Goal: Task Accomplishment & Management: Complete application form

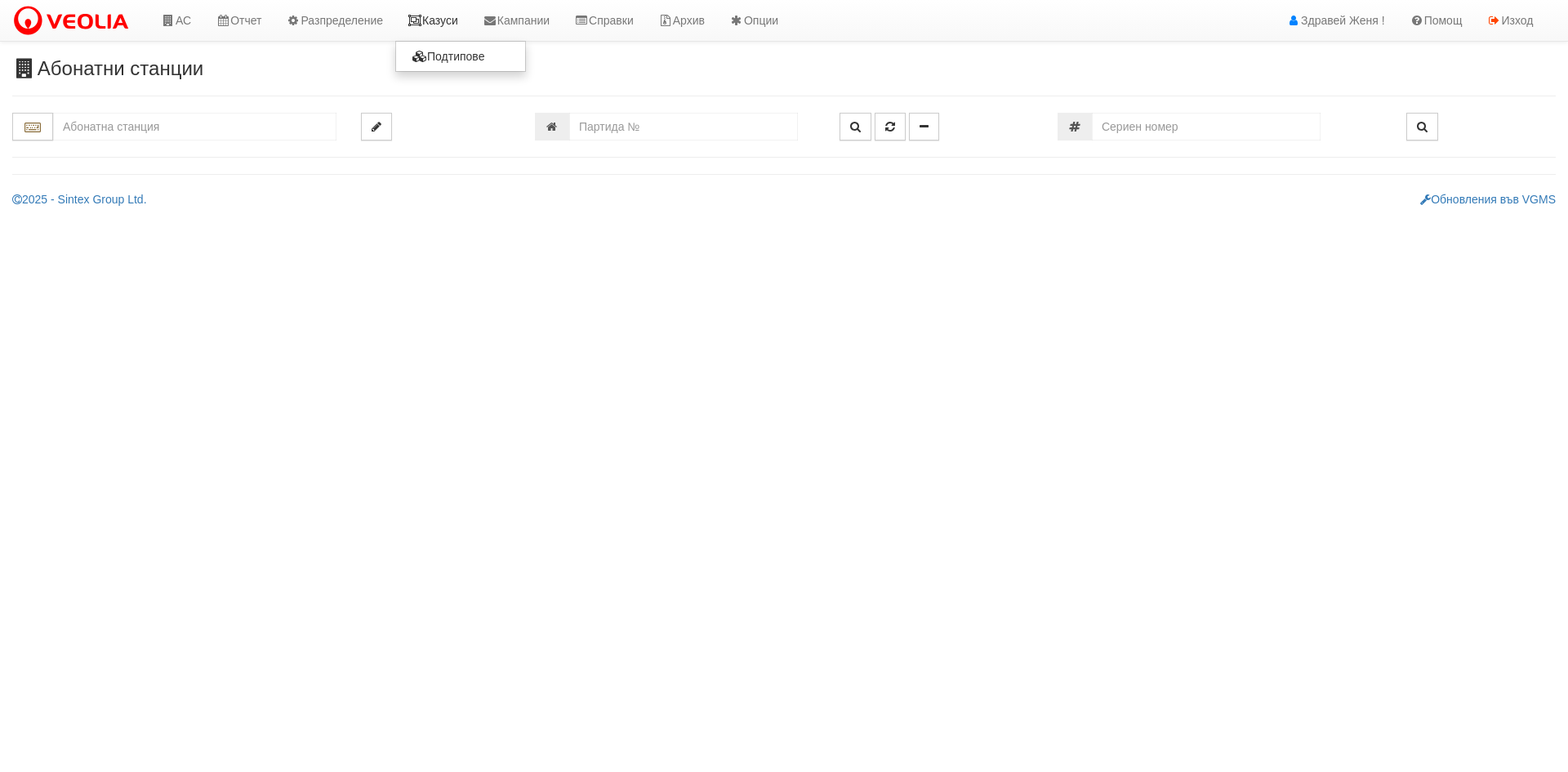
click at [440, 22] on link "Казуси" at bounding box center [433, 21] width 75 height 41
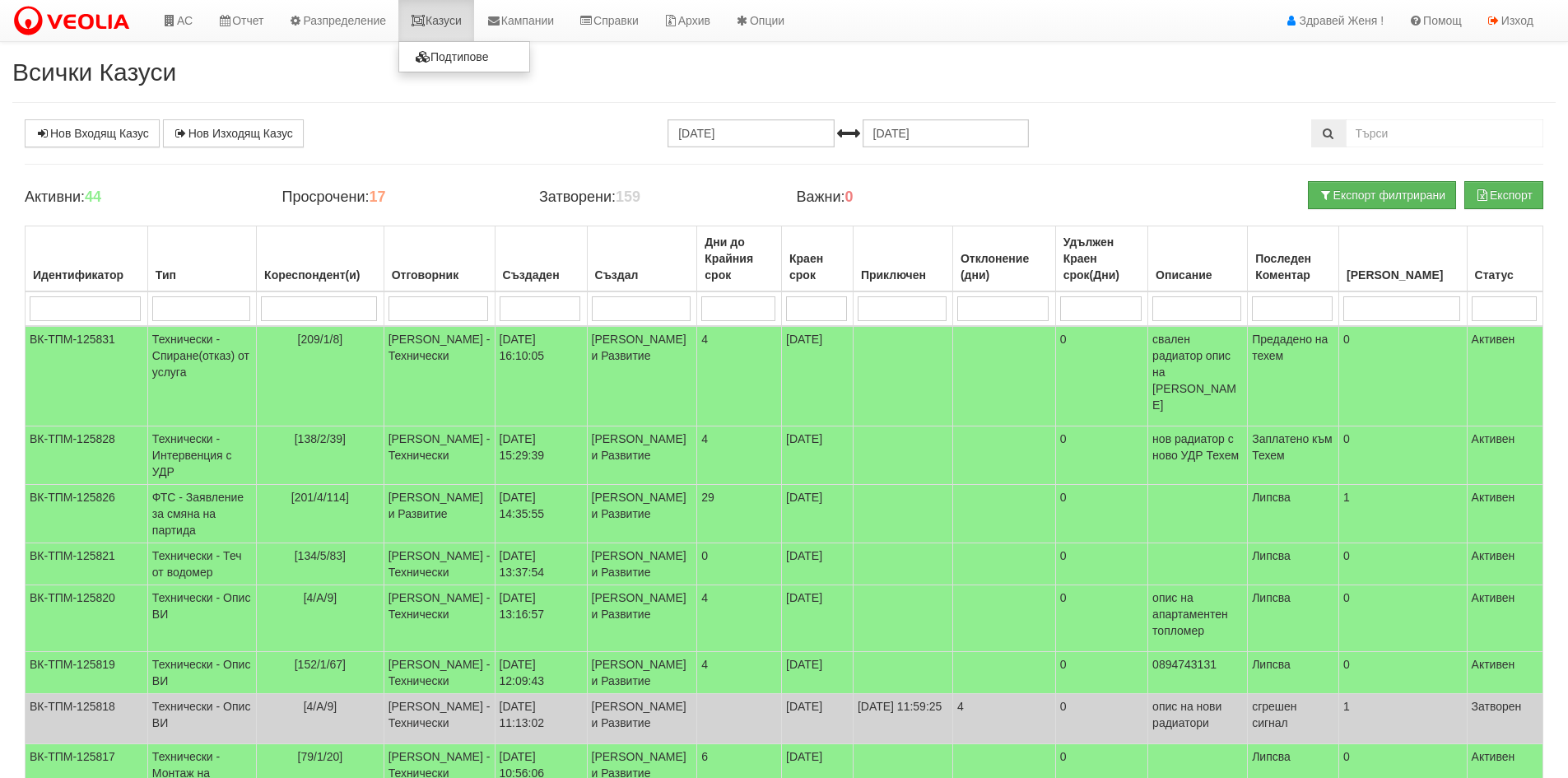
click at [436, 24] on link "Казуси" at bounding box center [436, 21] width 75 height 41
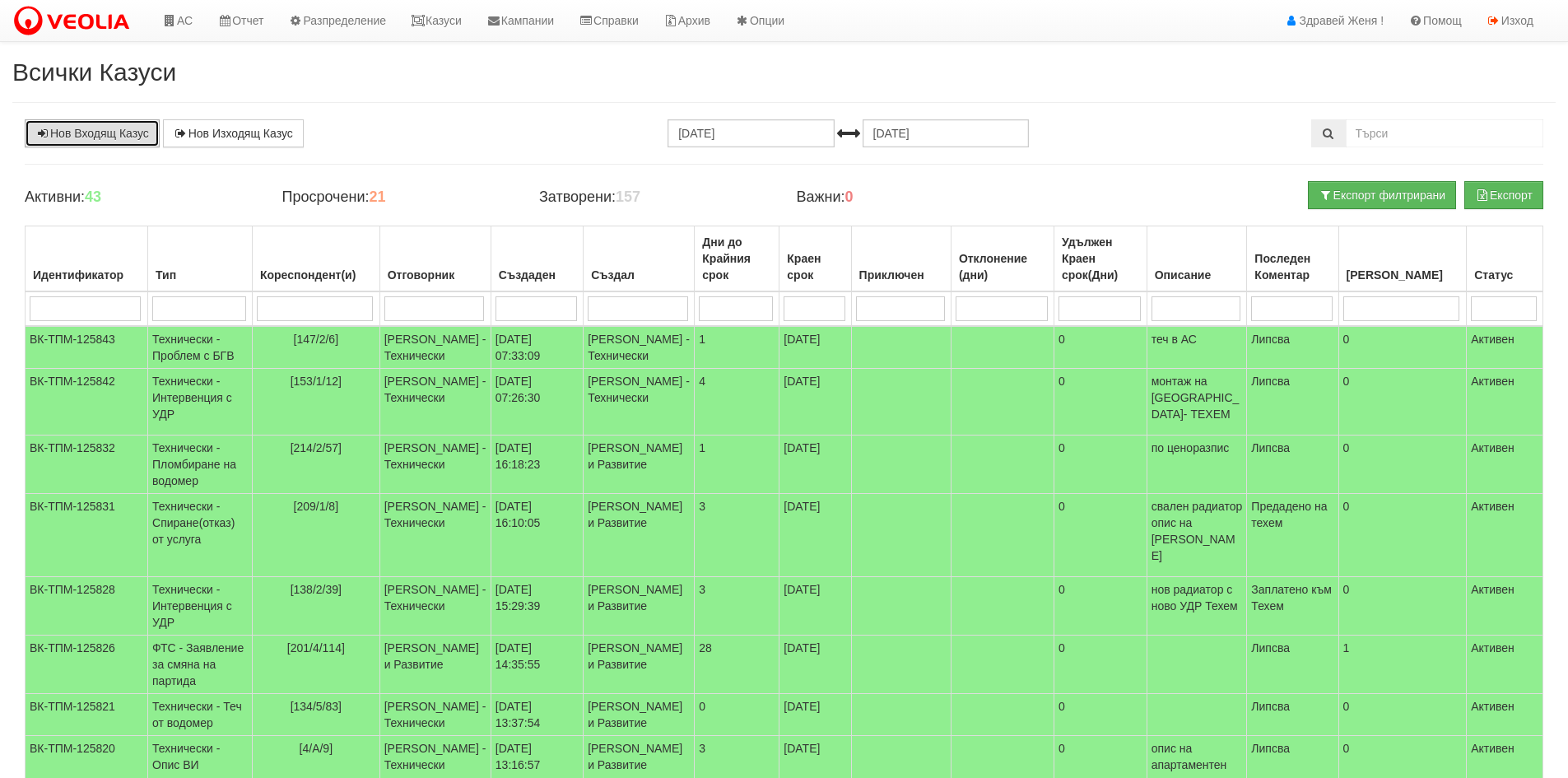
click at [94, 141] on link "Нов Входящ Казус" at bounding box center [92, 133] width 135 height 28
click at [102, 133] on link "Нов Входящ Казус" at bounding box center [92, 133] width 135 height 28
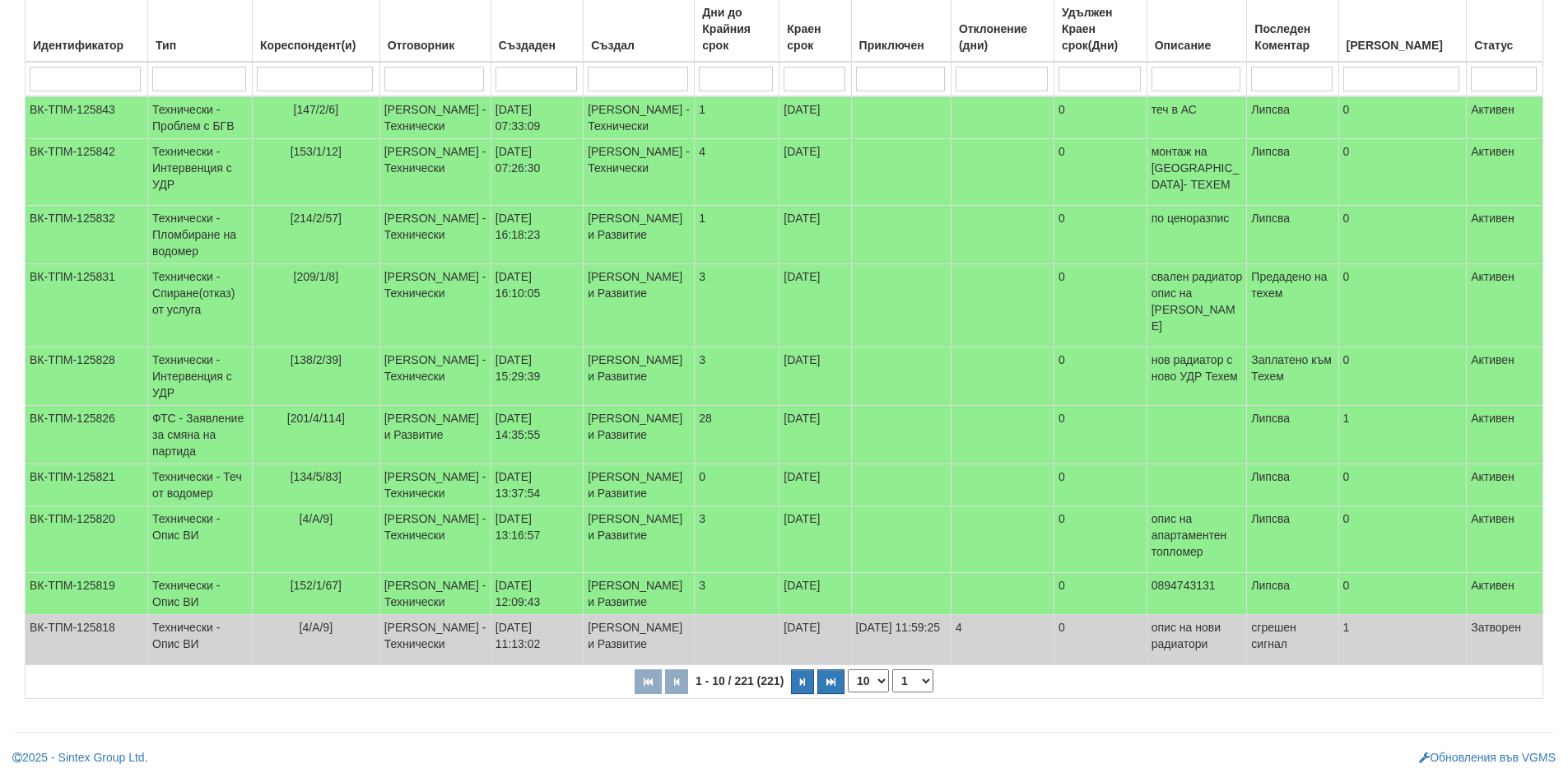
scroll to position [345, 0]
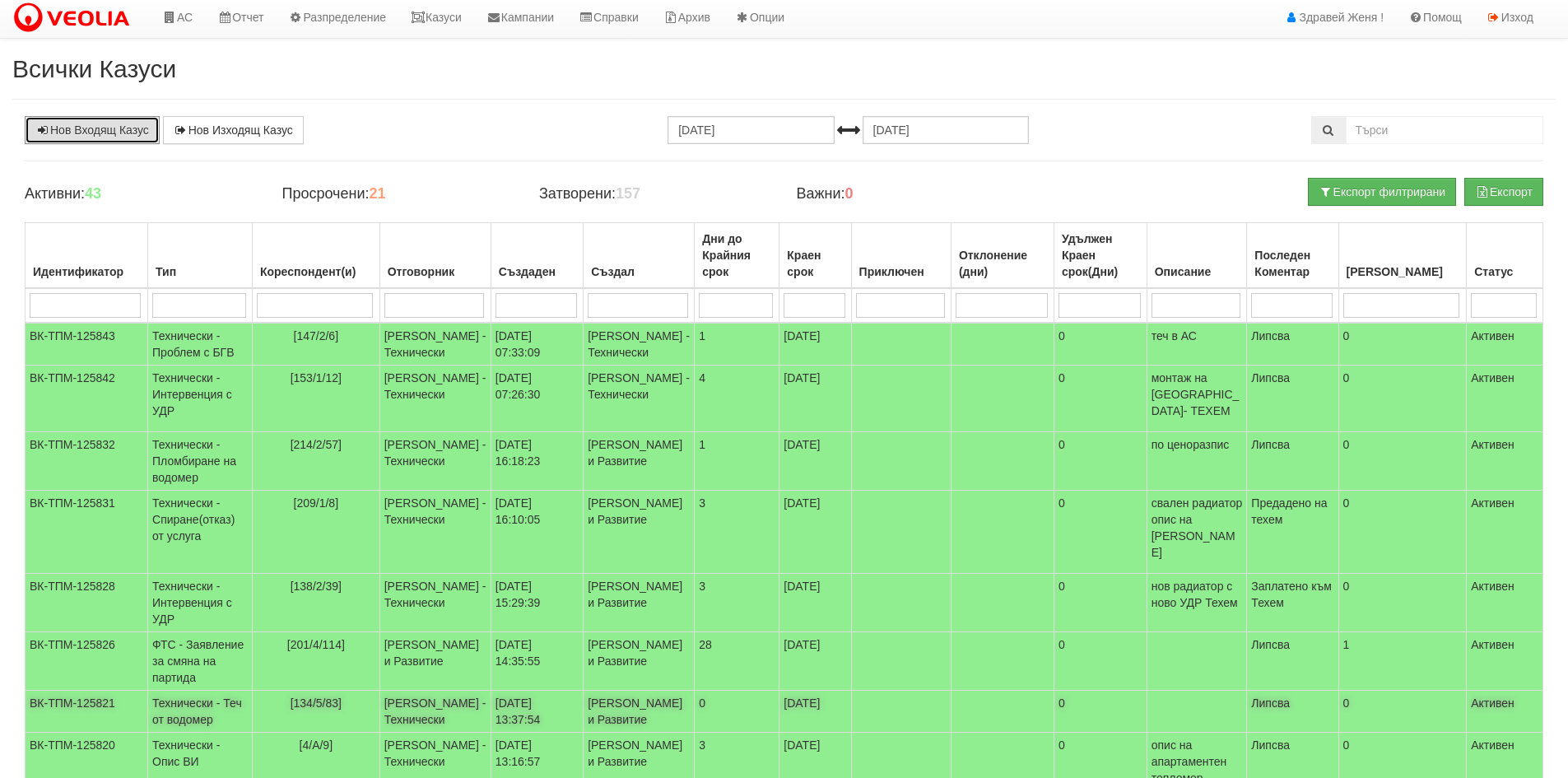
scroll to position [0, 0]
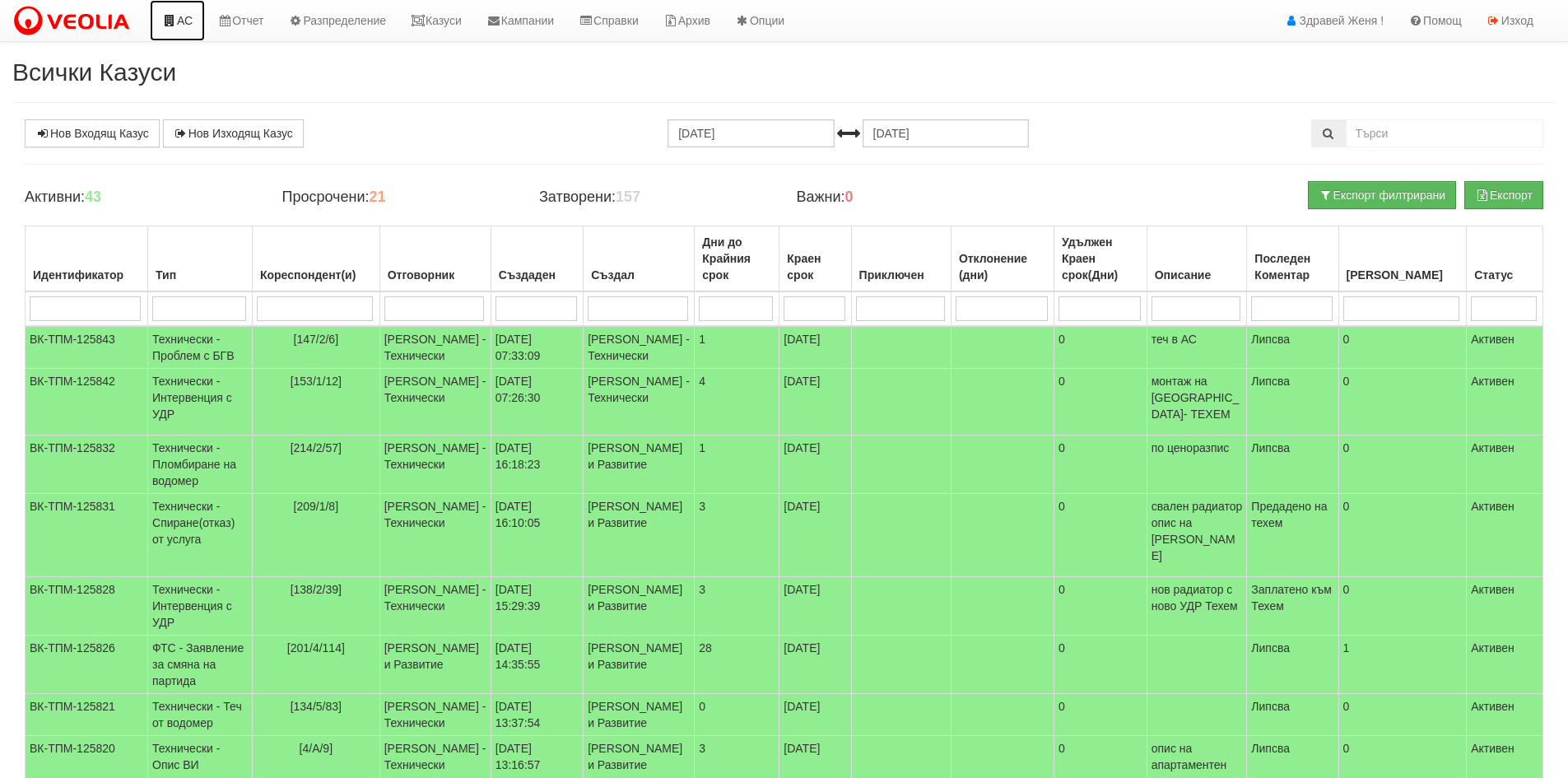
click at [187, 22] on link "АС" at bounding box center [177, 21] width 55 height 41
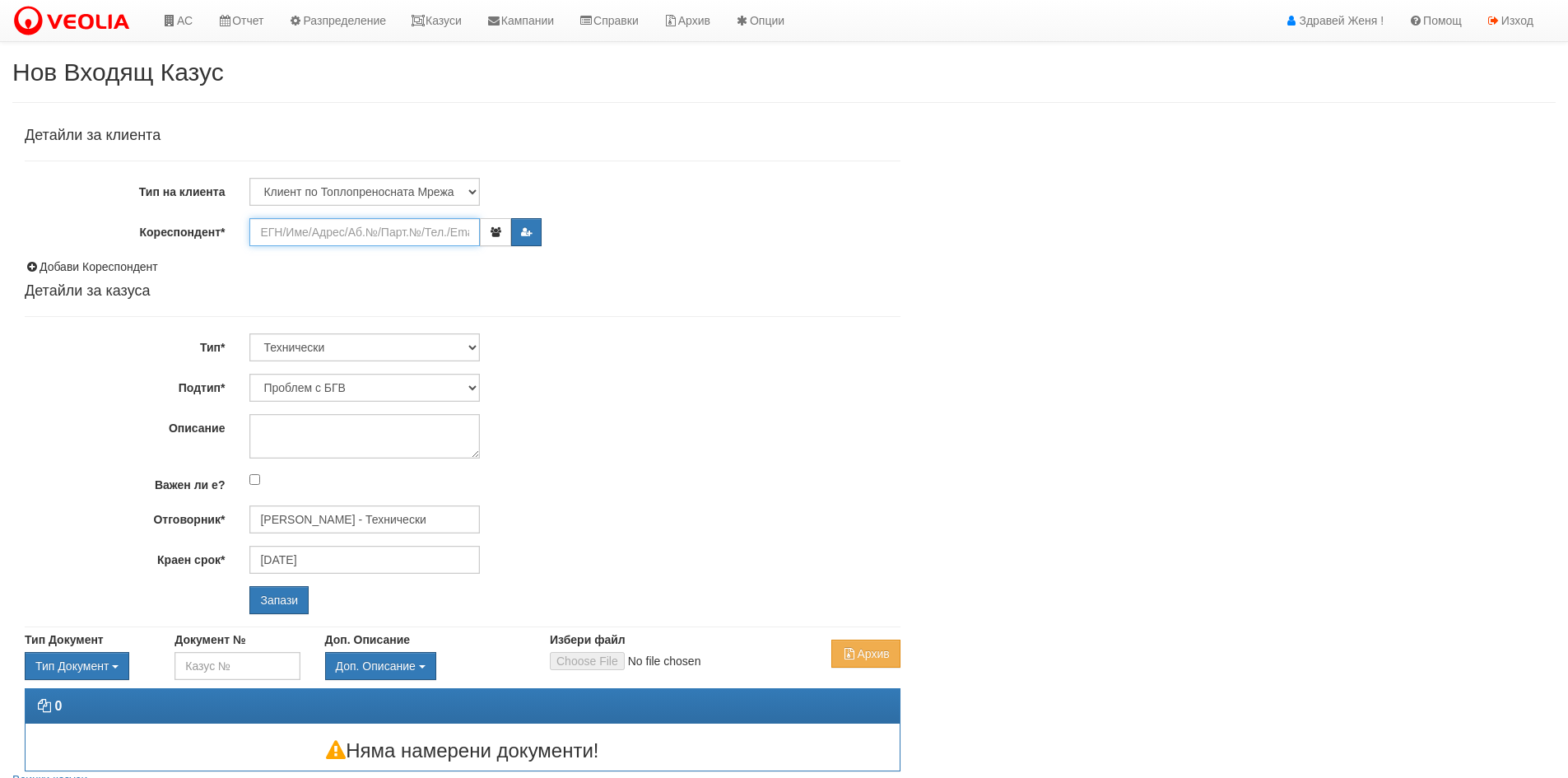
click at [268, 243] on input "Кореспондент*" at bounding box center [365, 232] width 230 height 28
type input "2"
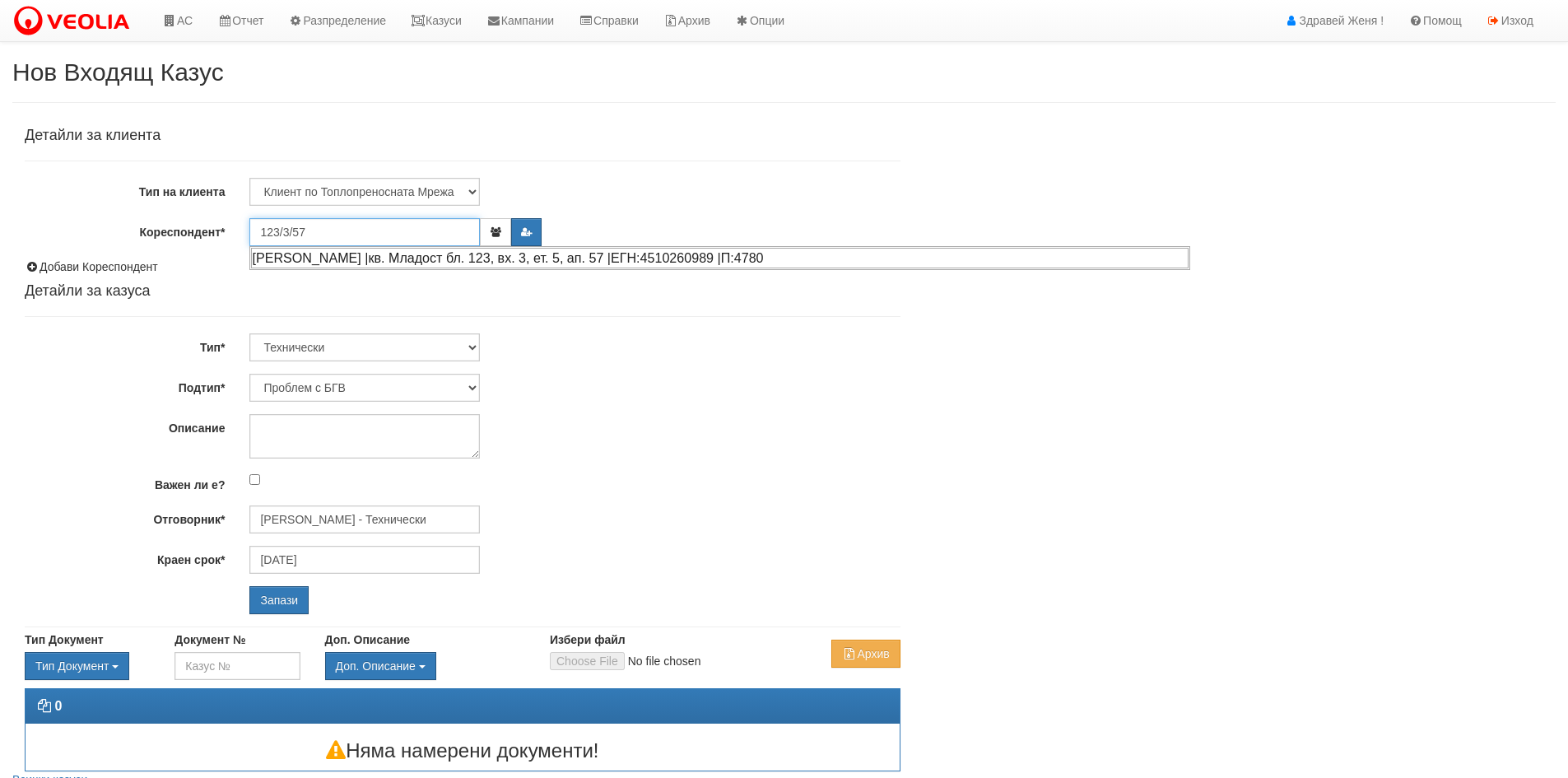
click at [362, 253] on div "ГЕОРГИ ИВАНОВ ИВАНОВ |кв. Младост бл. 123, вх. 3, ет. 5, ап. 57 |ЕГН:4510260989…" at bounding box center [719, 258] width 937 height 21
type input "ГЕОРГИ ИВАНОВ ИВАНОВ"
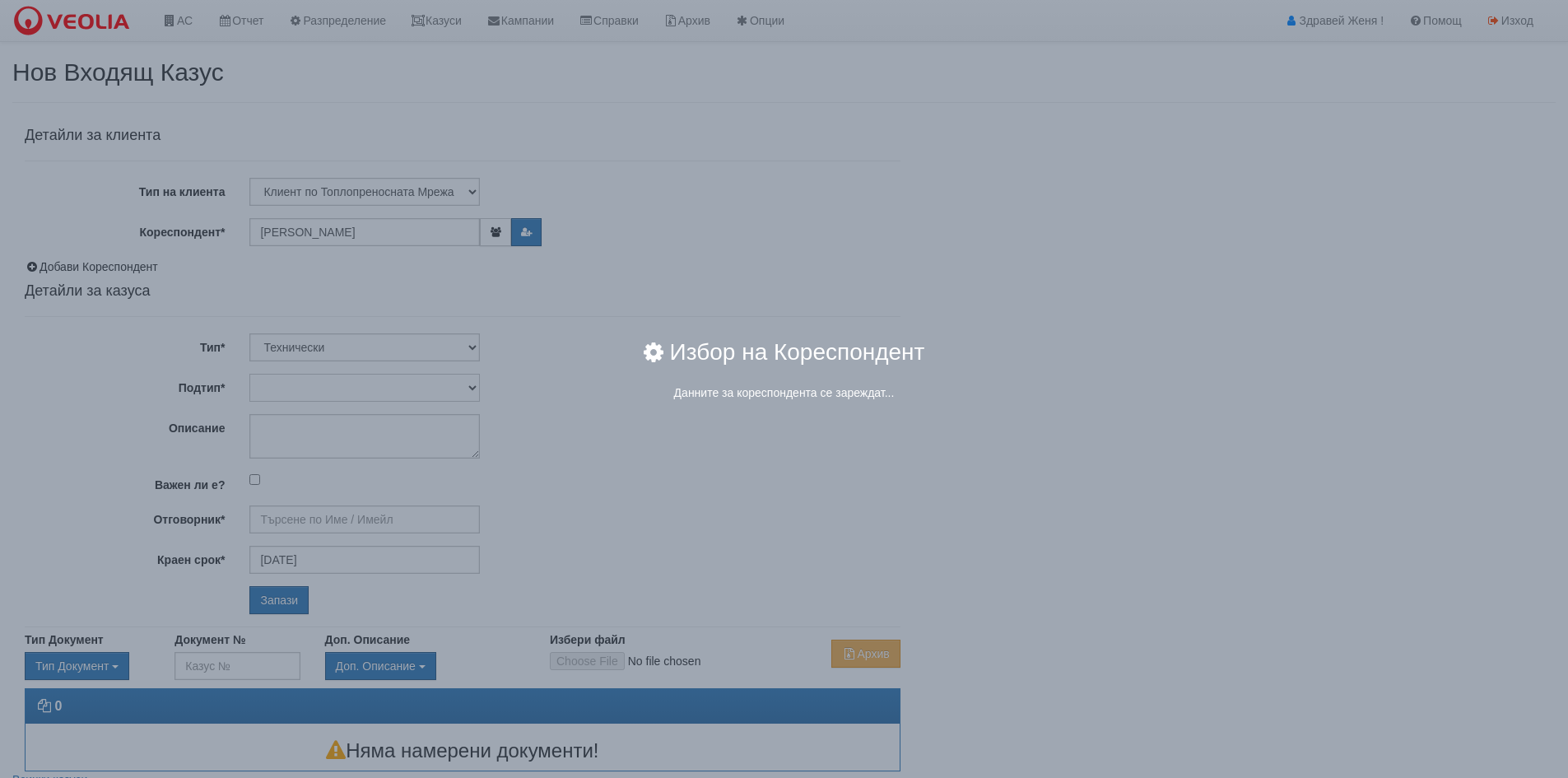
type input "Дончо Дончев - Технически"
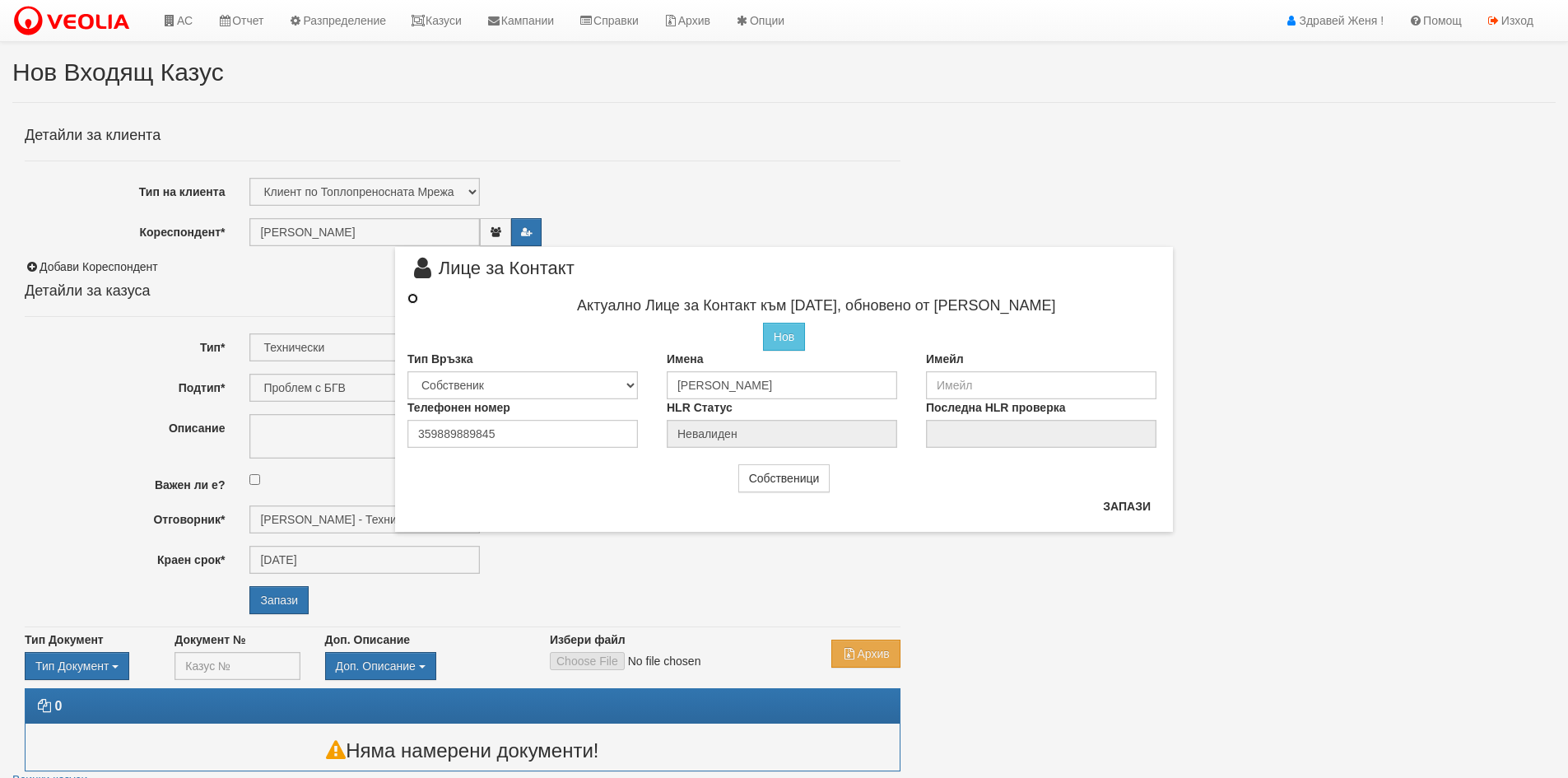
click at [411, 297] on input "radio" at bounding box center [412, 298] width 11 height 11
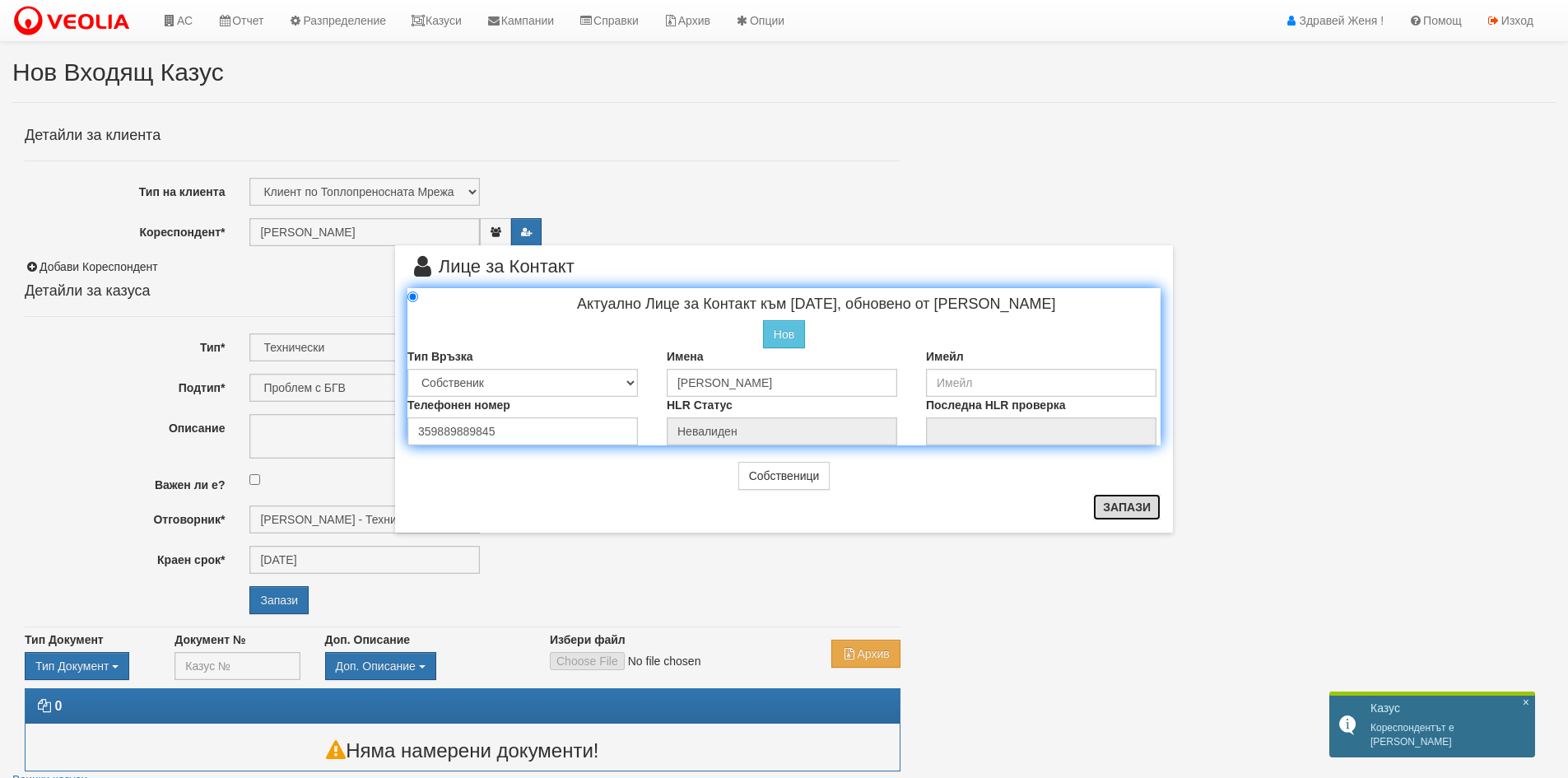
click at [1111, 503] on button "Запази" at bounding box center [1126, 507] width 67 height 26
radio input "true"
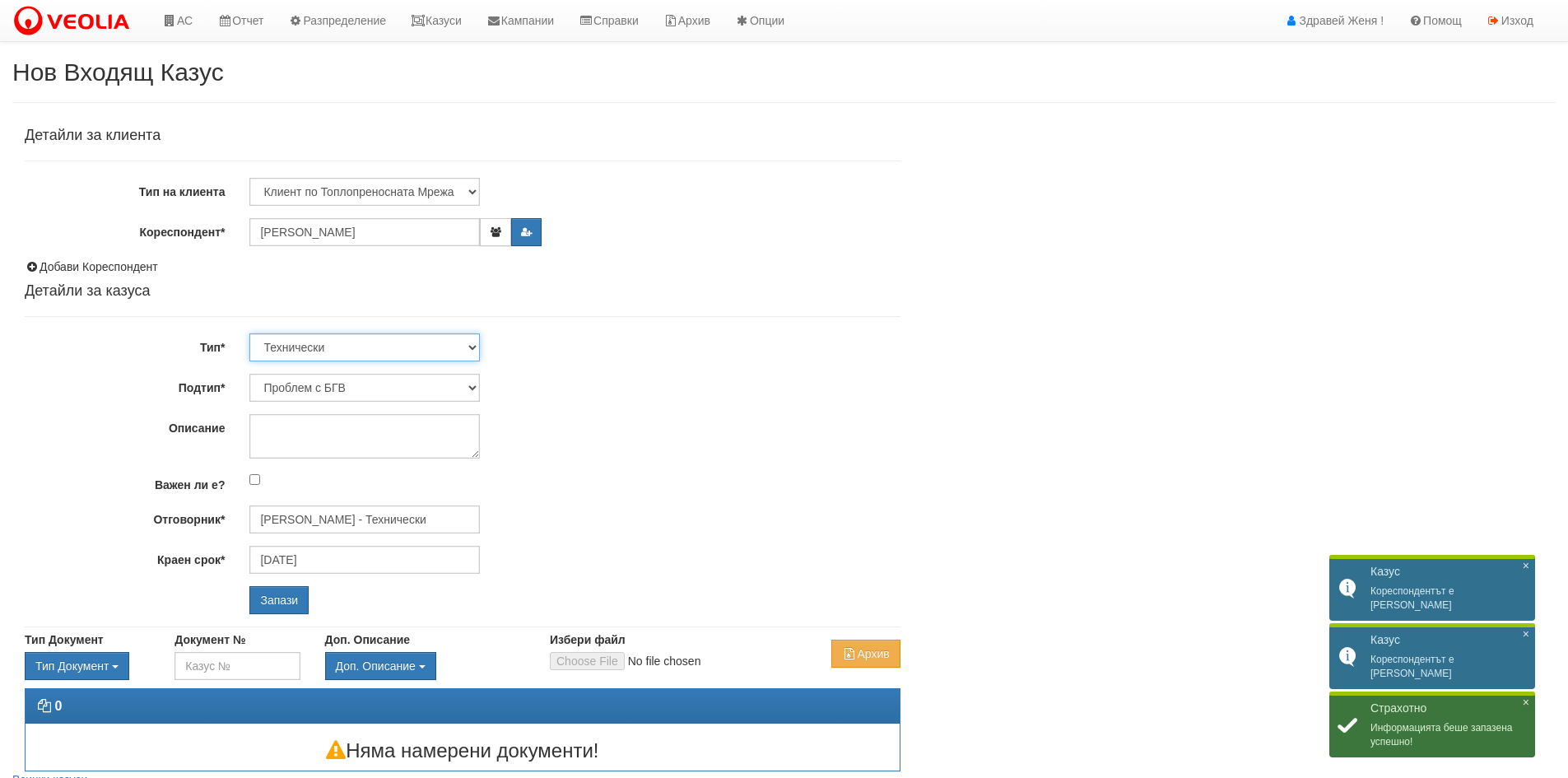
click at [472, 348] on select "Технически ФТС Търговски Административен Производствен Експлоатационен Финансов…" at bounding box center [365, 347] width 230 height 28
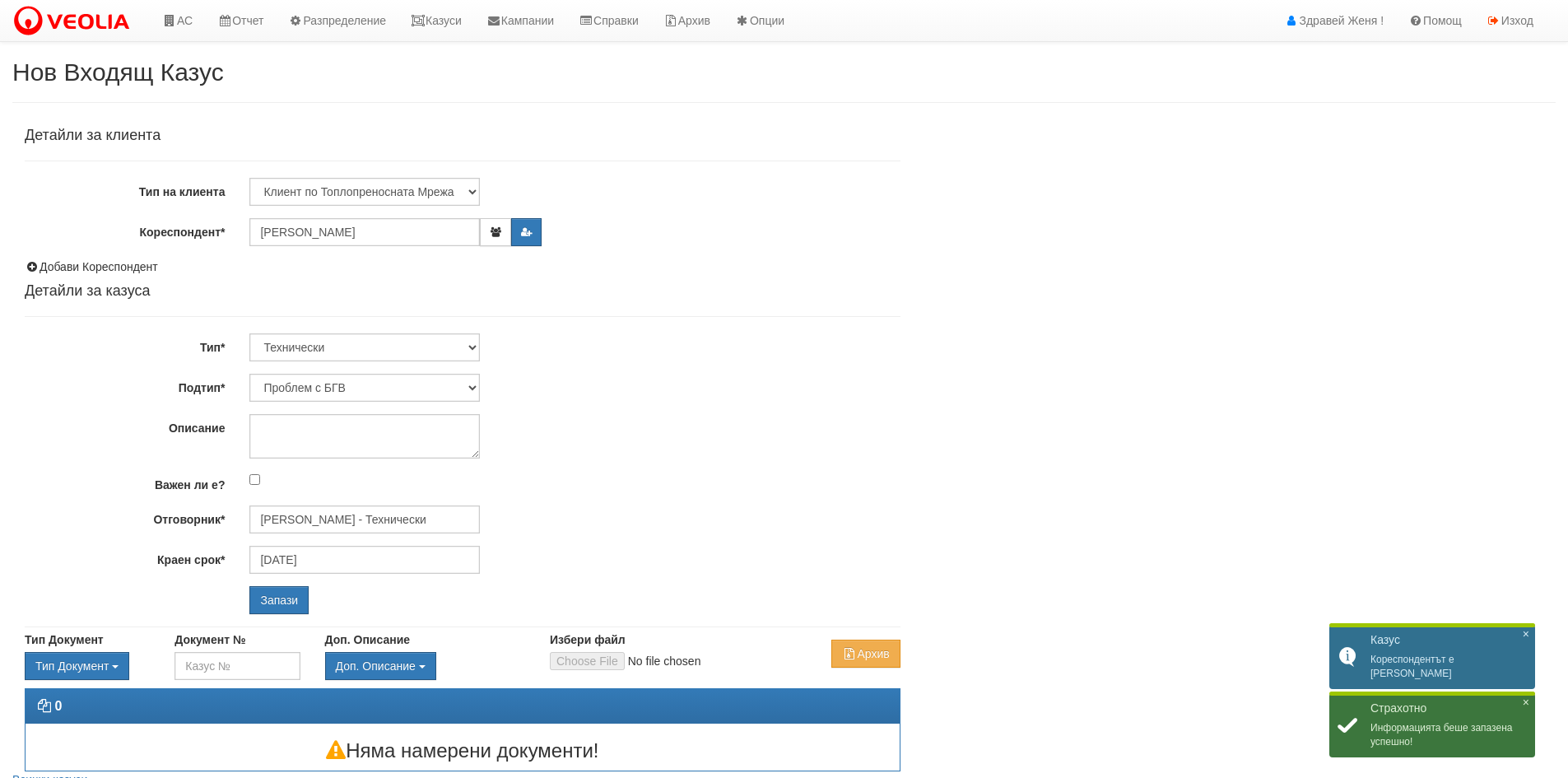
click at [554, 359] on div "Технически ФТС Търговски Административен Производствен Експлоатационен Финансов…" at bounding box center [574, 347] width 675 height 28
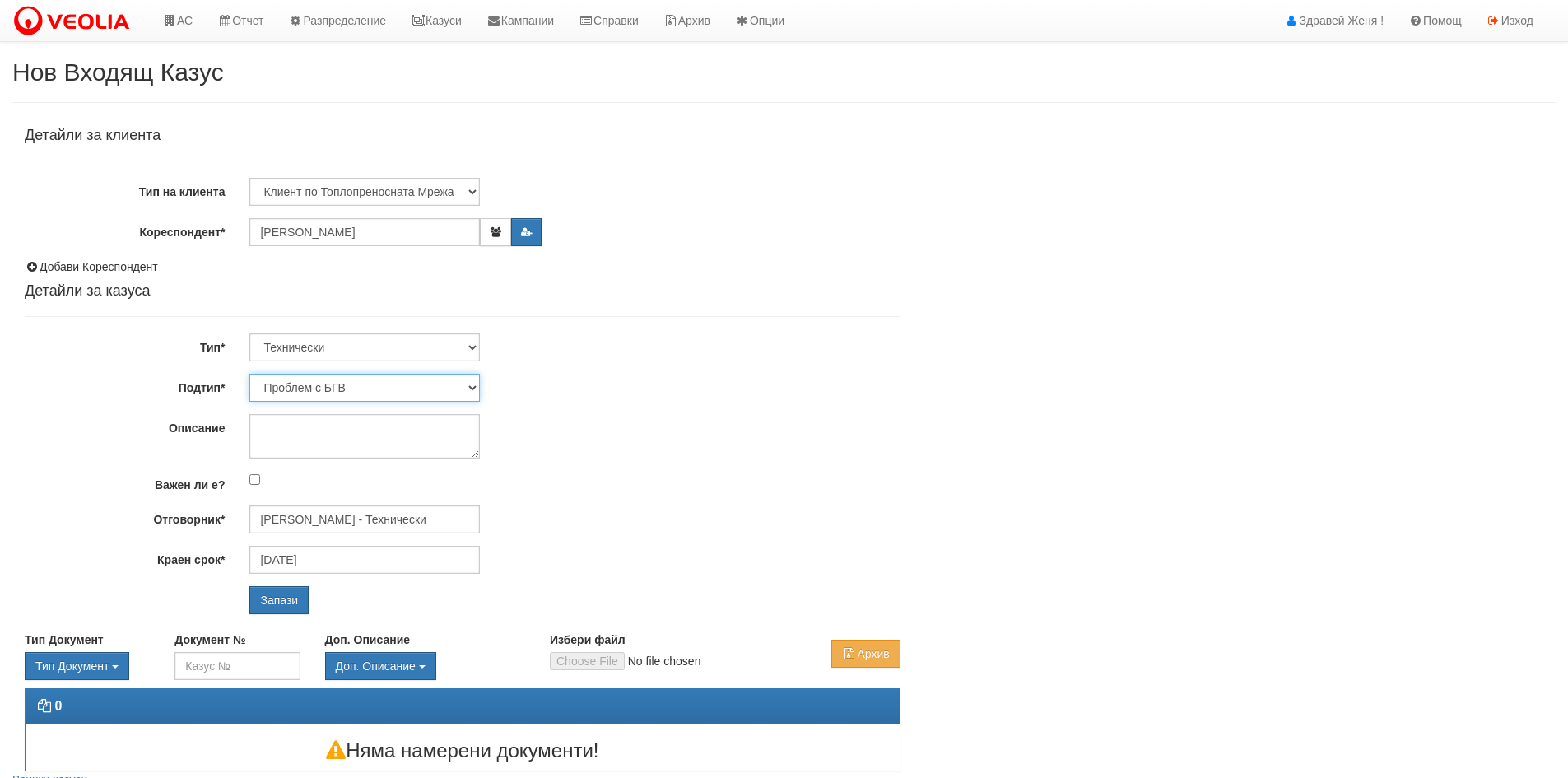
click at [474, 387] on select "Проблем с БГВ Теч ВОИ Теч БГВ Теч в АС Теч от водомер Проблем в АС Интервенция …" at bounding box center [365, 387] width 230 height 28
select select "Теч от водомер"
click at [250, 374] on select "Проблем с БГВ Теч ВОИ Теч БГВ Теч в АС Теч от водомер Проблем в АС Интервенция …" at bounding box center [365, 387] width 230 height 28
type input "[DATE]"
type input "[PERSON_NAME] - Технически"
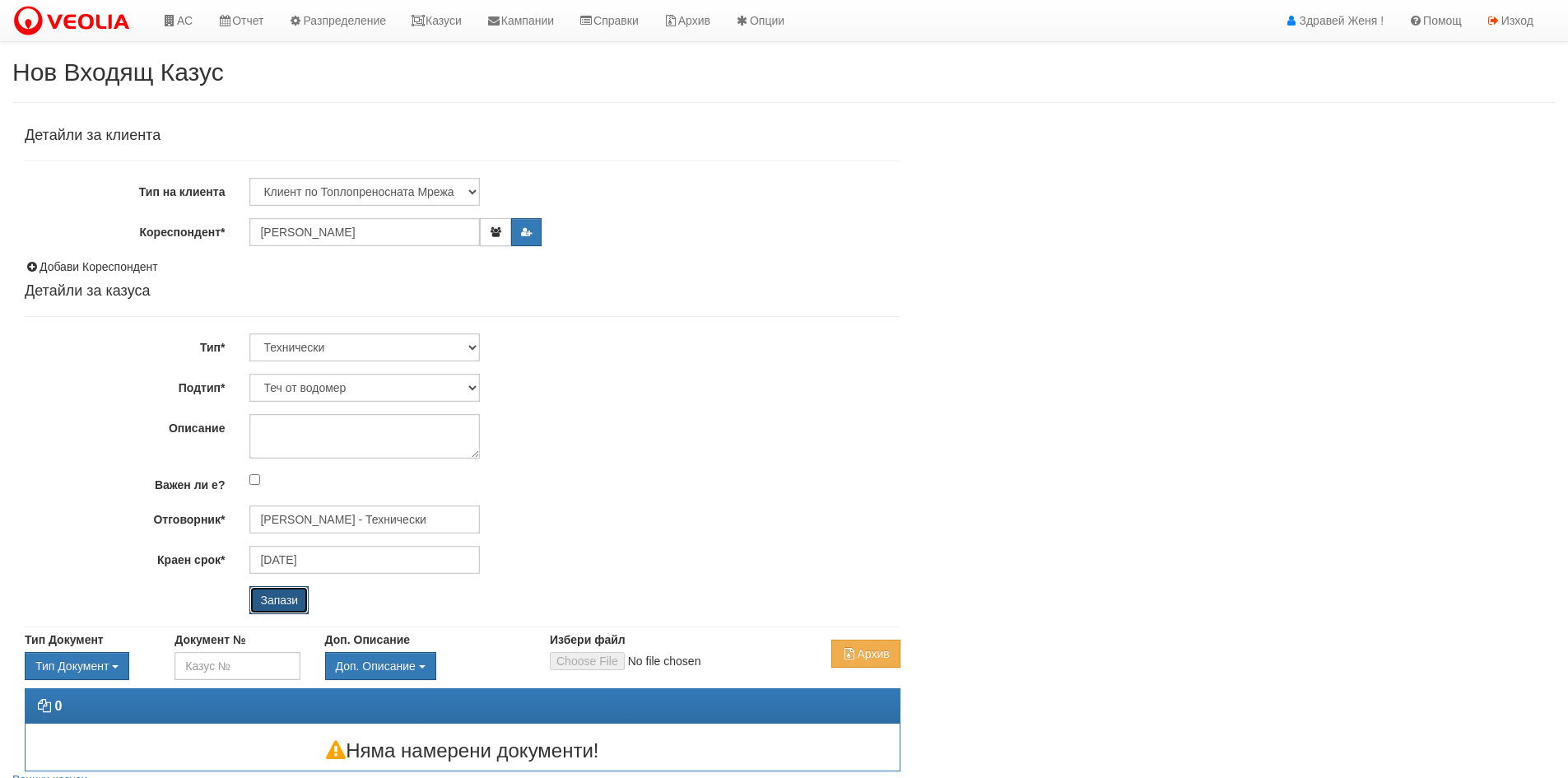
click at [282, 597] on input "Запази" at bounding box center [279, 599] width 59 height 28
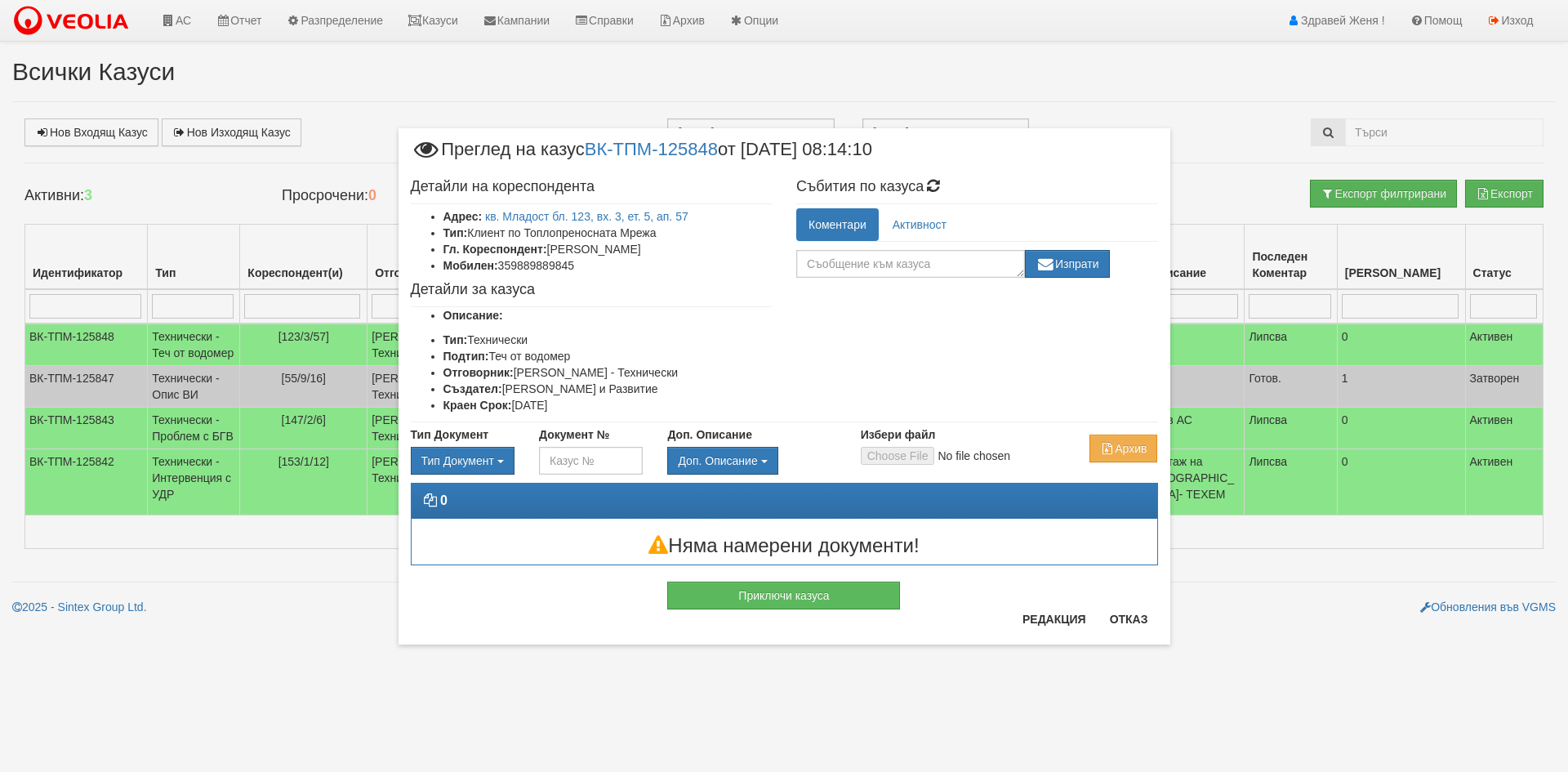
click at [1200, 124] on div "× Преглед на казус ВК-ТПМ-125848 от 07/10/2025 08:14:10 Детайли на кореспондент…" at bounding box center [784, 342] width 956 height 685
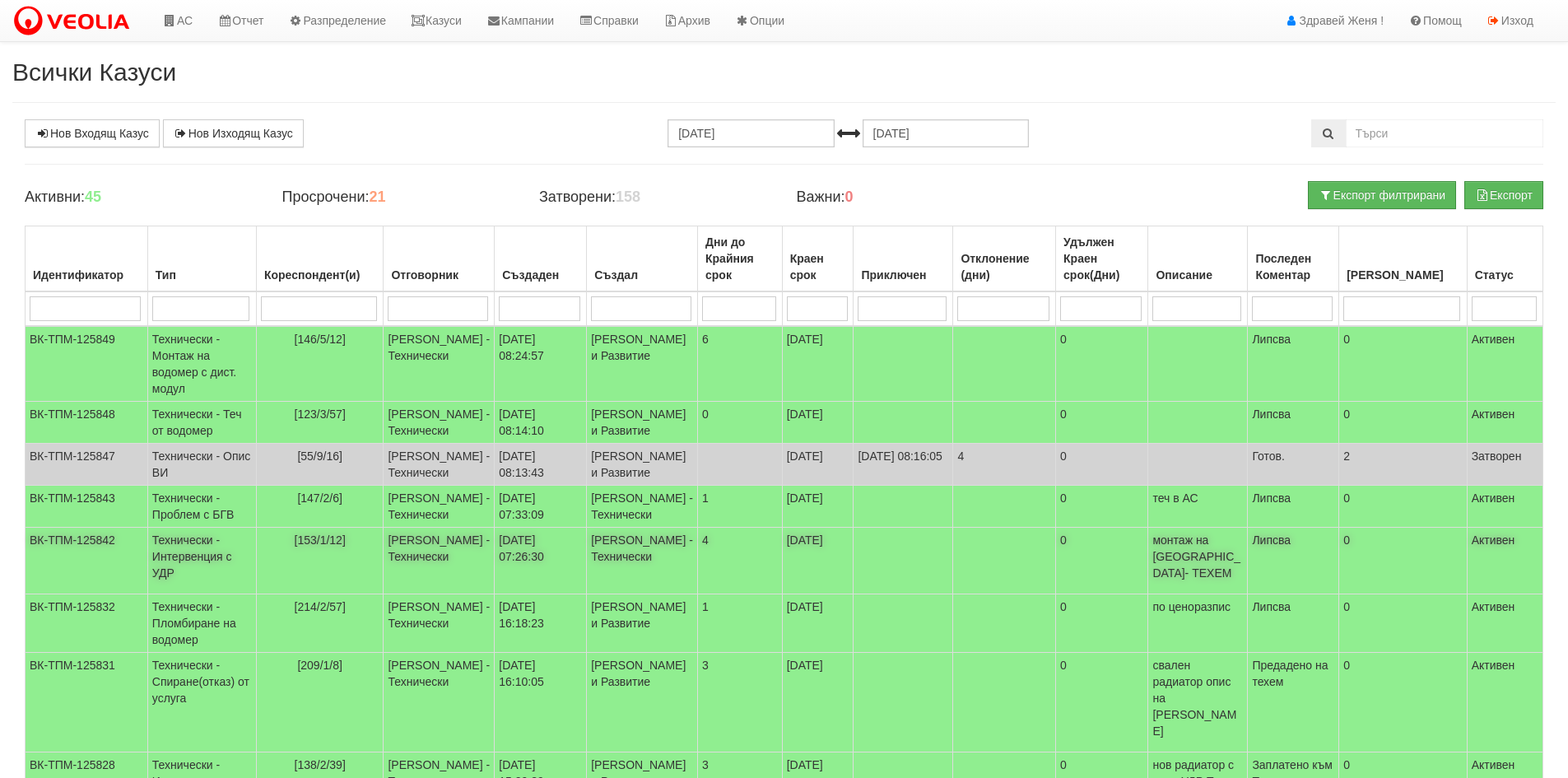
click at [342, 546] on span "[153/1/12]" at bounding box center [320, 539] width 51 height 13
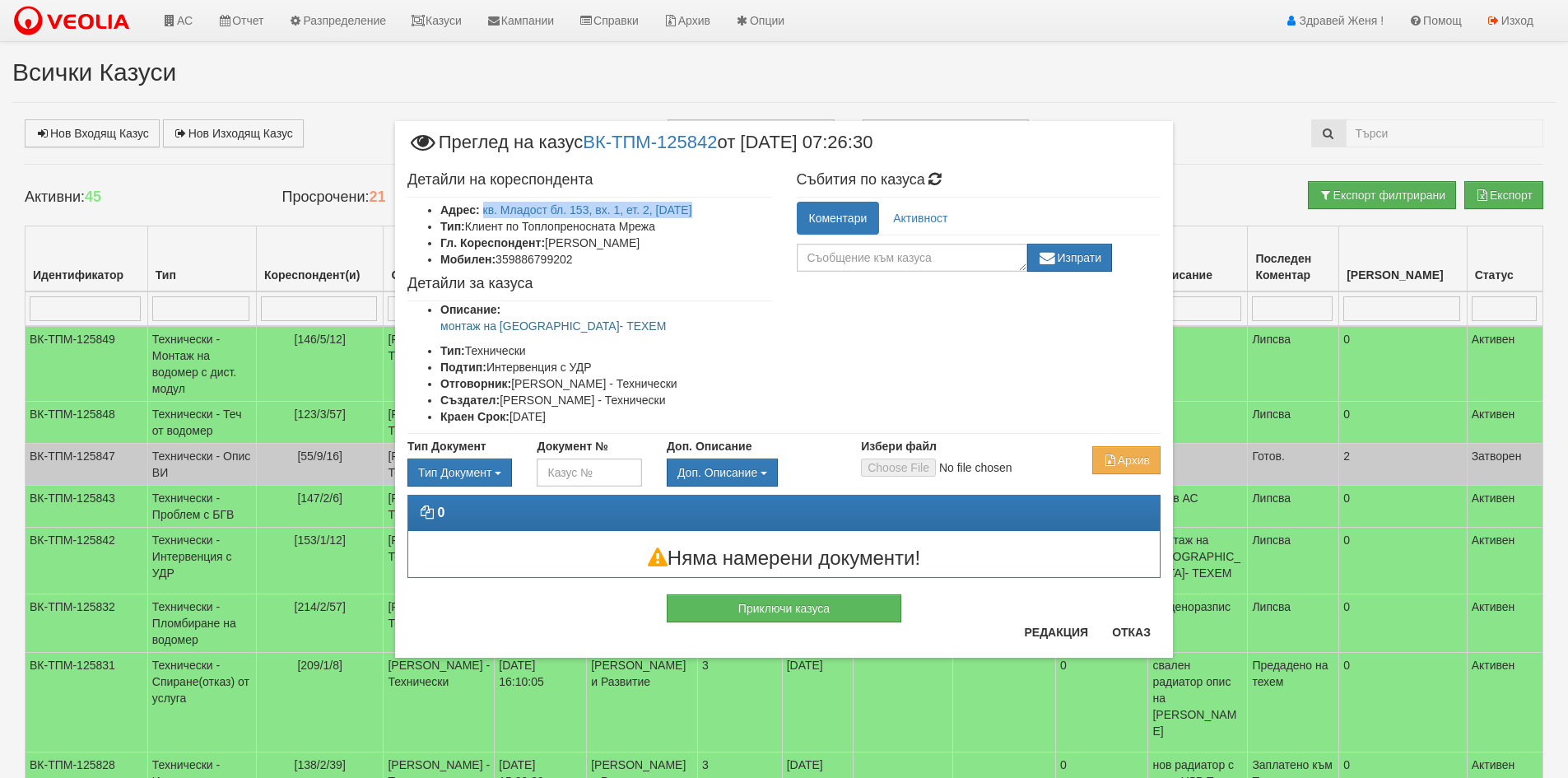
drag, startPoint x: 695, startPoint y: 210, endPoint x: 483, endPoint y: 217, distance: 212.1
click at [483, 217] on li "Адрес: кв. Младост бл. 153, вх. 1, ет. 2, ап. 12" at bounding box center [606, 209] width 332 height 16
drag, startPoint x: 492, startPoint y: 220, endPoint x: 735, endPoint y: 181, distance: 246.1
click at [735, 181] on h4 "Детайли на кореспондента" at bounding box center [589, 180] width 365 height 16
drag, startPoint x: 694, startPoint y: 206, endPoint x: 482, endPoint y: 210, distance: 212.0
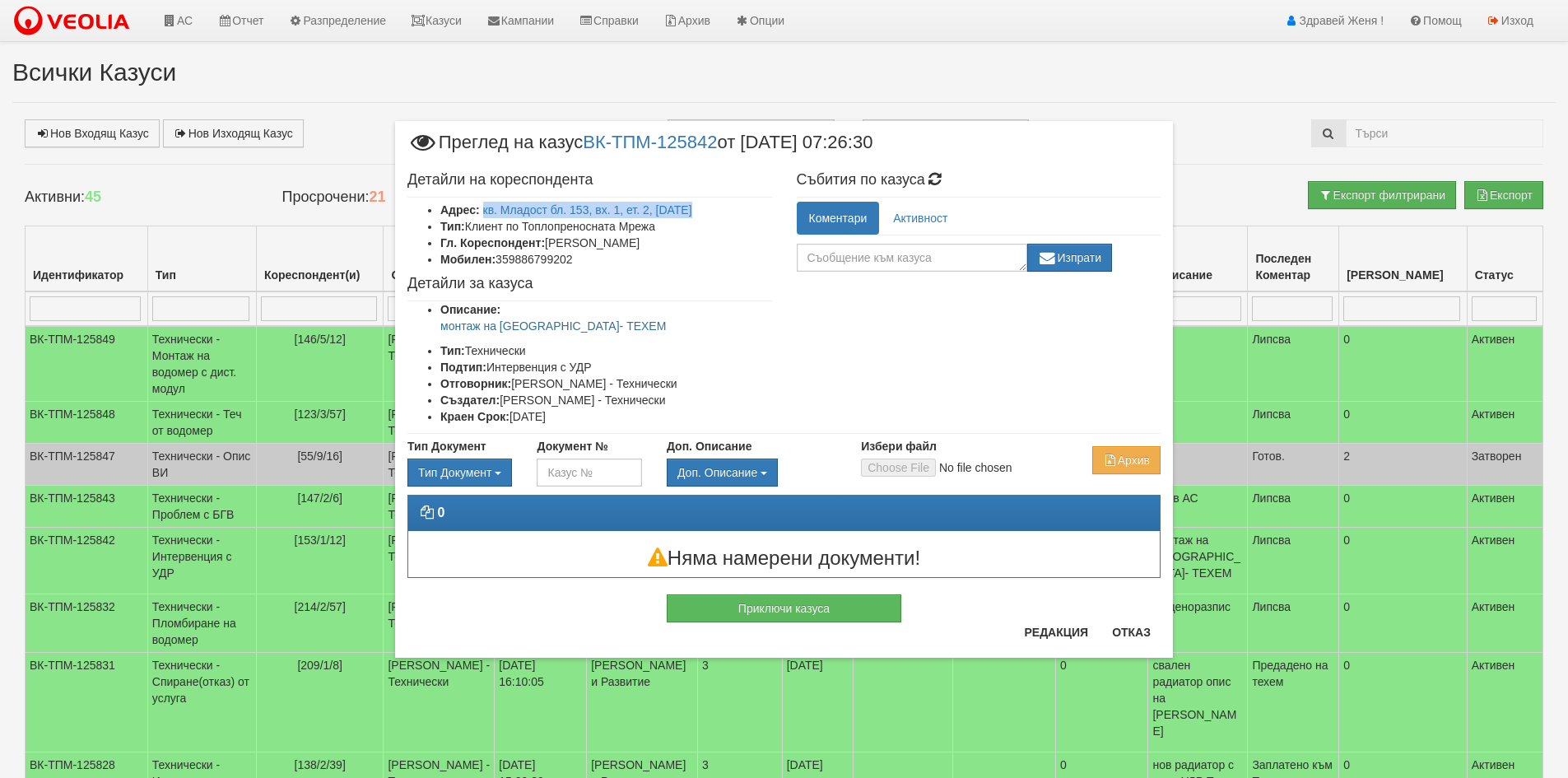
click at [482, 210] on li "Адрес: кв. Младост бл. 153, вх. 1, ет. 2, ап. 12" at bounding box center [606, 209] width 332 height 16
copy link "кв. Младост бл. 153, вх. 1, ет. 2, ап. 12"
drag, startPoint x: 436, startPoint y: 328, endPoint x: 551, endPoint y: 327, distance: 115.0
click at [551, 327] on ul "Описание: монтаж на ново УДР- ТЕХЕМ Тип: Технически Подтип: Интервенция с УДР О…" at bounding box center [589, 362] width 365 height 123
copy p "монтаж на ново УДР"
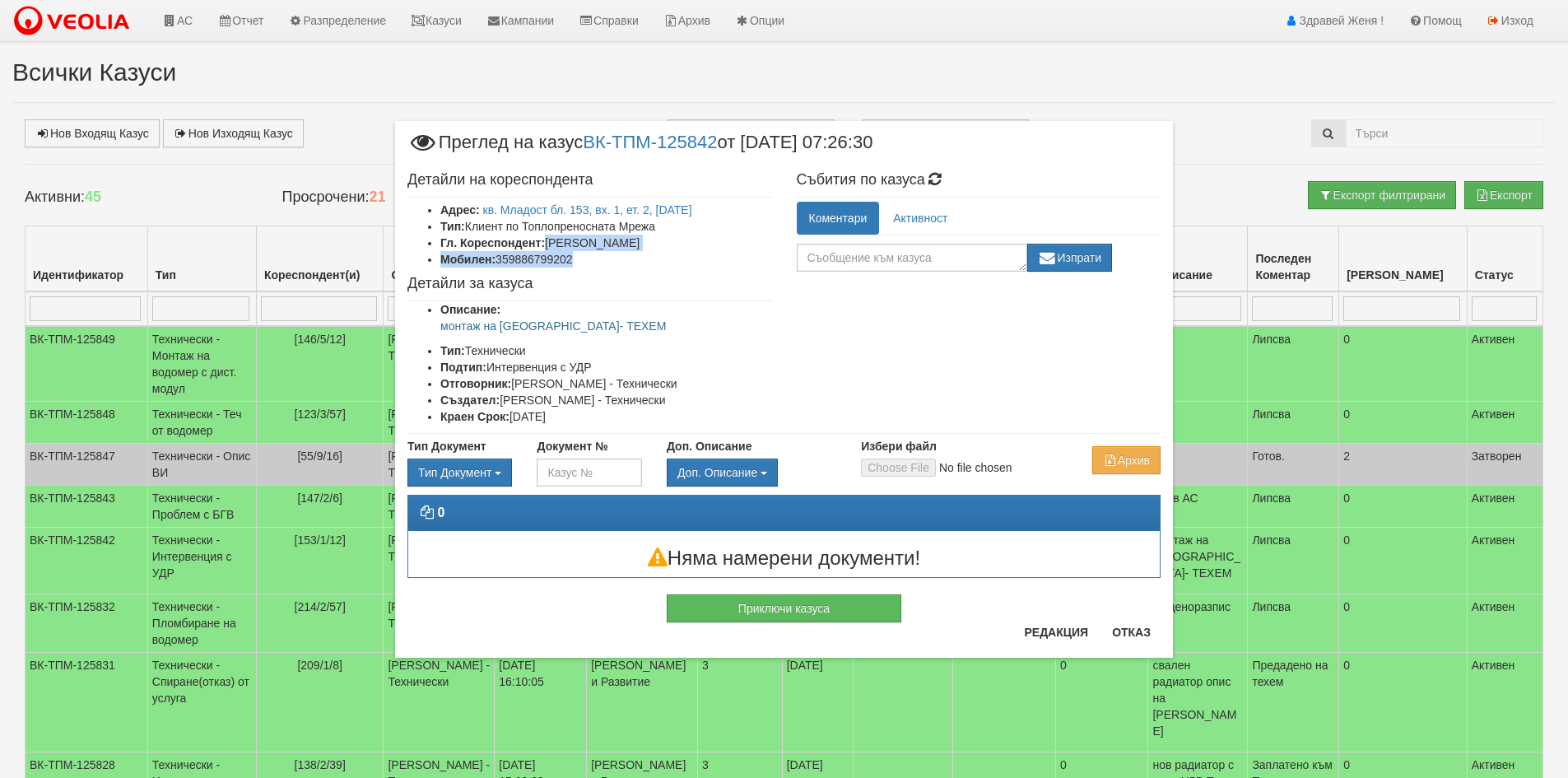
drag, startPoint x: 548, startPoint y: 243, endPoint x: 712, endPoint y: 253, distance: 164.3
click at [712, 253] on ul "Адрес: кв. Младост бл. 153, вх. 1, ет. 2, ап. 12 Тип: Клиент по Топлопреносната…" at bounding box center [589, 234] width 365 height 66
copy ul "МИЛКА АЛЕКСАНДРОВА БАНЧЕВА Мобилен: 359886799202"
click at [1137, 631] on button "Отказ" at bounding box center [1130, 632] width 58 height 26
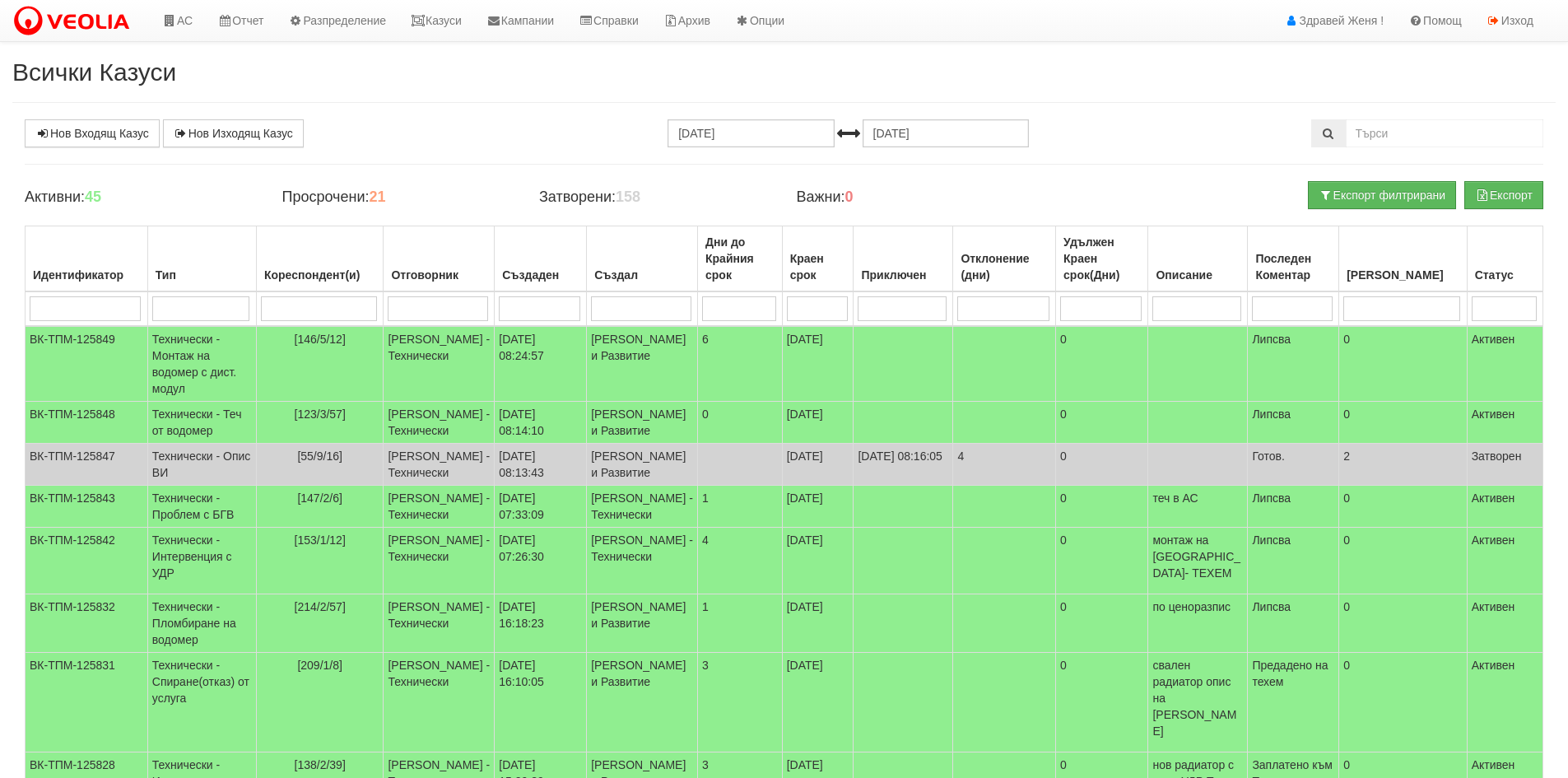
click at [465, 81] on h2 "Всички Казуси" at bounding box center [784, 72] width 1543 height 27
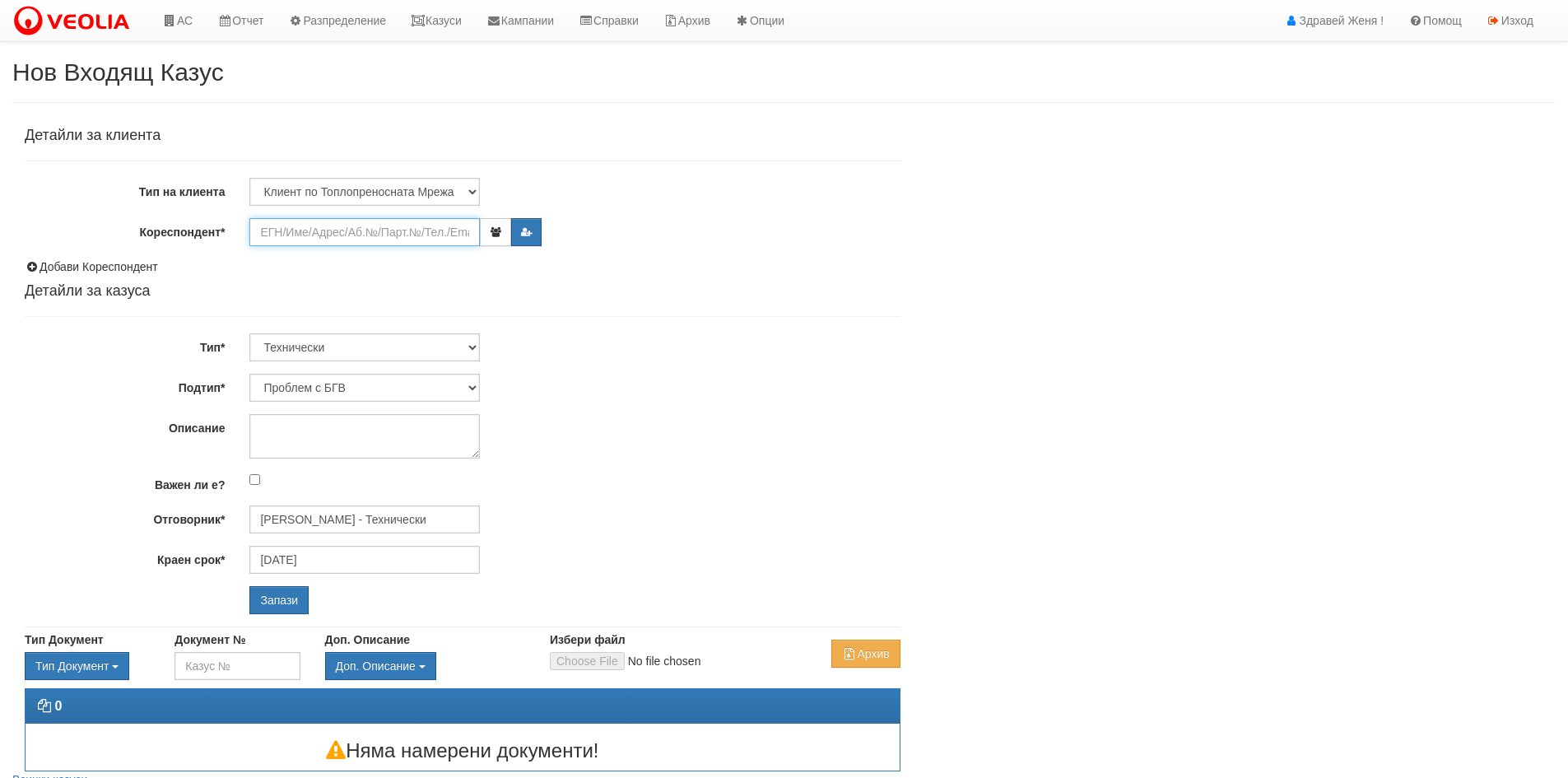
click at [292, 232] on input "Кореспондент*" at bounding box center [365, 232] width 230 height 28
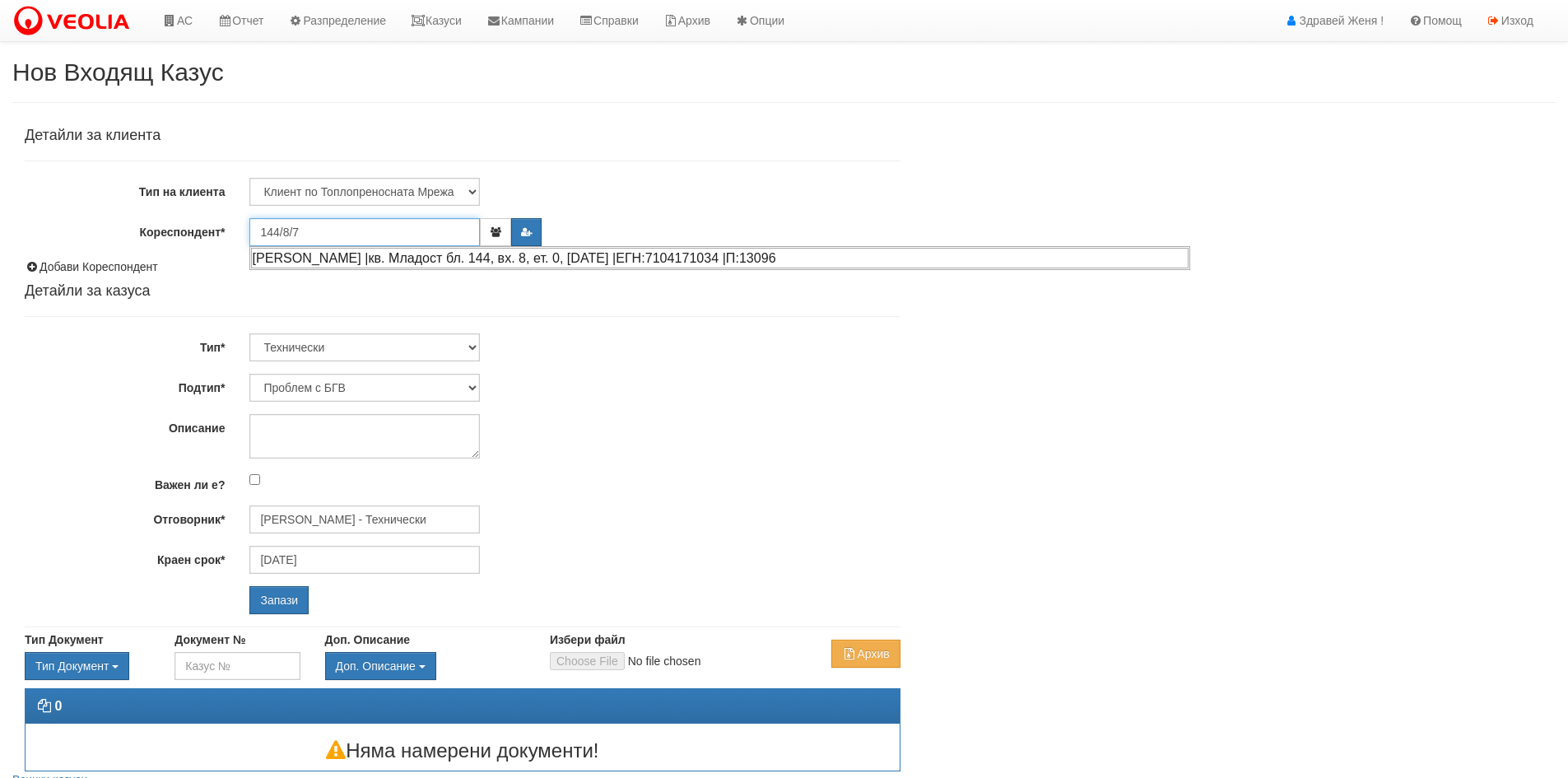
click at [806, 251] on div "[PERSON_NAME] |кв. Младост бл. 144, вх. 8, ет. 0, [DATE] |ЕГН:7104171034 |П:130…" at bounding box center [719, 258] width 937 height 21
type input "[PERSON_NAME]"
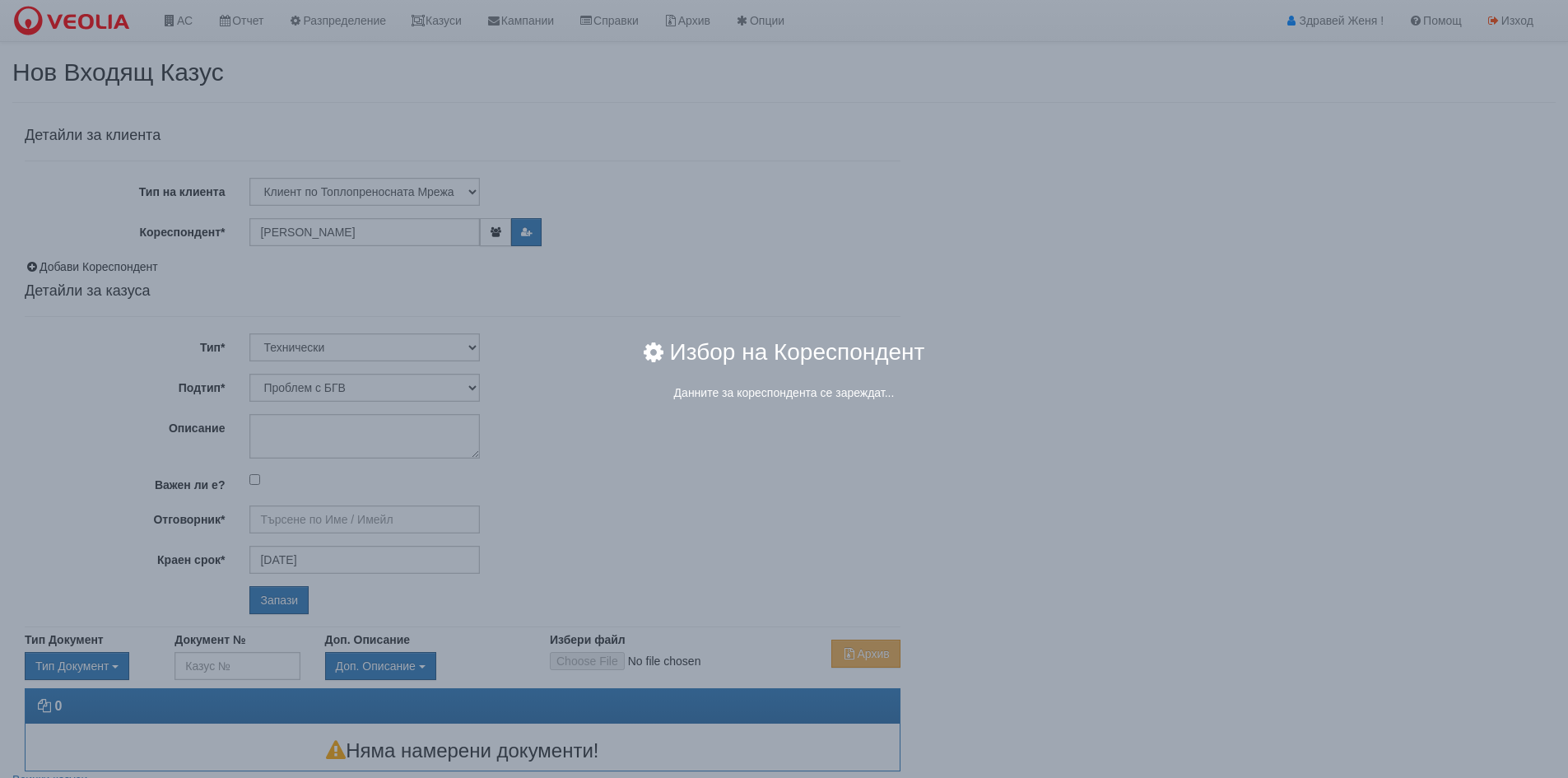
type input "[PERSON_NAME] - Технически"
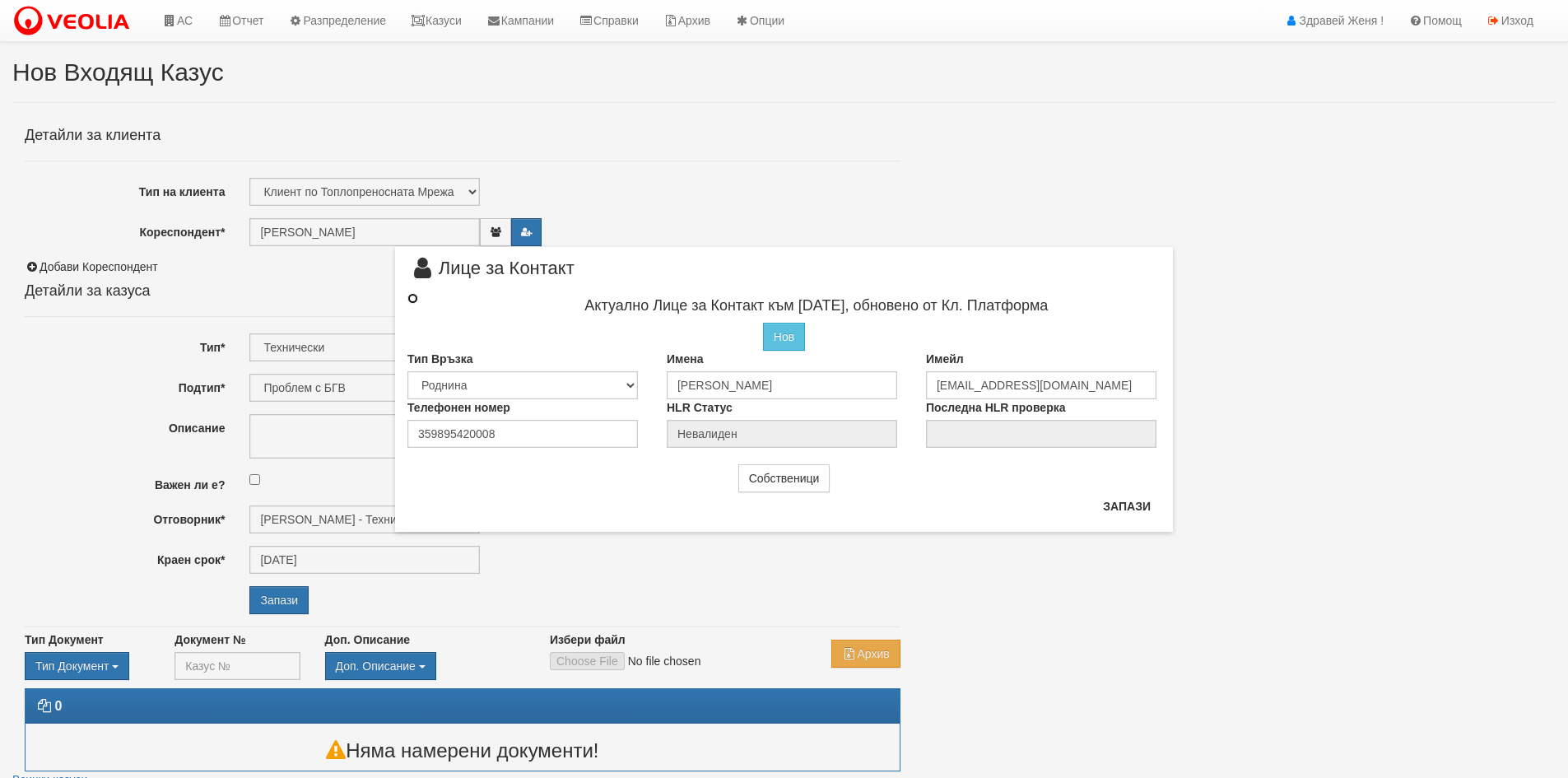
click at [411, 297] on input "radio" at bounding box center [412, 298] width 11 height 11
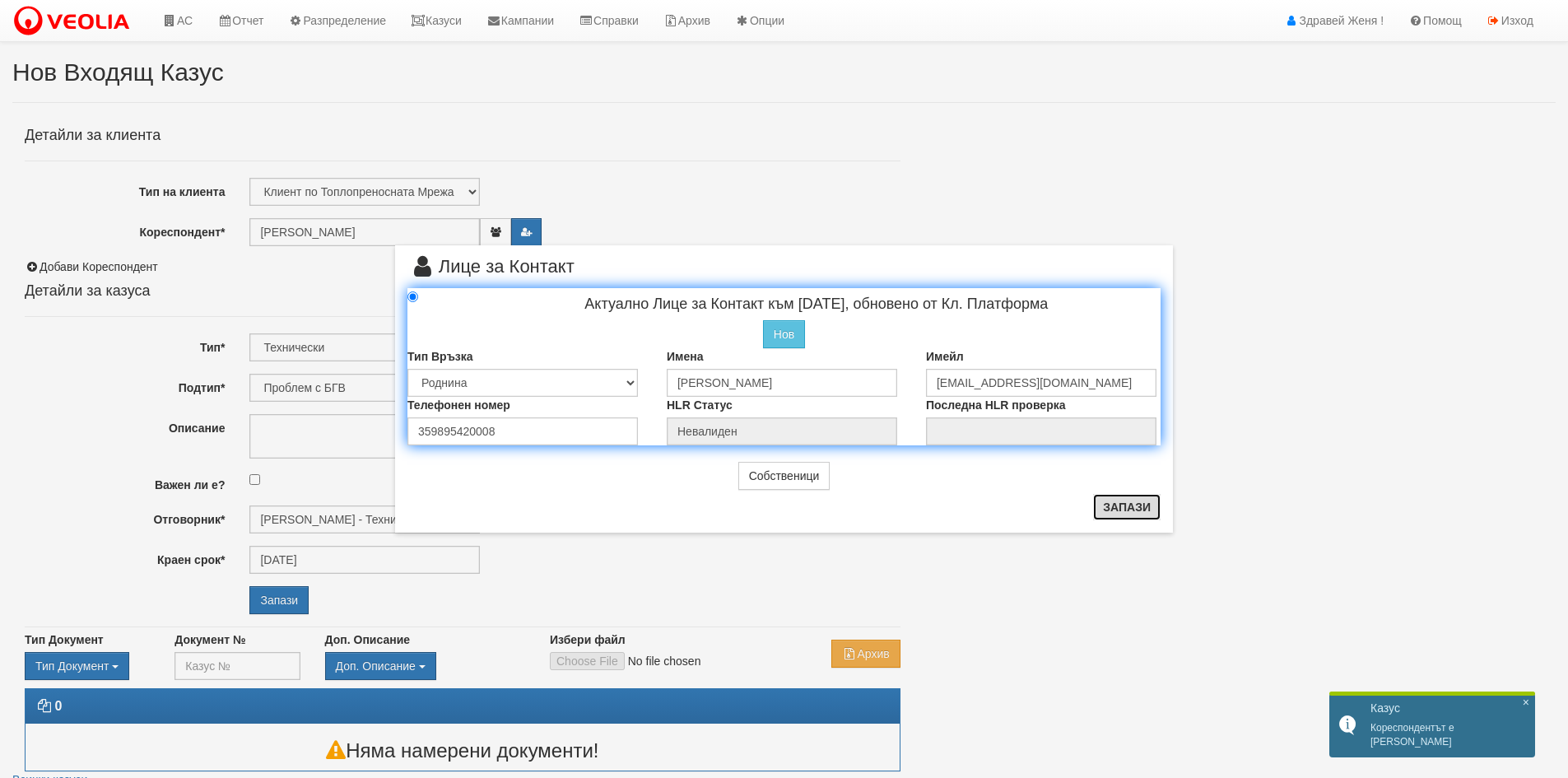
click at [1139, 514] on button "Запази" at bounding box center [1126, 507] width 67 height 26
radio input "true"
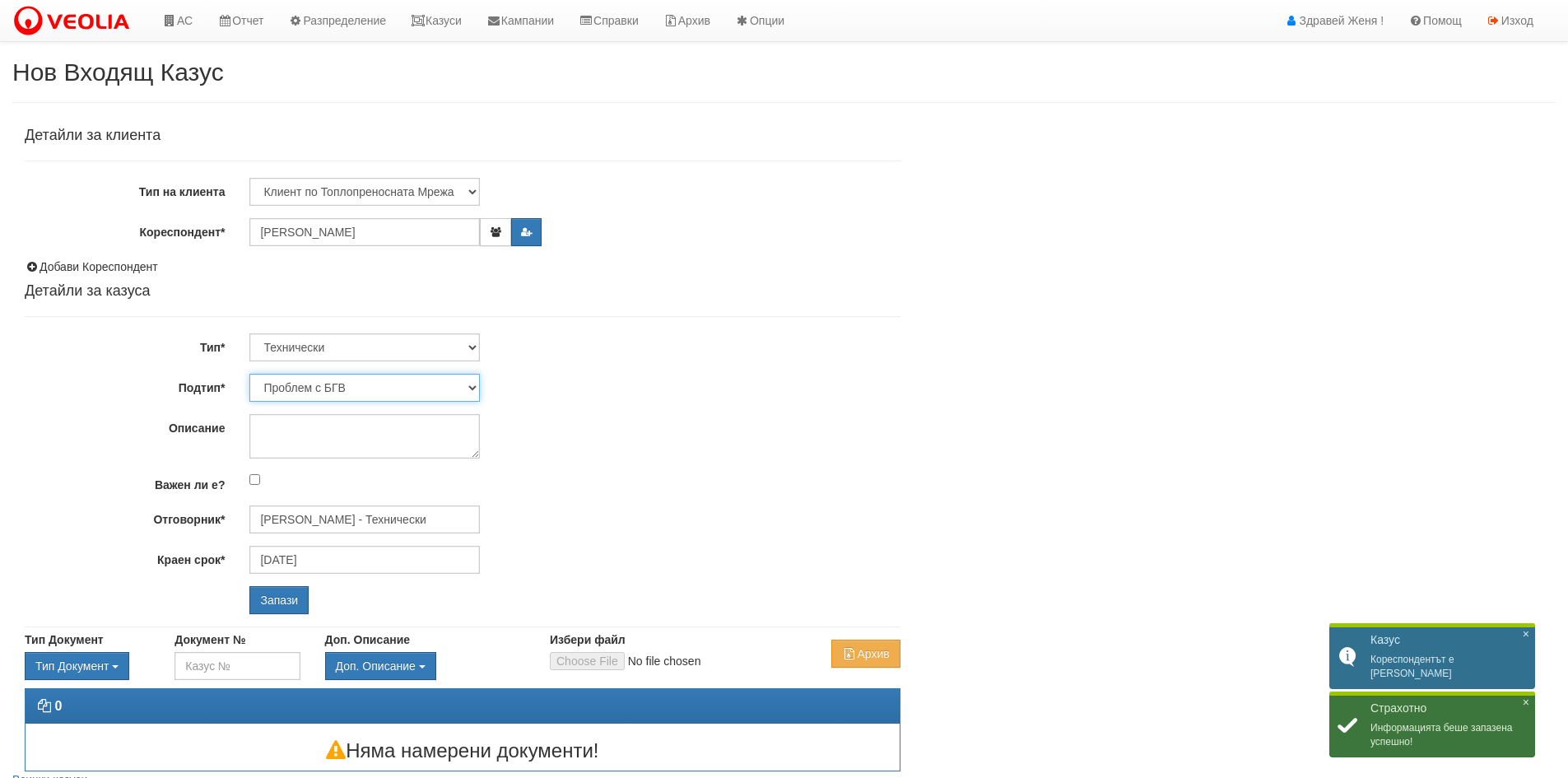
click at [473, 386] on select "Проблем с БГВ Теч ВОИ Теч БГВ Теч в АС Теч от водомер Проблем в АС Интервенция …" at bounding box center [365, 387] width 230 height 28
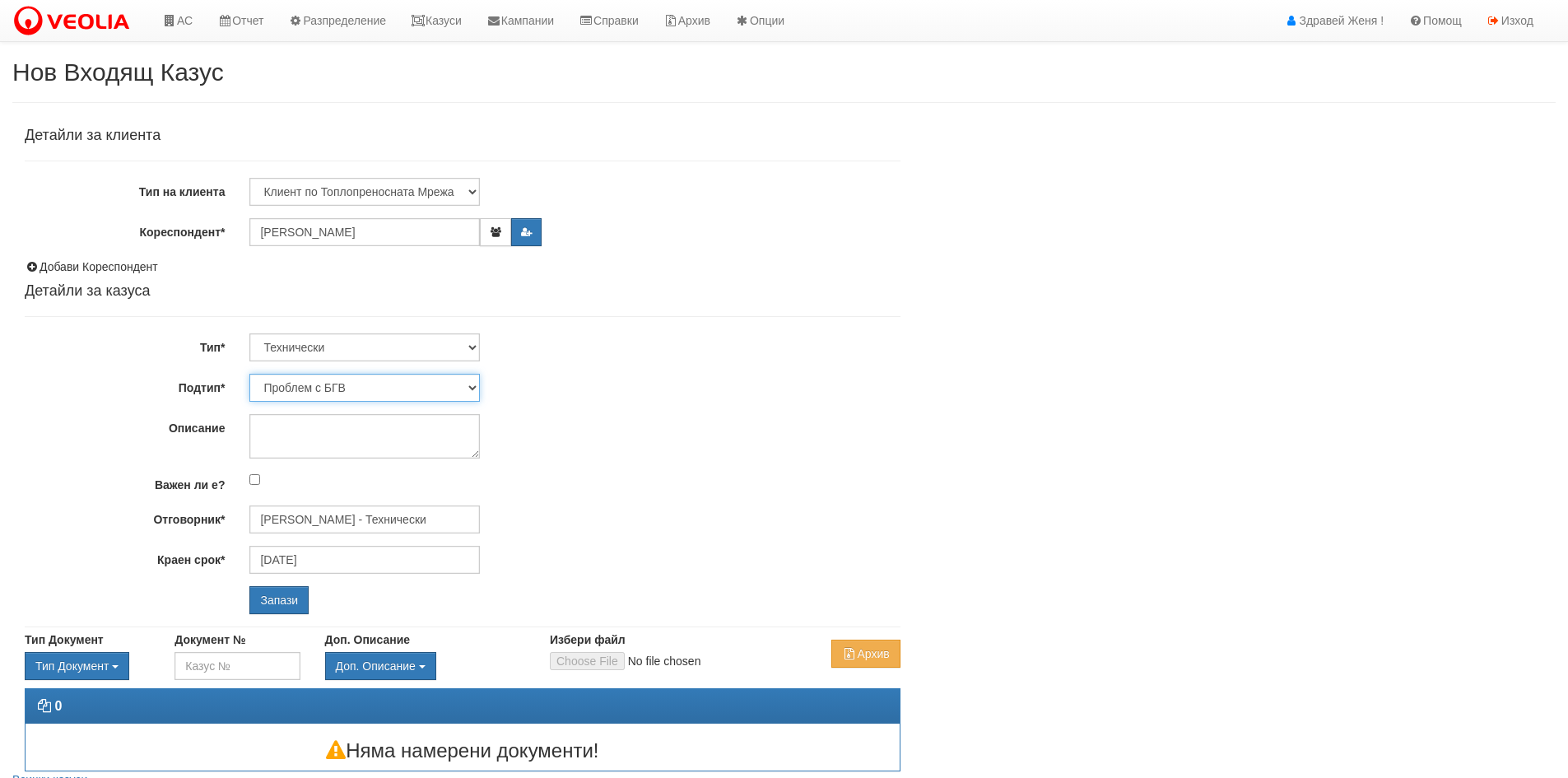
select select "Теч от водомер"
click at [250, 374] on select "Проблем с БГВ Теч ВОИ Теч БГВ Теч в АС Теч от водомер Проблем в АС Интервенция …" at bounding box center [365, 387] width 230 height 28
type input "[DATE]"
type input "[PERSON_NAME] - Технически"
click at [308, 430] on textarea "Описание" at bounding box center [365, 436] width 230 height 44
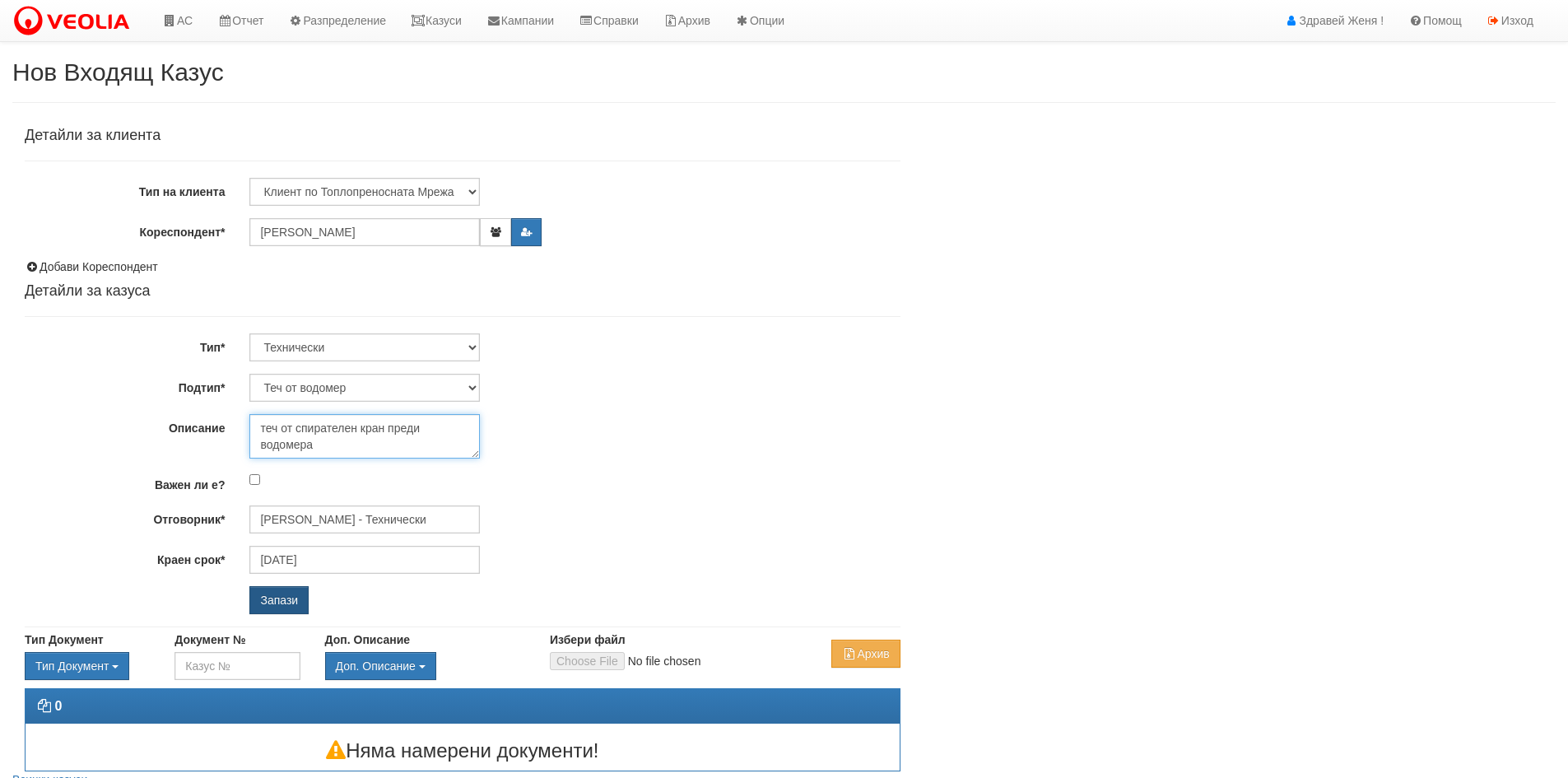
type textarea "теч от спирателен кран преди водомера"
click at [261, 603] on input "Запази" at bounding box center [279, 599] width 59 height 28
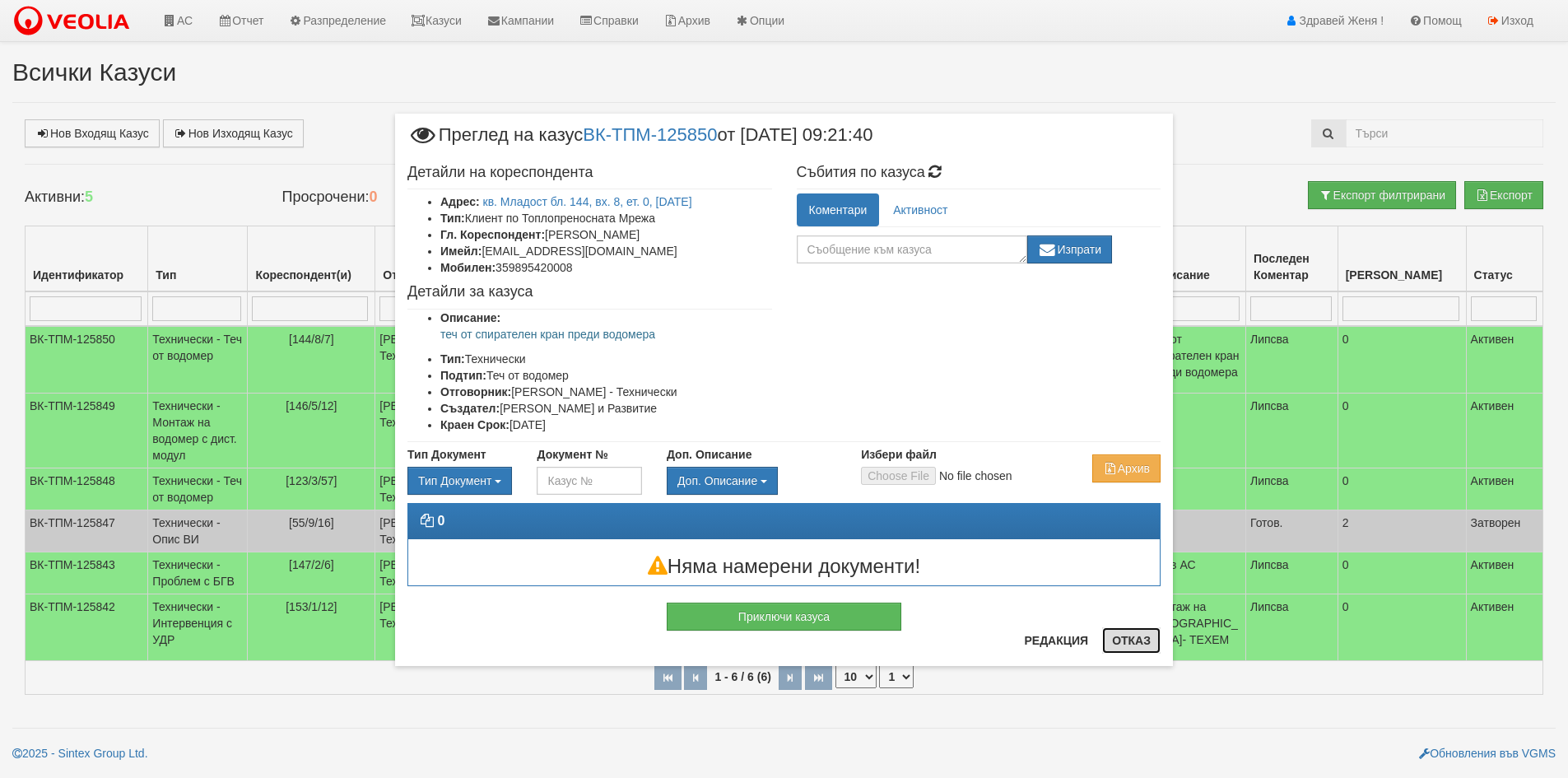
click at [1131, 651] on button "Отказ" at bounding box center [1130, 640] width 58 height 26
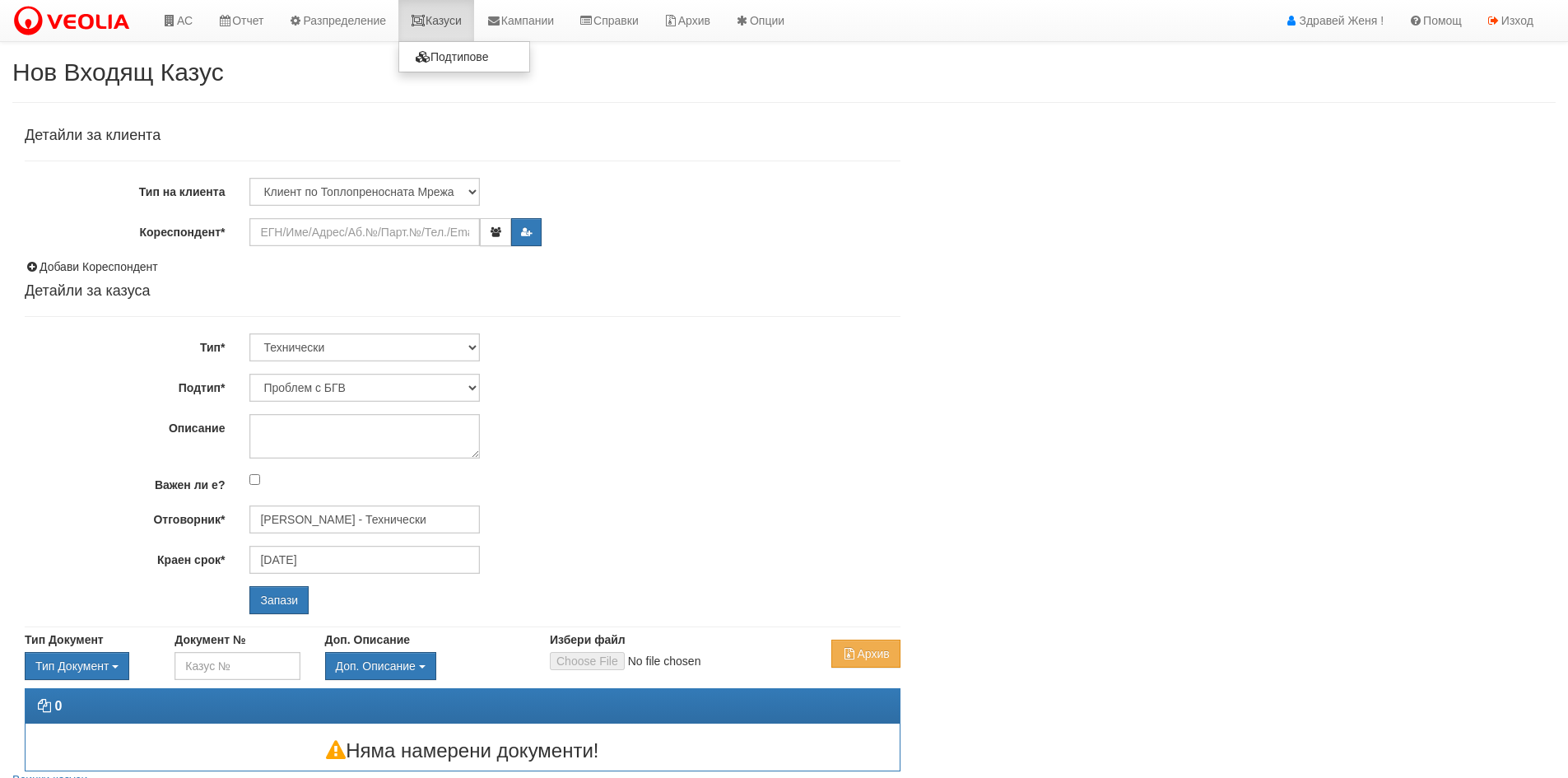
click at [455, 20] on link "Казуси" at bounding box center [436, 21] width 75 height 41
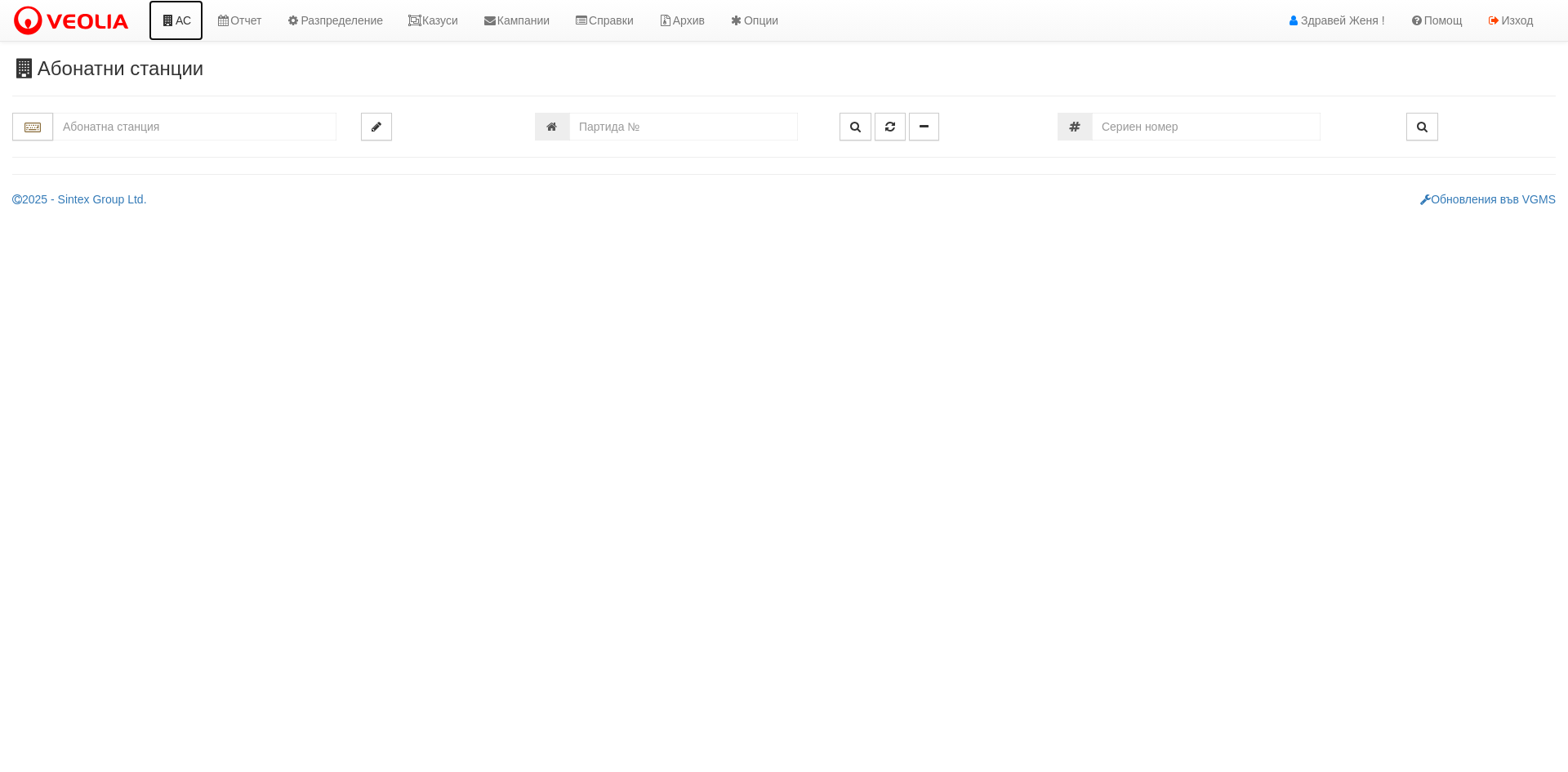
click at [187, 20] on link "АС" at bounding box center [176, 21] width 54 height 41
click at [409, 60] on h3 "Абонатни станции" at bounding box center [784, 69] width 1544 height 21
click at [448, 14] on link "Казуси" at bounding box center [433, 21] width 75 height 41
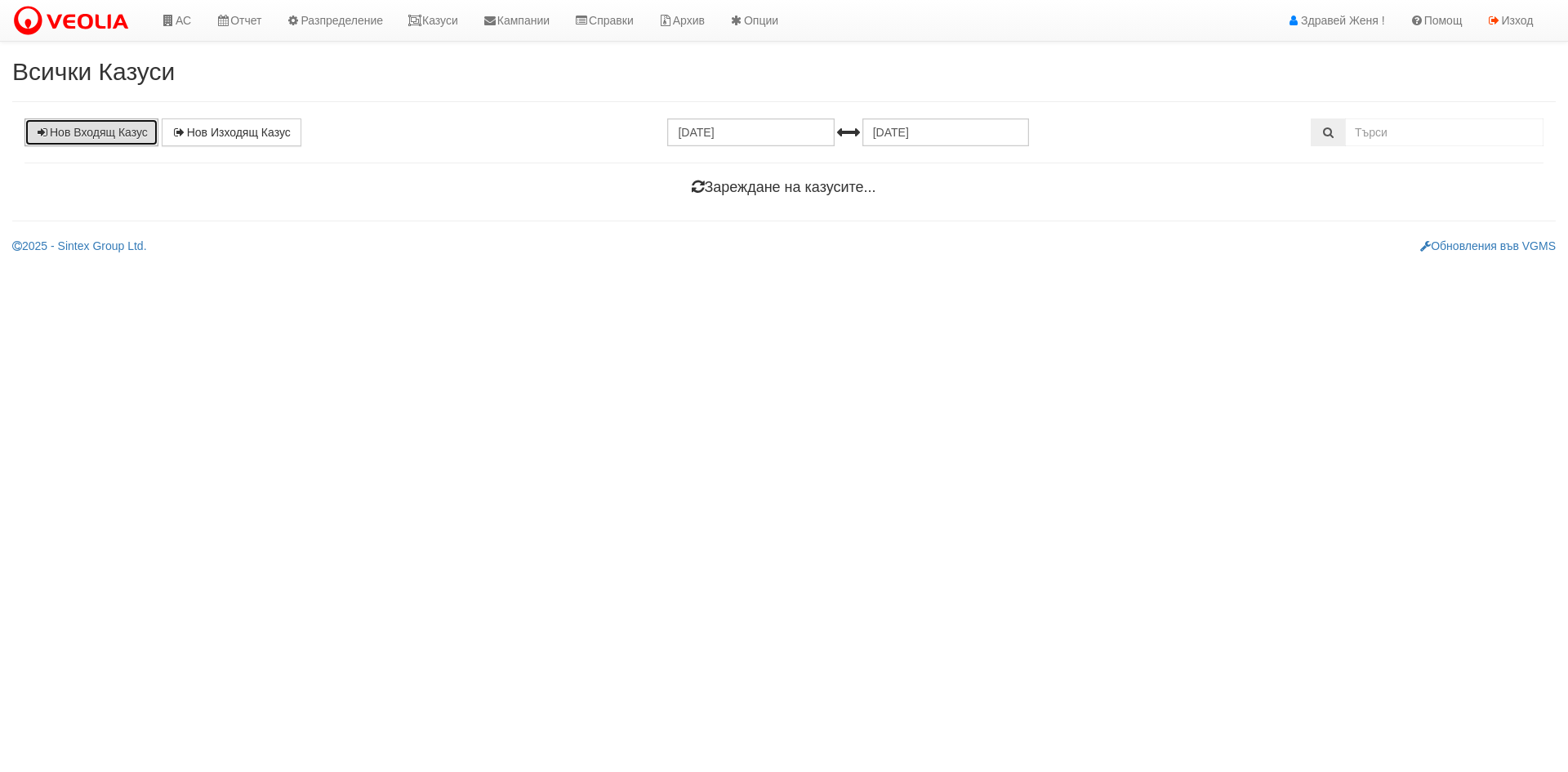
click at [87, 128] on link "Нов Входящ Казус" at bounding box center [91, 132] width 134 height 28
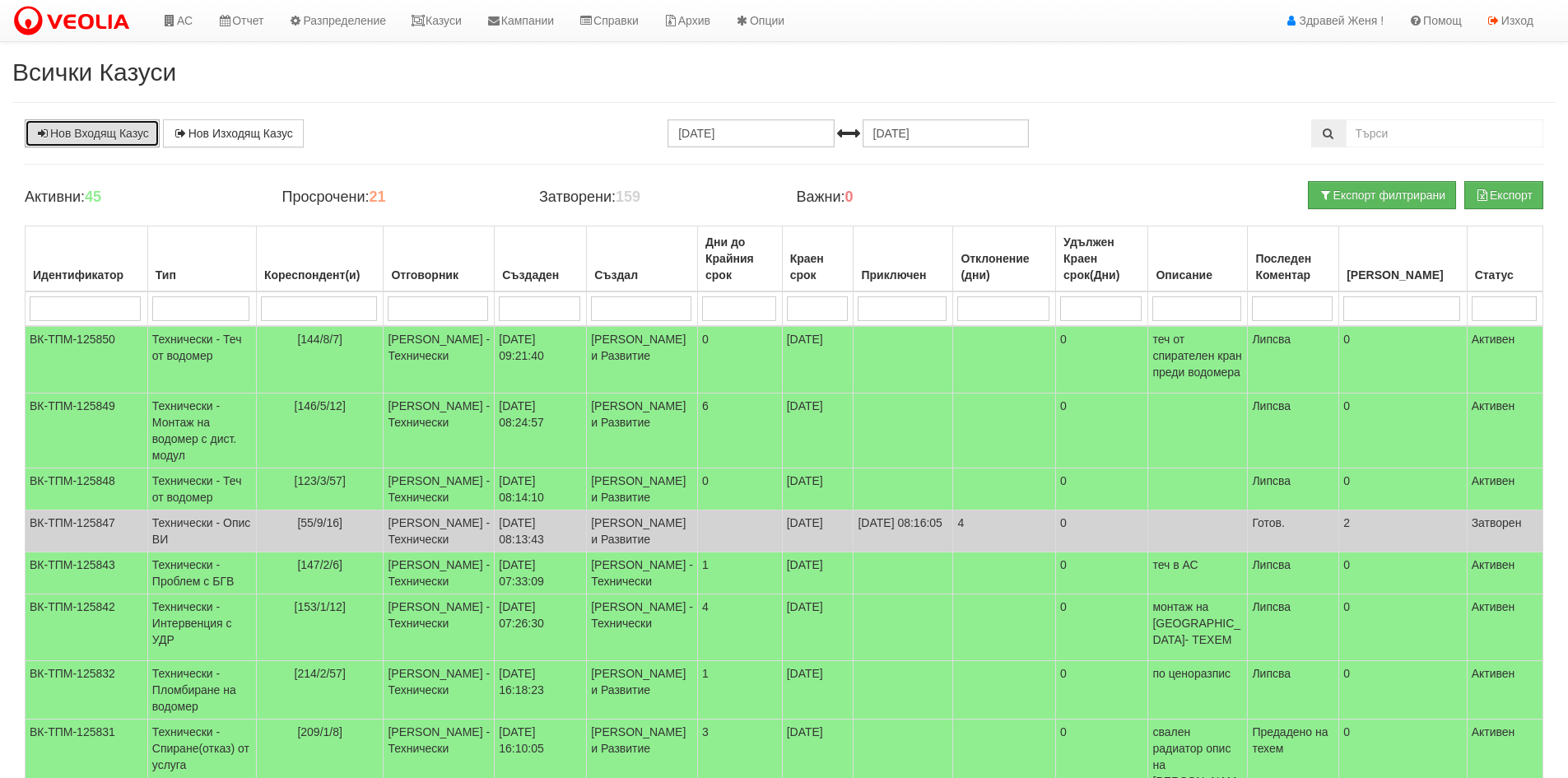
click at [134, 128] on link "Нов Входящ Казус" at bounding box center [92, 133] width 135 height 28
click at [114, 142] on link "Нов Входящ Казус" at bounding box center [92, 133] width 135 height 28
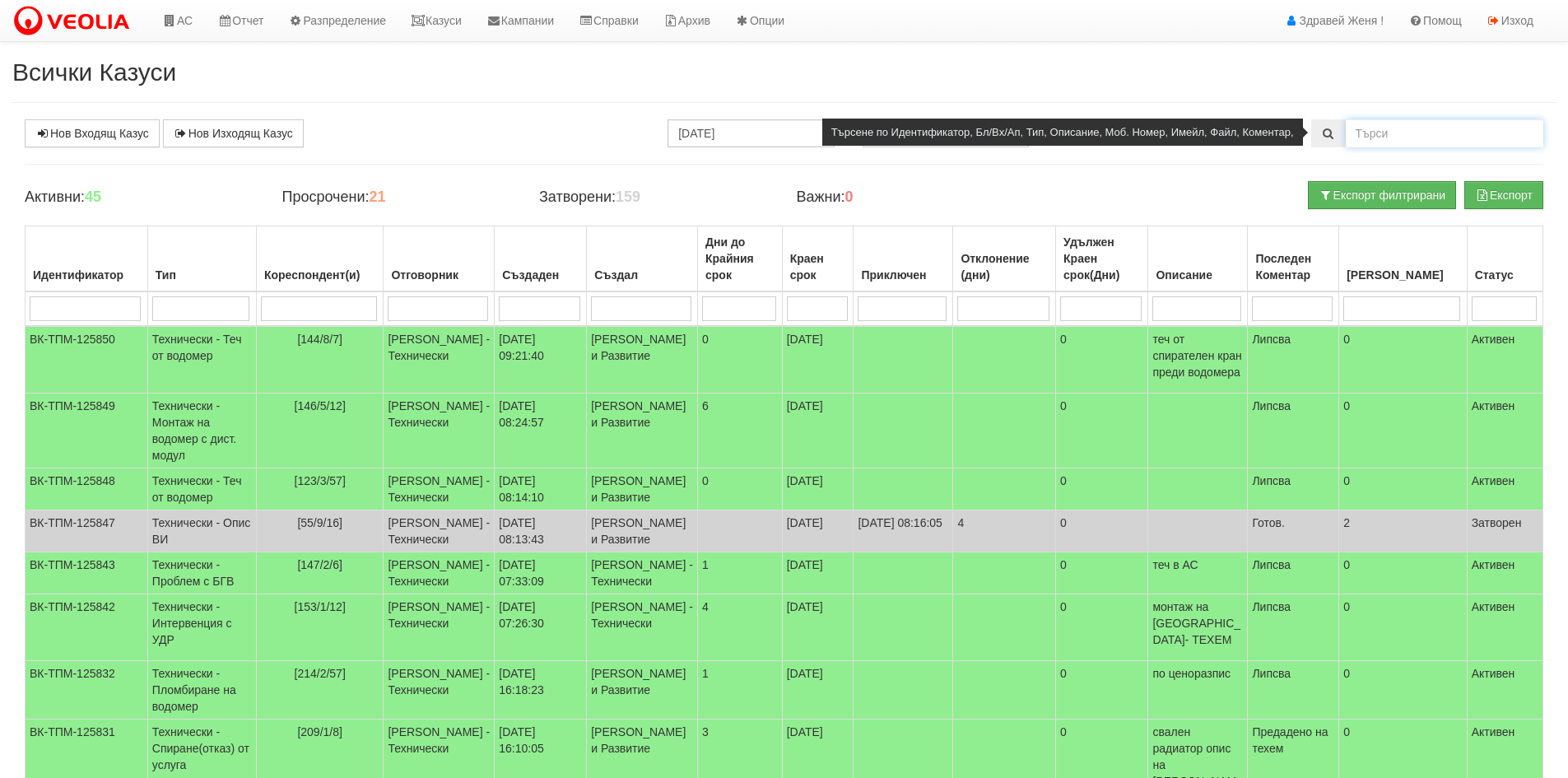
click at [1372, 132] on input "text" at bounding box center [1444, 133] width 198 height 28
type input "153/1/16"
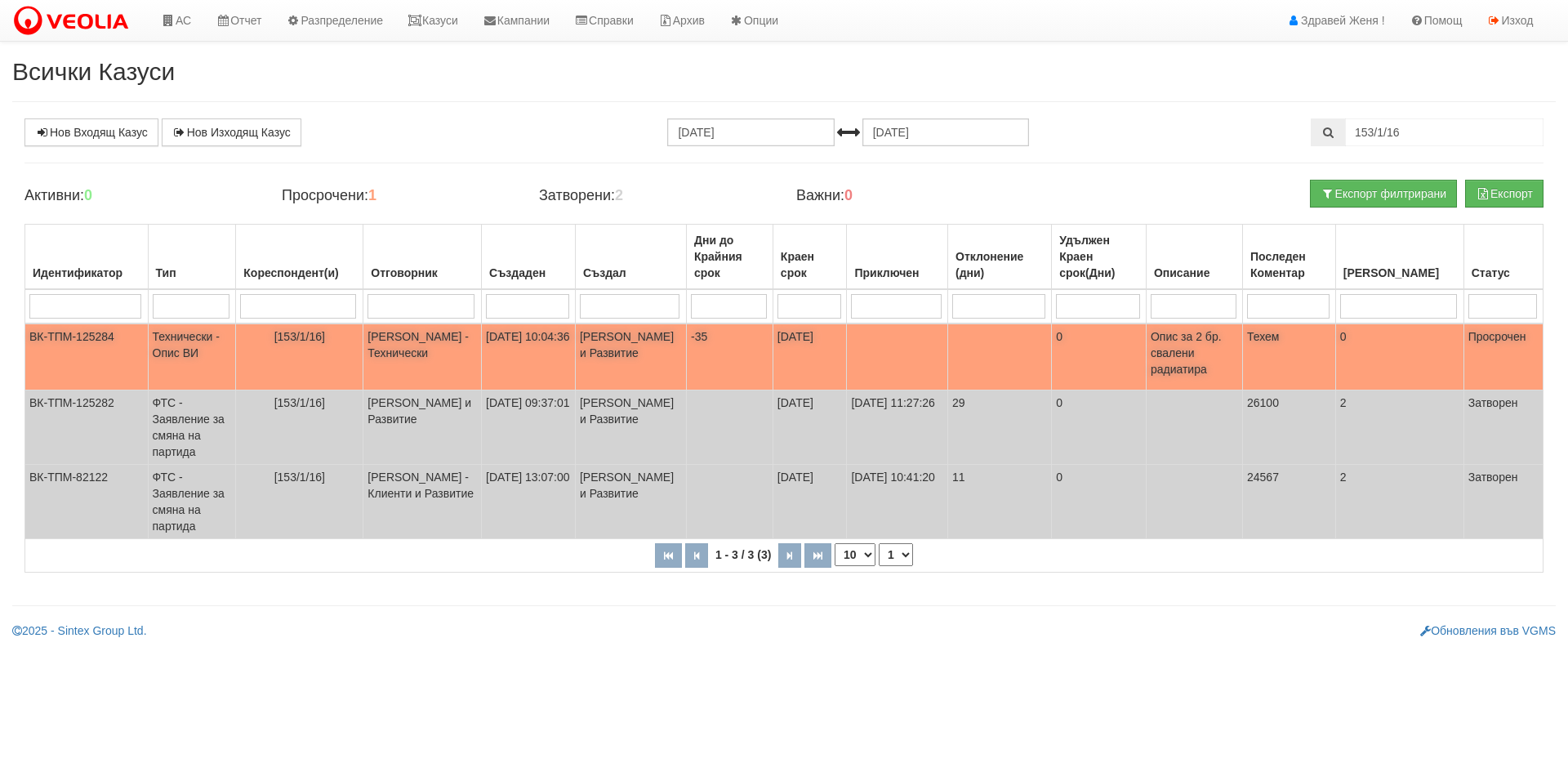
click at [1190, 365] on p "Опис за 2 бр. свалени радиатира" at bounding box center [1194, 352] width 87 height 49
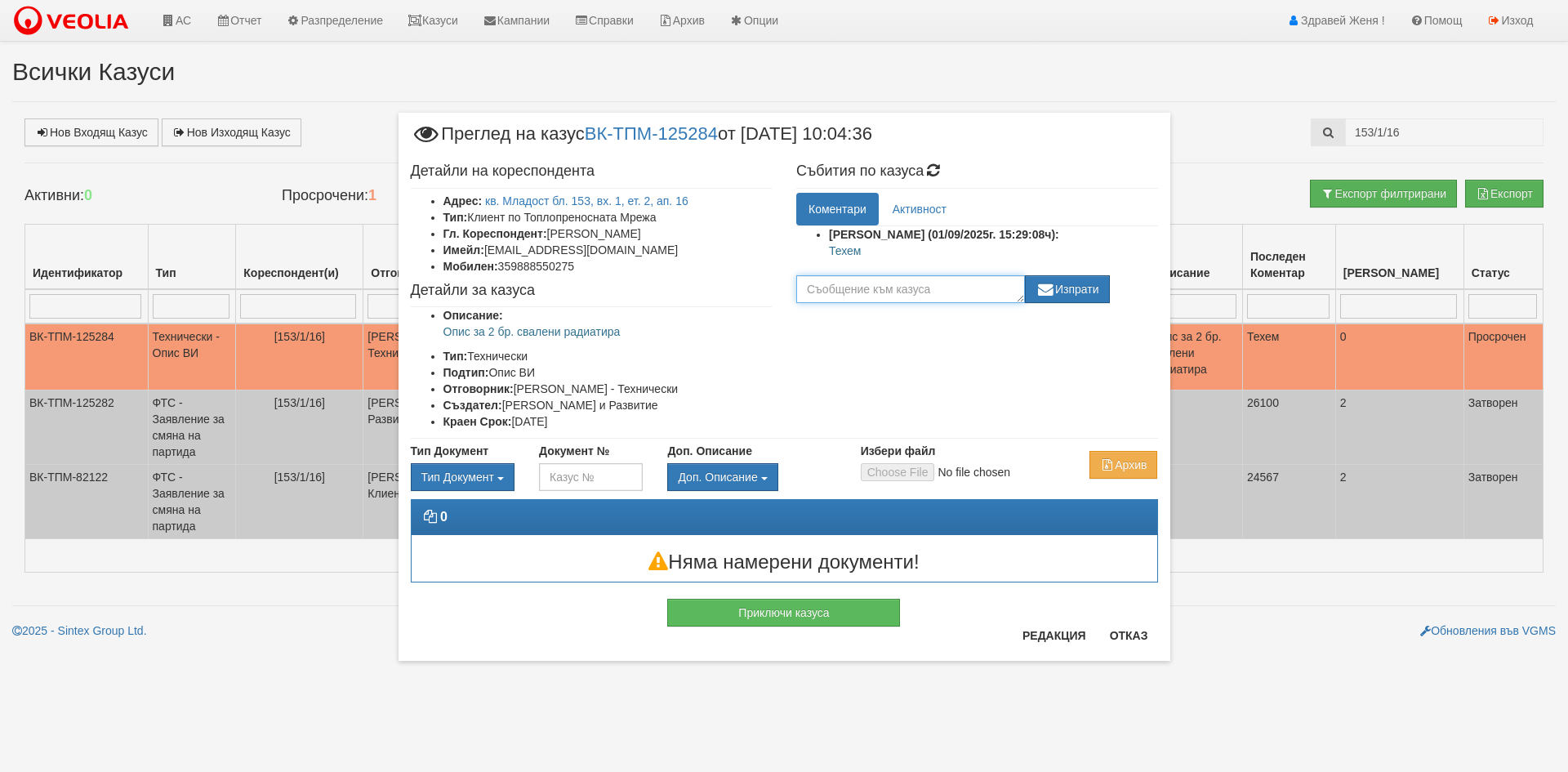
click at [866, 294] on textarea at bounding box center [911, 289] width 228 height 28
type textarea "P"
type textarea "Платен"
click at [1119, 637] on button "Отказ" at bounding box center [1129, 635] width 58 height 26
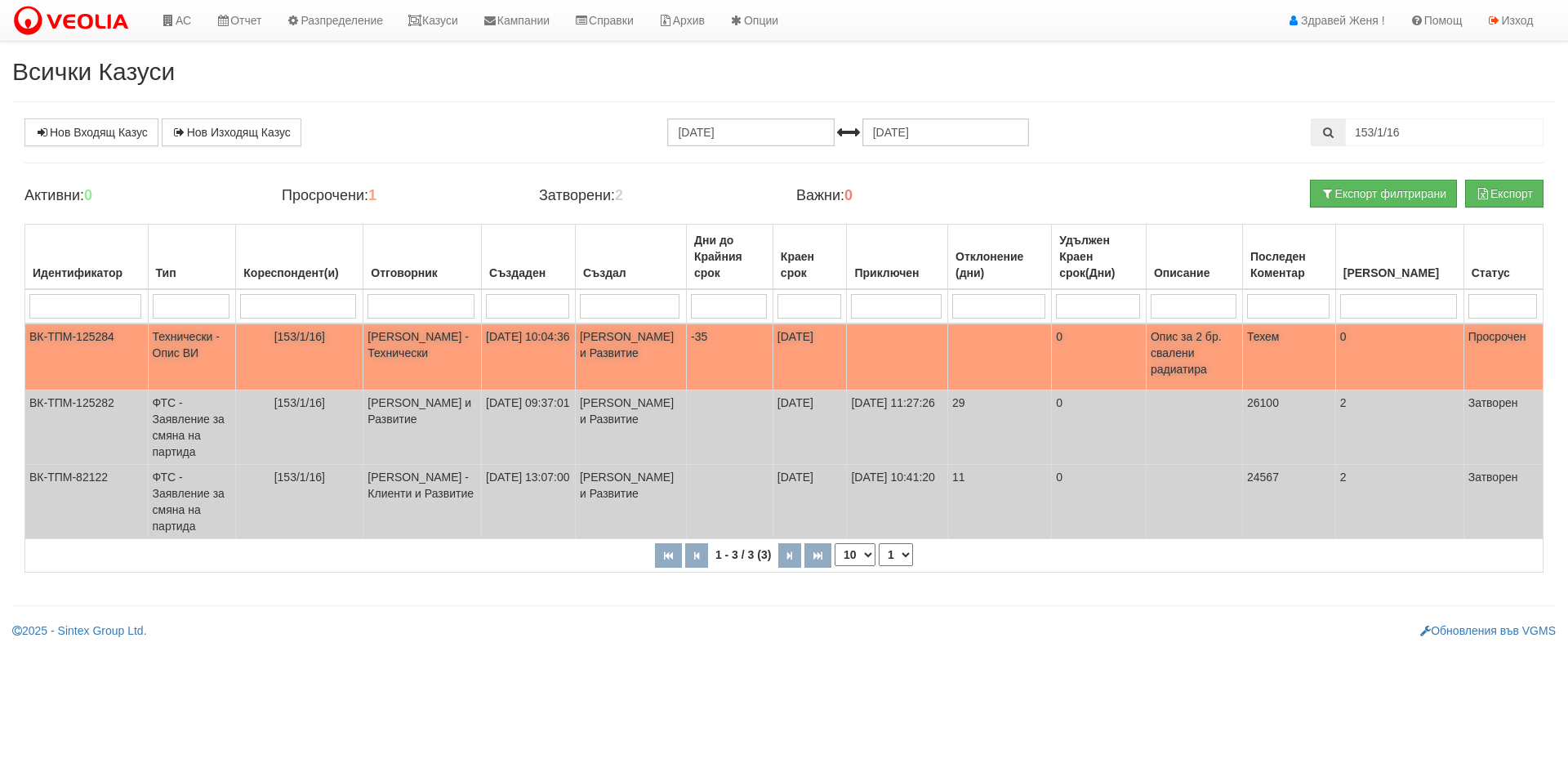
click at [1012, 355] on td at bounding box center [1000, 357] width 103 height 67
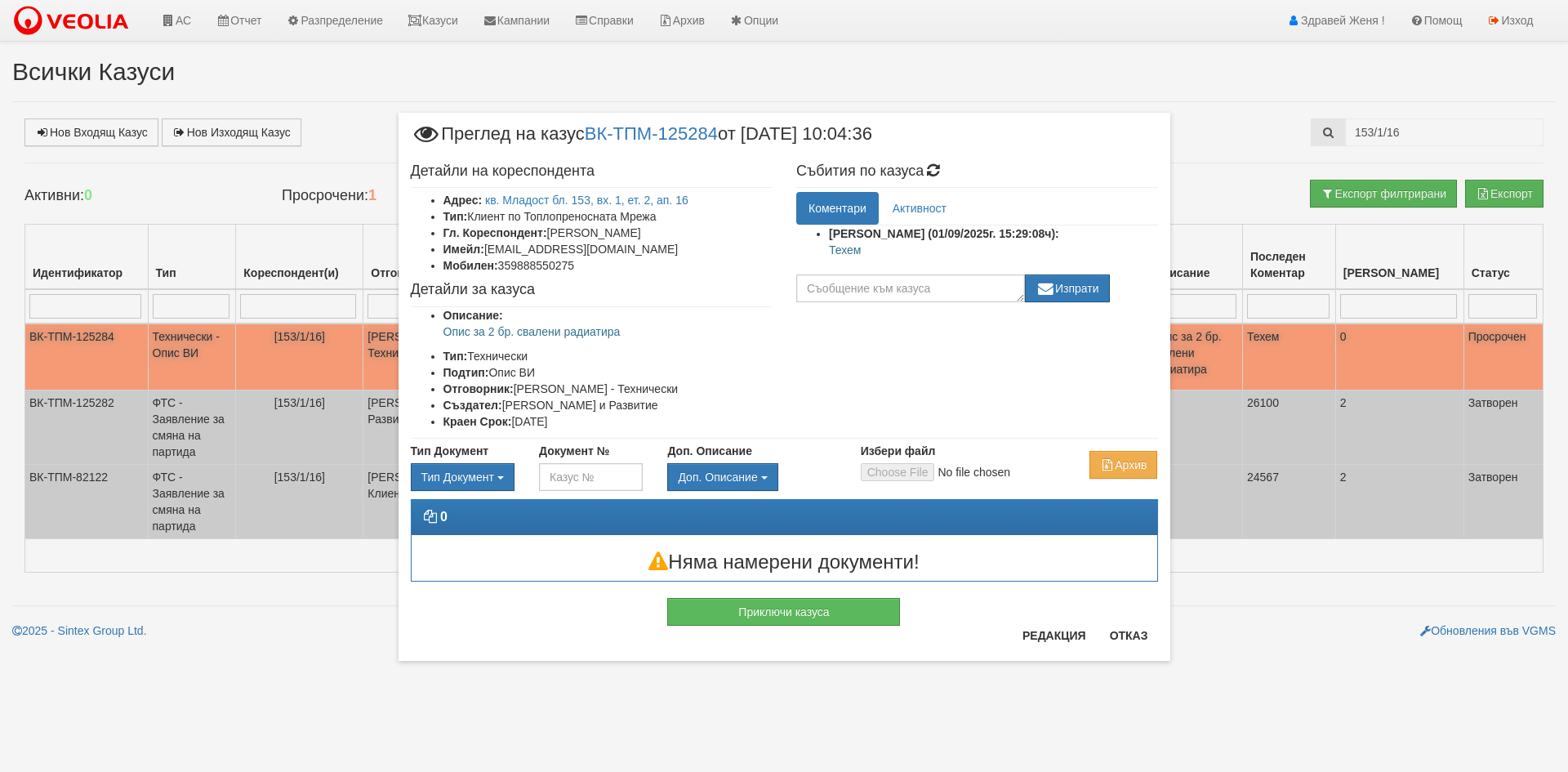
click at [1012, 355] on div "Детайли на кореспондента Адрес: кв. Младост бл. 153, вх. 1, ет. 2, ап. 16 Тип: …" at bounding box center [785, 297] width 772 height 283
click at [942, 282] on textarea at bounding box center [911, 288] width 228 height 28
type textarea "Платен"
click at [1093, 285] on button "Изпрати" at bounding box center [1067, 288] width 85 height 28
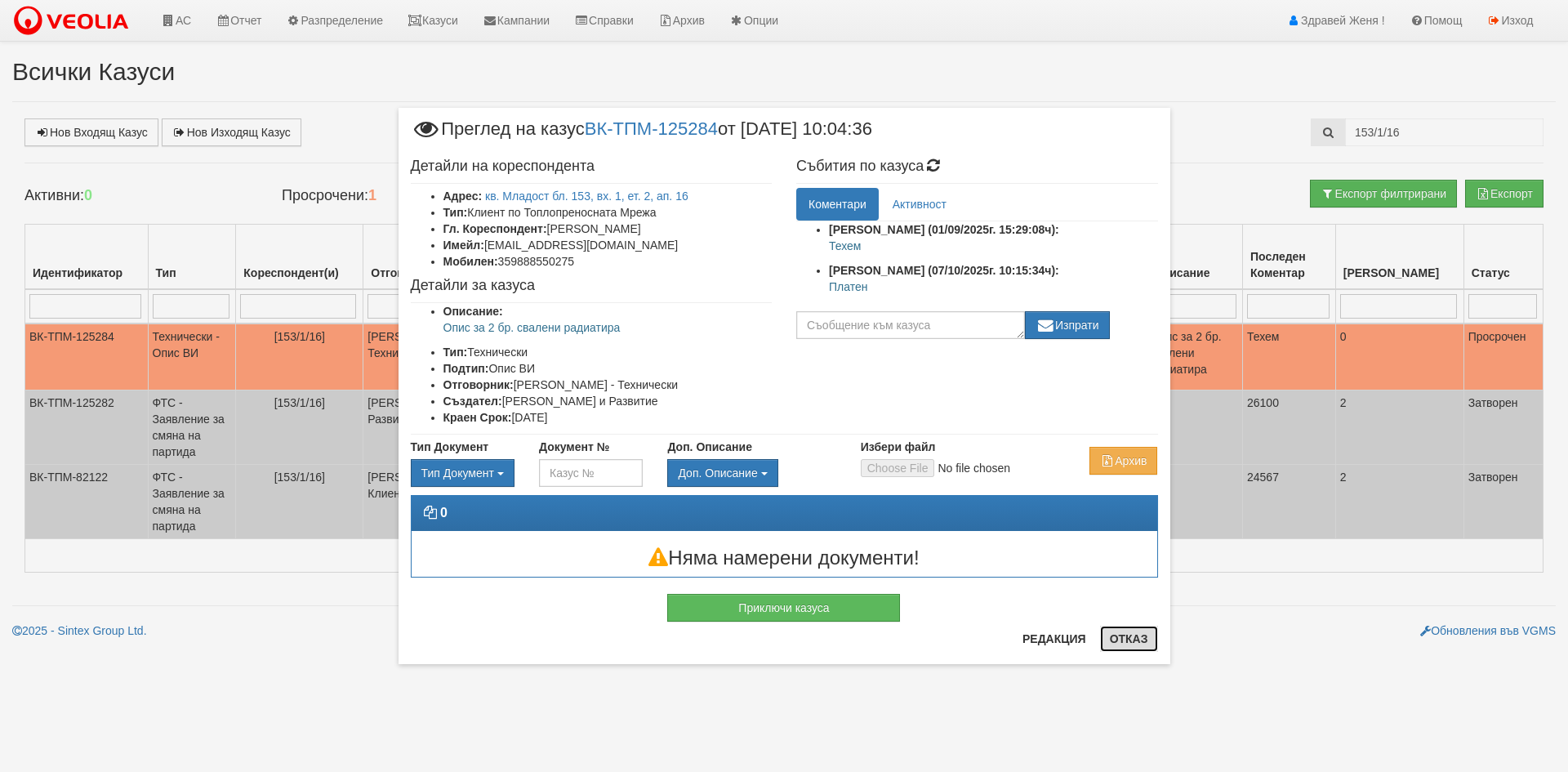
click at [1125, 637] on button "Отказ" at bounding box center [1129, 638] width 58 height 26
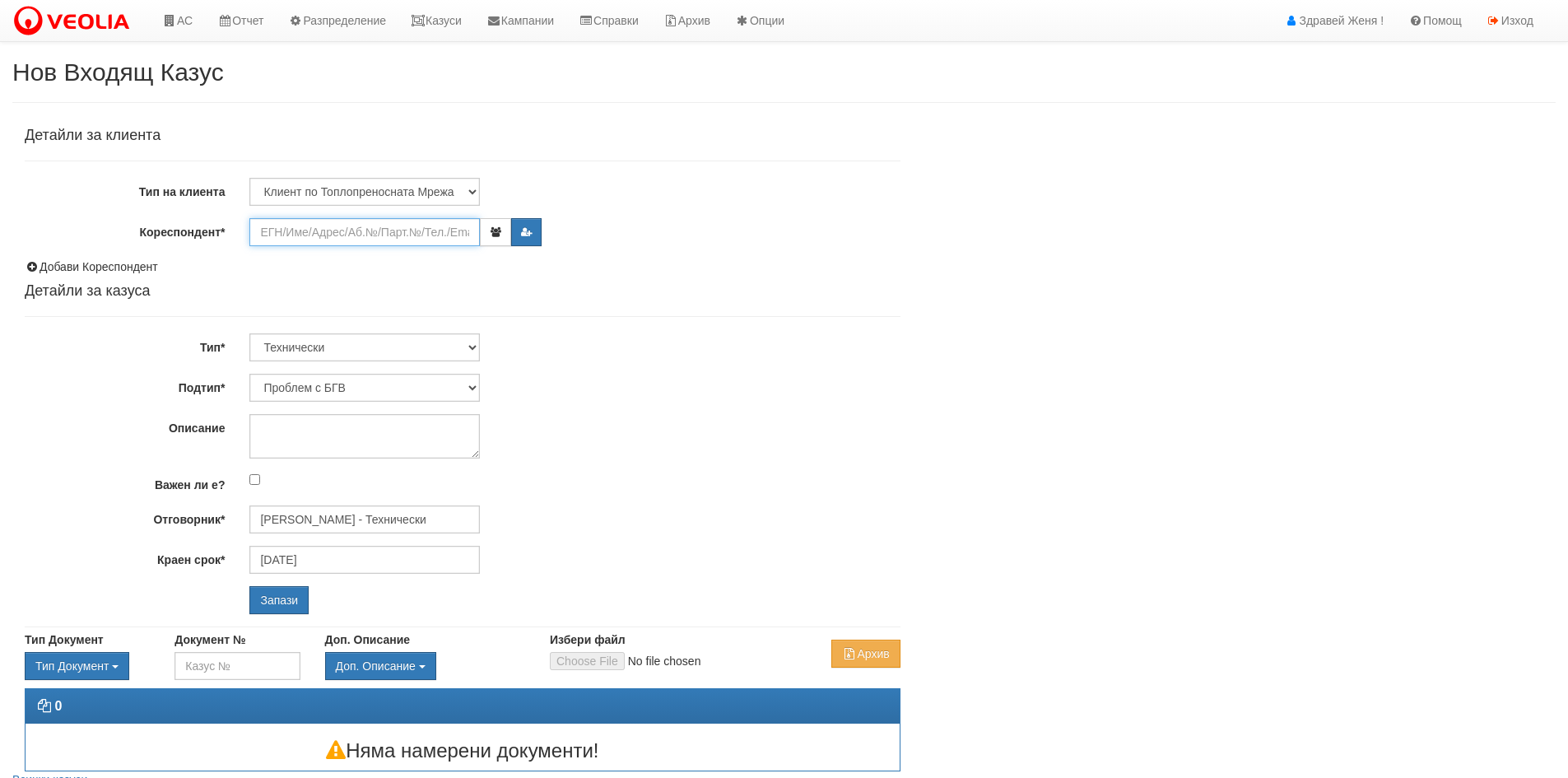
click at [288, 233] on input "Кореспондент*" at bounding box center [365, 232] width 230 height 28
click at [361, 238] on input "Кореспондент*" at bounding box center [365, 232] width 230 height 28
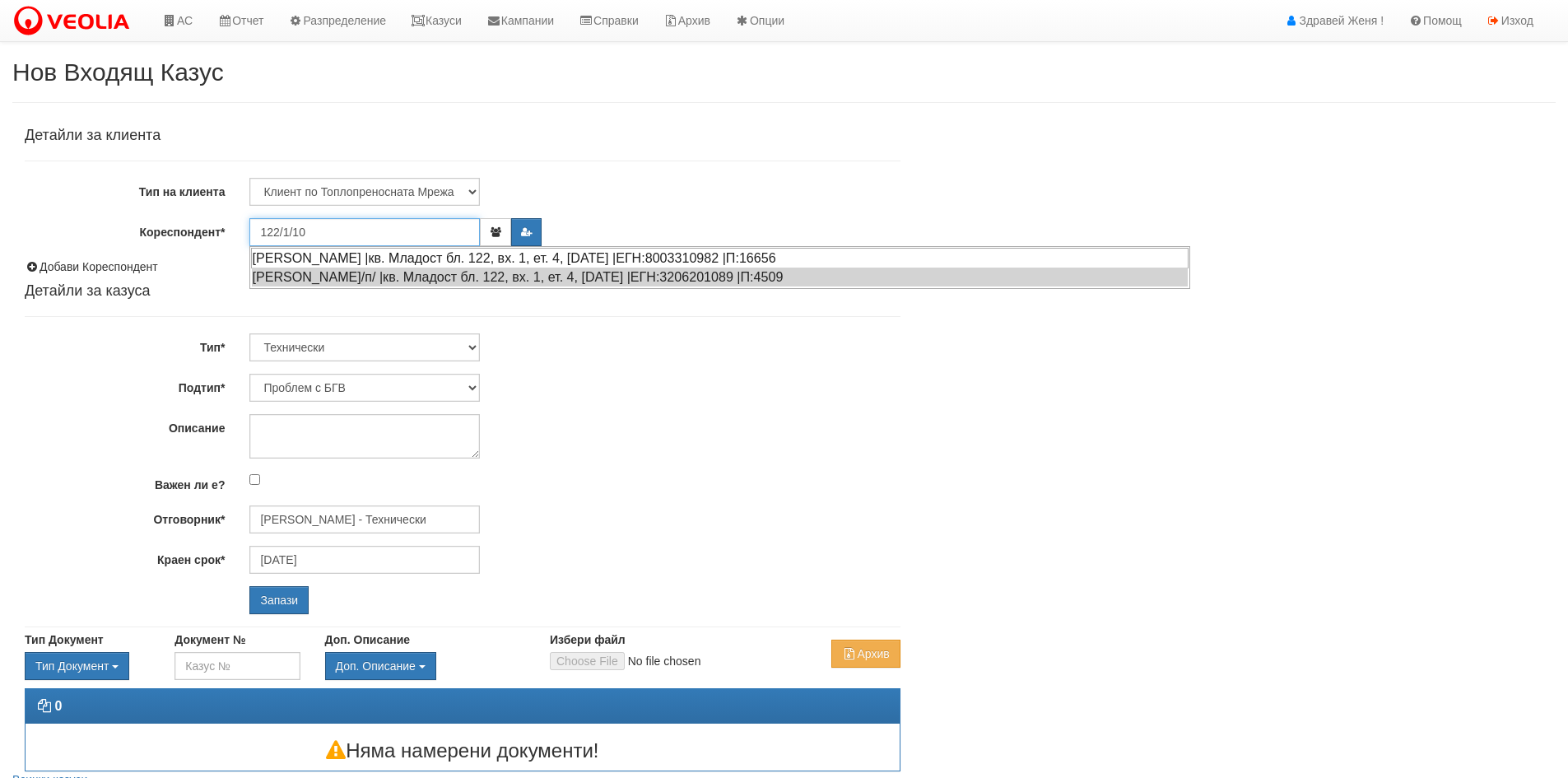
click at [386, 255] on div "ХРИСТО ХРИСТОВ ДОНКОВ |кв. Младост бл. 122, вх. 1, ет. 4, ап. 10 |ЕГН:800331098…" at bounding box center [719, 258] width 937 height 21
type input "Христо Христов Донков"
type input "[PERSON_NAME] - Технически"
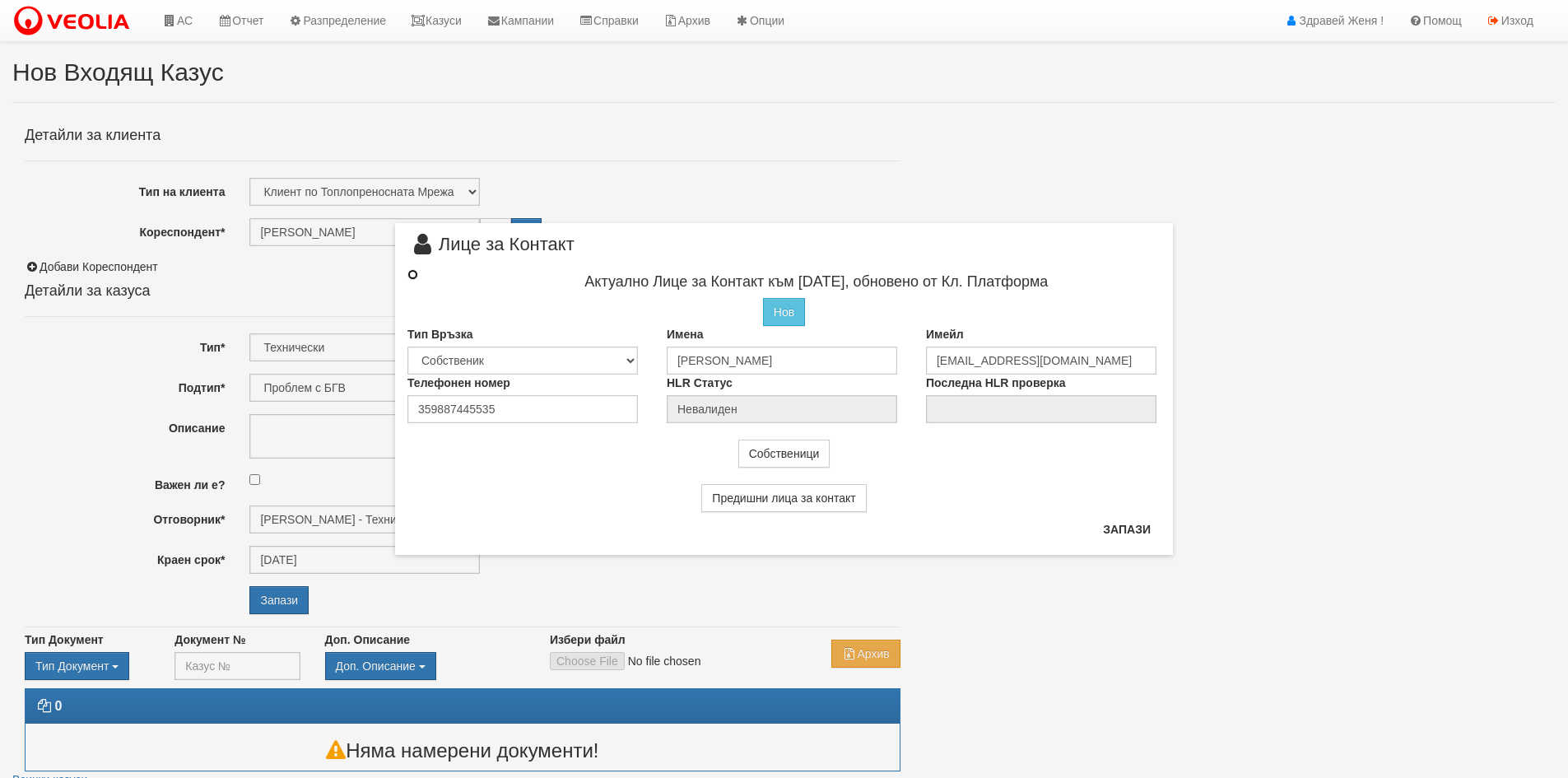
click at [414, 274] on input "radio" at bounding box center [412, 274] width 11 height 11
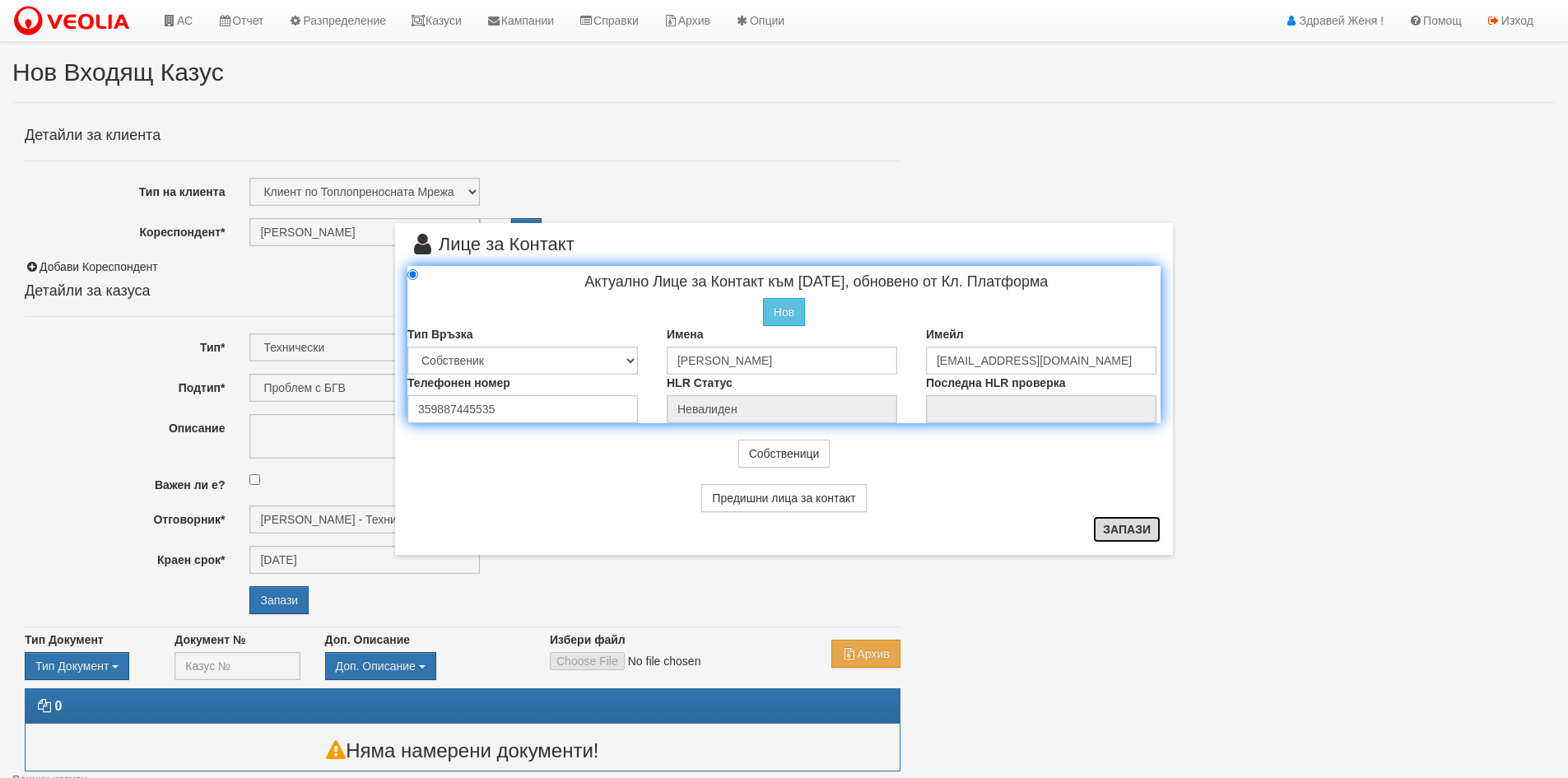
click at [1136, 532] on button "Запази" at bounding box center [1126, 528] width 67 height 26
radio input "true"
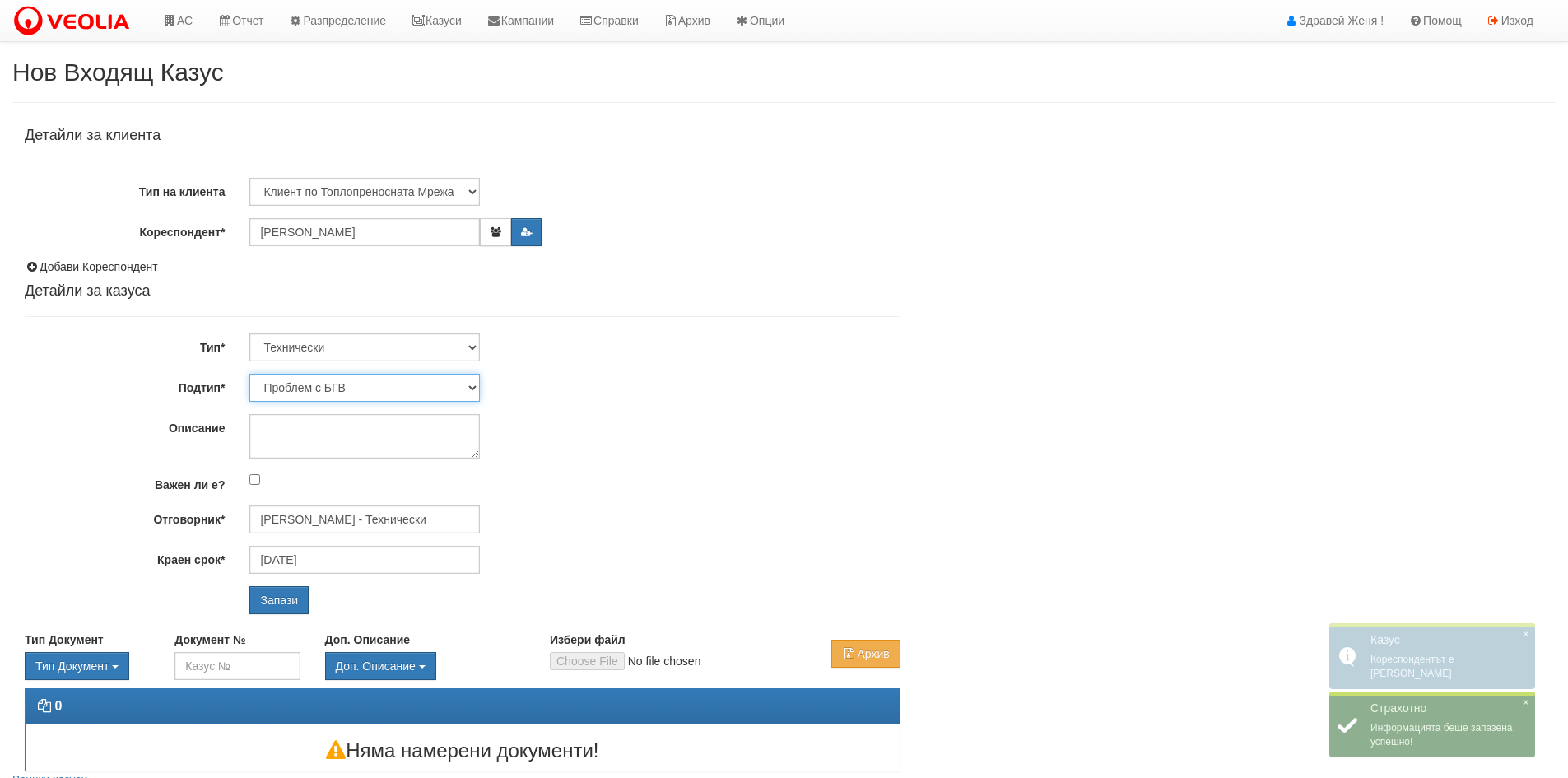
click at [477, 385] on select "Проблем с БГВ Теч ВОИ Теч БГВ Теч в АС Теч от водомер Проблем в АС Интервенция …" at bounding box center [365, 387] width 230 height 28
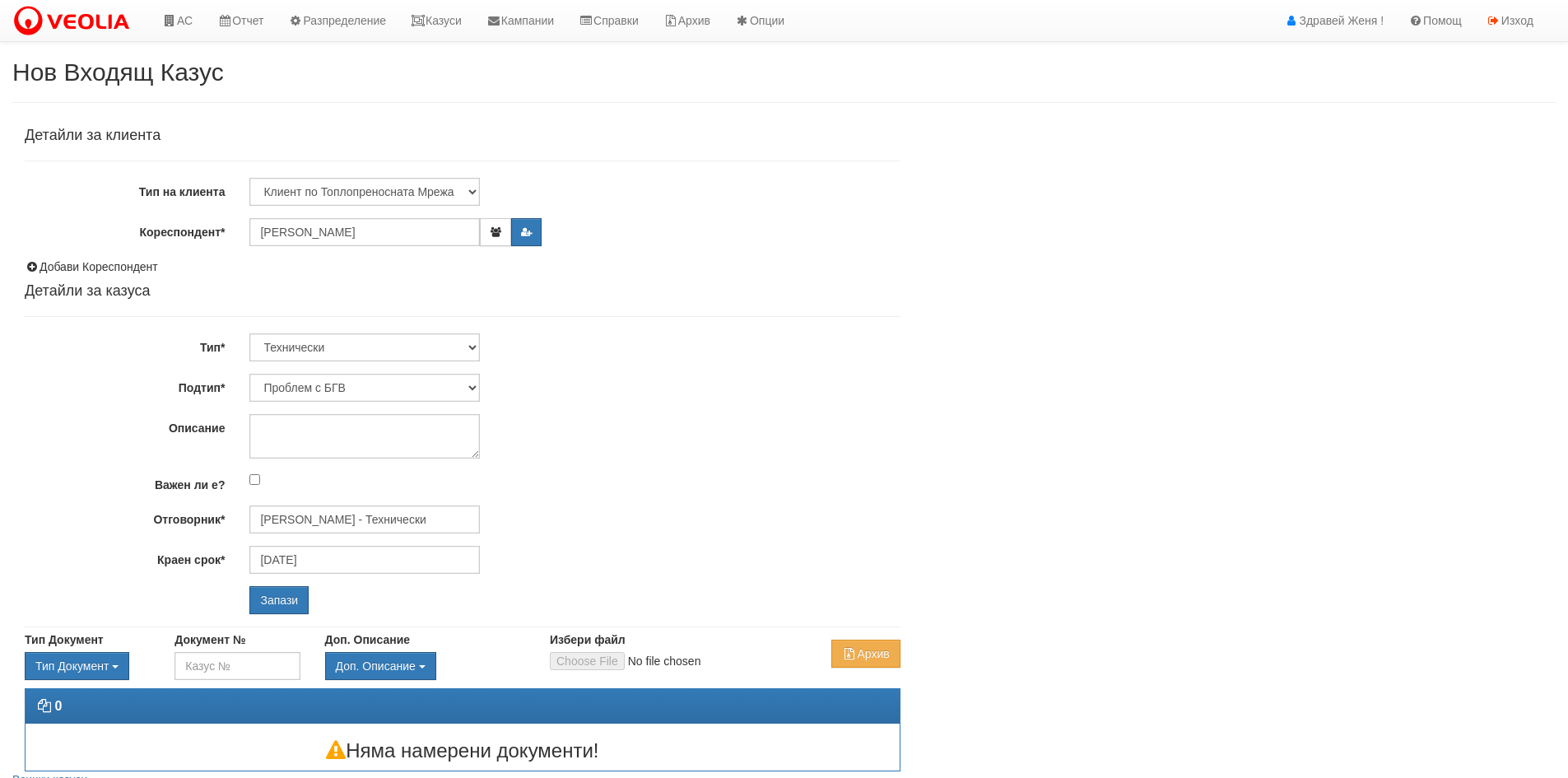
click at [734, 336] on div "Технически ФТС Търговски Административен Производствен Експлоатационен Финансов…" at bounding box center [574, 347] width 675 height 28
click at [494, 234] on icon "button" at bounding box center [495, 232] width 13 height 10
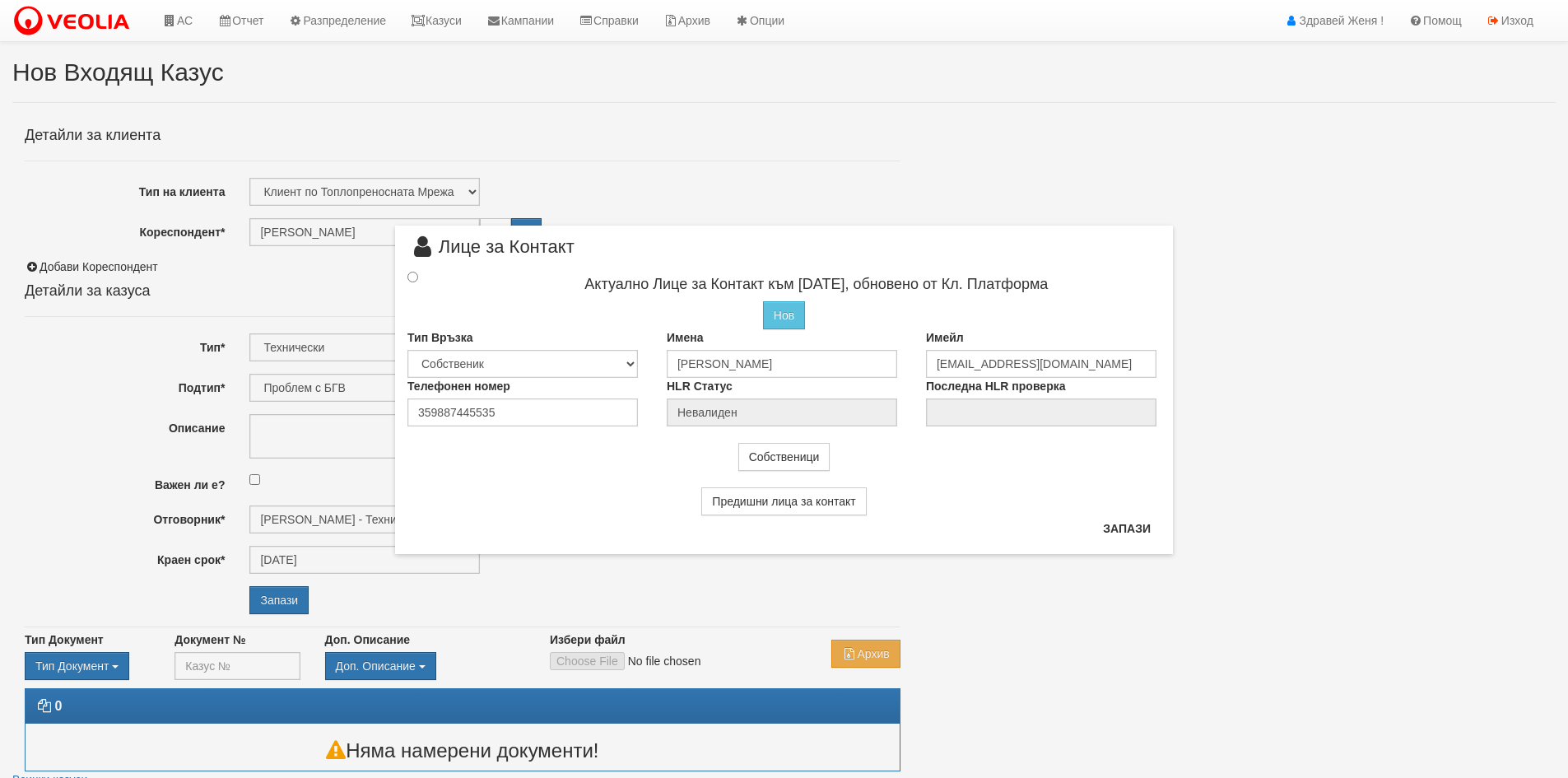
click at [1271, 514] on div "× Лице за Контакт Актуално Лице за Контакт към 15/12/2021, обновено от Кл. Плат…" at bounding box center [784, 389] width 1568 height 778
click at [1133, 527] on button "Запази" at bounding box center [1126, 527] width 67 height 26
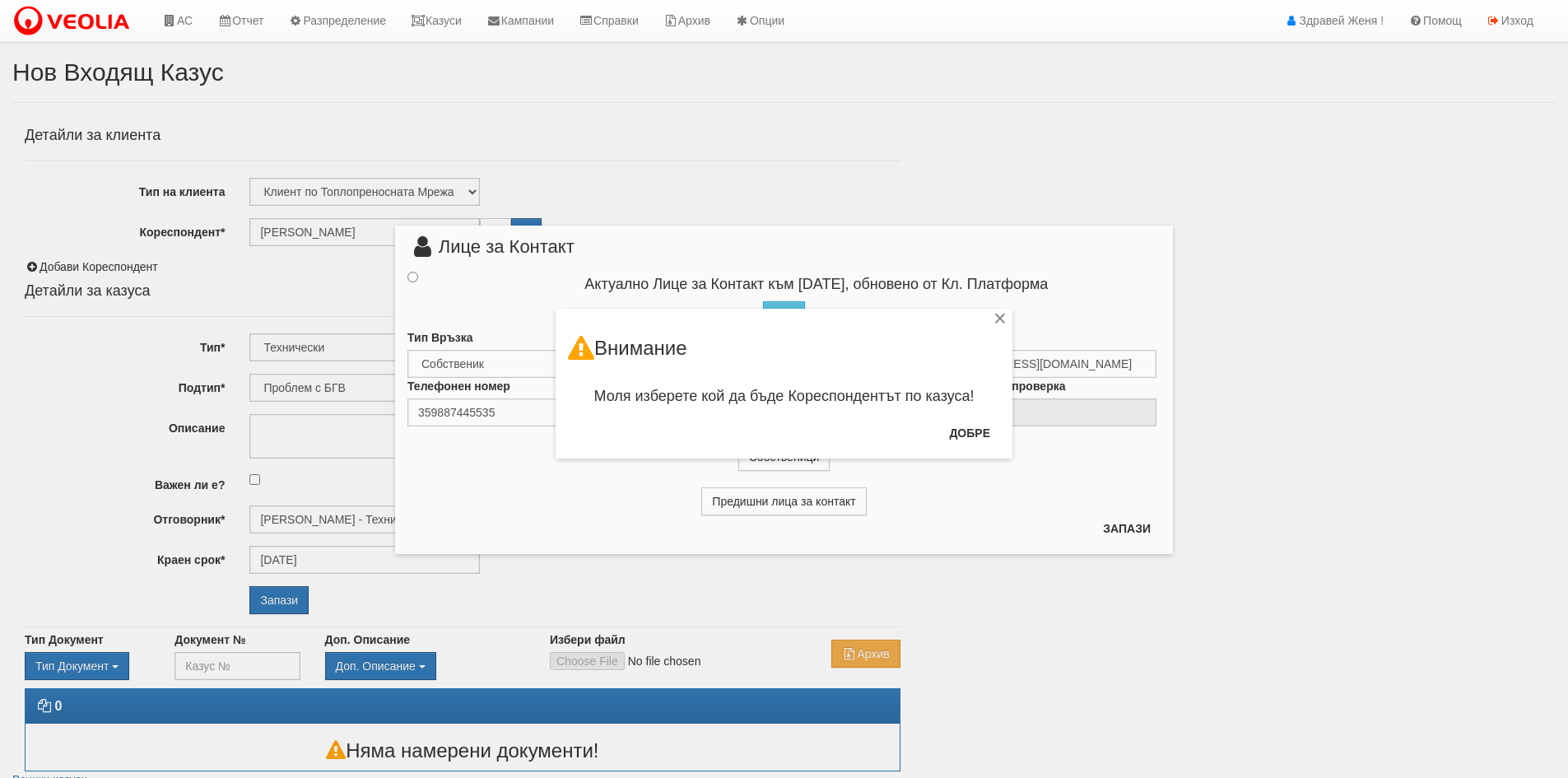
click at [1146, 533] on div "× Внимание Моля изберете кой да бъде Кореспондентът по казуса! Добре" at bounding box center [784, 389] width 1568 height 778
click at [1111, 580] on div "× Внимание Моля изберете кой да бъде Кореспондентът по казуса! Добре" at bounding box center [784, 389] width 1568 height 778
click at [982, 434] on button "Добре" at bounding box center [970, 432] width 61 height 26
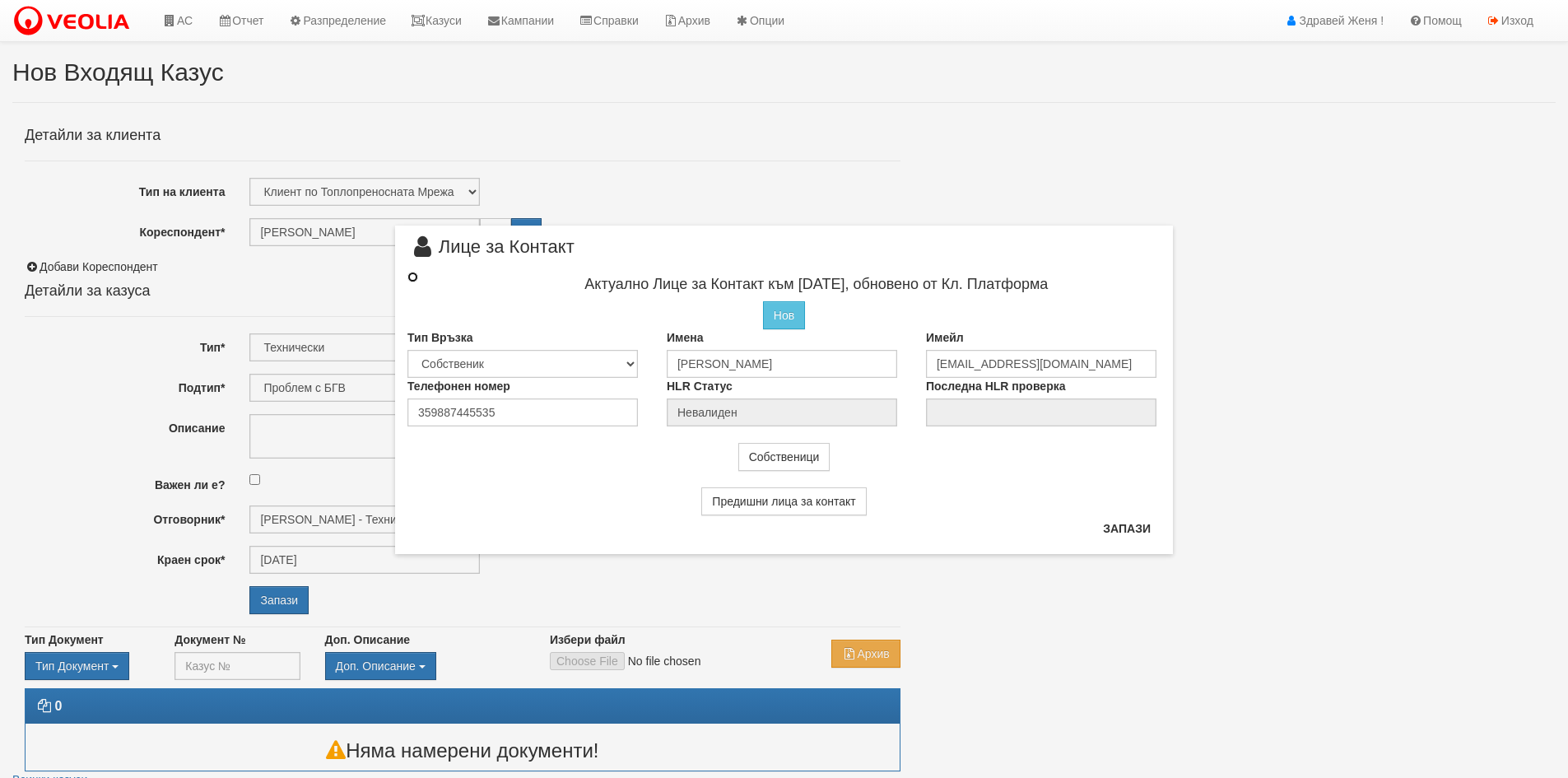
click at [411, 273] on input "radio" at bounding box center [412, 277] width 11 height 11
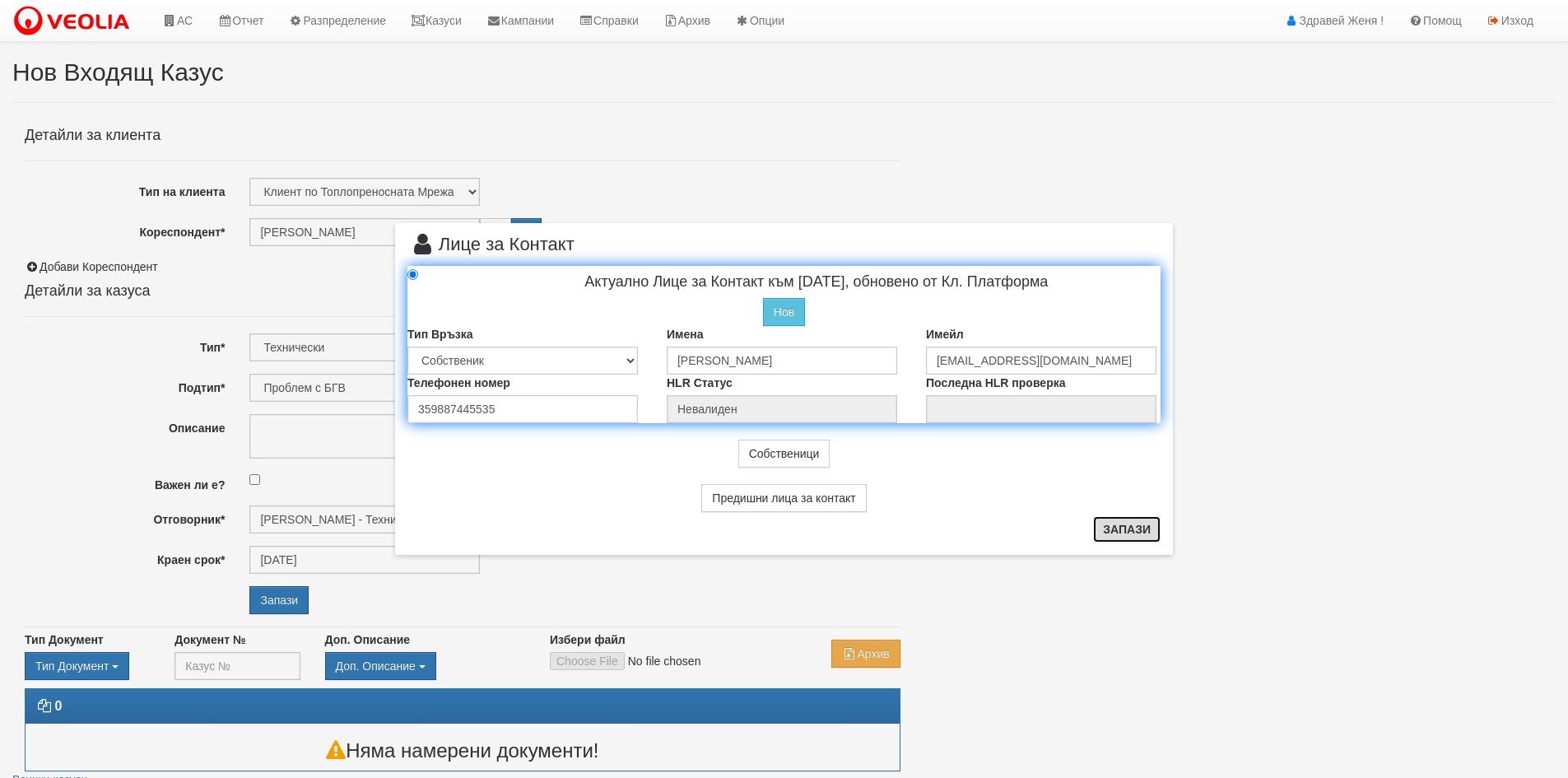
click at [1152, 534] on button "Запази" at bounding box center [1126, 528] width 67 height 26
radio input "true"
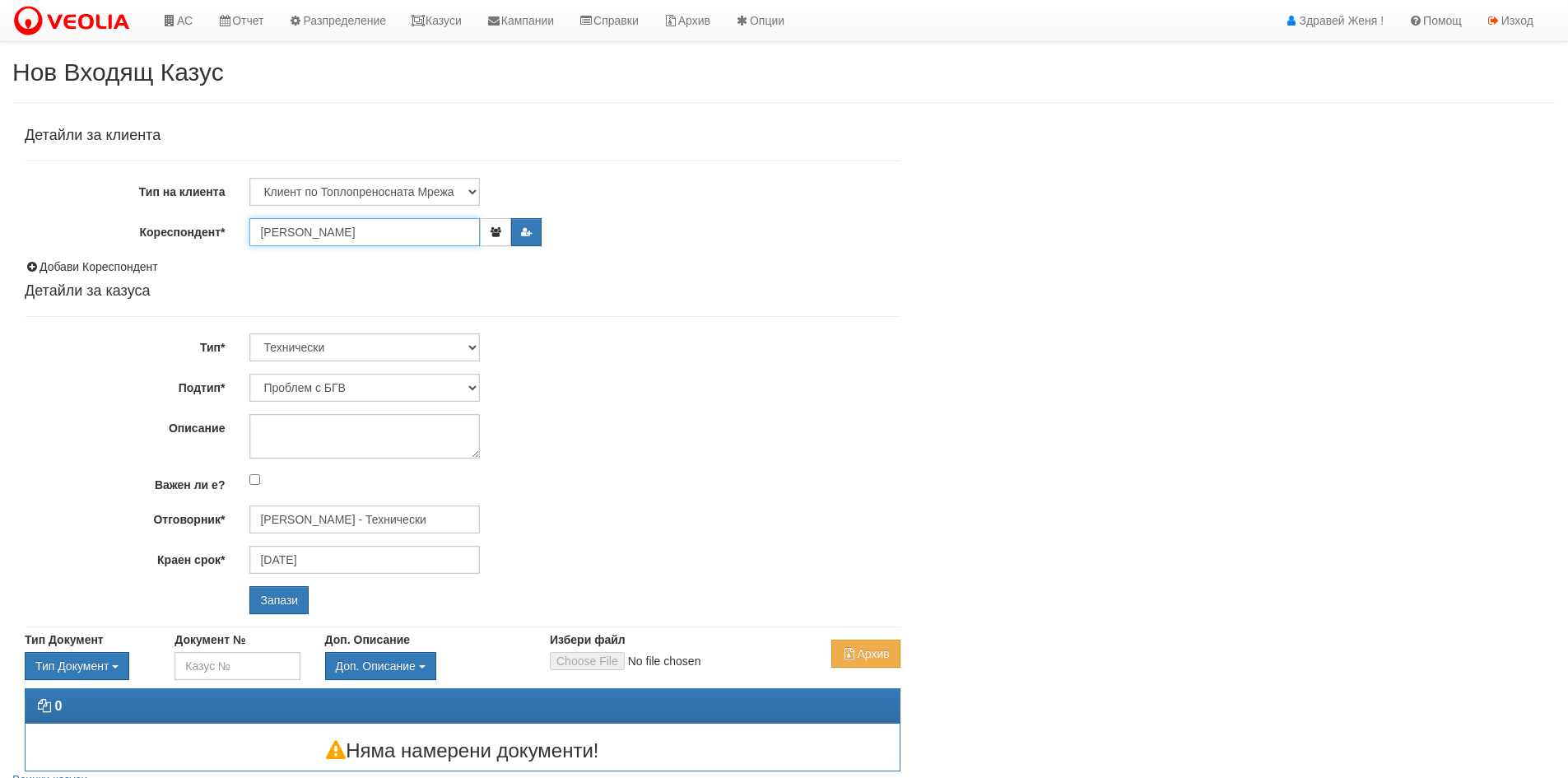
drag, startPoint x: 389, startPoint y: 231, endPoint x: 251, endPoint y: 213, distance: 139.2
click at [251, 213] on div "Детайли за клиента Тип на клиента Клиент по Топлопреносната Мрежа Институция Па…" at bounding box center [462, 370] width 875 height 486
click at [329, 236] on input "Кореспондент*" at bounding box center [365, 232] width 230 height 28
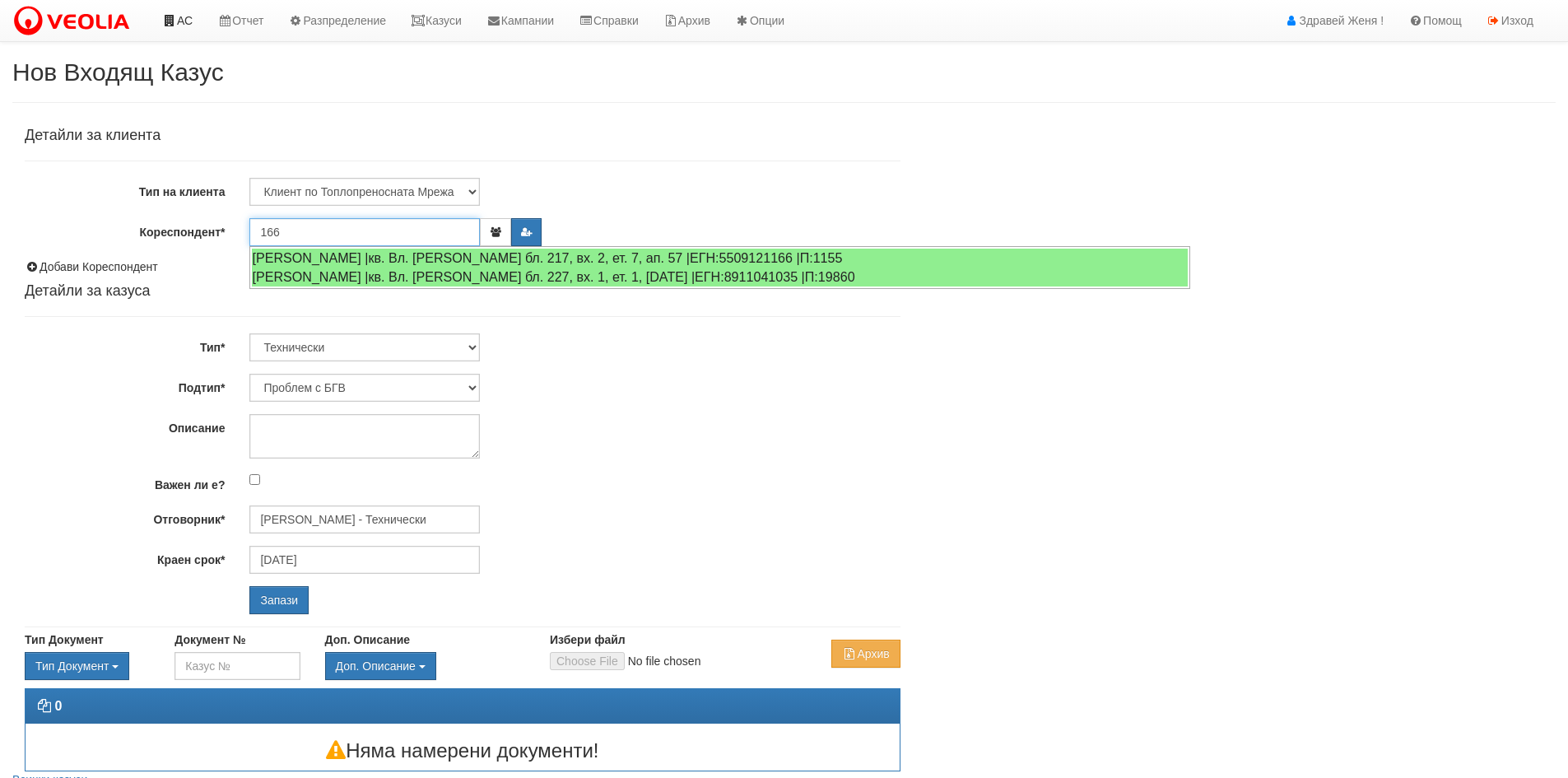
type input "166"
click at [186, 16] on link "АС" at bounding box center [177, 21] width 55 height 41
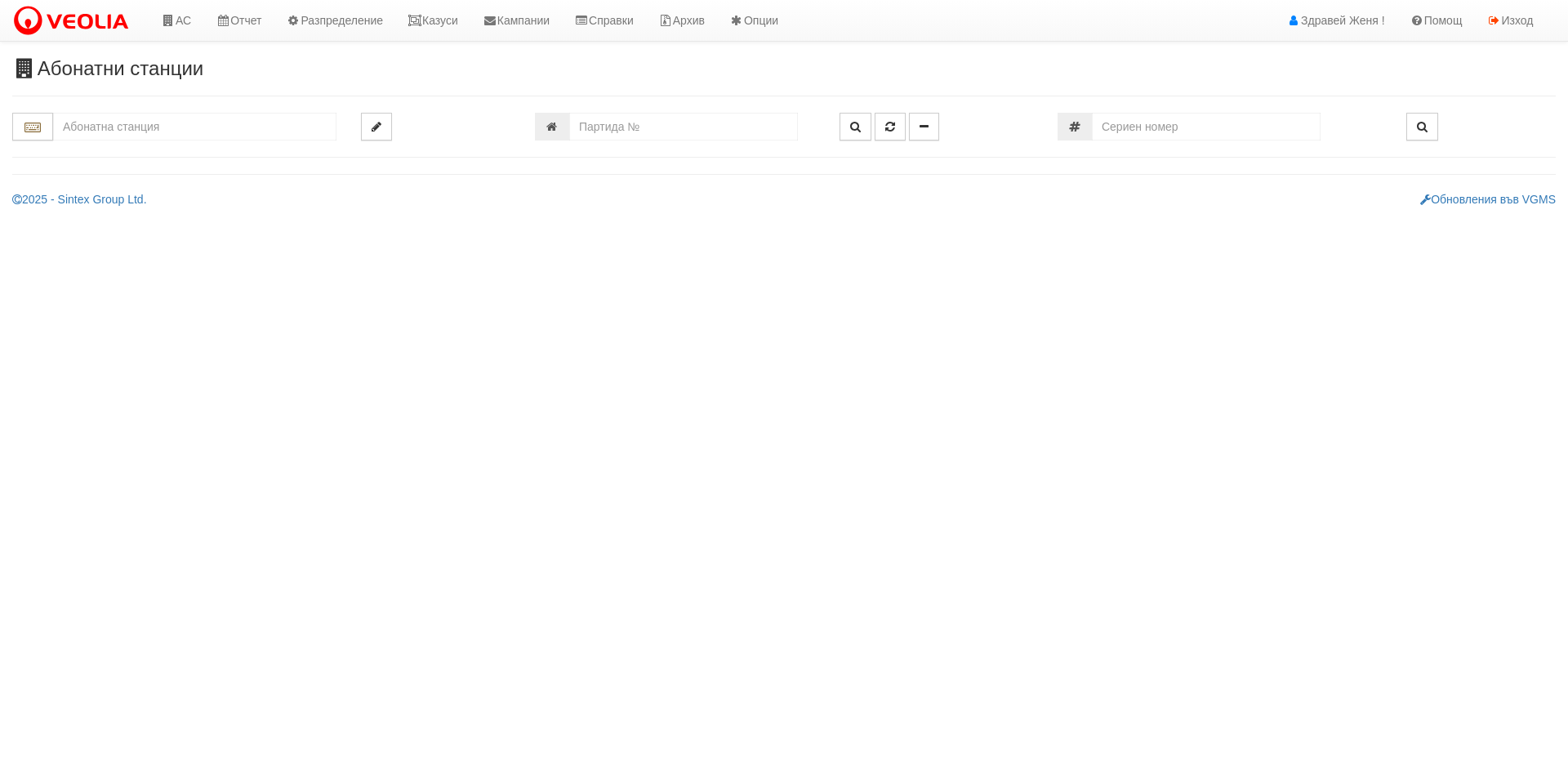
click at [221, 121] on input "text" at bounding box center [195, 126] width 284 height 28
click at [170, 187] on div "166/В - Възраждане - "ВЕОЛИЯ"" at bounding box center [194, 189] width 278 height 19
type input "166/В - Възраждане - "ВЕОЛИЯ""
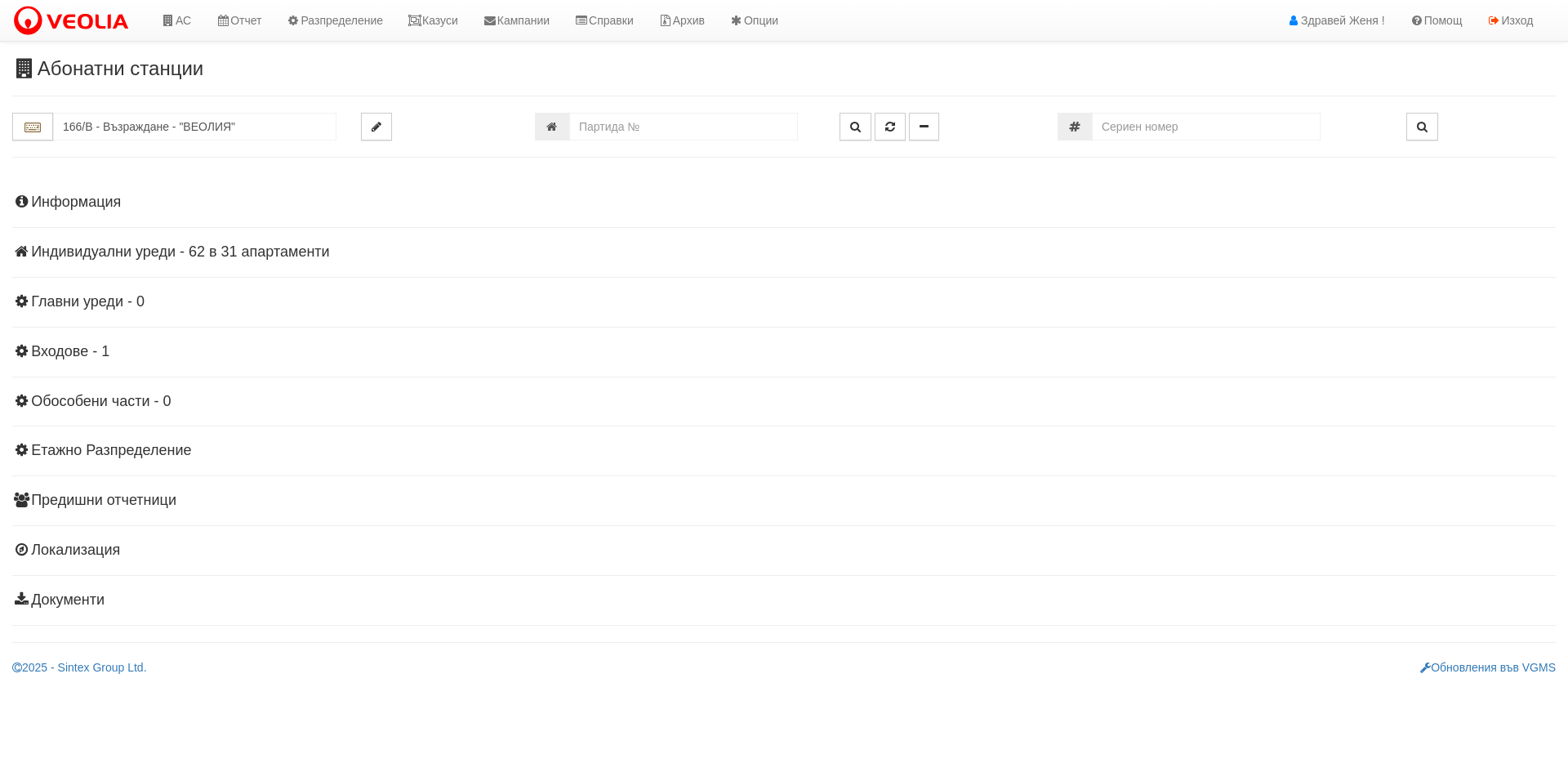
click at [141, 250] on h4 "Индивидуални уреди - 62 в 31 апартаменти" at bounding box center [784, 252] width 1544 height 16
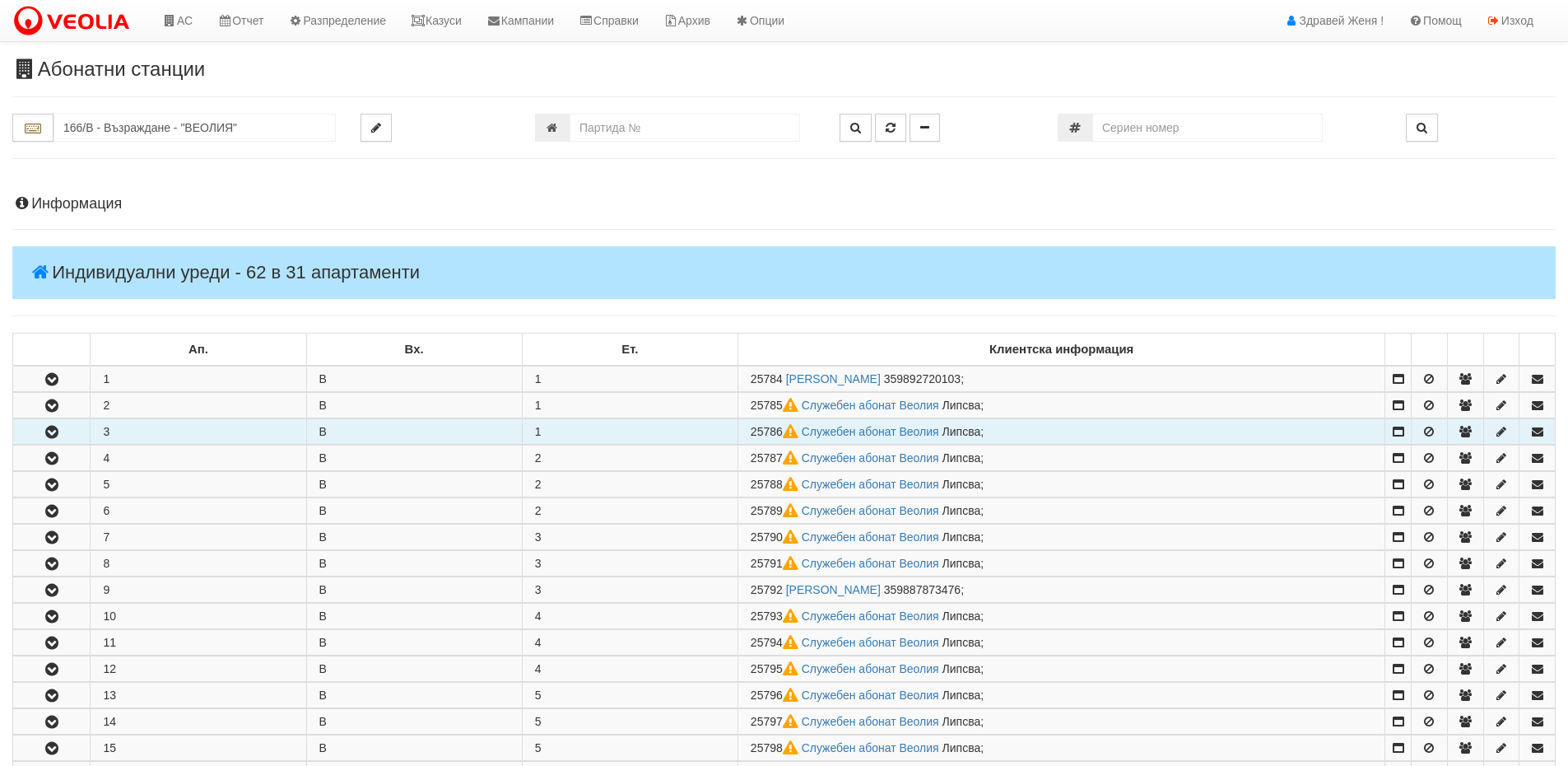
click at [53, 433] on icon "button" at bounding box center [52, 432] width 20 height 12
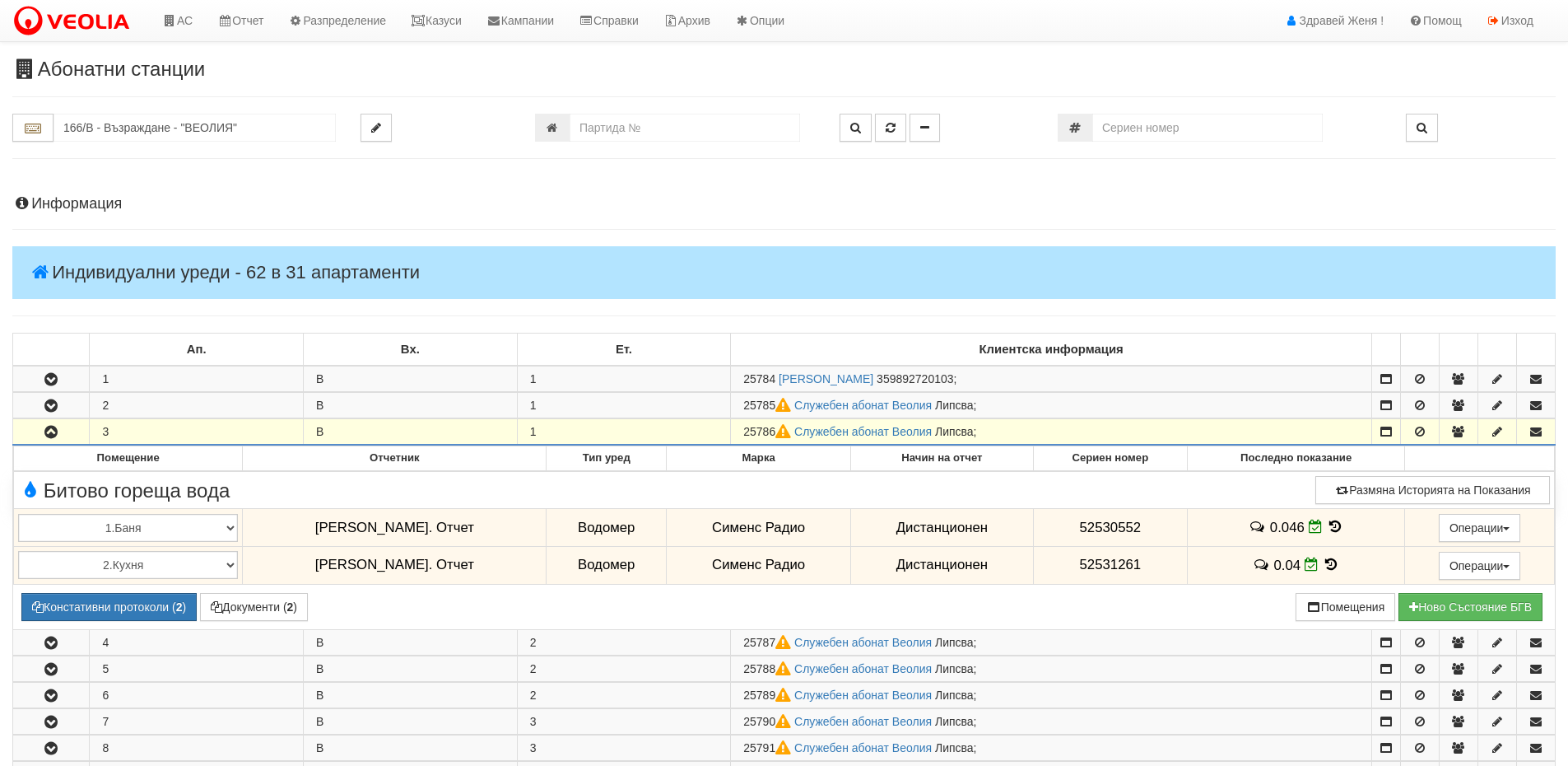
drag, startPoint x: 776, startPoint y: 429, endPoint x: 730, endPoint y: 431, distance: 46.0
click at [730, 431] on tr "3 В 1 25786 Служебен абонат Веолия [GEOGRAPHIC_DATA] ;" at bounding box center [784, 432] width 1542 height 26
copy tr "25786"
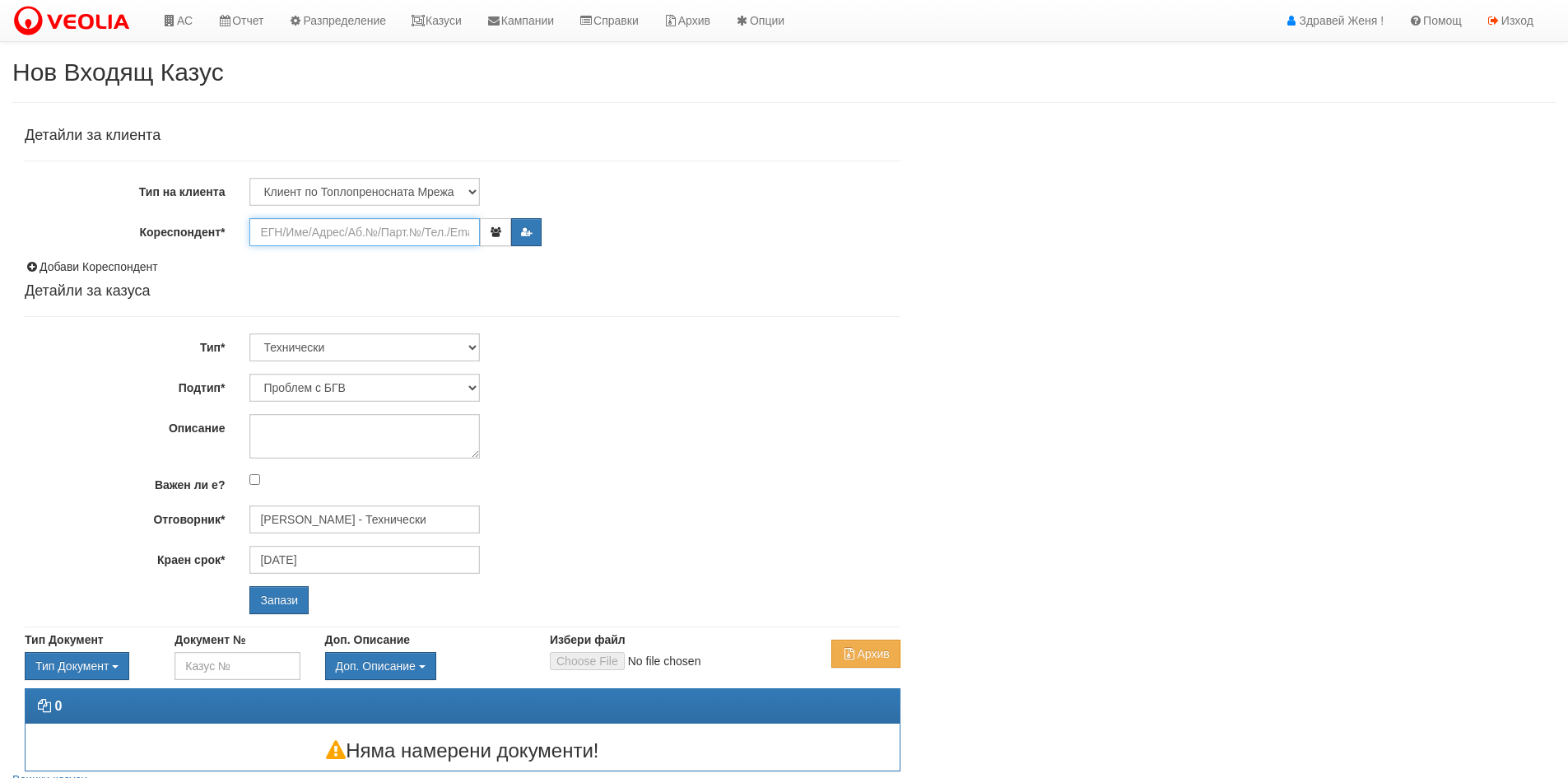
paste input "25786"
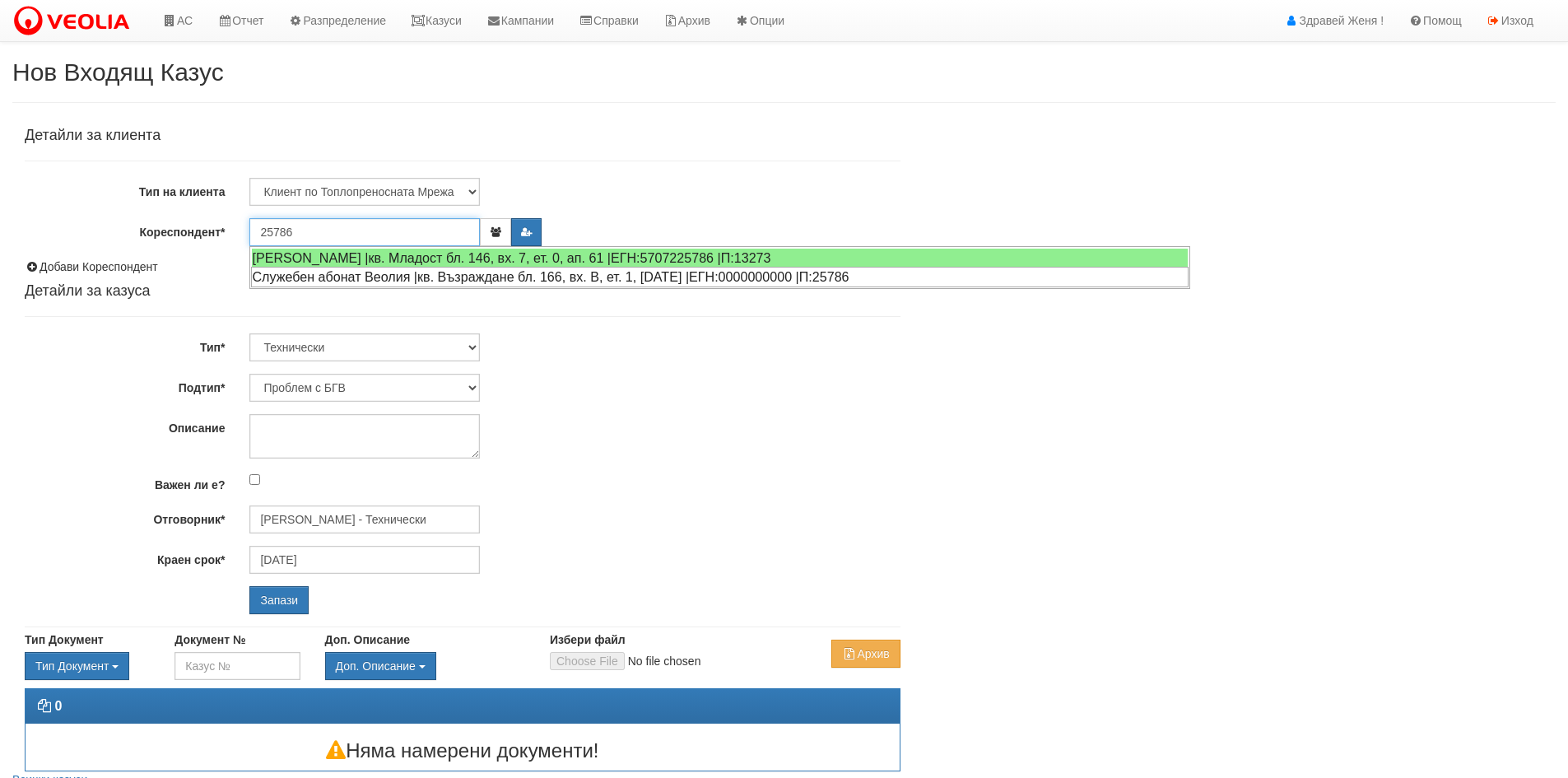
click at [369, 271] on div "Служебен абонат Веолия |кв. Възраждане бл. 166, вх. В, ет. 1, ап. 3 |ЕГН:000000…" at bounding box center [719, 277] width 937 height 21
type input "Служебен абонат Веолия"
type input "Дончо Дончев - Технически"
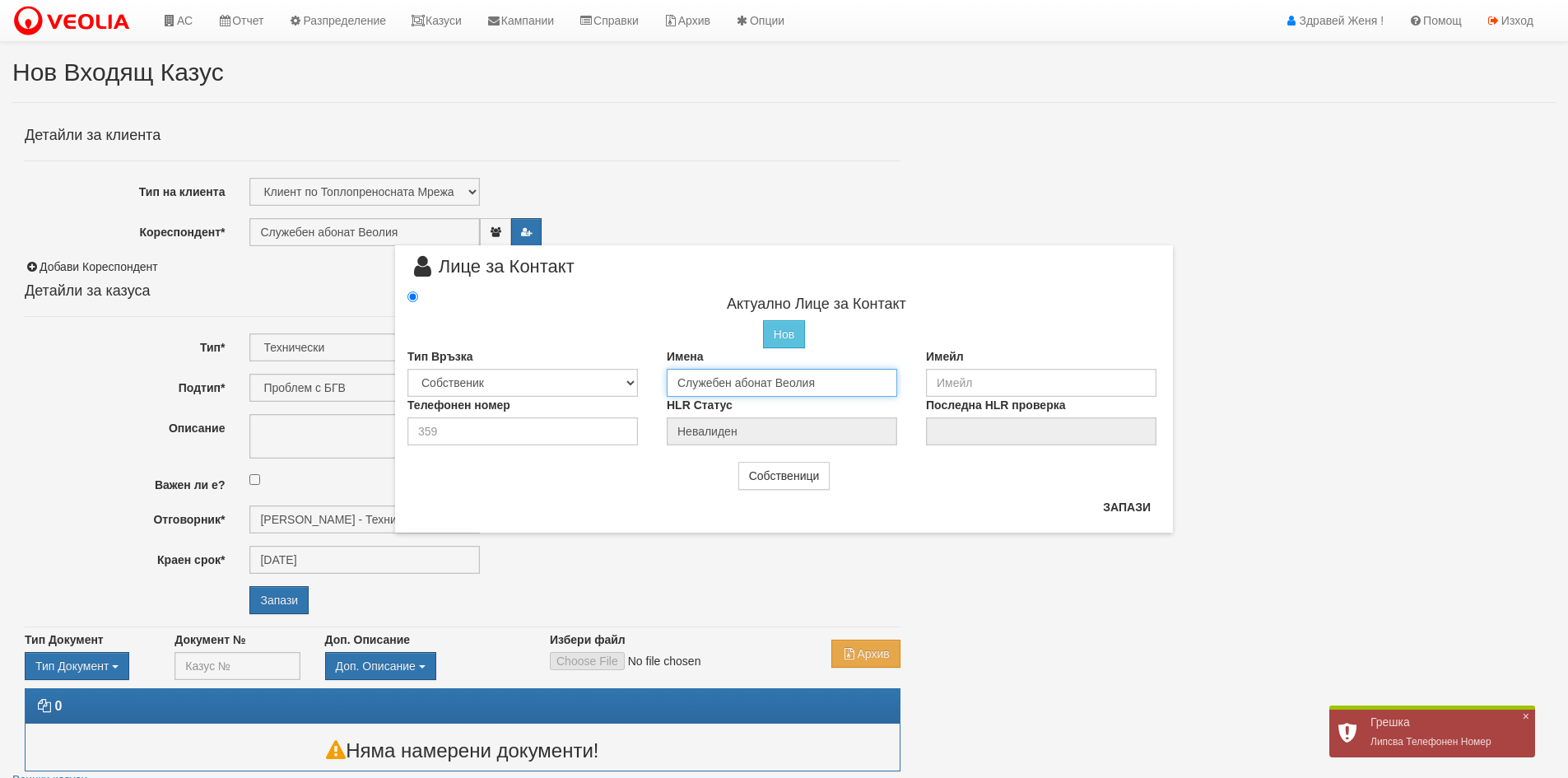
drag, startPoint x: 827, startPoint y: 385, endPoint x: 600, endPoint y: 365, distance: 227.9
click at [600, 365] on div "Тип Връзка Собственик Наемател Роднина Съсед Приятел Имена Служебен абонат Веол…" at bounding box center [784, 372] width 778 height 49
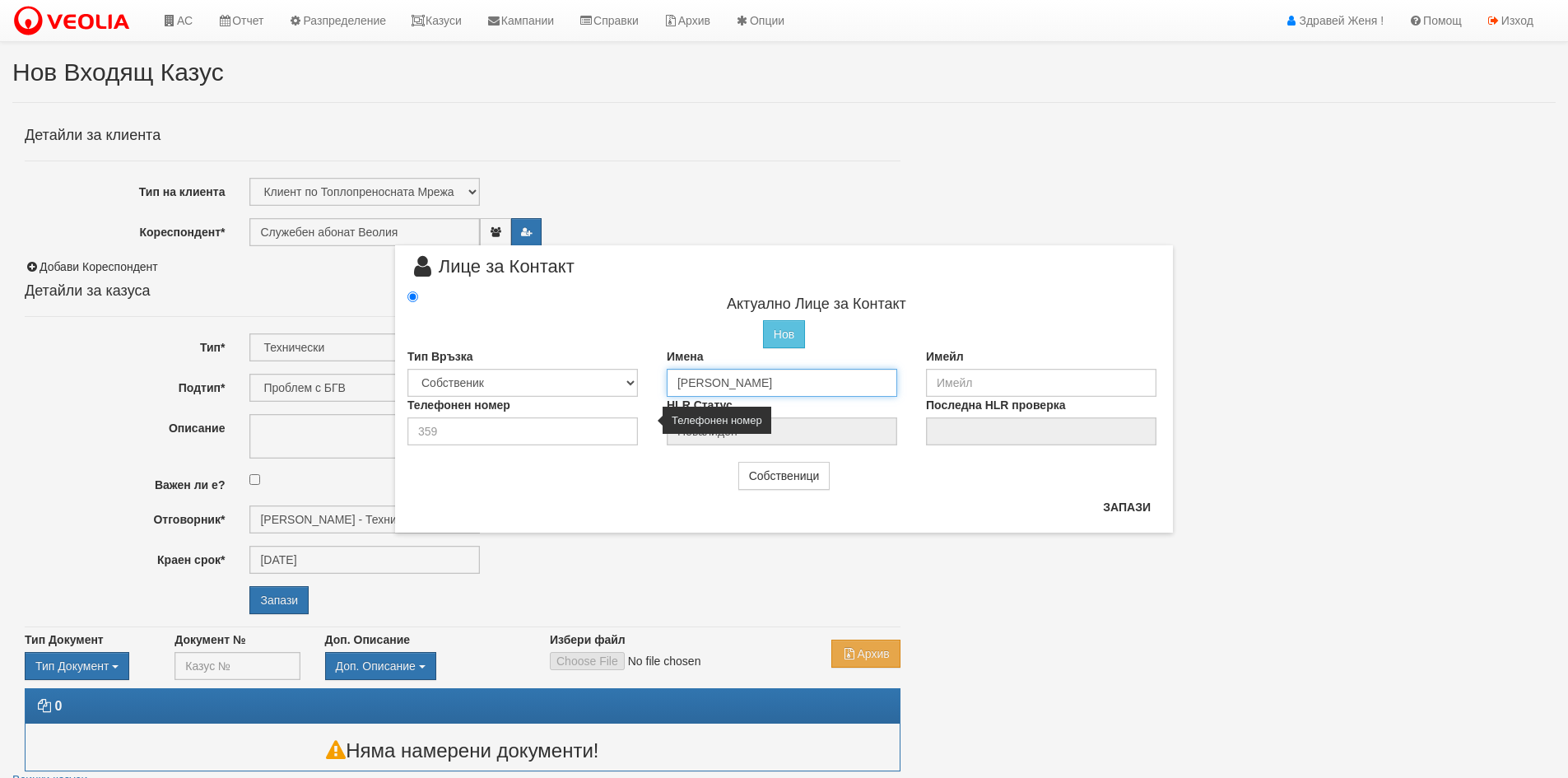
type input "Сунай МехмедХакъ"
click at [475, 435] on input "number" at bounding box center [522, 430] width 230 height 28
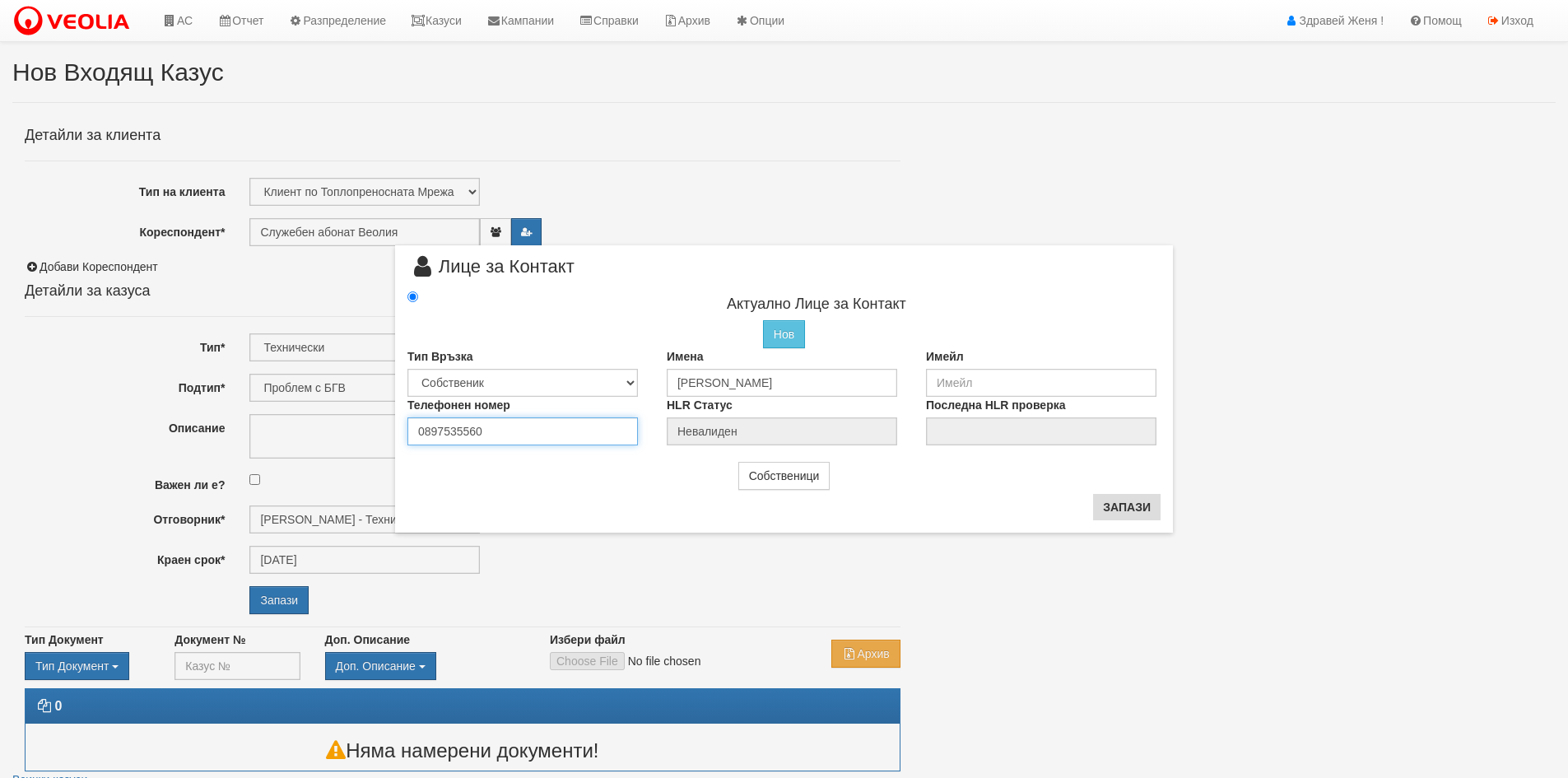
type input "0897535560"
click at [1122, 517] on button "Запази" at bounding box center [1126, 507] width 67 height 26
type input "Сунай МехмедХакъ"
radio input "true"
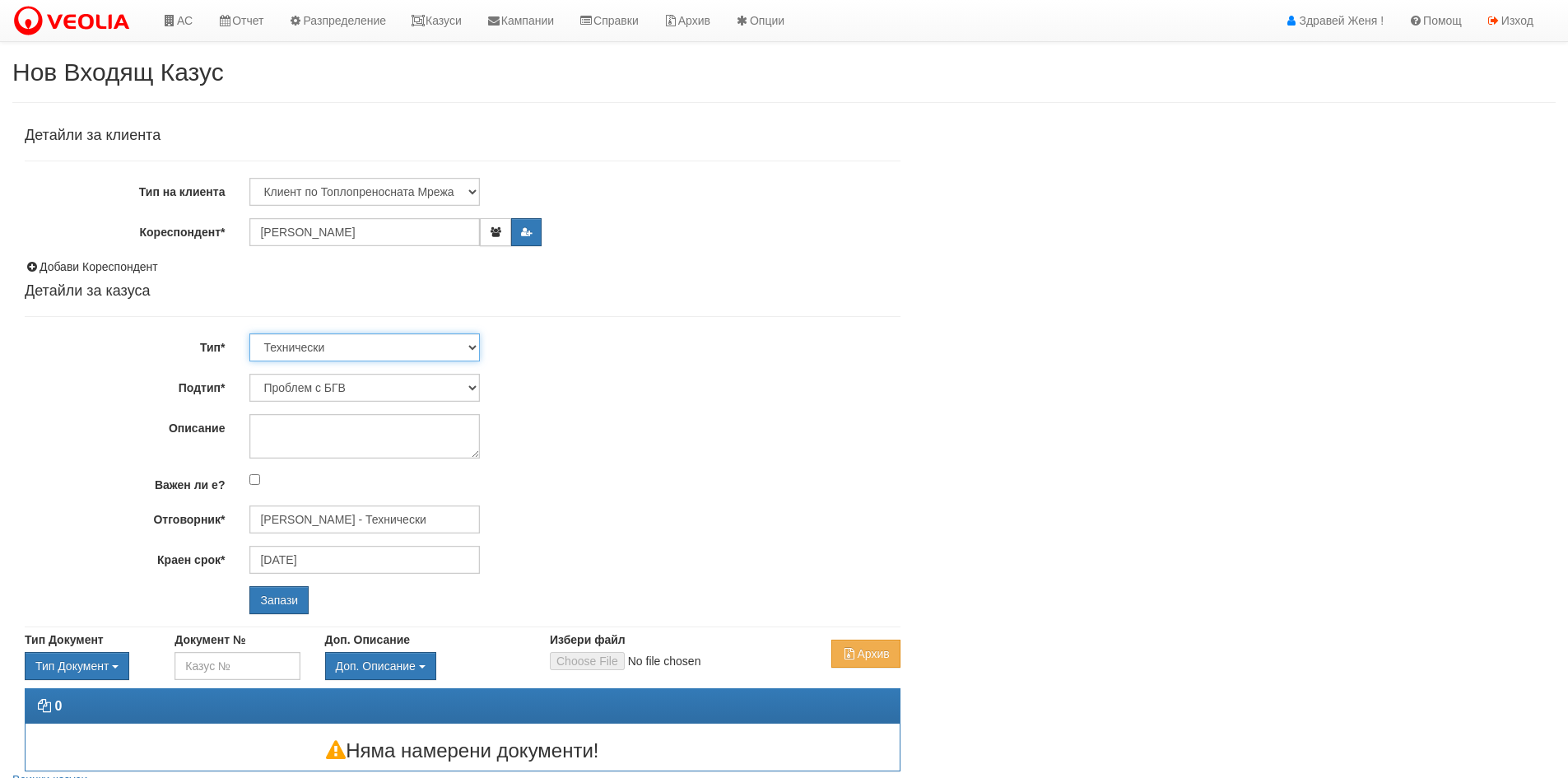
click at [473, 347] on select "Технически ФТС Търговски Административен Производствен Експлоатационен Финансов…" at bounding box center [365, 347] width 230 height 28
select select "1"
click at [250, 333] on select "Технически ФТС Търговски Административен Производствен Експлоатационен Финансов…" at bounding box center [365, 347] width 230 height 28
type input "06/11/2025"
type input "Миглена Михова - Клиенти и Развитие"
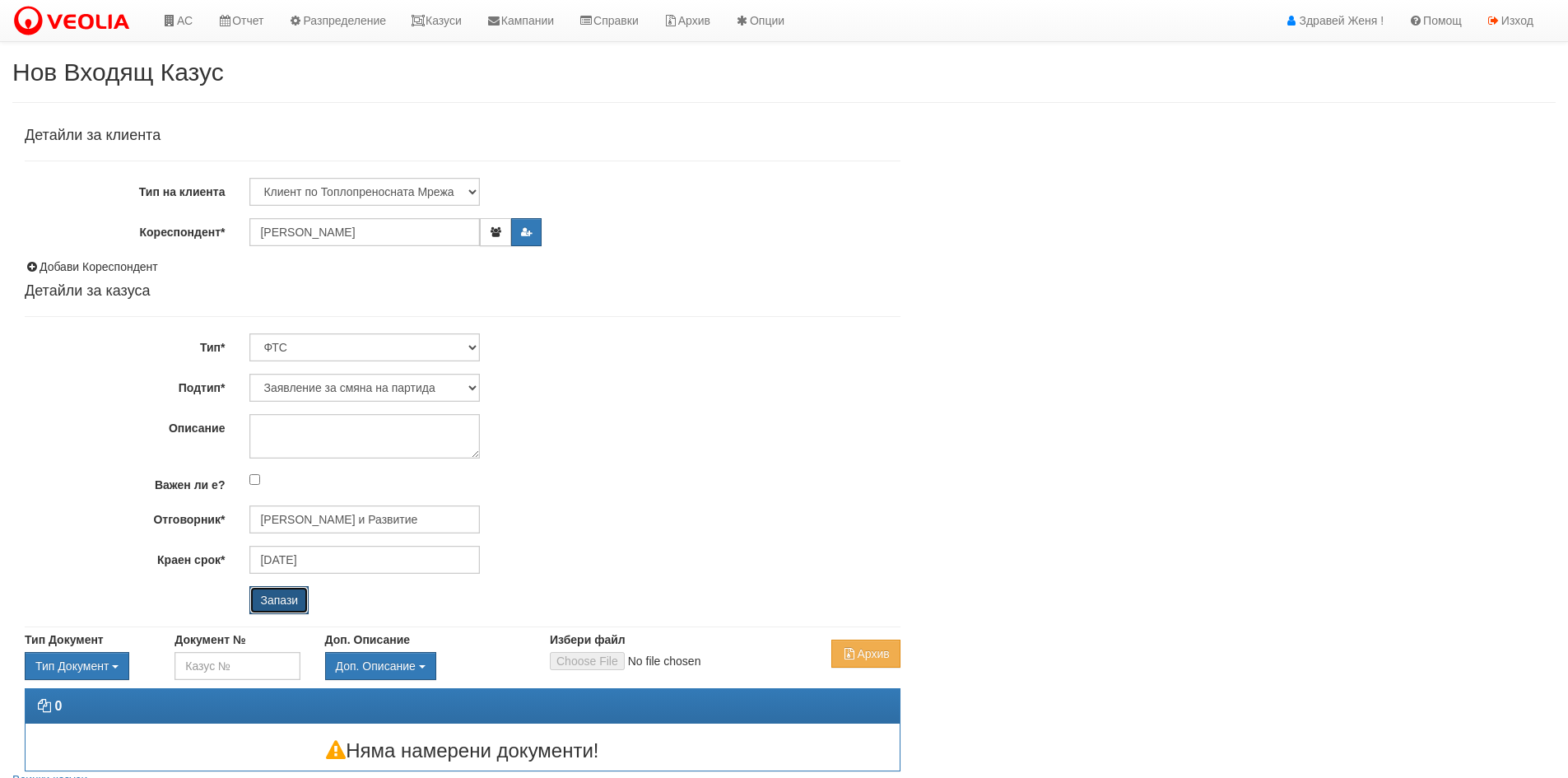
drag, startPoint x: 279, startPoint y: 597, endPoint x: 429, endPoint y: 599, distance: 150.0
click at [279, 597] on input "Запази" at bounding box center [279, 599] width 59 height 28
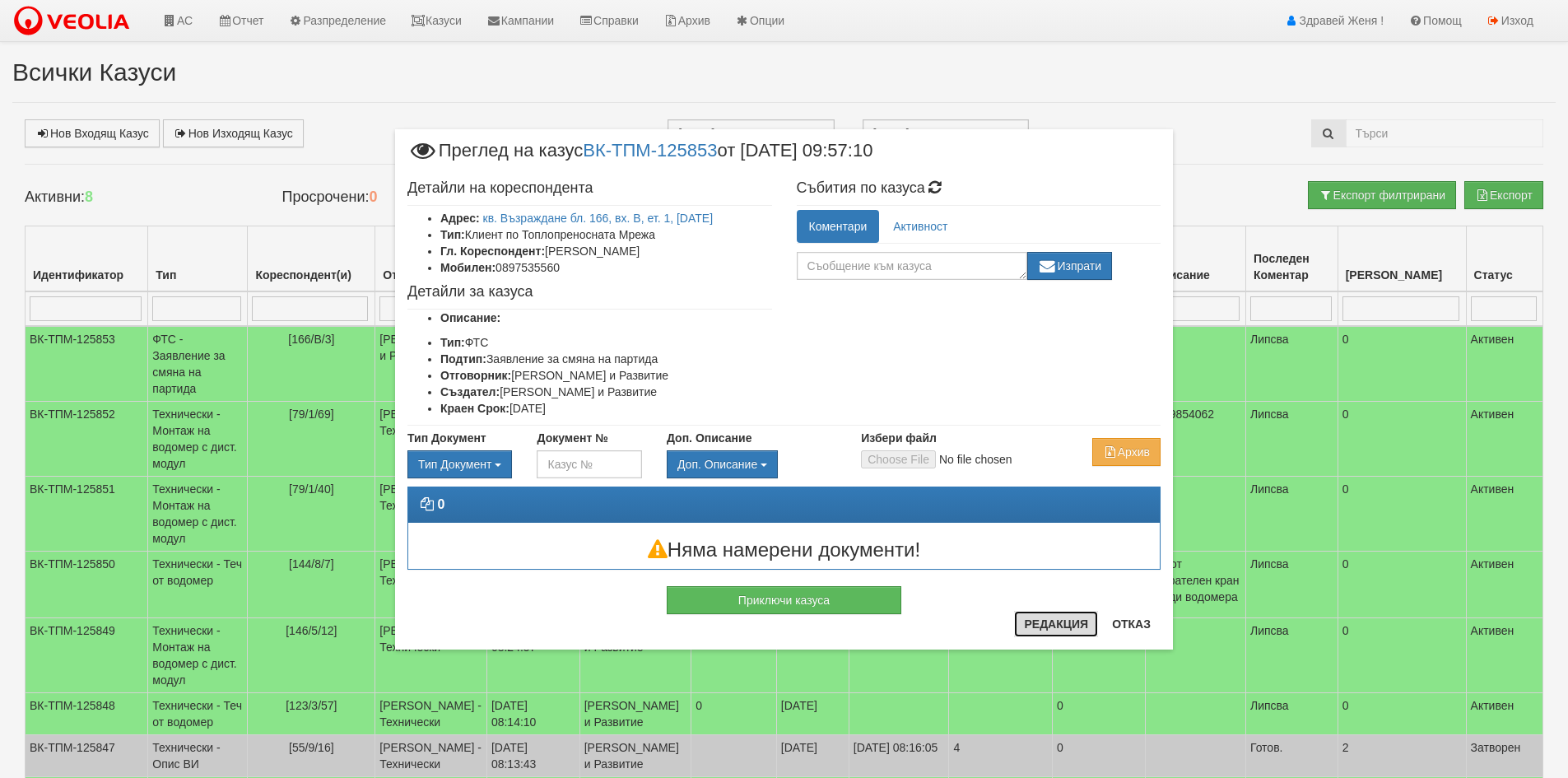
click at [1046, 628] on button "Редакция" at bounding box center [1055, 623] width 84 height 26
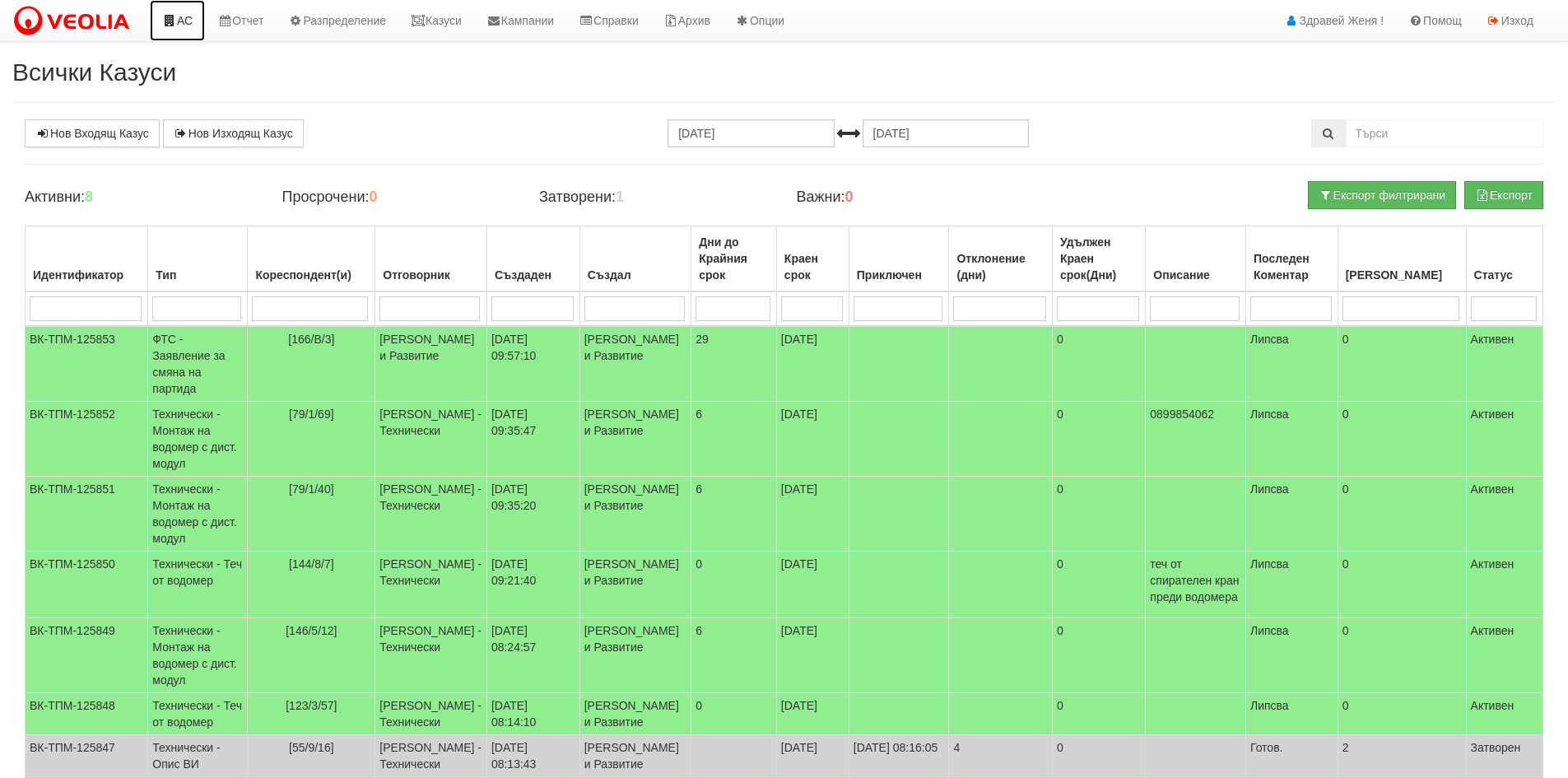
click at [177, 22] on link "АС" at bounding box center [177, 21] width 55 height 41
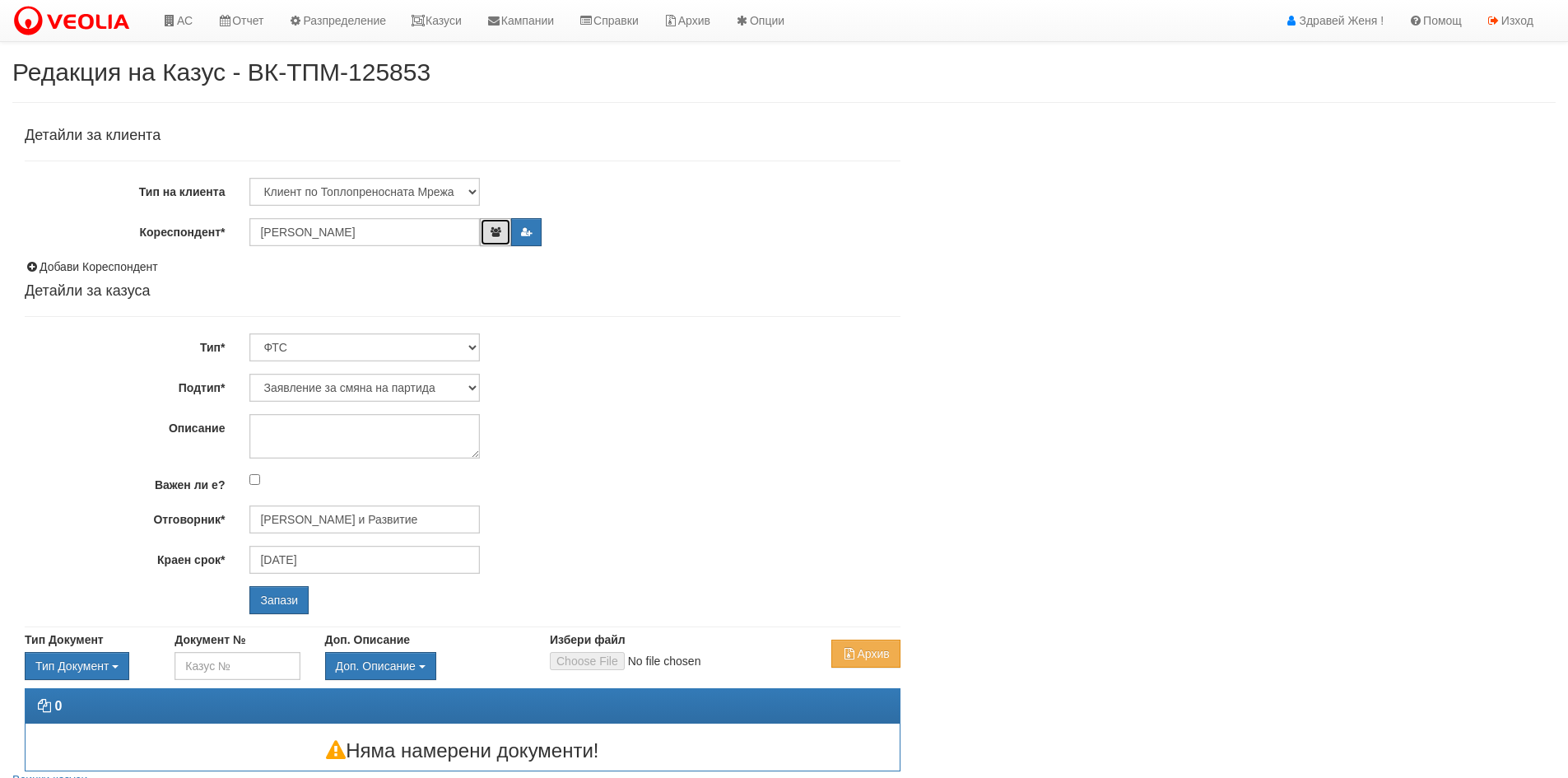
click at [496, 229] on icon "button" at bounding box center [495, 232] width 13 height 10
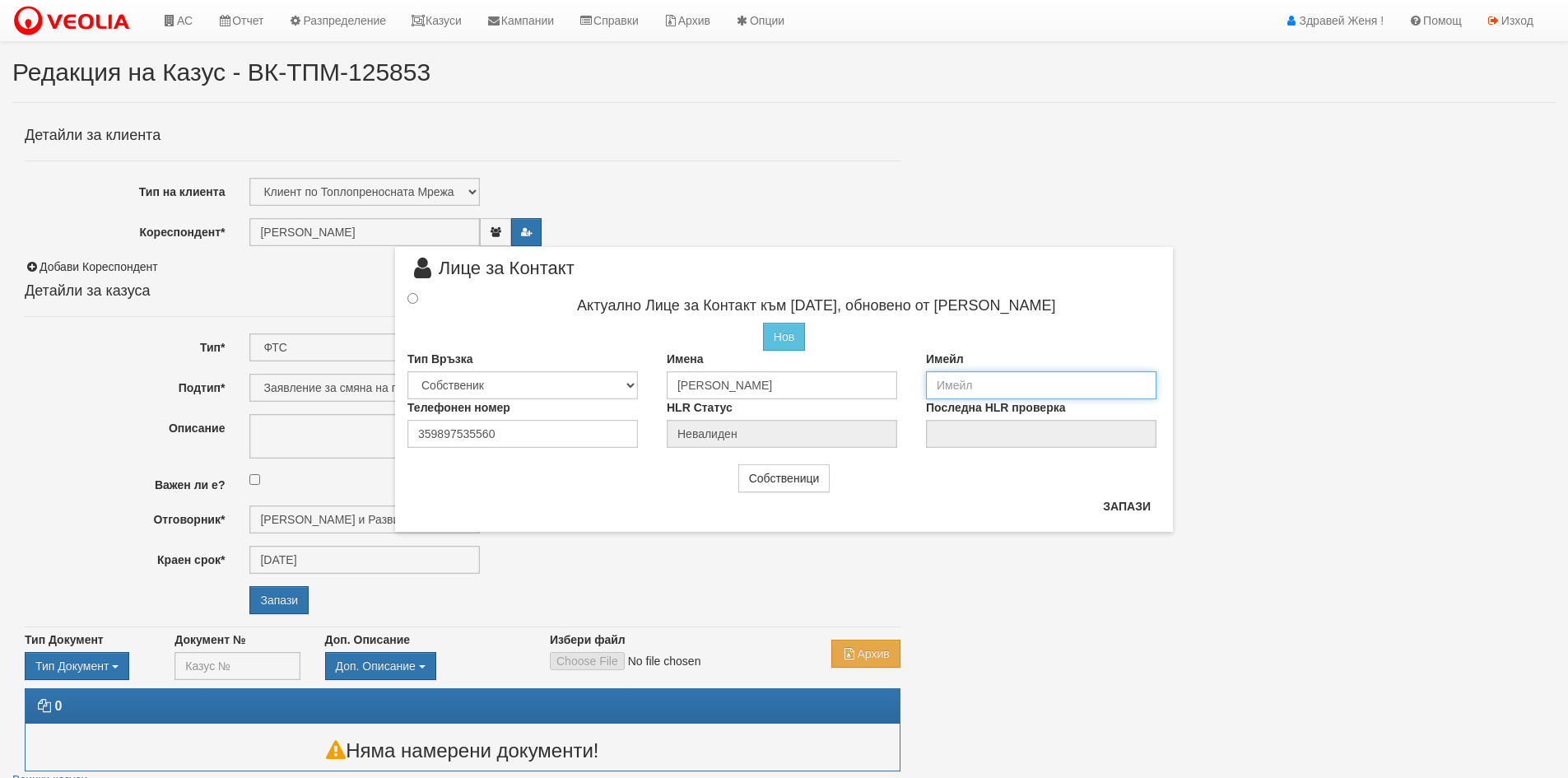
click at [969, 383] on input "email" at bounding box center [1041, 385] width 230 height 28
type input "п"
type input "paycho@abv.bg"
click at [406, 297] on div at bounding box center [428, 297] width 65 height 18
click at [411, 296] on input "radio" at bounding box center [412, 296] width 11 height 11
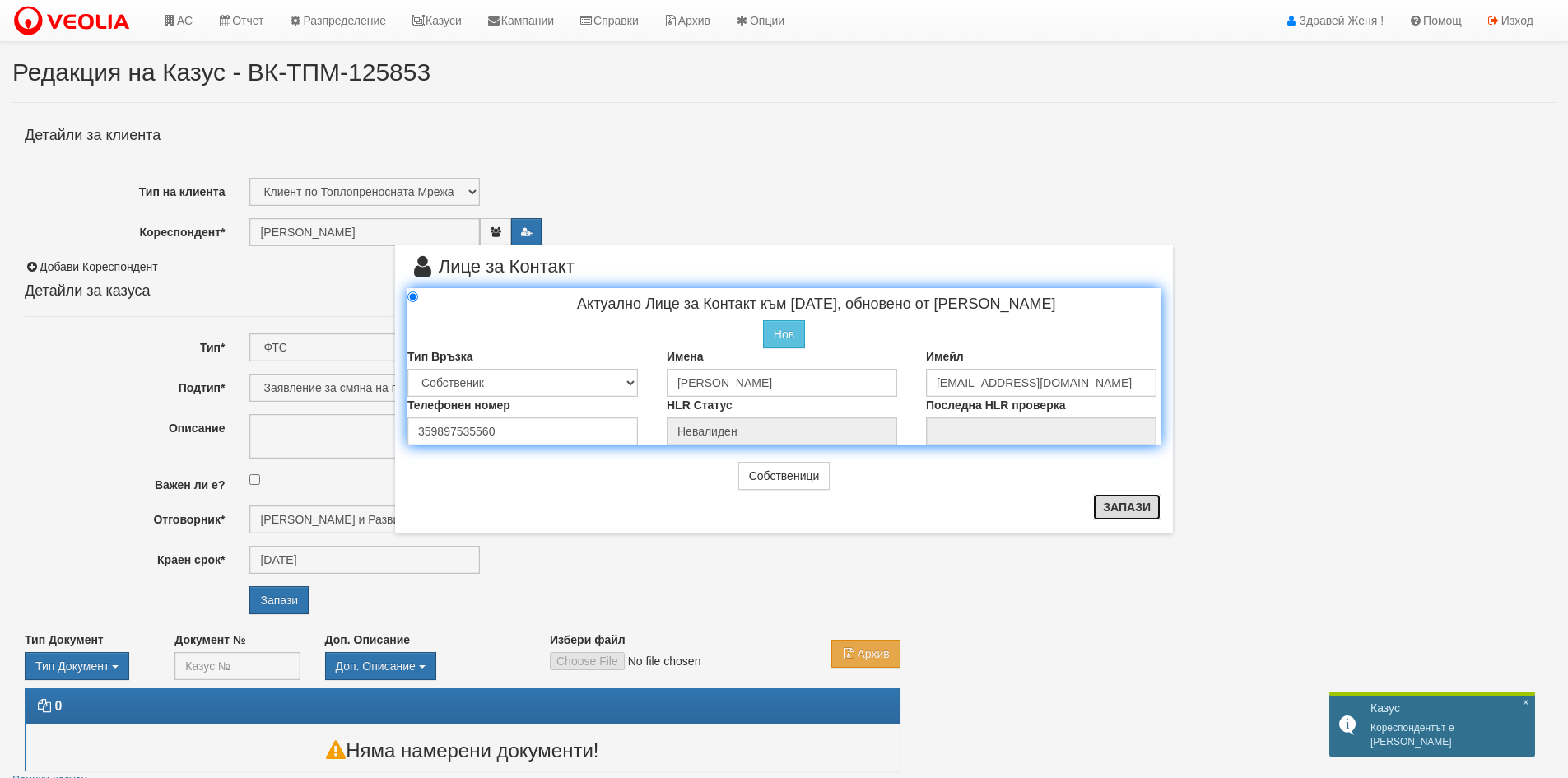
click at [1126, 511] on button "Запази" at bounding box center [1126, 507] width 67 height 26
radio input "true"
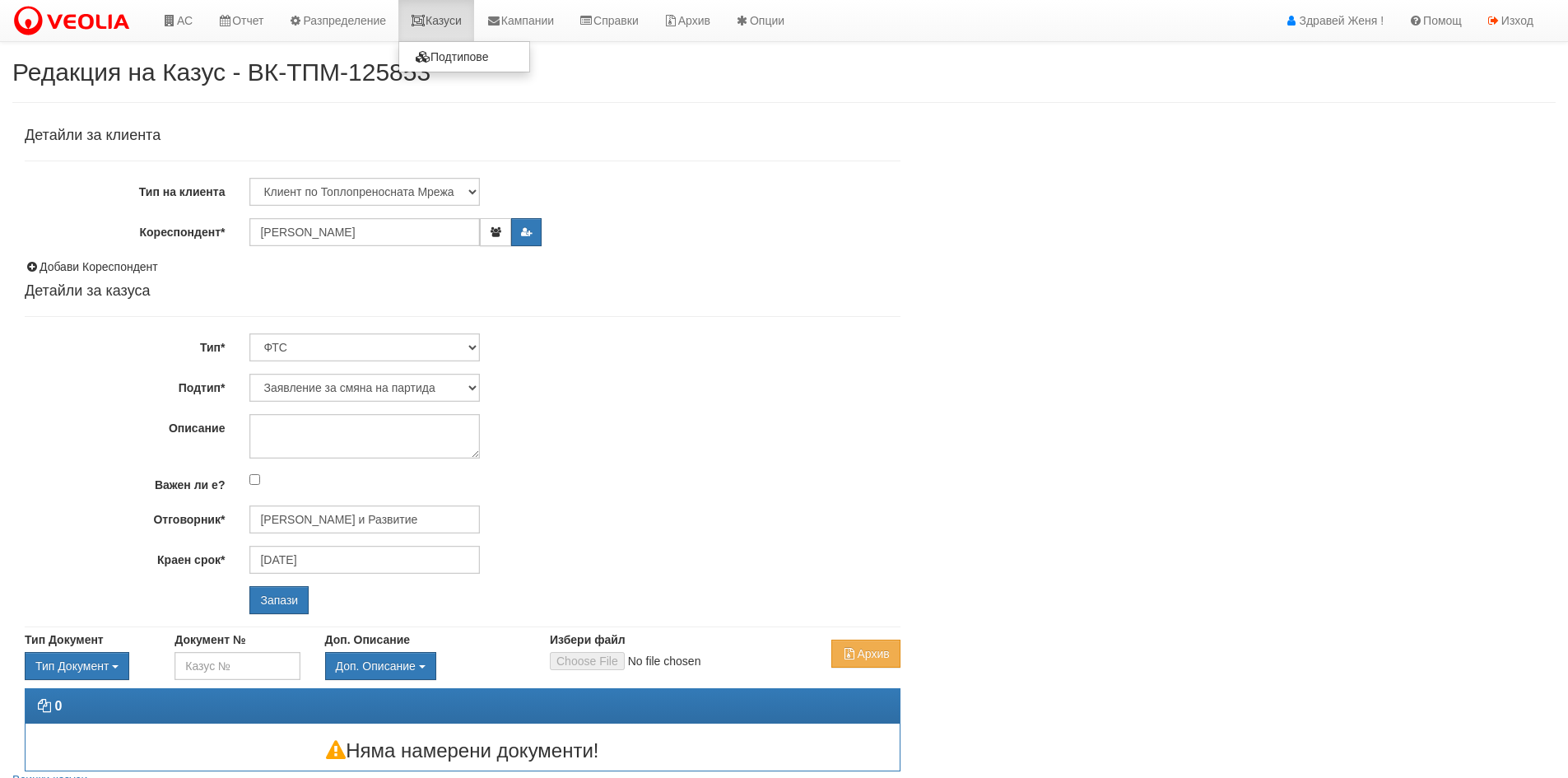
click at [474, 28] on link "Казуси" at bounding box center [436, 21] width 75 height 41
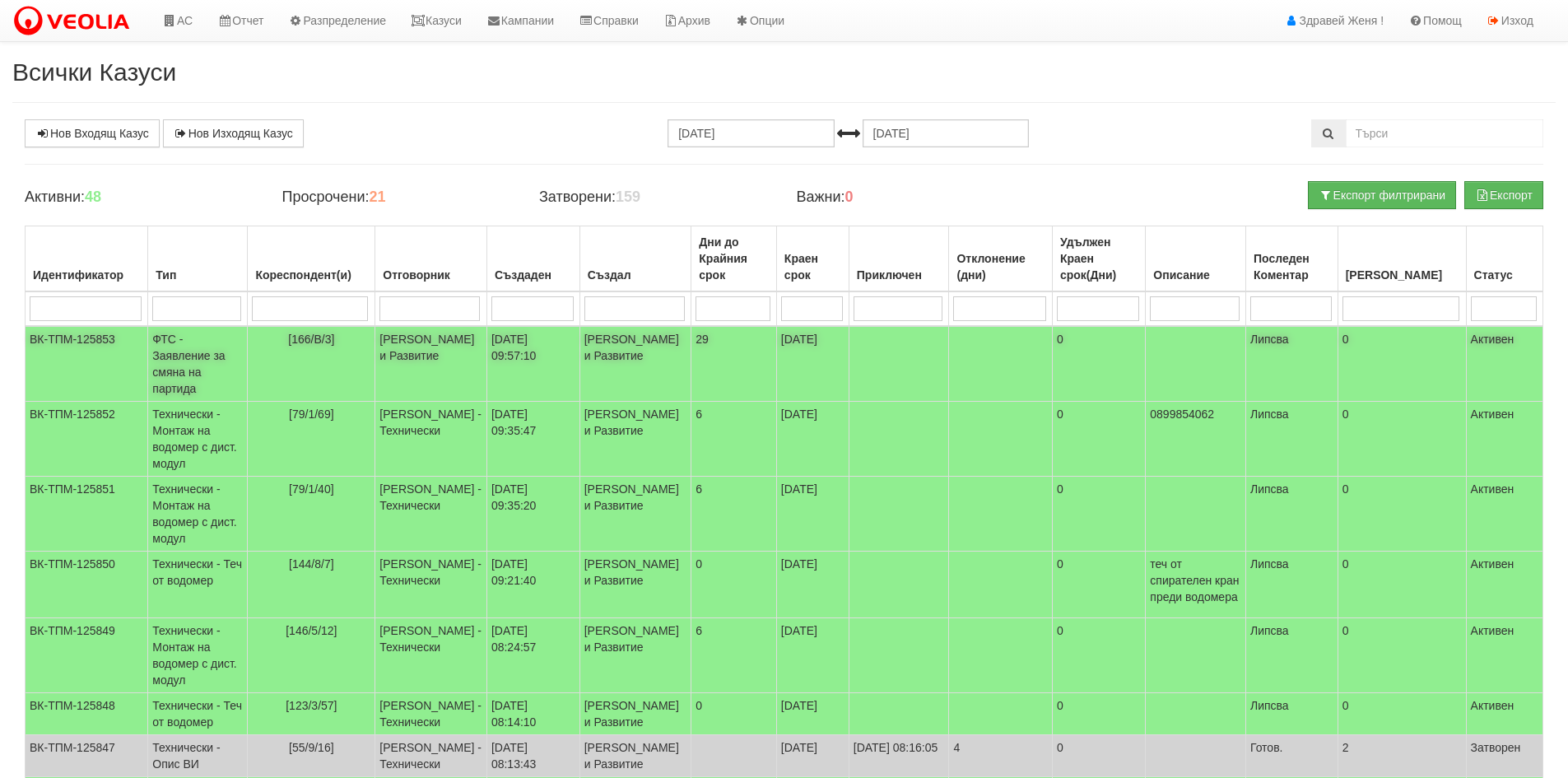
click at [438, 368] on td "Миглена Михова - Клиенти и Развитие" at bounding box center [431, 364] width 112 height 75
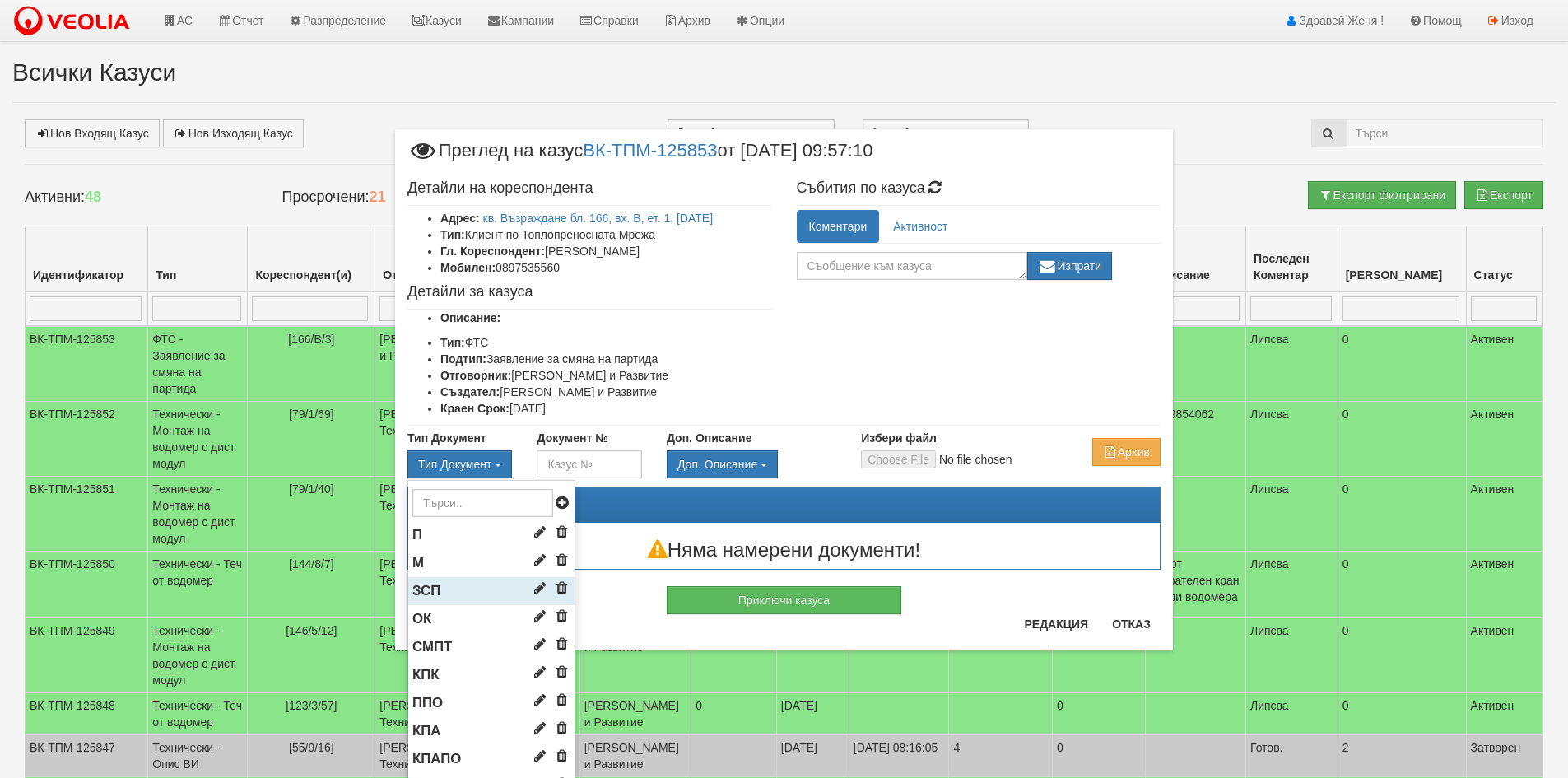
drag, startPoint x: 454, startPoint y: 588, endPoint x: 483, endPoint y: 587, distance: 29.0
click at [454, 588] on li "ЗСП" at bounding box center [491, 590] width 166 height 28
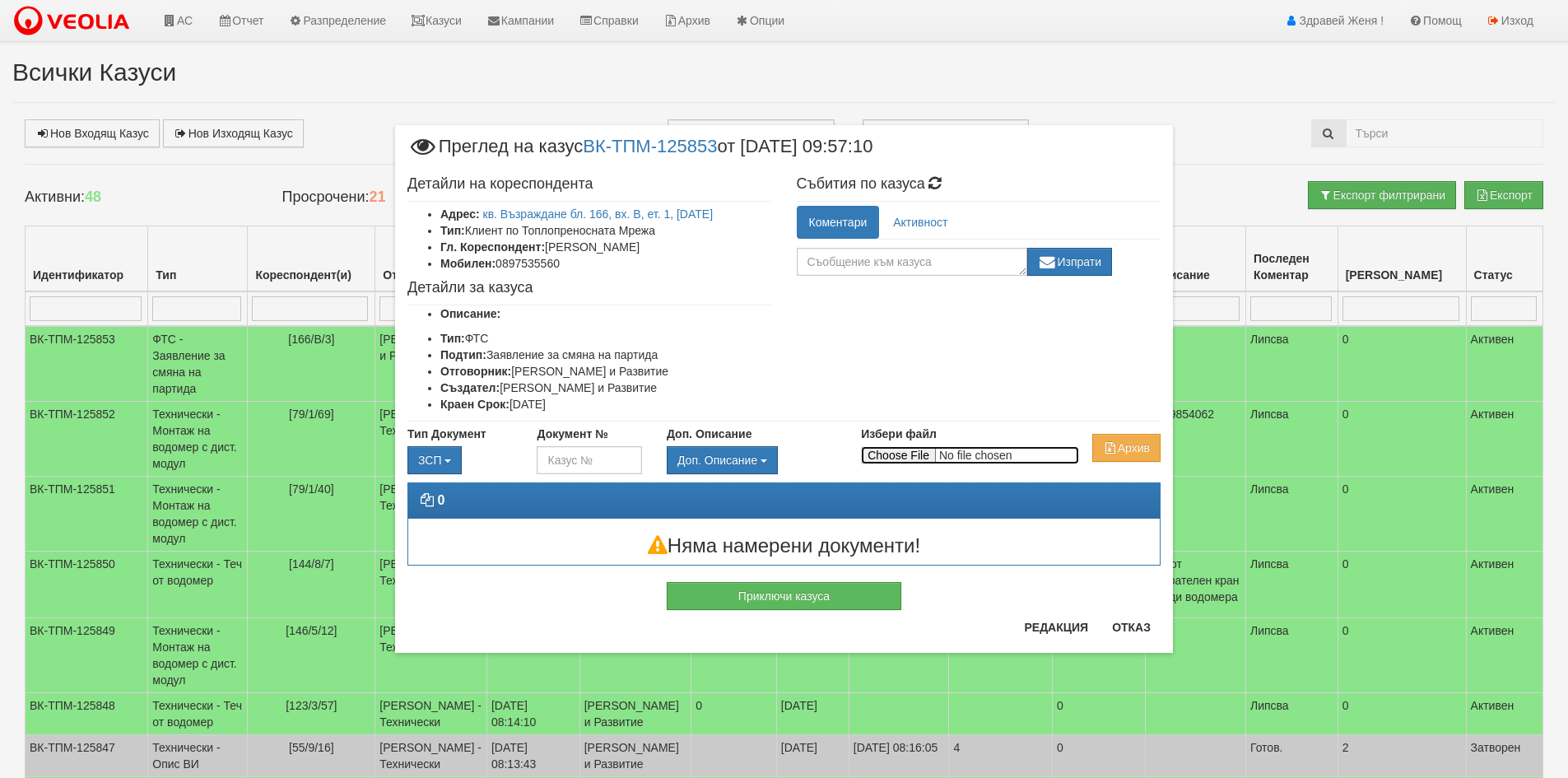
click at [929, 455] on input "Избери файл" at bounding box center [970, 455] width 218 height 18
type input "C:\fakepath\DOC182.pdf"
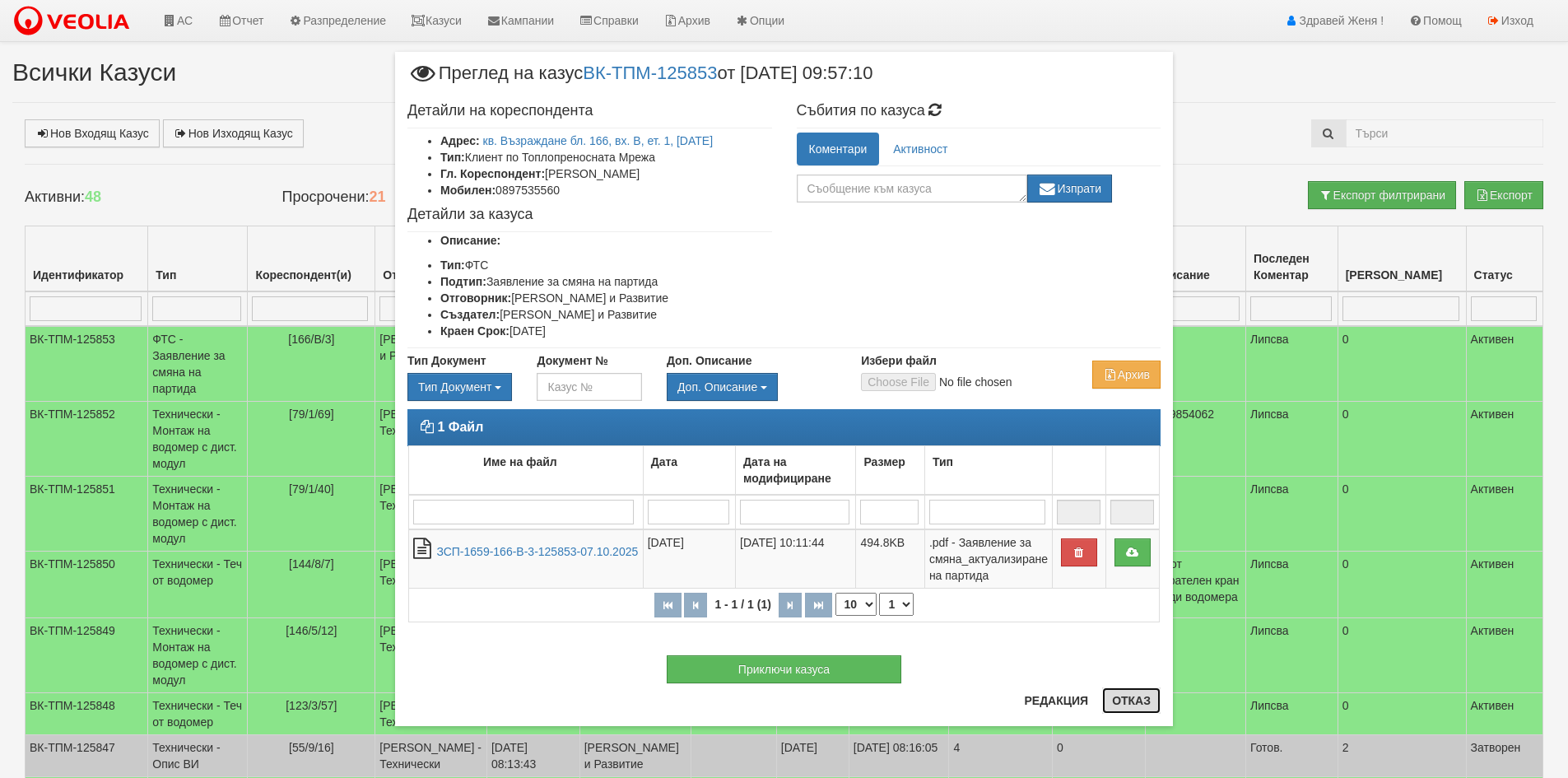
click at [1124, 701] on button "Отказ" at bounding box center [1130, 700] width 58 height 26
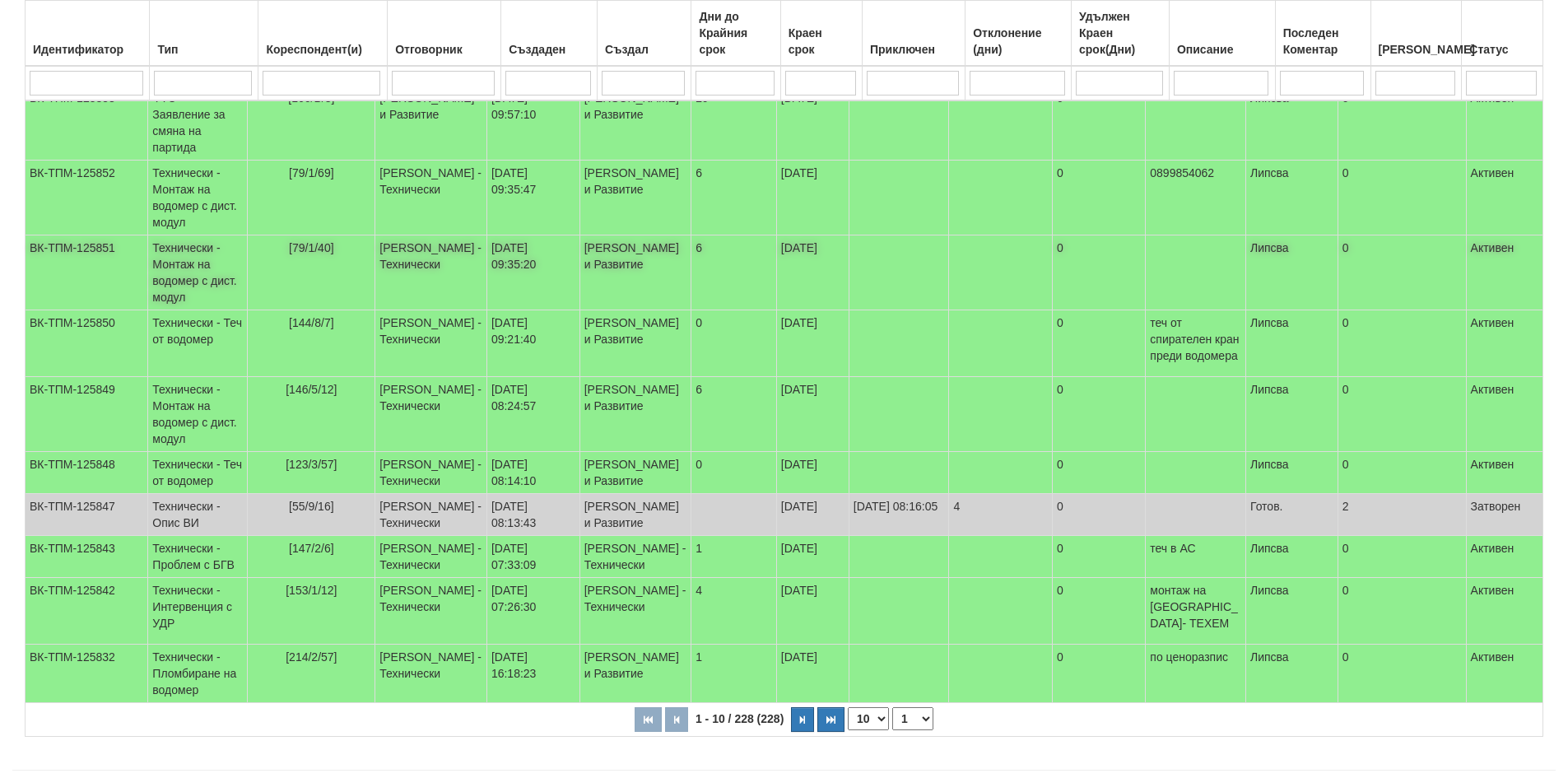
scroll to position [247, 0]
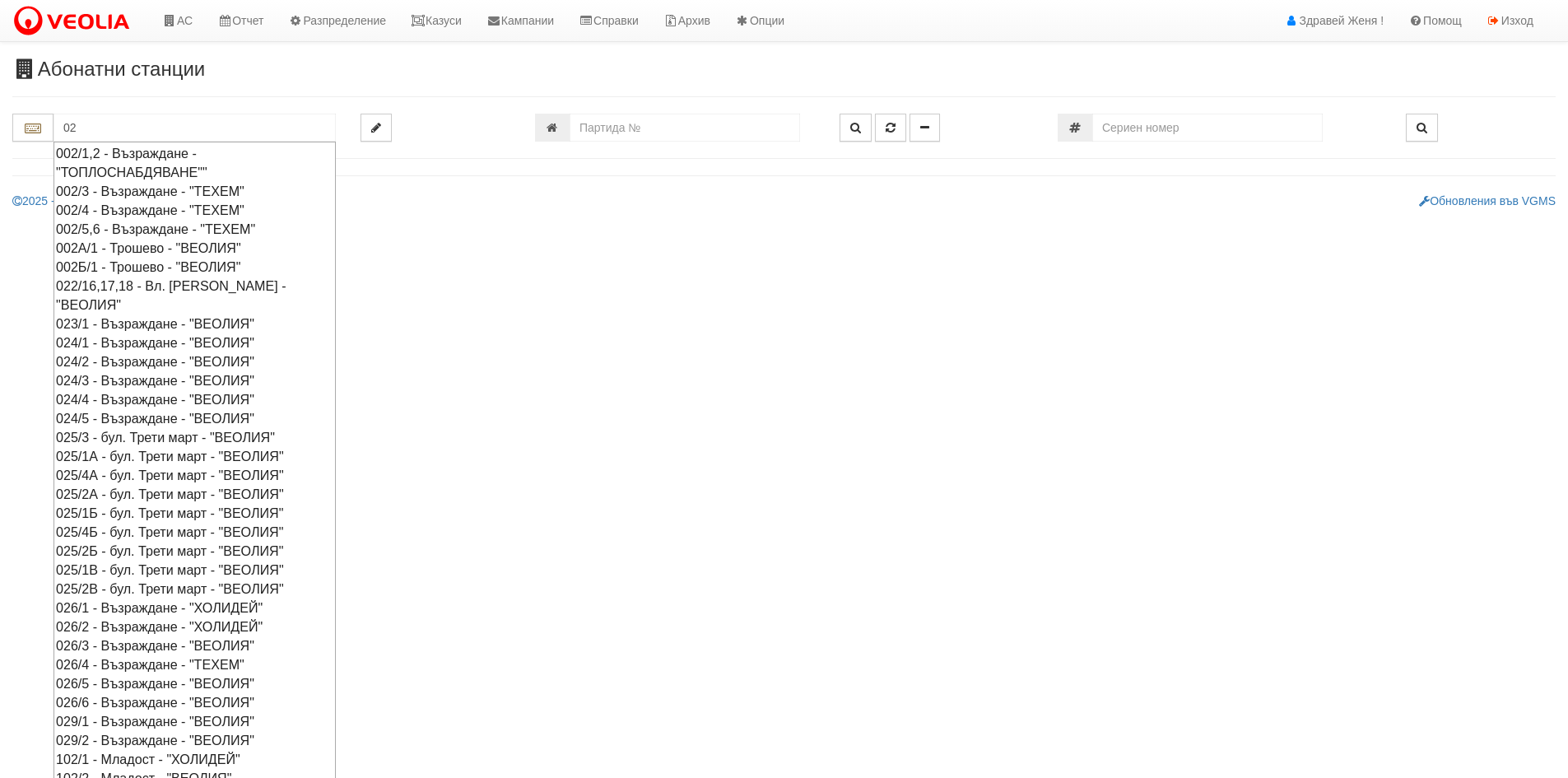
type input "0"
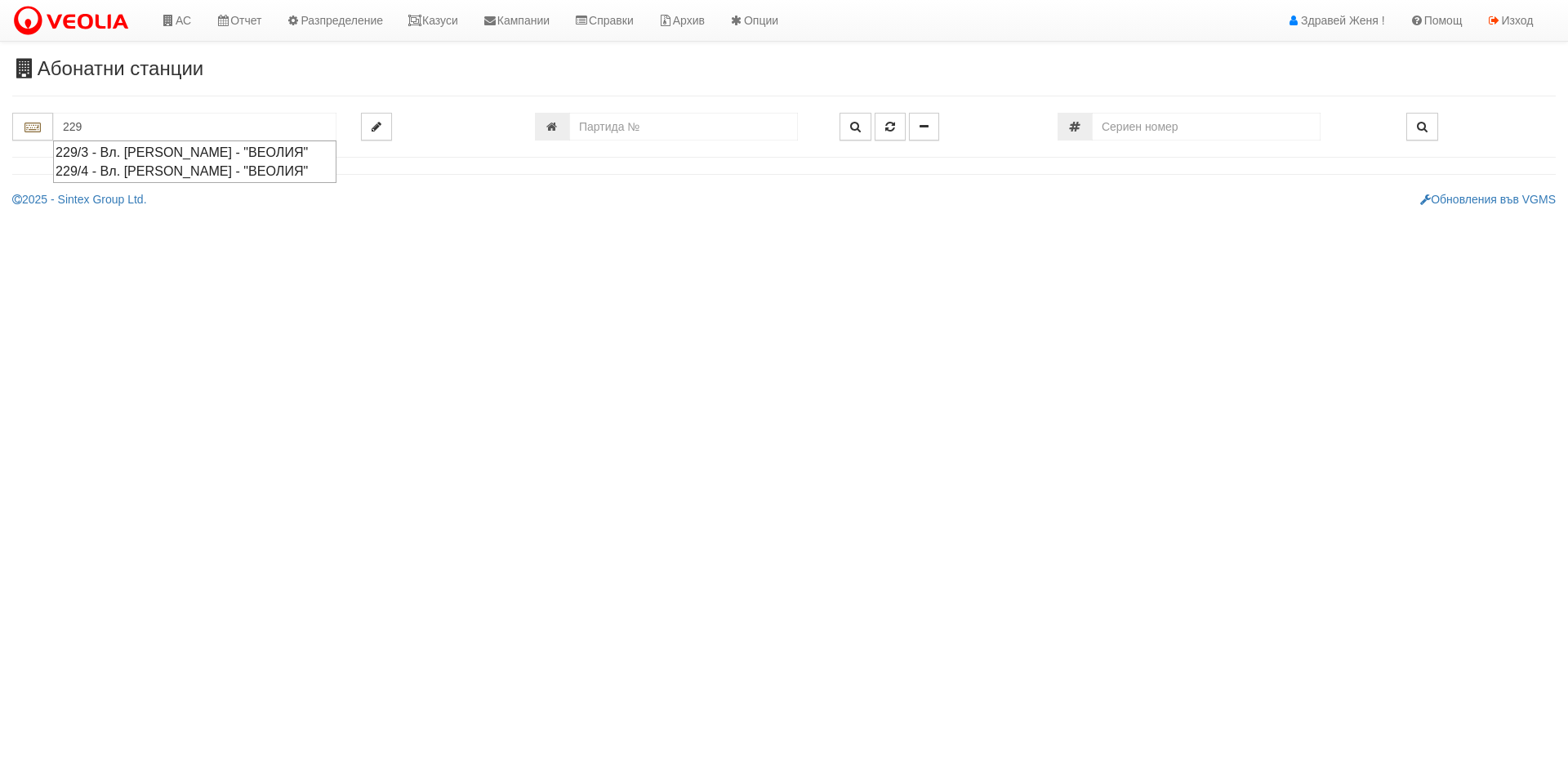
click at [130, 168] on div "229/4 - Вл. [PERSON_NAME] - "ВЕОЛИЯ"" at bounding box center [194, 170] width 278 height 19
type input "229/4 - Вл. [PERSON_NAME] - "ВЕОЛИЯ""
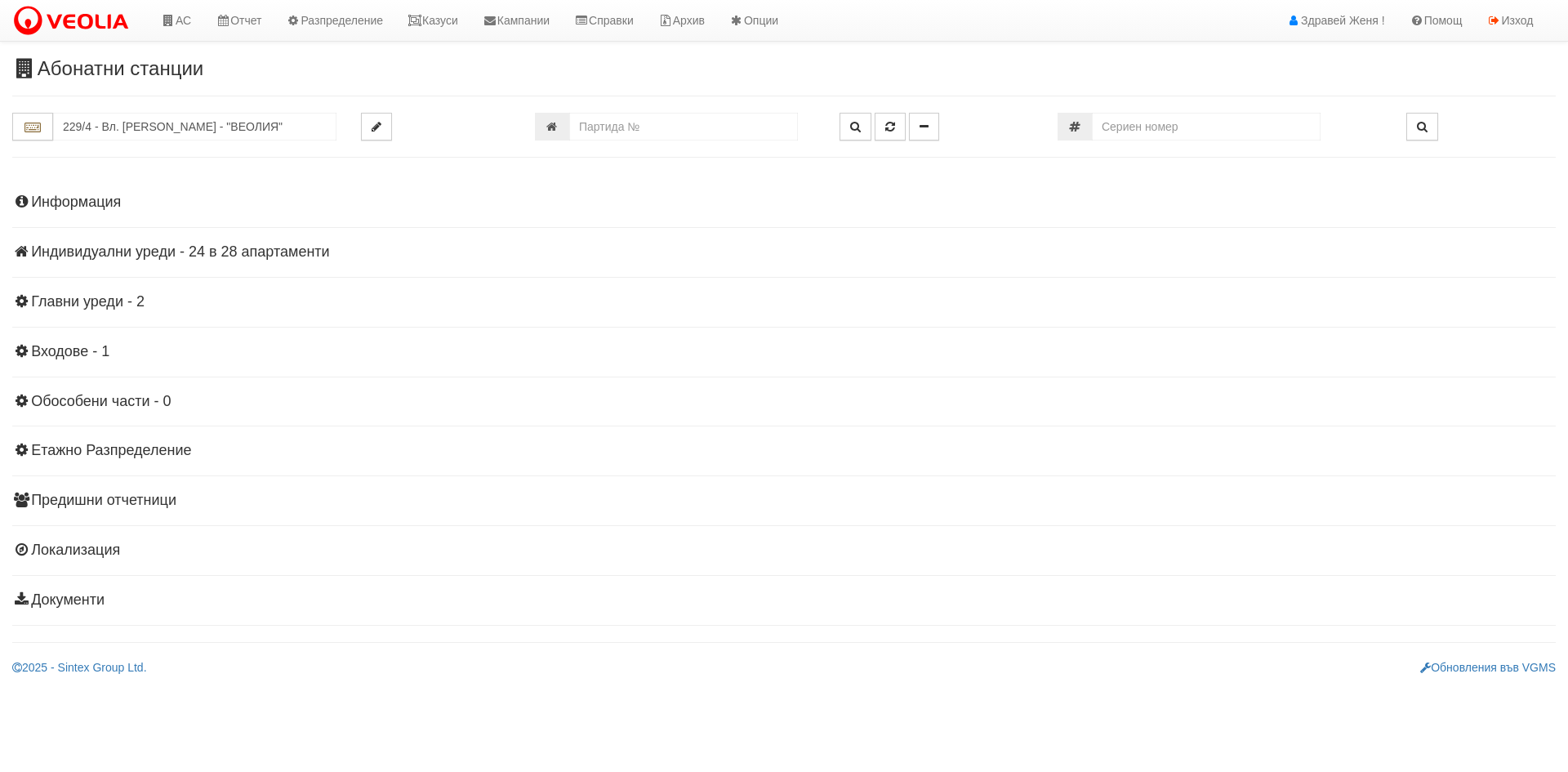
click at [142, 247] on h4 "Индивидуални уреди - 24 в 28 апартаменти" at bounding box center [784, 252] width 1544 height 16
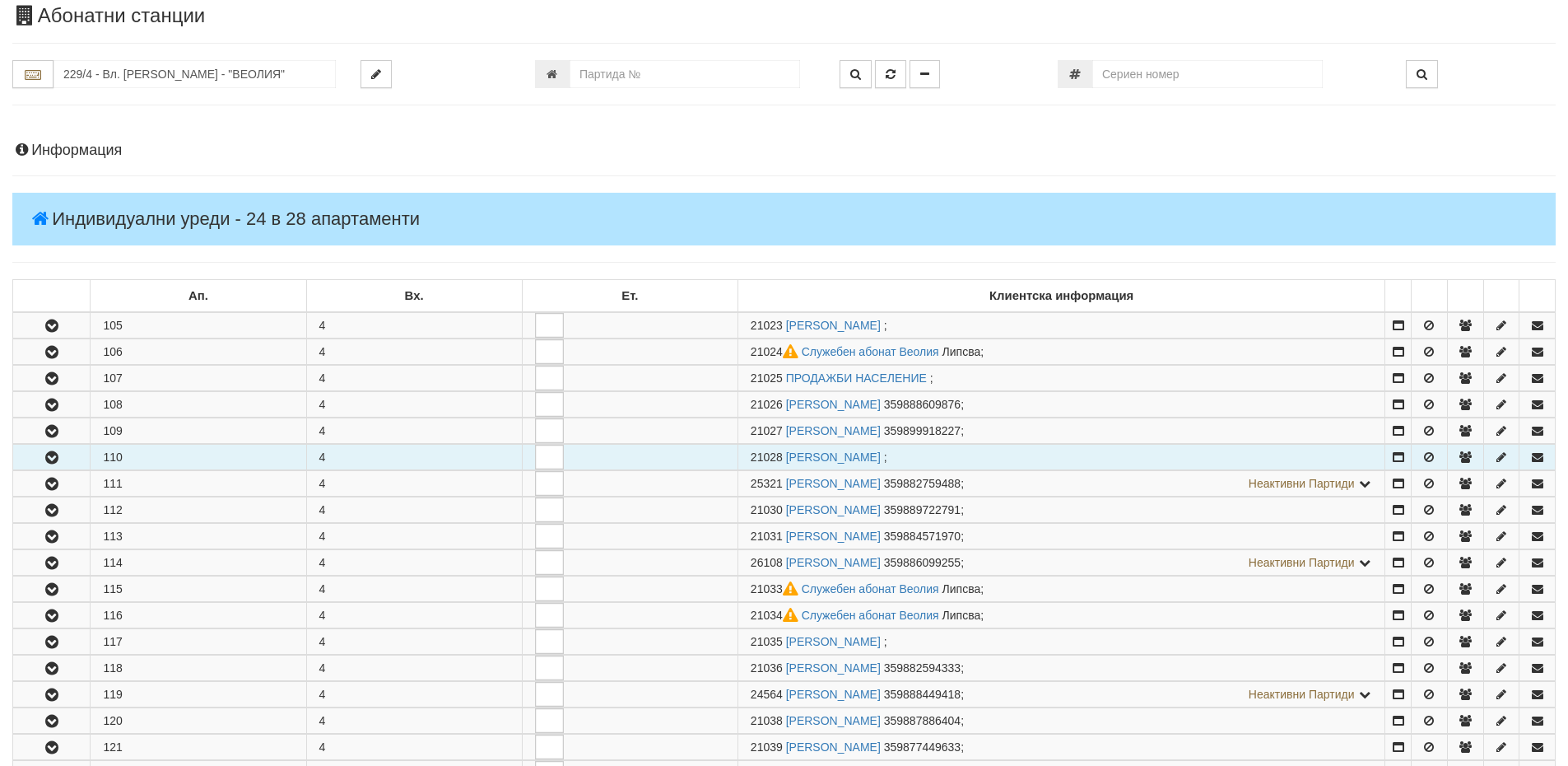
scroll to position [83, 0]
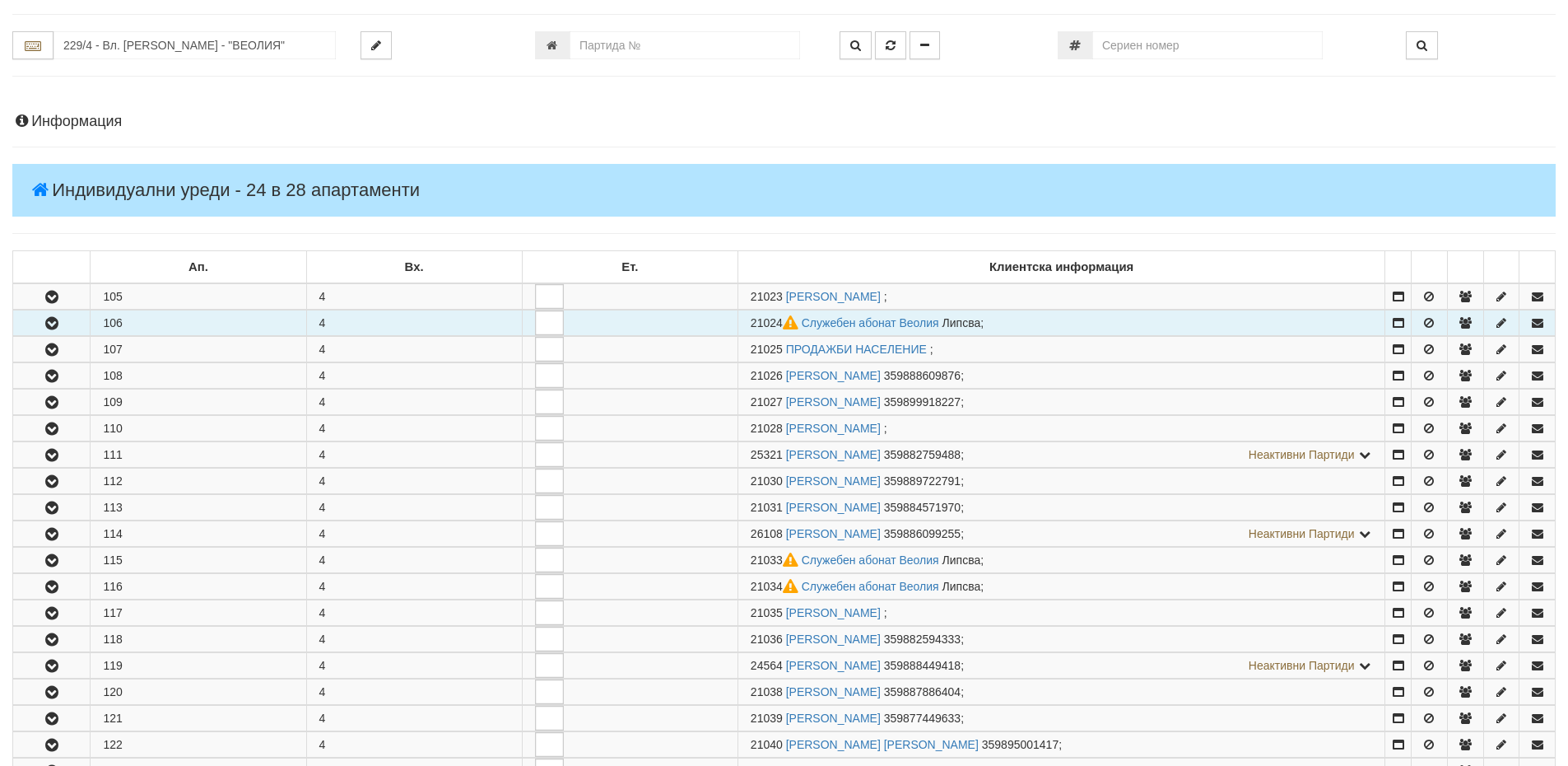
click at [61, 325] on icon "button" at bounding box center [52, 324] width 20 height 12
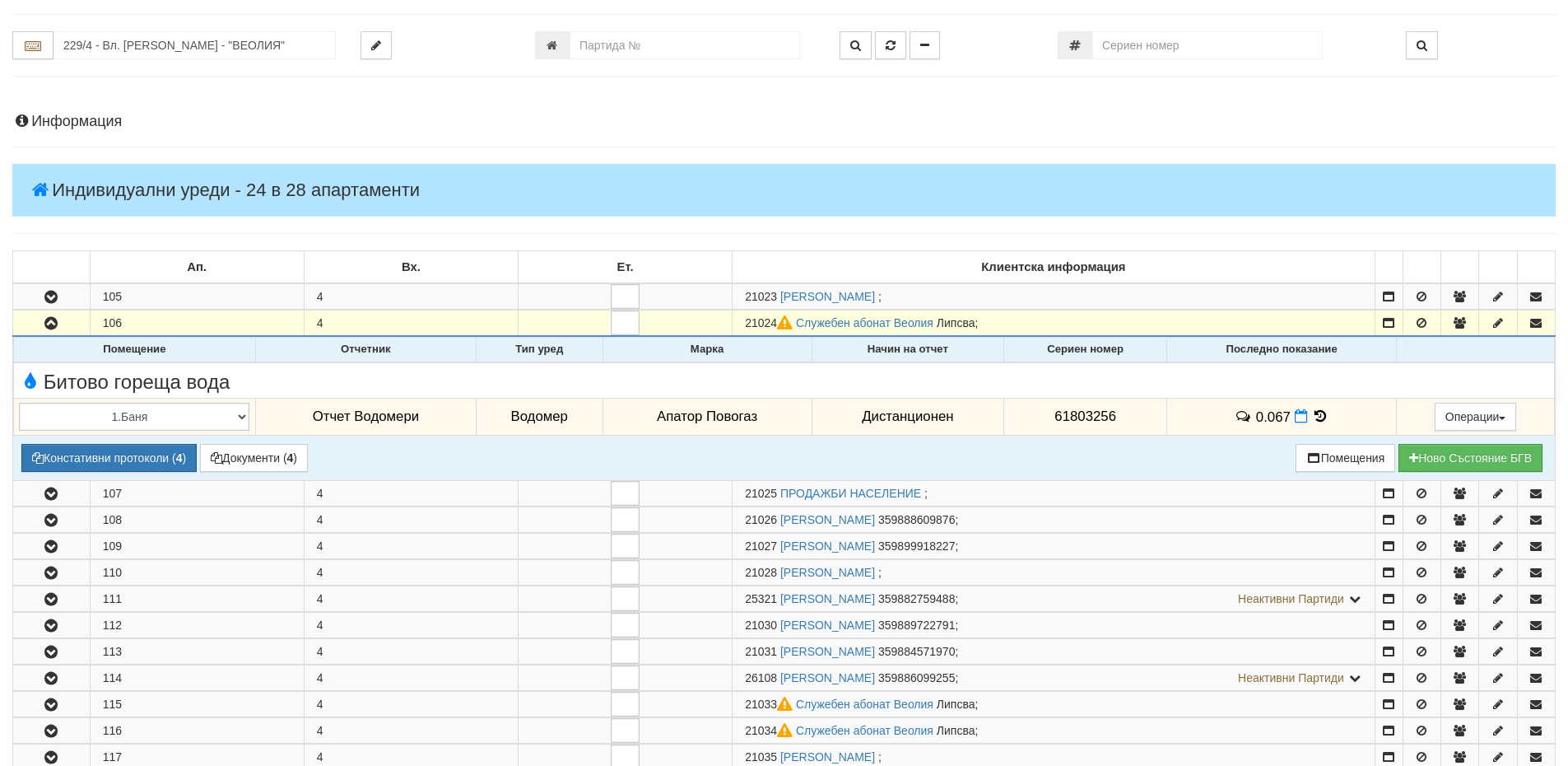
click at [1319, 417] on icon at bounding box center [1320, 416] width 18 height 14
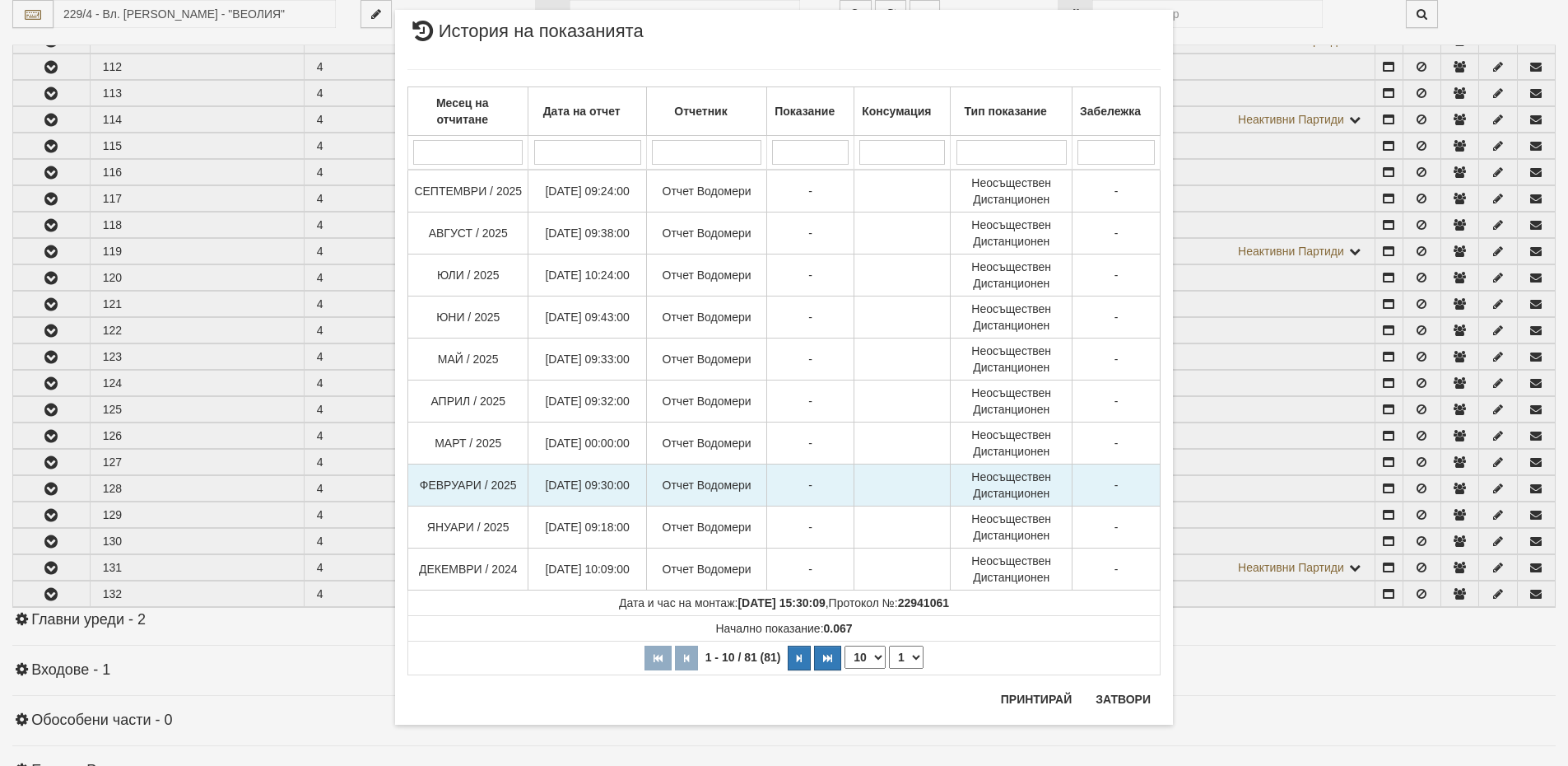
scroll to position [659, 0]
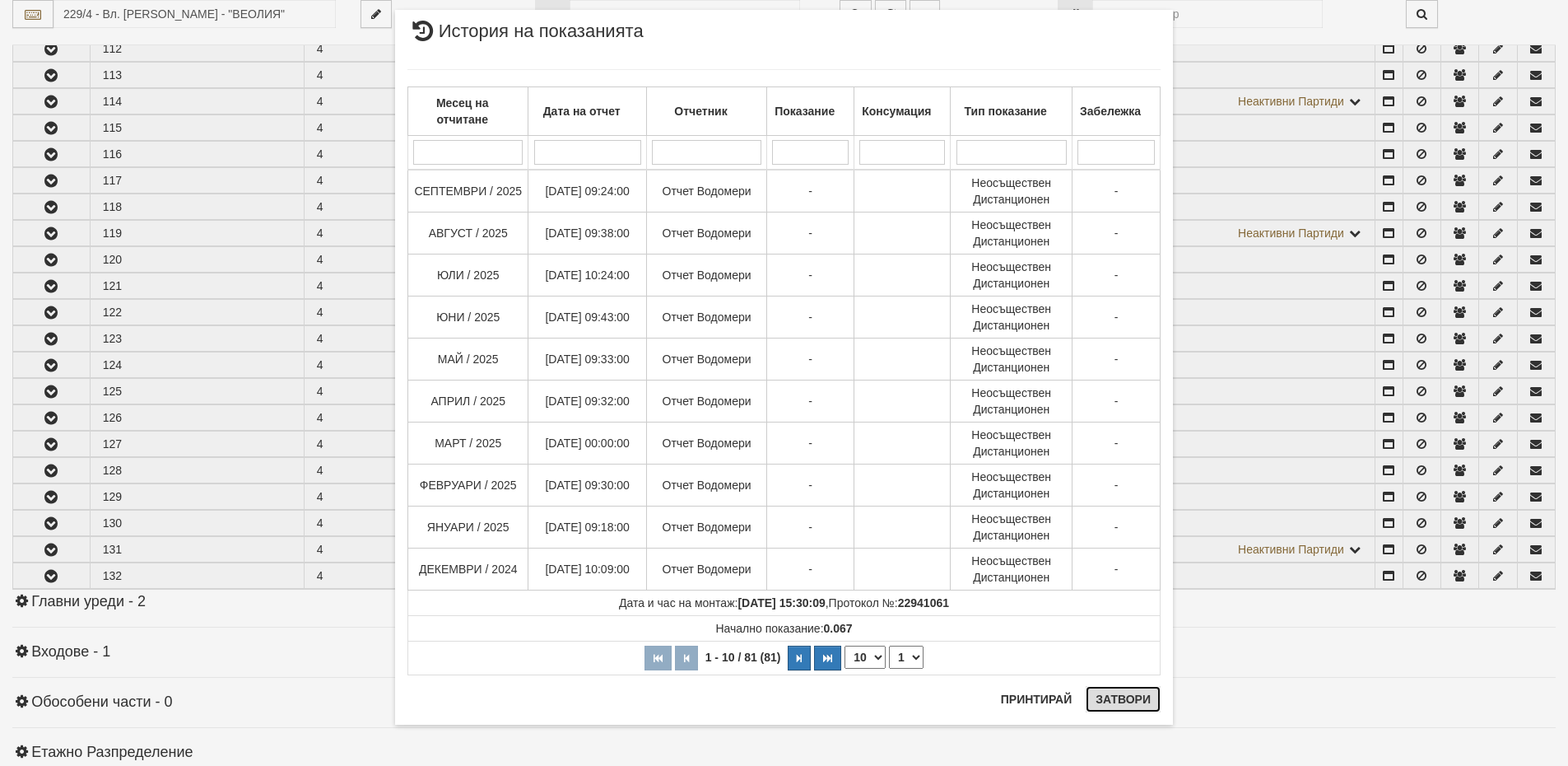
click at [1147, 700] on button "Затвори" at bounding box center [1122, 699] width 75 height 26
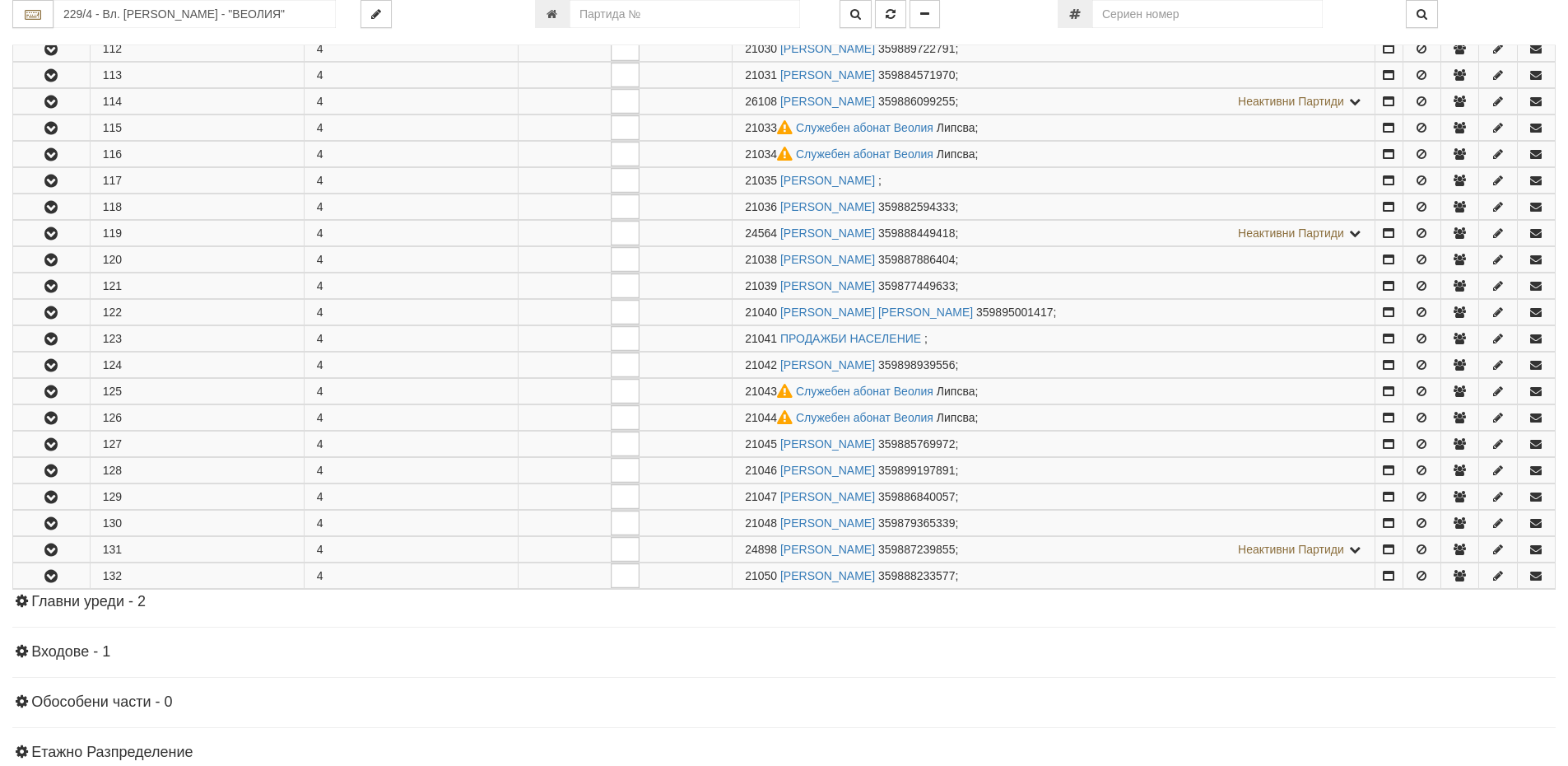
scroll to position [329, 0]
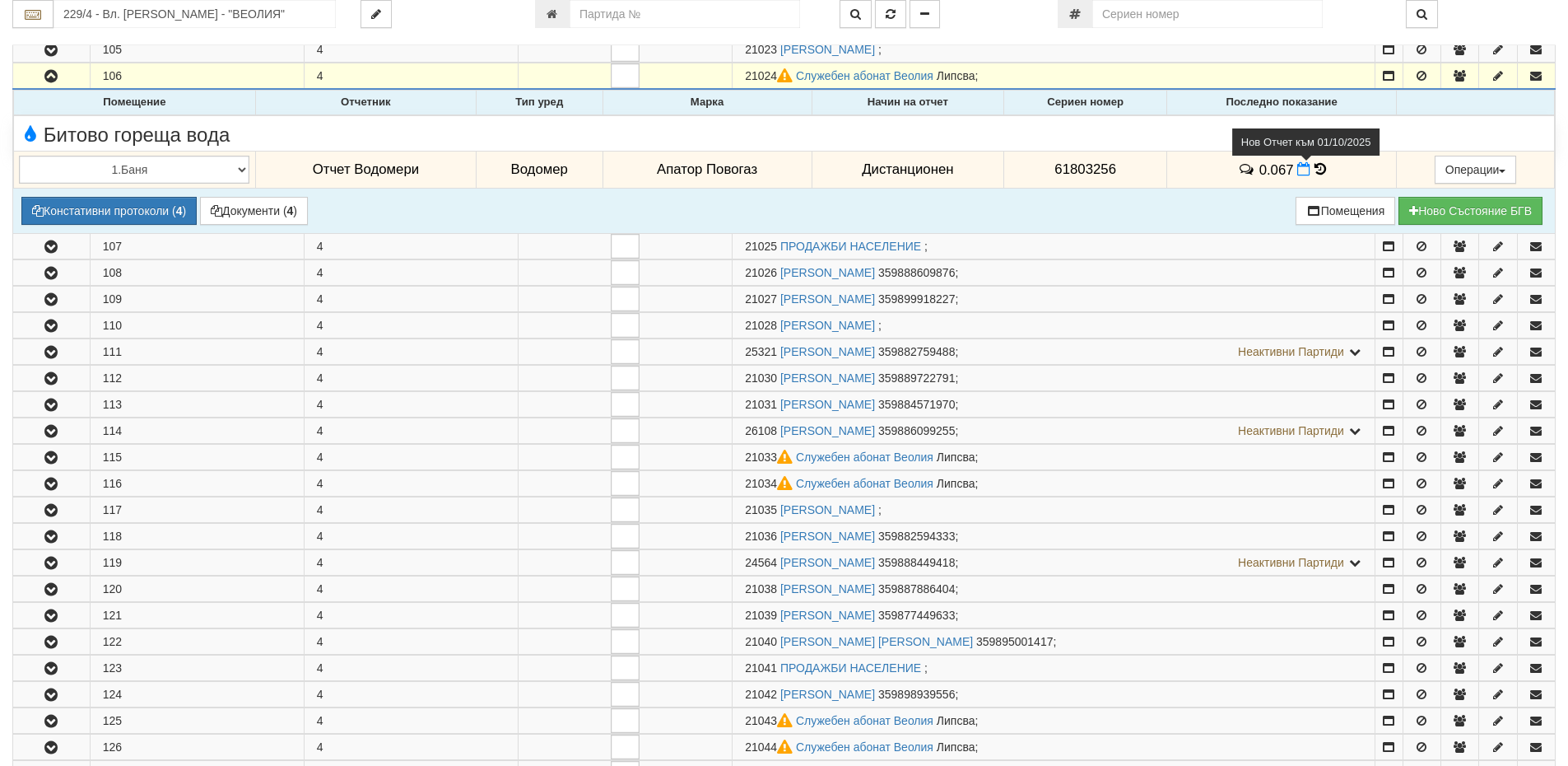
click at [1298, 174] on icon at bounding box center [1303, 169] width 13 height 14
select select "8ac75930-9bfd-e511-80be-8d5a1dced85a"
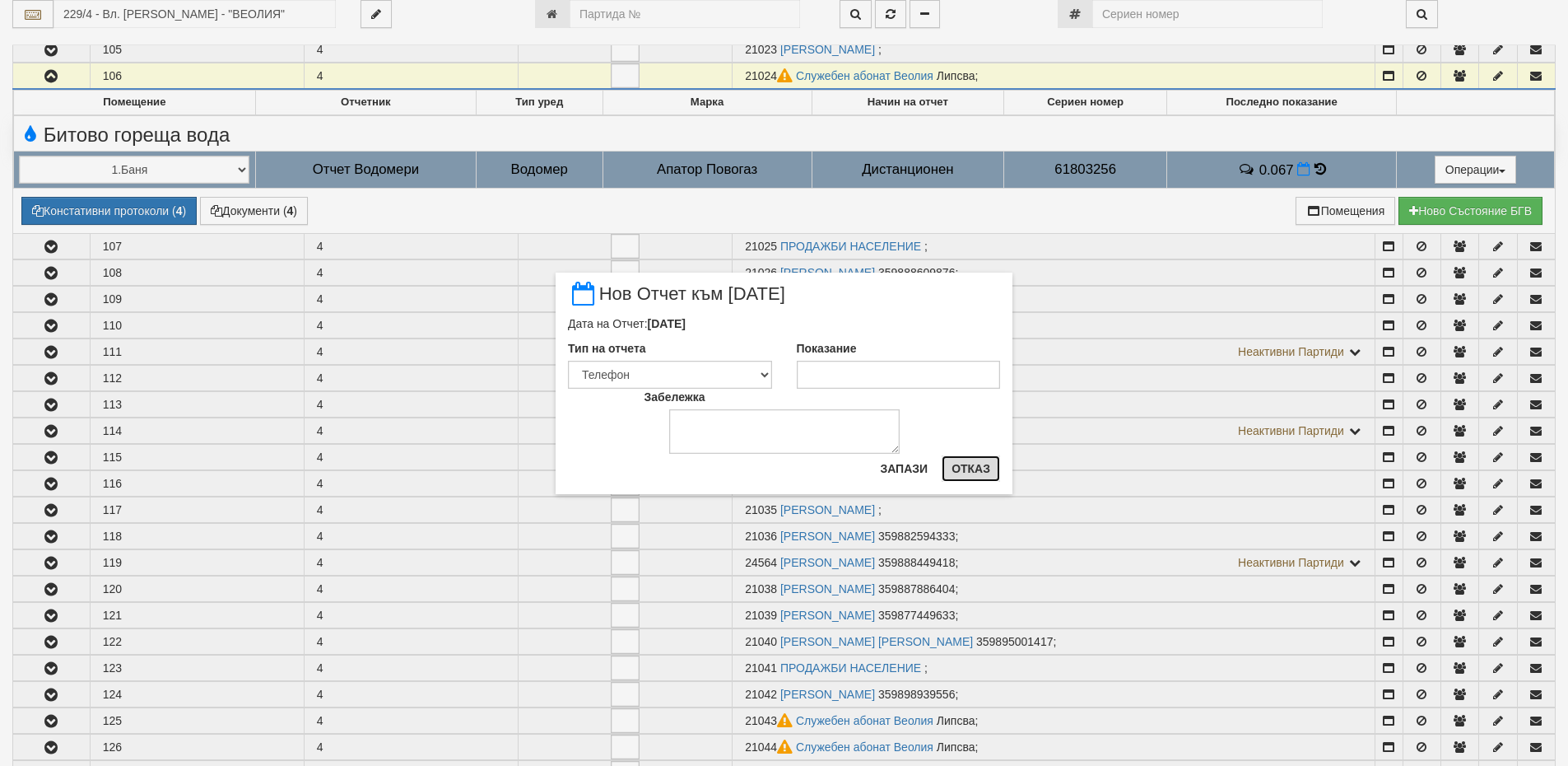
click at [978, 474] on button "Отказ" at bounding box center [970, 468] width 58 height 26
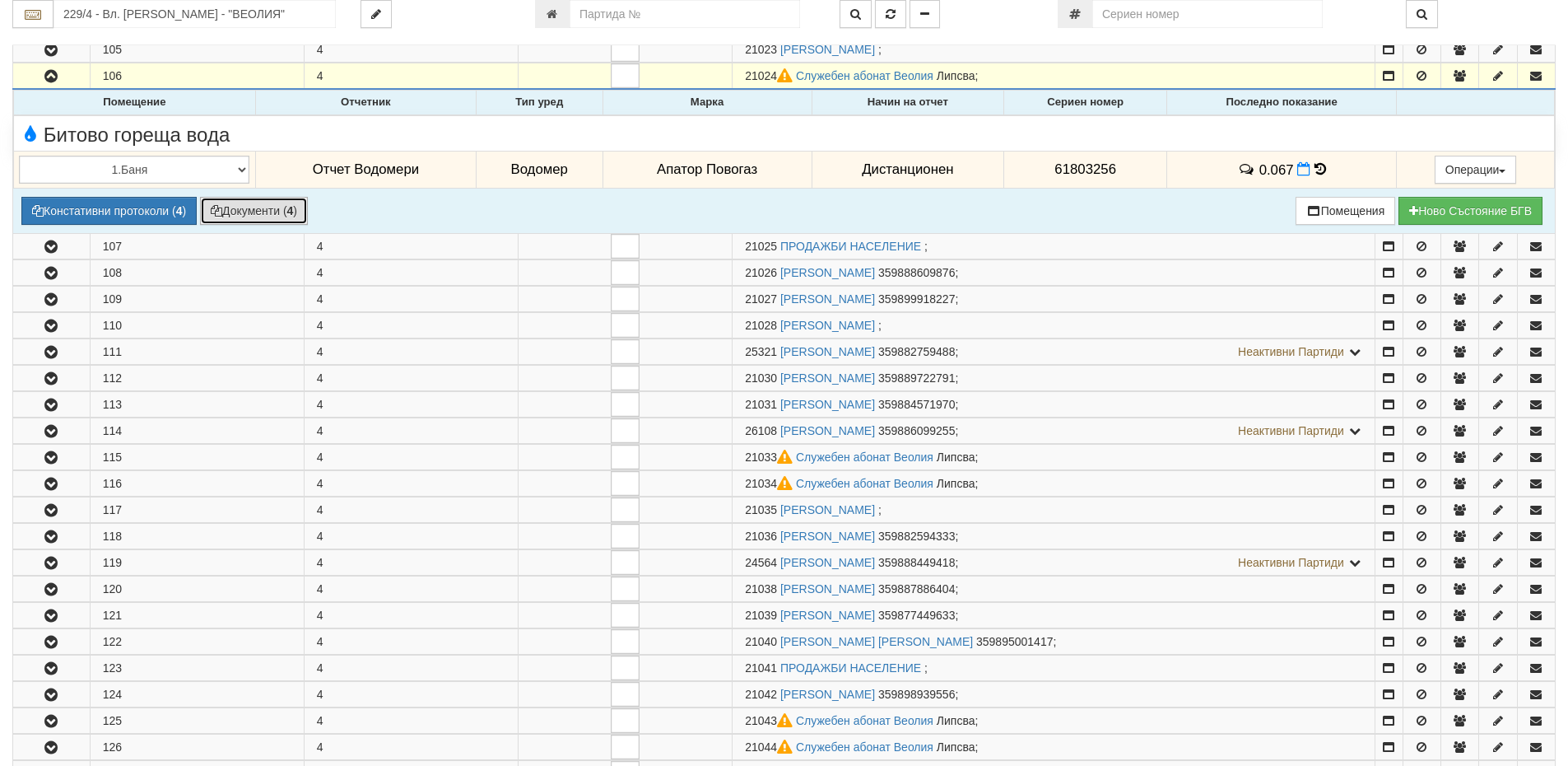
click at [266, 209] on button "Документи ( 4 )" at bounding box center [254, 210] width 108 height 28
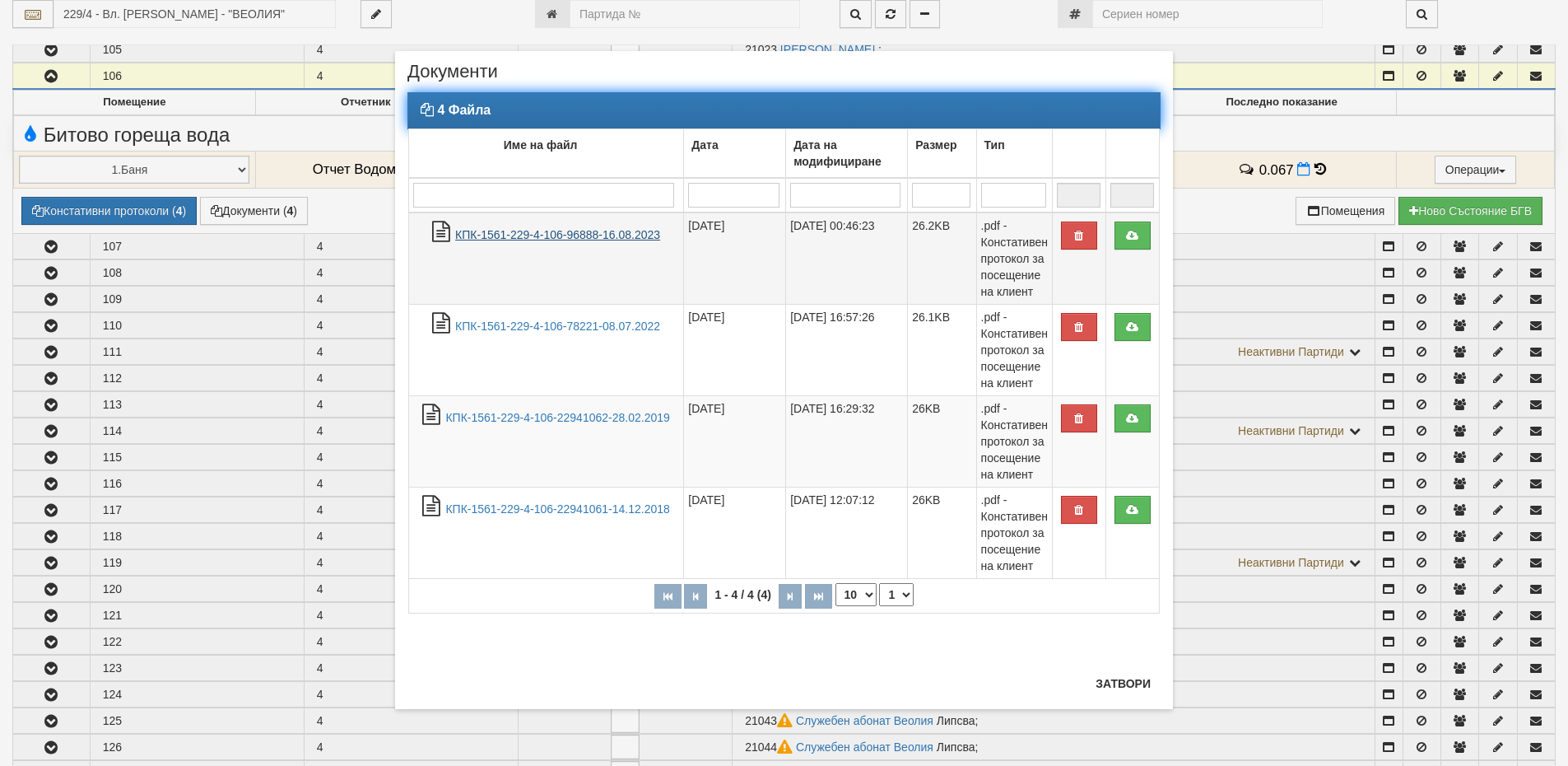
click at [554, 236] on link "КПК-1561-229-4-106-96888-16.08.2023" at bounding box center [557, 235] width 205 height 13
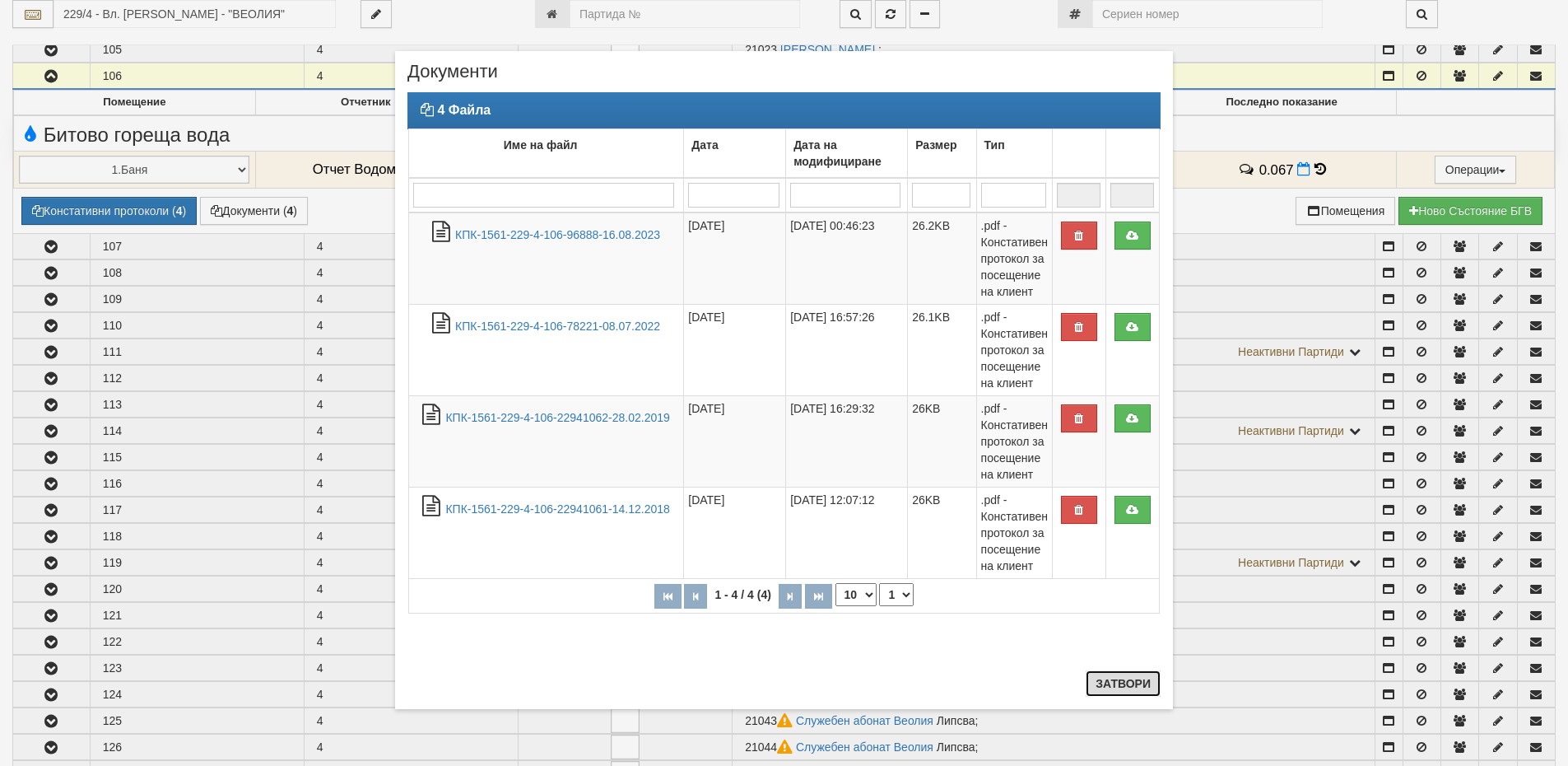
click at [1139, 690] on button "Затвори" at bounding box center [1122, 683] width 75 height 26
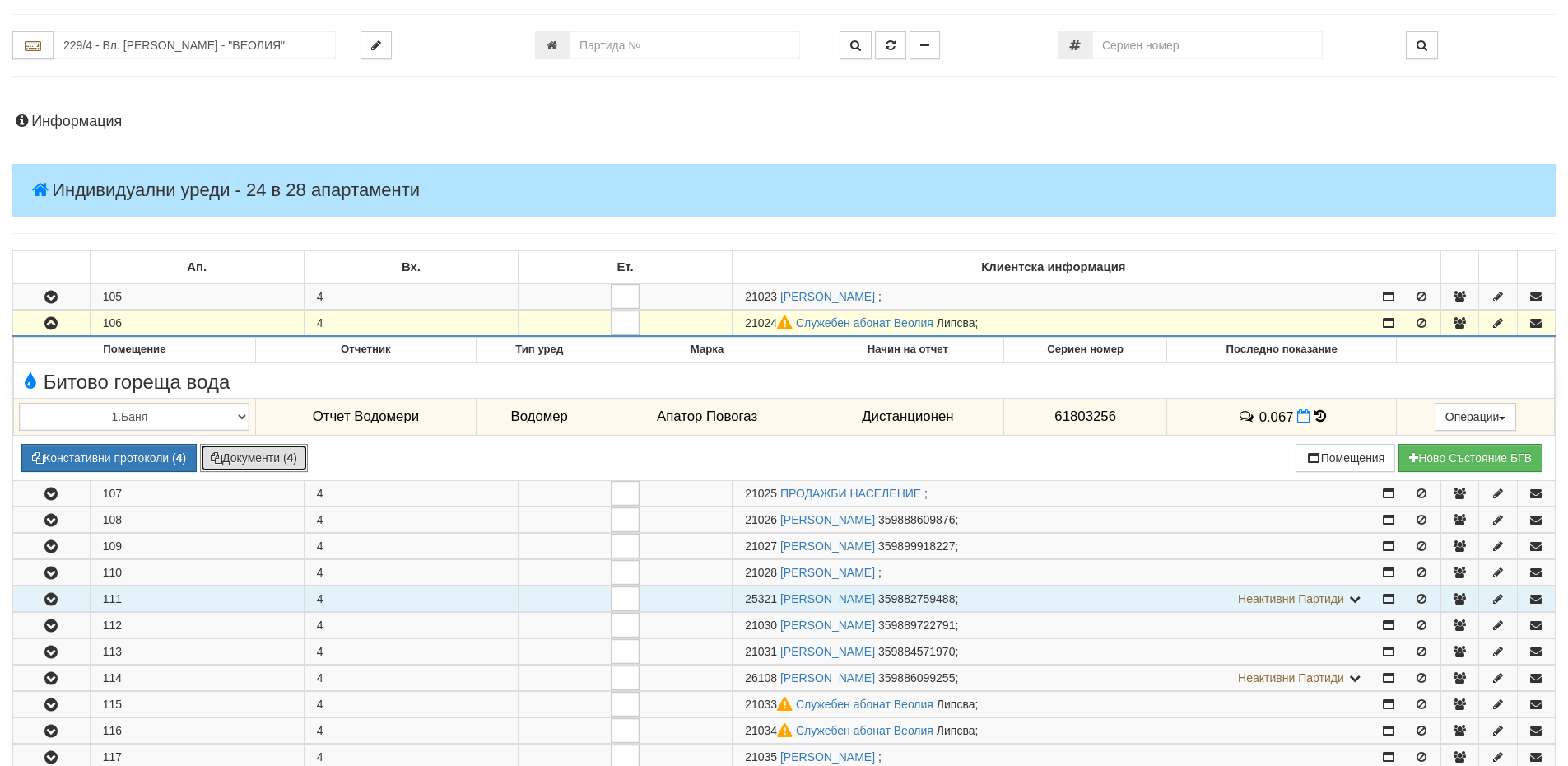
scroll to position [0, 0]
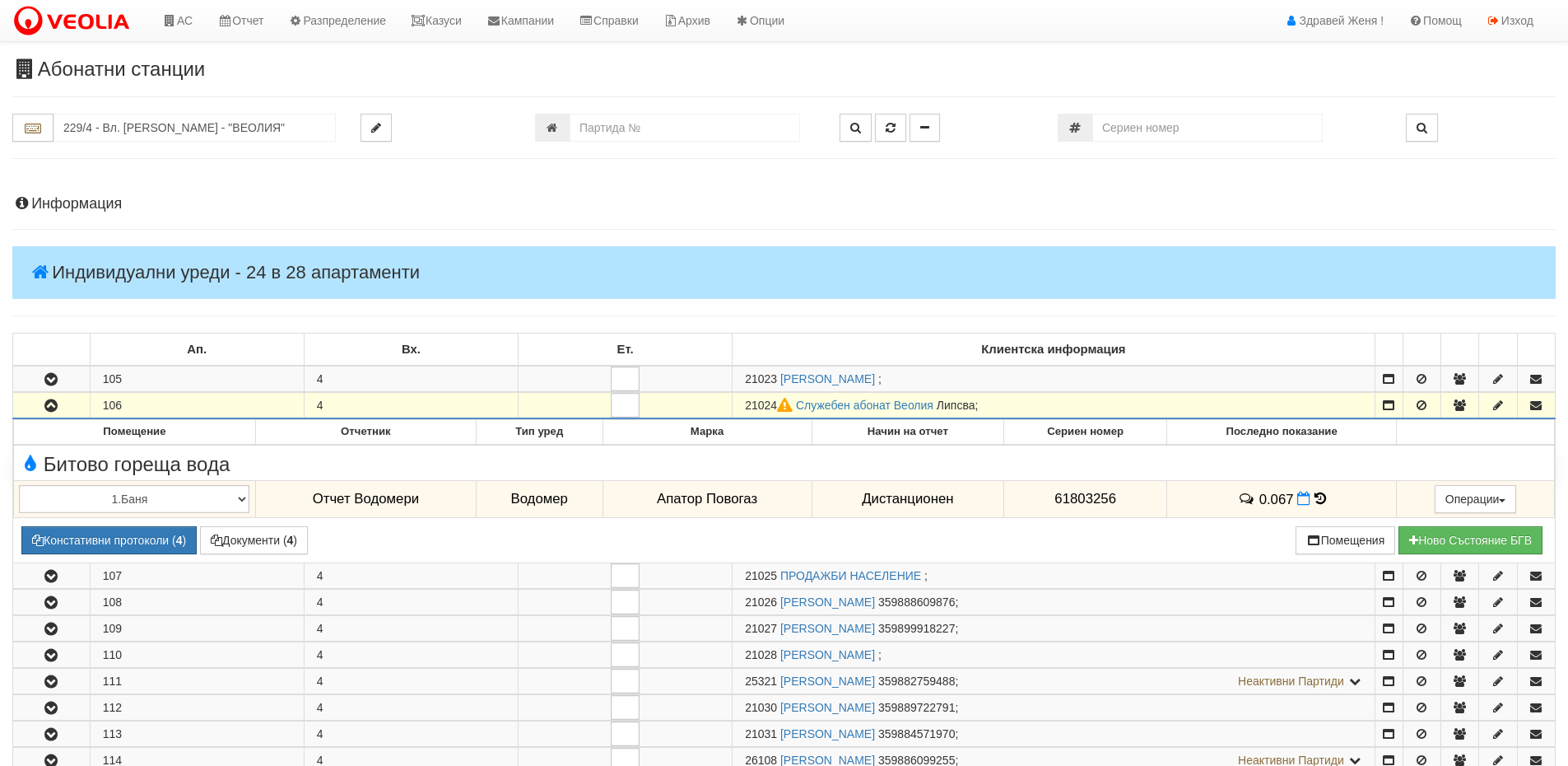
click at [109, 199] on h4 "Информация" at bounding box center [784, 204] width 1543 height 16
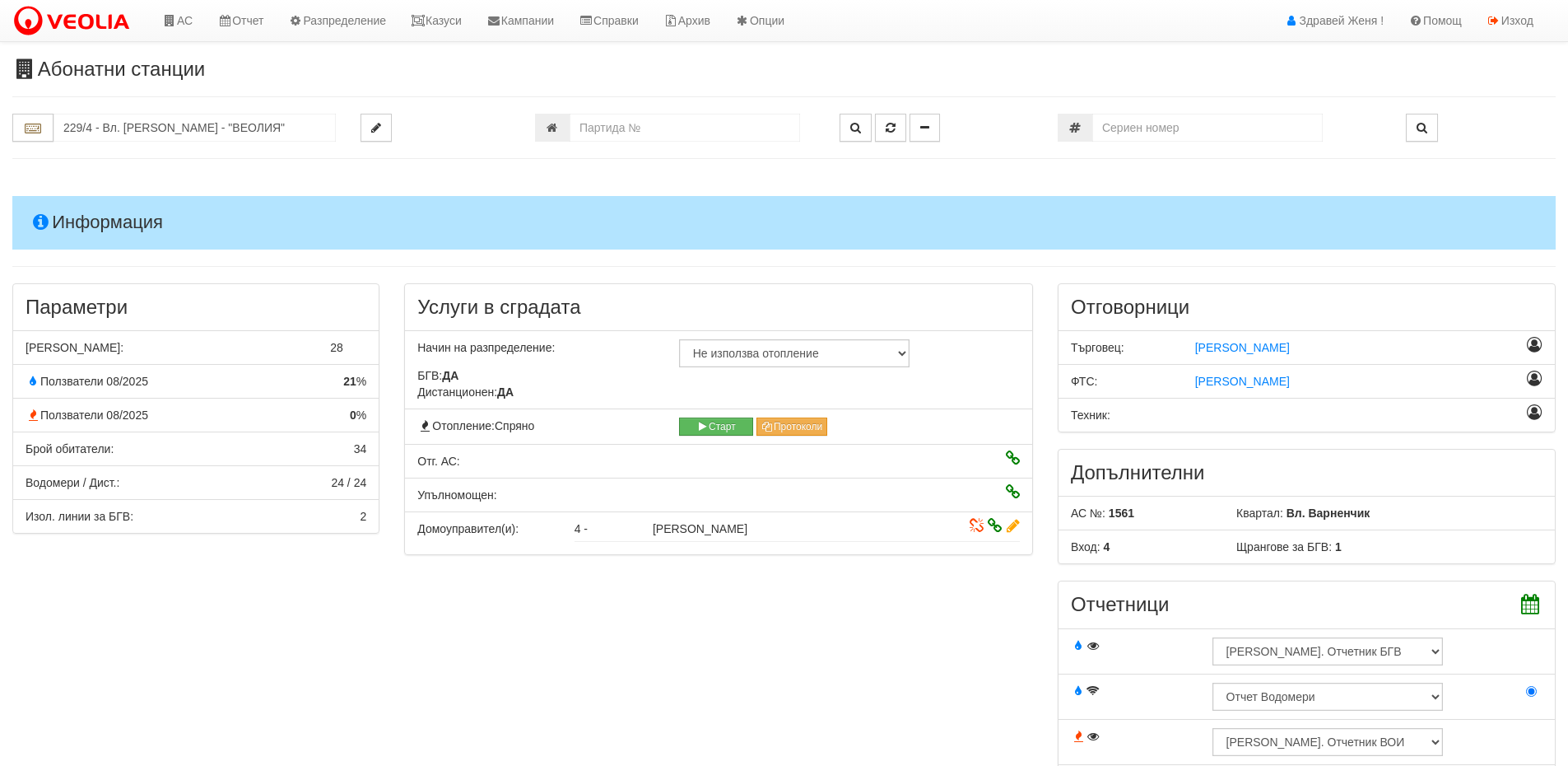
click at [109, 199] on h4 "Информация" at bounding box center [784, 222] width 1543 height 53
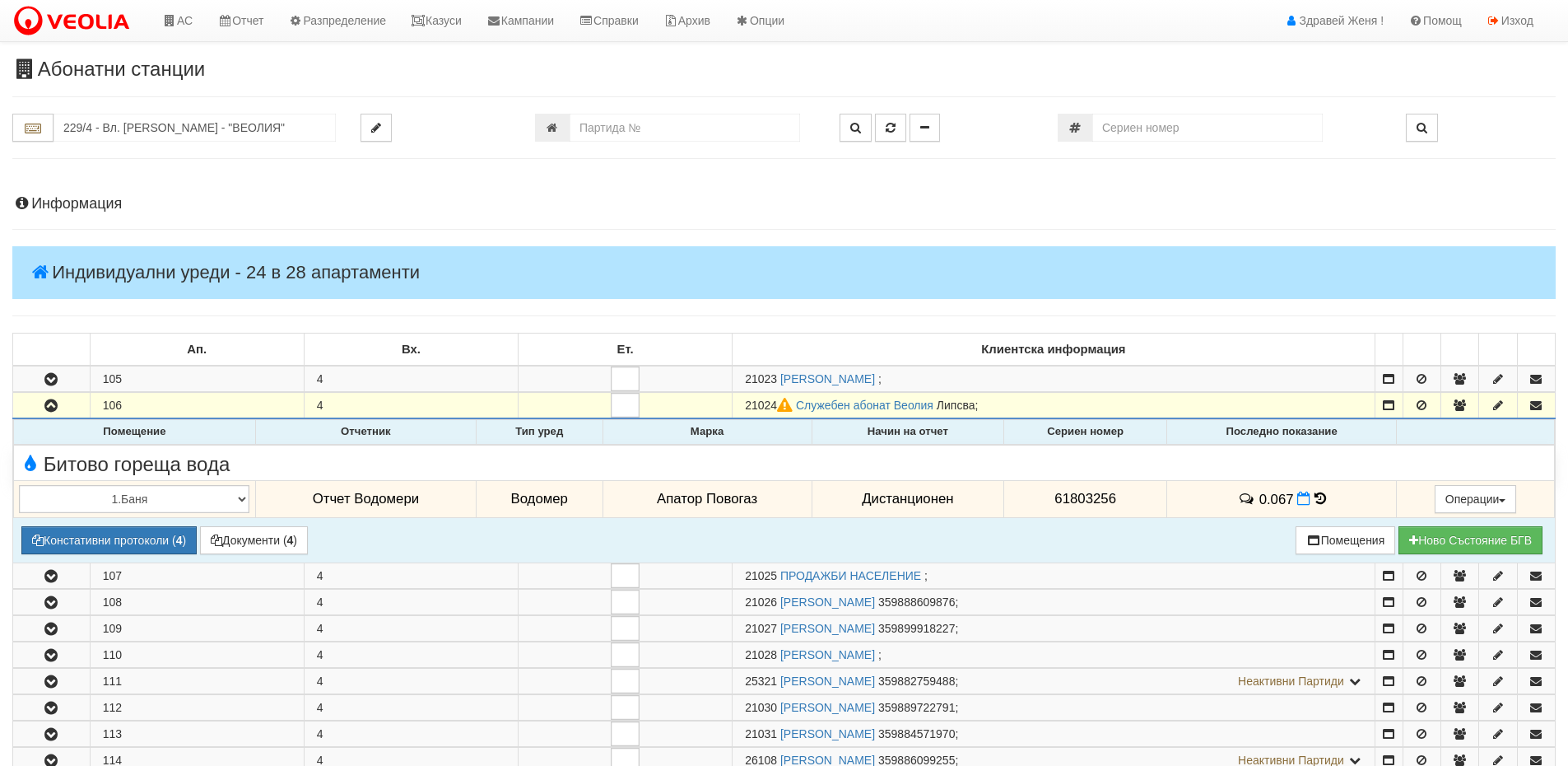
click at [1316, 496] on icon at bounding box center [1320, 499] width 12 height 14
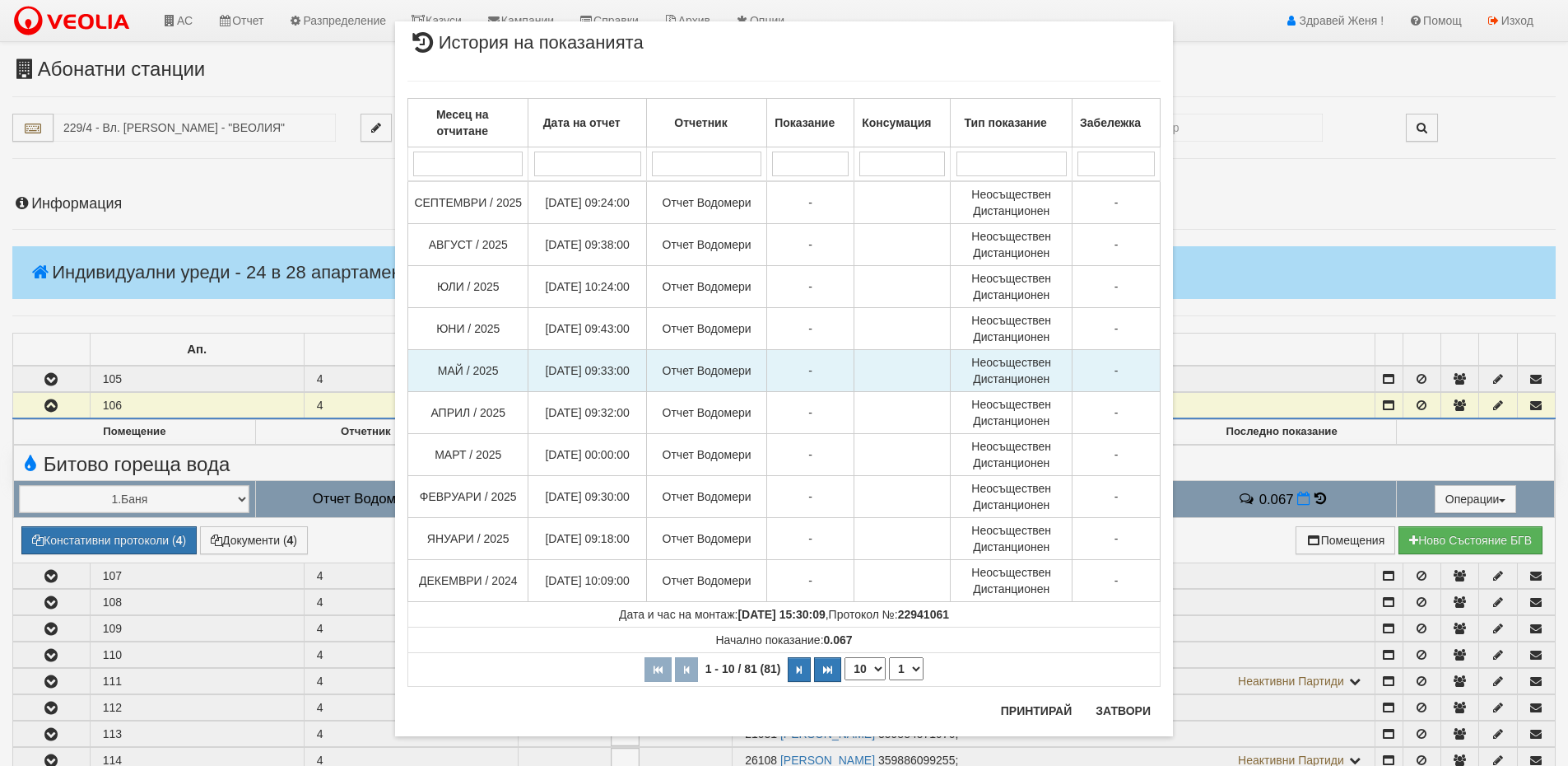
scroll to position [31, 0]
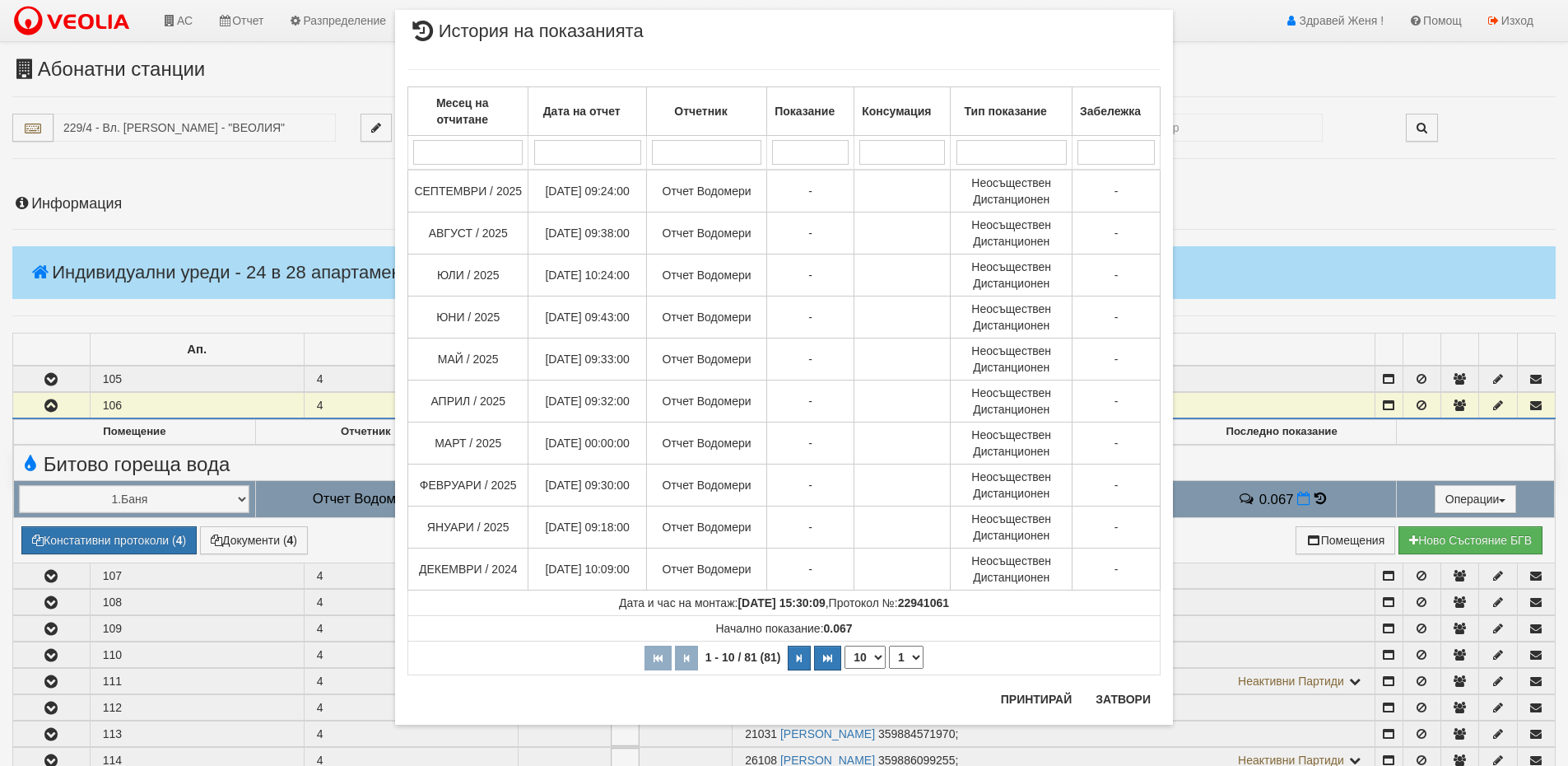
click at [863, 660] on select "10 20 30 40" at bounding box center [865, 657] width 41 height 23
select select "40"
click at [845, 669] on select "10 20 30 40" at bounding box center [865, 657] width 41 height 23
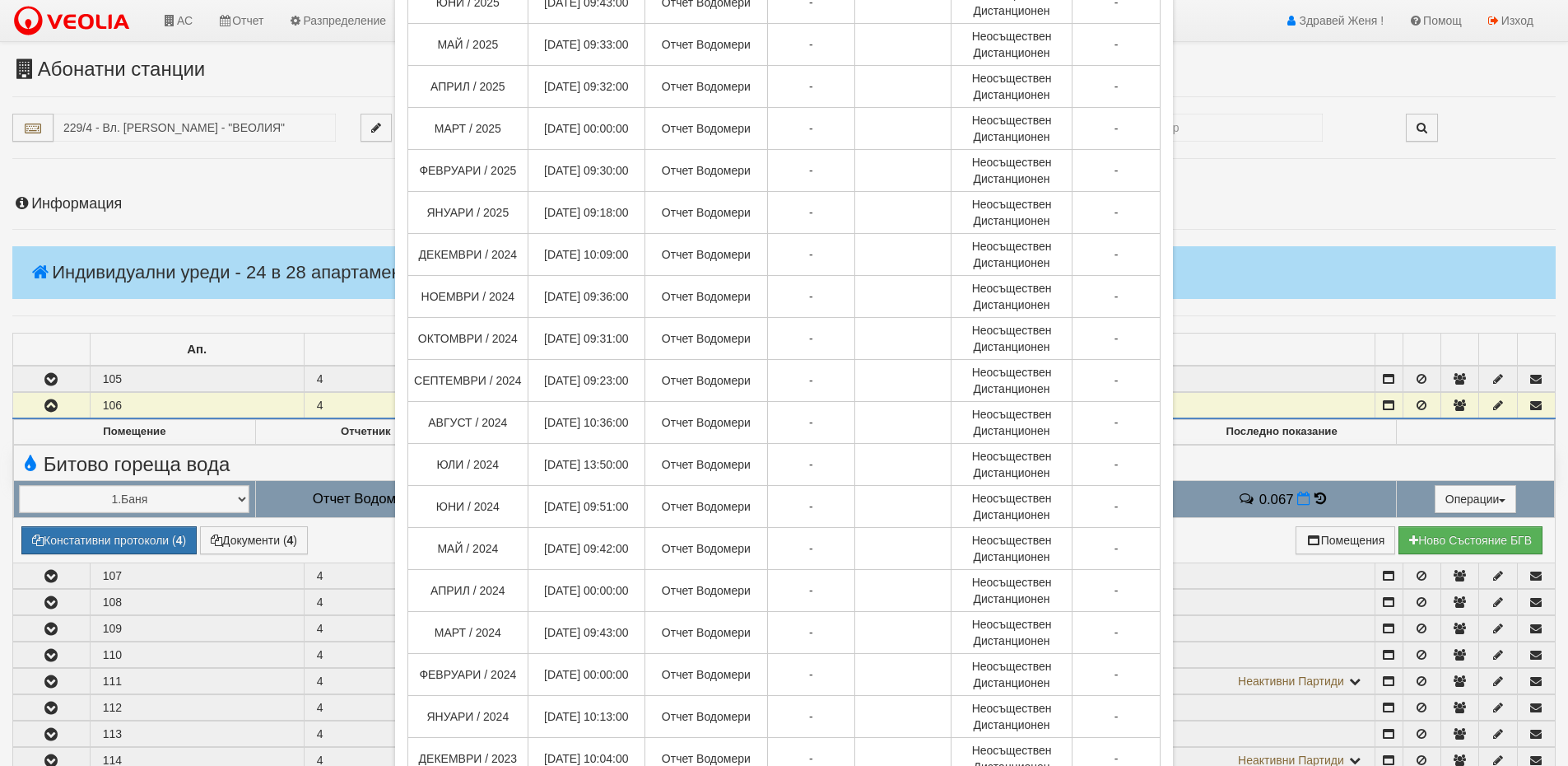
scroll to position [0, 0]
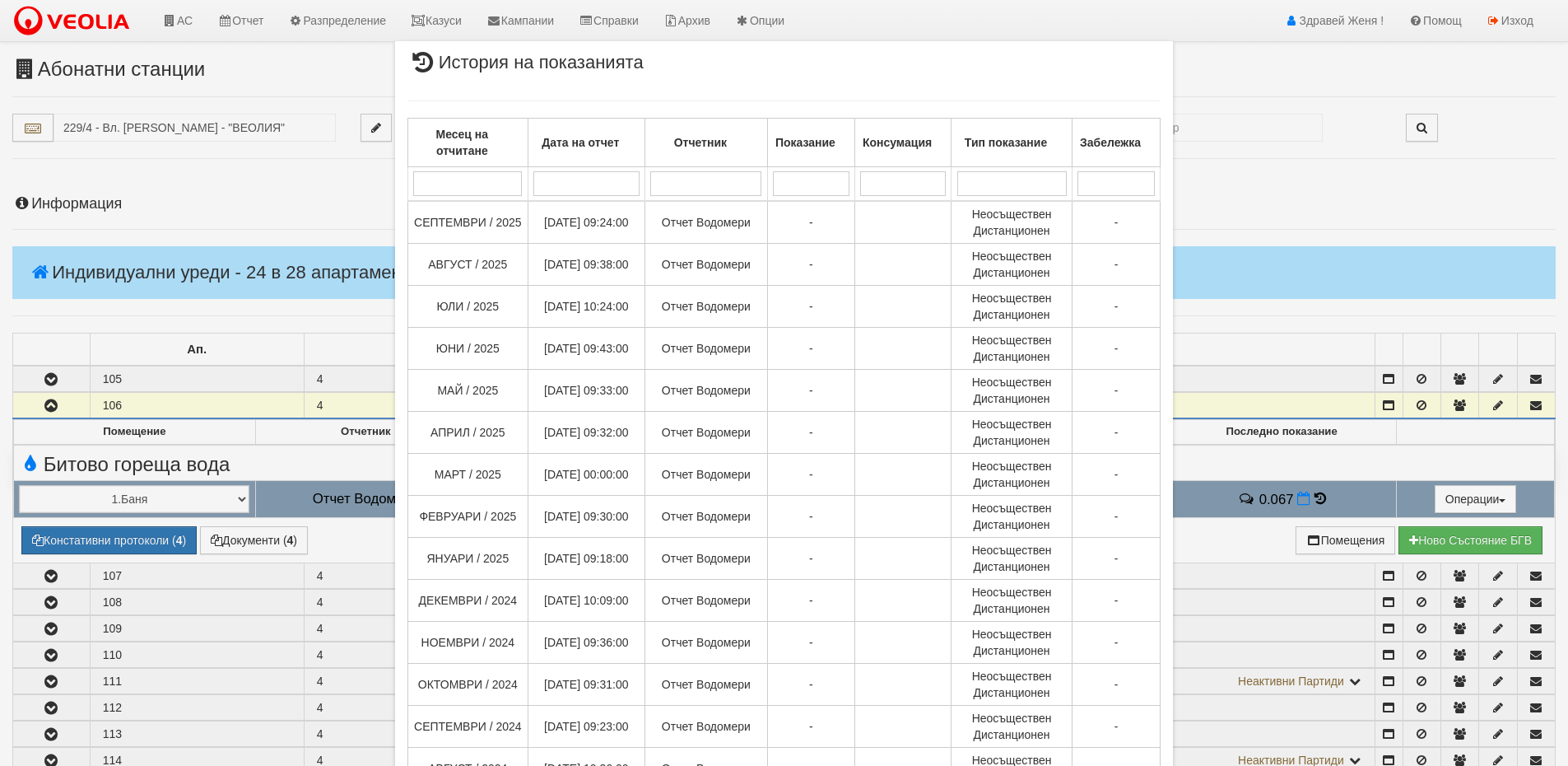
click at [1334, 209] on div "× История на показанията Месец на отчитане Дата на отчет Отчетник Показание Кон…" at bounding box center [784, 383] width 1568 height 766
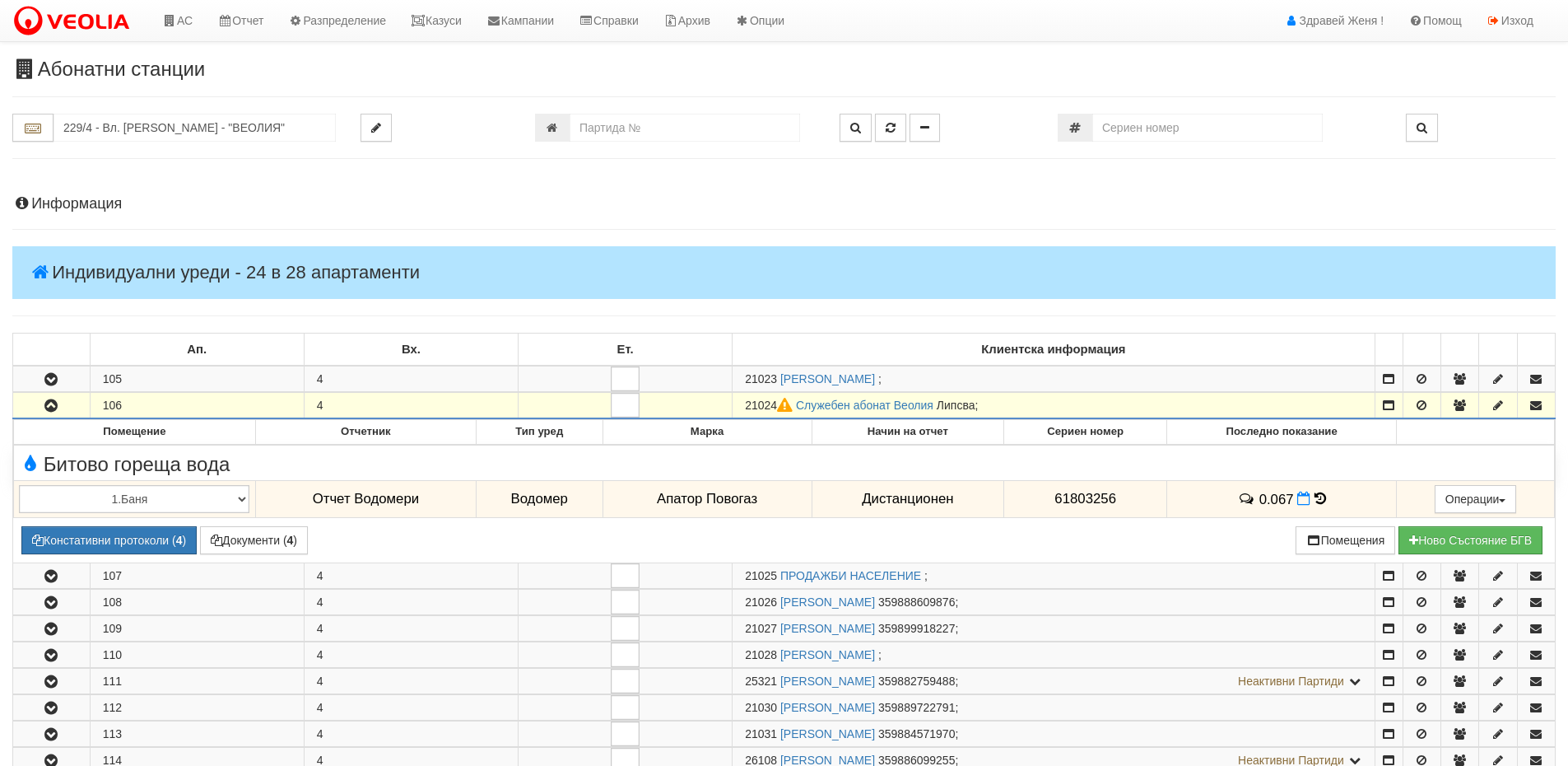
drag, startPoint x: 775, startPoint y: 400, endPoint x: 712, endPoint y: 403, distance: 63.1
click at [712, 403] on tr "106 4 21024 Служебен абонат Веолия Липсва ;" at bounding box center [784, 405] width 1542 height 26
drag, startPoint x: 770, startPoint y: 396, endPoint x: 952, endPoint y: 186, distance: 277.9
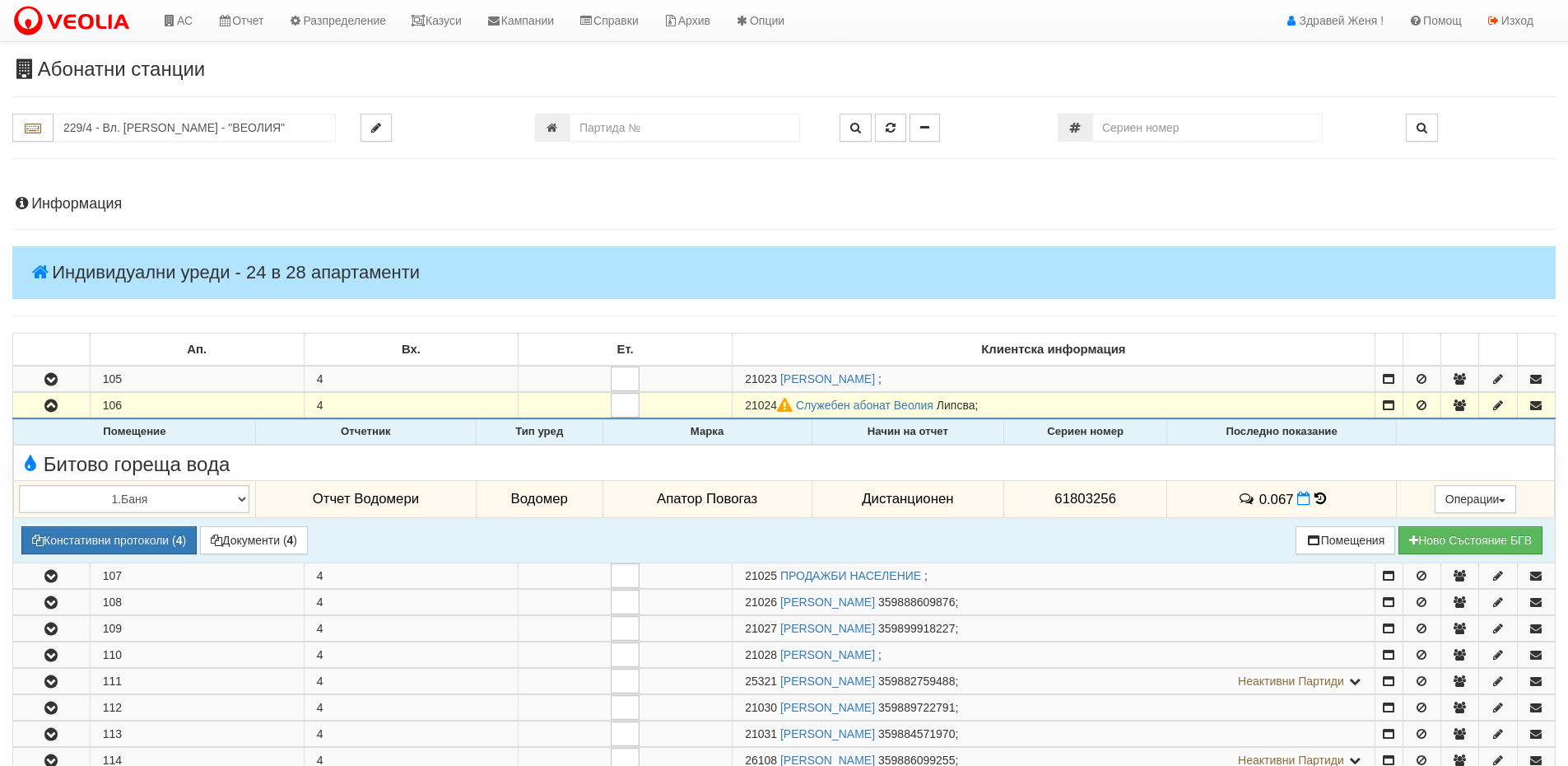
click at [1315, 497] on icon at bounding box center [1320, 499] width 12 height 14
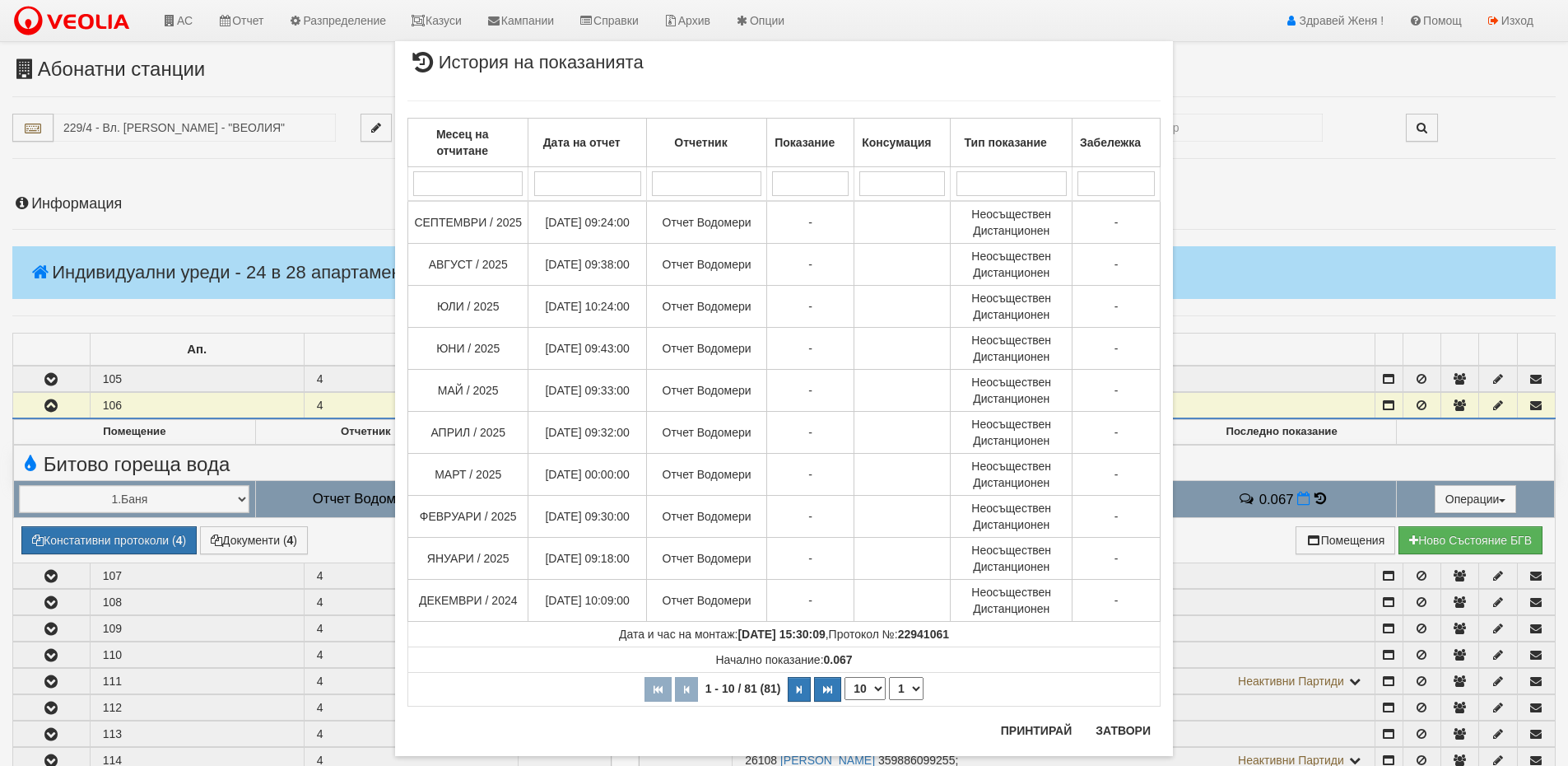
click at [872, 688] on select "10 20 30 40" at bounding box center [865, 689] width 41 height 23
select select "40"
click at [845, 700] on select "10 20 30 40" at bounding box center [865, 689] width 41 height 23
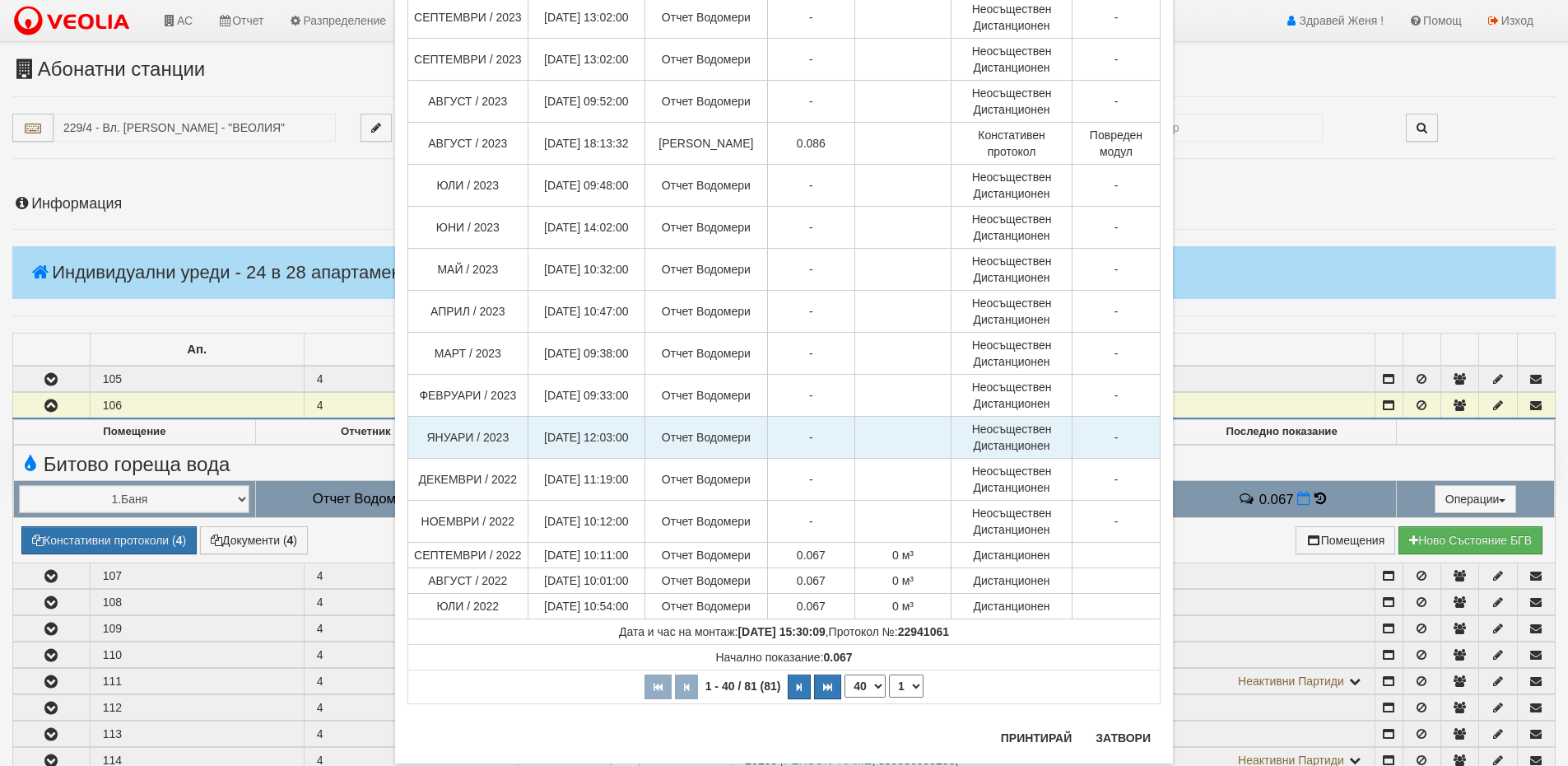
scroll to position [1251, 0]
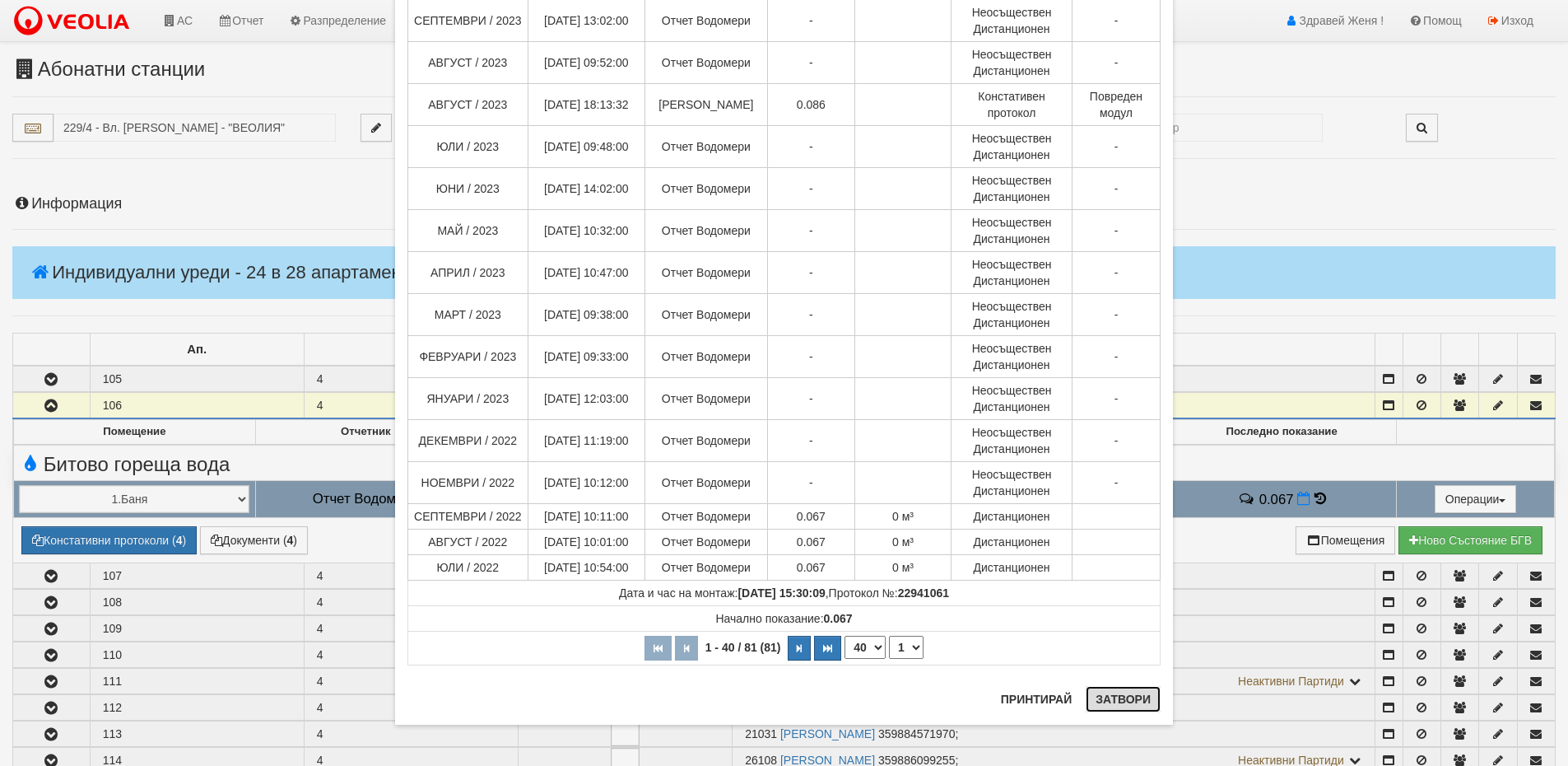
click at [1145, 700] on button "Затвори" at bounding box center [1122, 699] width 75 height 26
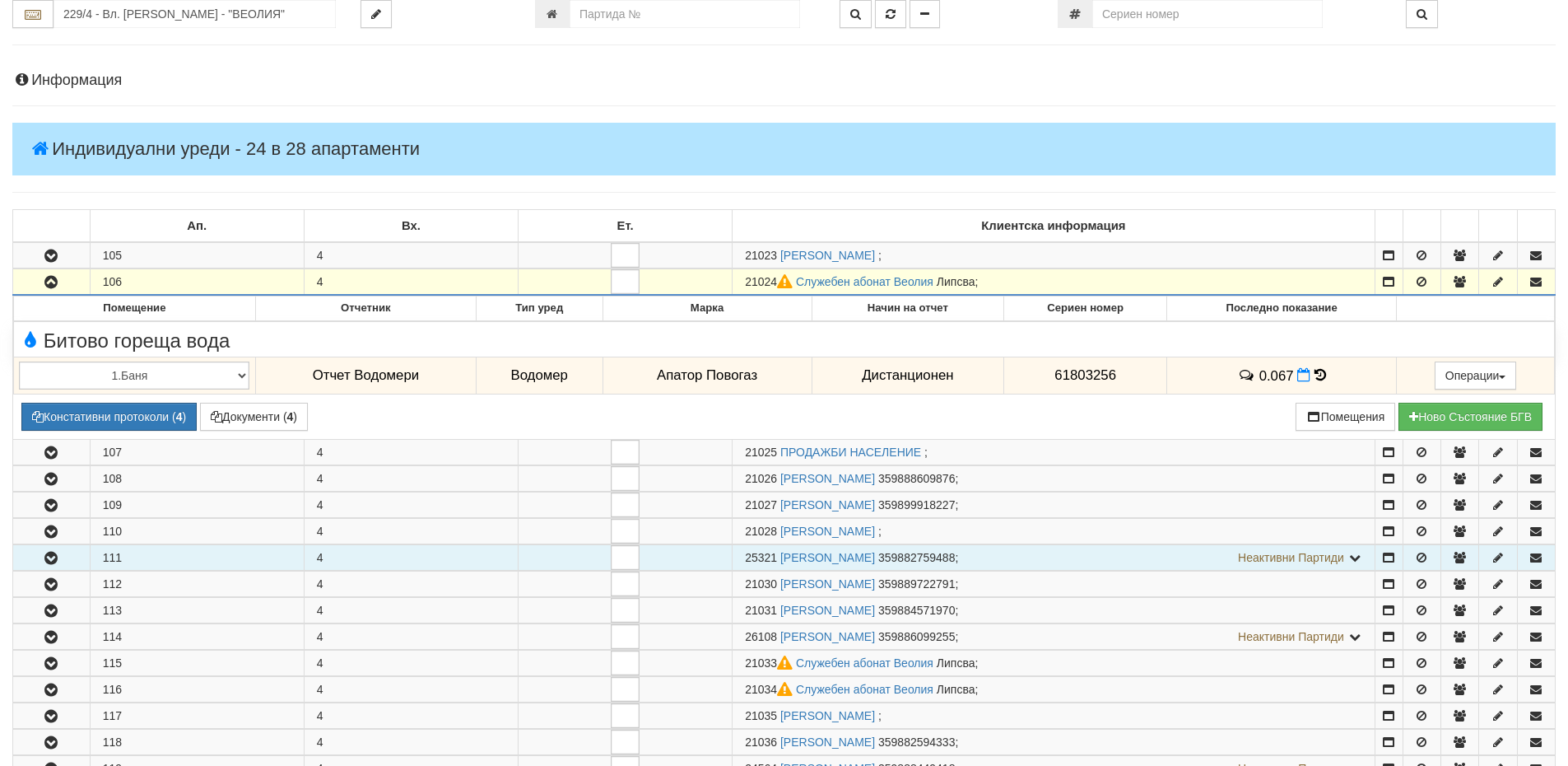
scroll to position [329, 0]
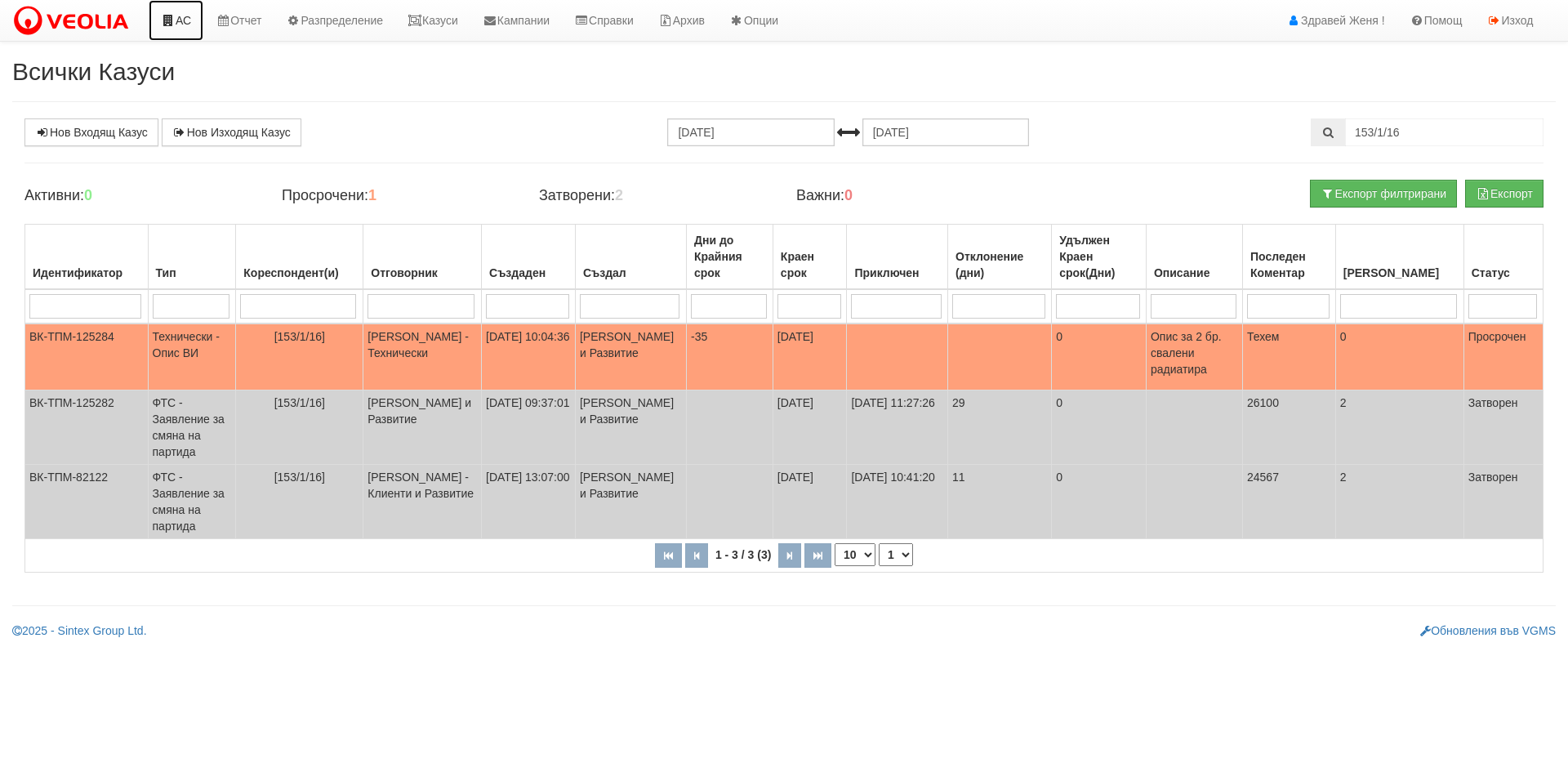
click at [178, 24] on link "АС" at bounding box center [176, 21] width 54 height 41
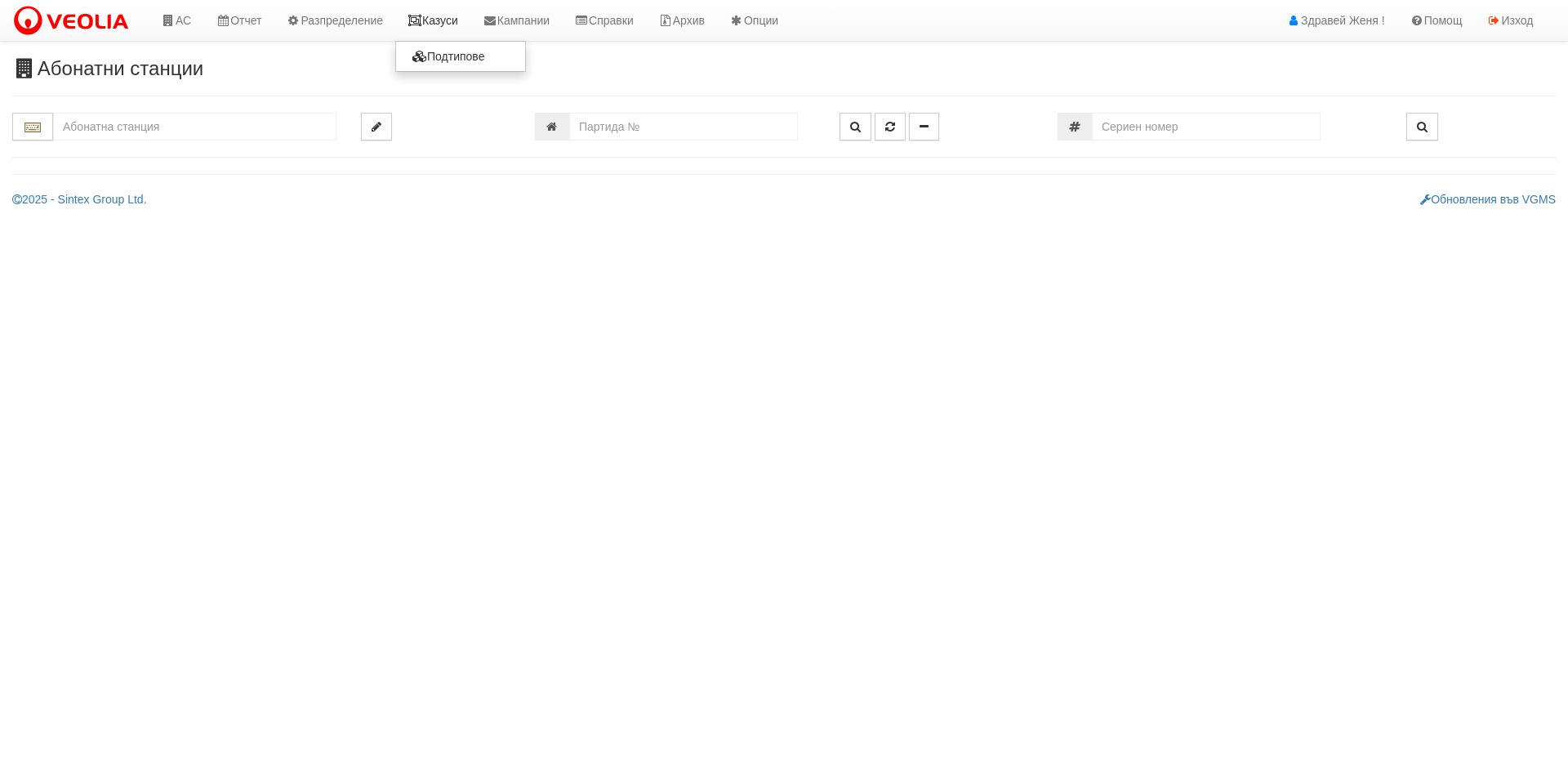
click at [453, 24] on link "Казуси" at bounding box center [433, 21] width 75 height 41
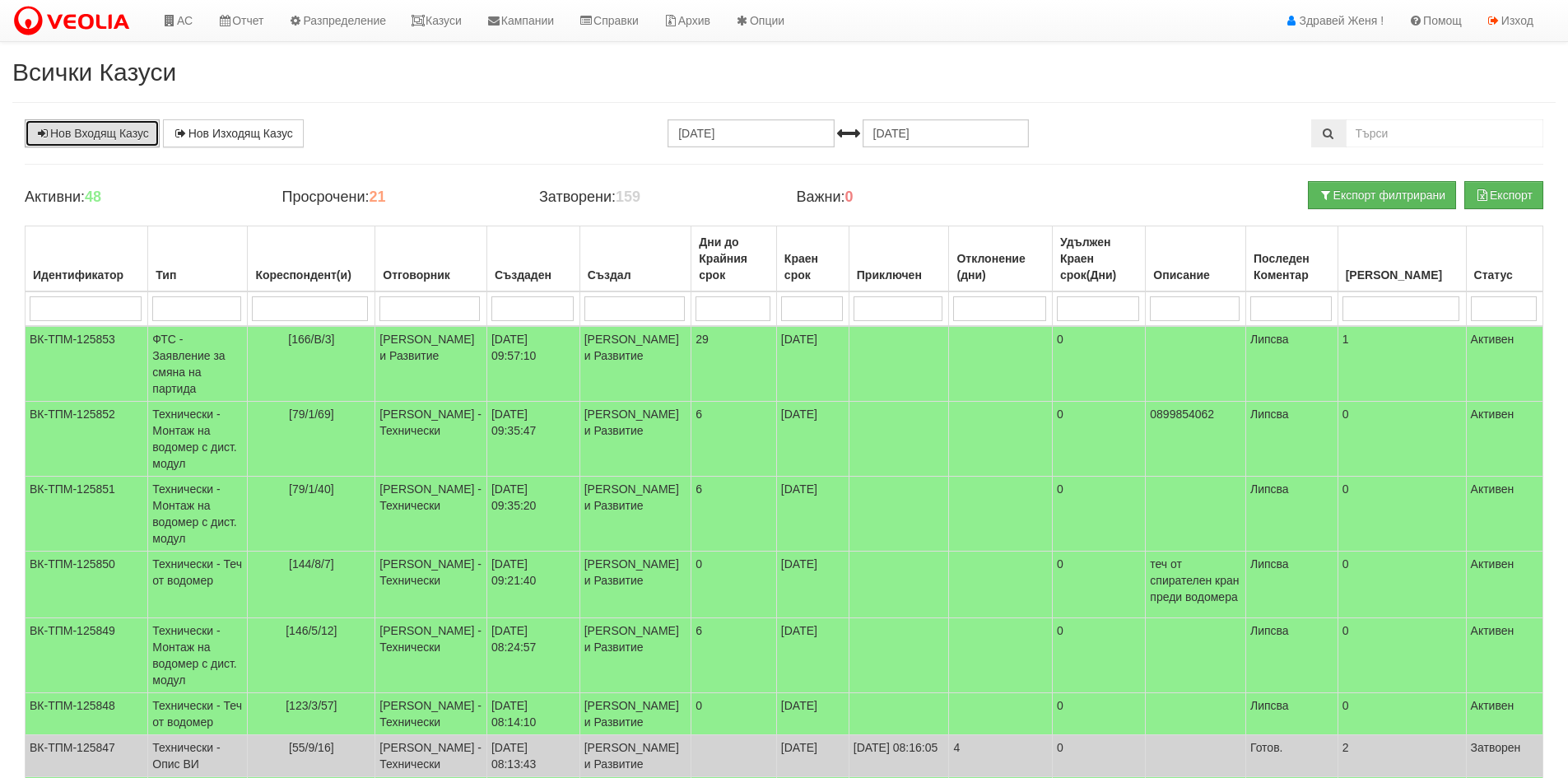
click at [127, 130] on link "Нов Входящ Казус" at bounding box center [92, 133] width 135 height 28
click at [74, 134] on link "Нов Входящ Казус" at bounding box center [92, 133] width 135 height 28
click at [93, 130] on link "Нов Входящ Казус" at bounding box center [92, 133] width 135 height 28
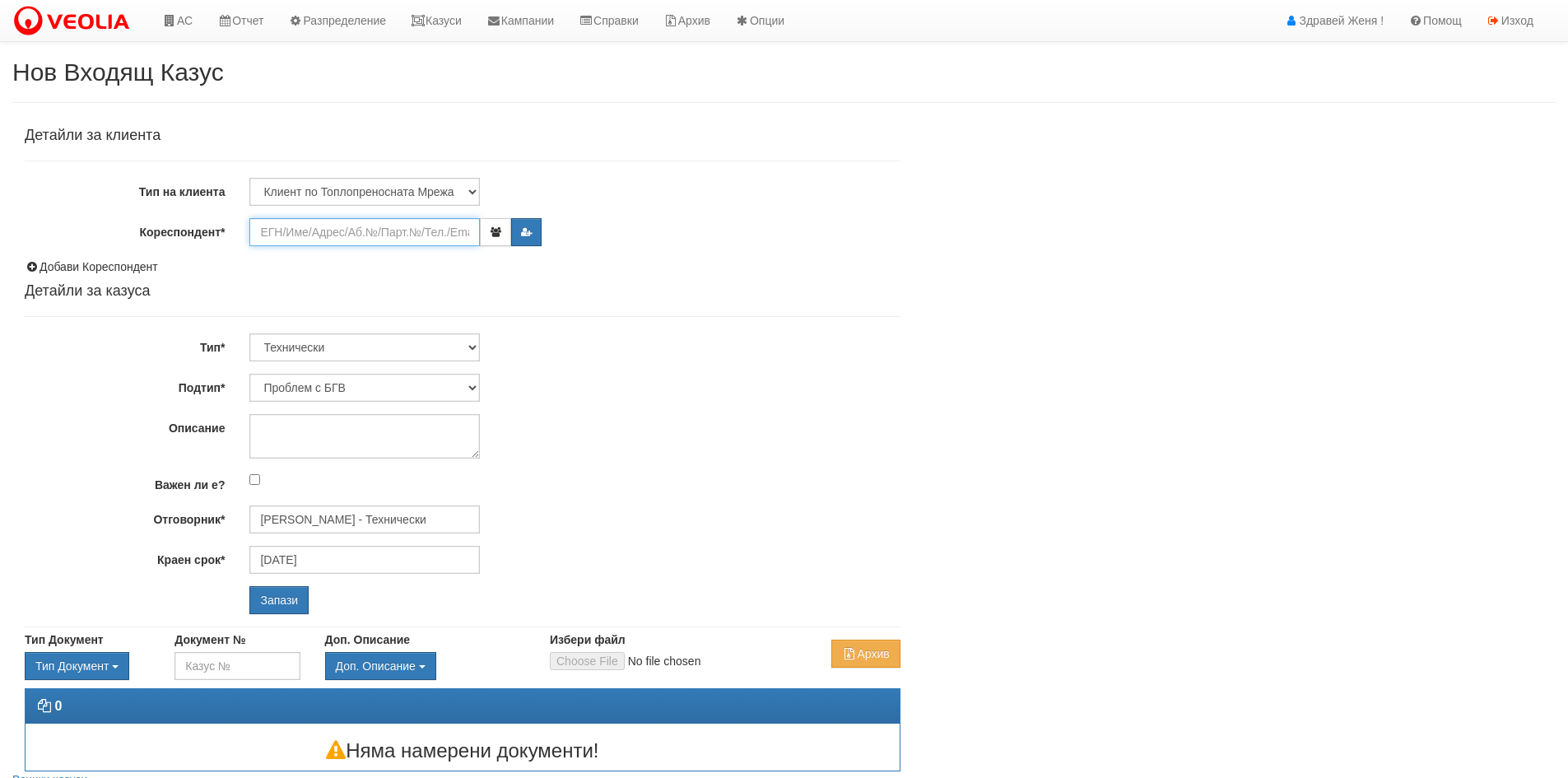
click at [298, 220] on input "Кореспондент*" at bounding box center [365, 232] width 230 height 28
click at [298, 224] on input "Кореспондент*" at bounding box center [365, 232] width 230 height 28
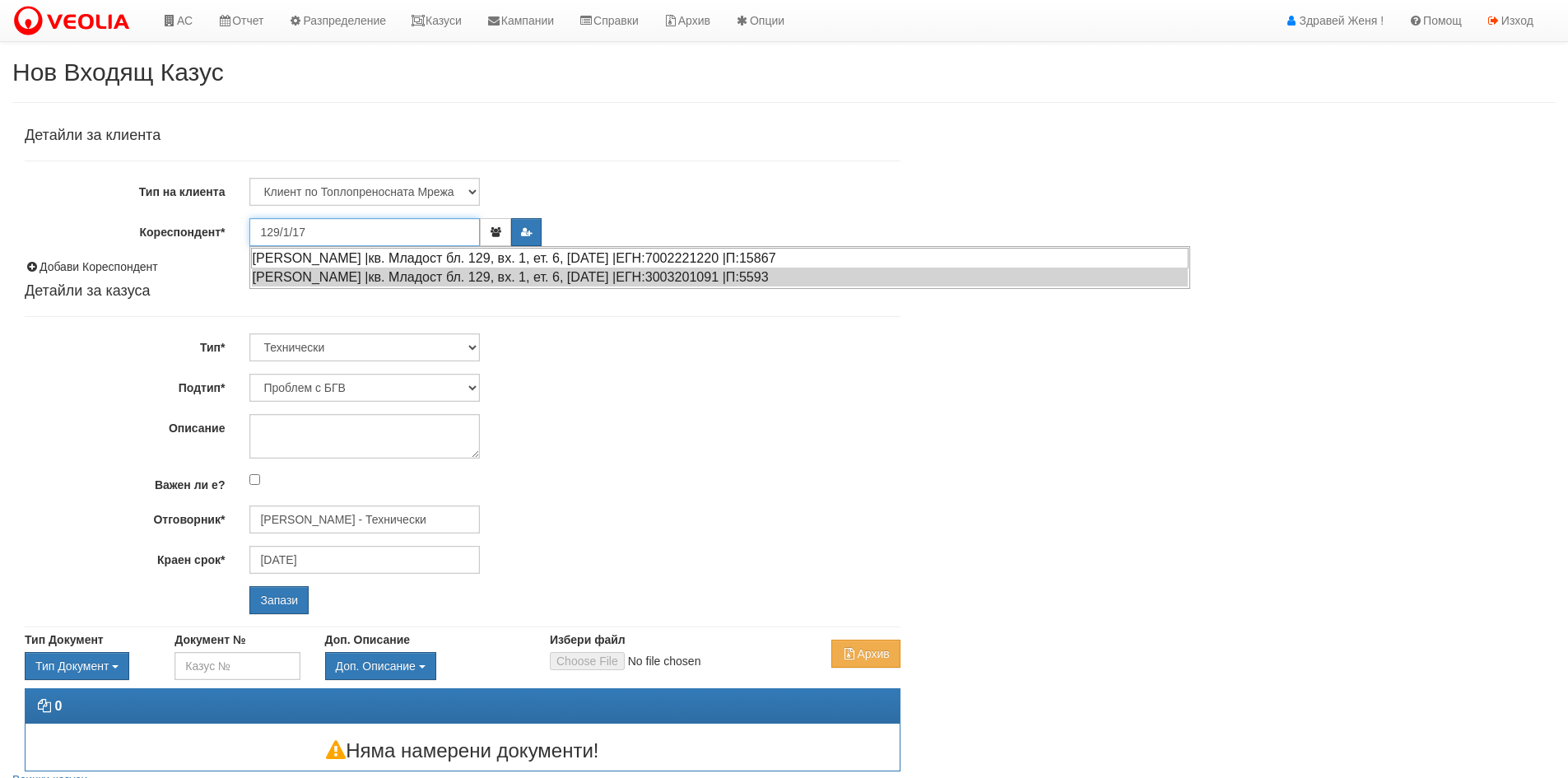
click at [446, 259] on div "[PERSON_NAME] |кв. Младост бл. 129, вх. 1, ет. 6, [DATE] |ЕГН:7002221220 |П:158…" at bounding box center [719, 258] width 937 height 21
type input "[PERSON_NAME]"
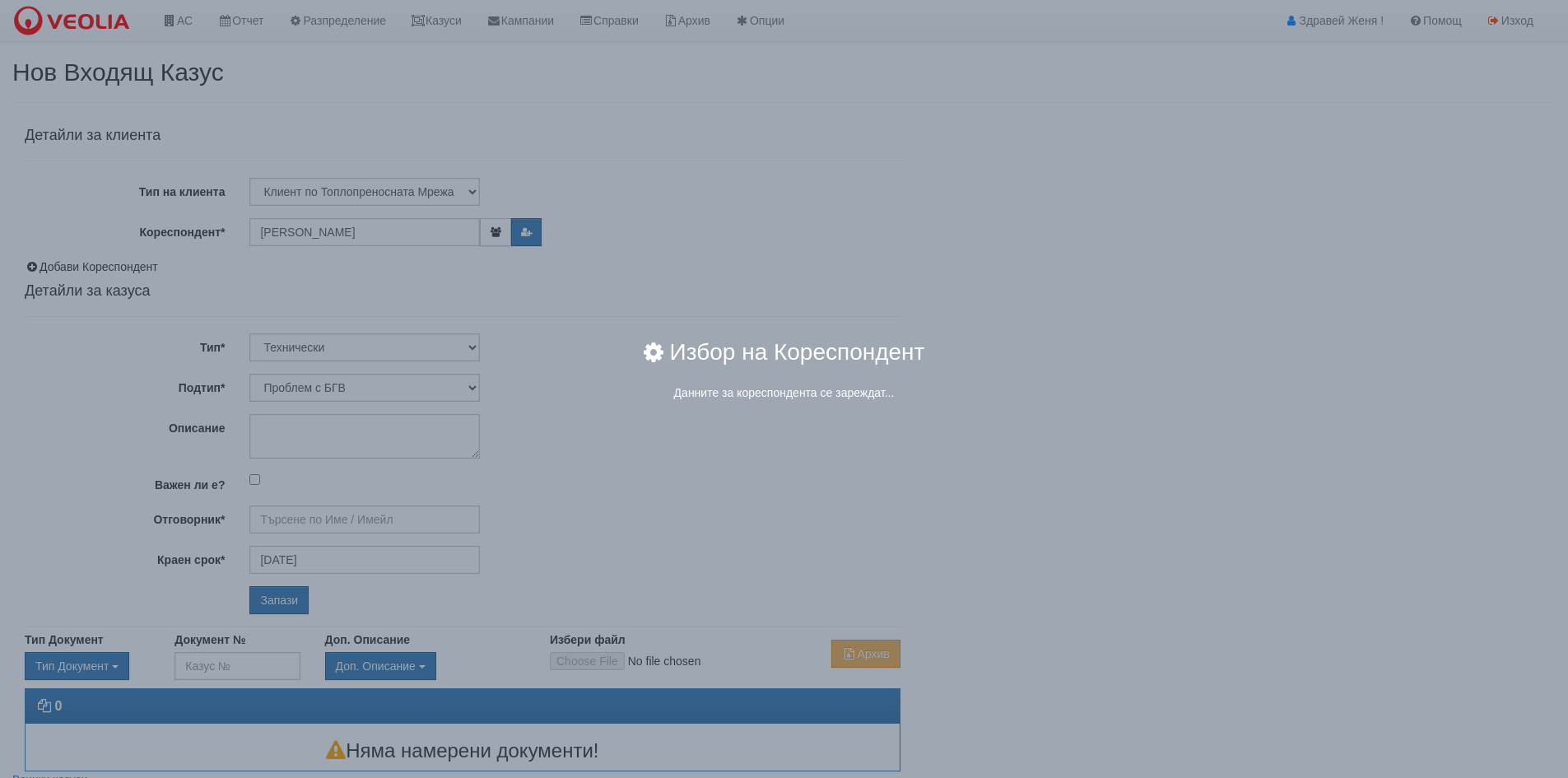
type input "[PERSON_NAME] - Технически"
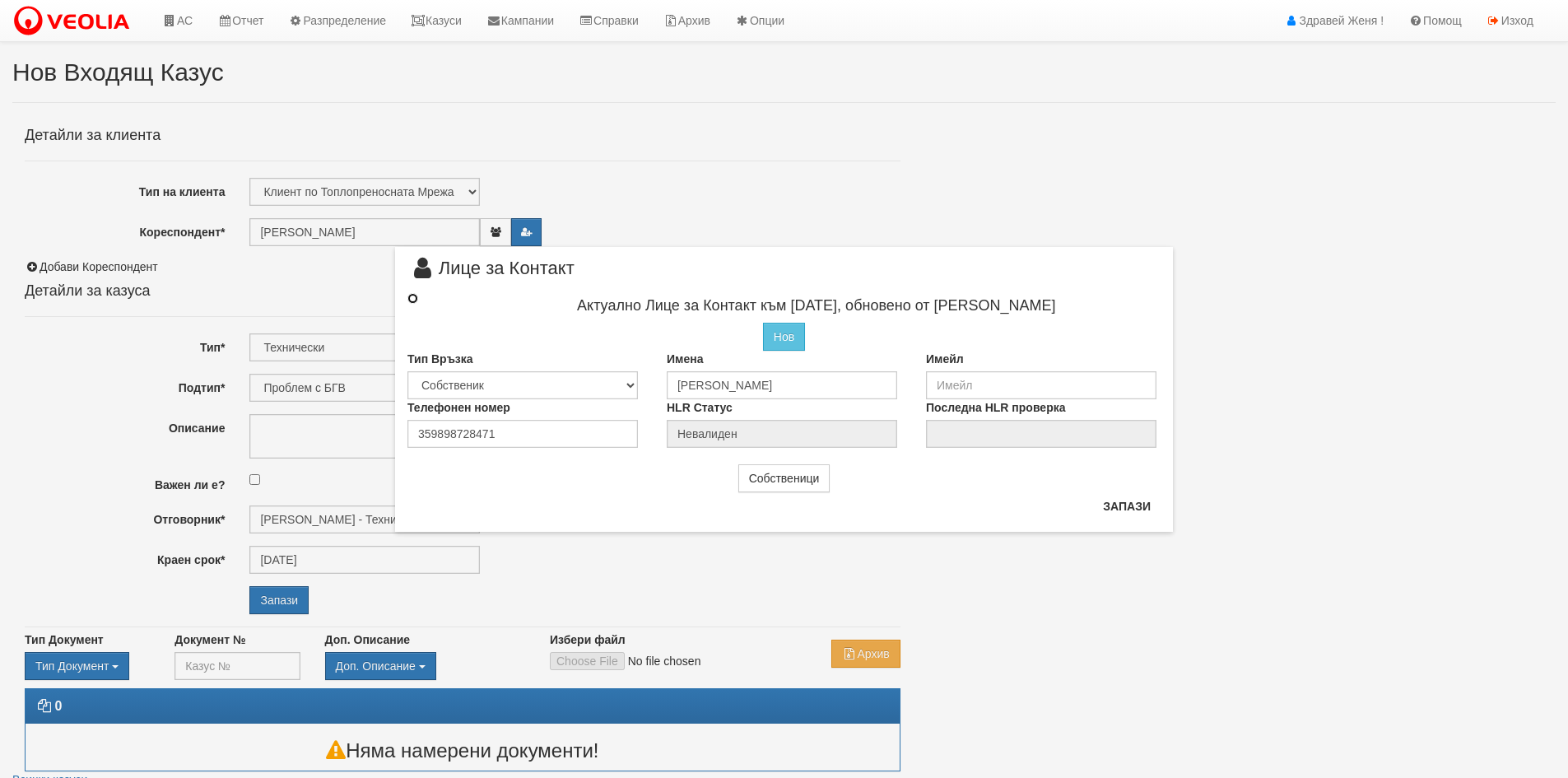
click at [412, 298] on input "radio" at bounding box center [412, 298] width 11 height 11
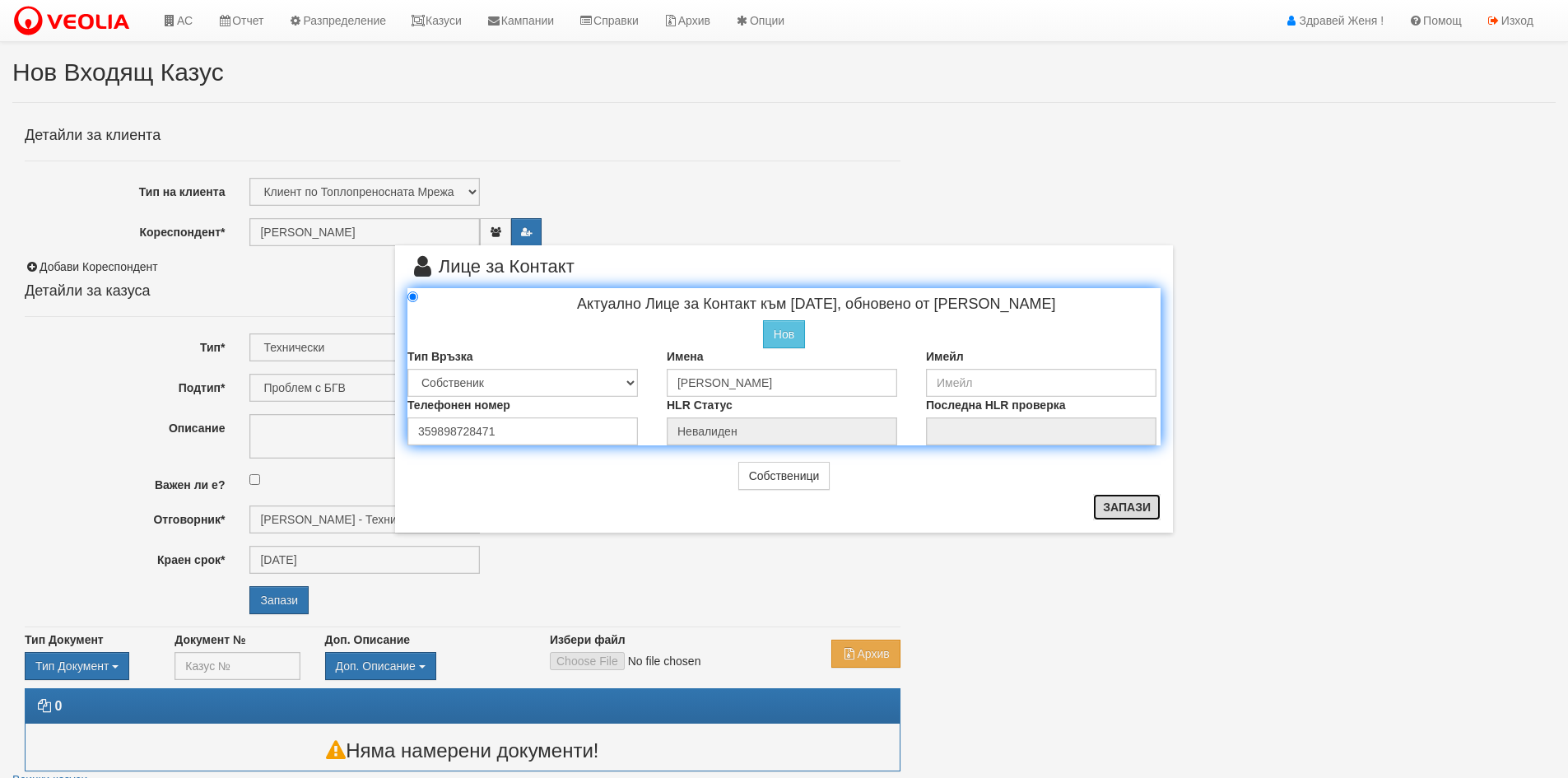
click at [1126, 508] on button "Запази" at bounding box center [1126, 507] width 67 height 26
radio input "true"
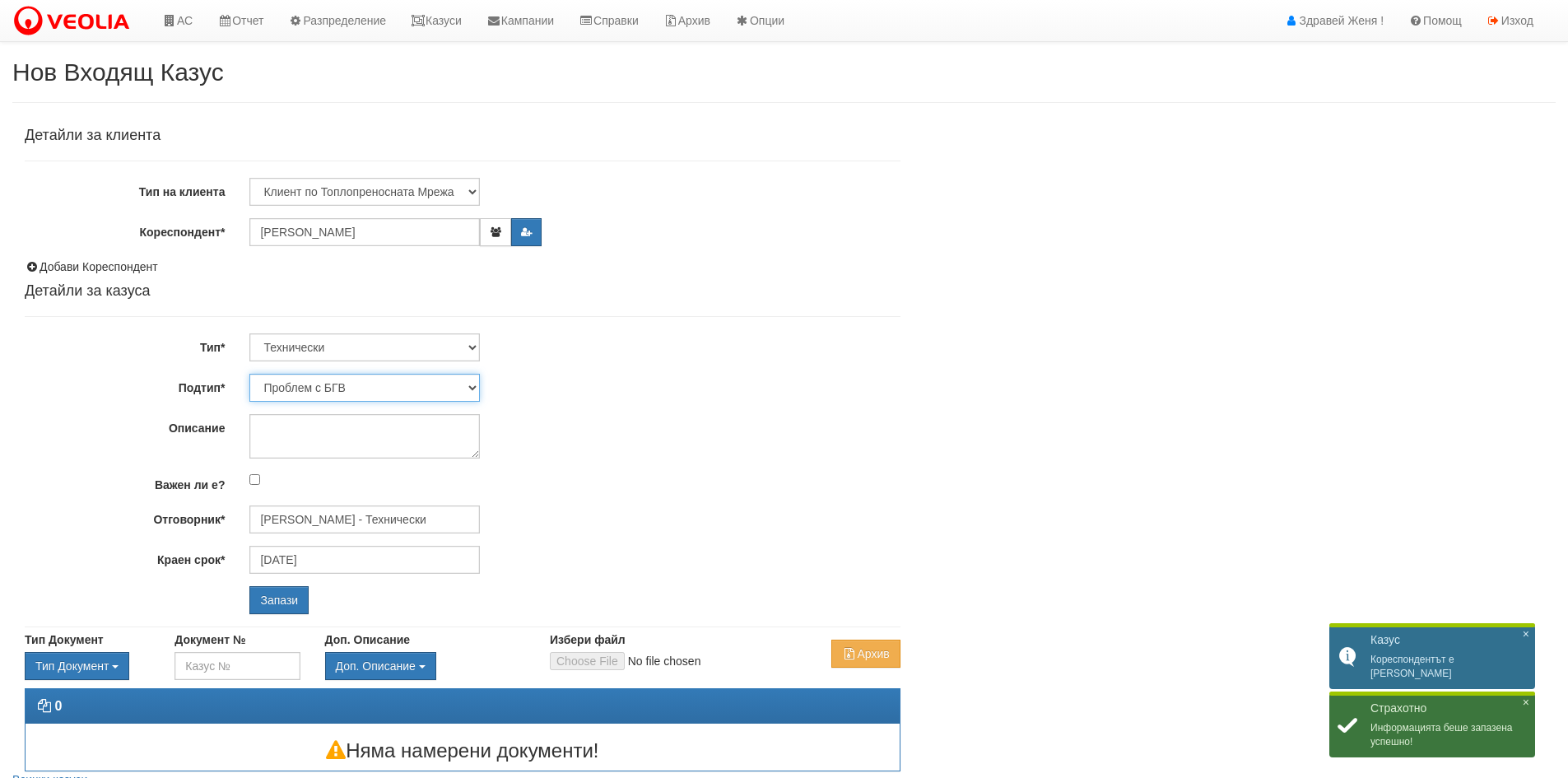
drag, startPoint x: 476, startPoint y: 383, endPoint x: 468, endPoint y: 375, distance: 11.3
click at [474, 384] on select "Проблем с БГВ Теч ВОИ Теч БГВ Теч в АС Теч от водомер Проблем в АС Интервенция …" at bounding box center [365, 387] width 230 height 28
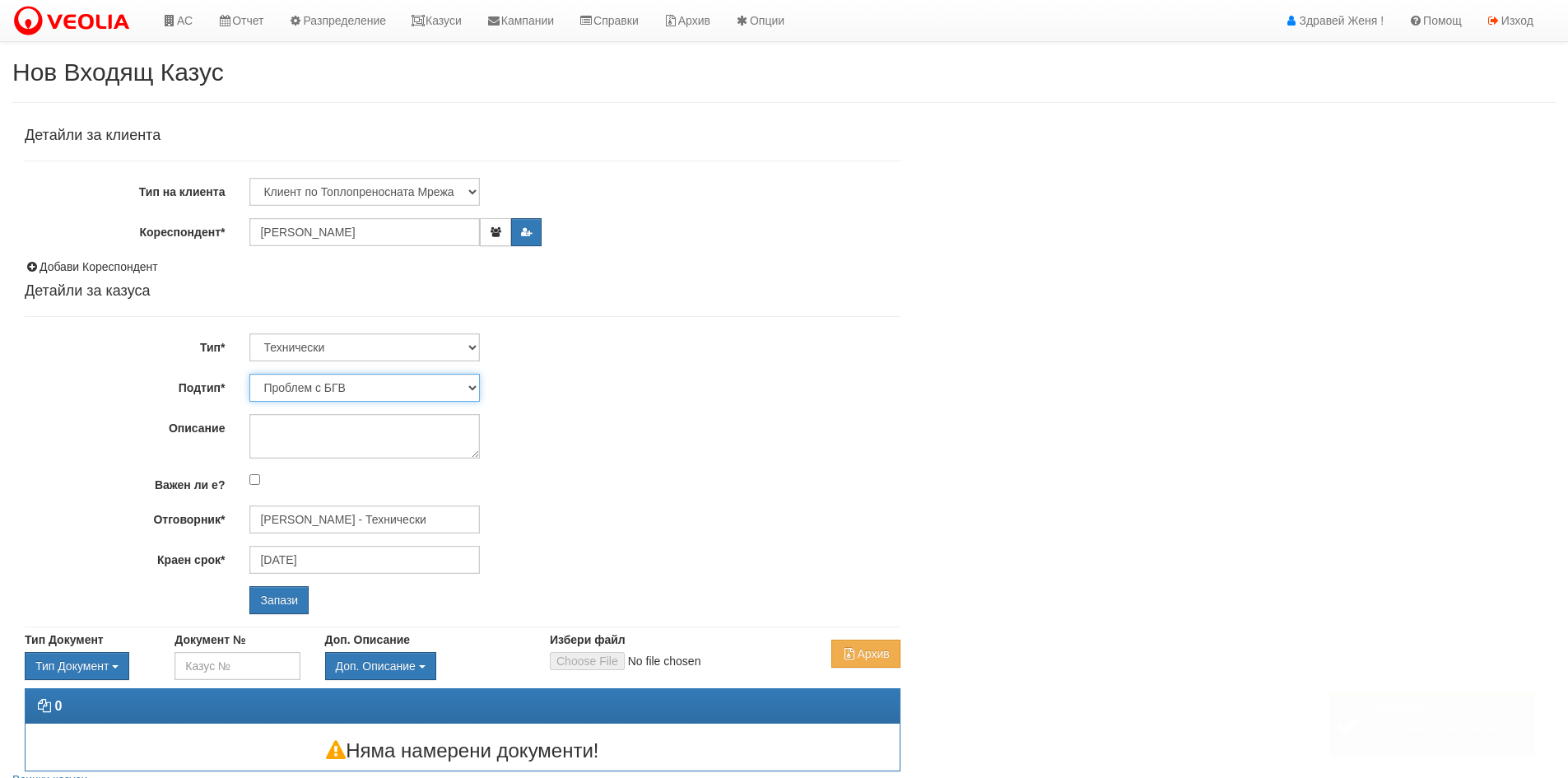
select select "Проблем в АС"
click at [250, 374] on select "Проблем с БГВ Теч ВОИ Теч БГВ Теч в АС Теч от водомер Проблем в АС Интервенция …" at bounding box center [365, 387] width 230 height 28
type input "[DATE]"
type input "[PERSON_NAME] - Технически"
click at [306, 423] on textarea "Описание" at bounding box center [365, 436] width 230 height 44
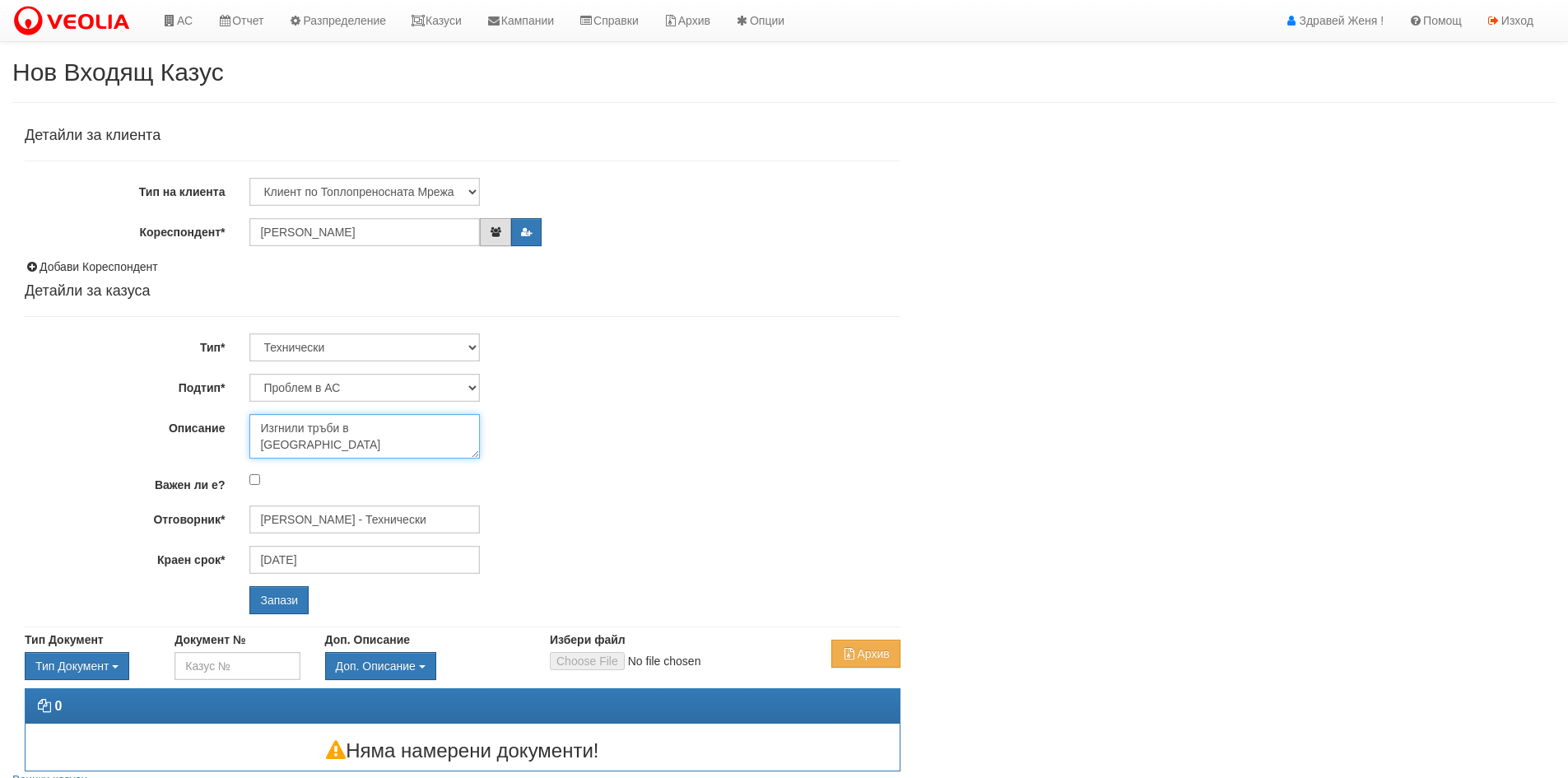
type textarea "Изгнили тръби в АС"
click at [494, 239] on button "button" at bounding box center [495, 232] width 31 height 28
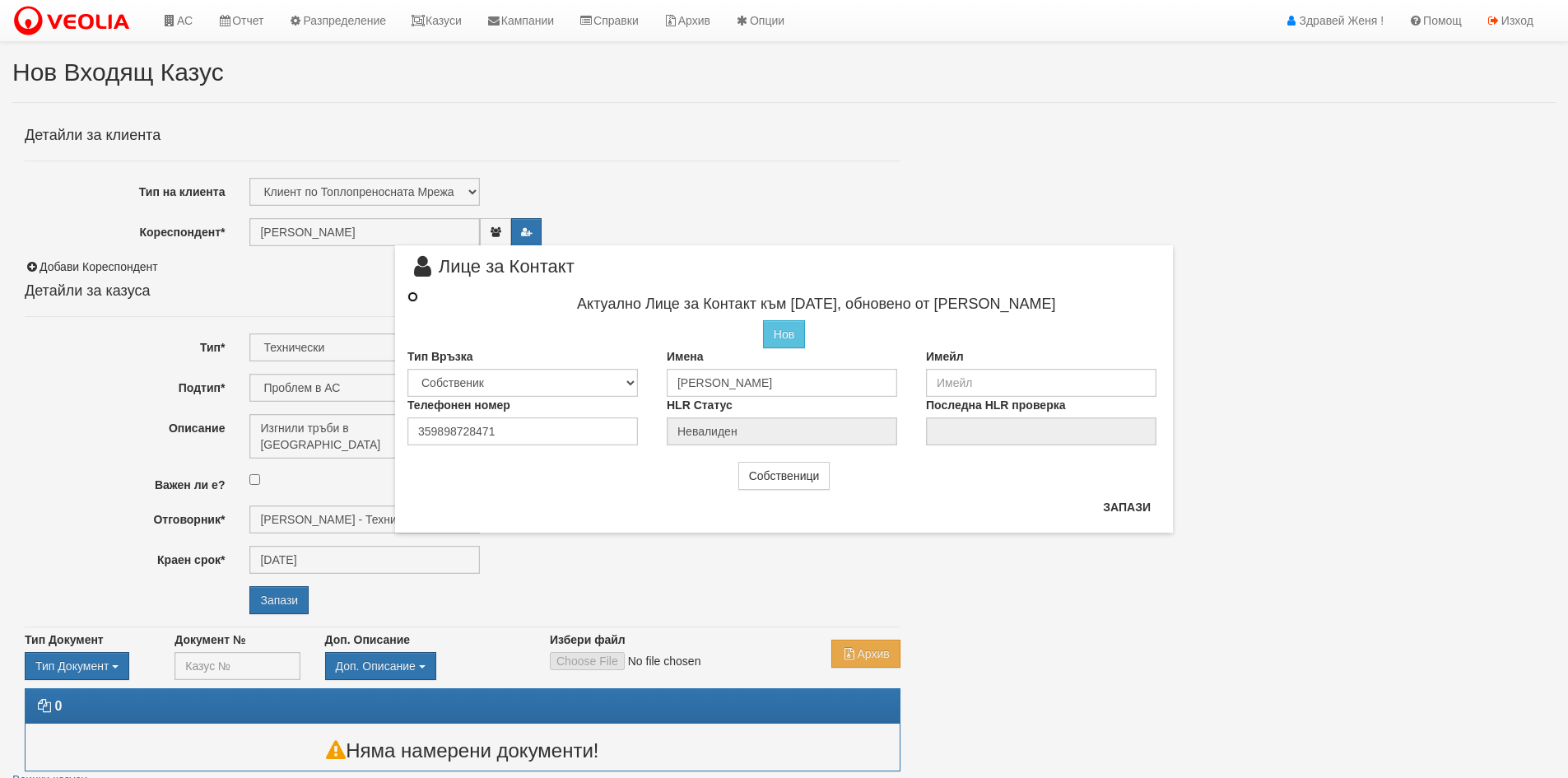
click at [417, 292] on input "radio" at bounding box center [412, 296] width 11 height 11
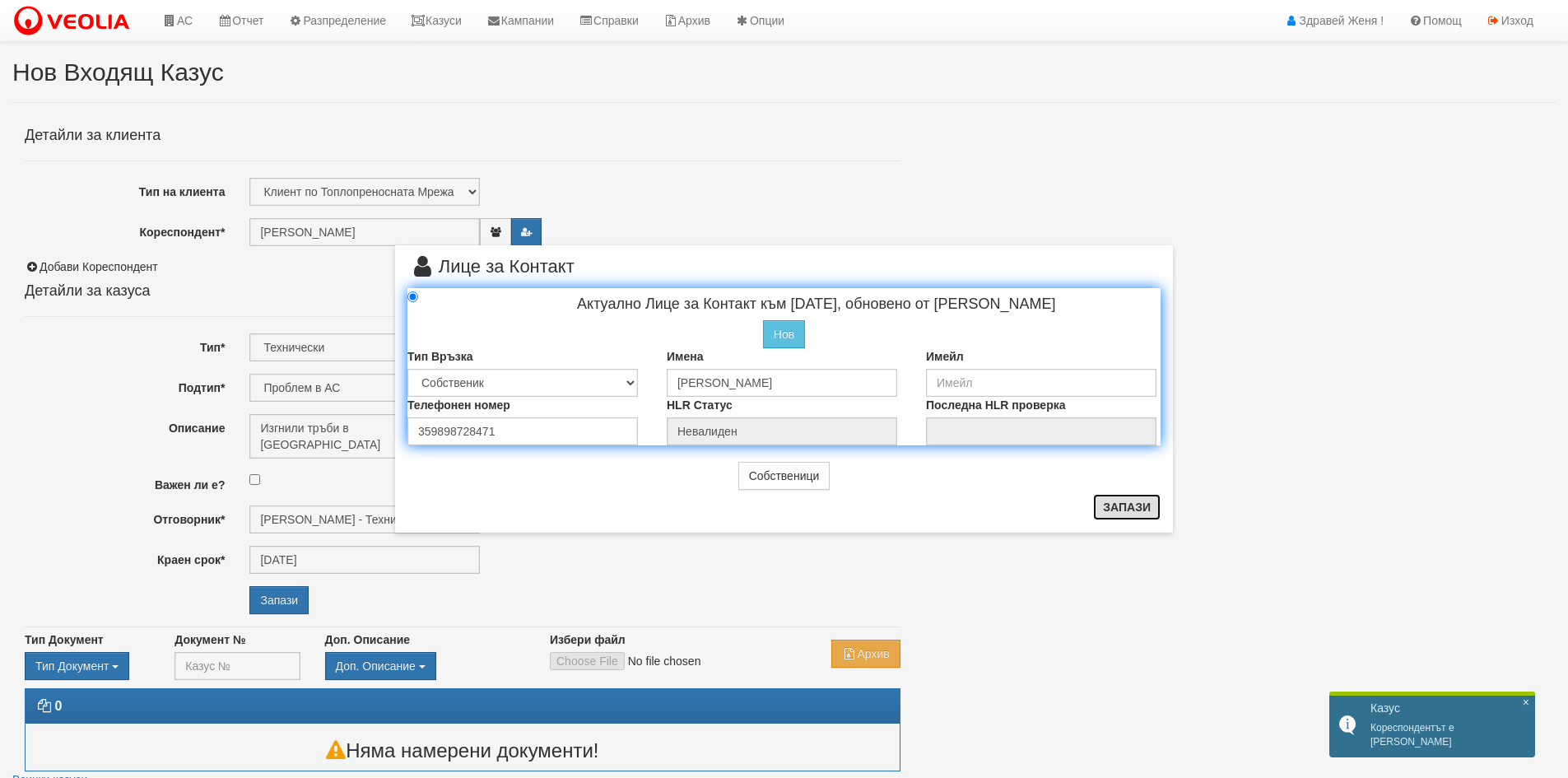
drag, startPoint x: 1117, startPoint y: 508, endPoint x: 1126, endPoint y: 487, distance: 22.8
click at [1120, 508] on button "Запази" at bounding box center [1126, 507] width 67 height 26
radio input "true"
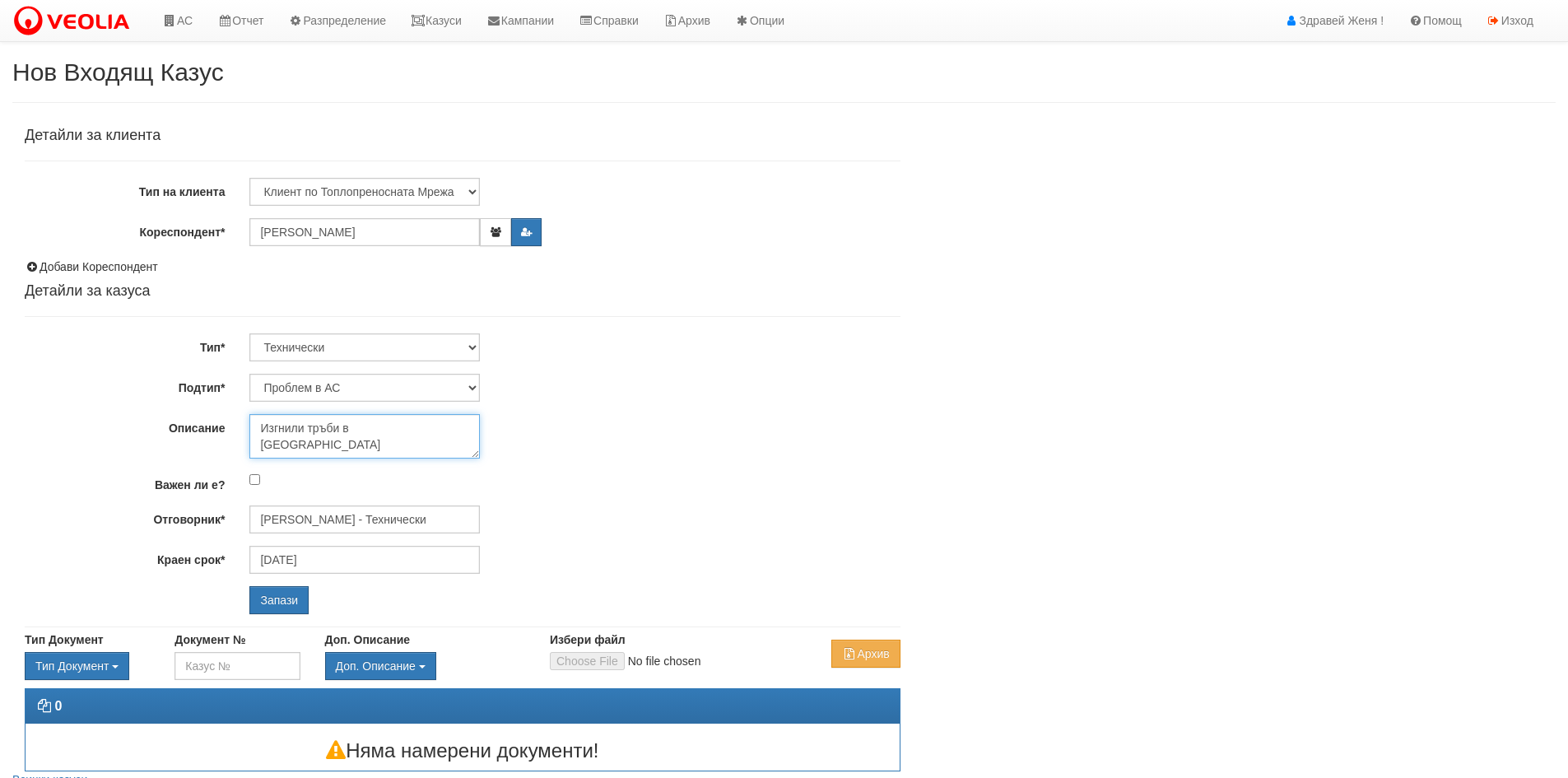
click at [383, 429] on textarea "Изгнили тръби в [GEOGRAPHIC_DATA]" at bounding box center [365, 436] width 230 height 44
click at [268, 590] on input "Запази" at bounding box center [279, 599] width 59 height 28
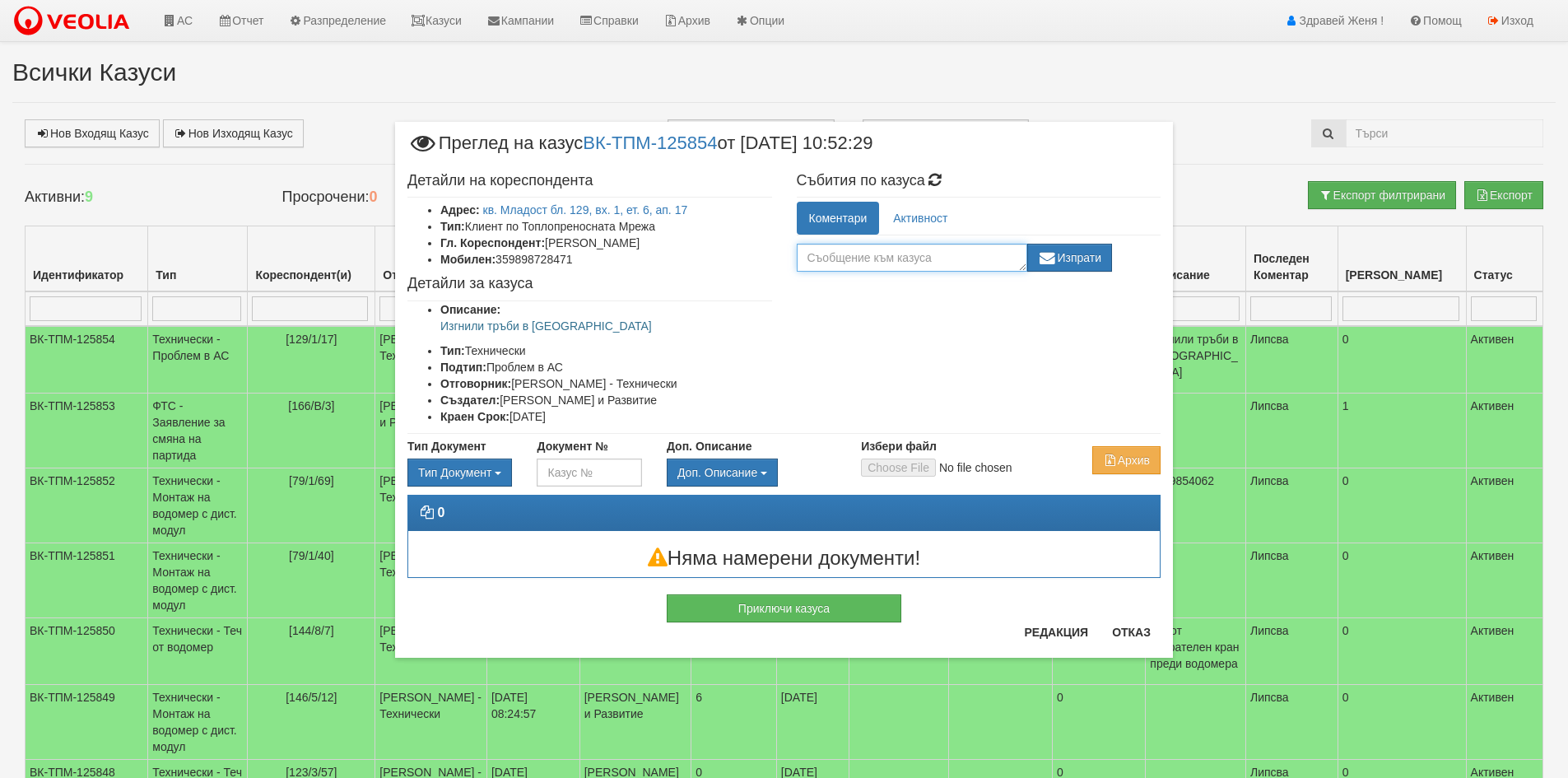
click at [828, 258] on textarea at bounding box center [912, 257] width 230 height 28
type textarea "Сигнал от домоуправител"
click at [1081, 252] on button "Изпрати" at bounding box center [1069, 257] width 85 height 28
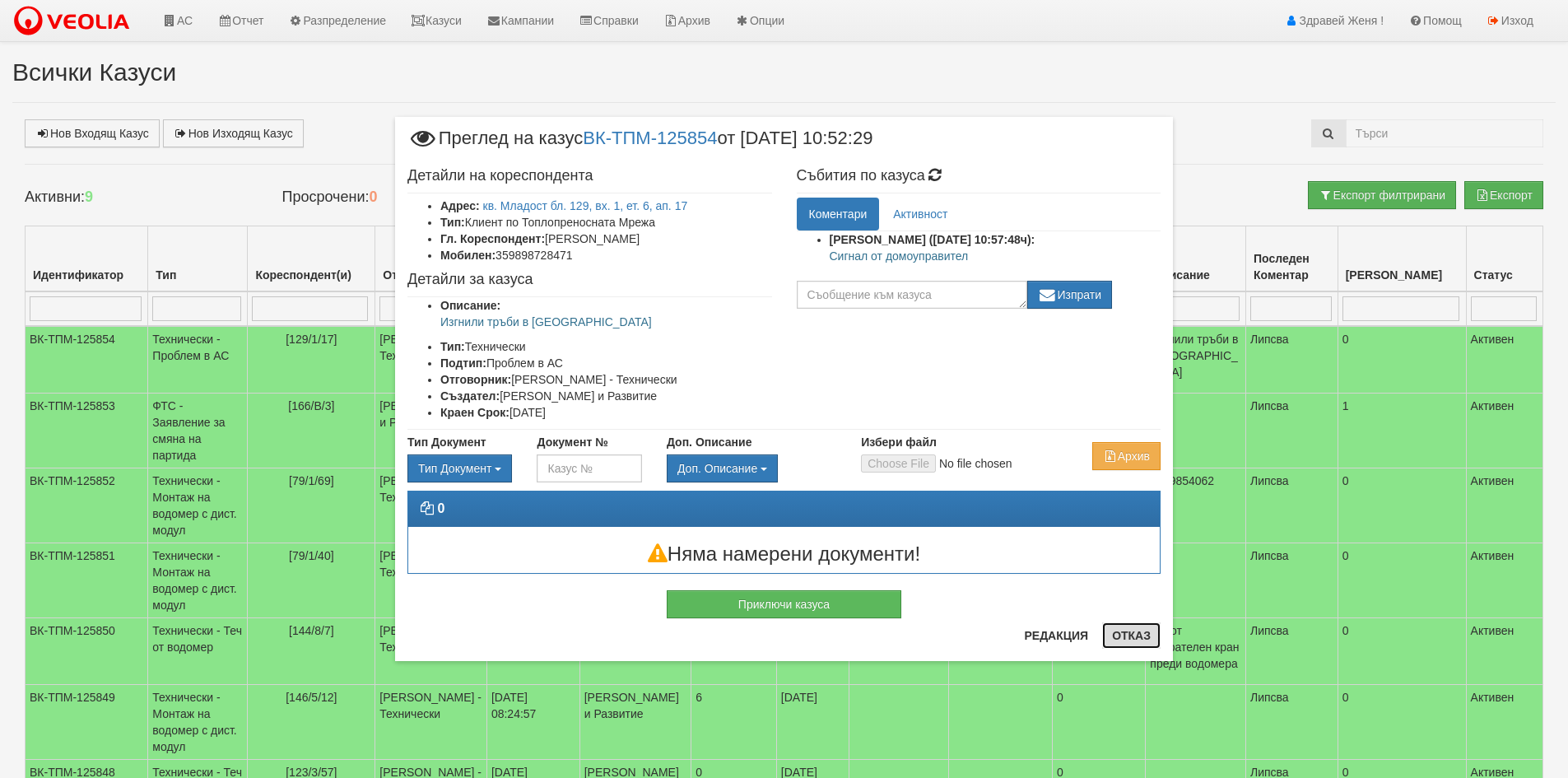
click at [1124, 634] on button "Отказ" at bounding box center [1130, 634] width 58 height 26
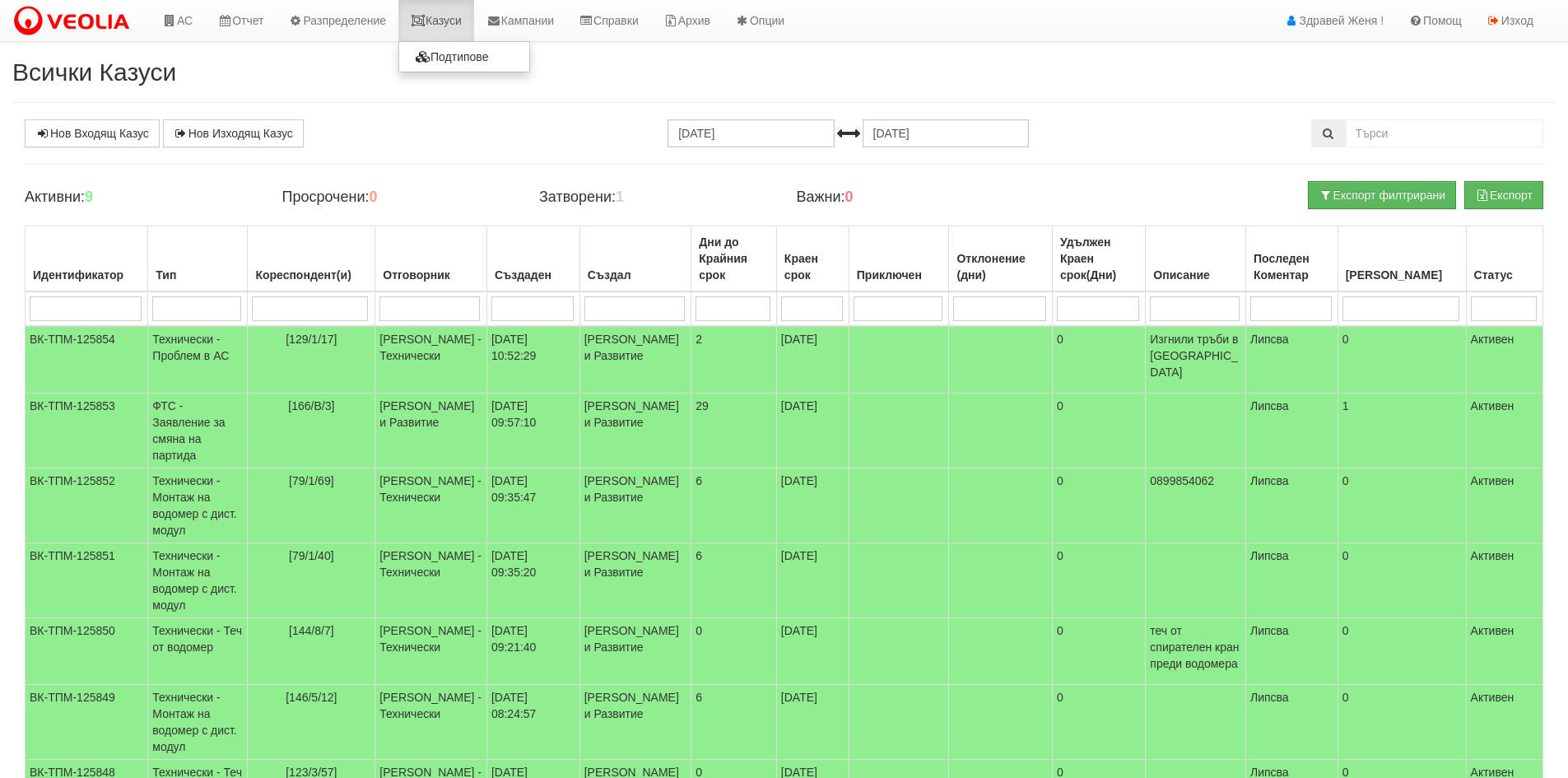
click at [445, 22] on link "Казуси" at bounding box center [436, 21] width 75 height 41
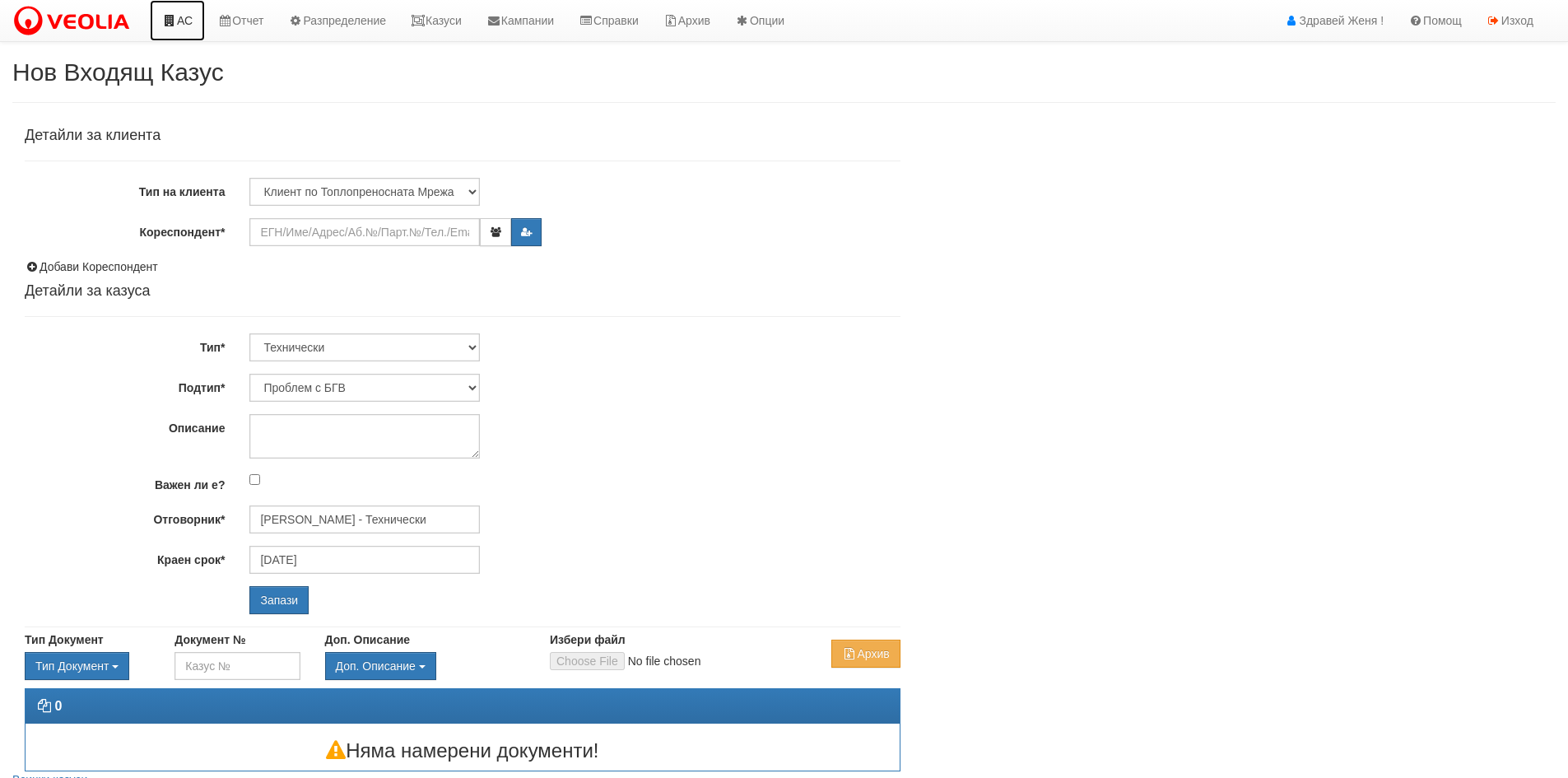
click at [185, 20] on link "АС" at bounding box center [177, 21] width 55 height 41
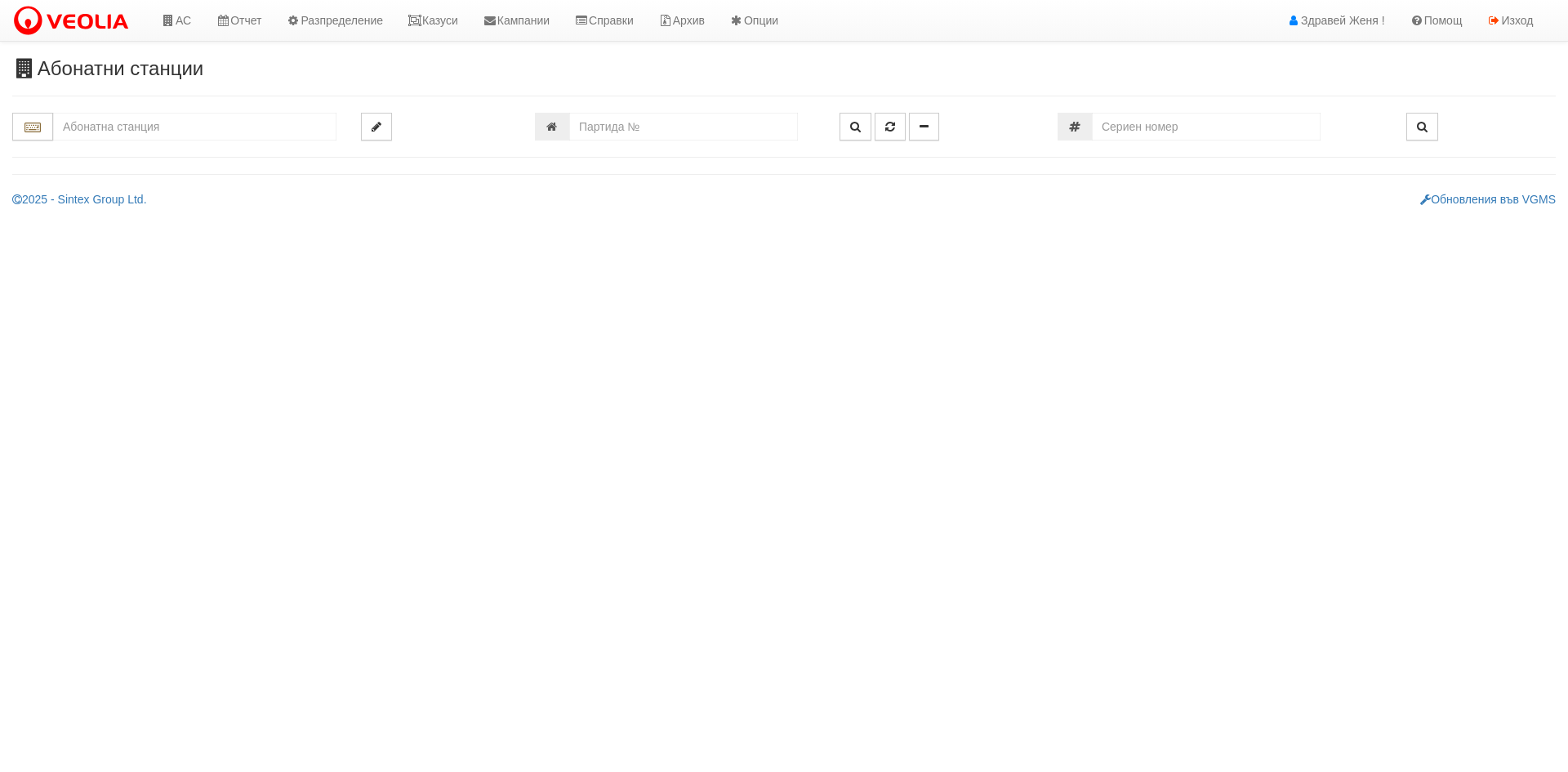
click at [116, 128] on input "text" at bounding box center [195, 126] width 284 height 28
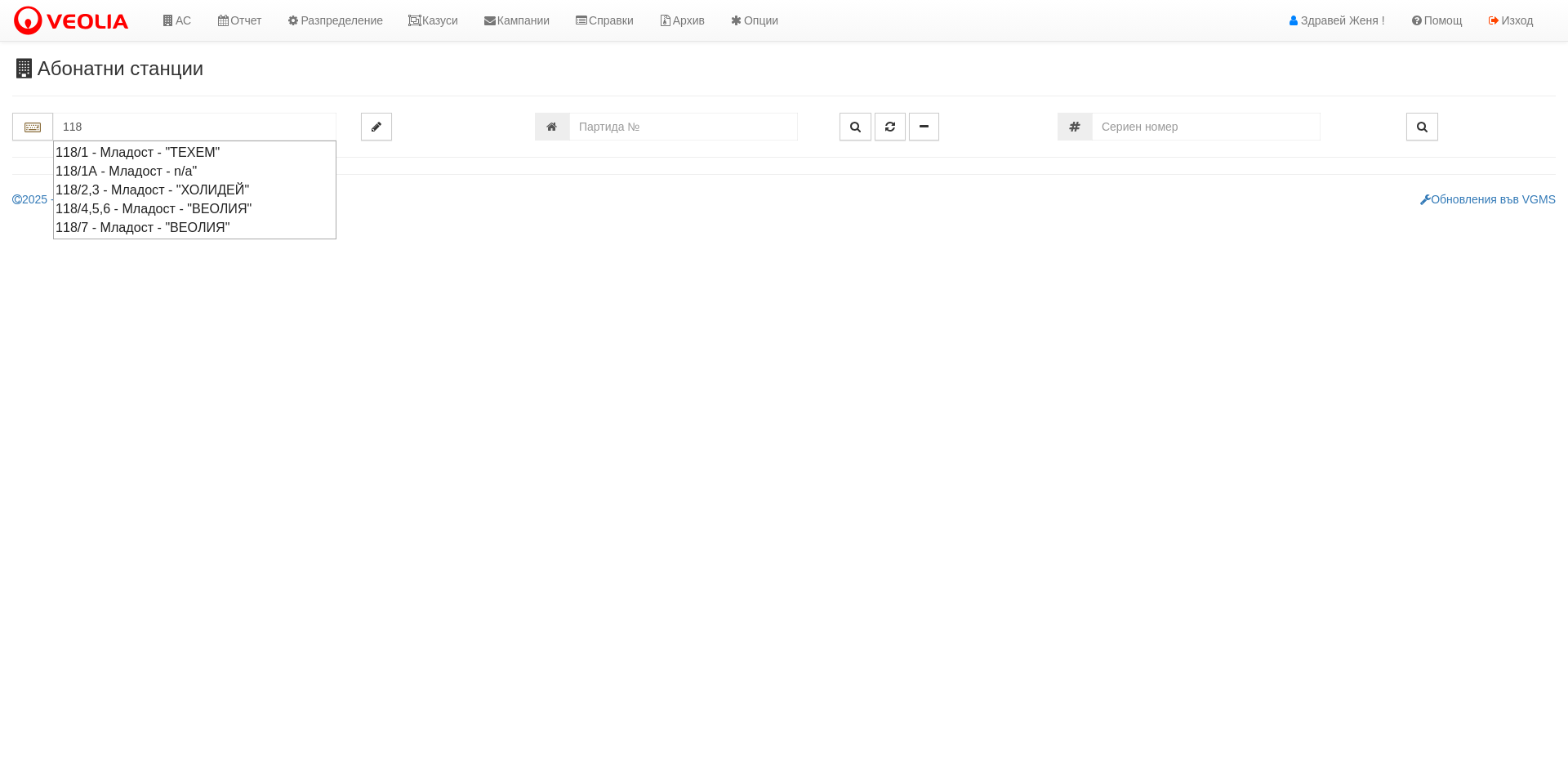
click at [238, 203] on div "118/4,5,6 - Младост - "ВЕОЛИЯ"" at bounding box center [194, 208] width 278 height 19
type input "118/4,5,6 - Младост - "ВЕОЛИЯ""
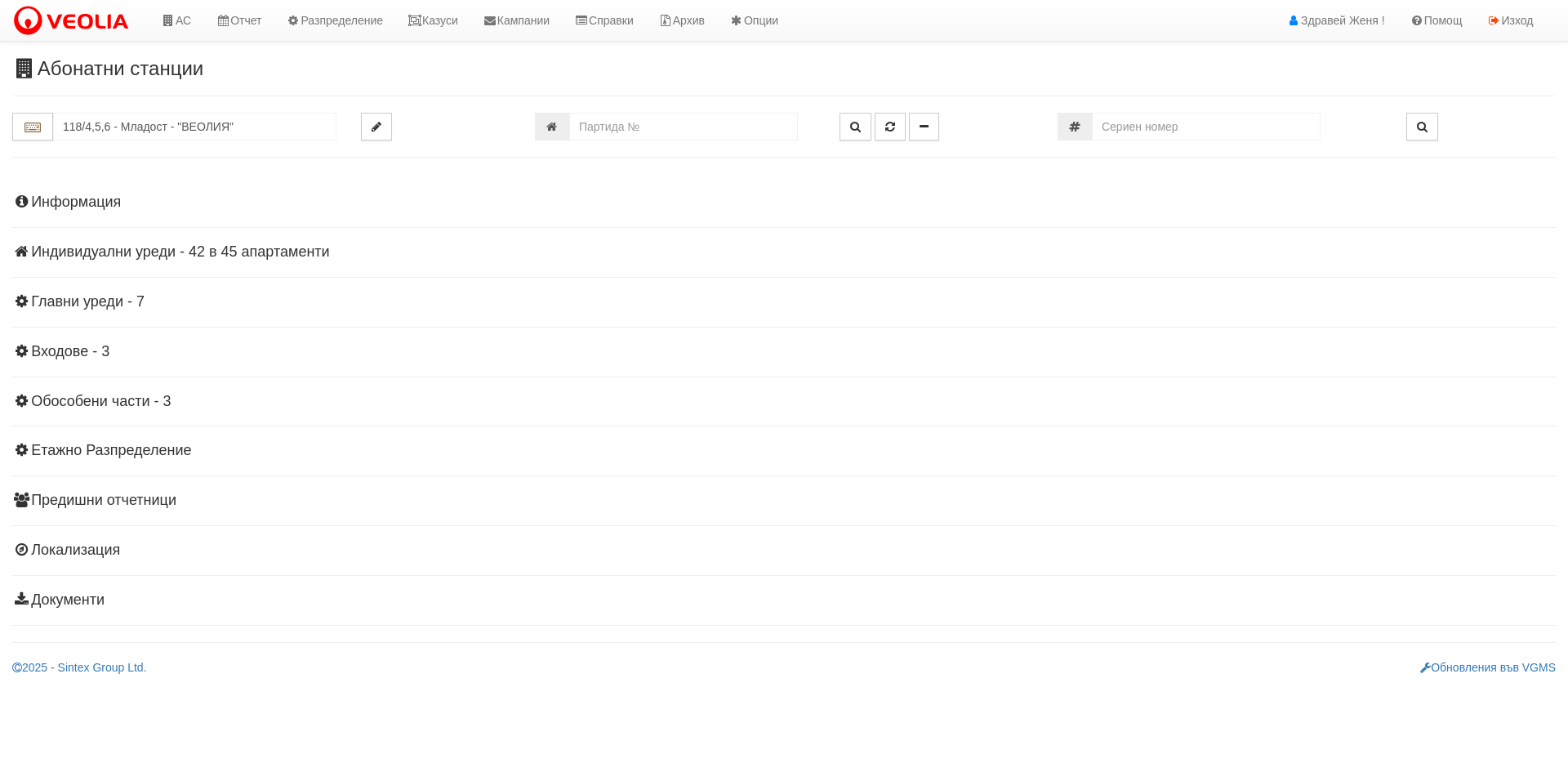
click at [190, 257] on h4 "Индивидуални уреди - 42 в 45 апартаменти" at bounding box center [784, 252] width 1544 height 16
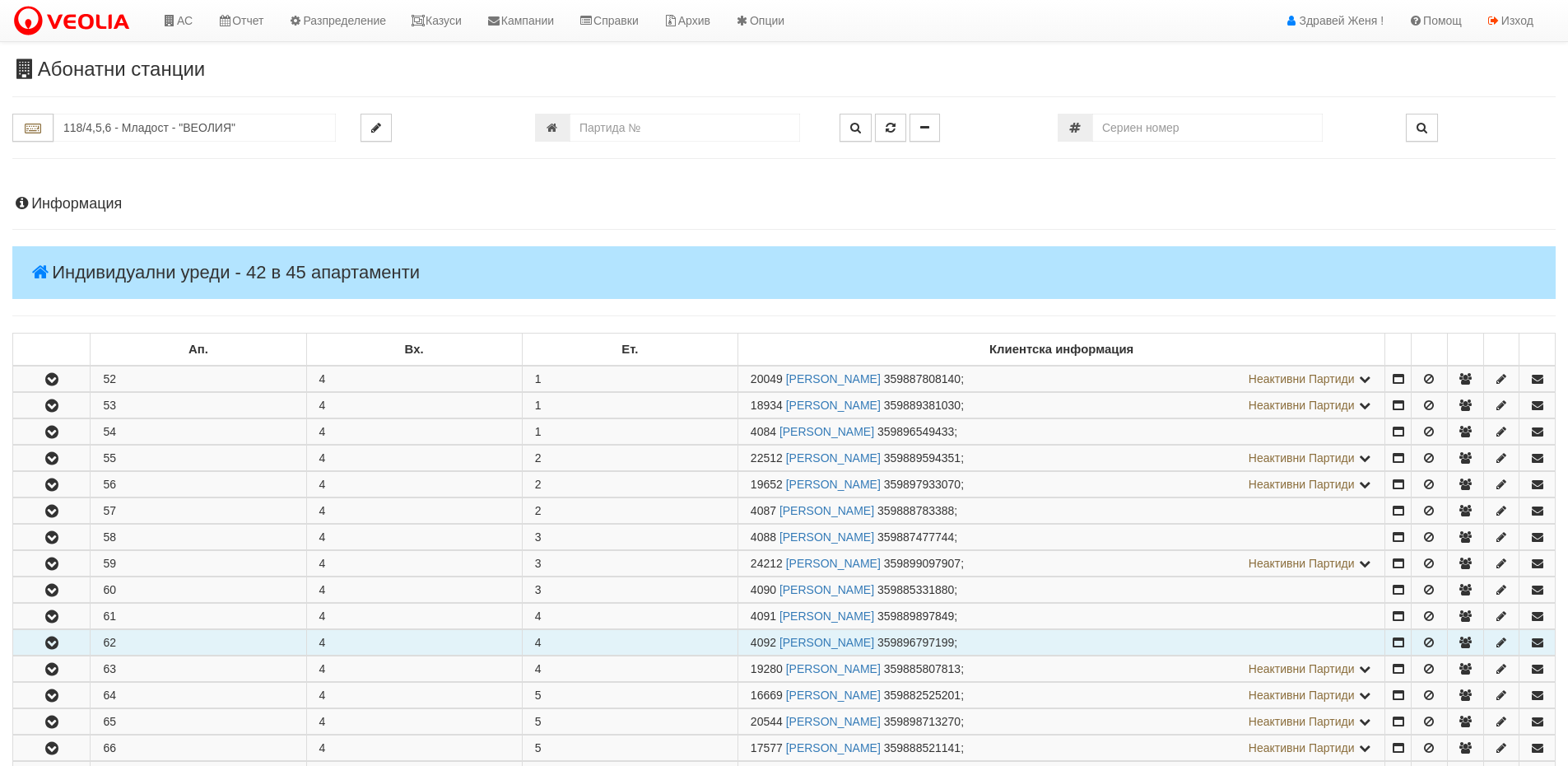
click at [40, 640] on button "button" at bounding box center [51, 642] width 76 height 24
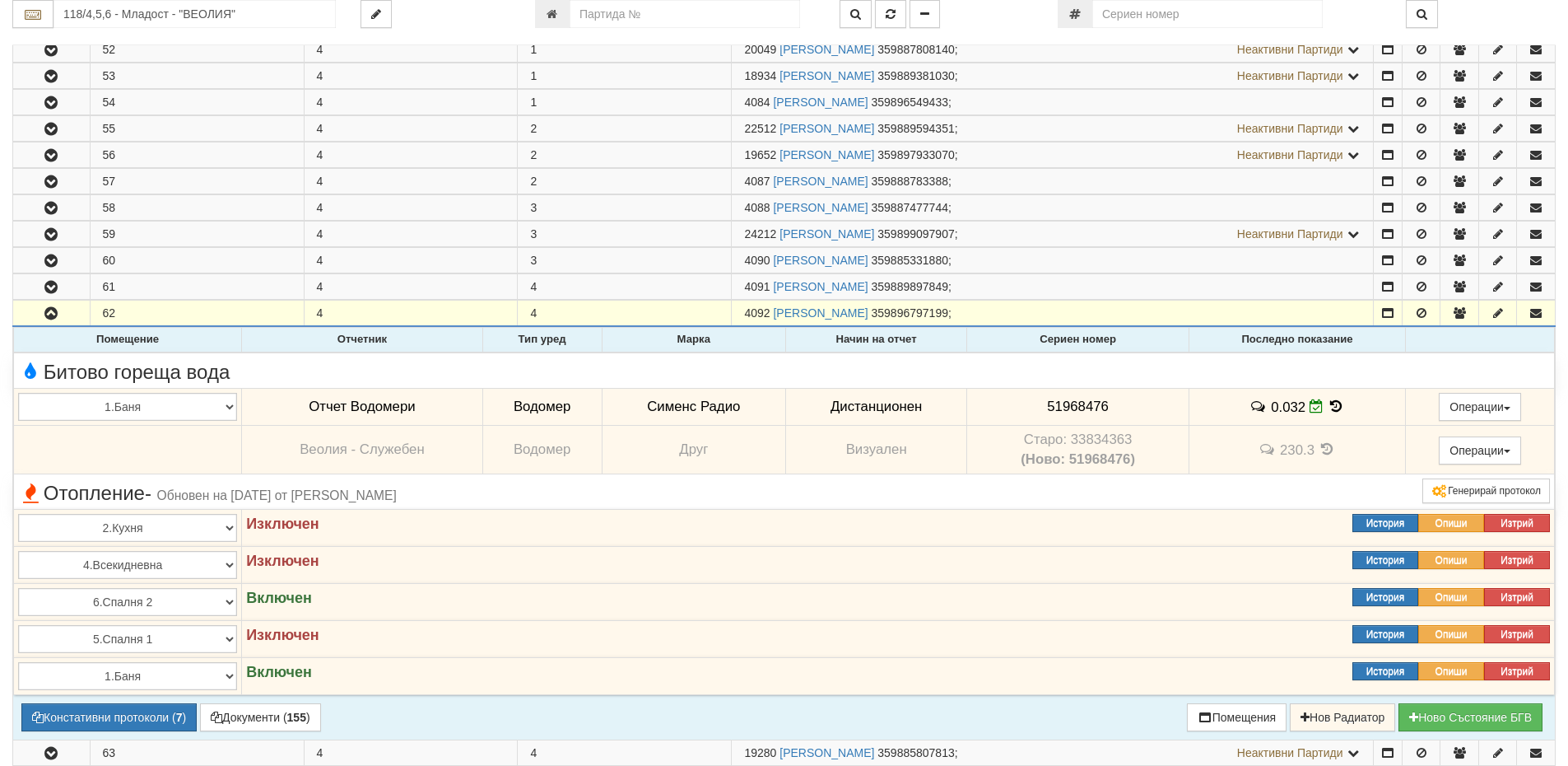
scroll to position [576, 0]
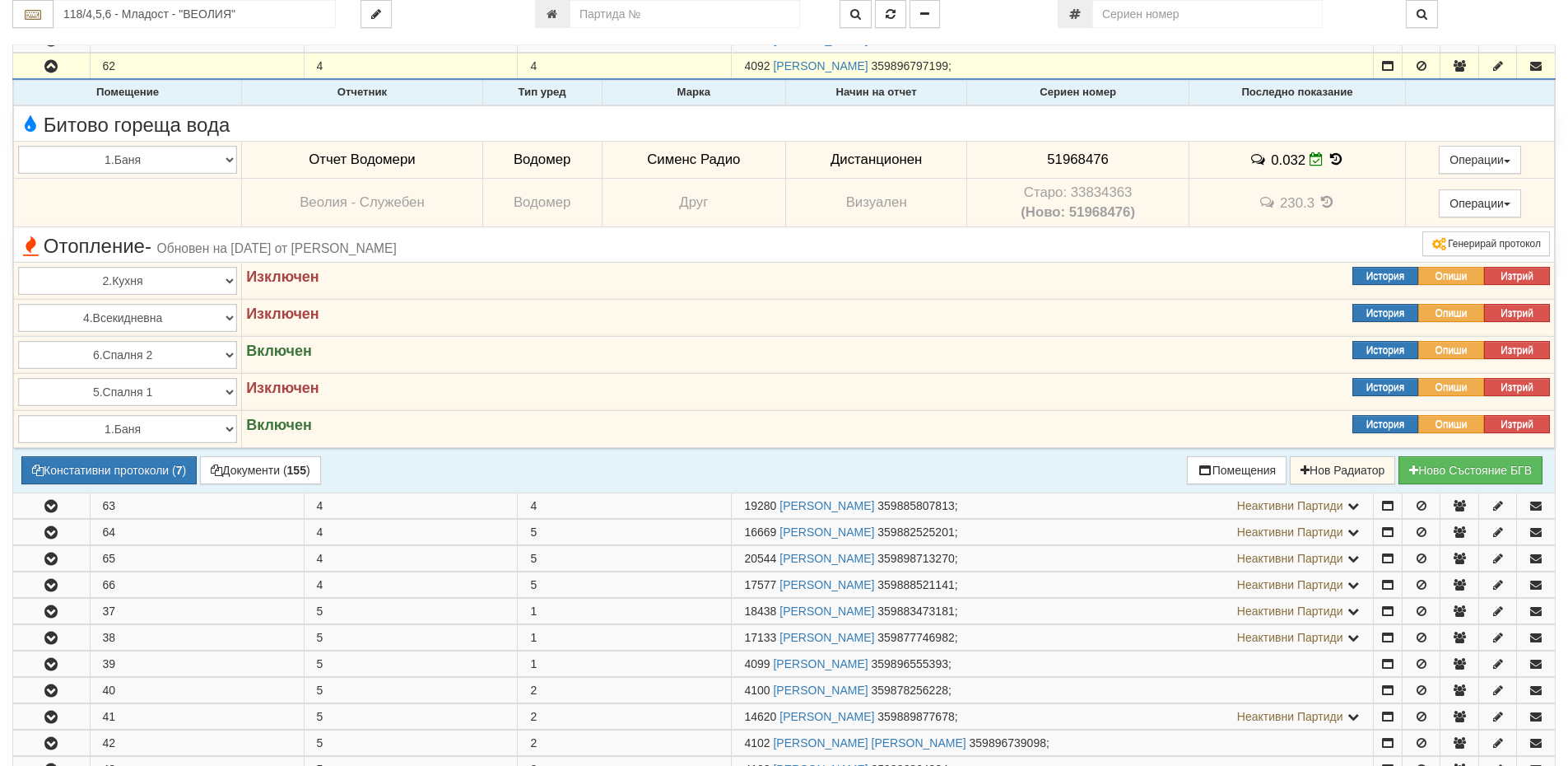
click at [268, 350] on strong "Включен" at bounding box center [279, 351] width 66 height 16
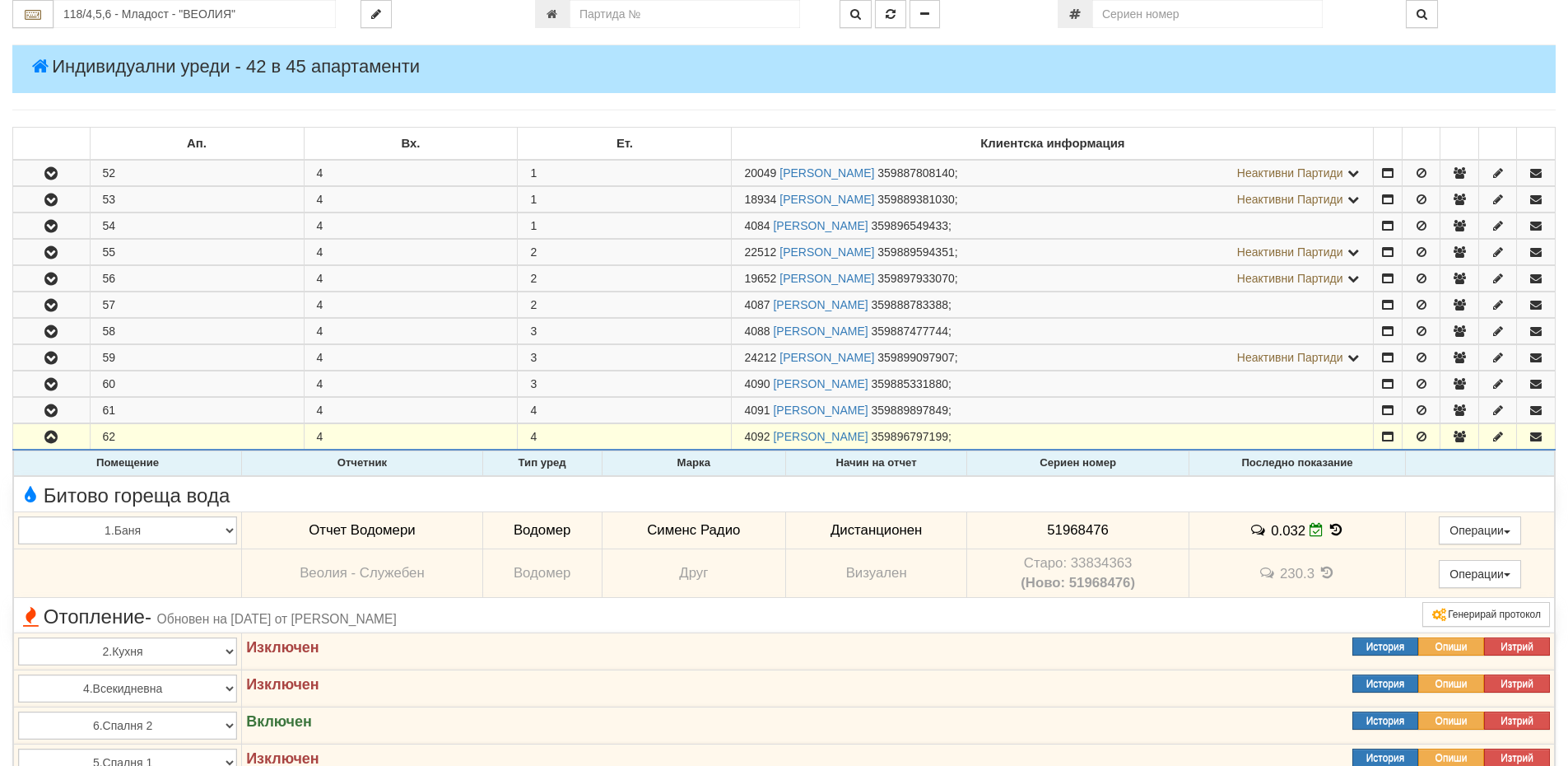
scroll to position [0, 0]
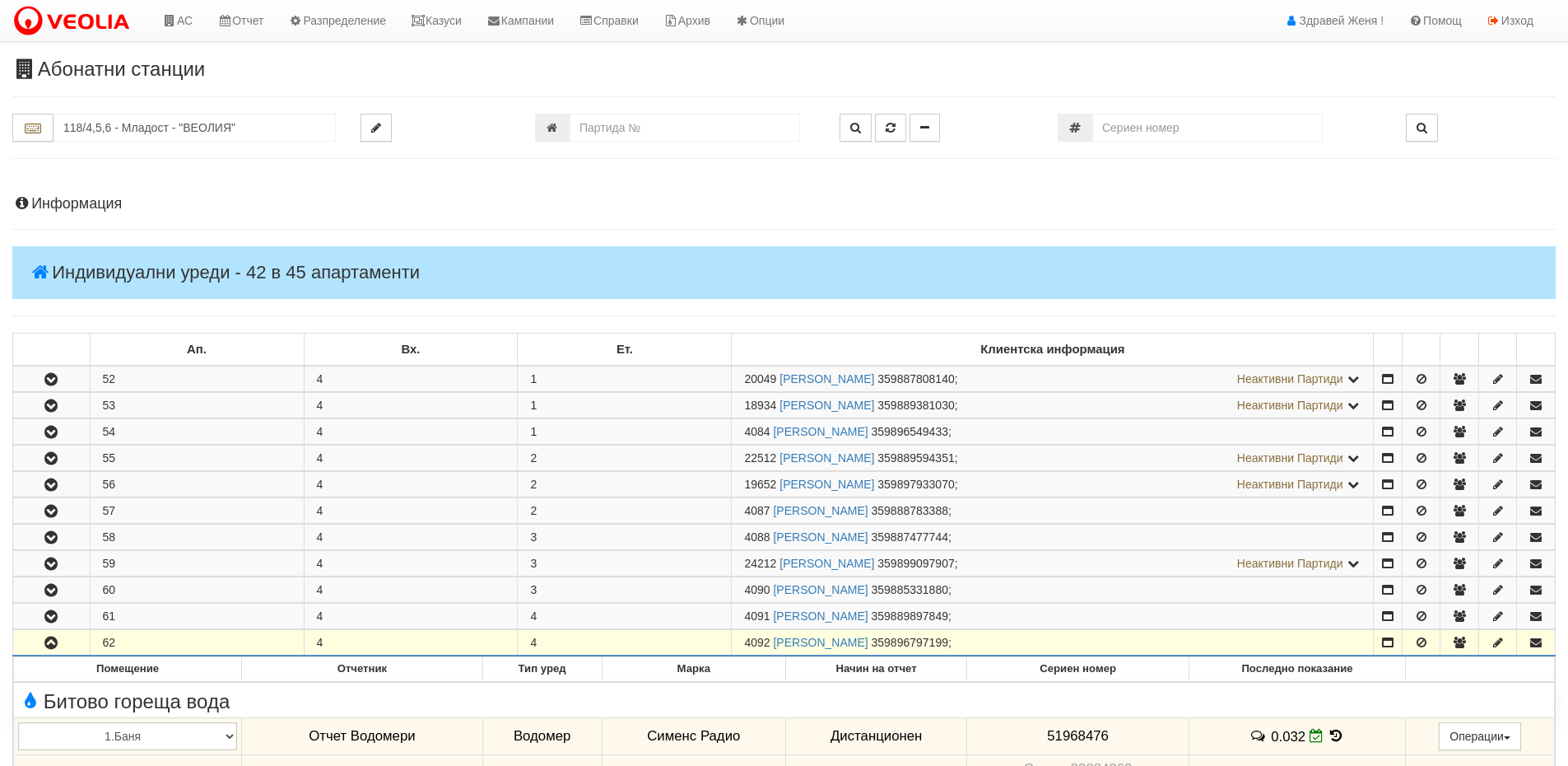
click at [79, 205] on h4 "Информация" at bounding box center [784, 204] width 1543 height 16
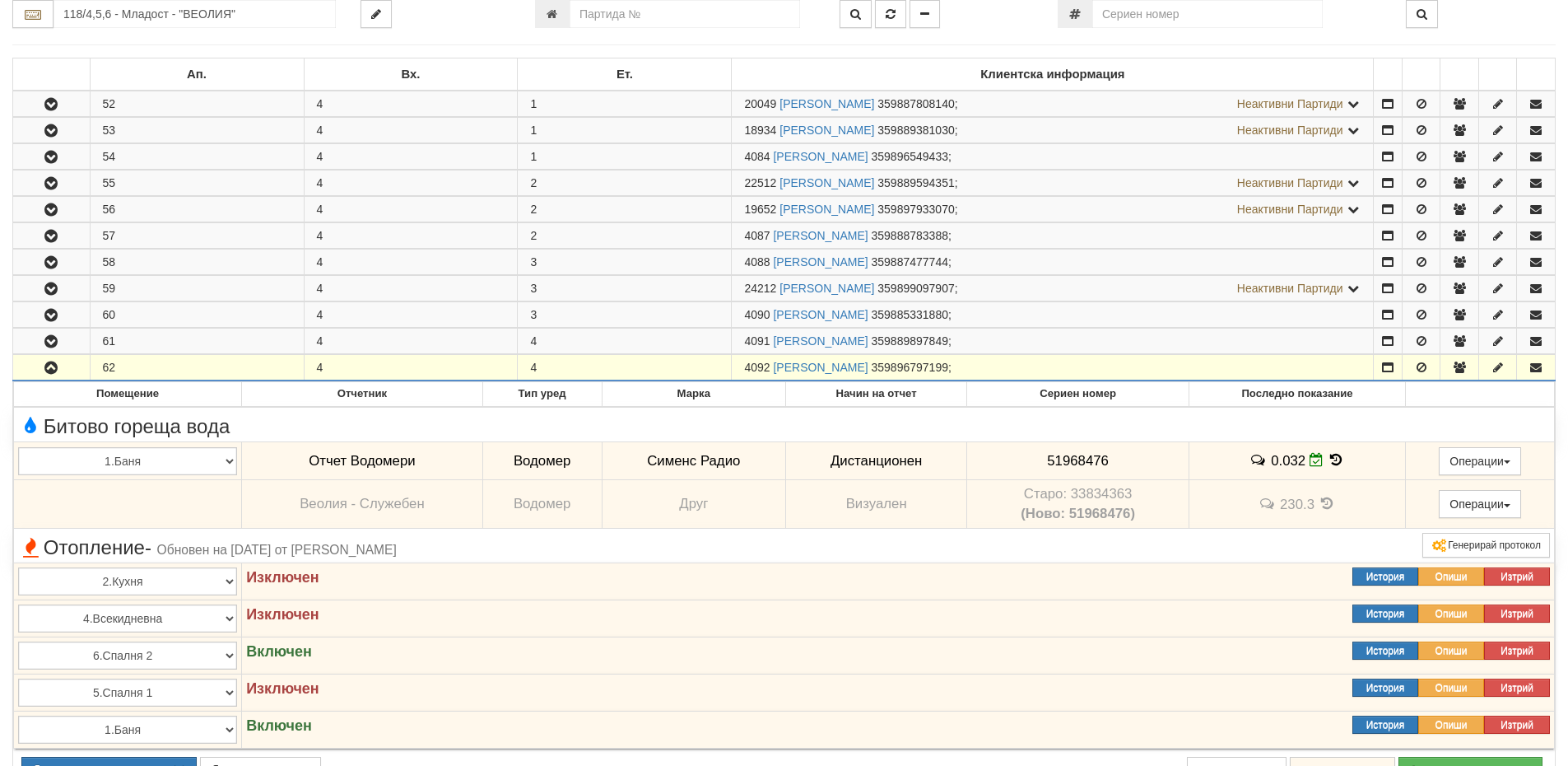
scroll to position [988, 0]
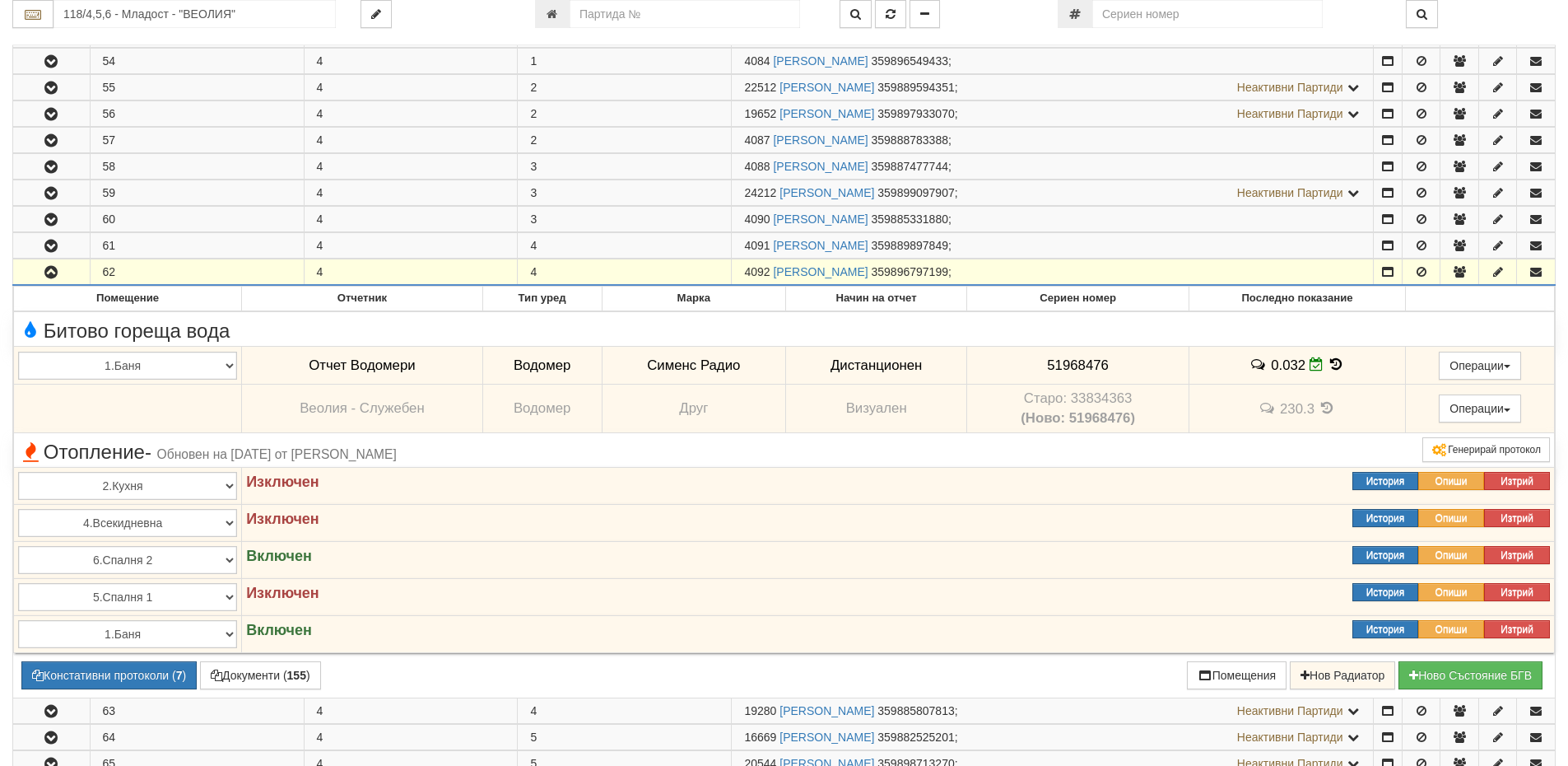
click at [769, 268] on span "4092" at bounding box center [757, 272] width 25 height 13
drag, startPoint x: 769, startPoint y: 271, endPoint x: 738, endPoint y: 271, distance: 31.0
click at [738, 271] on td "4092 ЕЛЕНА ВАСИЛЕВА КОСТОВА 359896797199 ;" at bounding box center [1052, 272] width 642 height 26
copy span "4092"
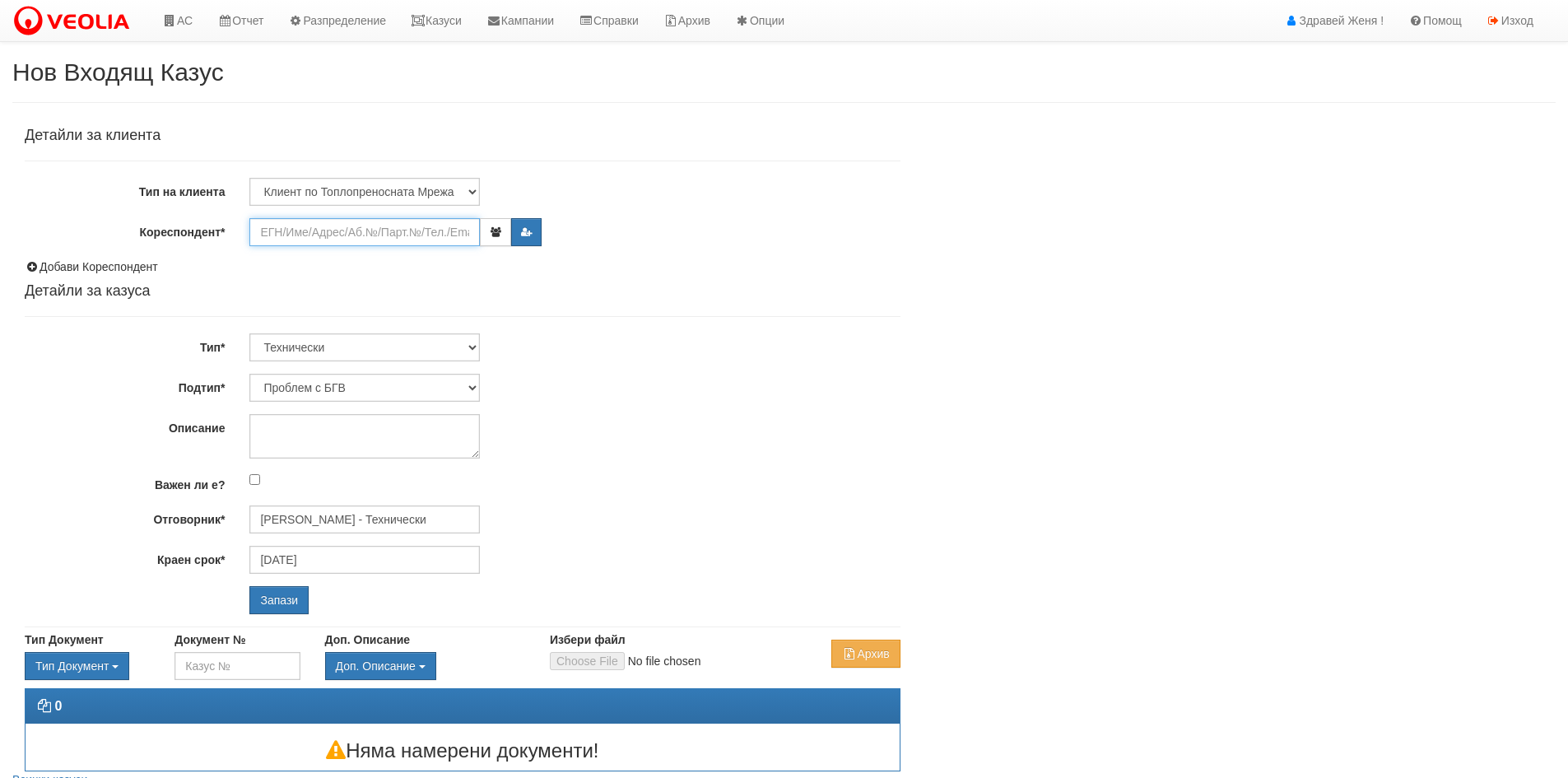
click at [288, 234] on input "Кореспондент*" at bounding box center [365, 232] width 230 height 28
paste input "4092"
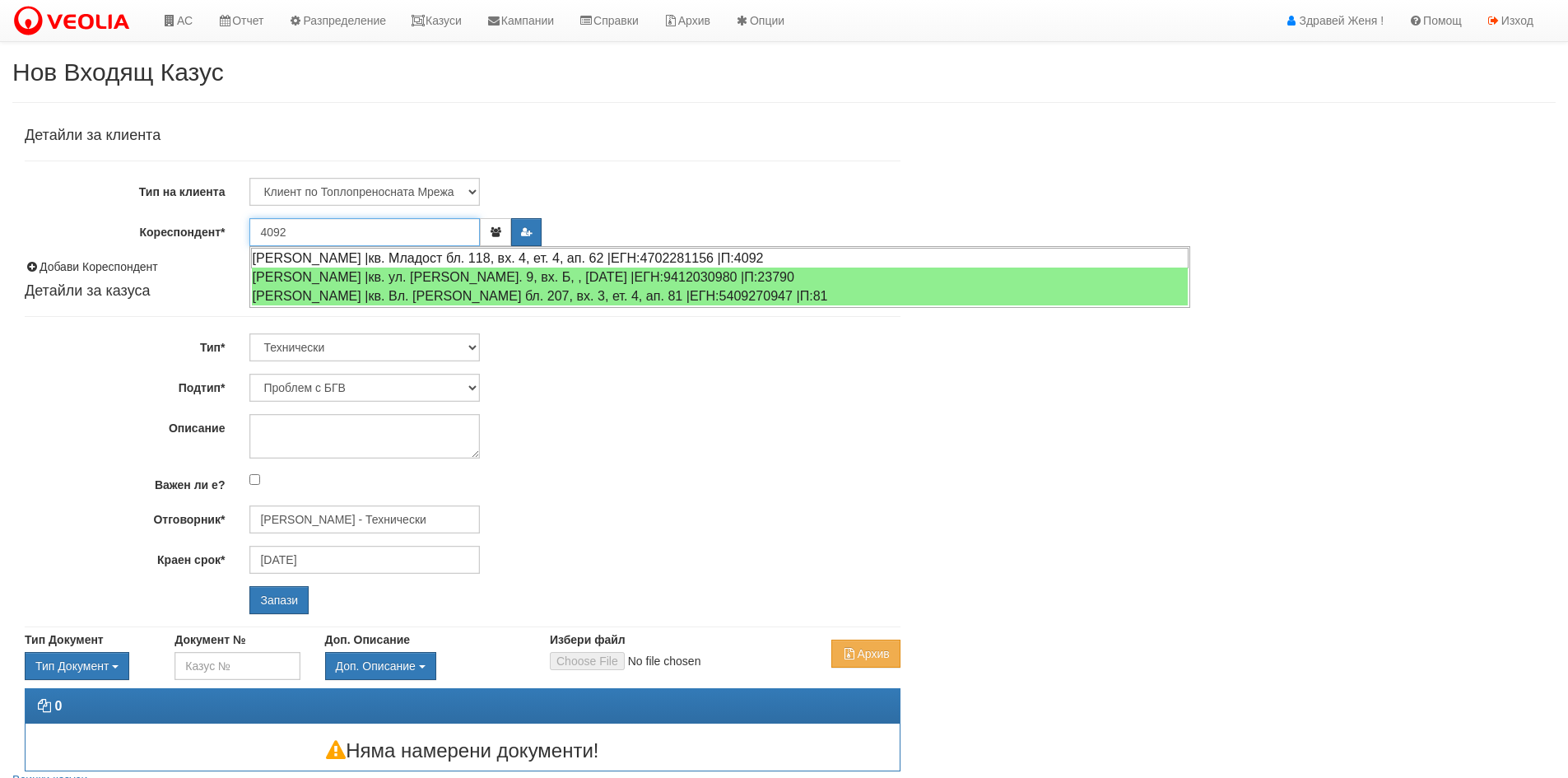
click at [387, 252] on div "[PERSON_NAME] |кв. Младост бл. 118, вх. 4, ет. 4, ап. 62 |ЕГН:4702281156 |П:4092" at bounding box center [719, 258] width 937 height 21
type input "[PERSON_NAME]"
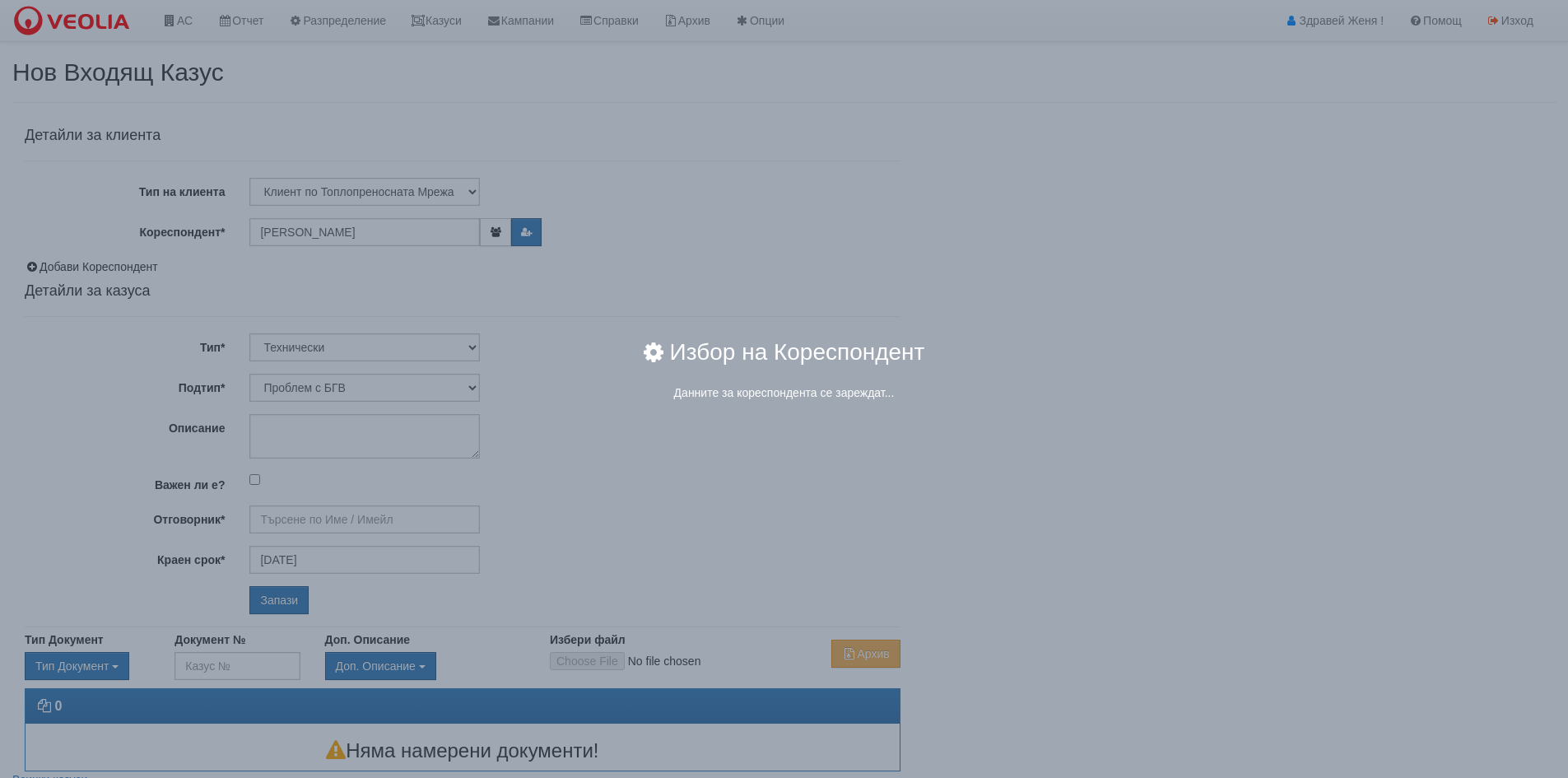
type input "[PERSON_NAME] - Технически"
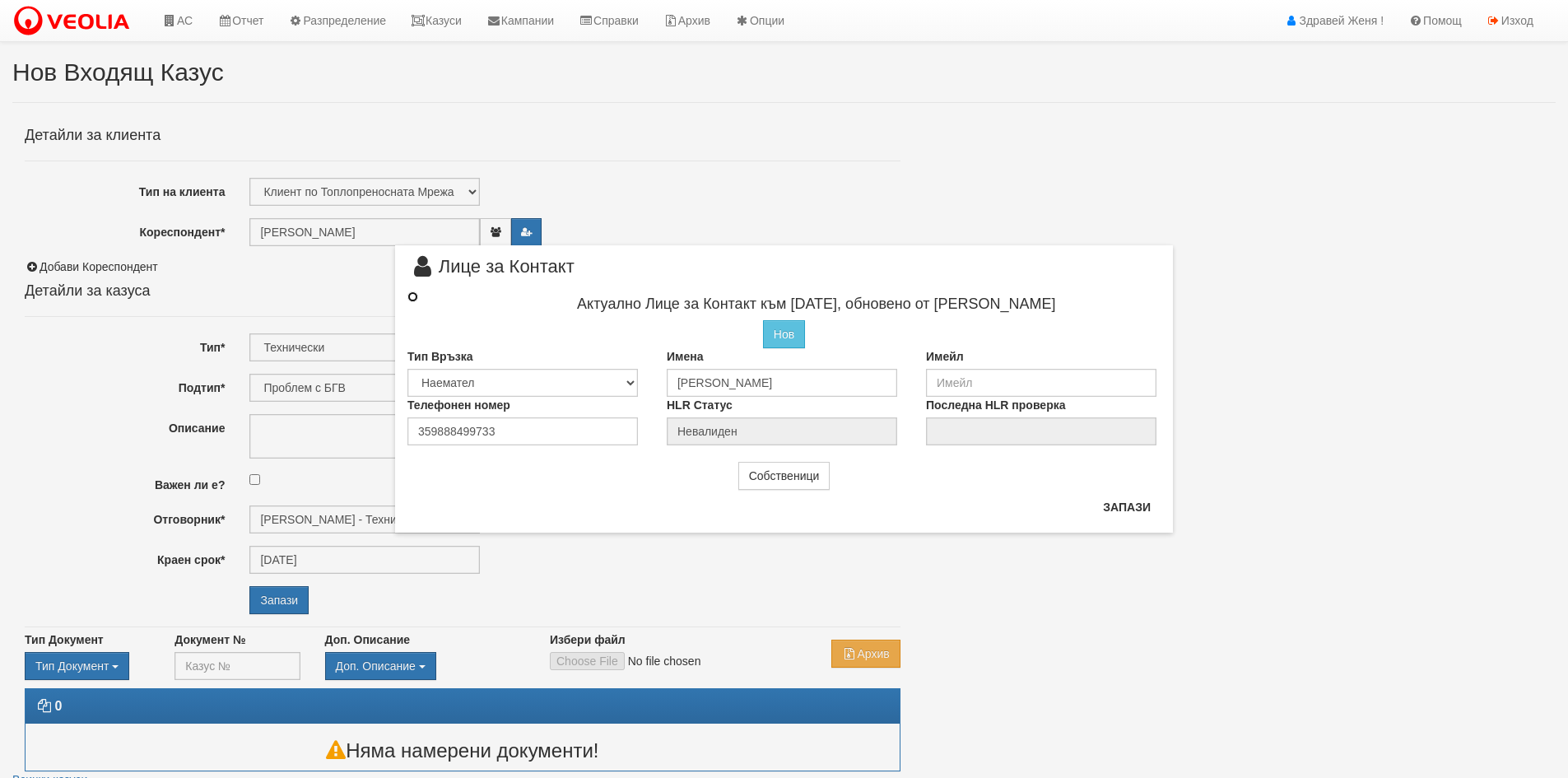
click at [414, 298] on input "radio" at bounding box center [412, 296] width 11 height 11
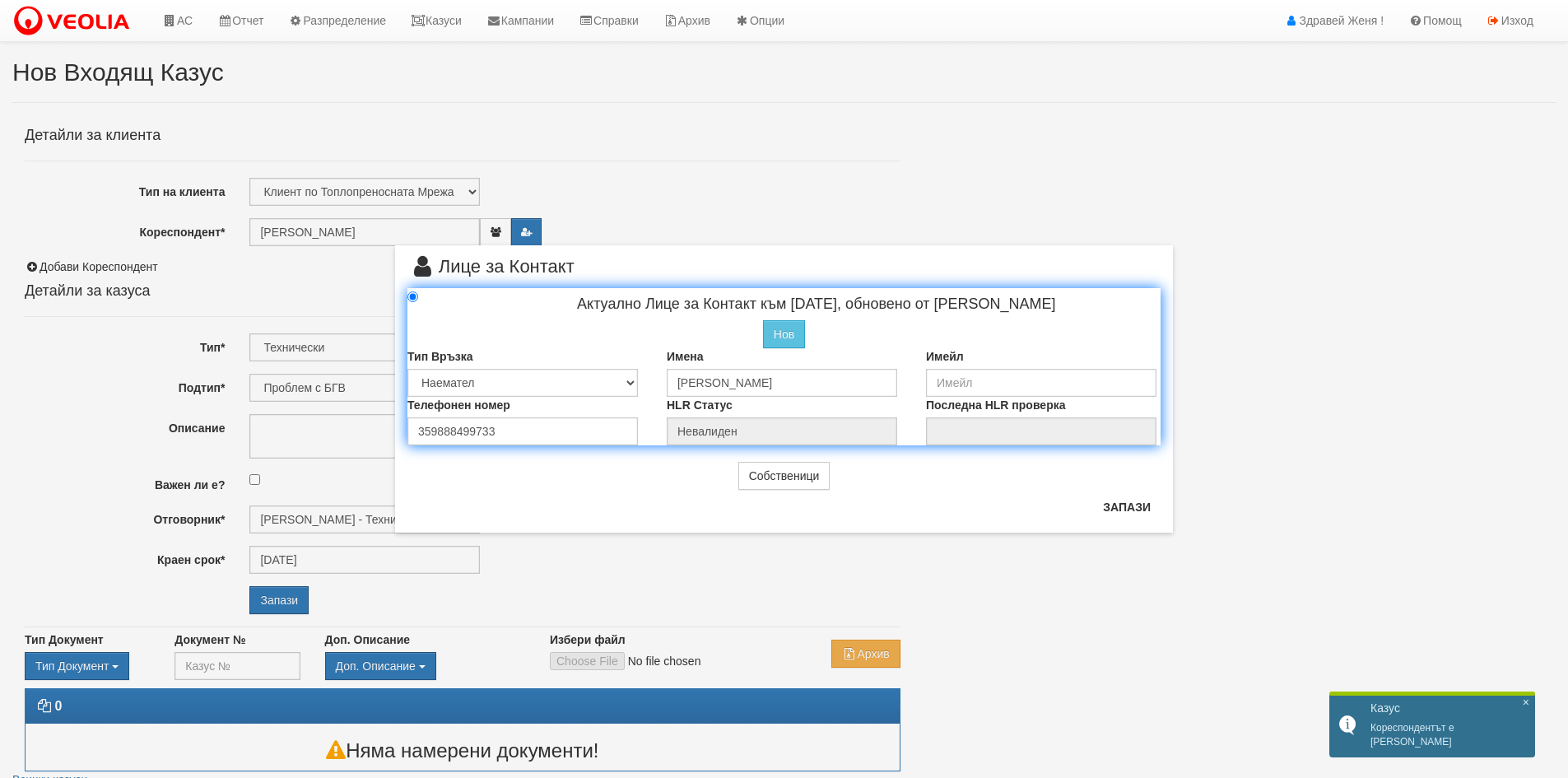
click at [1161, 504] on div "× Лице за Контакт Актуално Лице за Контакт към [DATE], обновено от [PERSON_NAME…" at bounding box center [784, 389] width 778 height 288
click at [1139, 509] on button "Запази" at bounding box center [1126, 507] width 67 height 26
radio input "true"
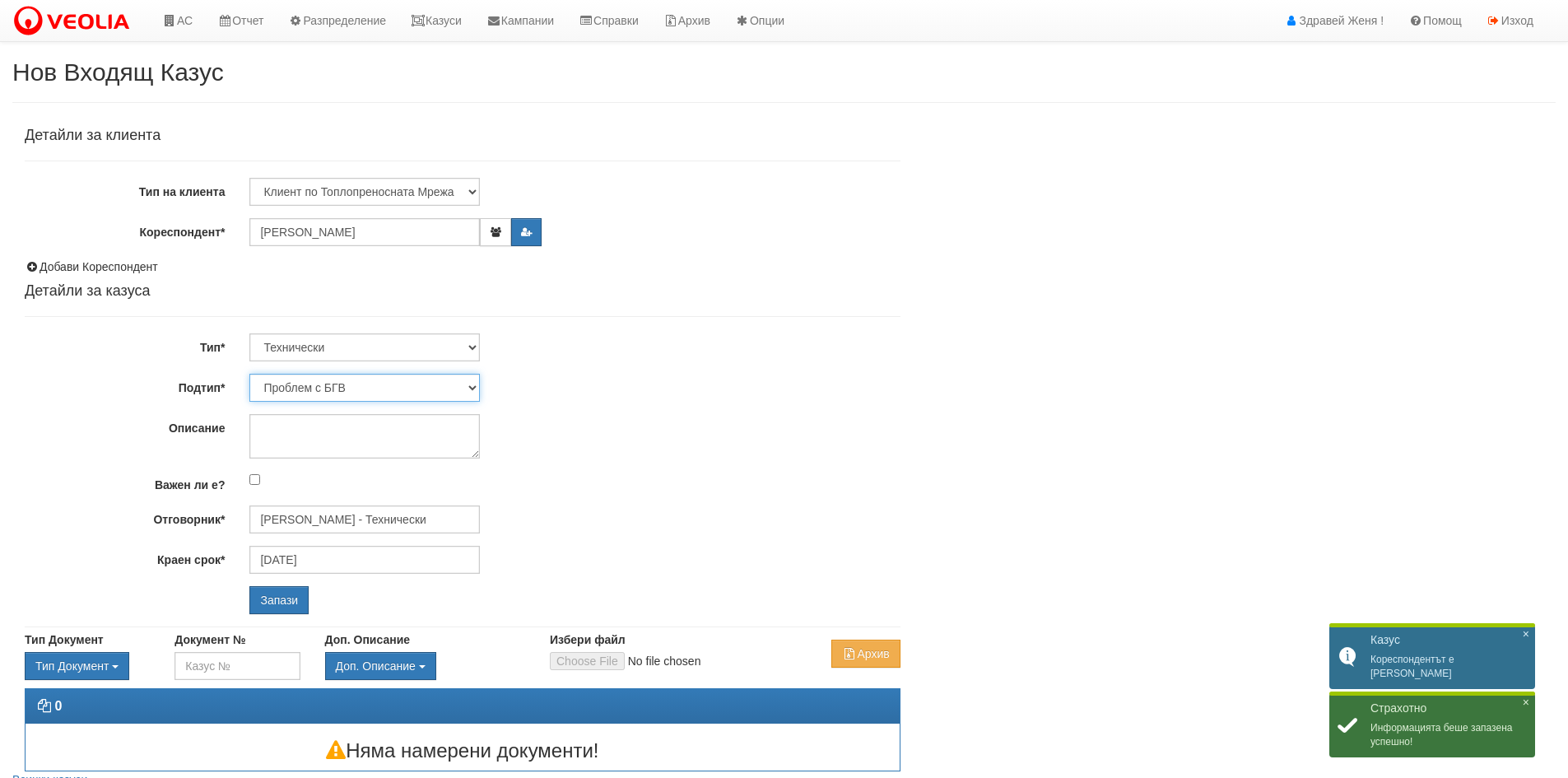
click at [474, 390] on select "Проблем с БГВ Теч ВОИ Теч БГВ Теч в АС Теч от водомер Проблем в АС Интервенция …" at bounding box center [365, 387] width 230 height 28
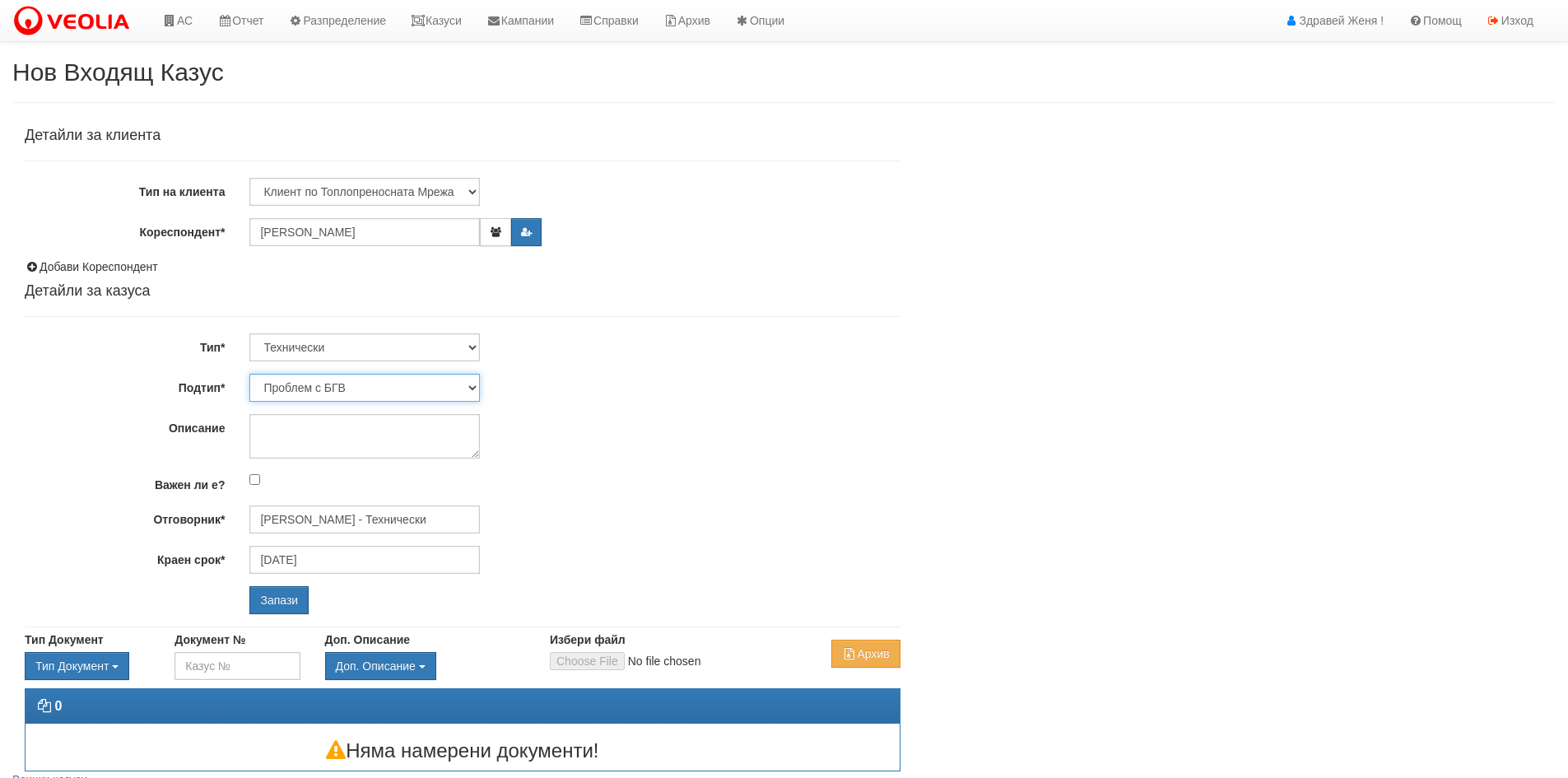
select select "Опис ВИ"
click at [250, 374] on select "Проблем с БГВ Теч ВОИ Теч БГВ Теч в АС Теч от водомер Проблем в АС Интервенция …" at bounding box center [365, 387] width 230 height 28
type input "12/10/2025"
type input "Дончо Дончев - Технически"
click at [290, 423] on textarea "Описание" at bounding box center [365, 436] width 230 height 44
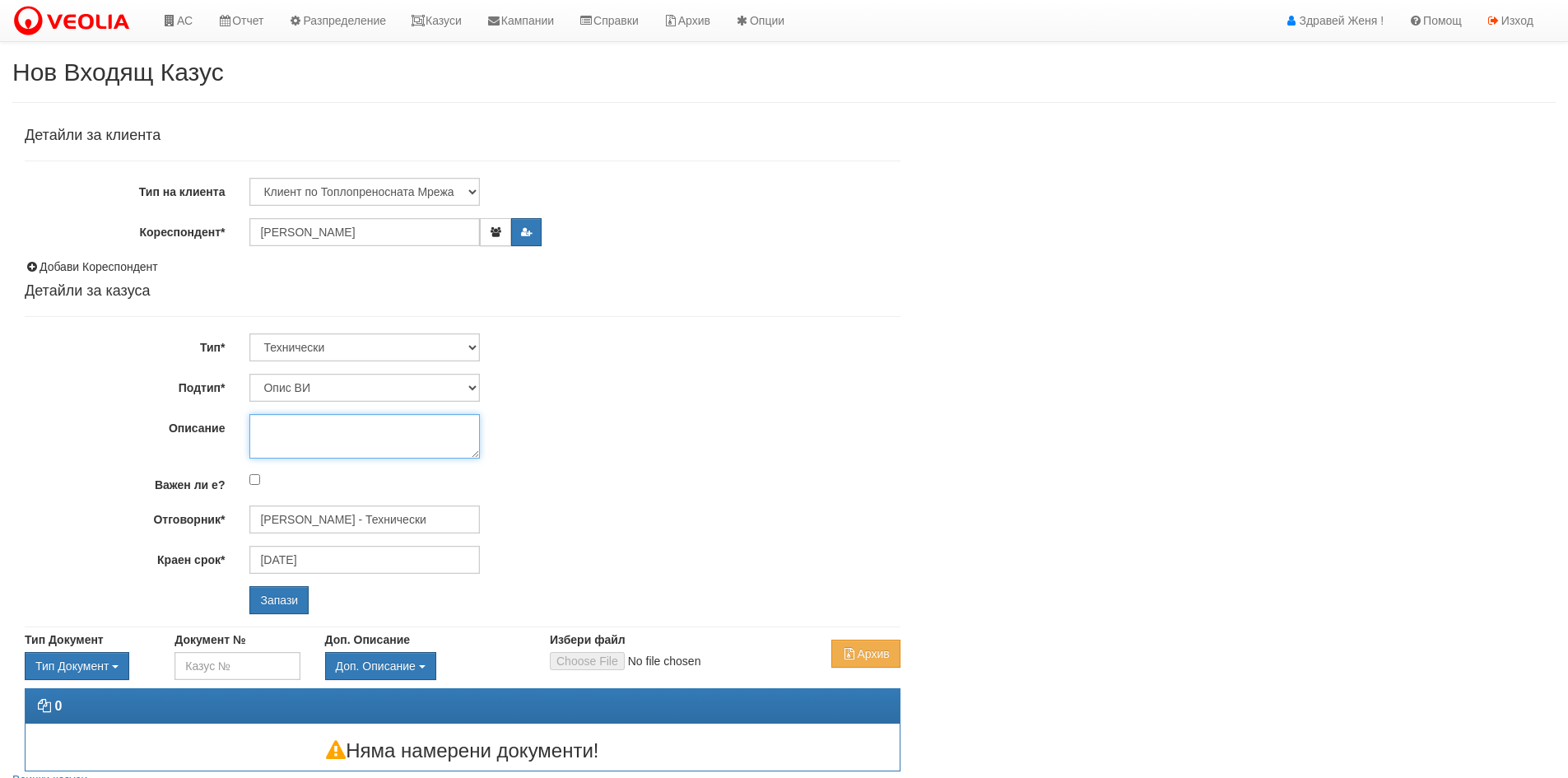
click at [313, 429] on textarea "Описание" at bounding box center [365, 436] width 230 height 44
click at [311, 419] on textarea "Свален Радиатор" at bounding box center [365, 436] width 230 height 44
click at [382, 431] on textarea "Свален радиатор" at bounding box center [365, 436] width 230 height 44
type textarea "Свален радиатор 1бр."
click at [280, 611] on input "Запази" at bounding box center [279, 599] width 59 height 28
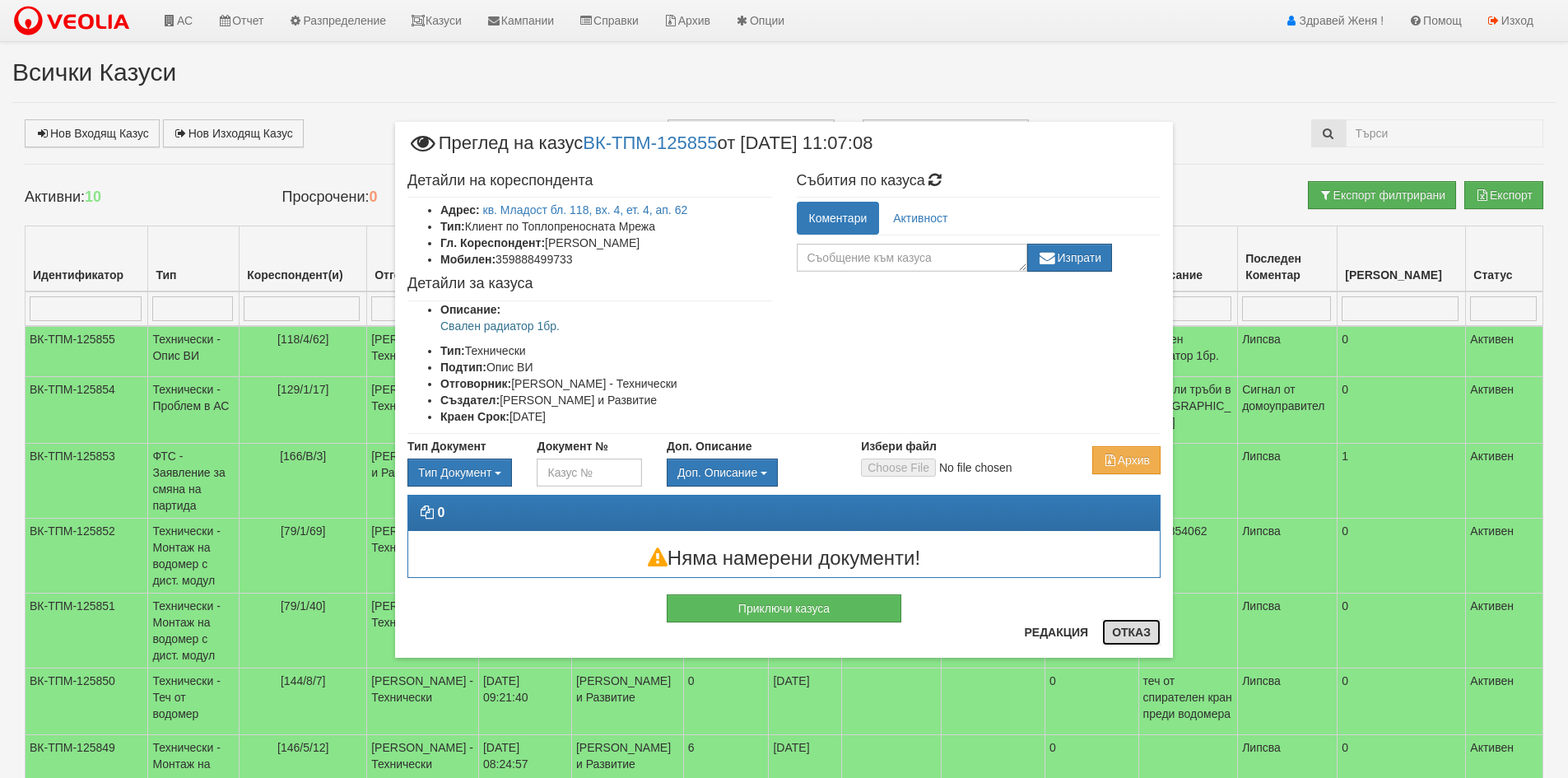
click at [1147, 639] on button "Отказ" at bounding box center [1130, 632] width 58 height 26
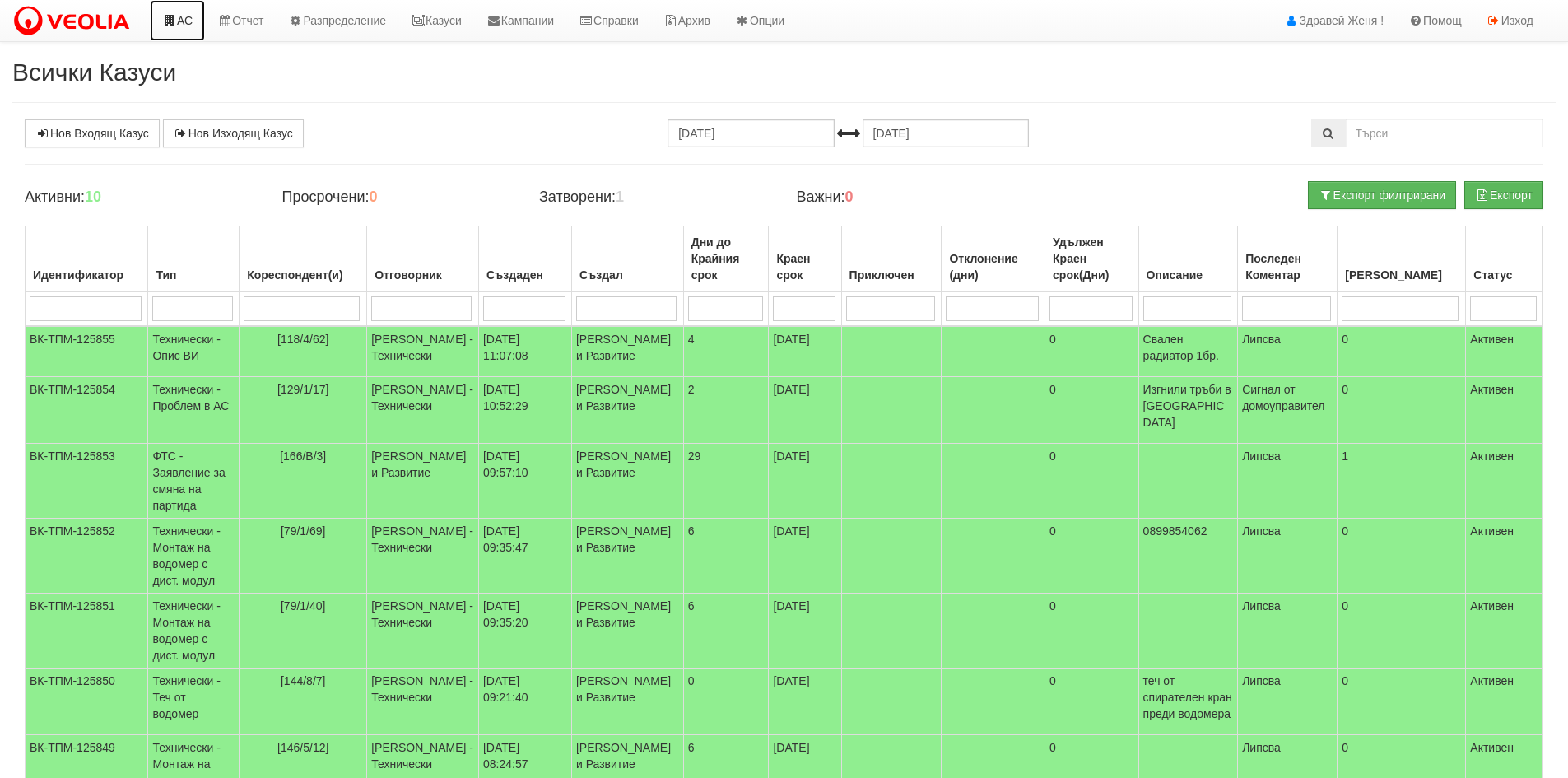
click at [192, 24] on link "АС" at bounding box center [177, 21] width 55 height 41
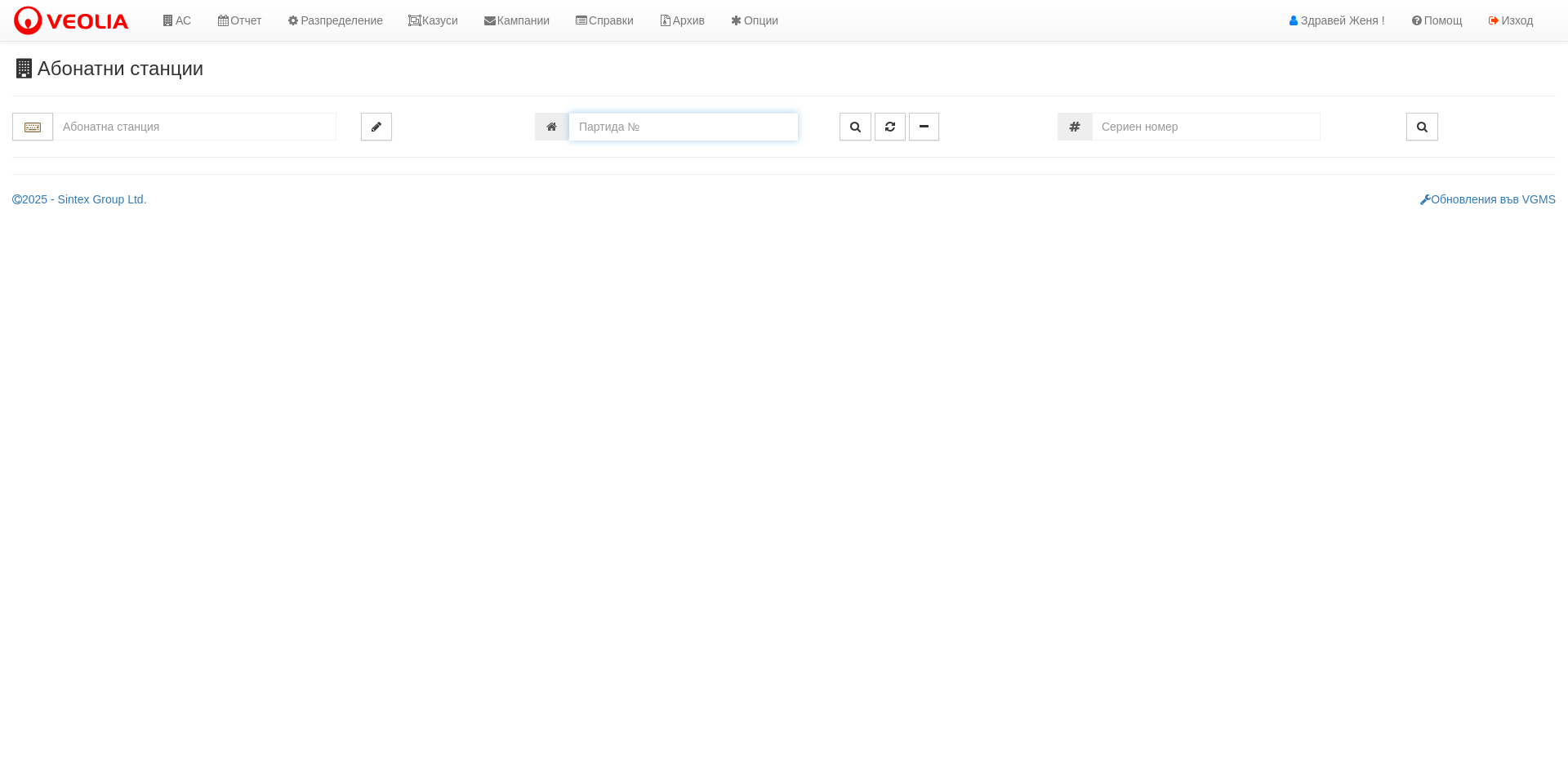
click at [600, 123] on input "number" at bounding box center [683, 126] width 228 height 28
type input "2"
click at [92, 133] on input "text" at bounding box center [195, 126] width 284 height 28
click at [108, 121] on input "text" at bounding box center [195, 126] width 284 height 28
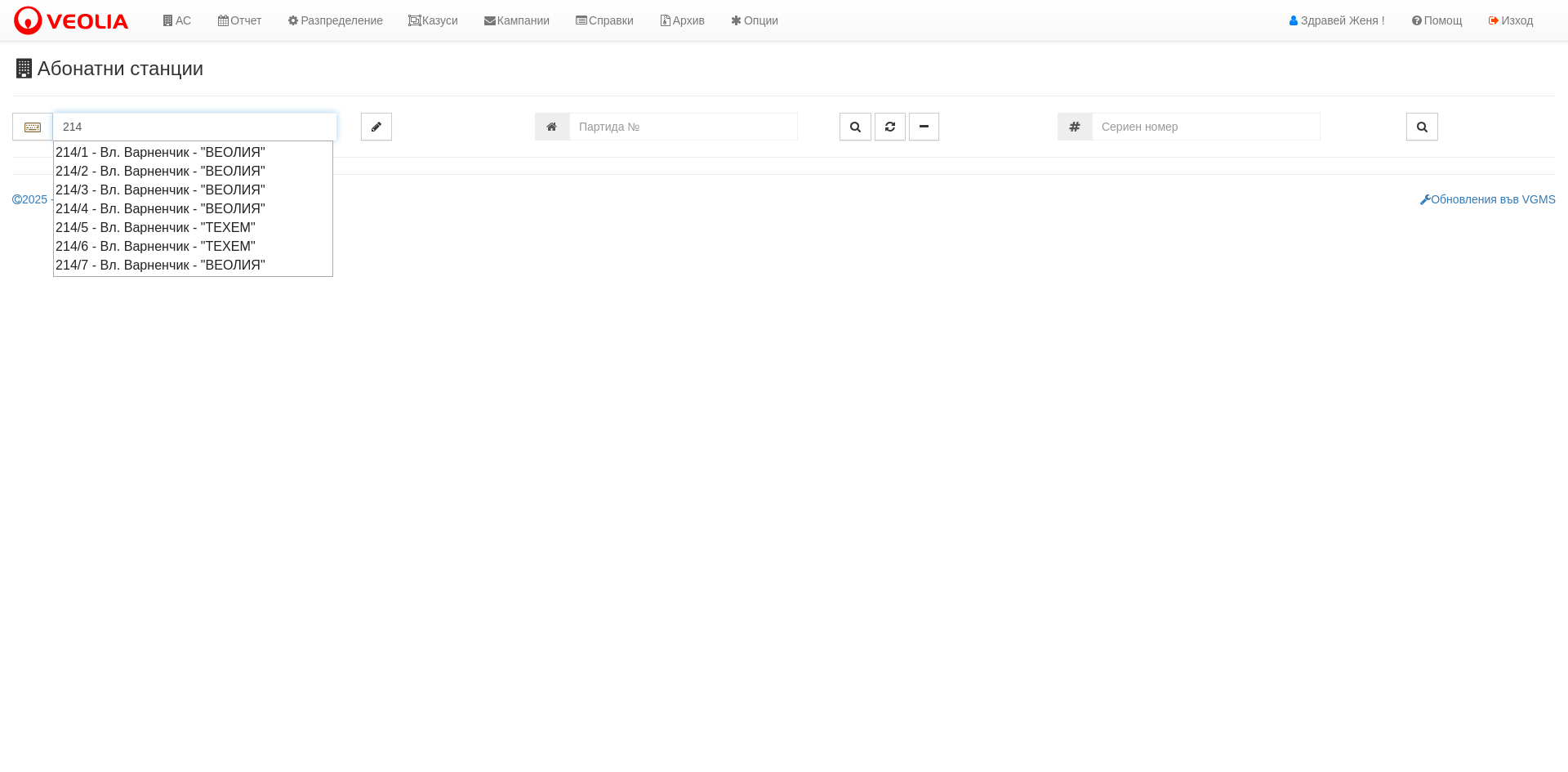
click at [110, 152] on div "214/1 - Вл. Варненчик - "ВЕОЛИЯ"" at bounding box center [193, 152] width 276 height 19
type input "214/1 - Вл. Варненчик - "ВЕОЛИЯ""
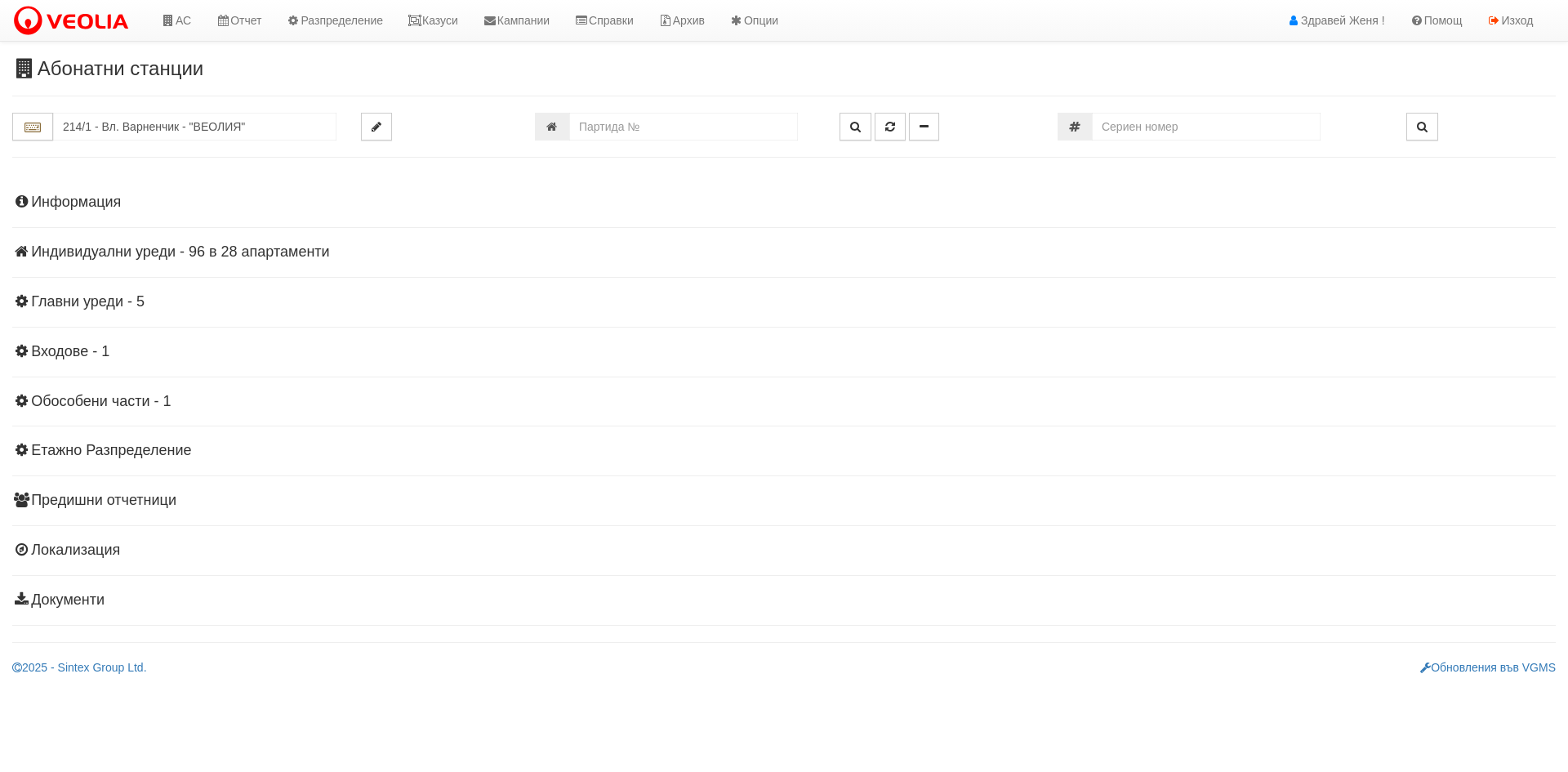
click at [148, 250] on h4 "Индивидуални уреди - 96 в 28 апартаменти" at bounding box center [784, 252] width 1544 height 16
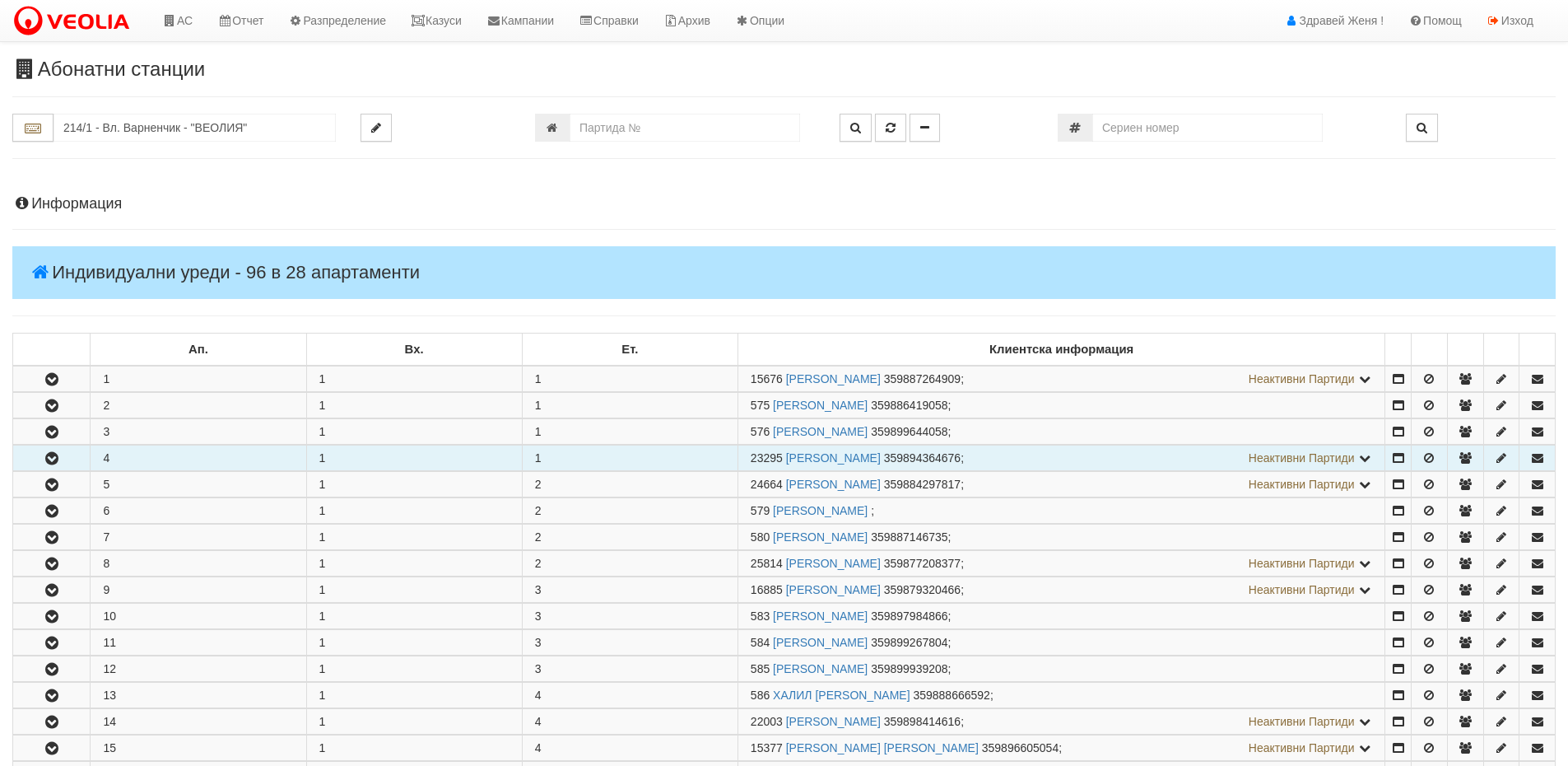
click at [79, 459] on button "button" at bounding box center [51, 457] width 76 height 24
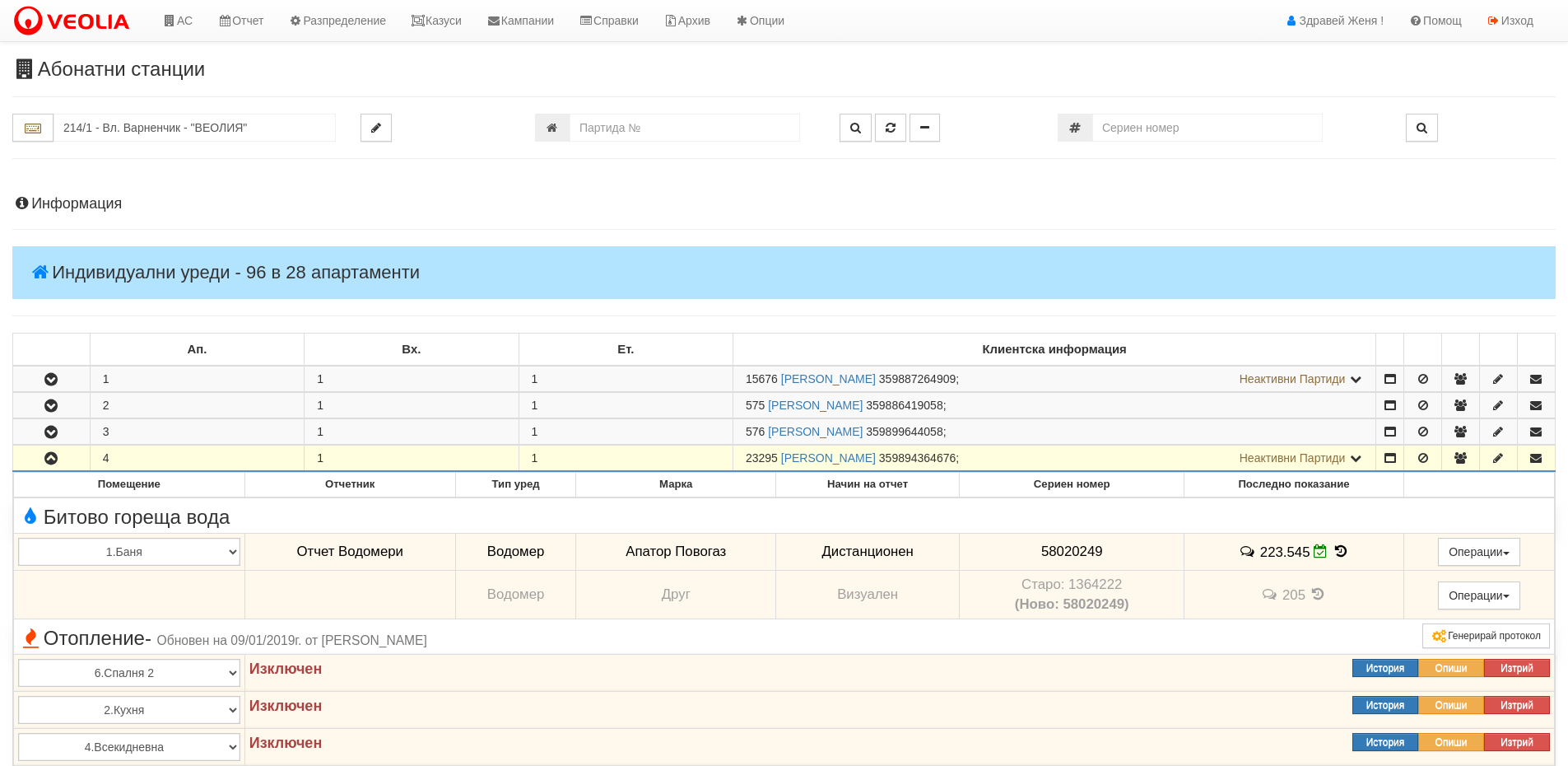
click at [98, 206] on h4 "Информация" at bounding box center [784, 204] width 1543 height 16
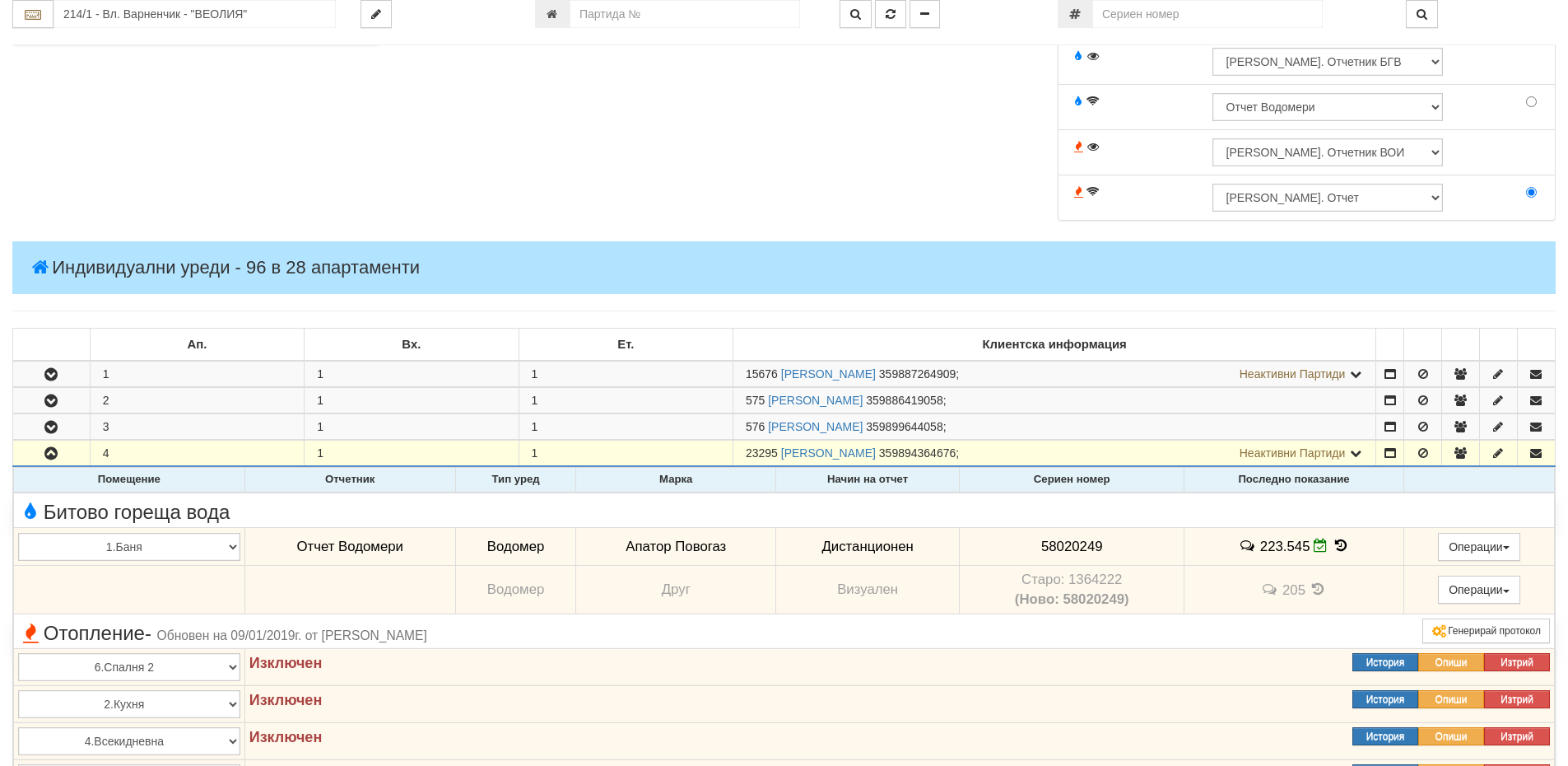
scroll to position [824, 0]
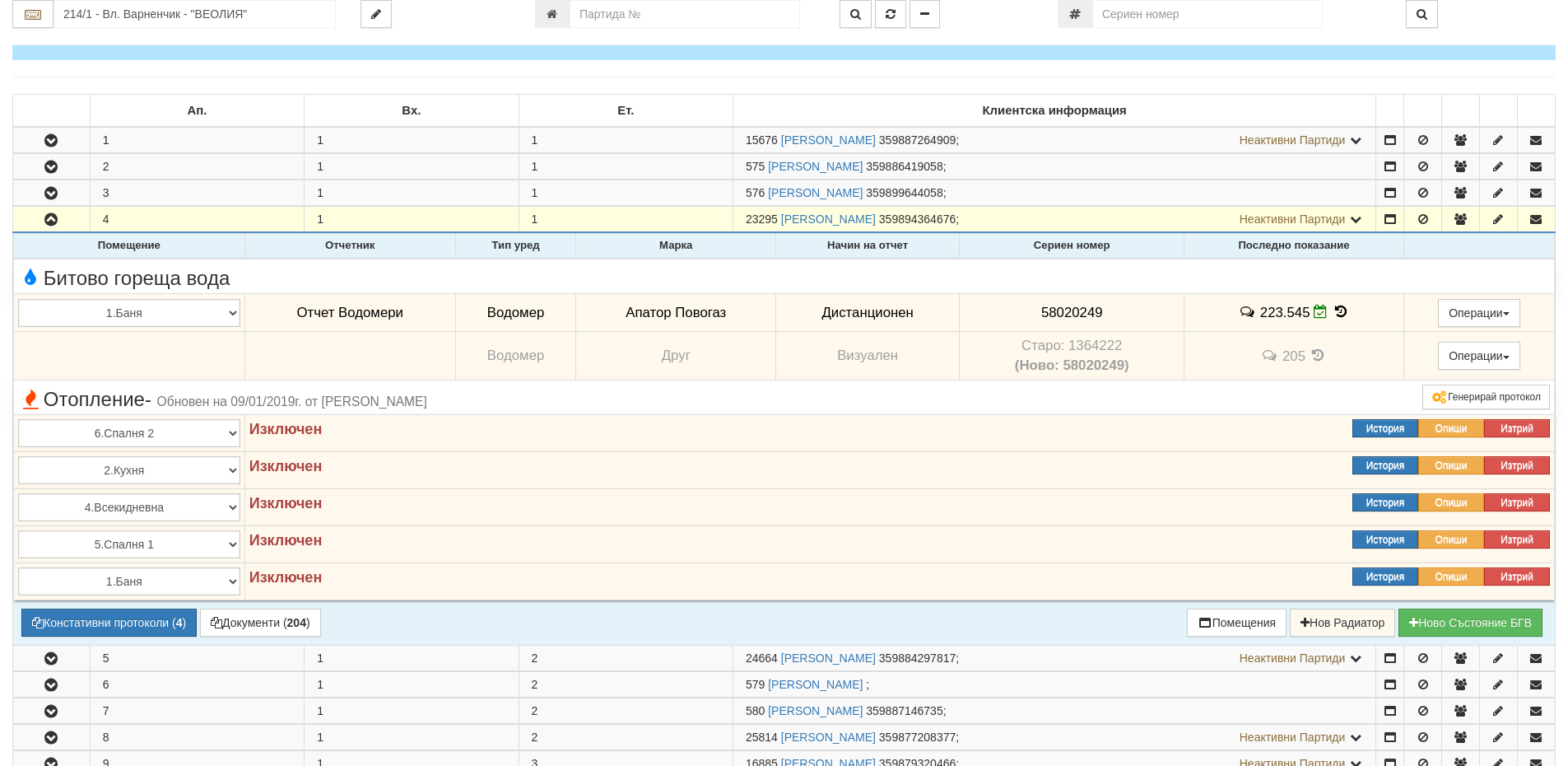
click at [1342, 312] on icon at bounding box center [1341, 312] width 18 height 14
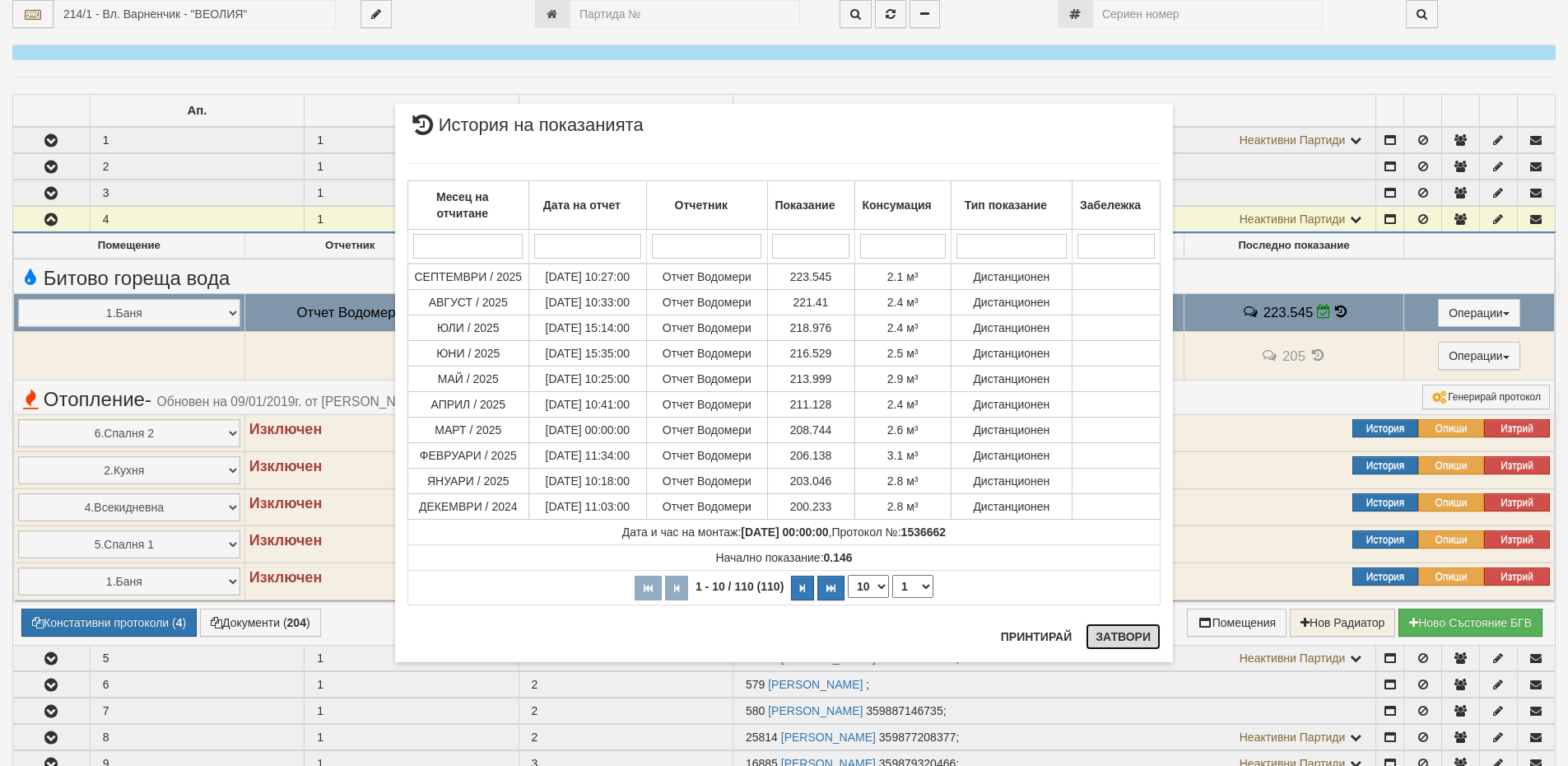
click at [1130, 631] on button "Затвори" at bounding box center [1122, 636] width 75 height 26
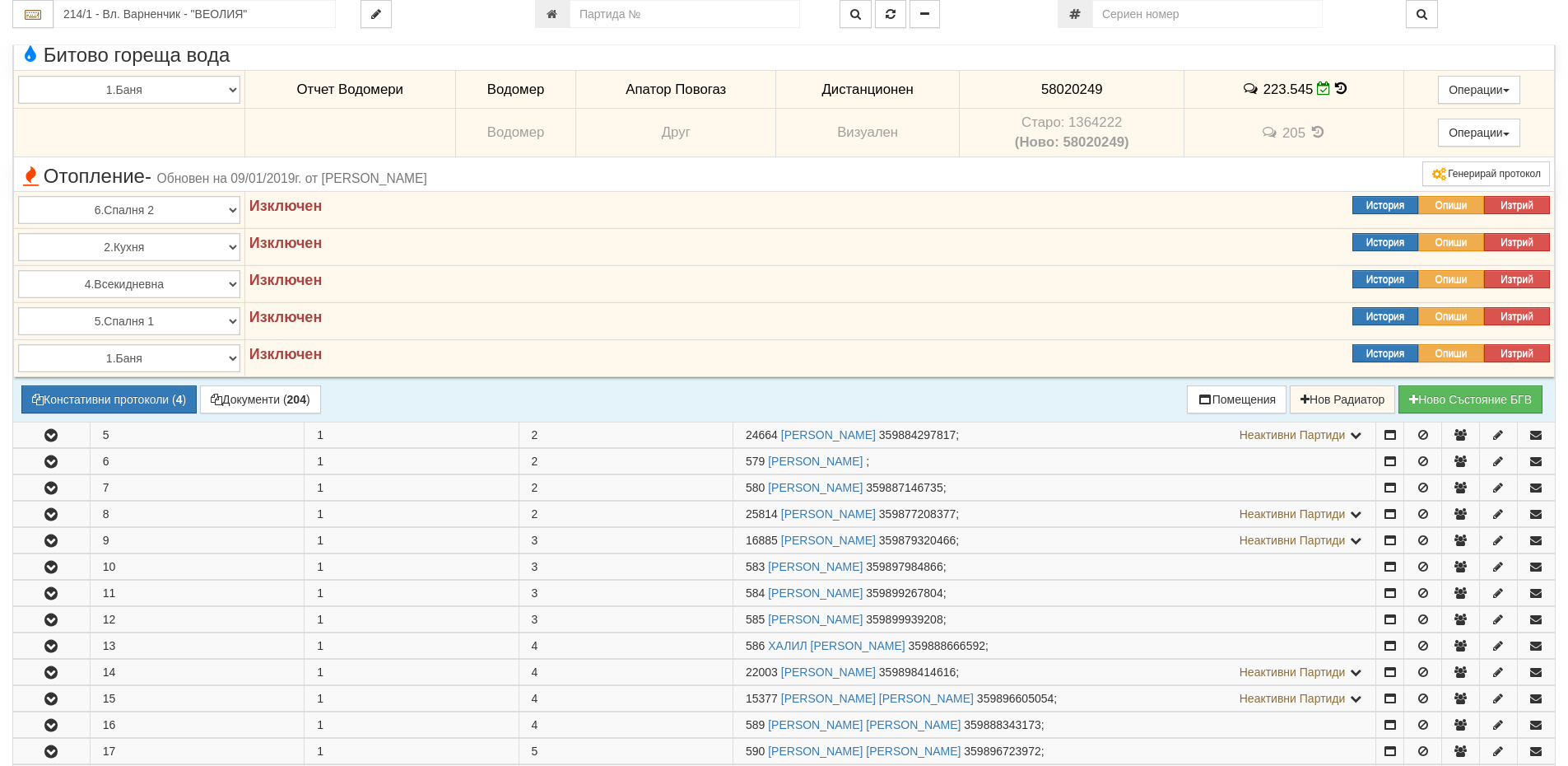
scroll to position [1071, 0]
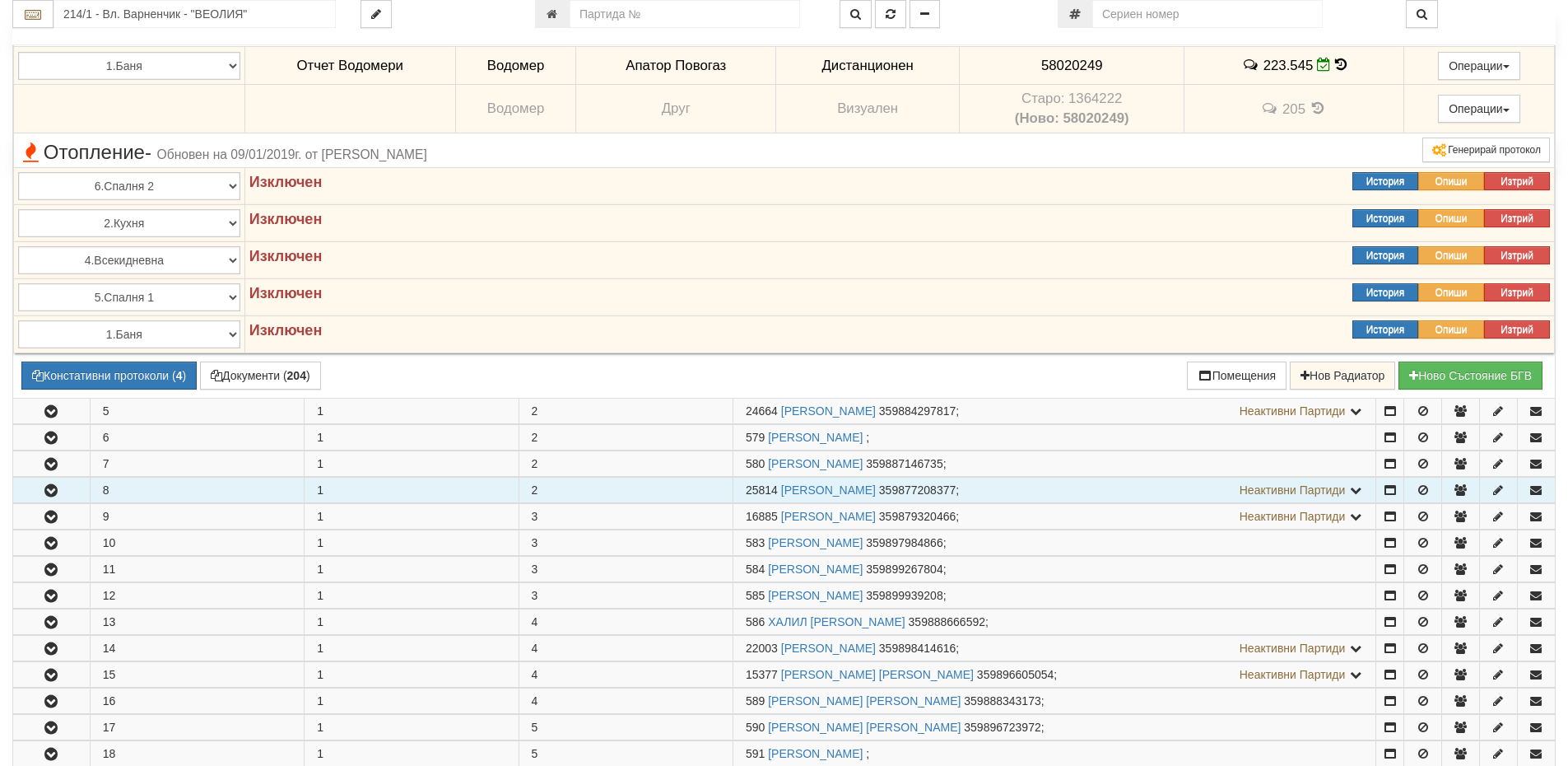
click at [64, 492] on button "button" at bounding box center [51, 489] width 76 height 24
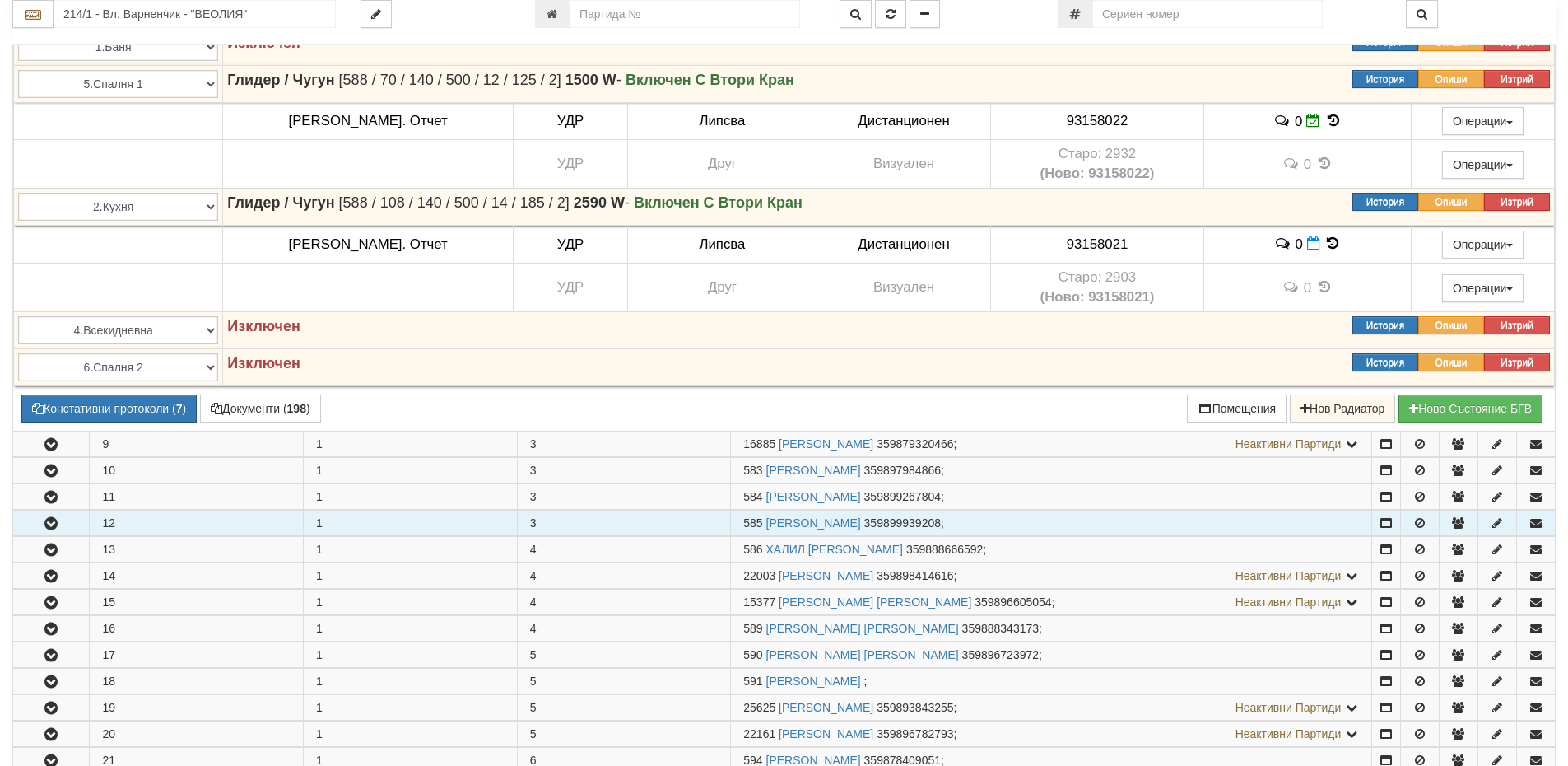
scroll to position [1729, 0]
click at [42, 520] on icon "button" at bounding box center [51, 522] width 20 height 12
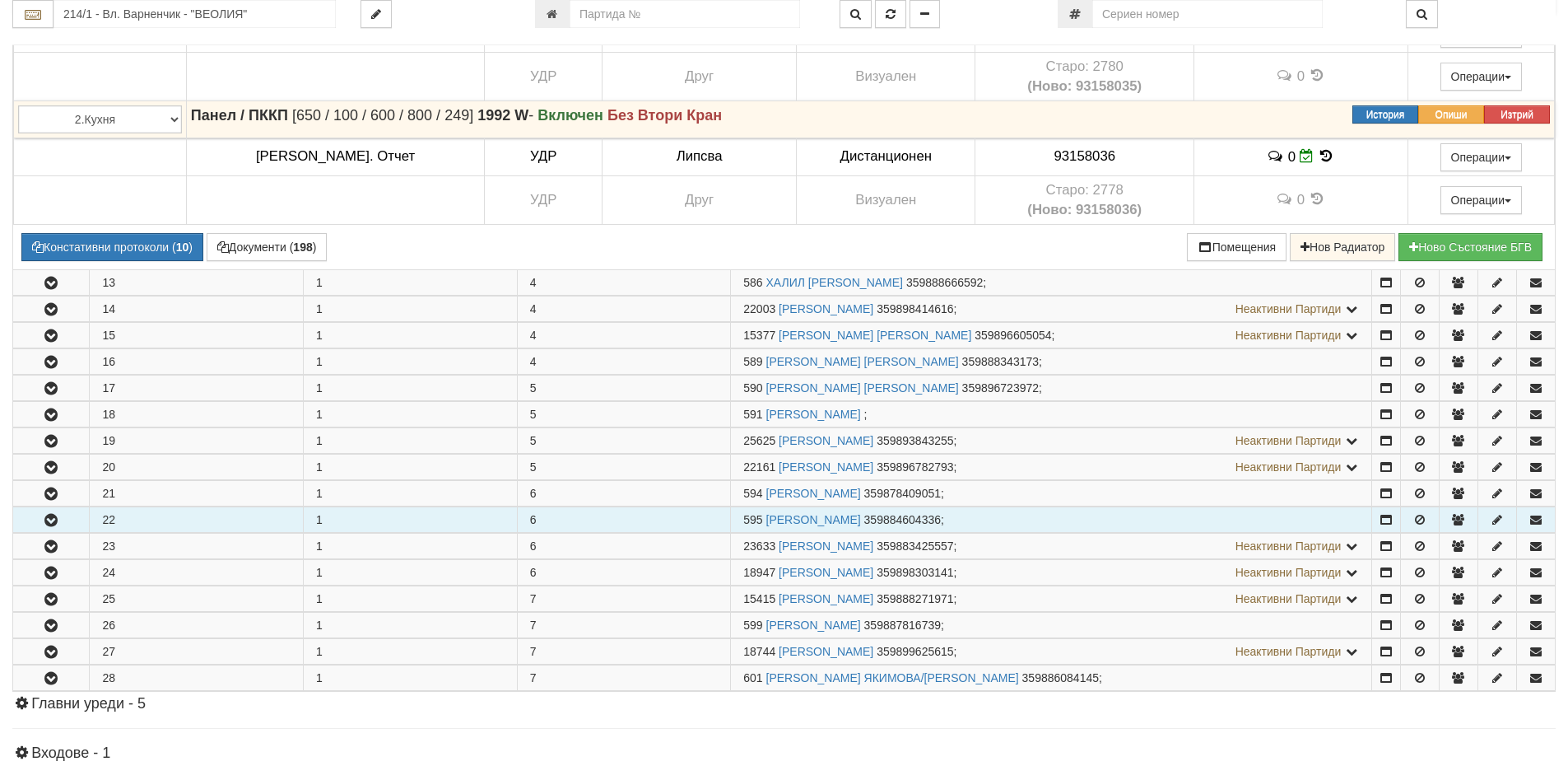
scroll to position [2717, 0]
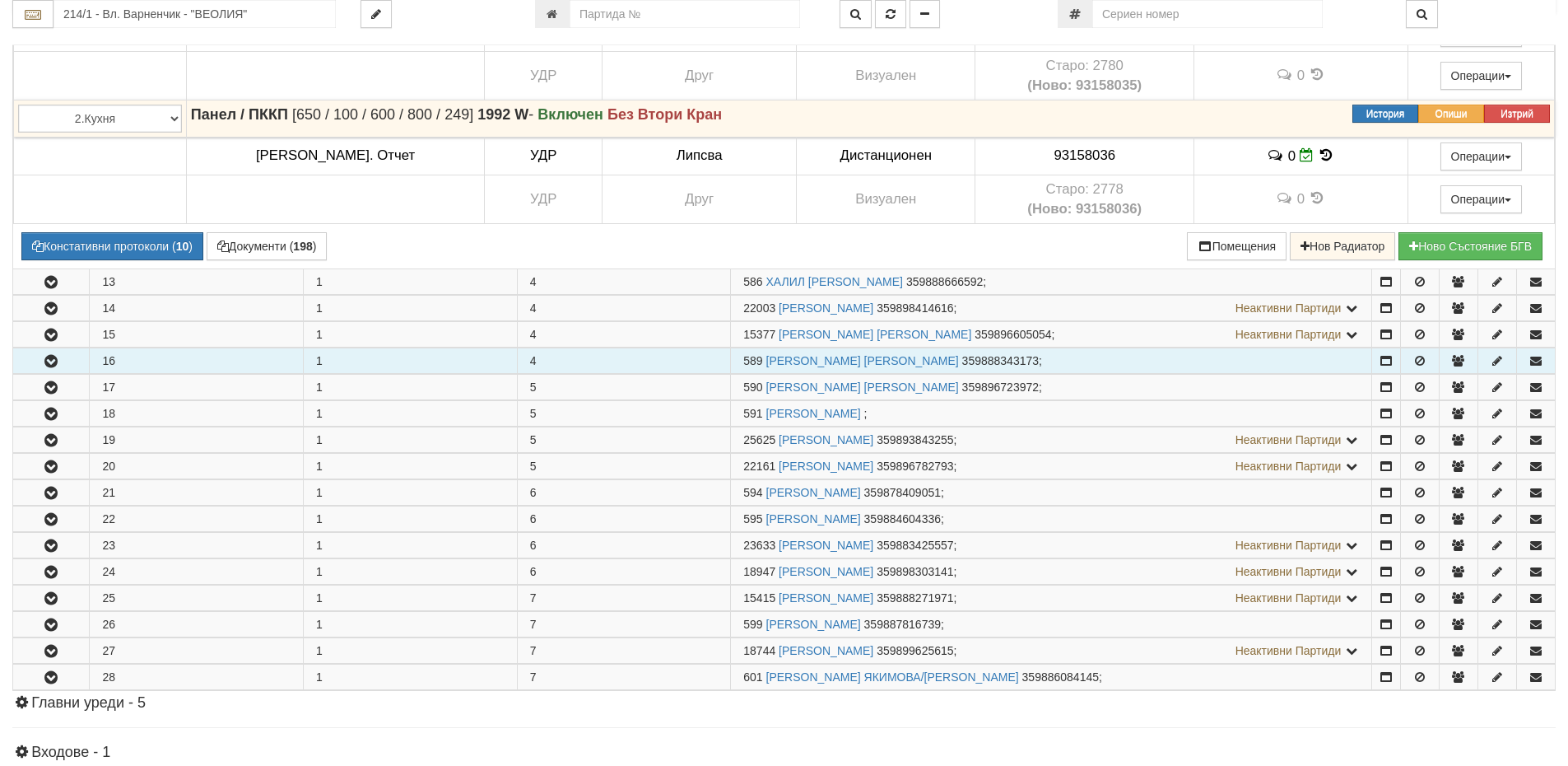
click at [18, 359] on button "button" at bounding box center [51, 360] width 75 height 24
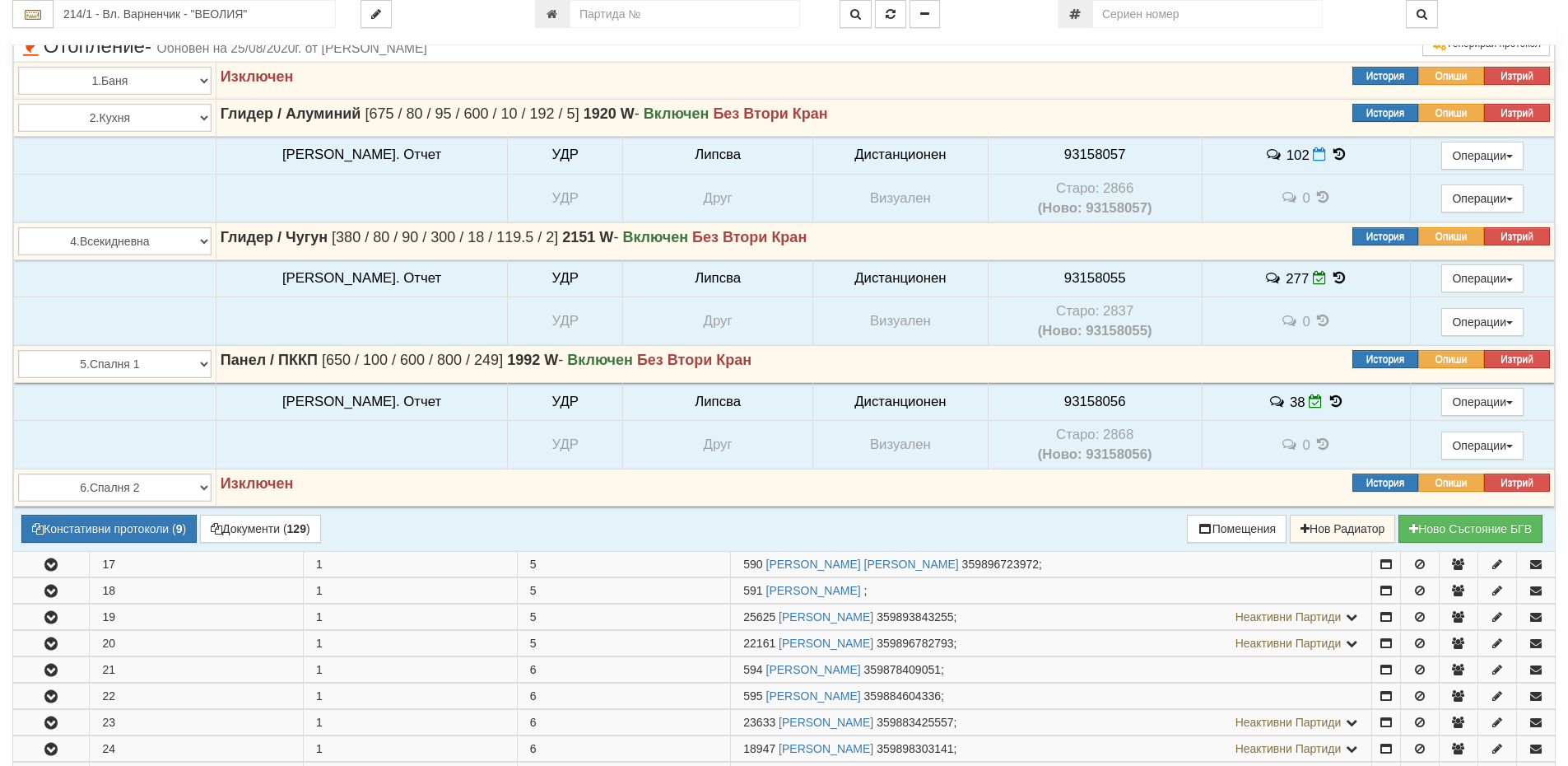
scroll to position [3294, 0]
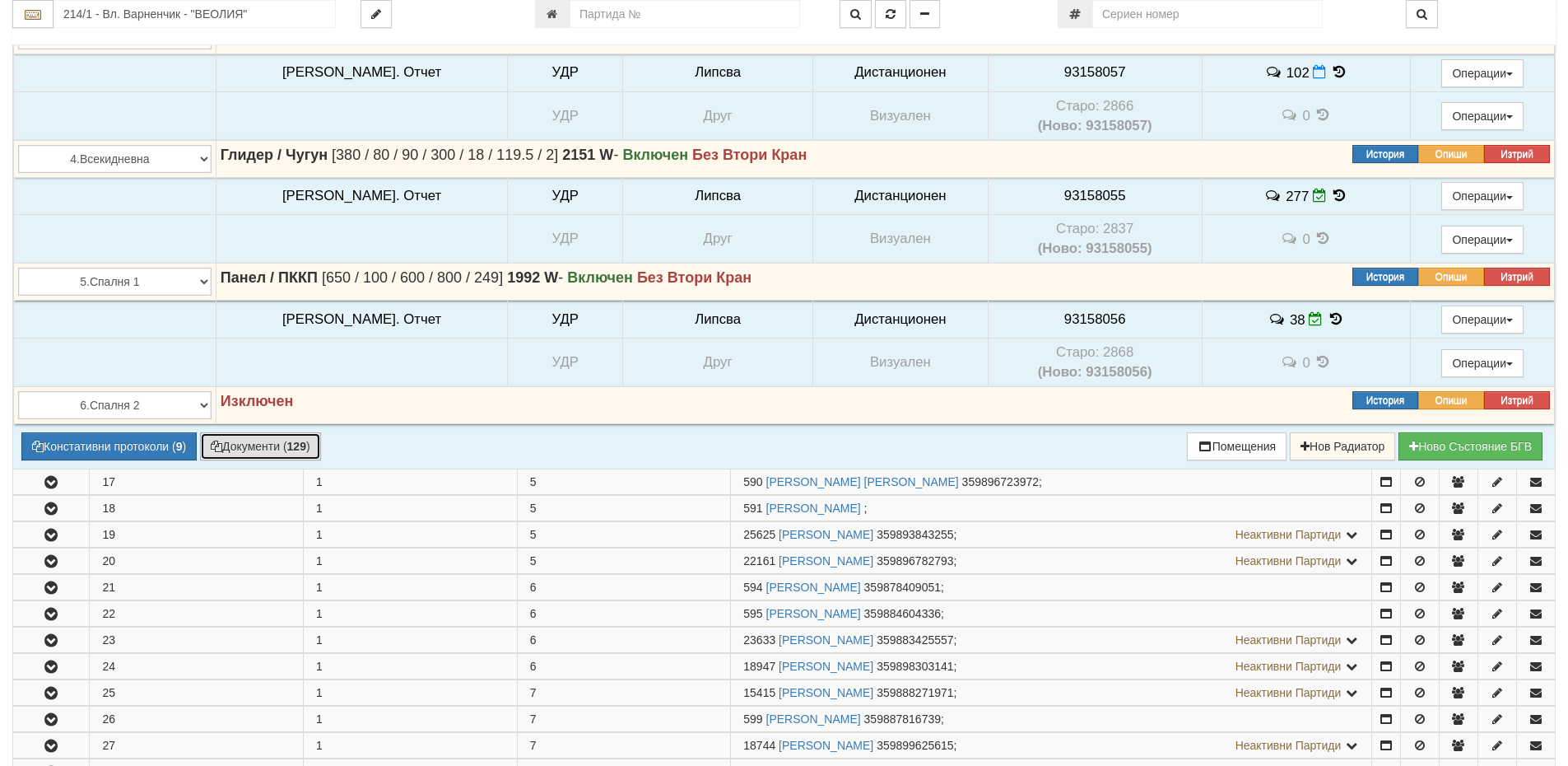
click at [246, 450] on button "Документи ( 129 )" at bounding box center [261, 446] width 121 height 28
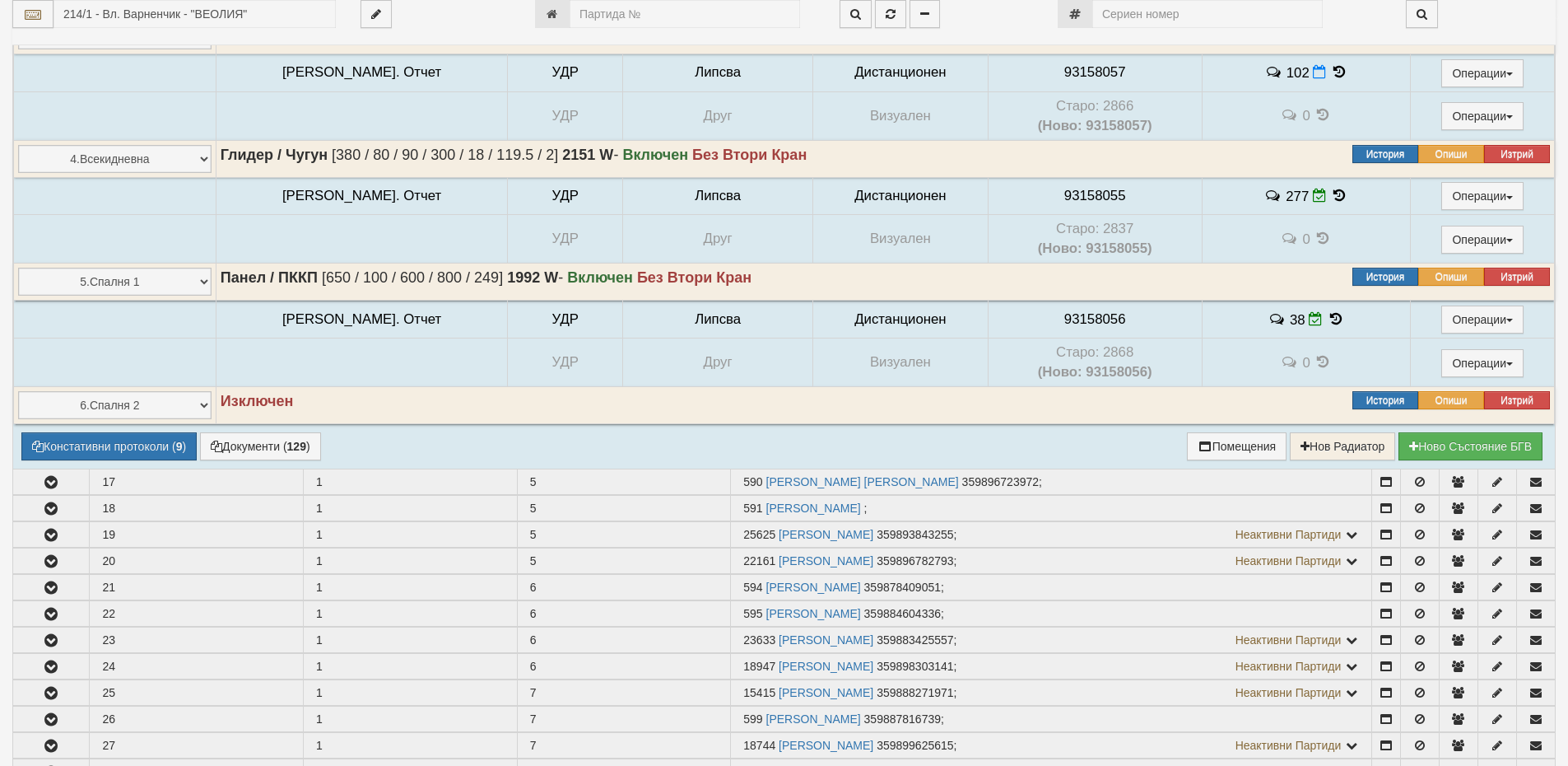
select select "1"
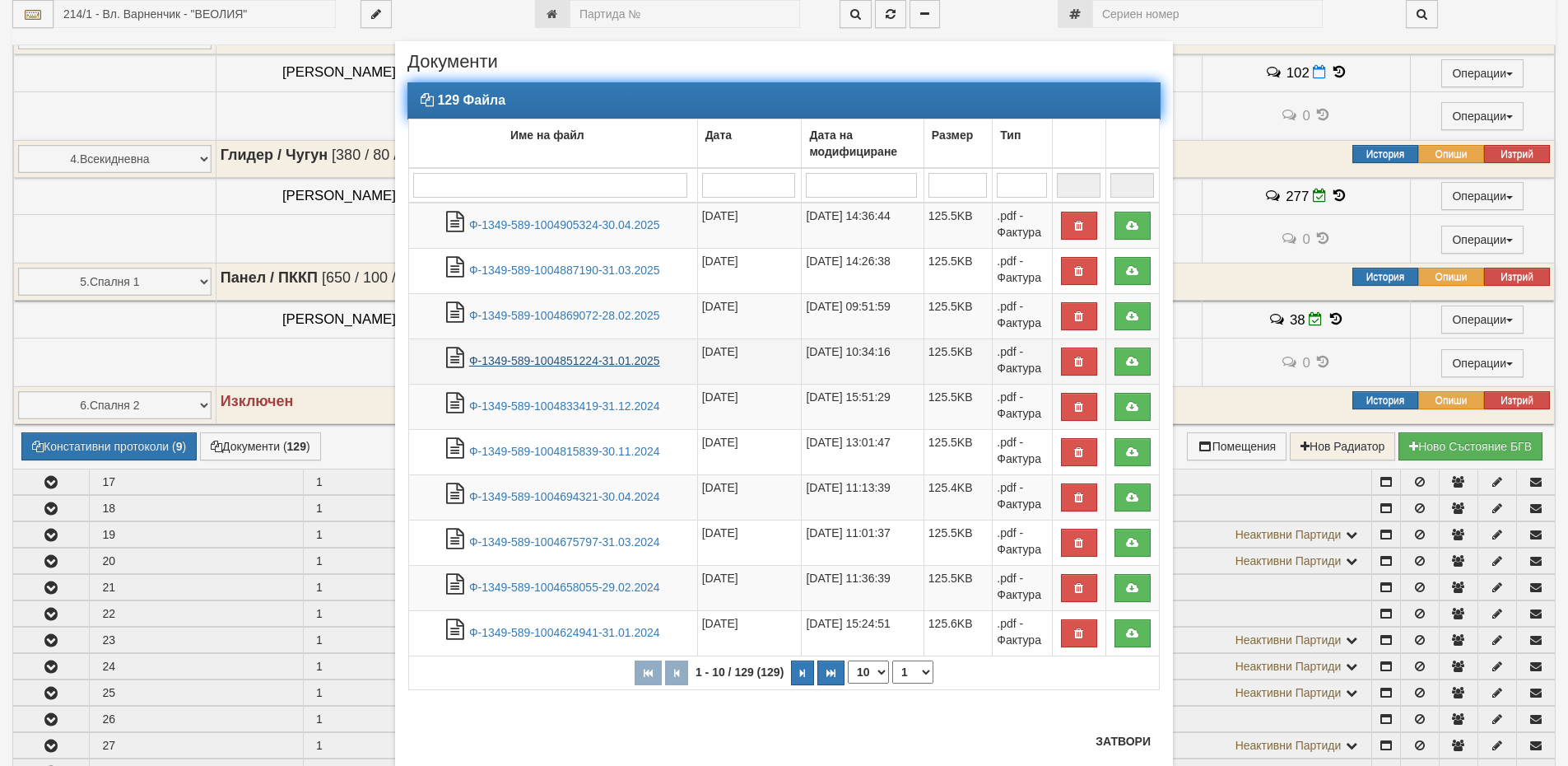
click at [553, 356] on link "Ф-1349-589-1004851224-31.01.2025" at bounding box center [564, 361] width 190 height 13
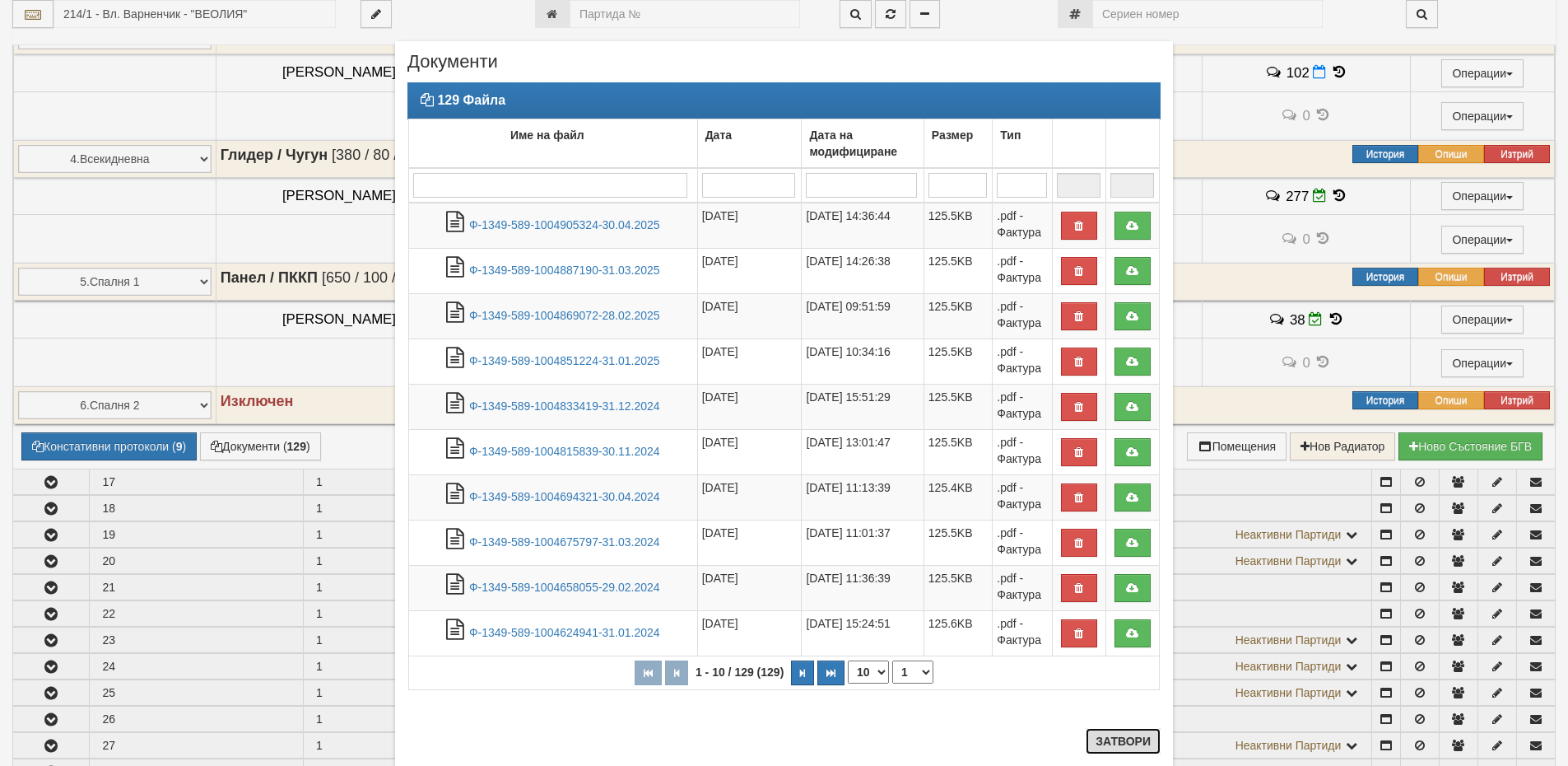
click at [1121, 744] on button "Затвори" at bounding box center [1122, 741] width 75 height 26
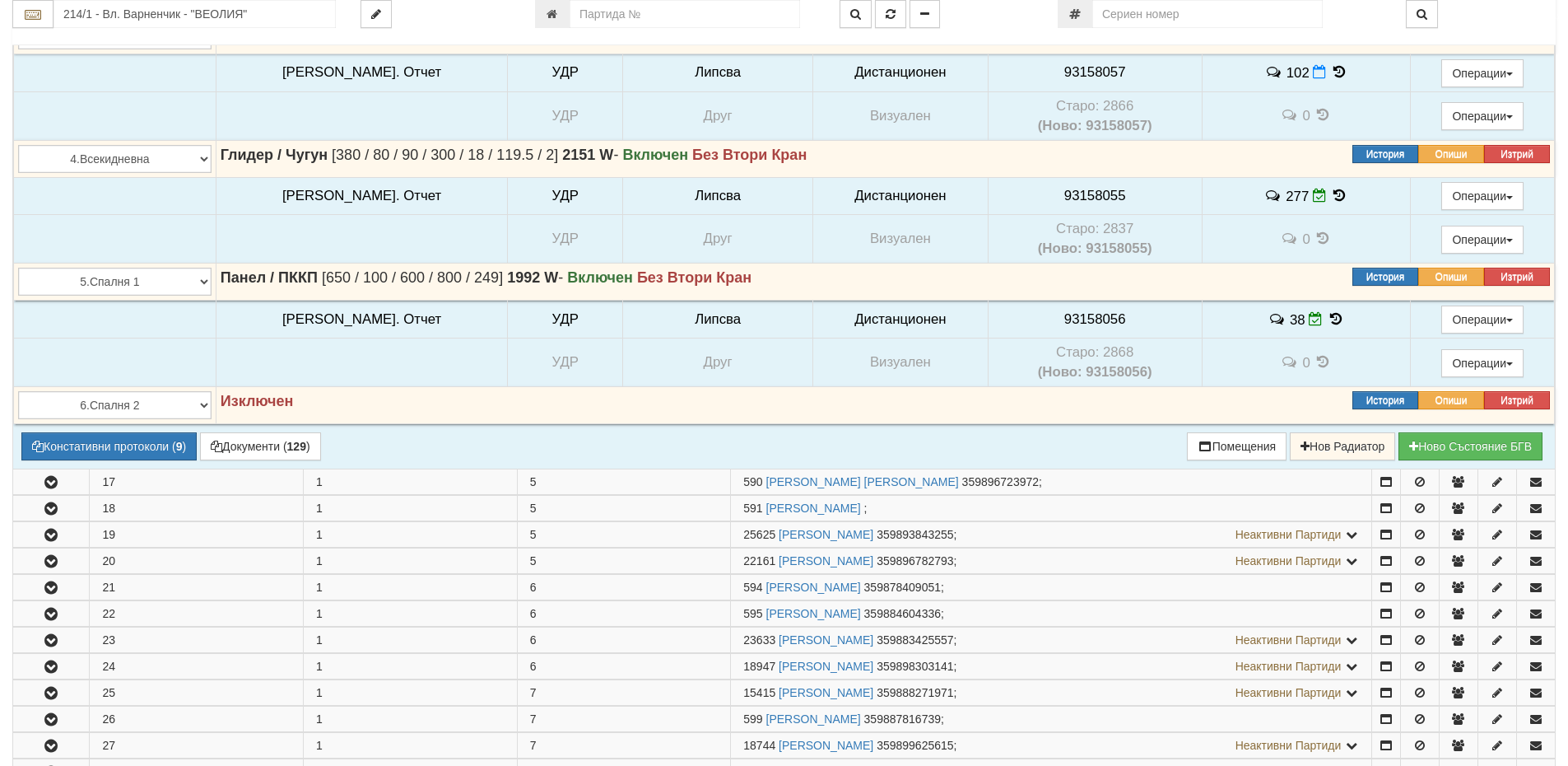
click at [1331, 200] on icon at bounding box center [1340, 196] width 18 height 14
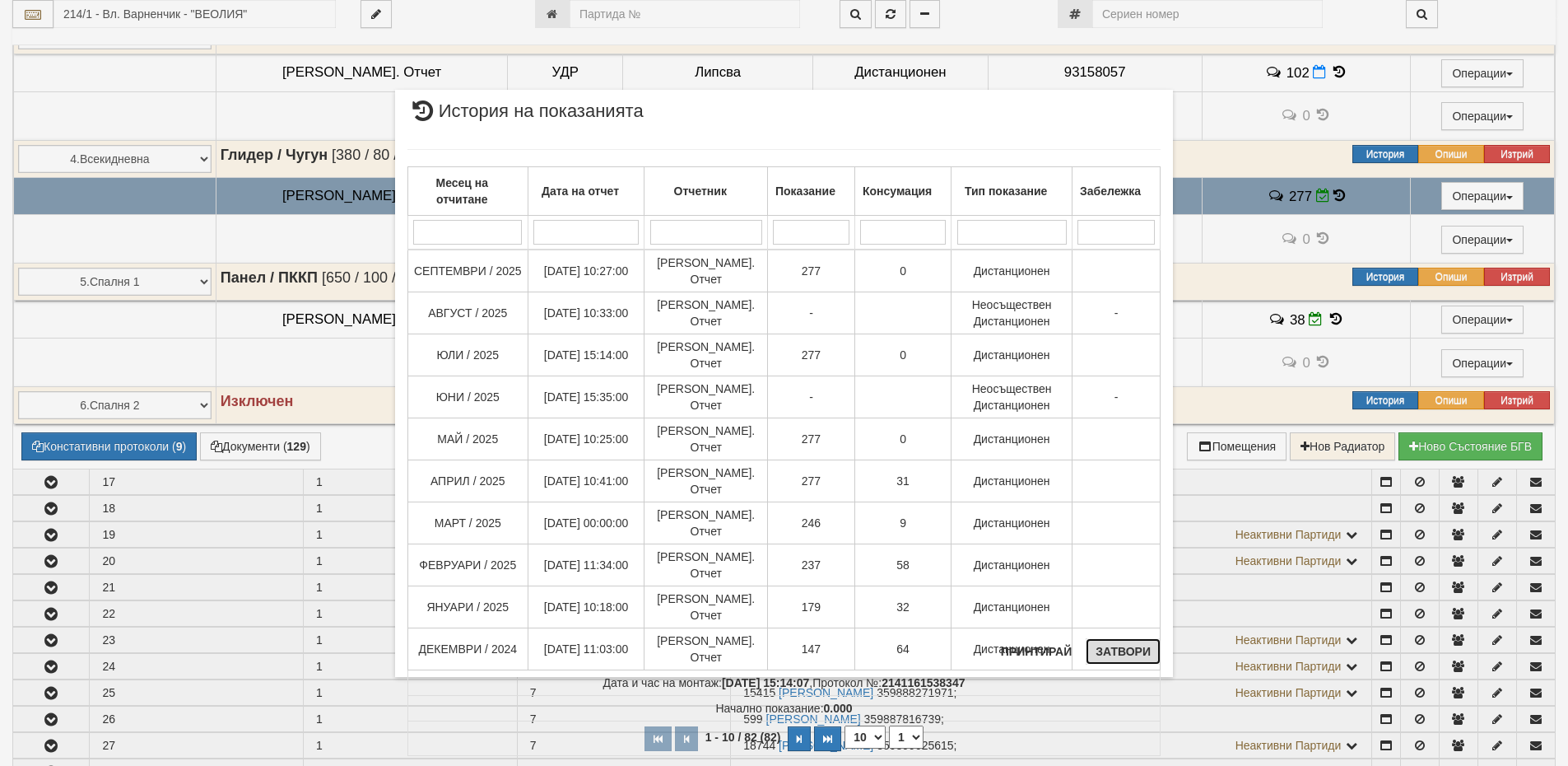
click at [1110, 645] on button "Затвори" at bounding box center [1122, 651] width 75 height 26
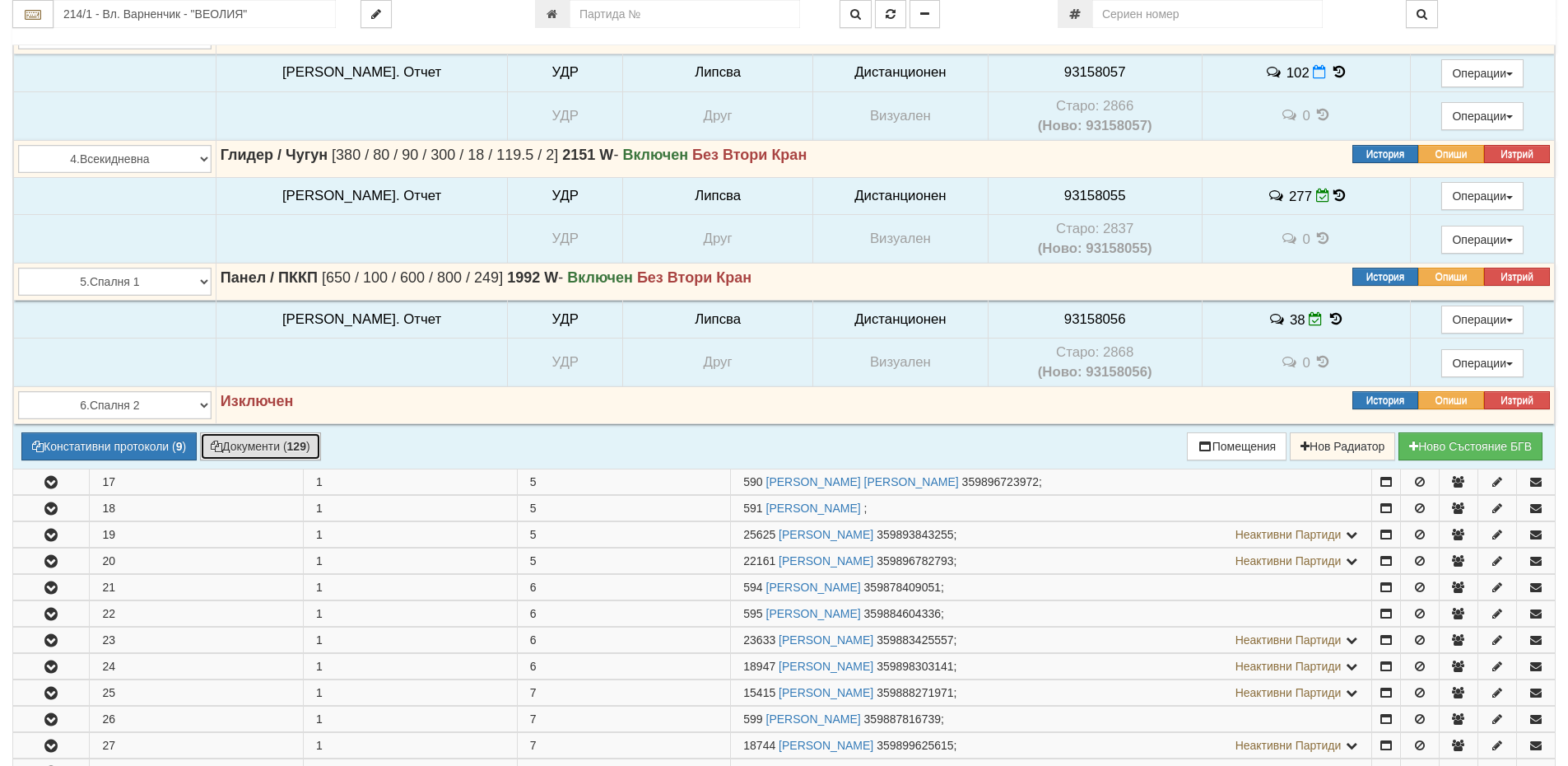
click at [259, 443] on button "Документи ( 129 )" at bounding box center [261, 446] width 121 height 28
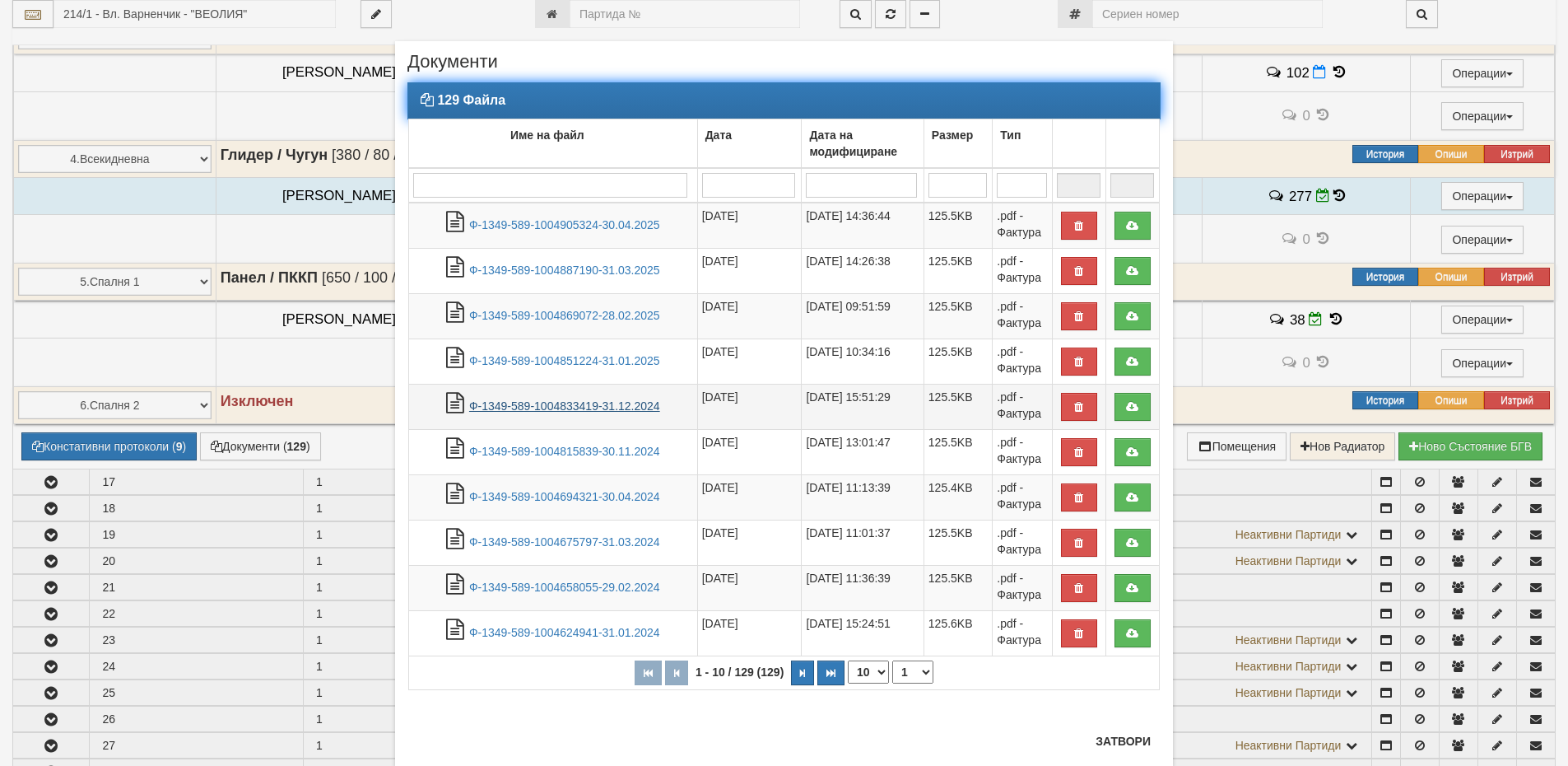
click at [533, 406] on link "Ф-1349-589-1004833419-31.12.2024" at bounding box center [564, 405] width 190 height 13
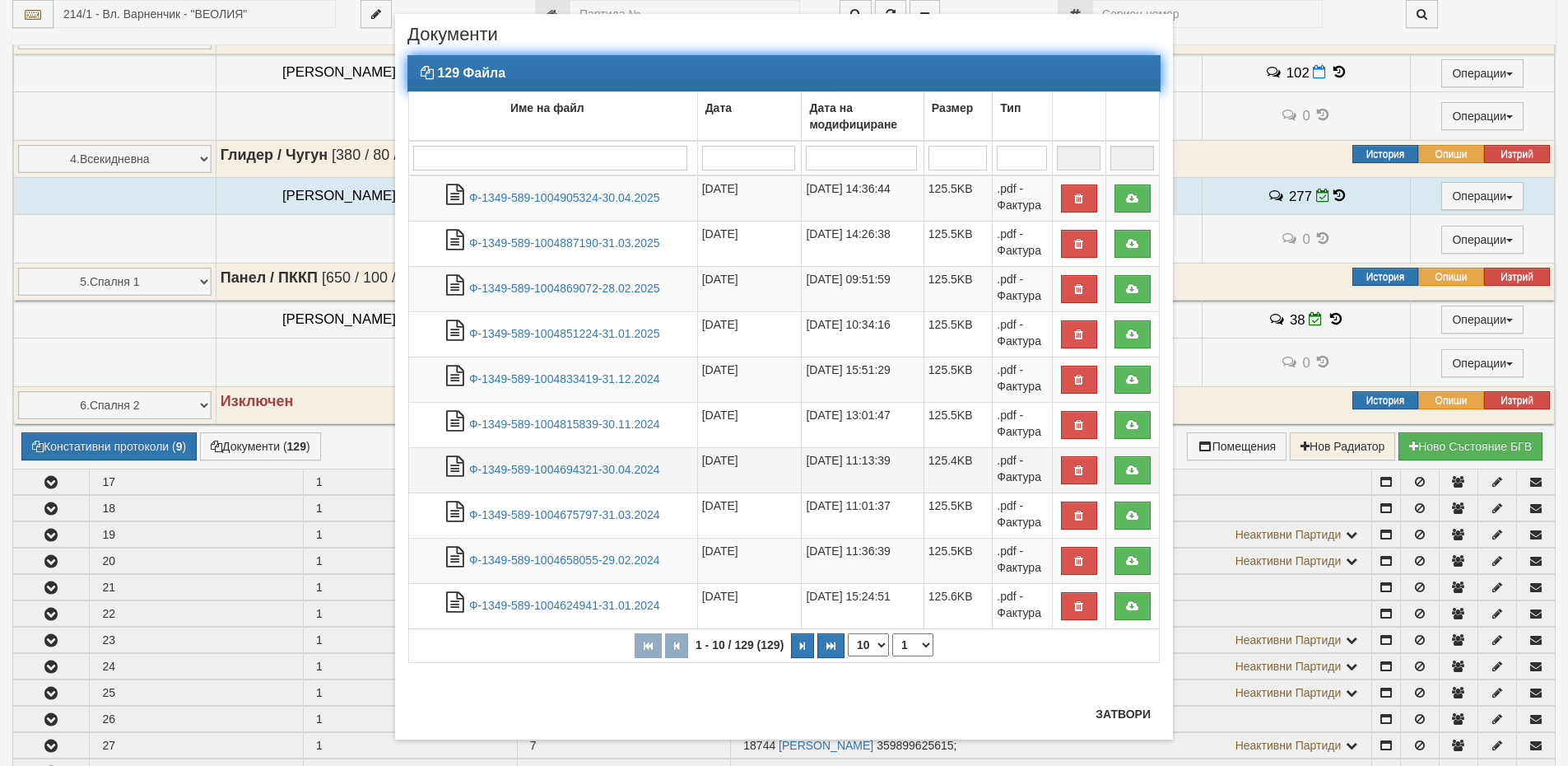
scroll to position [42, 0]
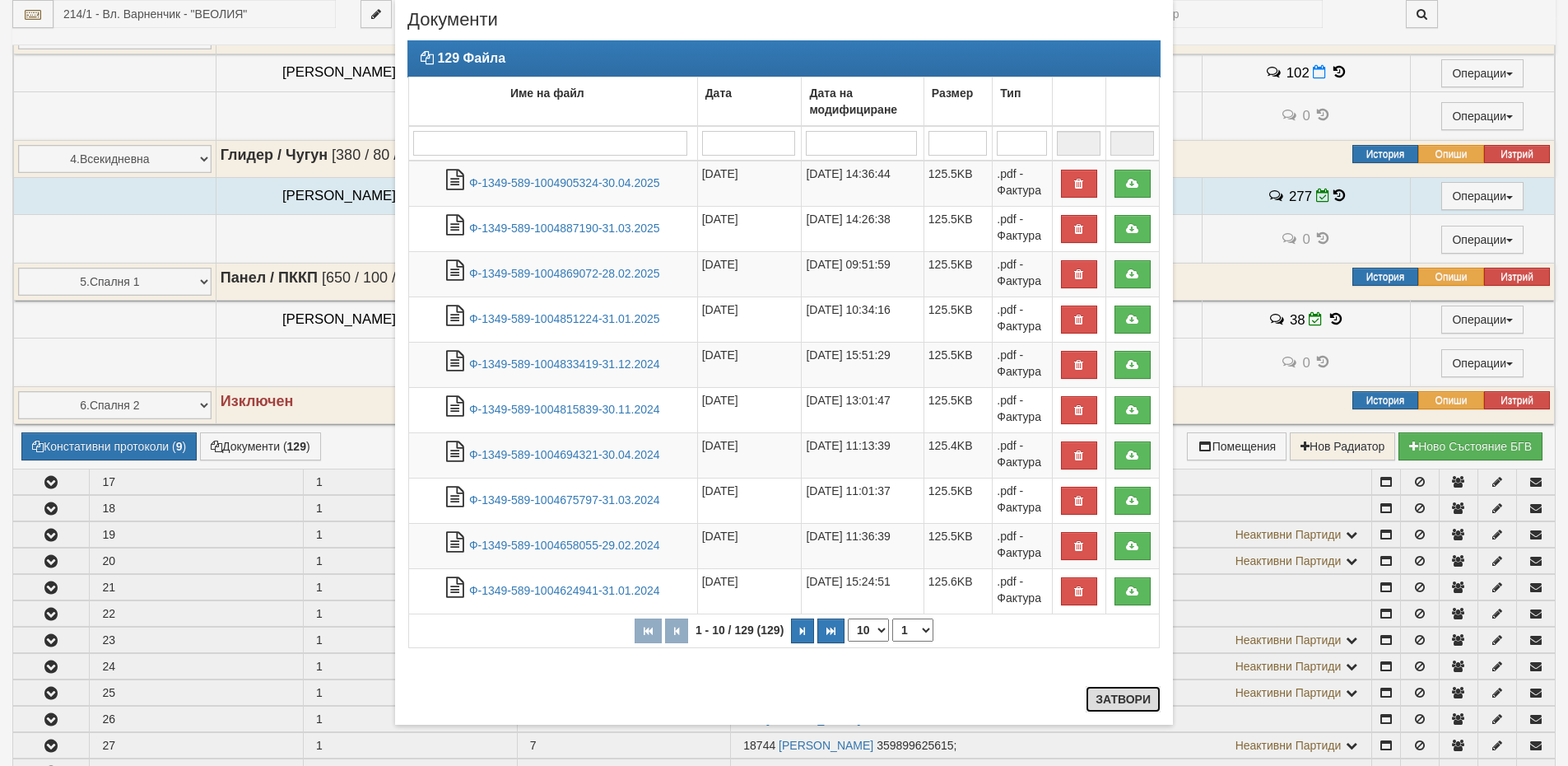
click at [1136, 703] on button "Затвори" at bounding box center [1122, 699] width 75 height 26
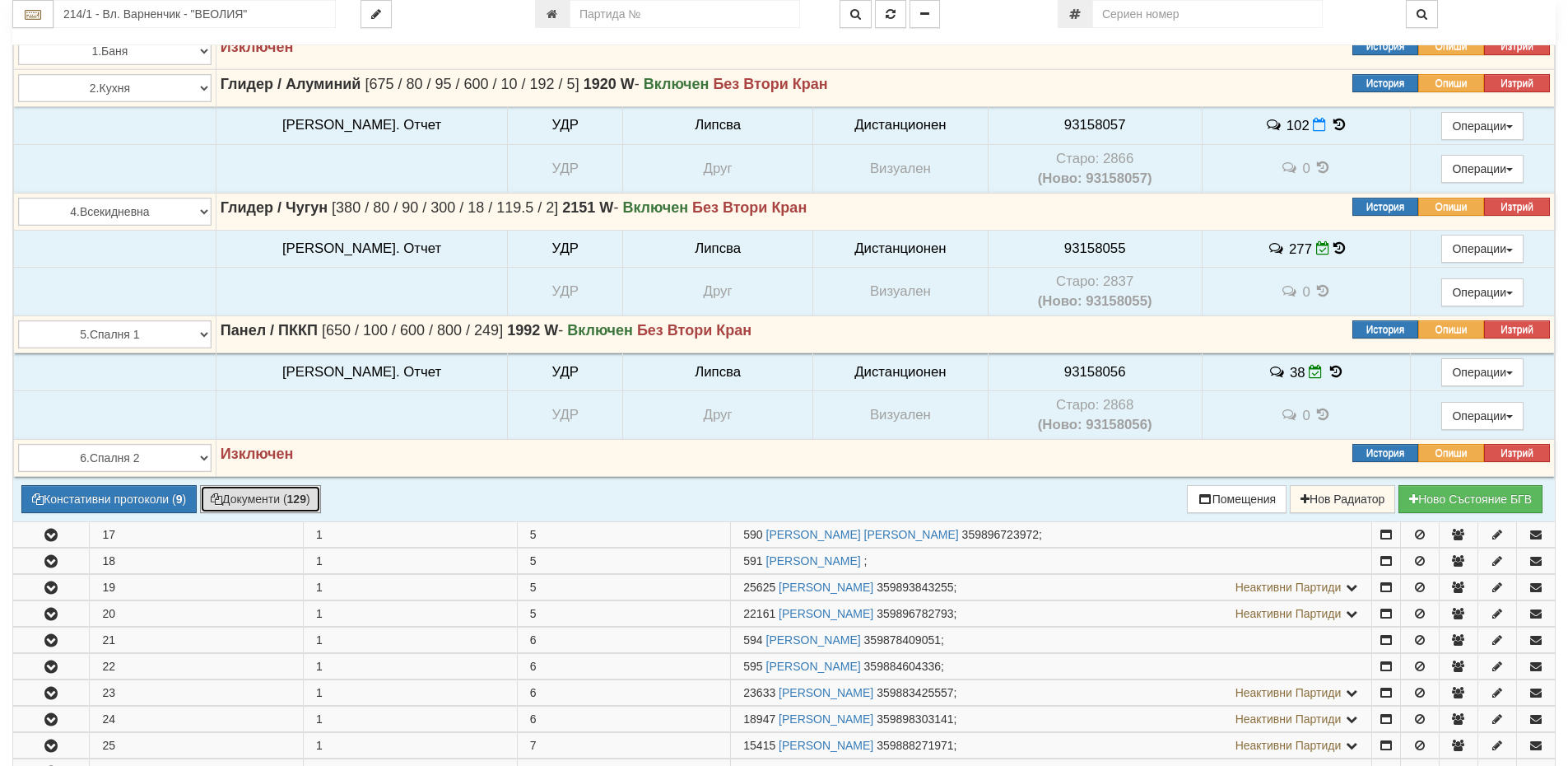
scroll to position [3211, 0]
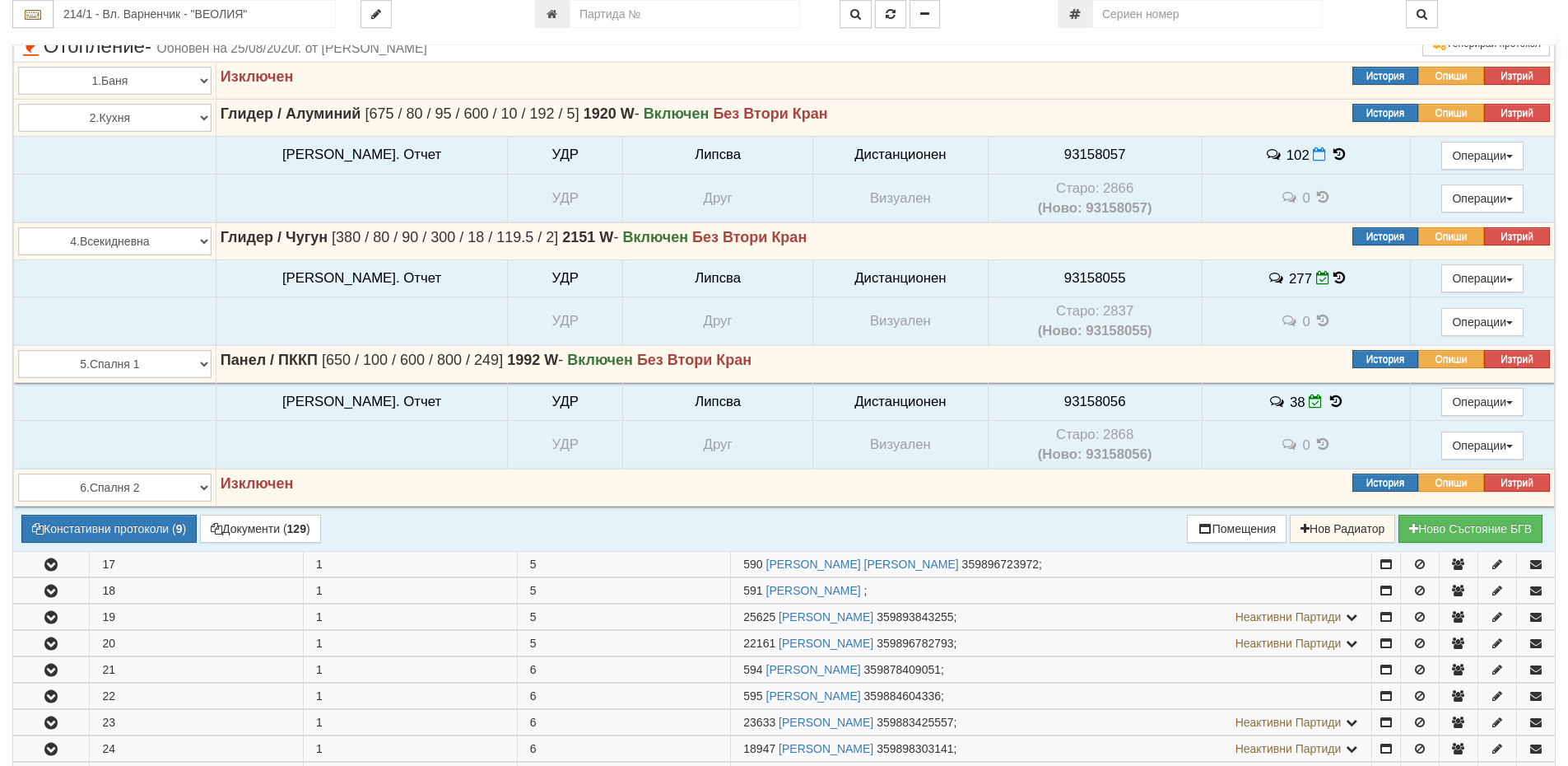
click at [1330, 155] on icon at bounding box center [1339, 155] width 18 height 14
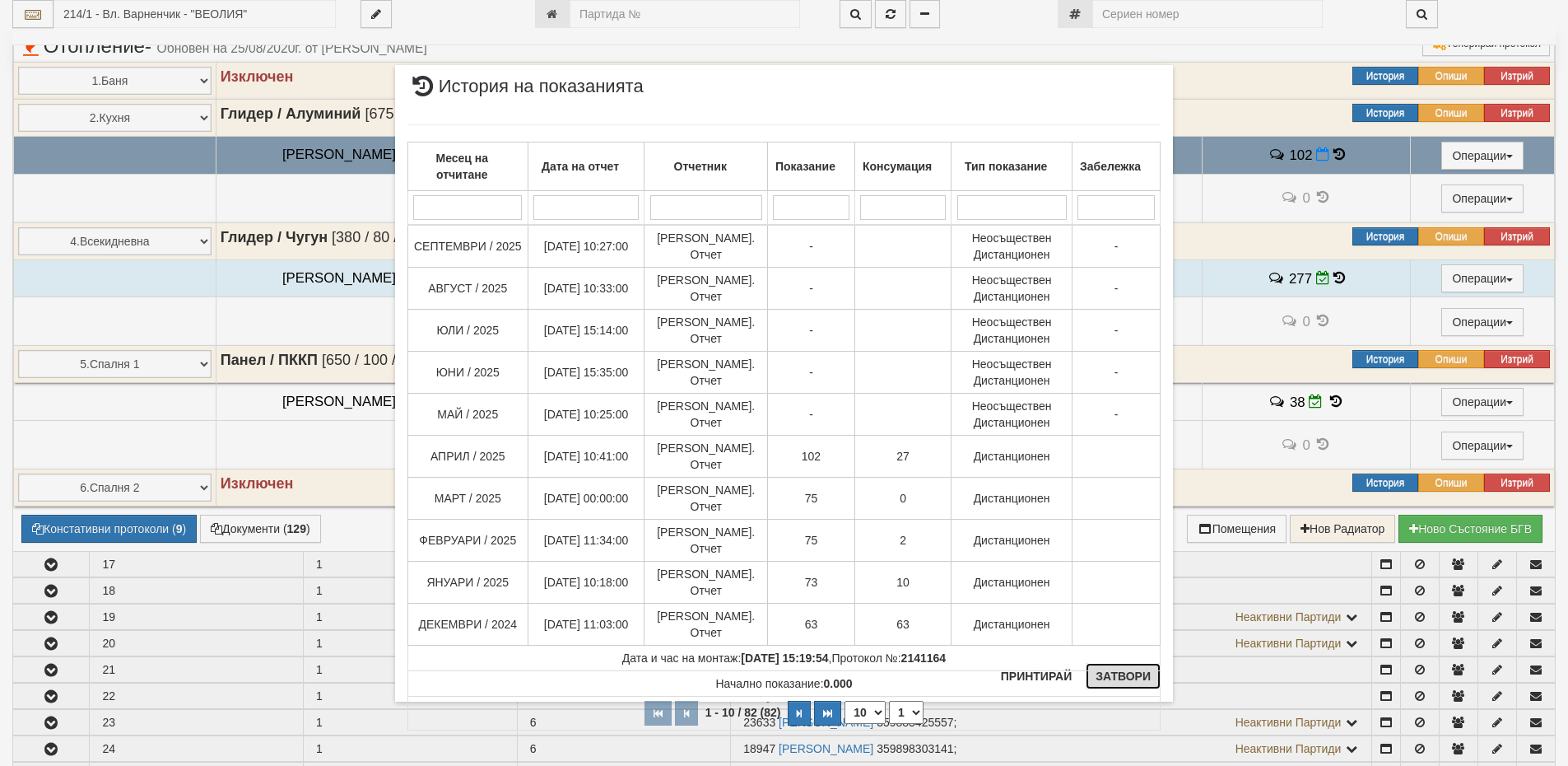
click at [1103, 672] on button "Затвори" at bounding box center [1122, 675] width 75 height 26
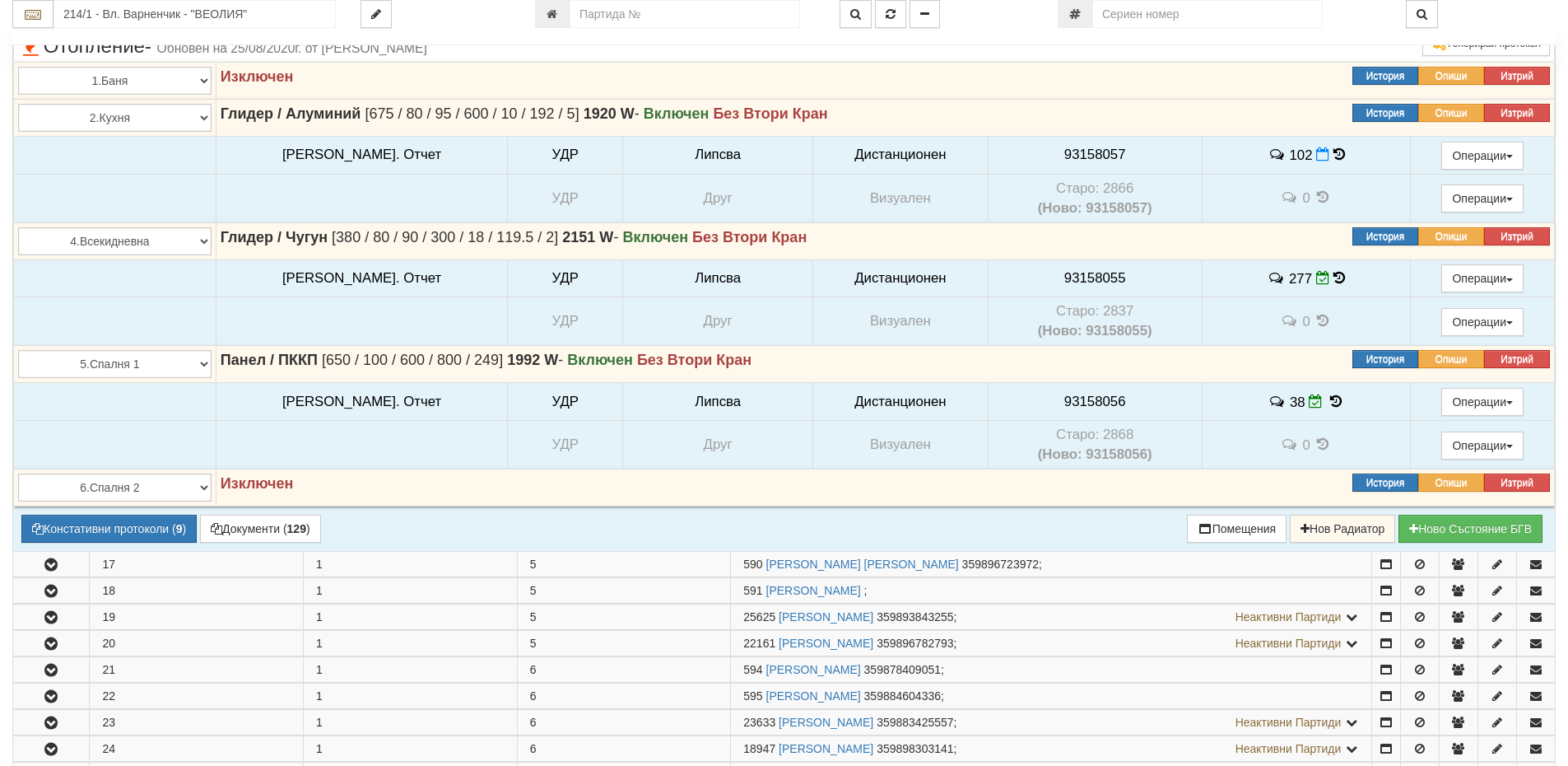
click at [1326, 400] on icon at bounding box center [1335, 402] width 18 height 14
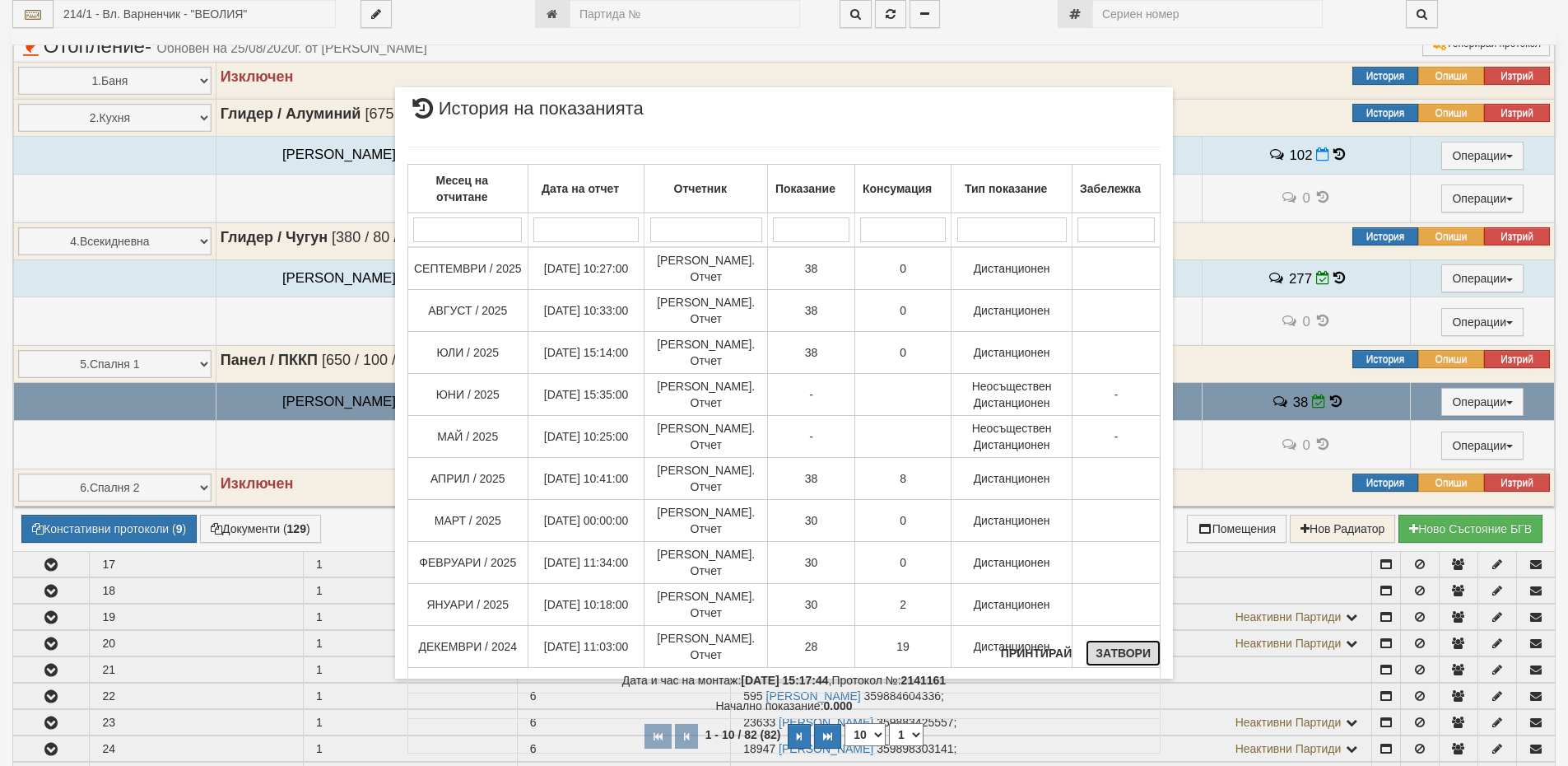
click at [1118, 648] on button "Затвори" at bounding box center [1122, 653] width 75 height 26
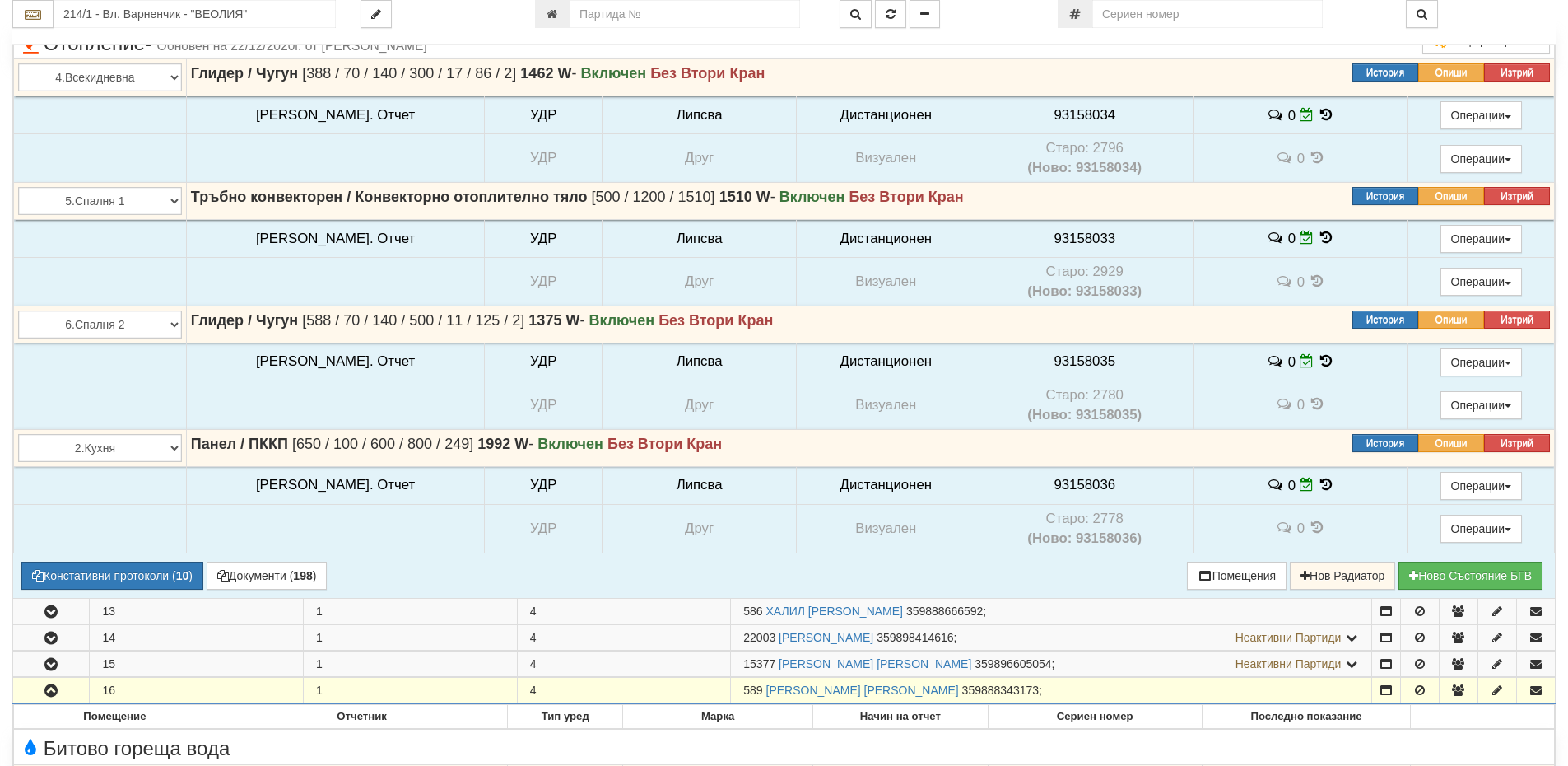
scroll to position [2223, 0]
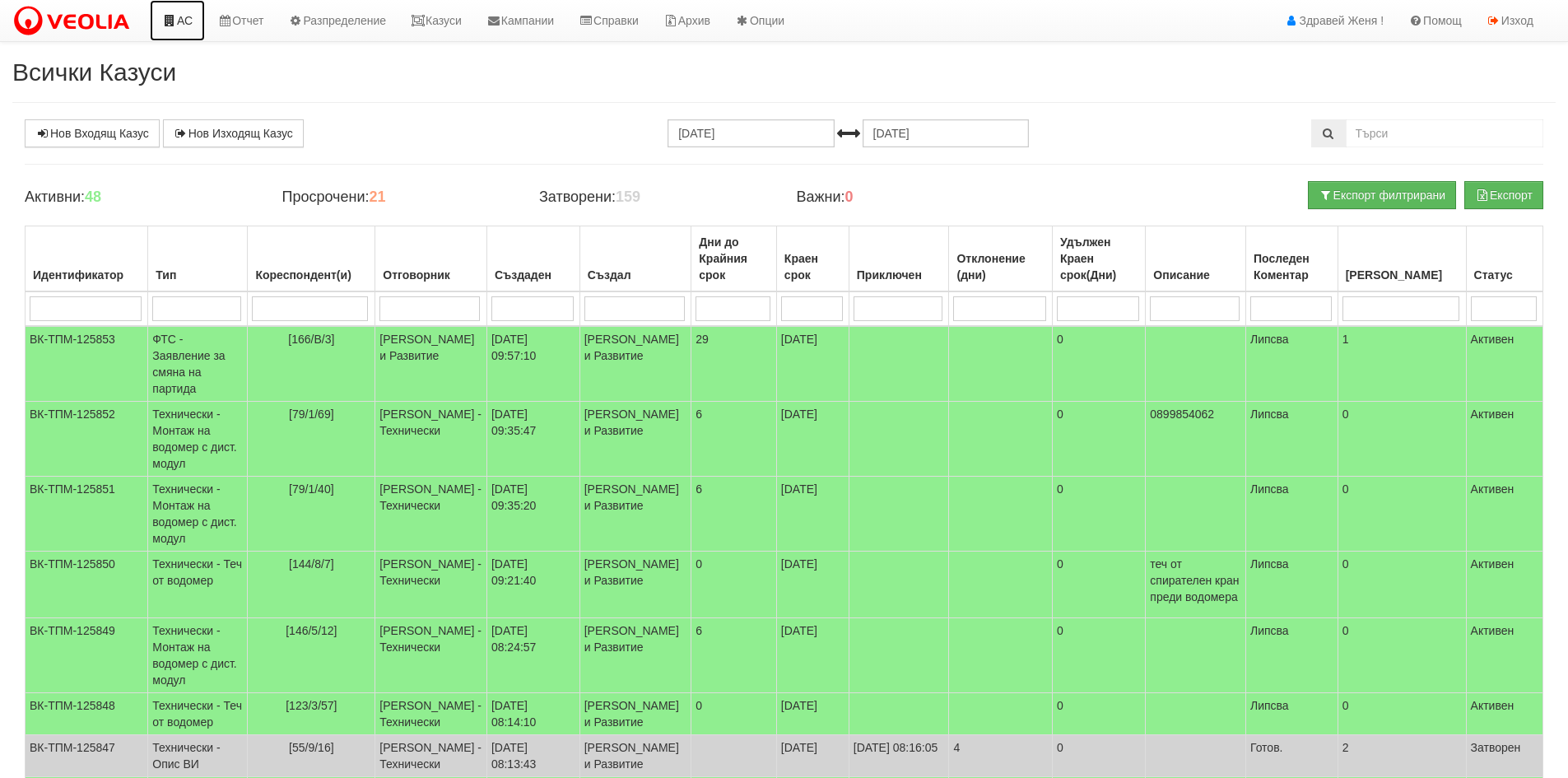
click at [184, 17] on link "АС" at bounding box center [177, 21] width 55 height 41
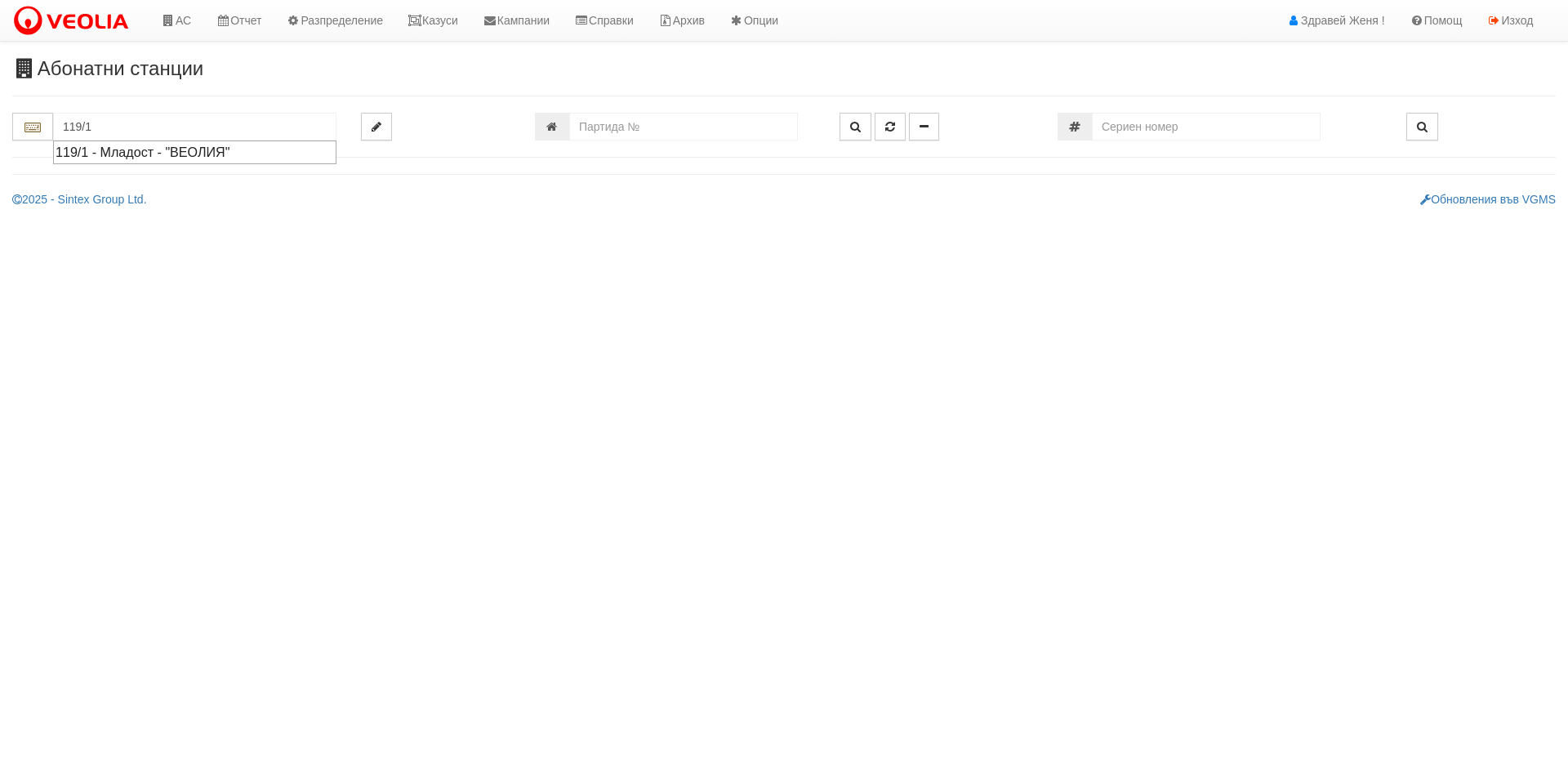
click at [218, 154] on div "119/1 - Младост - "ВЕОЛИЯ"" at bounding box center [194, 152] width 278 height 19
type input "119/1 - Младост - "ВЕОЛИЯ""
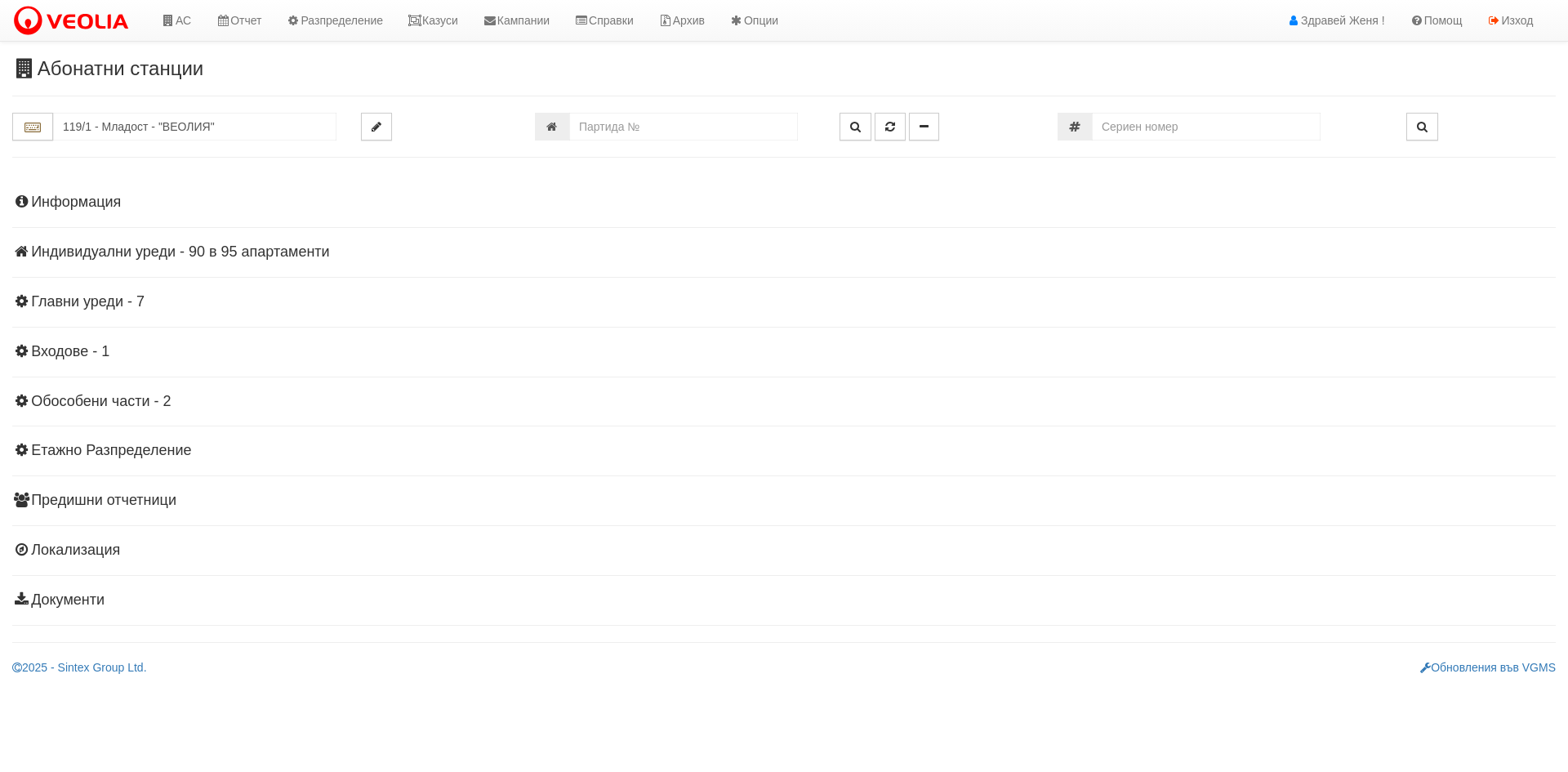
click at [225, 252] on h4 "Индивидуални уреди - 90 в 95 апартаменти" at bounding box center [784, 252] width 1544 height 16
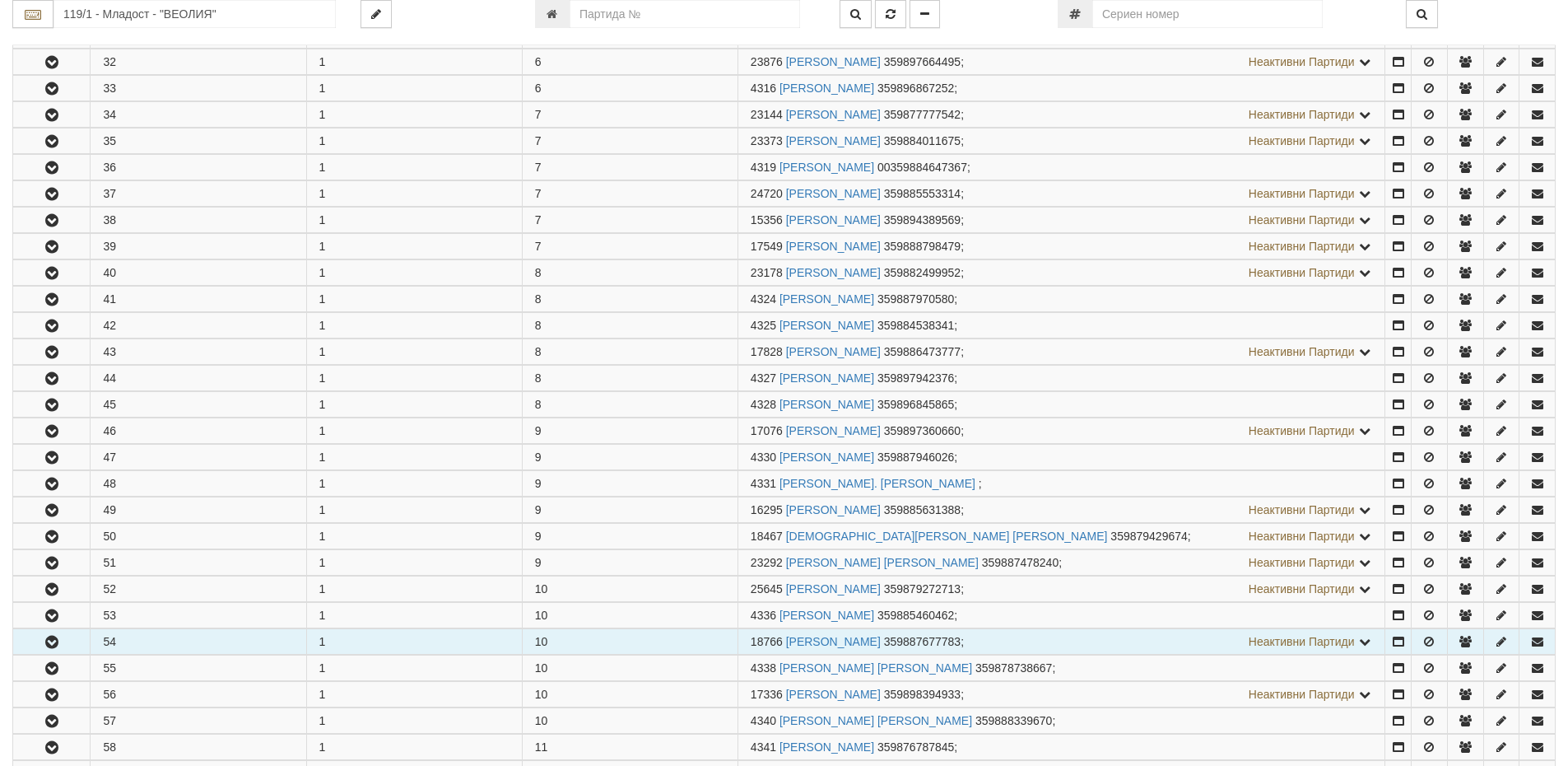
scroll to position [1153, 0]
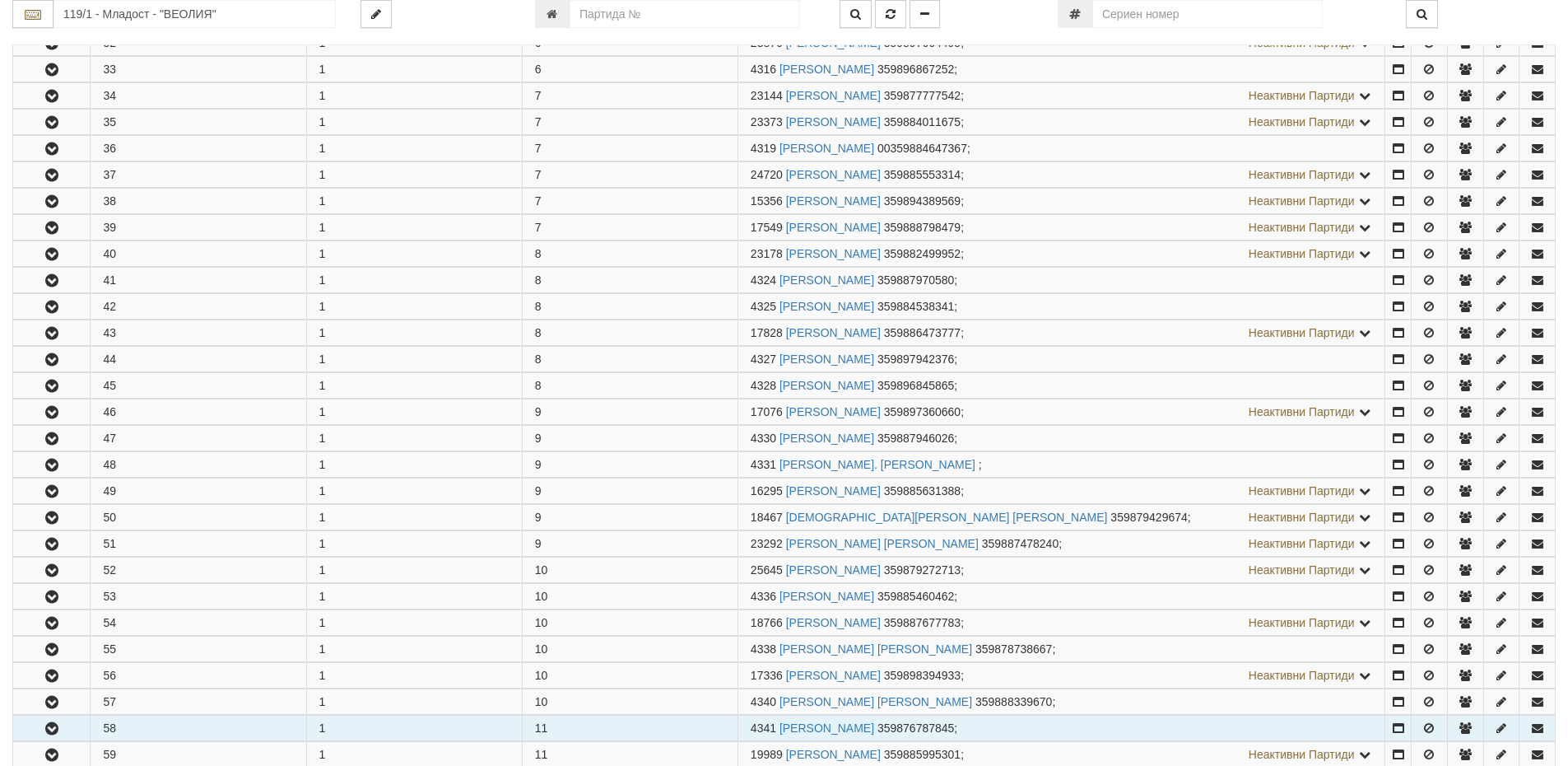
click at [54, 723] on icon "button" at bounding box center [52, 728] width 20 height 12
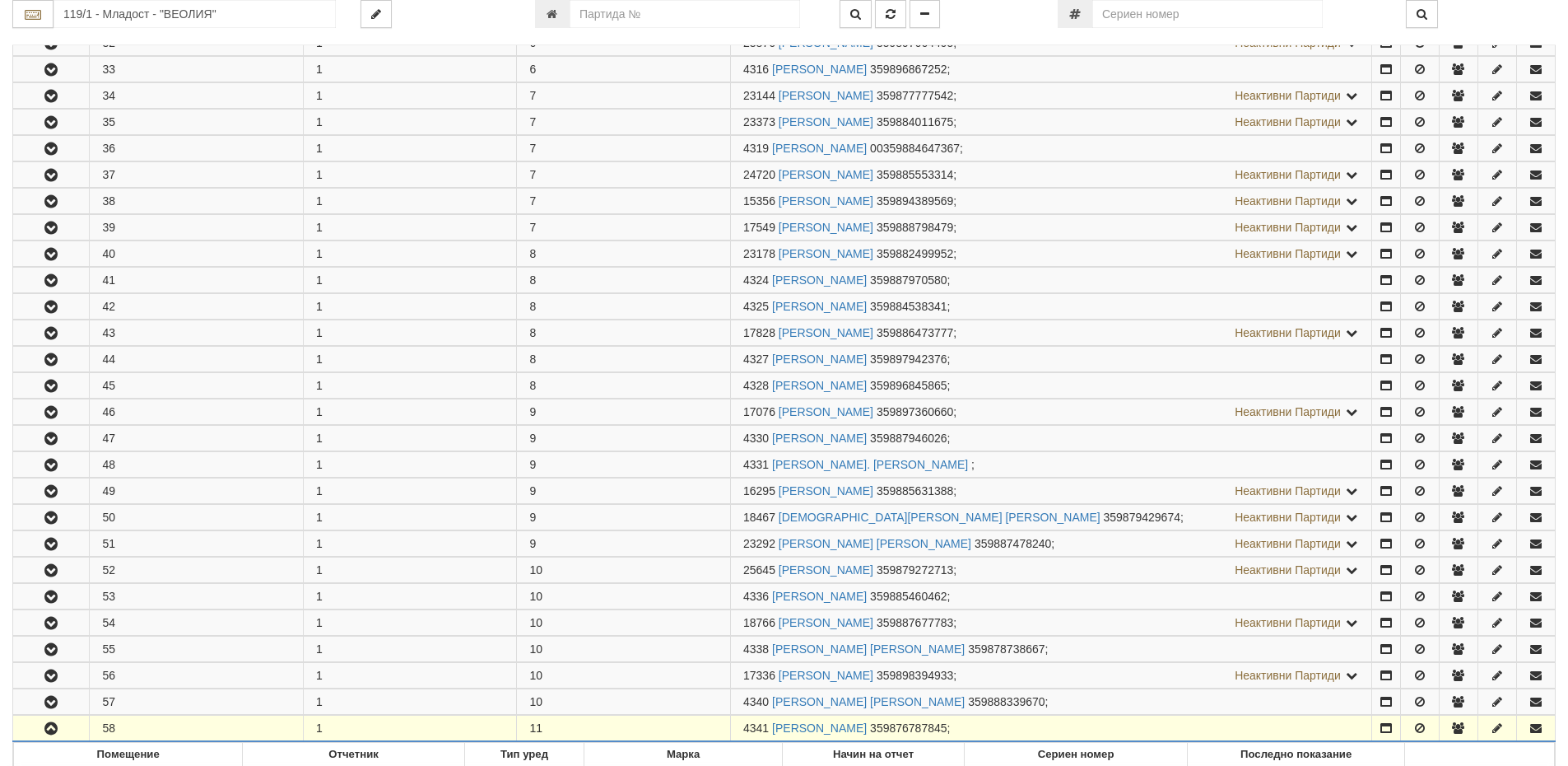
drag, startPoint x: 767, startPoint y: 726, endPoint x: 729, endPoint y: 727, distance: 38.0
click at [729, 727] on tr "58 1 11 4341 ПАУЛИНА ЮЛИЕВА СТОЙЧЕВА 359876787845 ;" at bounding box center [784, 728] width 1542 height 26
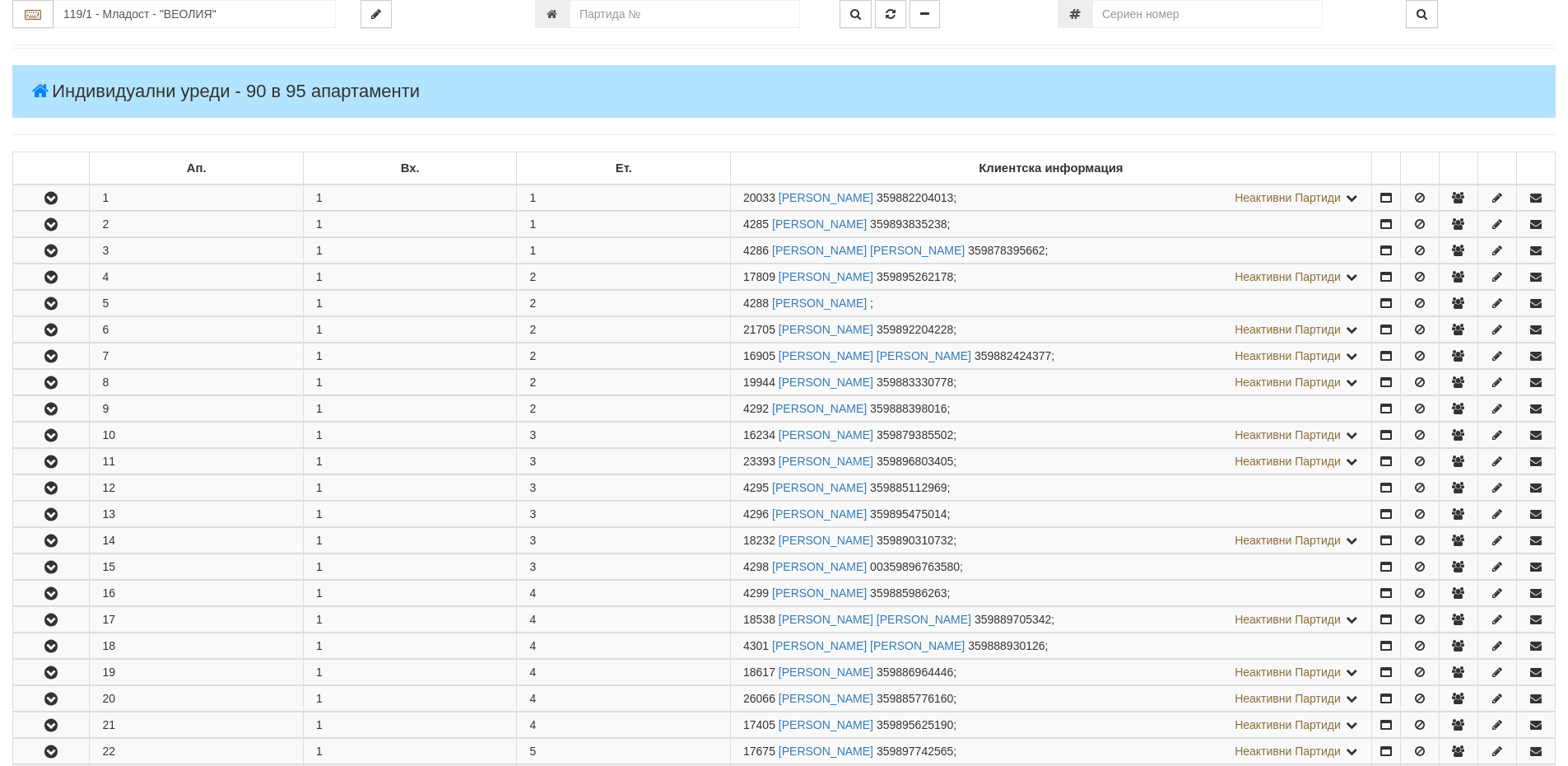
scroll to position [0, 0]
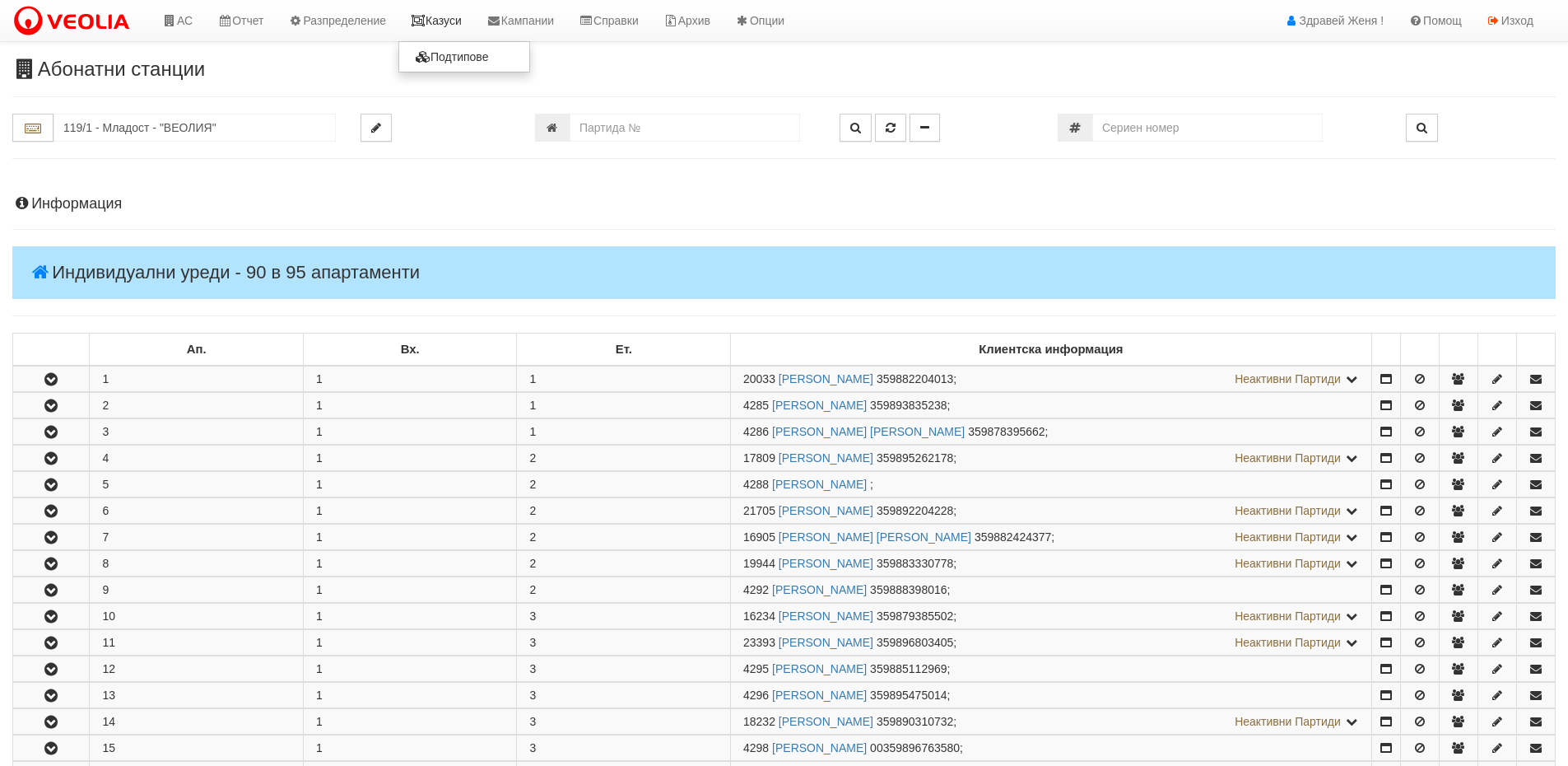
click at [445, 19] on link "Казуси" at bounding box center [436, 21] width 75 height 41
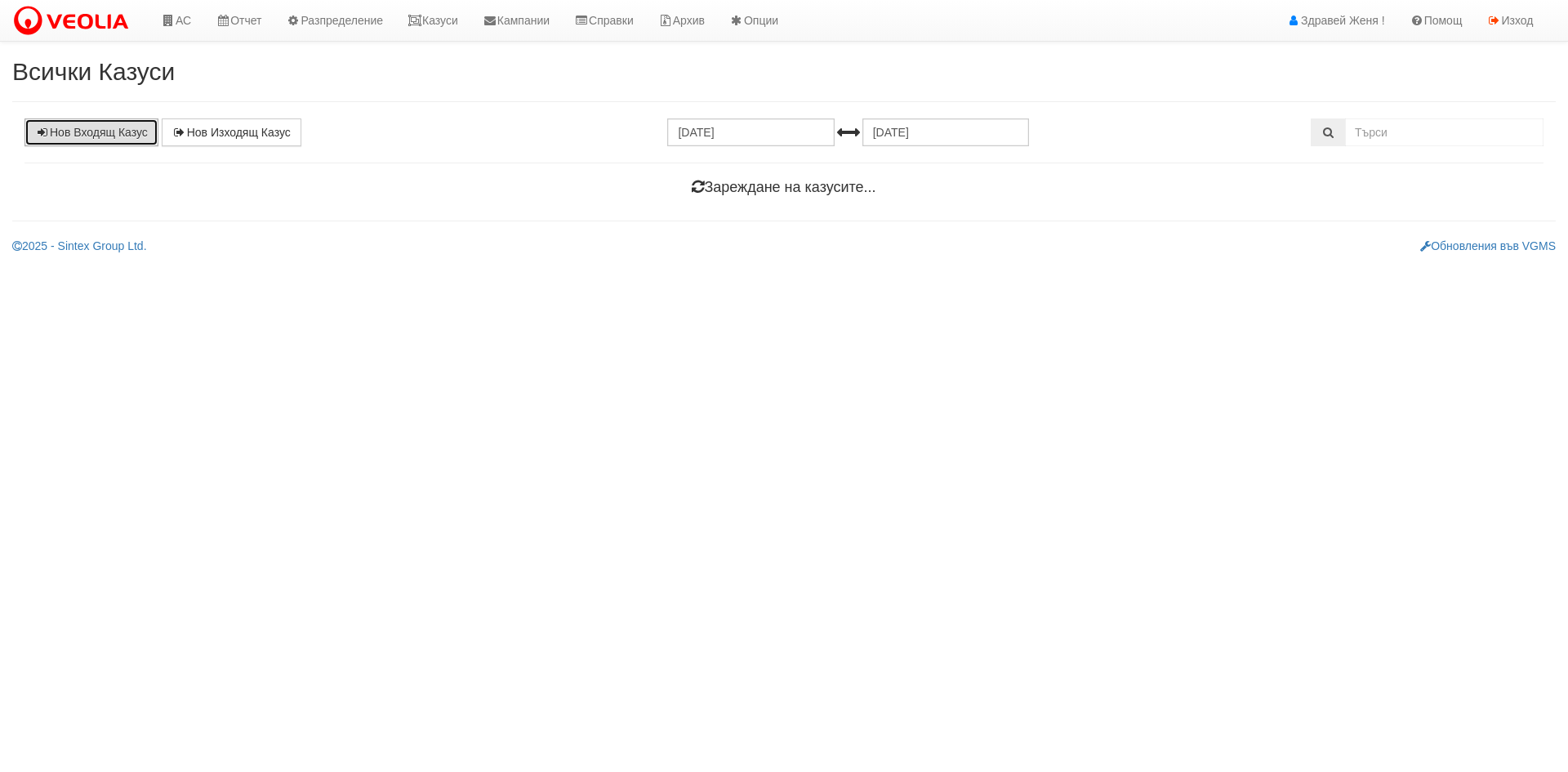
click at [122, 144] on link "Нов Входящ Казус" at bounding box center [91, 132] width 134 height 28
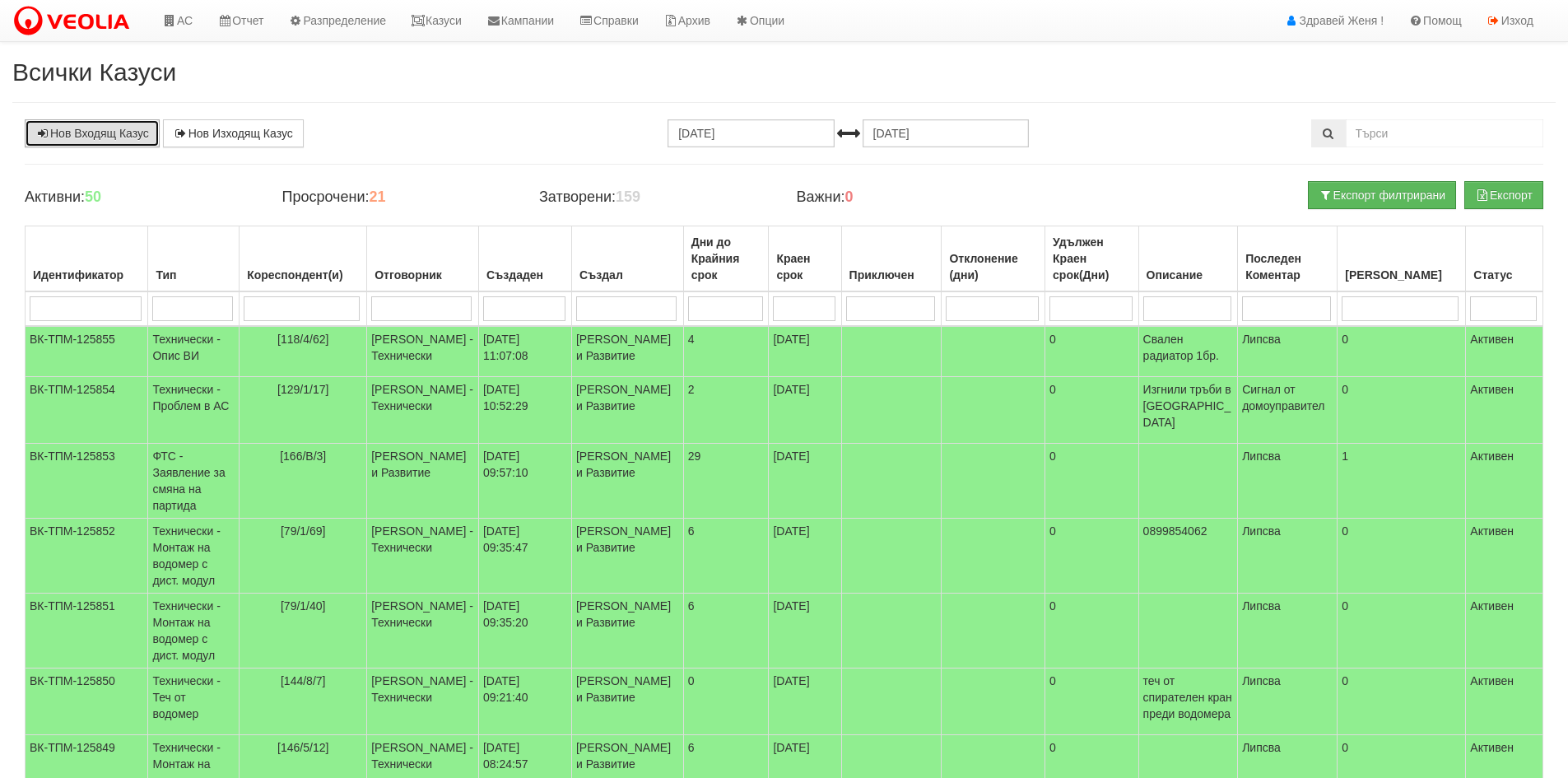
click at [106, 144] on link "Нов Входящ Казус" at bounding box center [92, 133] width 135 height 28
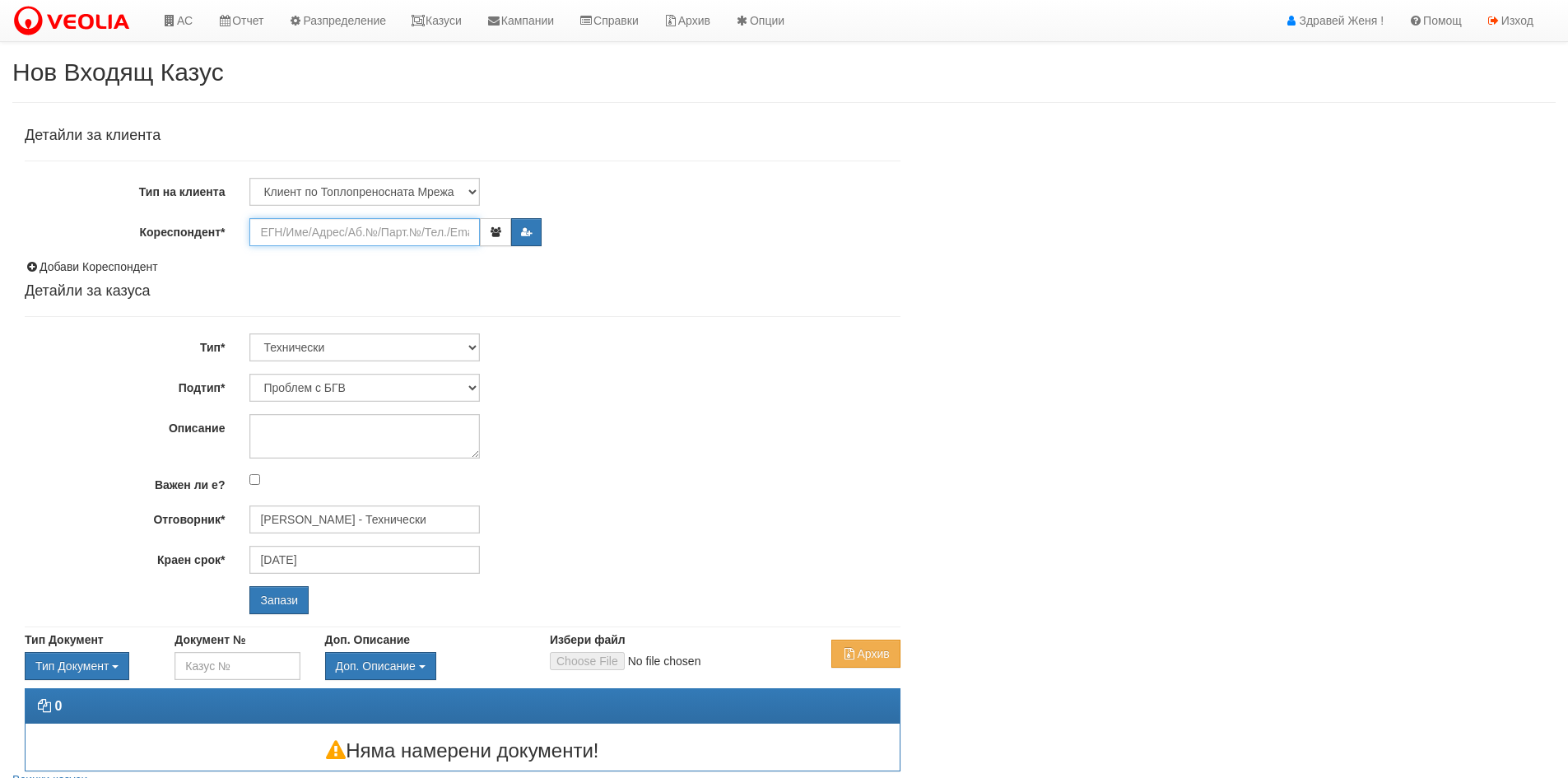
click at [295, 220] on input "Кореспондент*" at bounding box center [365, 232] width 230 height 28
type input "D"
type input "ДЯ ру"
click at [190, 24] on link "АС" at bounding box center [177, 21] width 55 height 41
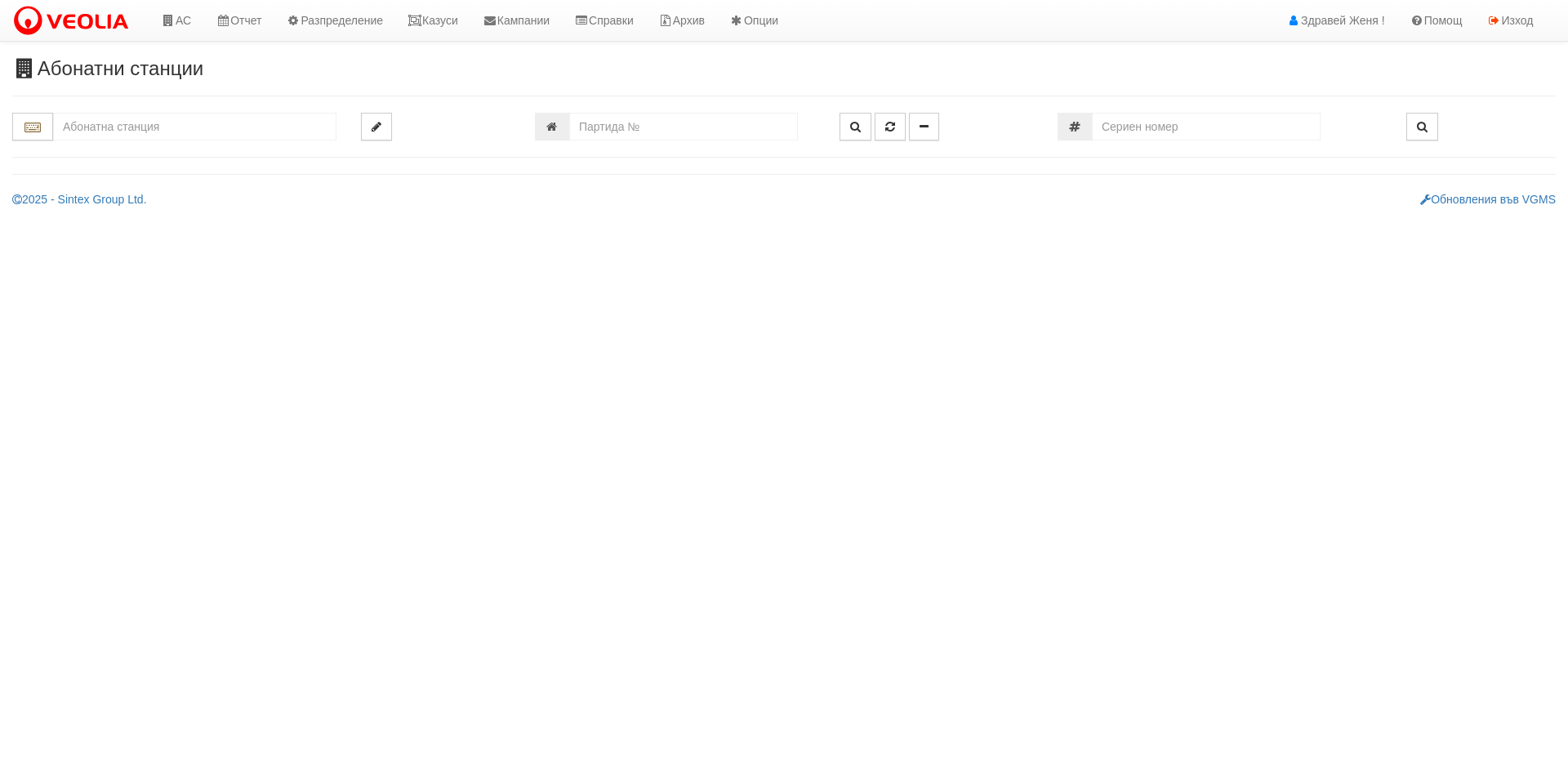
click at [175, 126] on input "text" at bounding box center [195, 126] width 284 height 28
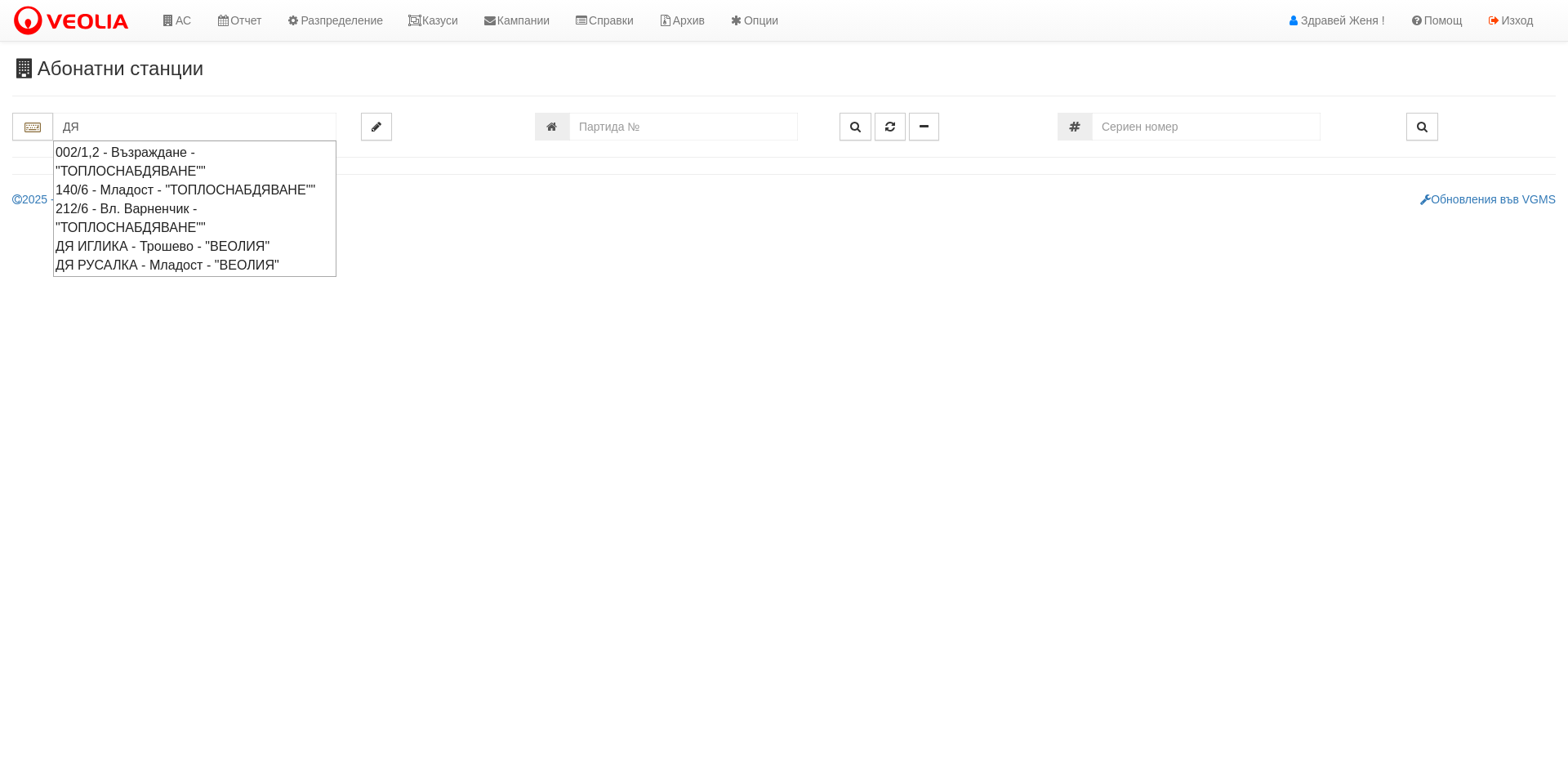
click at [211, 275] on div "ДЯ РУСАЛКА - Младост - "ВЕОЛИЯ"" at bounding box center [194, 265] width 278 height 19
type input "ДЯ РУСАЛКА - Младост - "ВЕОЛИЯ""
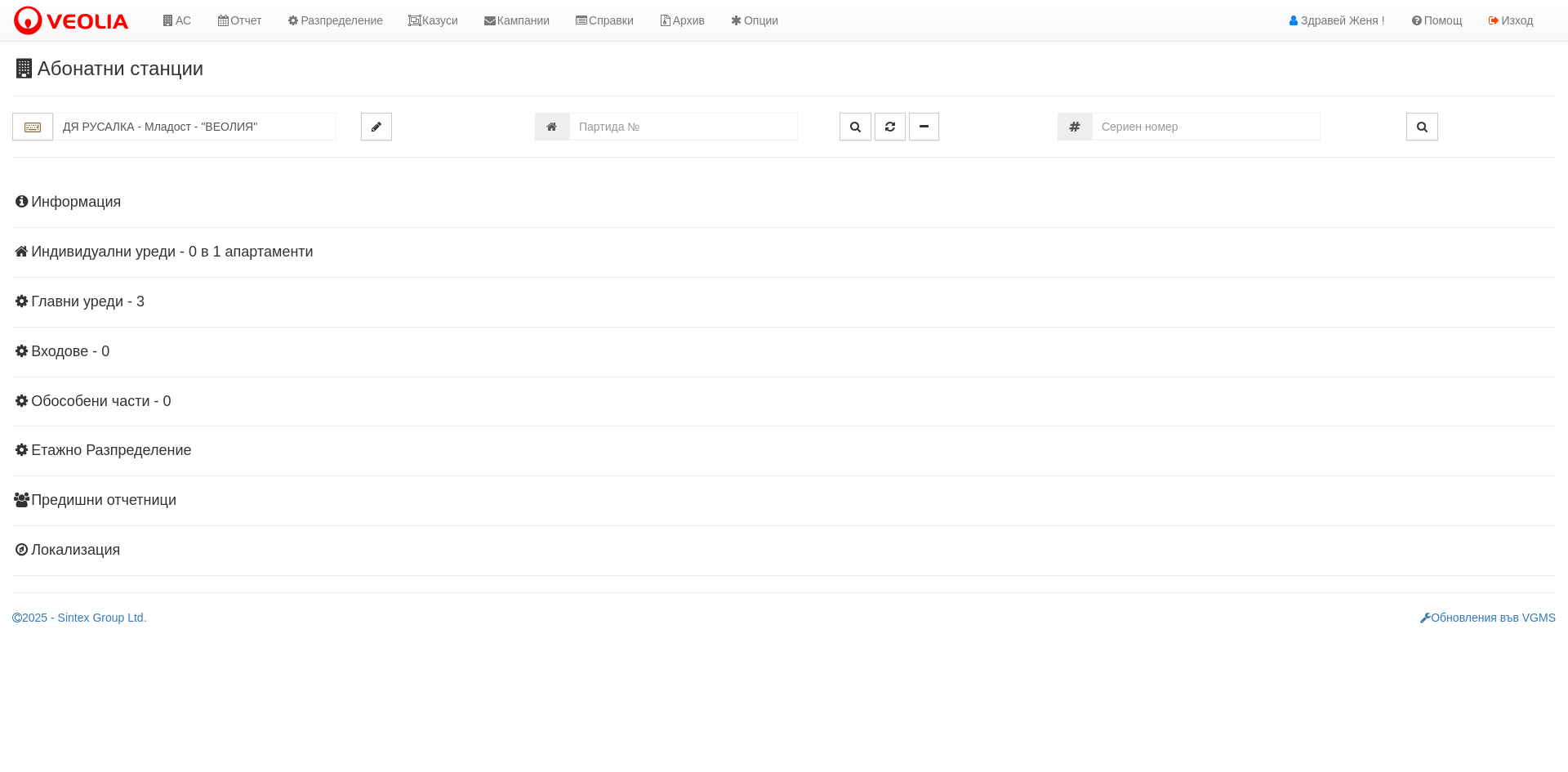
click at [101, 253] on h4 "Индивидуални уреди - 0 в 1 апартаменти" at bounding box center [784, 252] width 1544 height 16
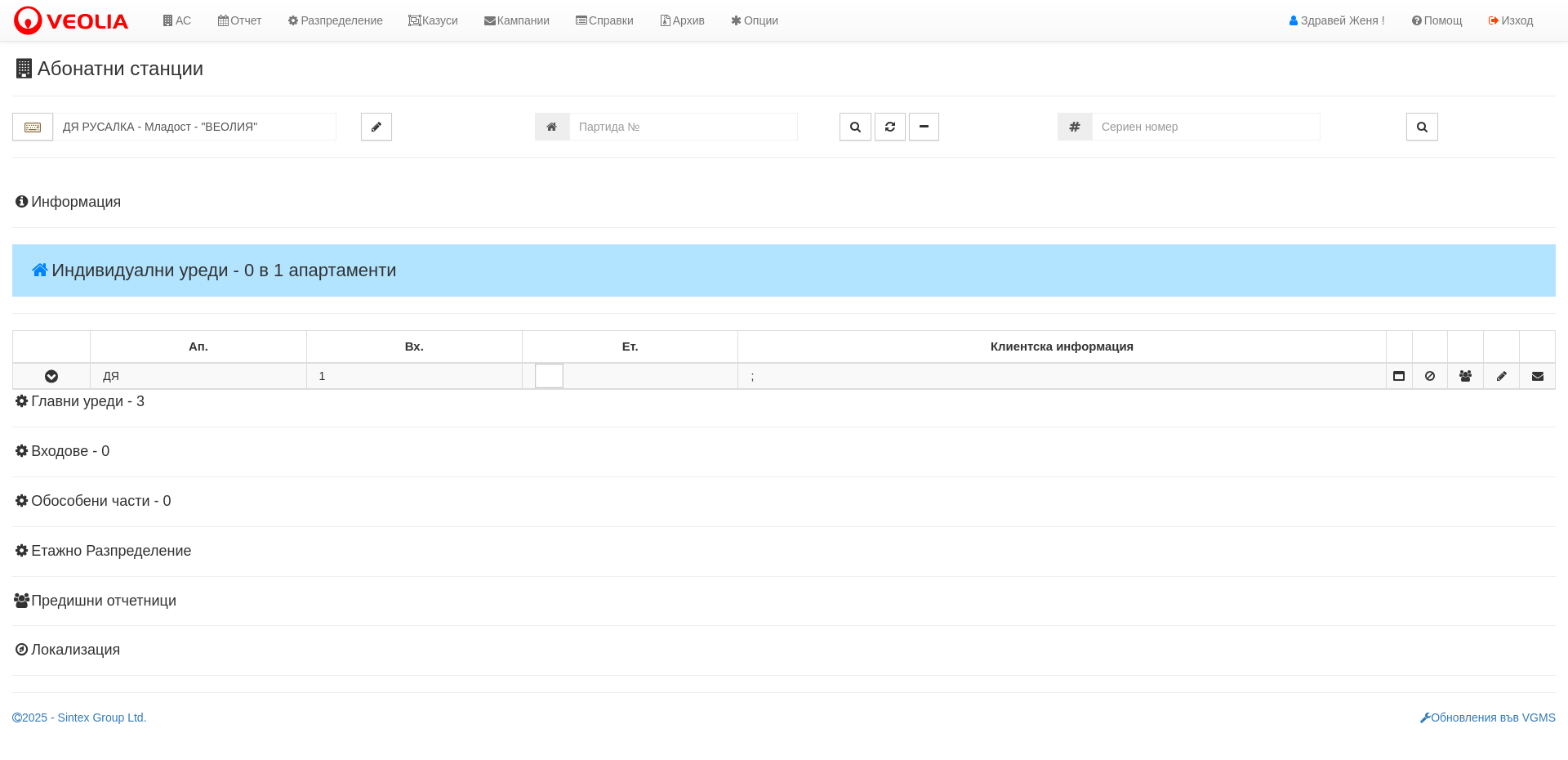
click at [98, 203] on h4 "Информация" at bounding box center [784, 202] width 1544 height 16
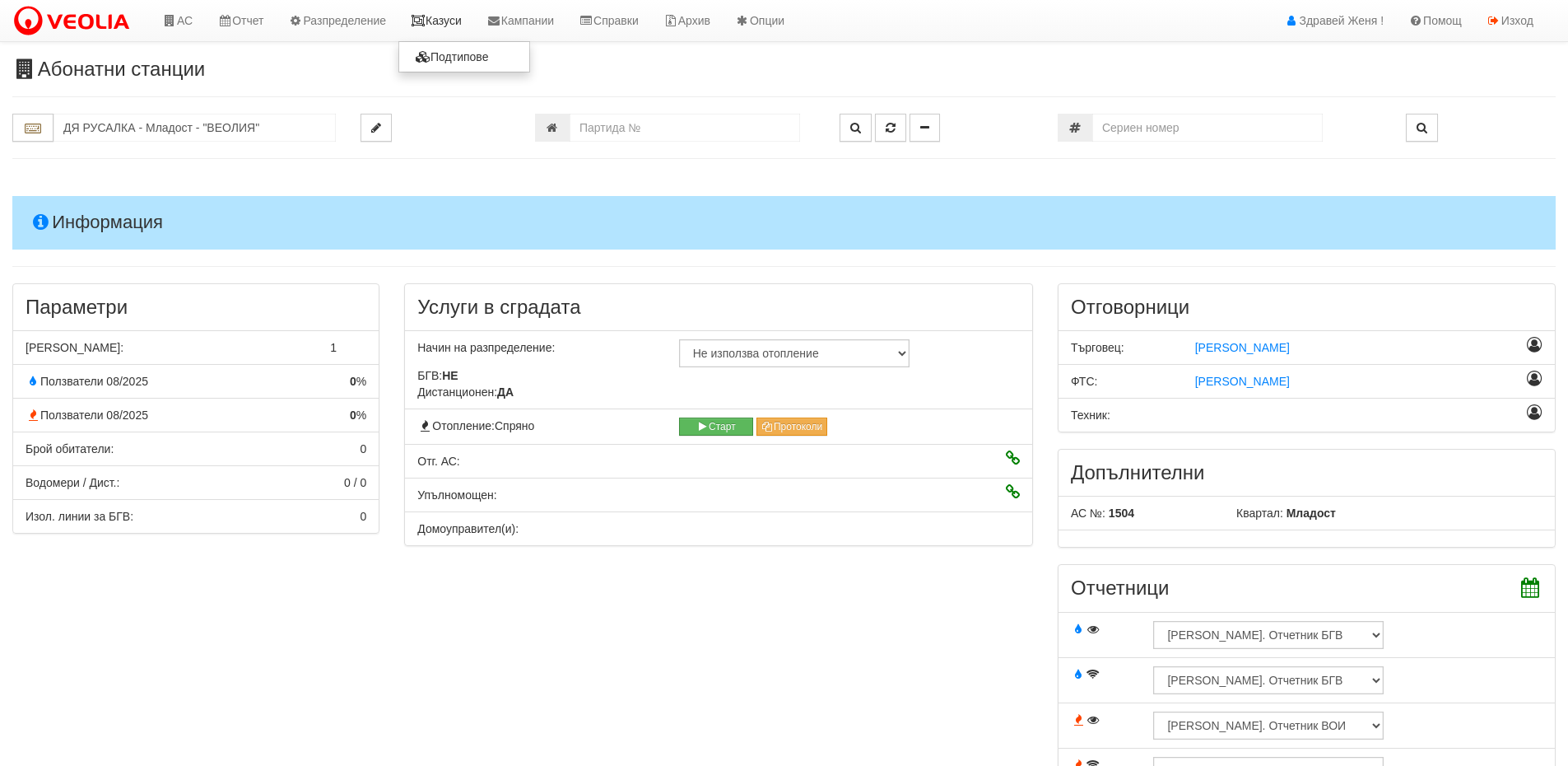
click at [436, 24] on link "Казуси" at bounding box center [436, 21] width 75 height 41
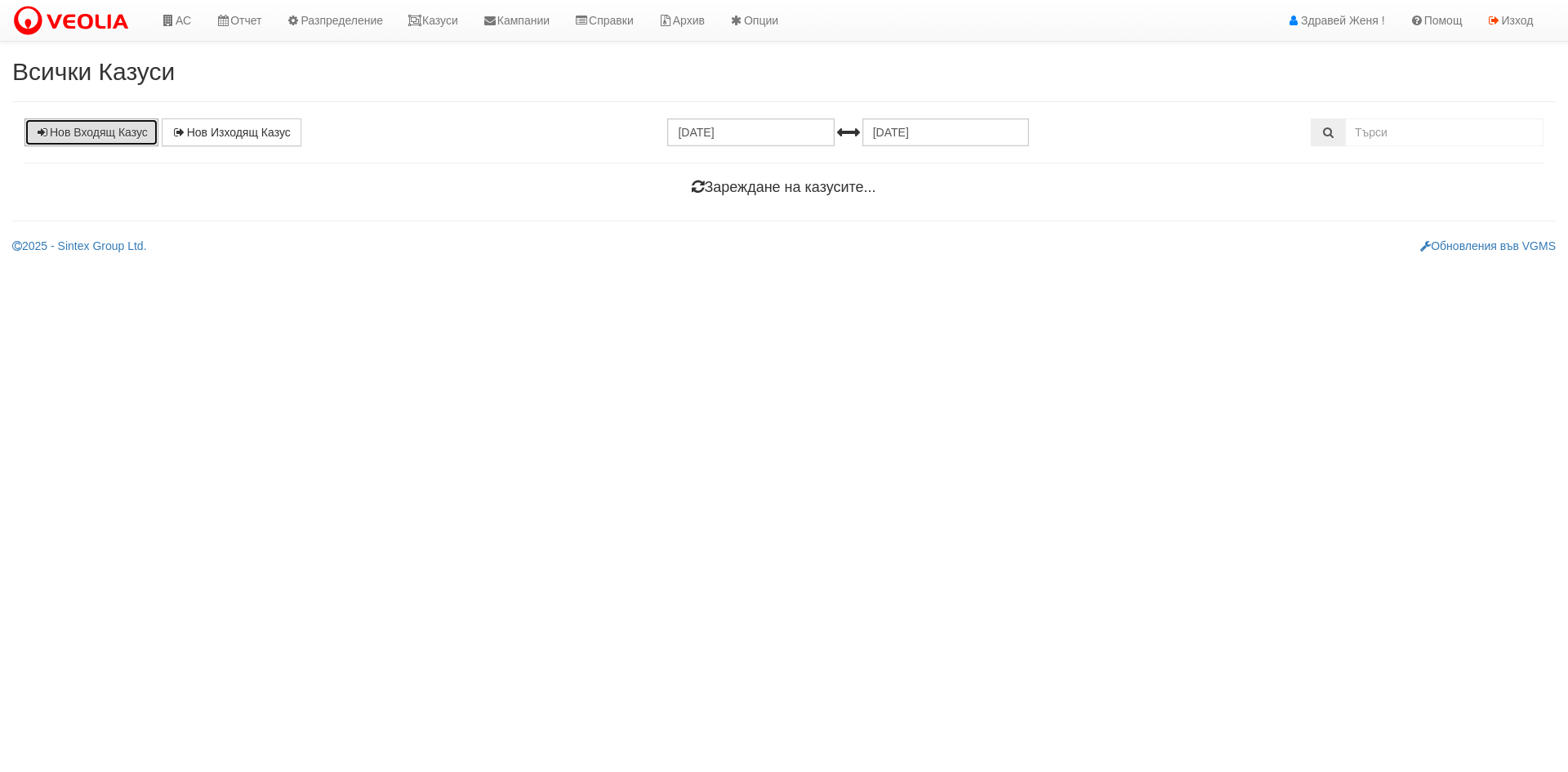
click at [93, 138] on link "Нов Входящ Казус" at bounding box center [91, 132] width 134 height 28
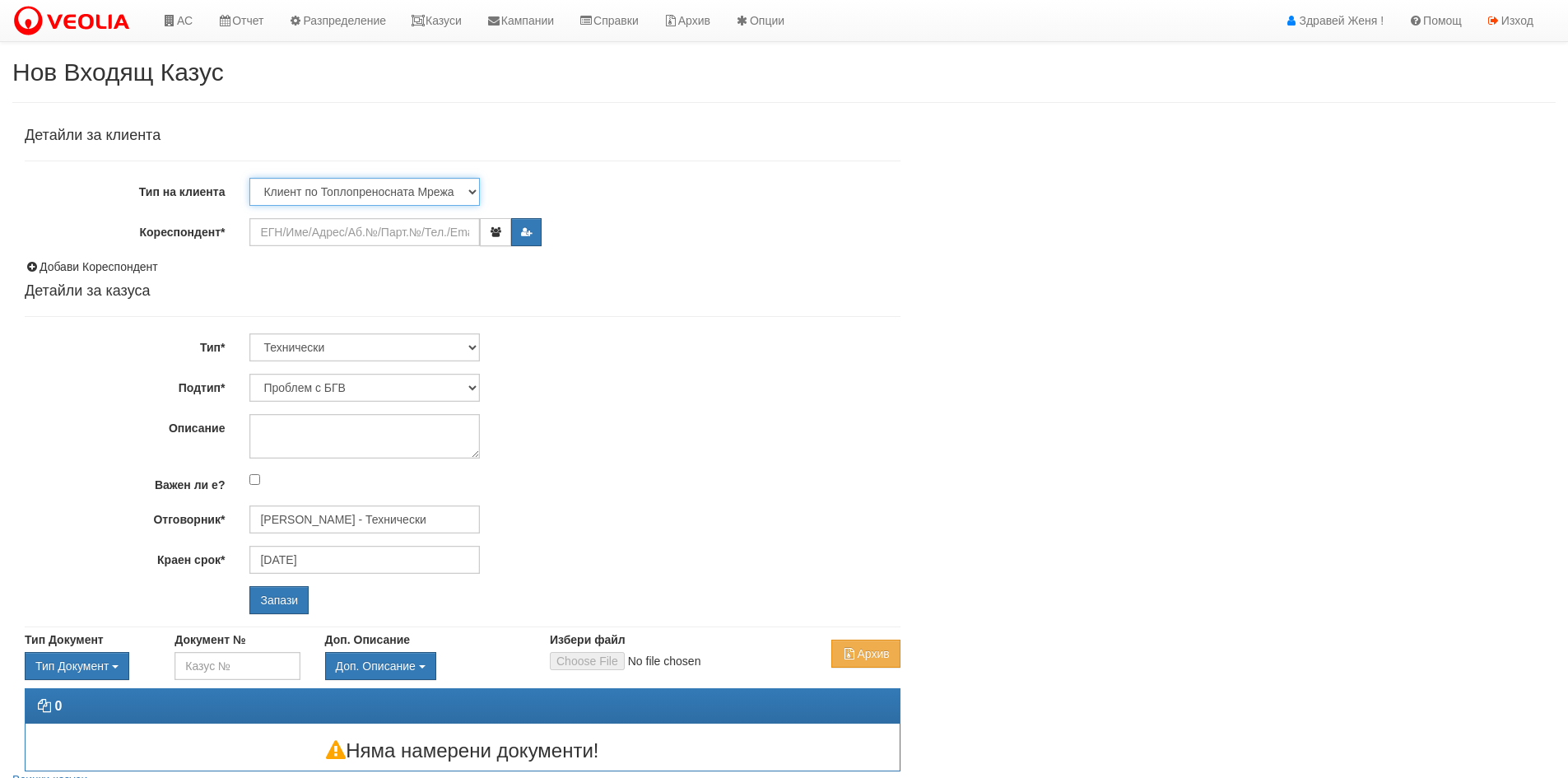
click at [469, 186] on select "Клиент по Топлопреносната Мрежа Институция Партньори Други" at bounding box center [365, 191] width 230 height 28
select select "Institution"
click at [250, 178] on select "Клиент по Топлопреносната Мрежа Институция Партньори Други" at bounding box center [365, 191] width 230 height 28
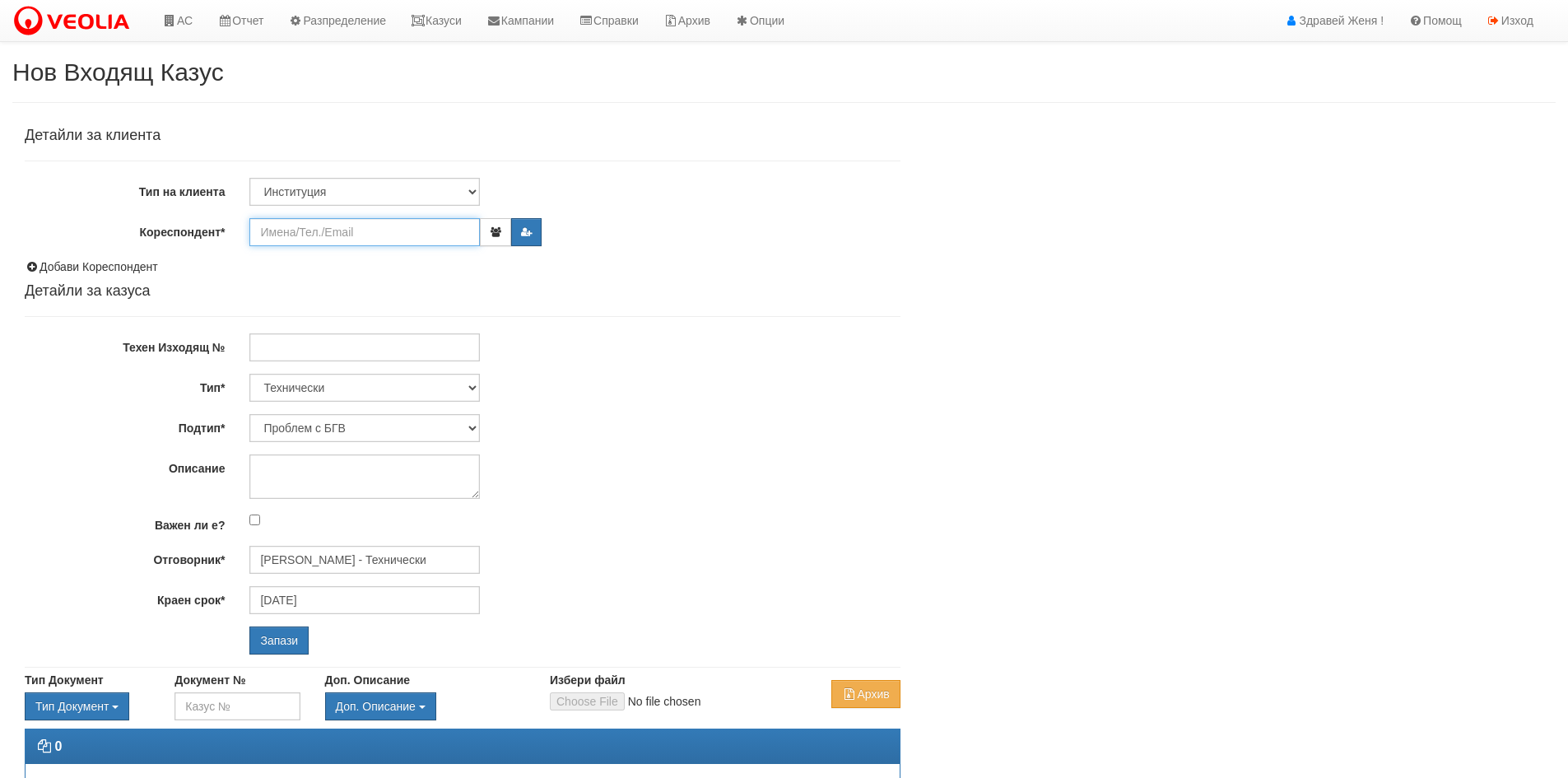
click at [298, 229] on input "Кореспондент*" at bounding box center [365, 232] width 230 height 28
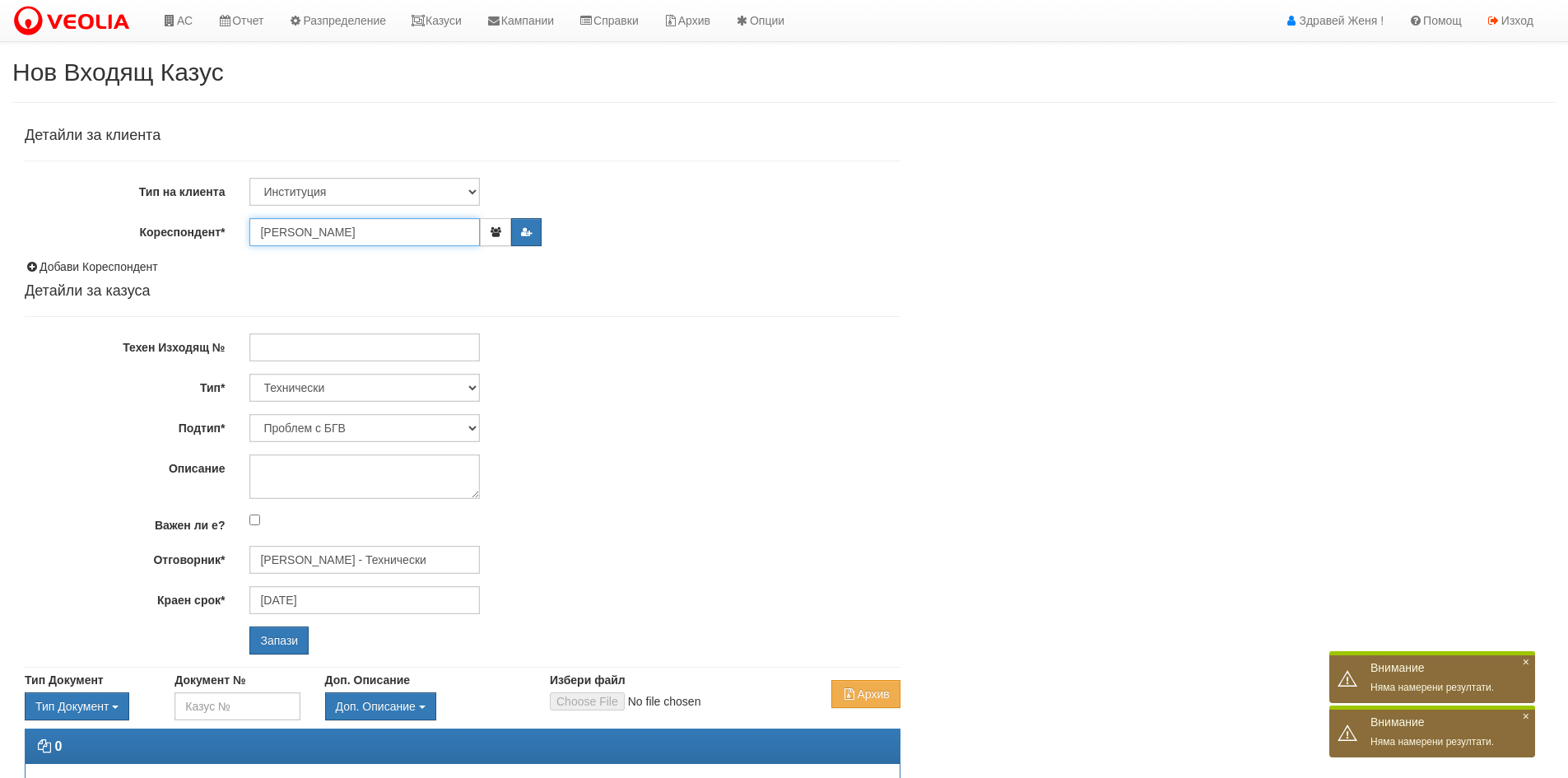
type input "[PERSON_NAME]"
click at [467, 190] on select "Клиент по Топлопреносната Мрежа Институция Партньори Други" at bounding box center [365, 191] width 230 height 28
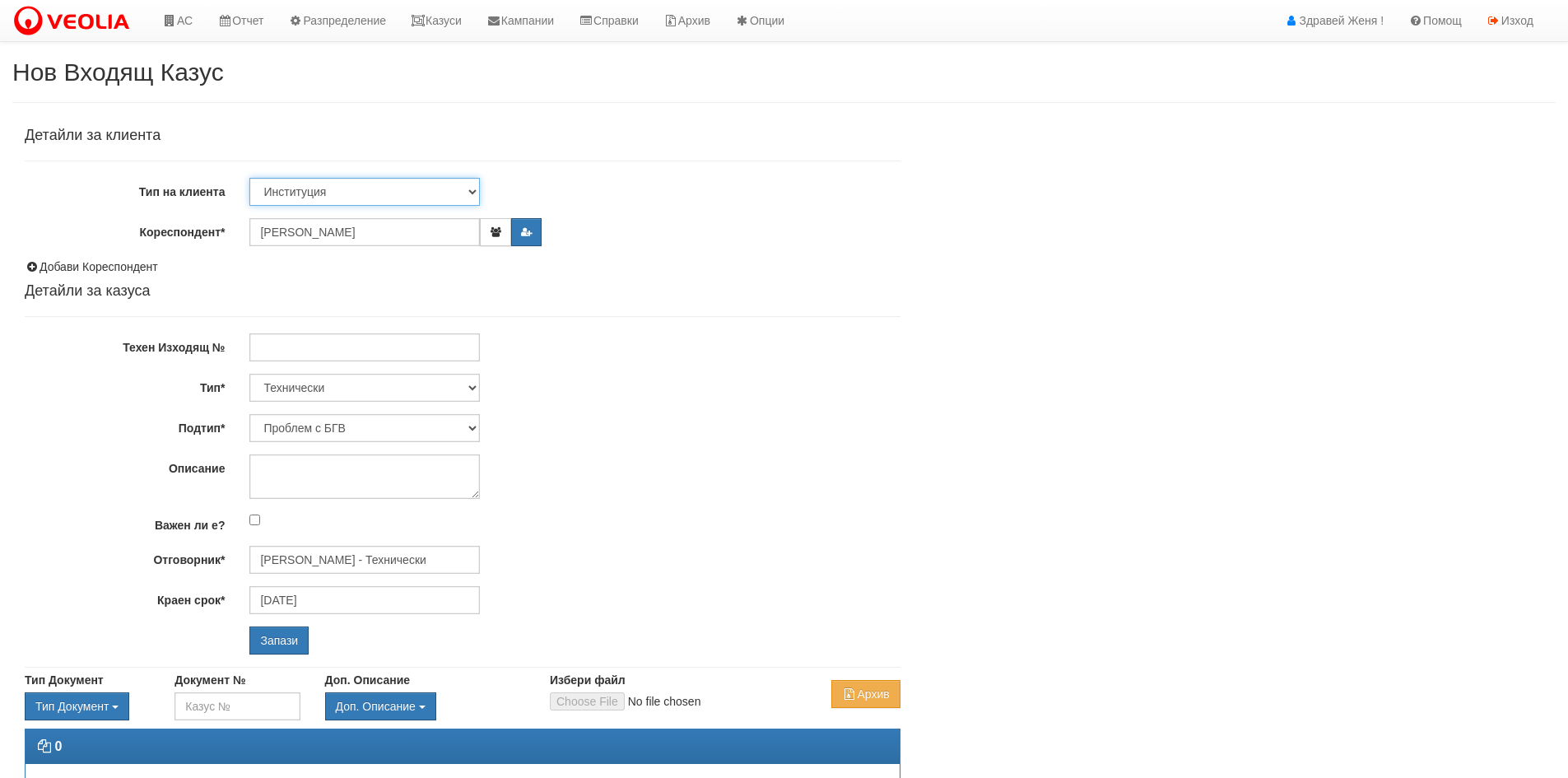
select select "Partner"
click at [250, 178] on select "Клиент по Топлопреносната Мрежа Институция Партньори Други" at bounding box center [365, 191] width 230 height 28
click at [472, 188] on select "Клиент по Топлопреносната Мрежа Институция Партньори Други" at bounding box center [365, 191] width 230 height 28
click at [250, 178] on select "Клиент по Топлопреносната Мрежа Институция Партньори Други" at bounding box center [365, 191] width 230 height 28
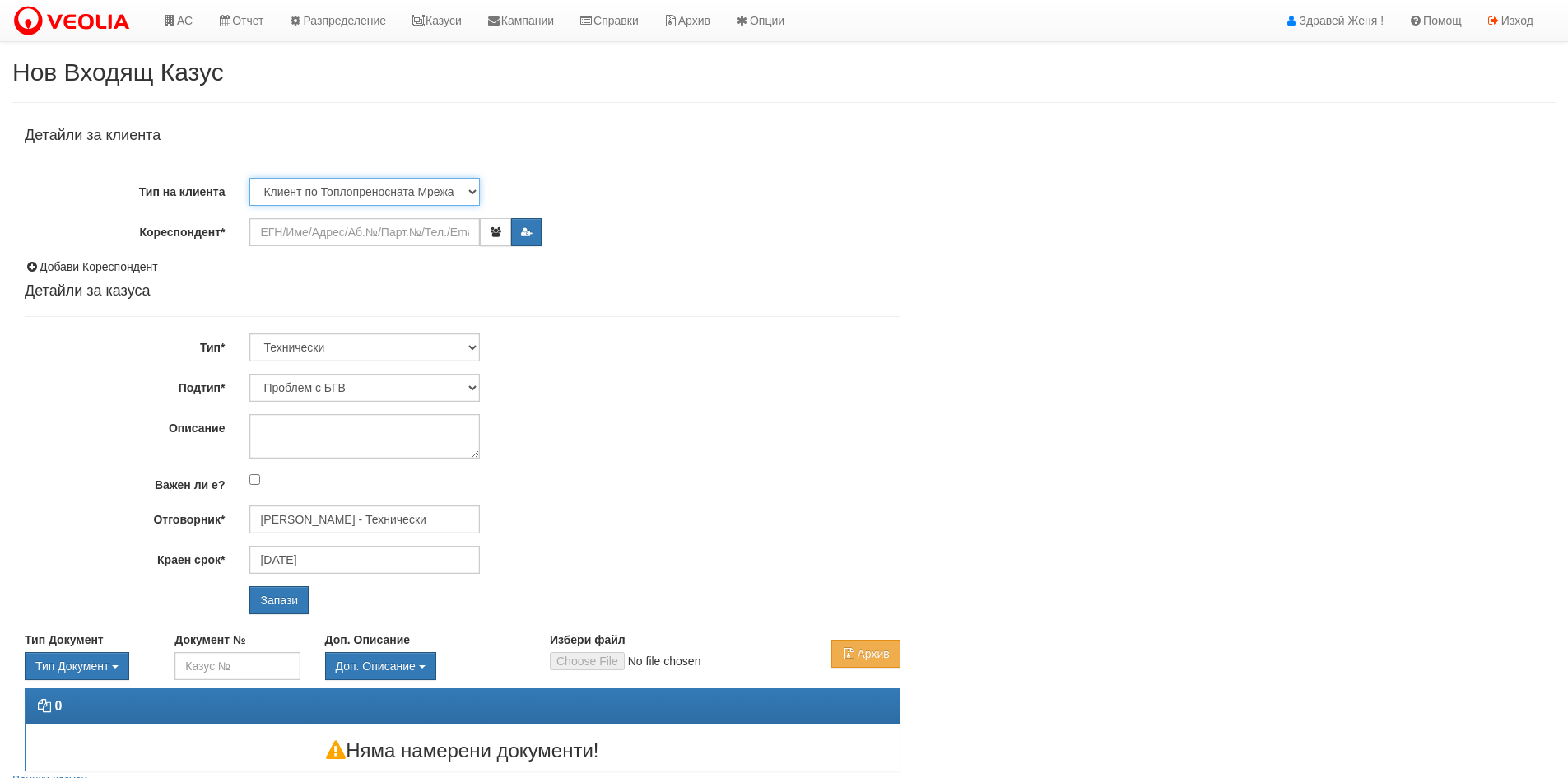
drag, startPoint x: 474, startPoint y: 188, endPoint x: 474, endPoint y: 198, distance: 10.0
click at [474, 188] on select "Клиент по Топлопреносната Мрежа Институция Партньори Други" at bounding box center [365, 191] width 230 height 28
select select "Other"
click at [250, 178] on select "Клиент по Топлопреносната Мрежа Институция Партньори Други" at bounding box center [365, 191] width 230 height 28
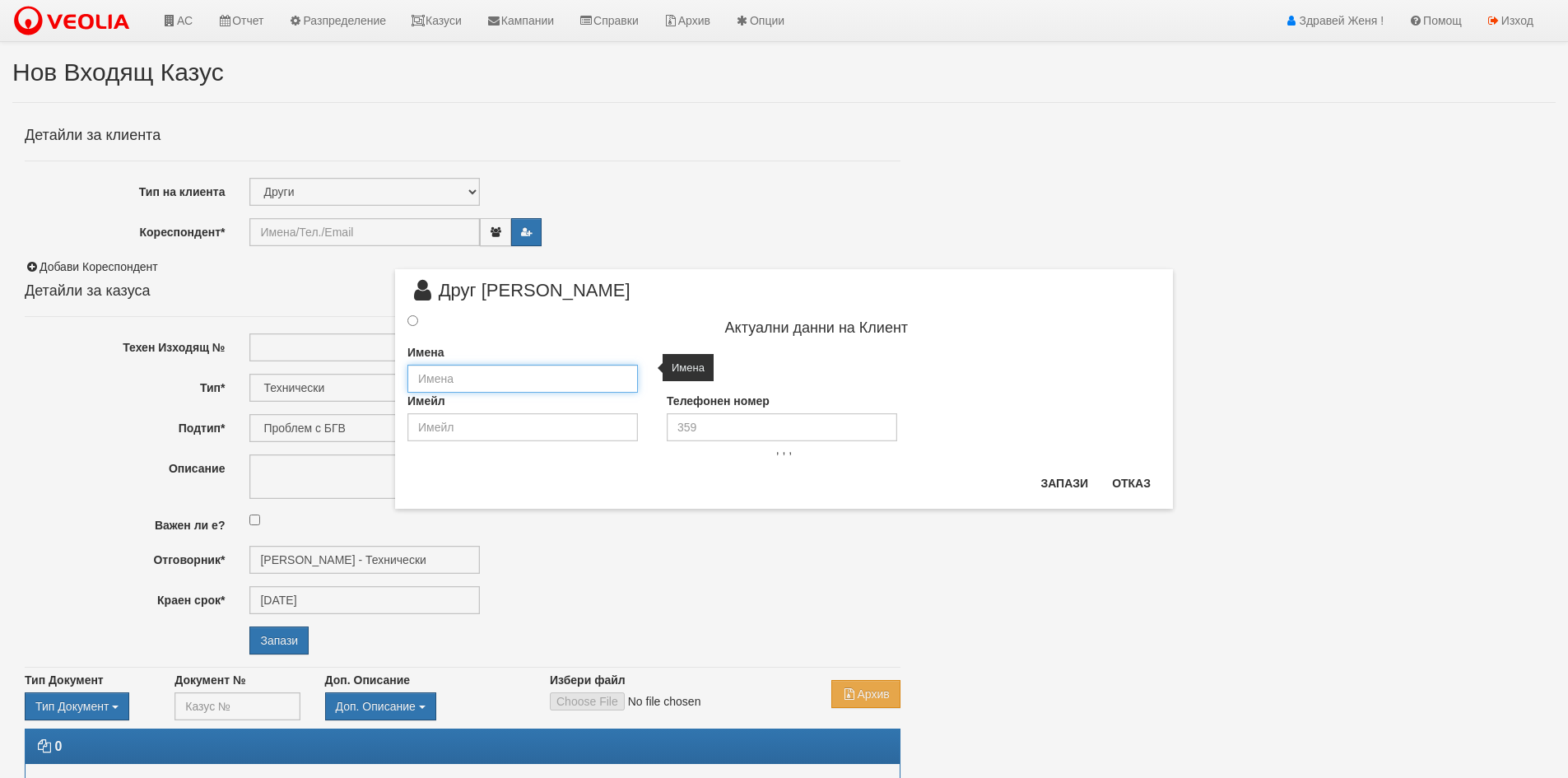
click at [464, 382] on input "text" at bounding box center [522, 378] width 230 height 28
drag, startPoint x: 441, startPoint y: 382, endPoint x: 412, endPoint y: 380, distance: 29.1
click at [412, 380] on input "дя рУСАЛКА" at bounding box center [522, 378] width 230 height 28
type input "[PERSON_NAME]"
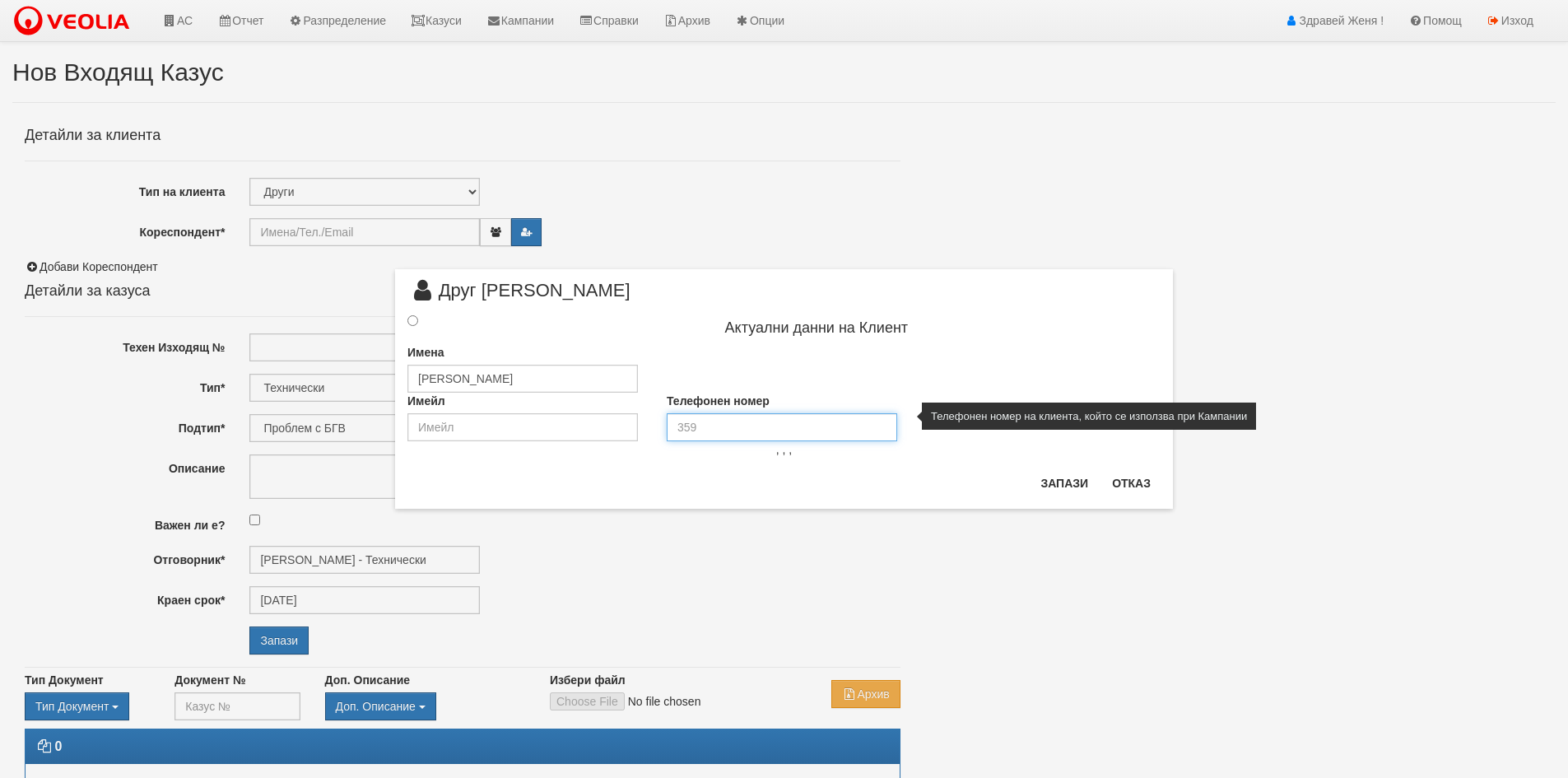
click at [687, 423] on input "tel" at bounding box center [782, 427] width 230 height 28
paste input "052820764"
type input "052820764"
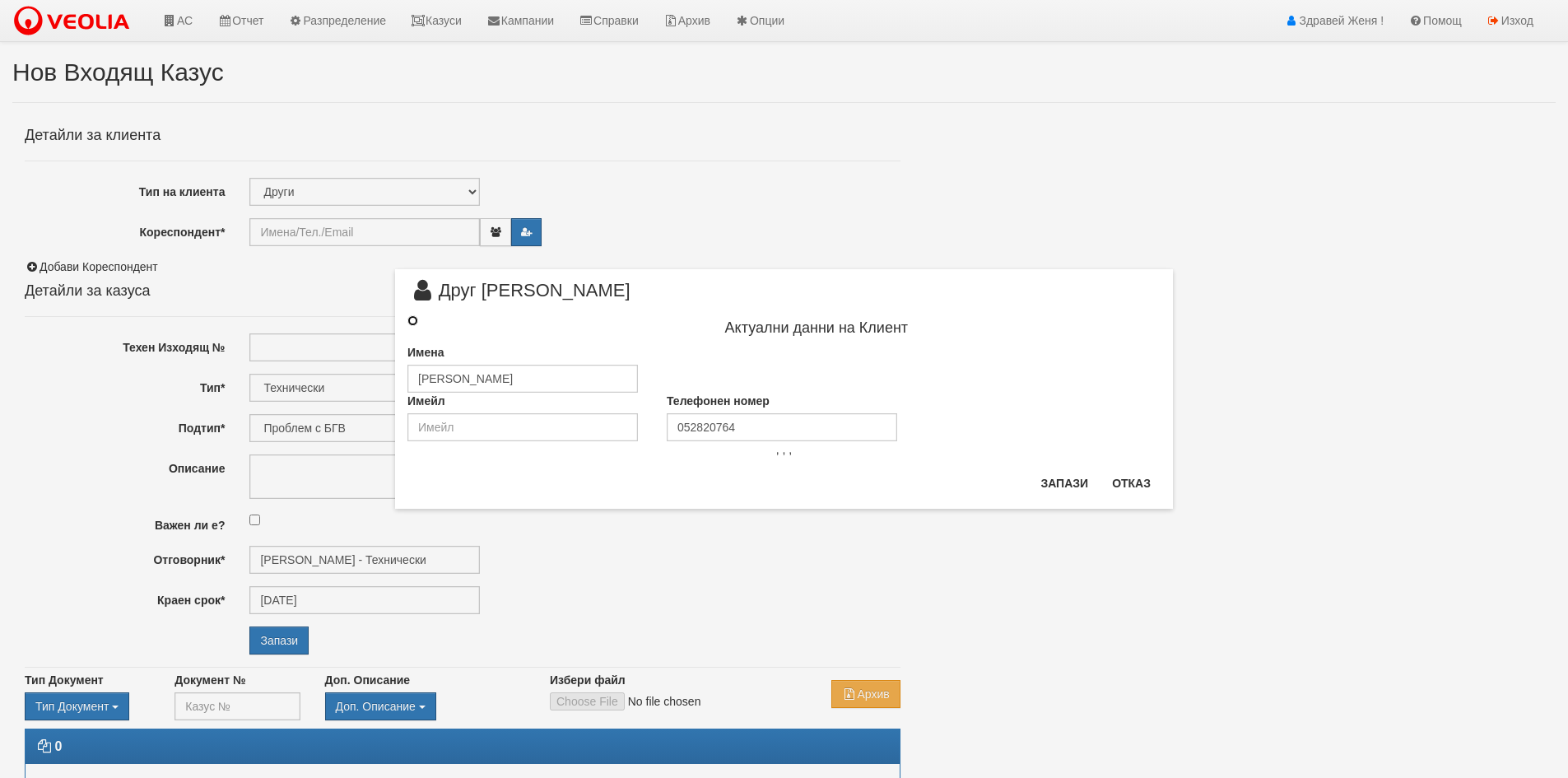
click at [416, 323] on input "radio" at bounding box center [412, 321] width 11 height 11
radio input "true"
type input "[PERSON_NAME]"
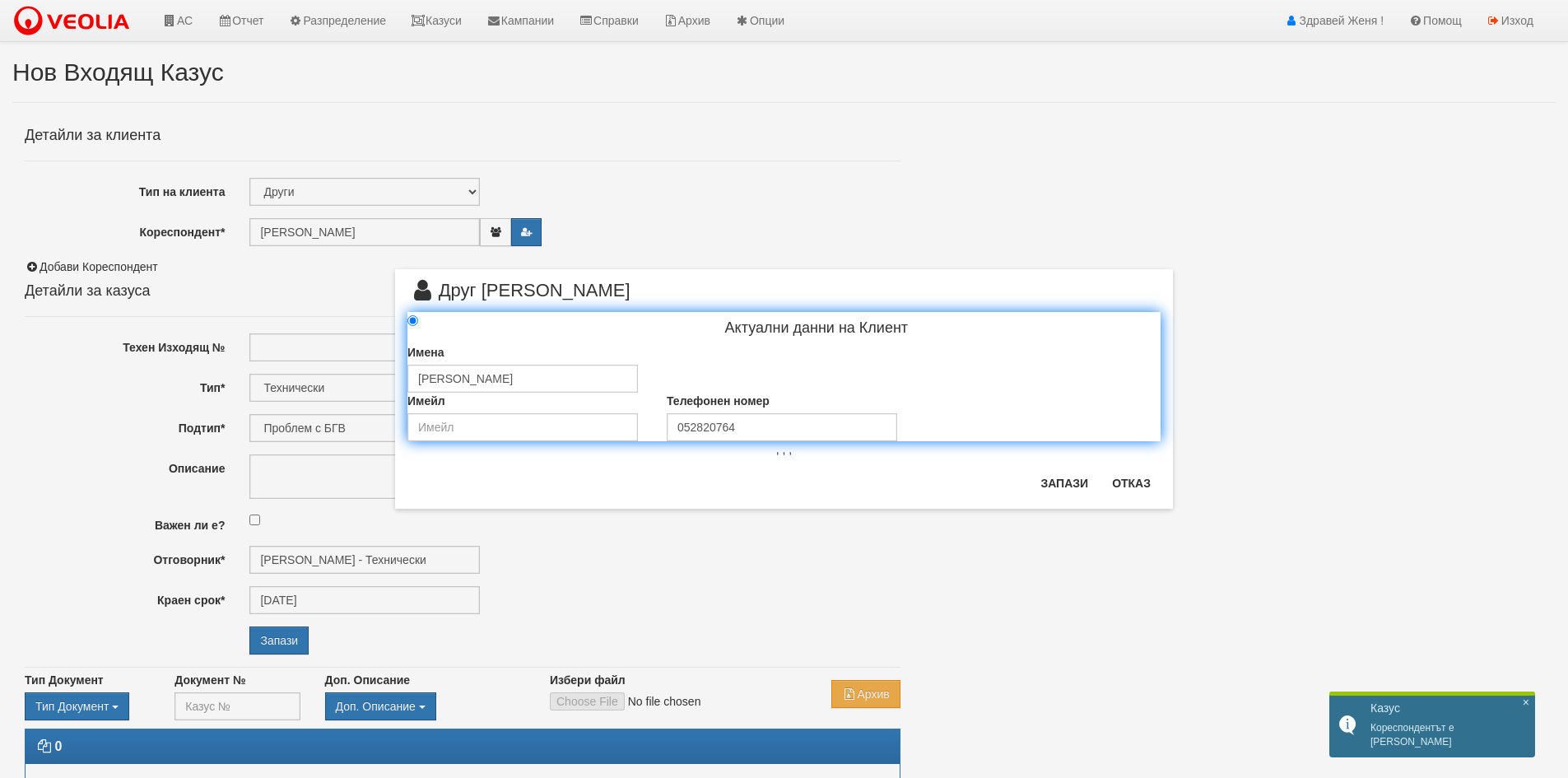
click at [273, 468] on div "× Друг Клиент Актуални данни на Клиент Имена [PERSON_NAME] Имейл Телефонен номе…" at bounding box center [784, 389] width 1568 height 778
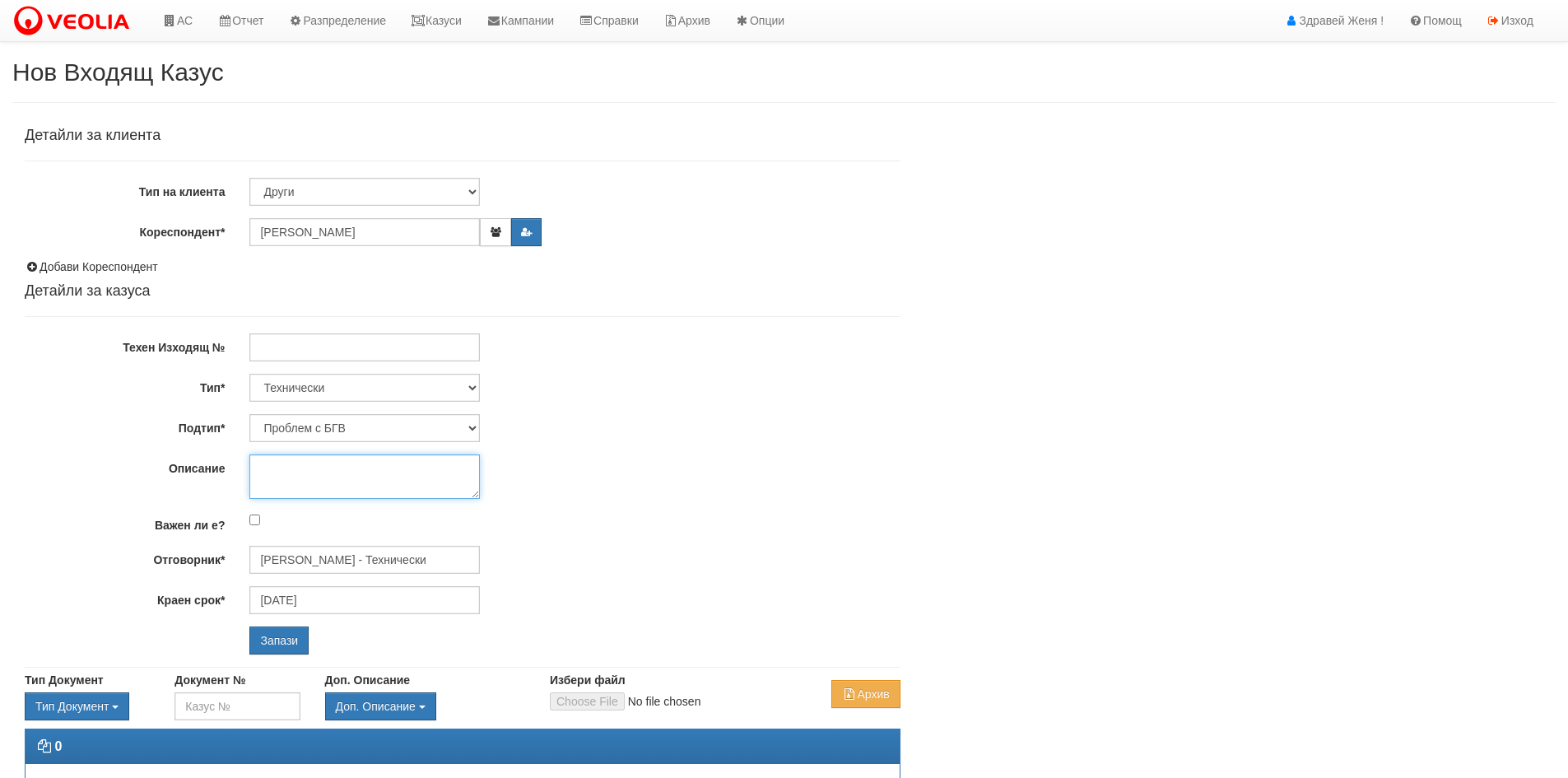
paste textarea "052 820 764,088 575 0208"
click at [314, 482] on textarea "052 820 764,088 575 0208 [PERSON_NAME]" at bounding box center [365, 476] width 230 height 44
type textarea "052 820 764,088 575 0208 [PERSON_NAME]"
click at [469, 389] on select "Технически ФТС Търговски Административен Производствен Експлоатационен Финансов…" at bounding box center [365, 387] width 230 height 28
click at [250, 374] on select "Технически ФТС Търговски Административен Производствен Експлоатационен Финансов…" at bounding box center [365, 387] width 230 height 28
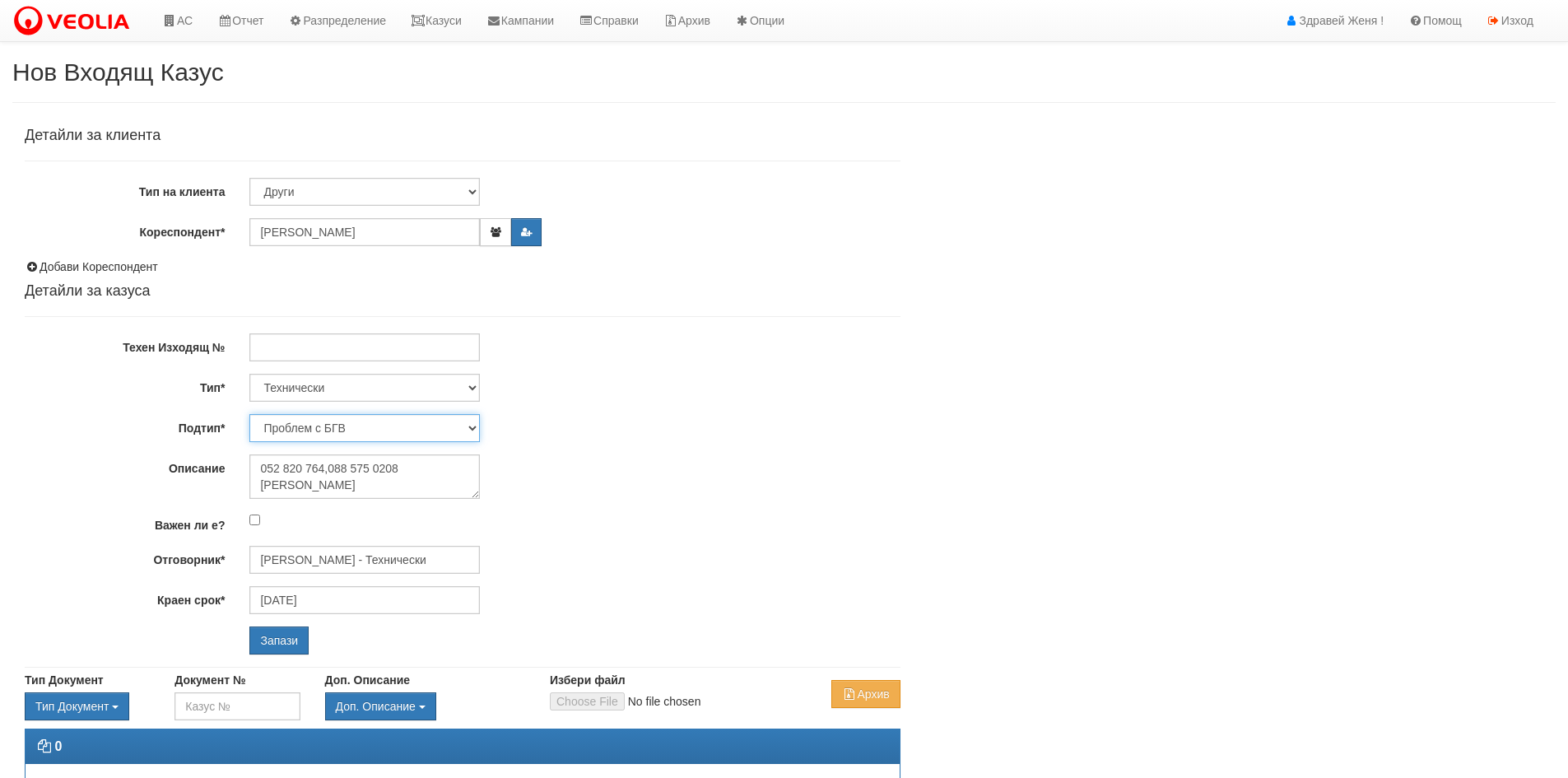
click at [474, 427] on select "Проблем с БГВ Теч ВОИ Теч БГВ Теч в АС Теч от водомер Проблем в АС Интервенция …" at bounding box center [365, 428] width 230 height 28
select select "Пуск/Спиране на отопление"
click at [250, 414] on select "Проблем с БГВ Теч ВОИ Теч БГВ Теч в АС Теч от водомер Проблем в АС Интервенция …" at bounding box center [365, 428] width 230 height 28
type input "[PERSON_NAME] - Технически"
click at [265, 641] on input "Запази" at bounding box center [279, 640] width 59 height 28
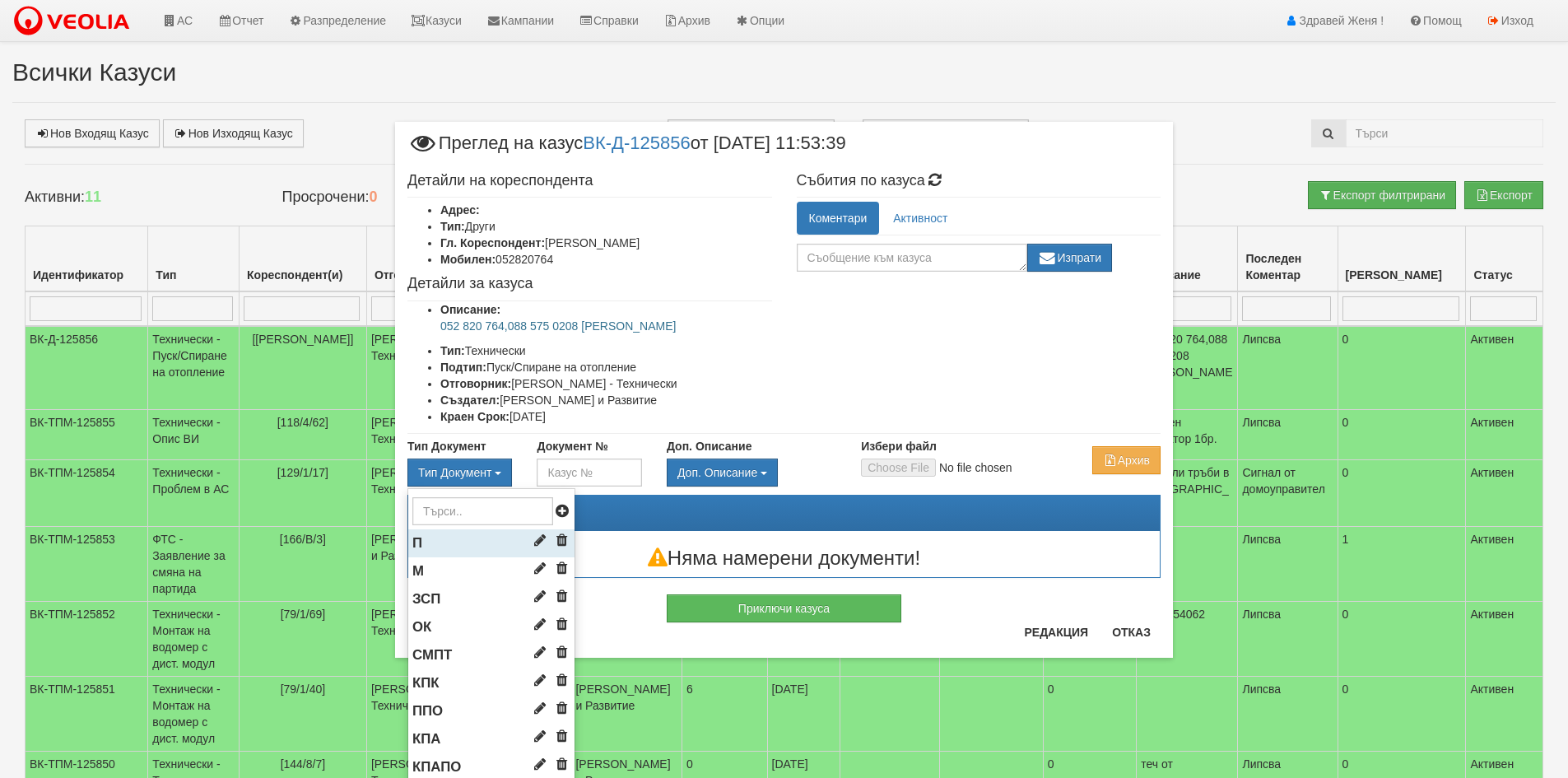
click at [442, 549] on li "П" at bounding box center [491, 543] width 166 height 28
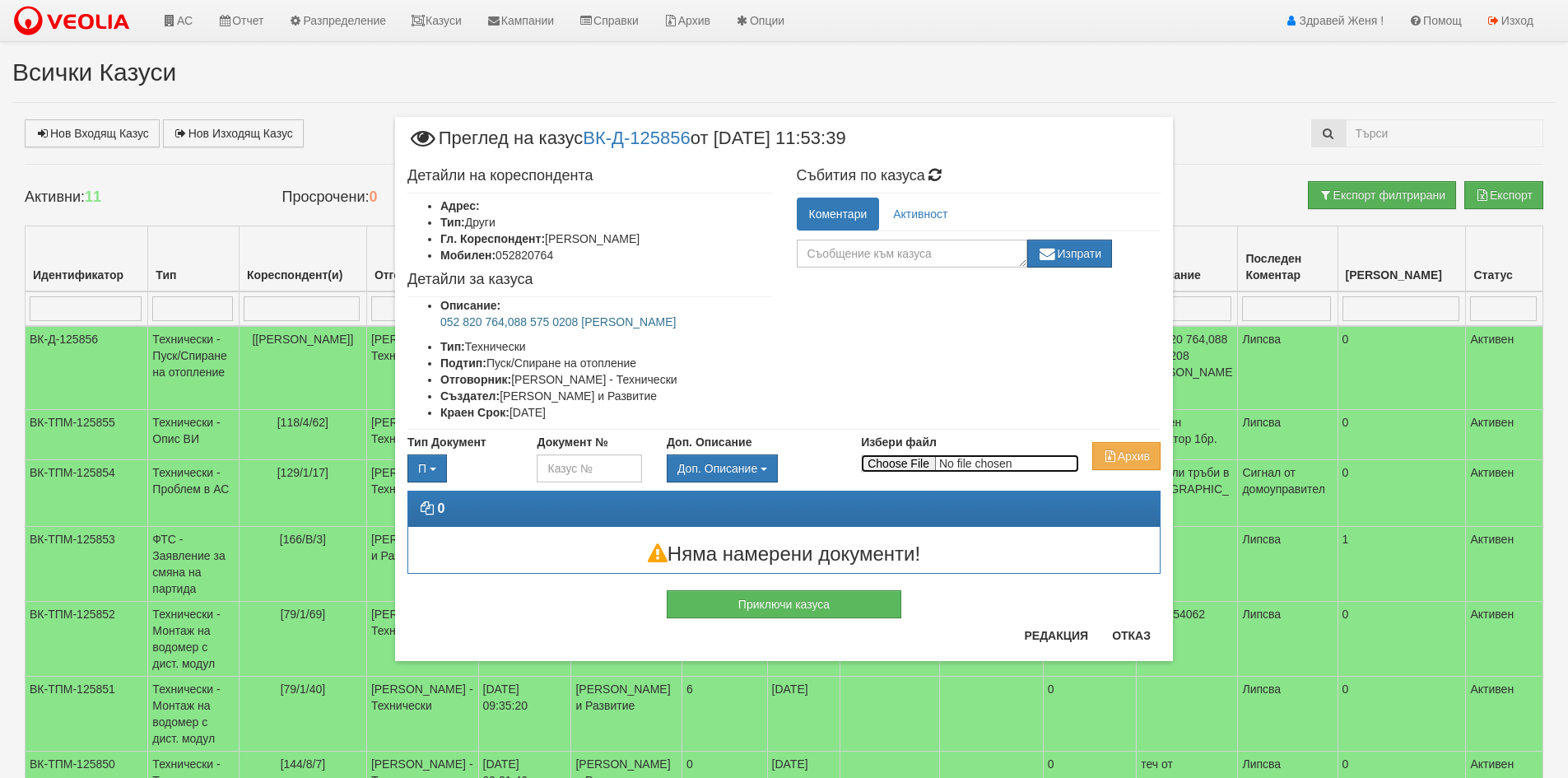
click at [896, 461] on input "Избери файл" at bounding box center [970, 464] width 218 height 18
type input "C:\fakepath\DOC183.pdf"
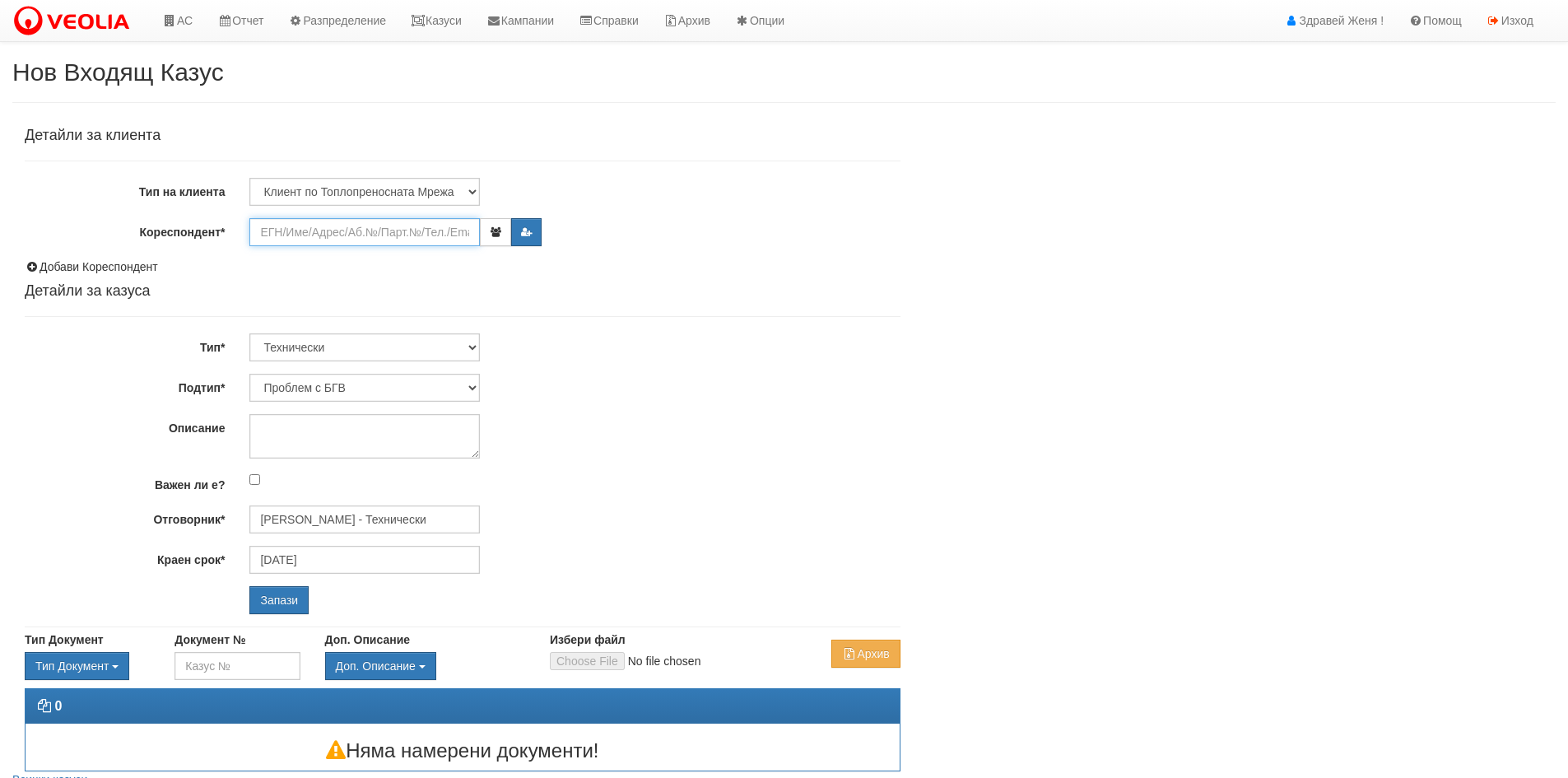
click at [374, 242] on input "Кореспондент*" at bounding box center [365, 232] width 230 height 28
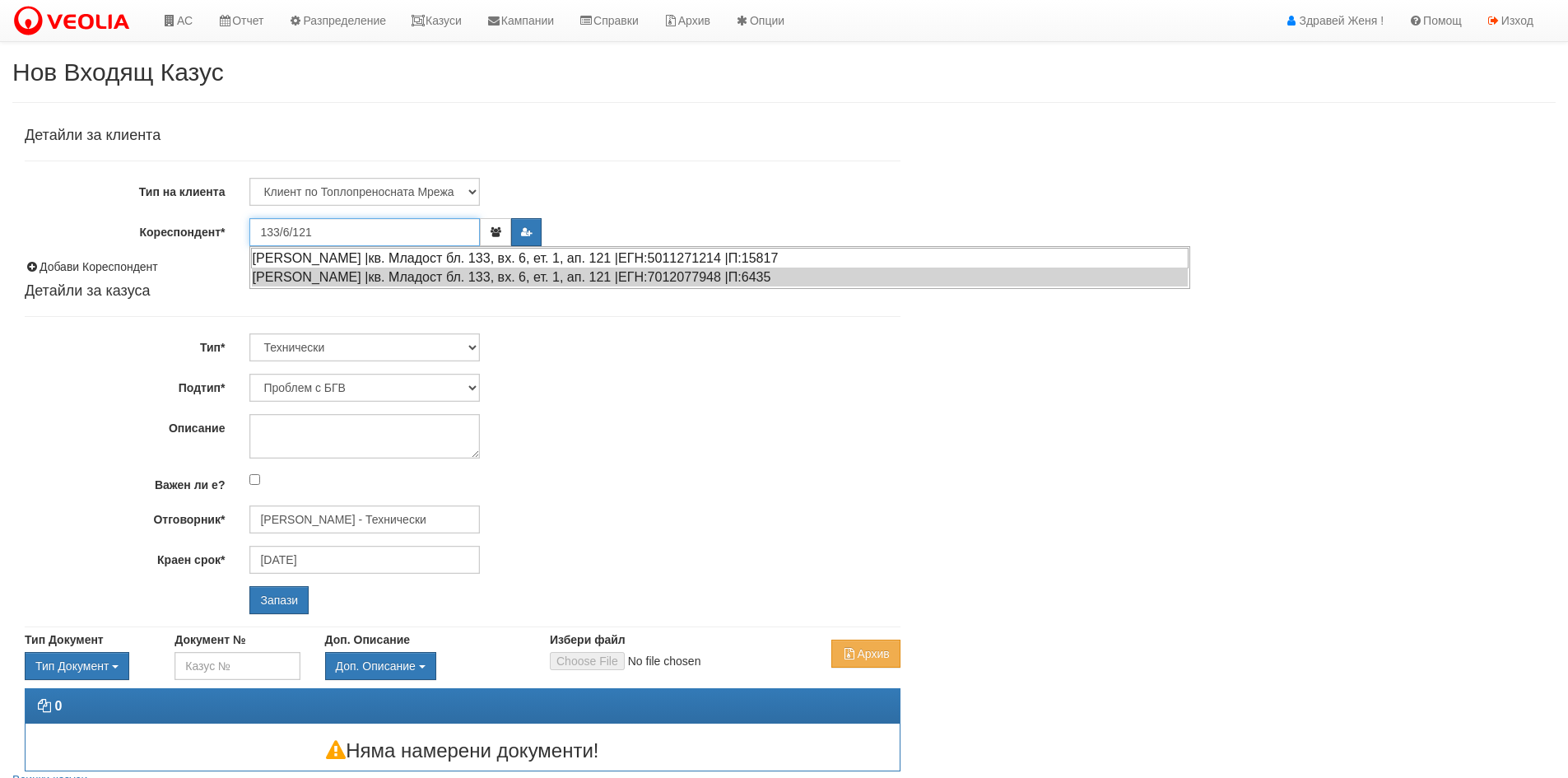
click at [339, 258] on div "[PERSON_NAME] |кв. Младост бл. 133, вх. 6, ет. 1, ап. 121 |ЕГН:5011271214 |П:15…" at bounding box center [719, 258] width 937 height 21
type input "[PERSON_NAME]"
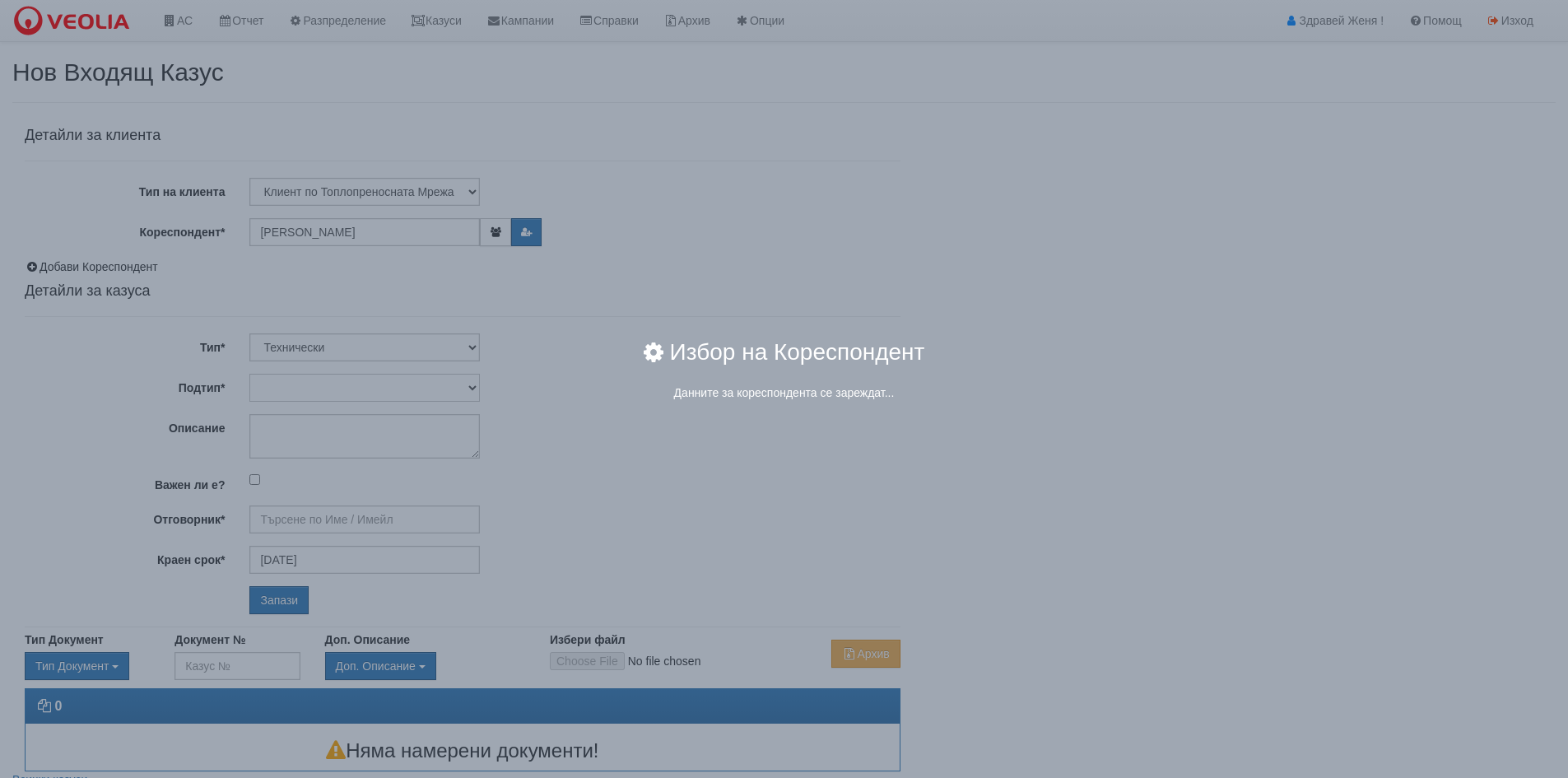
type input "[PERSON_NAME] - Технически"
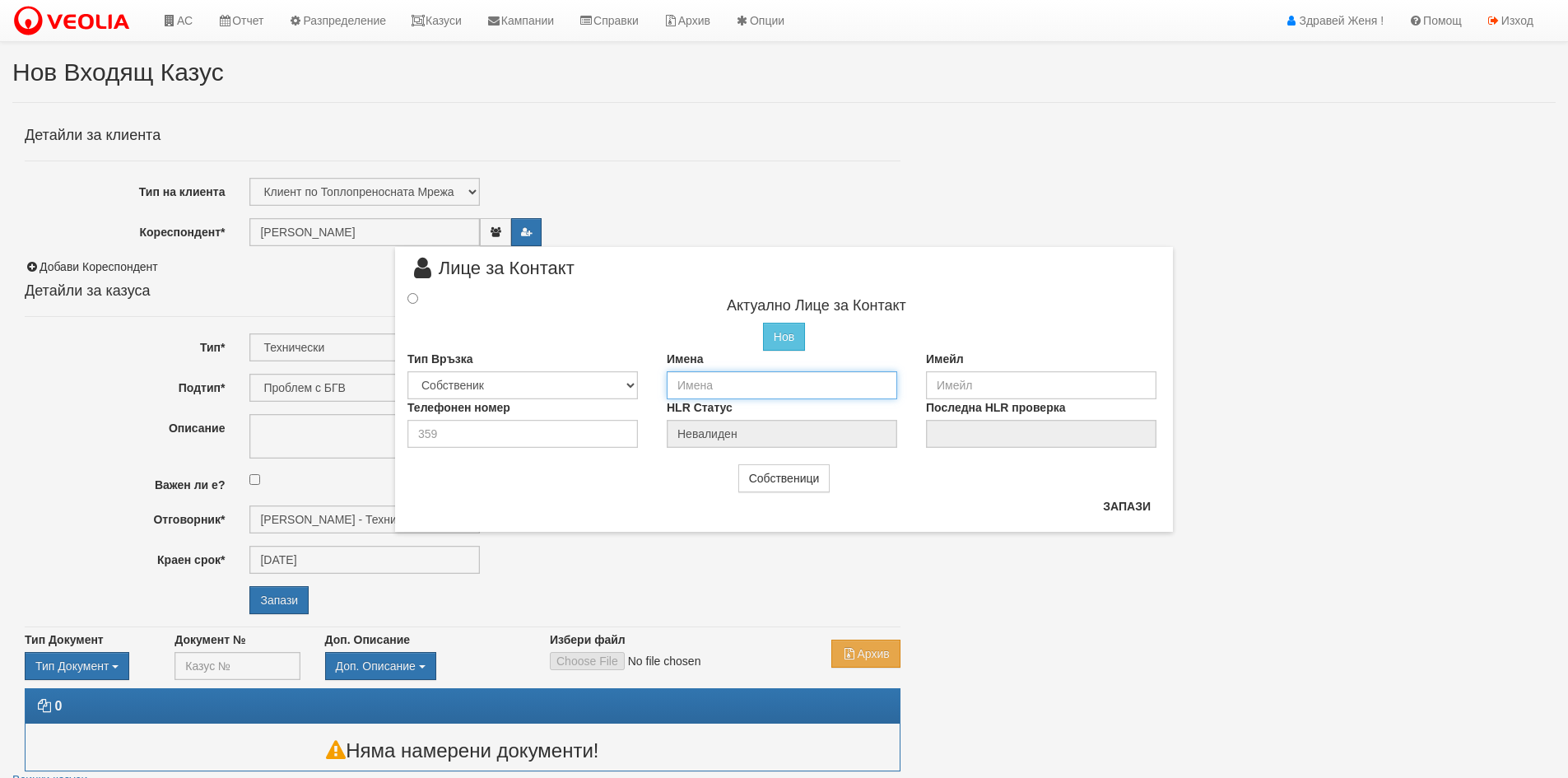
click at [821, 384] on input "text" at bounding box center [782, 385] width 230 height 28
click at [420, 296] on div at bounding box center [428, 298] width 65 height 18
drag, startPoint x: 409, startPoint y: 300, endPoint x: 428, endPoint y: 303, distance: 19.2
click at [409, 300] on input "radio" at bounding box center [412, 298] width 11 height 11
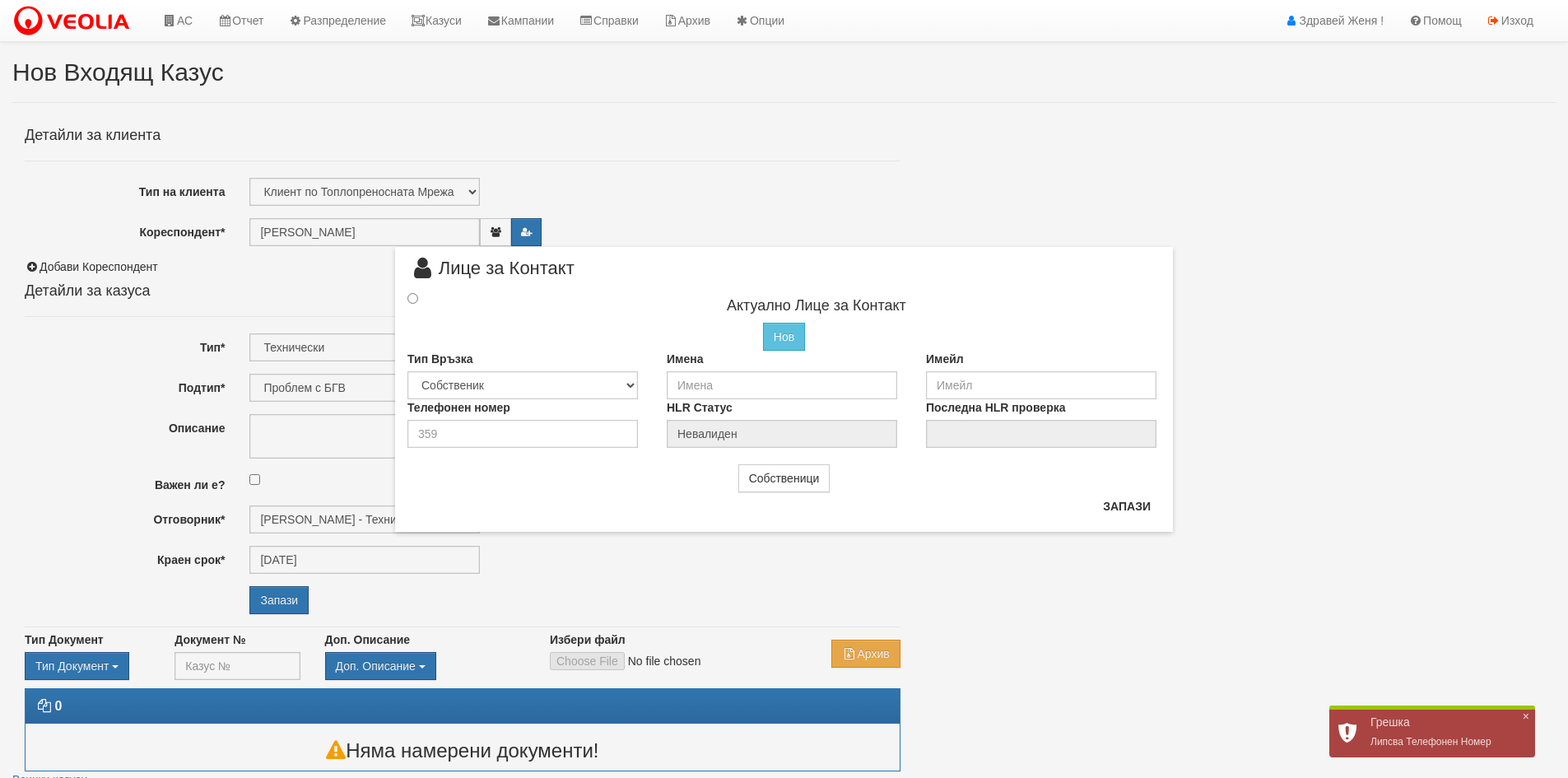
click at [418, 286] on span "Лице за Контакт" at bounding box center [491, 275] width 167 height 31
click at [415, 296] on input "radio" at bounding box center [412, 298] width 11 height 11
click at [412, 300] on input "radio" at bounding box center [412, 298] width 11 height 11
click at [812, 389] on input "text" at bounding box center [782, 385] width 230 height 28
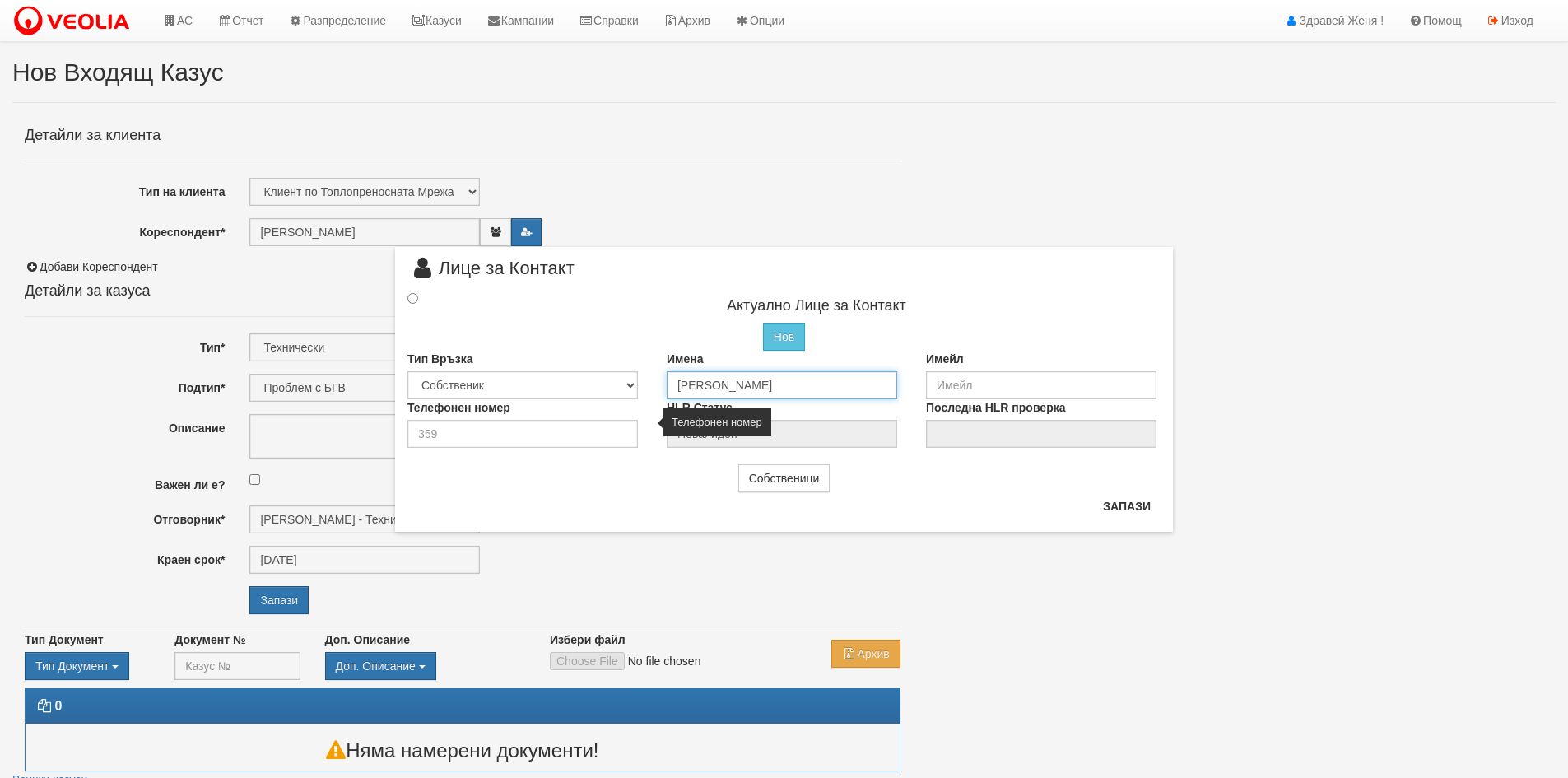
type input "[PERSON_NAME]"
click at [470, 432] on input "number" at bounding box center [522, 433] width 230 height 28
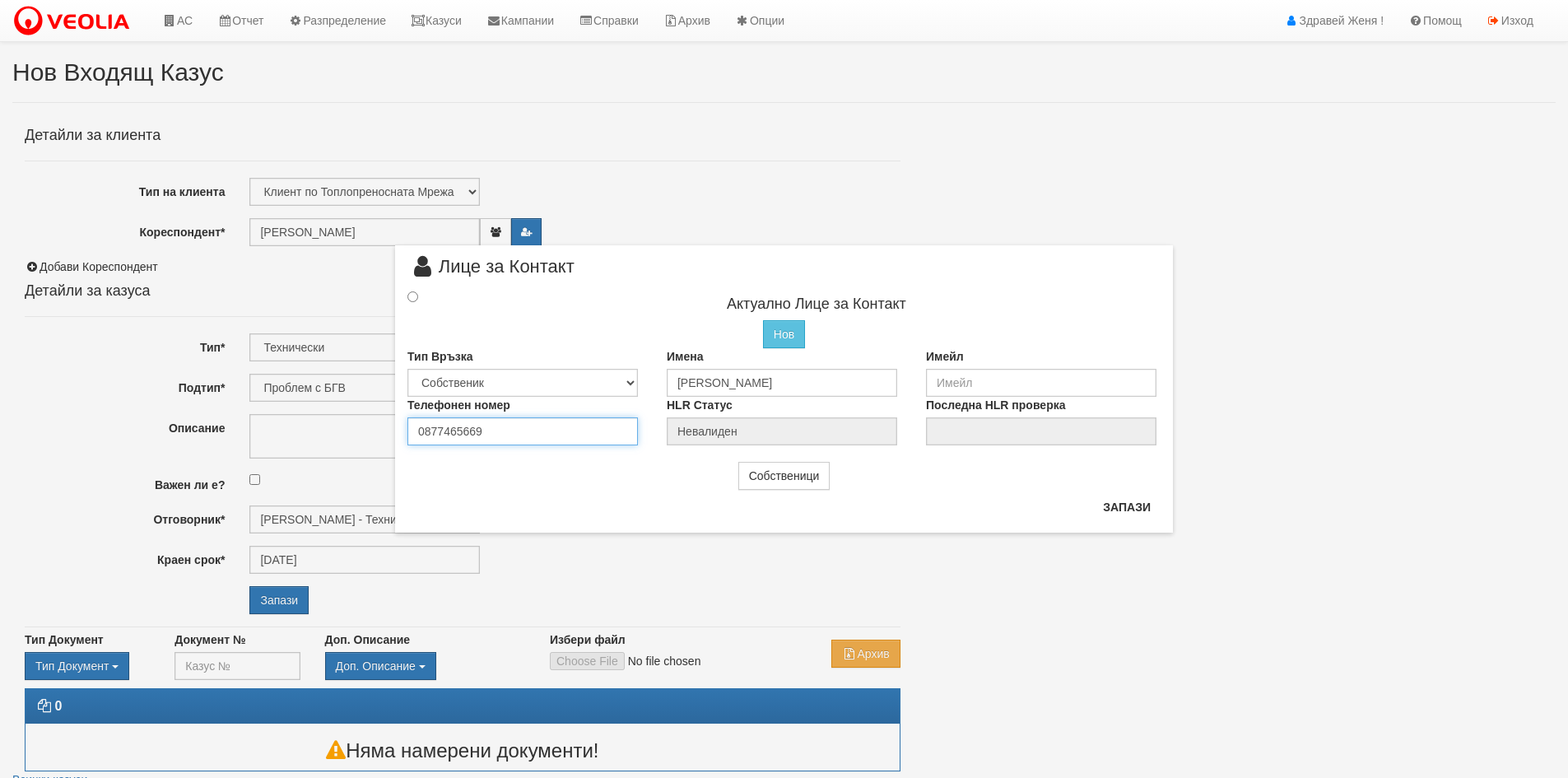
type input "0877465669"
click at [412, 303] on div at bounding box center [428, 297] width 65 height 18
click at [413, 297] on input "radio" at bounding box center [412, 296] width 11 height 11
radio input "true"
type input "[PERSON_NAME]"
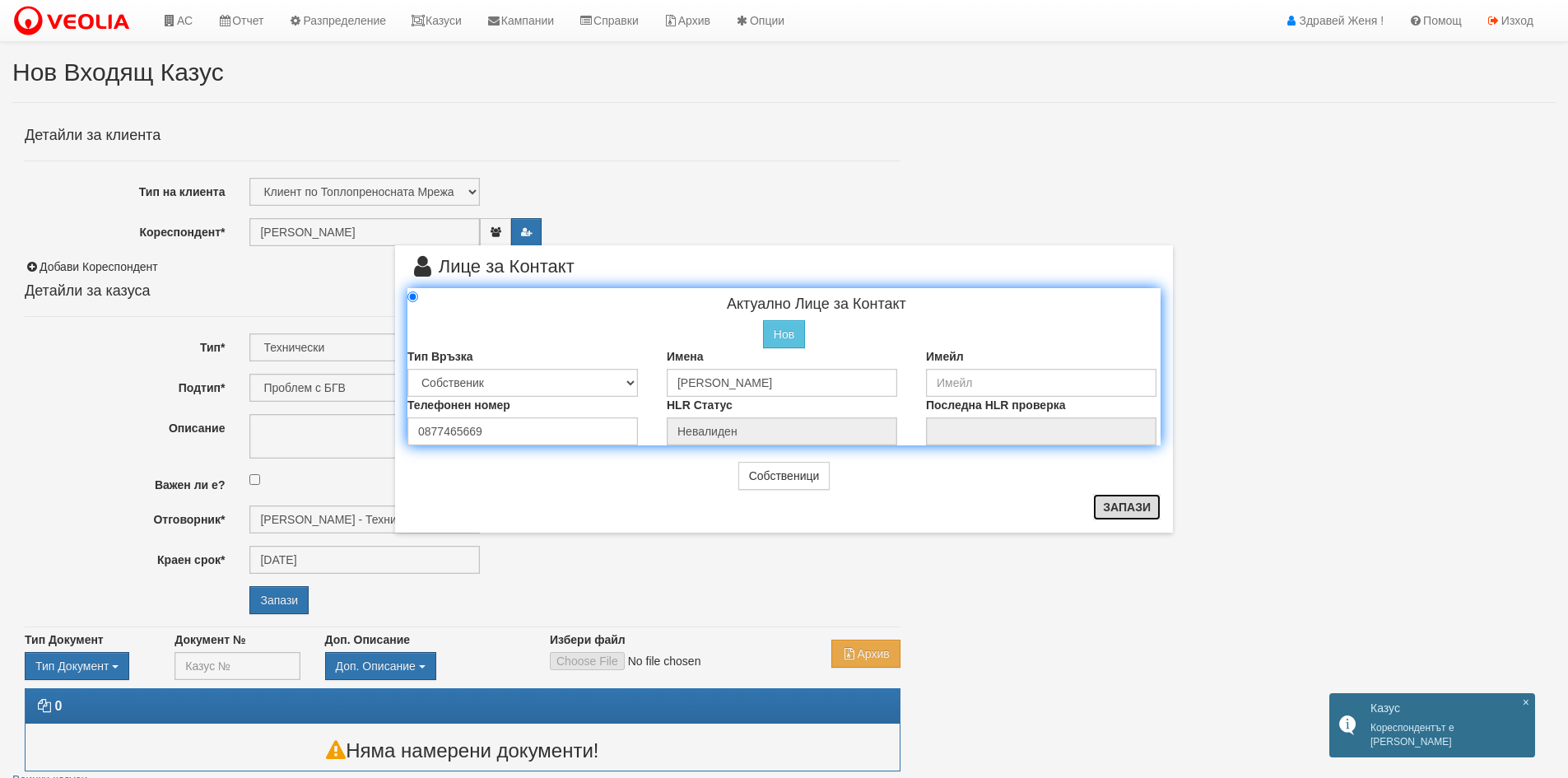
click at [1148, 512] on button "Запази" at bounding box center [1126, 507] width 67 height 26
radio input "true"
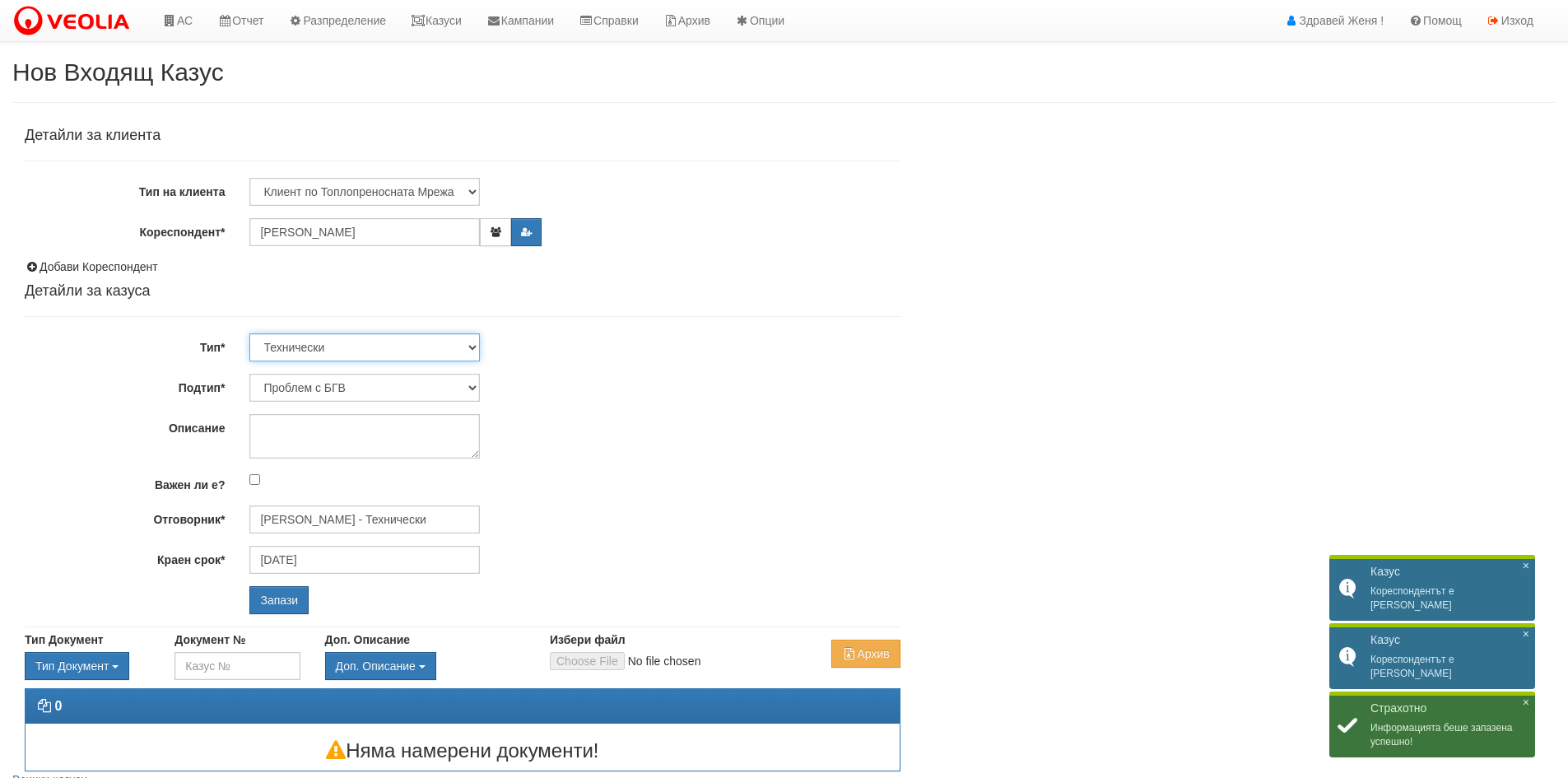
click at [341, 358] on select "Технически ФТС Търговски Административен Производствен Експлоатационен Финансов…" at bounding box center [365, 347] width 230 height 28
select select "1"
click at [250, 333] on select "Технически ФТС Търговски Административен Производствен Експлоатационен Финансов…" at bounding box center [365, 347] width 230 height 28
type input "[DATE]"
type input "[PERSON_NAME] и Развитие"
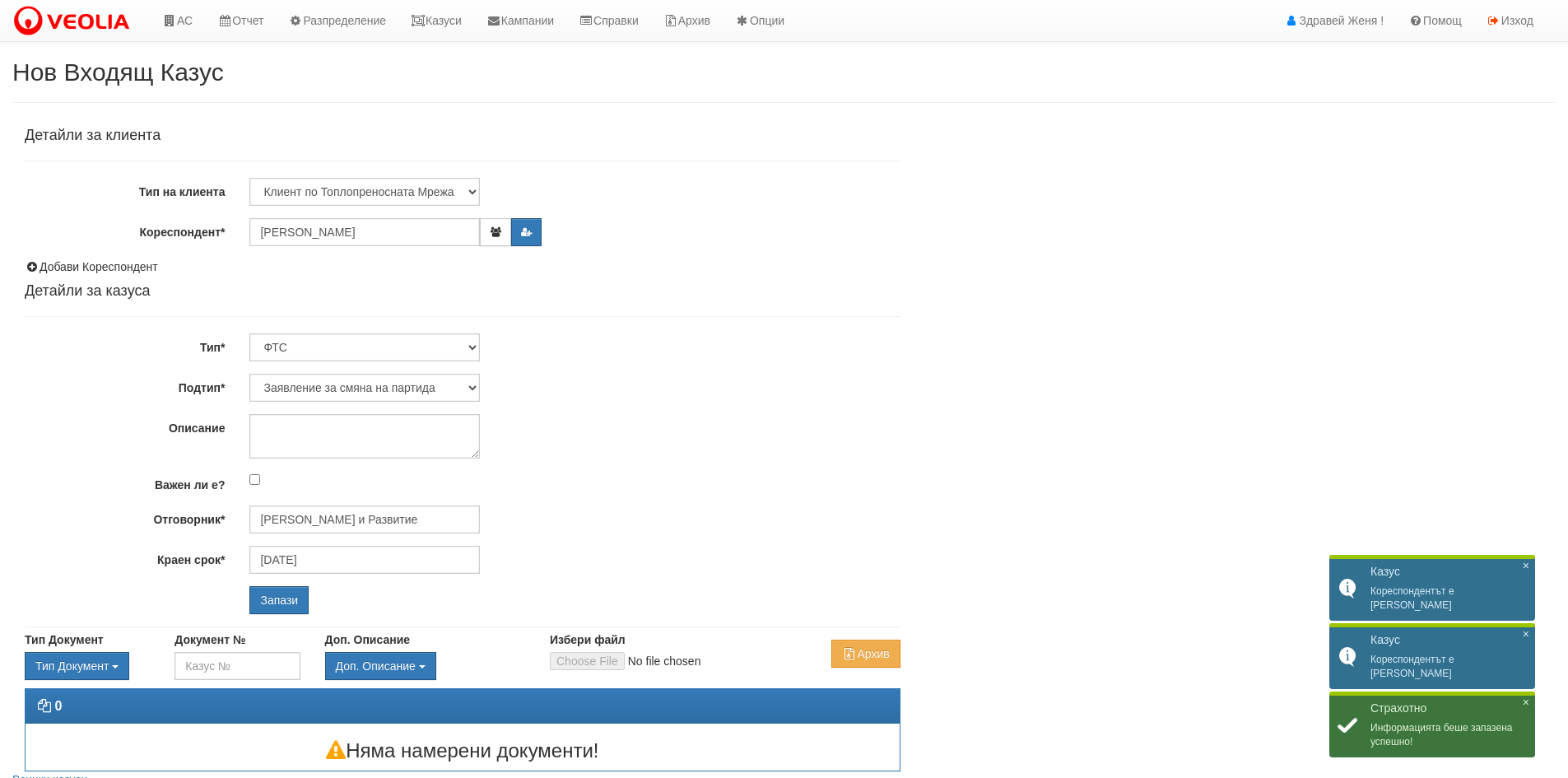
click at [349, 402] on div "Детайли за клиента Тип на клиента Клиент по Топлопреносната Мрежа Институция Па…" at bounding box center [462, 370] width 875 height 486
click at [279, 599] on input "Запази" at bounding box center [279, 599] width 59 height 28
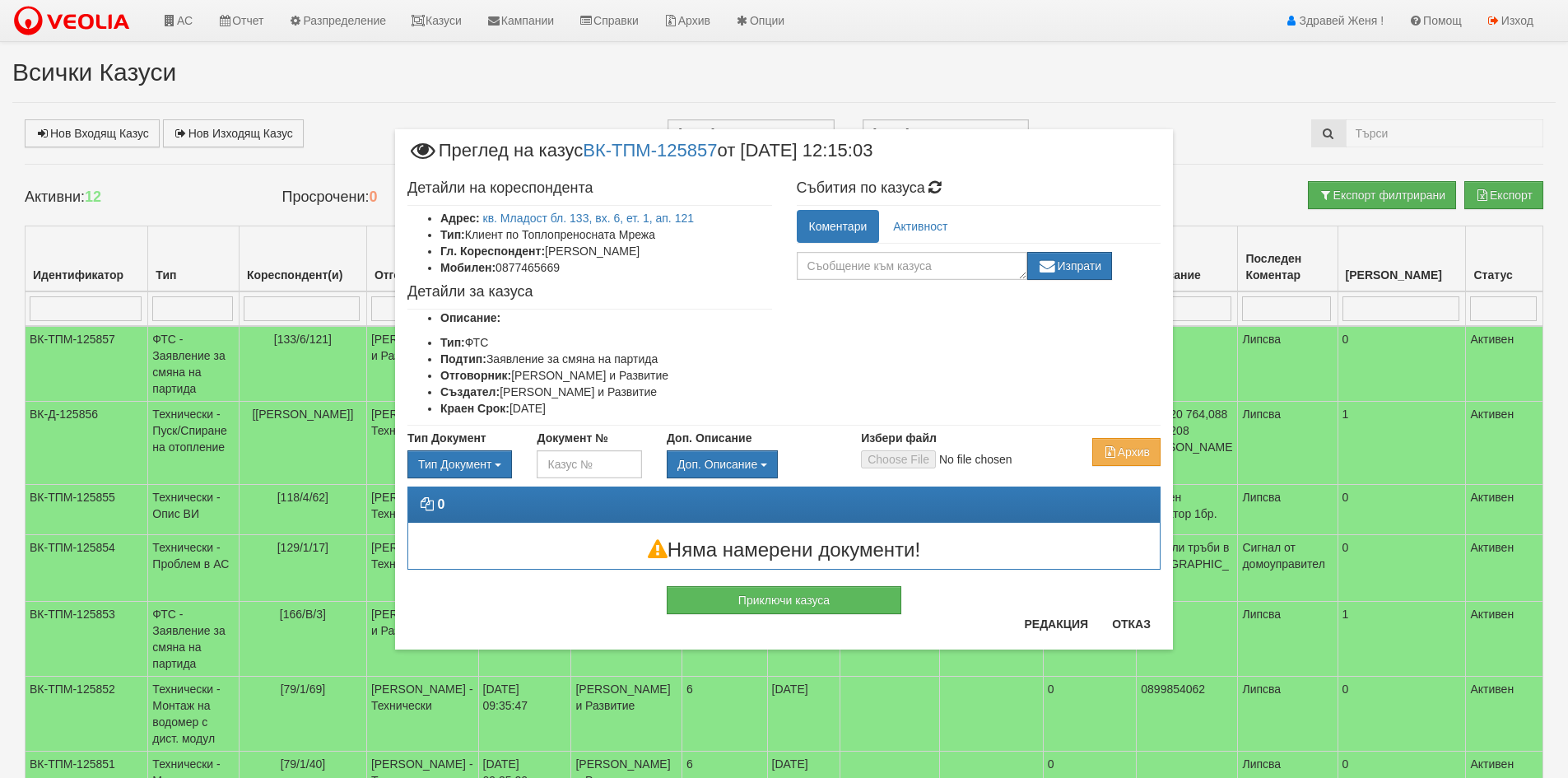
click at [669, 209] on div "Детайли на кореспондента Адрес: кв. Младост бл. 133, вх. 6, ет. 1, ап. 121 Тип:…" at bounding box center [589, 297] width 389 height 252
click at [665, 213] on link "кв. Младост бл. 133, вх. 6, ет. 1, ап. 121" at bounding box center [589, 217] width 211 height 13
click at [1131, 620] on button "Отказ" at bounding box center [1130, 623] width 58 height 26
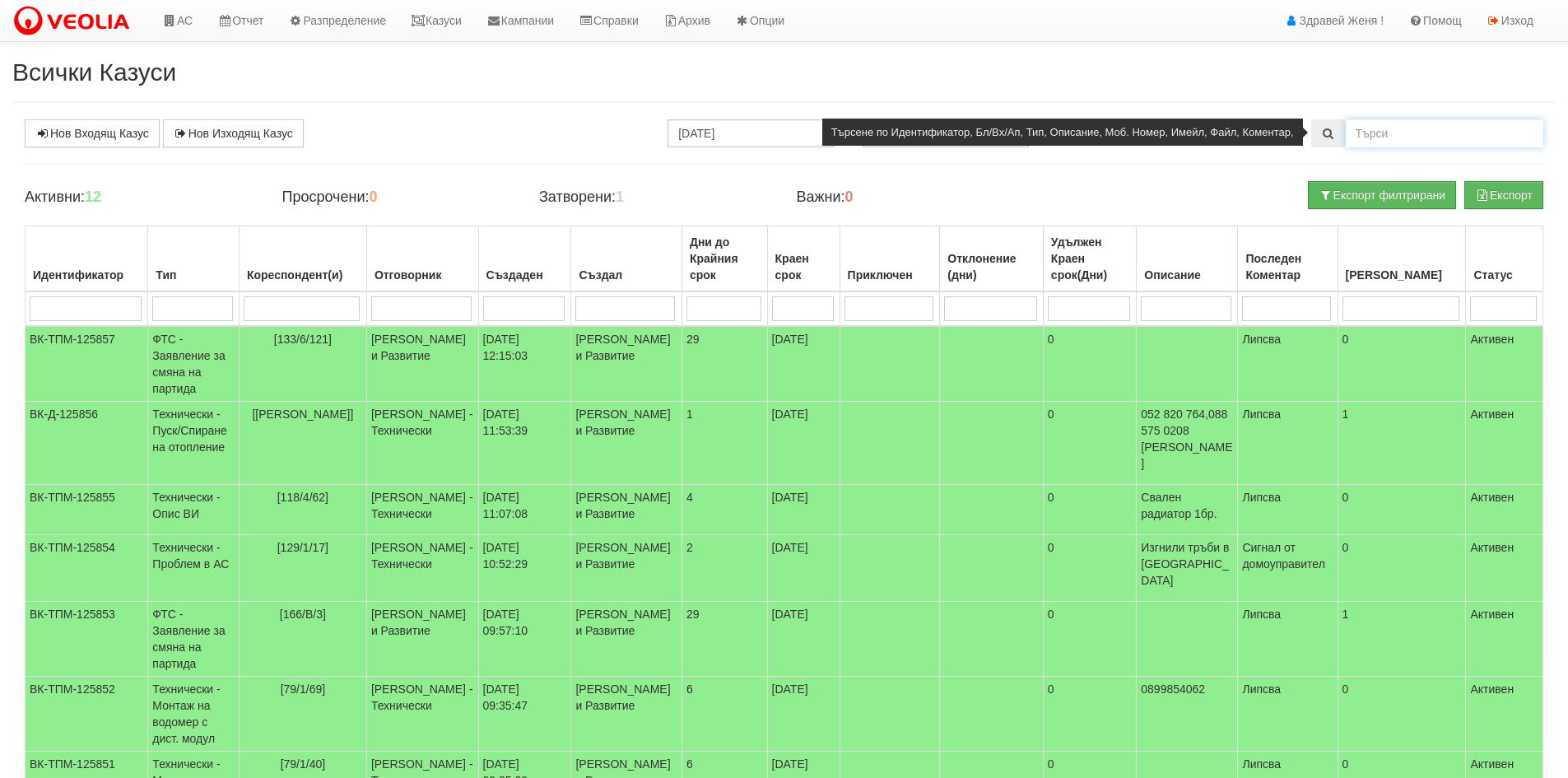
click at [1450, 133] on input "text" at bounding box center [1444, 133] width 198 height 28
type input "125725"
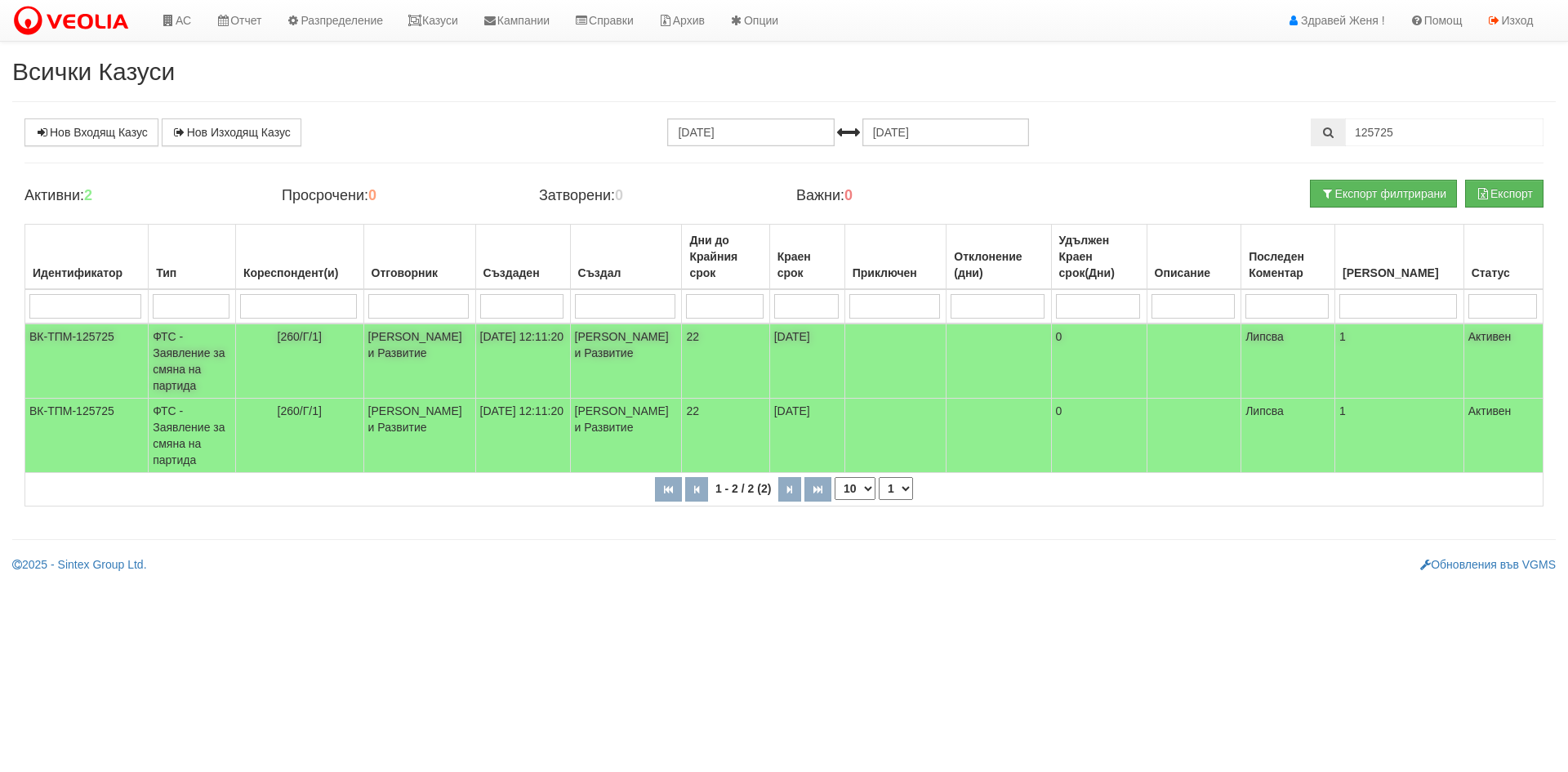
click at [492, 354] on td "[DATE] 12:11:20" at bounding box center [523, 361] width 95 height 75
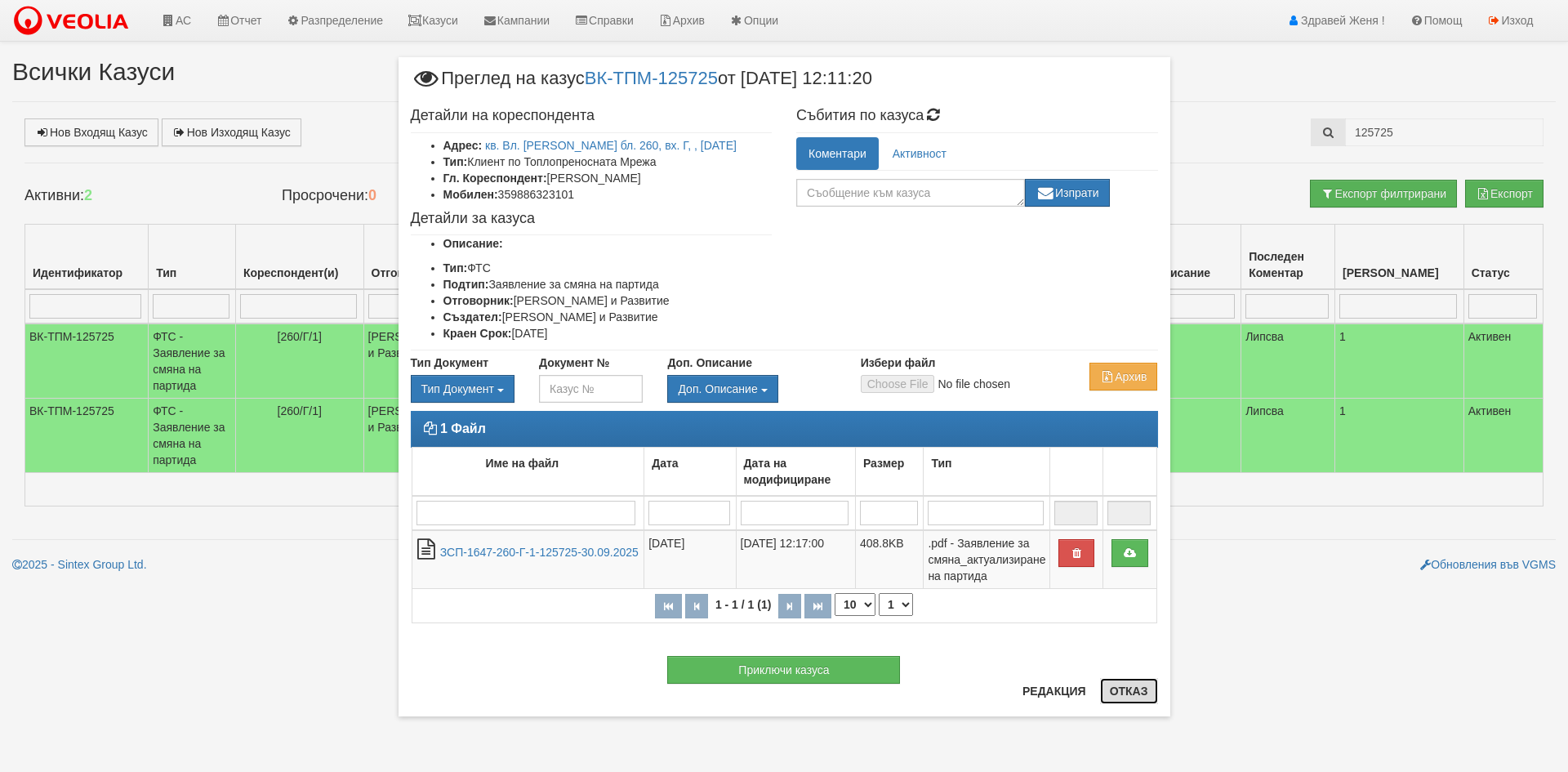
click at [1148, 695] on button "Отказ" at bounding box center [1129, 690] width 58 height 26
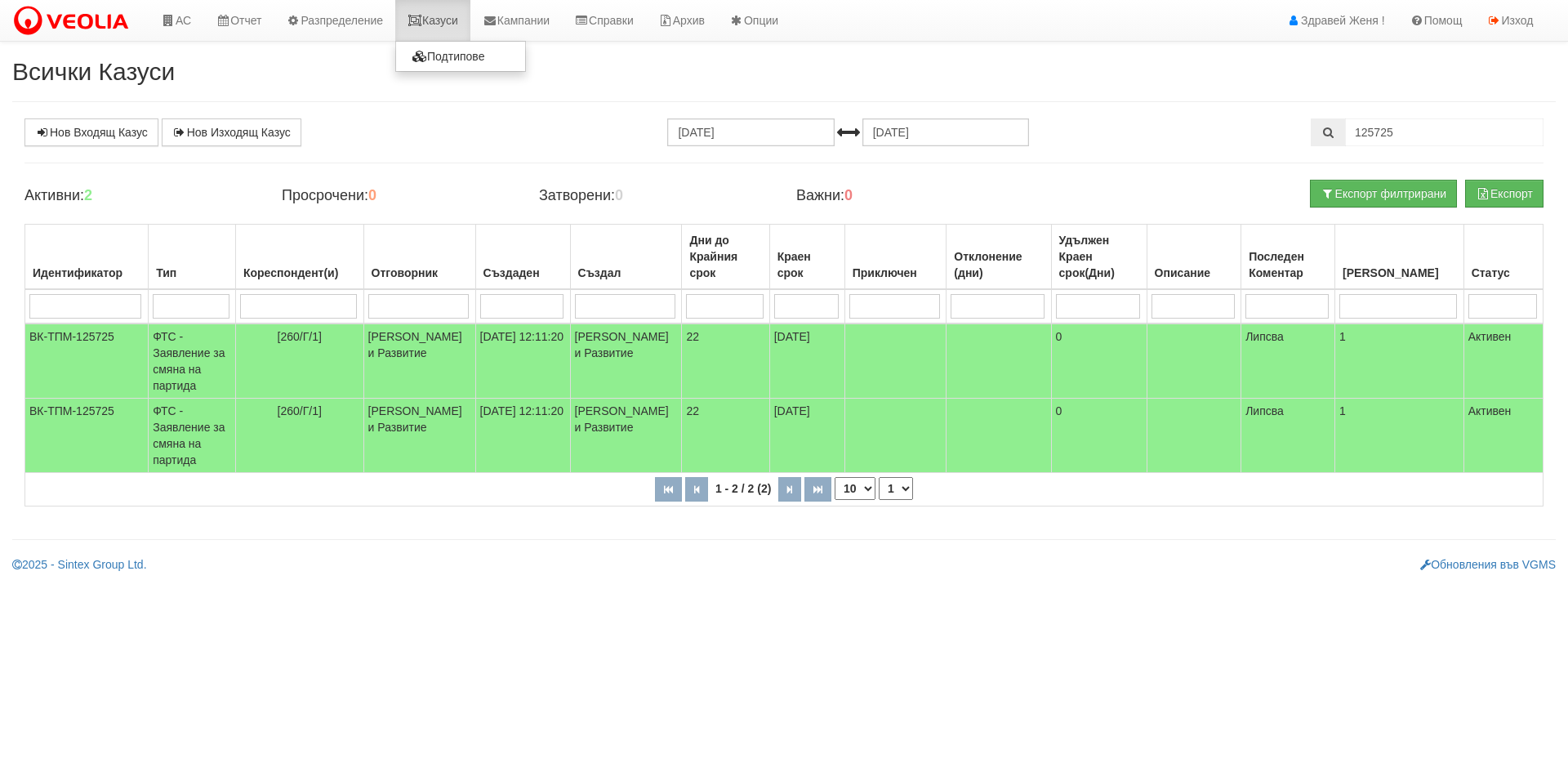
click at [413, 29] on link "Казуси" at bounding box center [433, 21] width 75 height 41
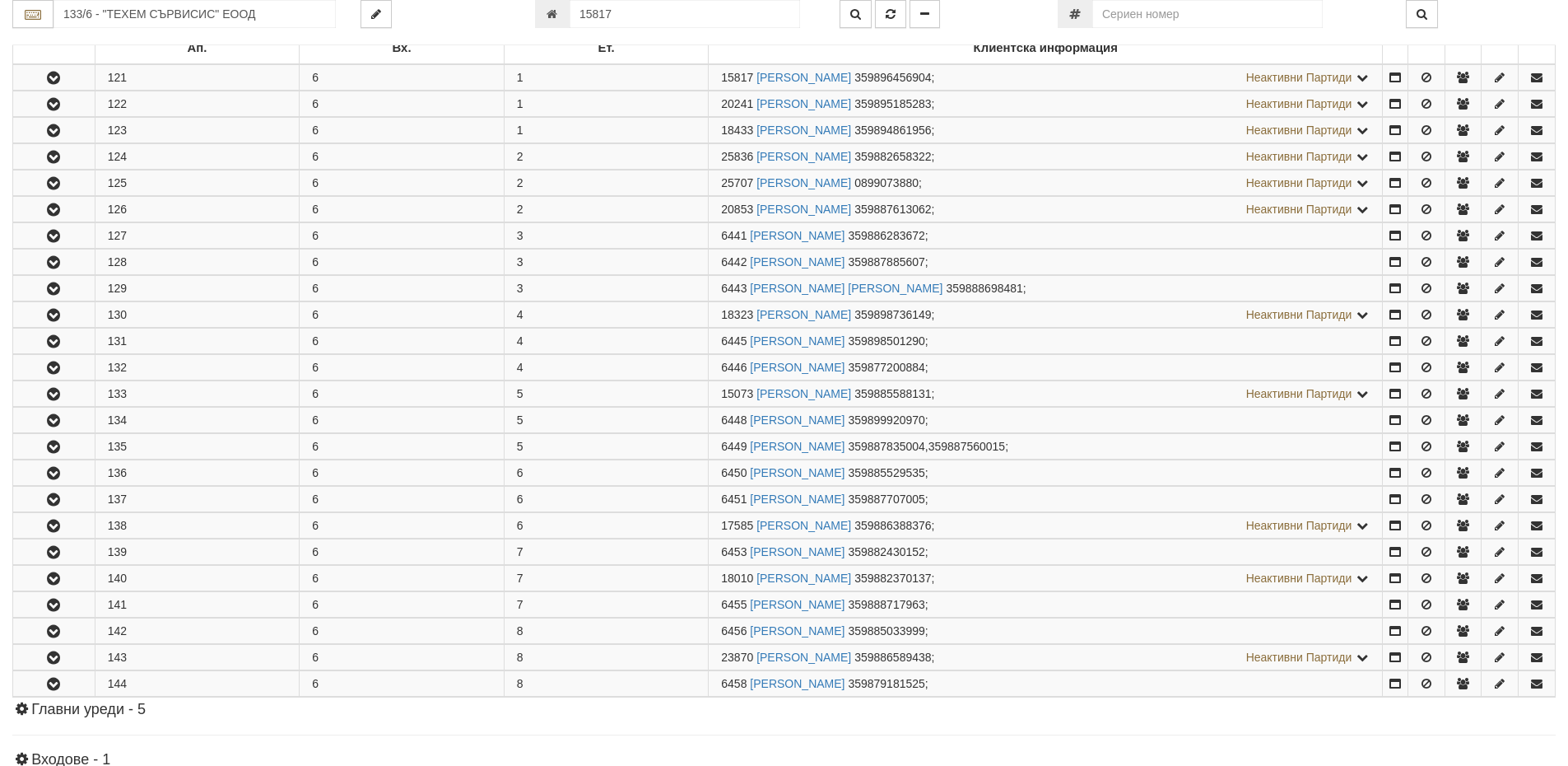
scroll to position [325, 0]
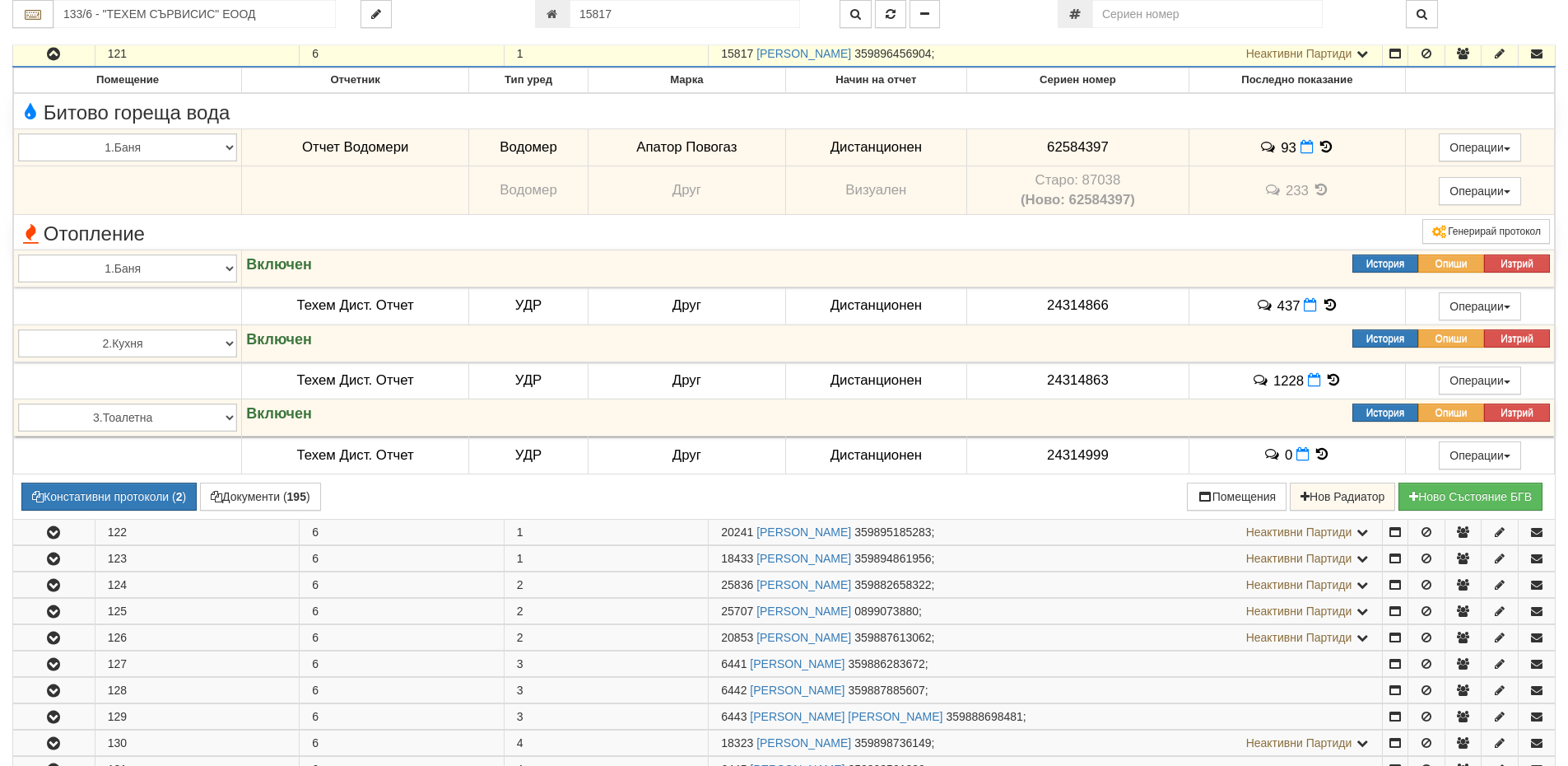
drag, startPoint x: 752, startPoint y: 51, endPoint x: 719, endPoint y: 57, distance: 33.5
click at [719, 57] on td "15817 ЕЛЕНКА ПЕТРОВА ДАРКЕВА 359896456904 ; Неактивни Партиди 6435 ГАНЧО ГЕОРГИ…" at bounding box center [1046, 53] width 674 height 26
copy span "15817"
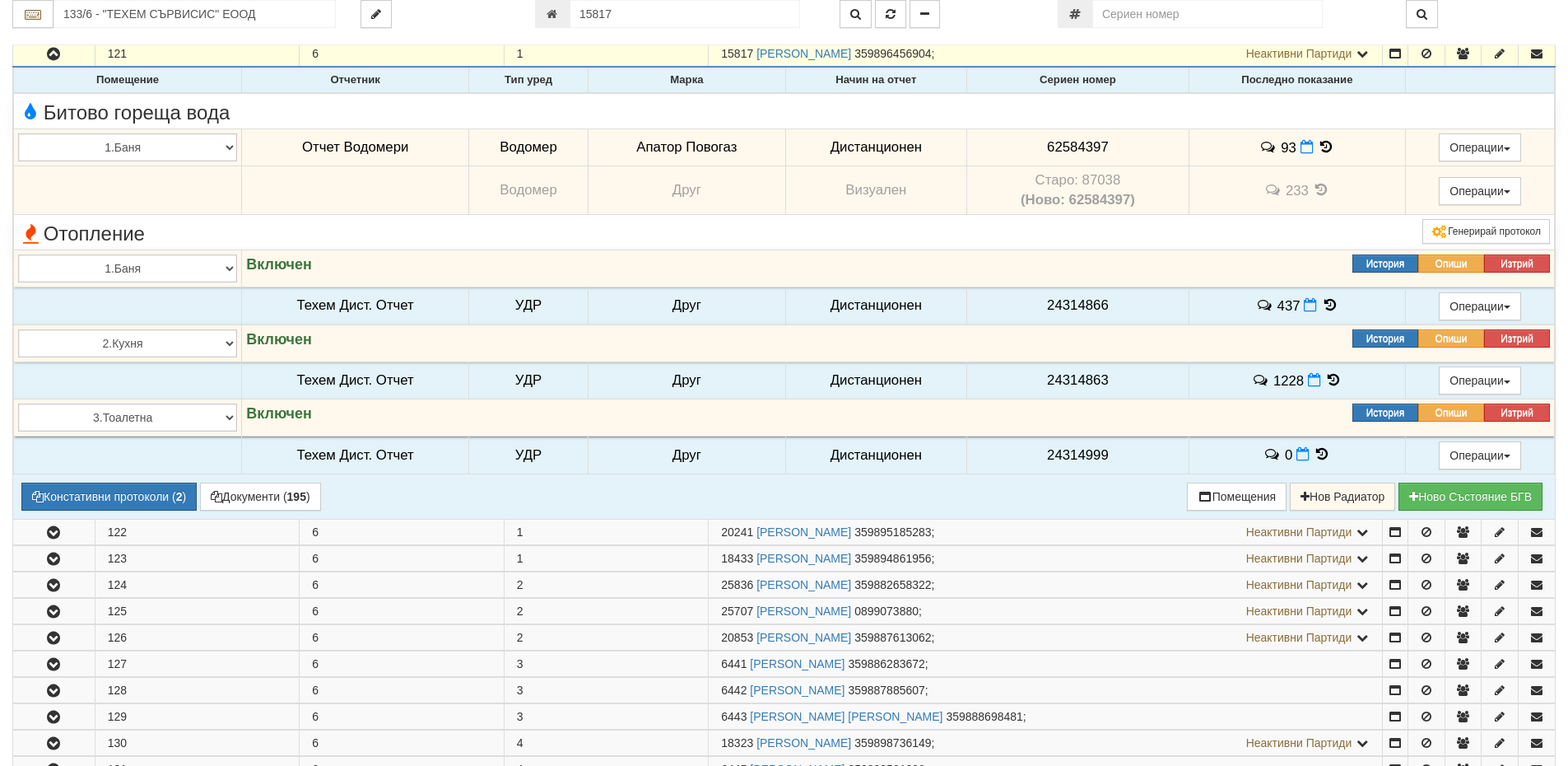
click at [1320, 144] on icon at bounding box center [1325, 147] width 18 height 14
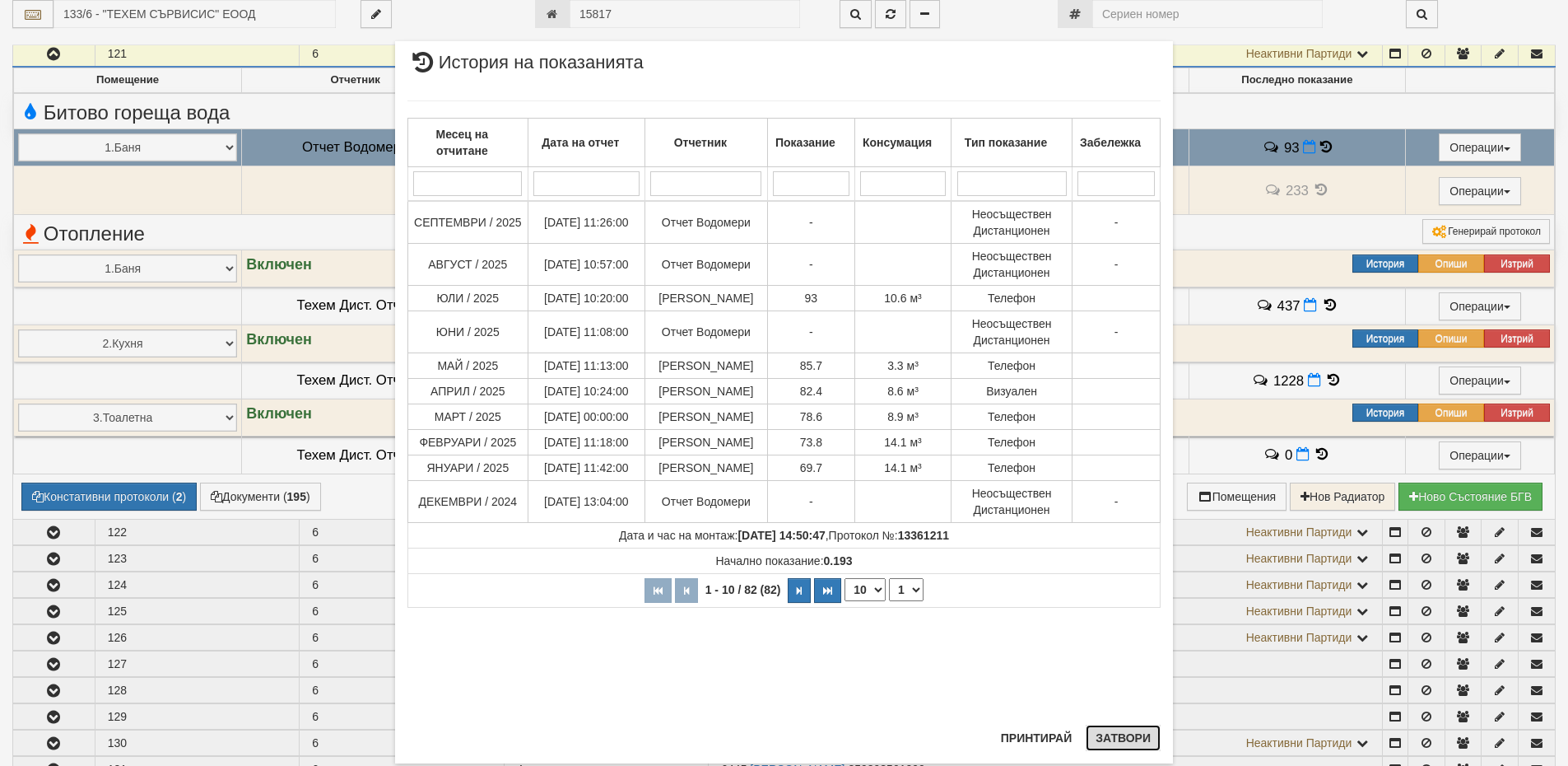
click at [1098, 735] on button "Затвори" at bounding box center [1122, 737] width 75 height 26
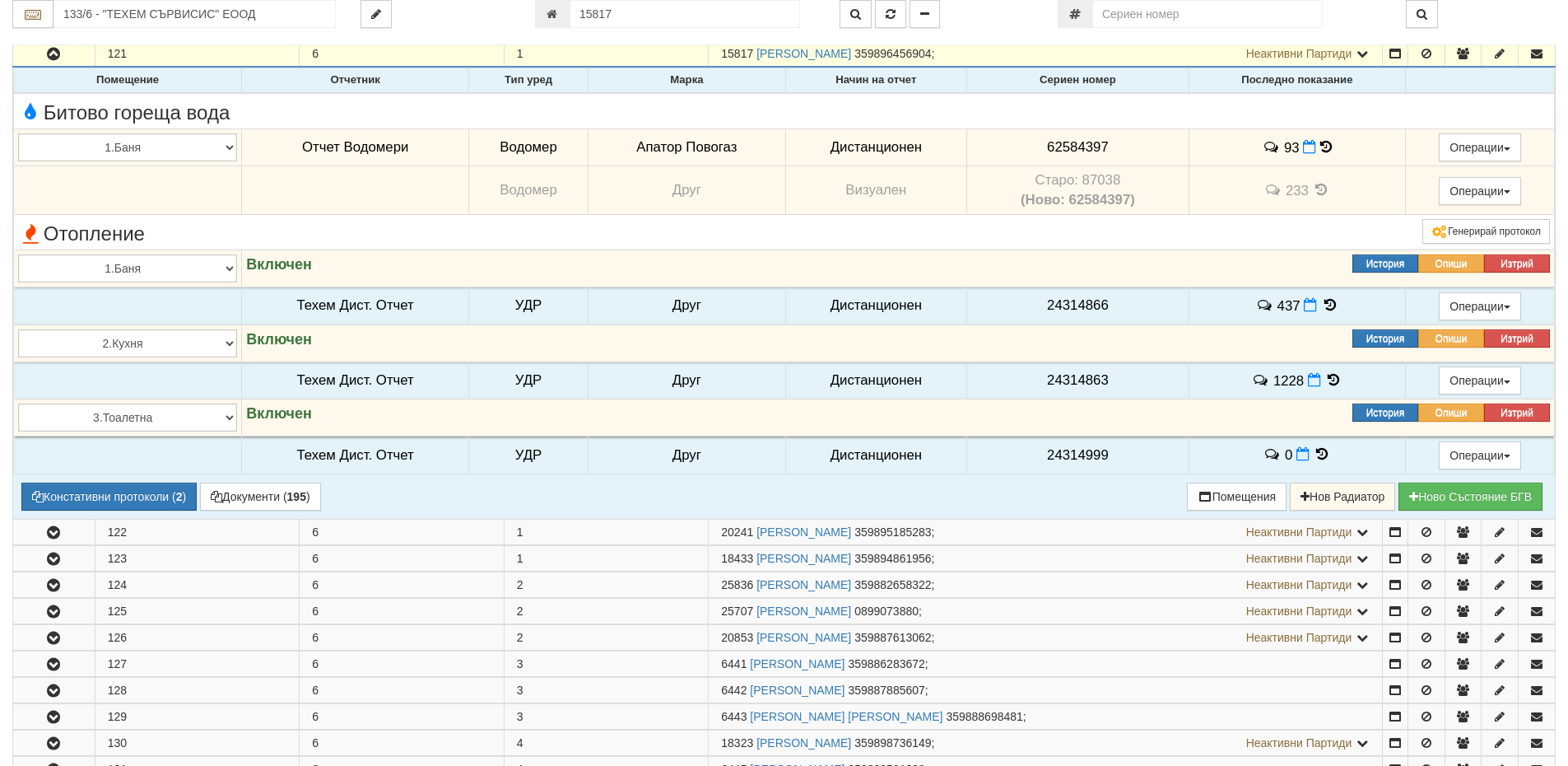
click at [1320, 145] on icon at bounding box center [1325, 147] width 12 height 14
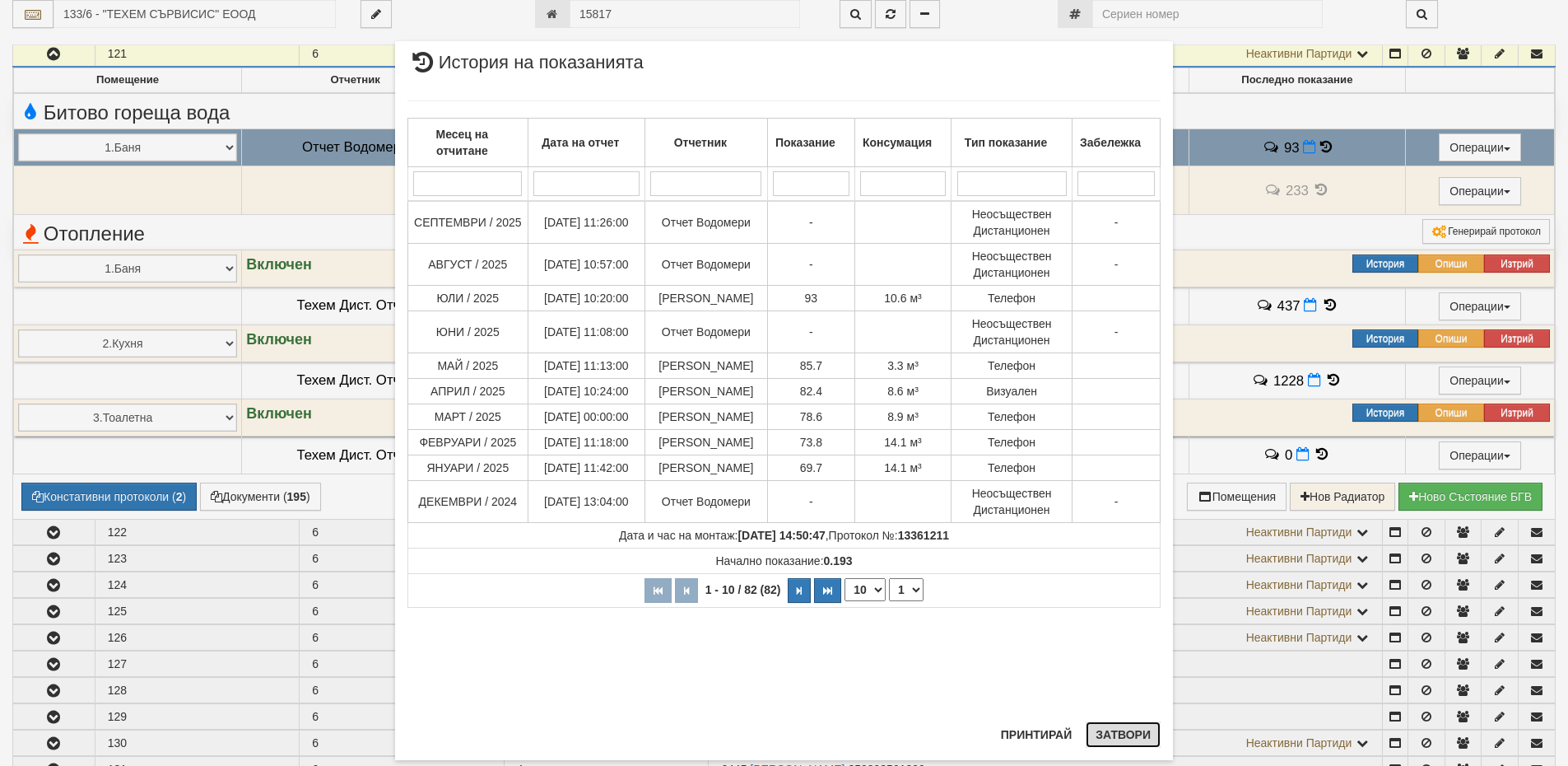
click at [1113, 742] on button "Затвори" at bounding box center [1122, 734] width 75 height 26
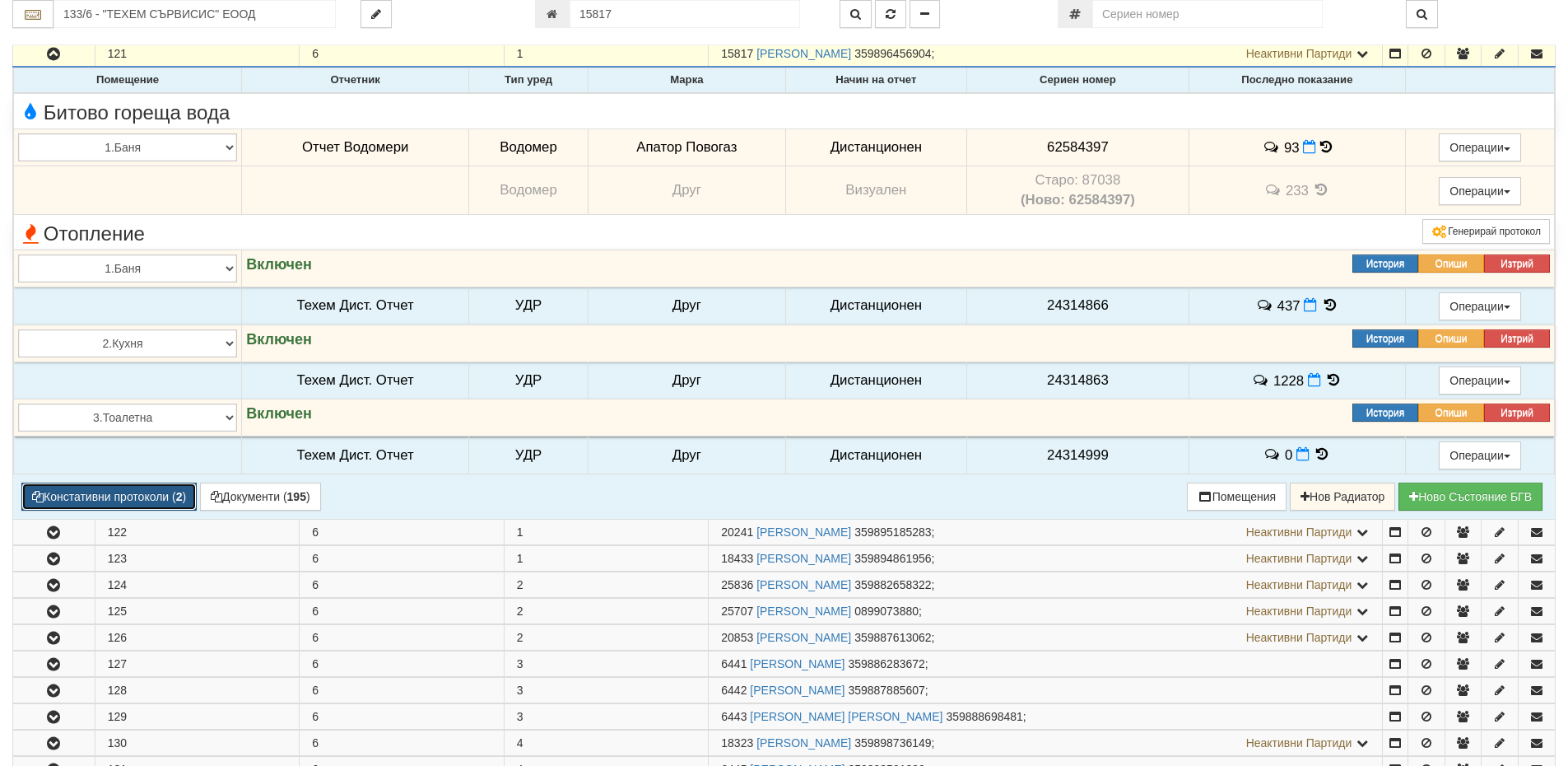
click at [151, 485] on button "Констативни протоколи ( 2 )" at bounding box center [109, 496] width 175 height 28
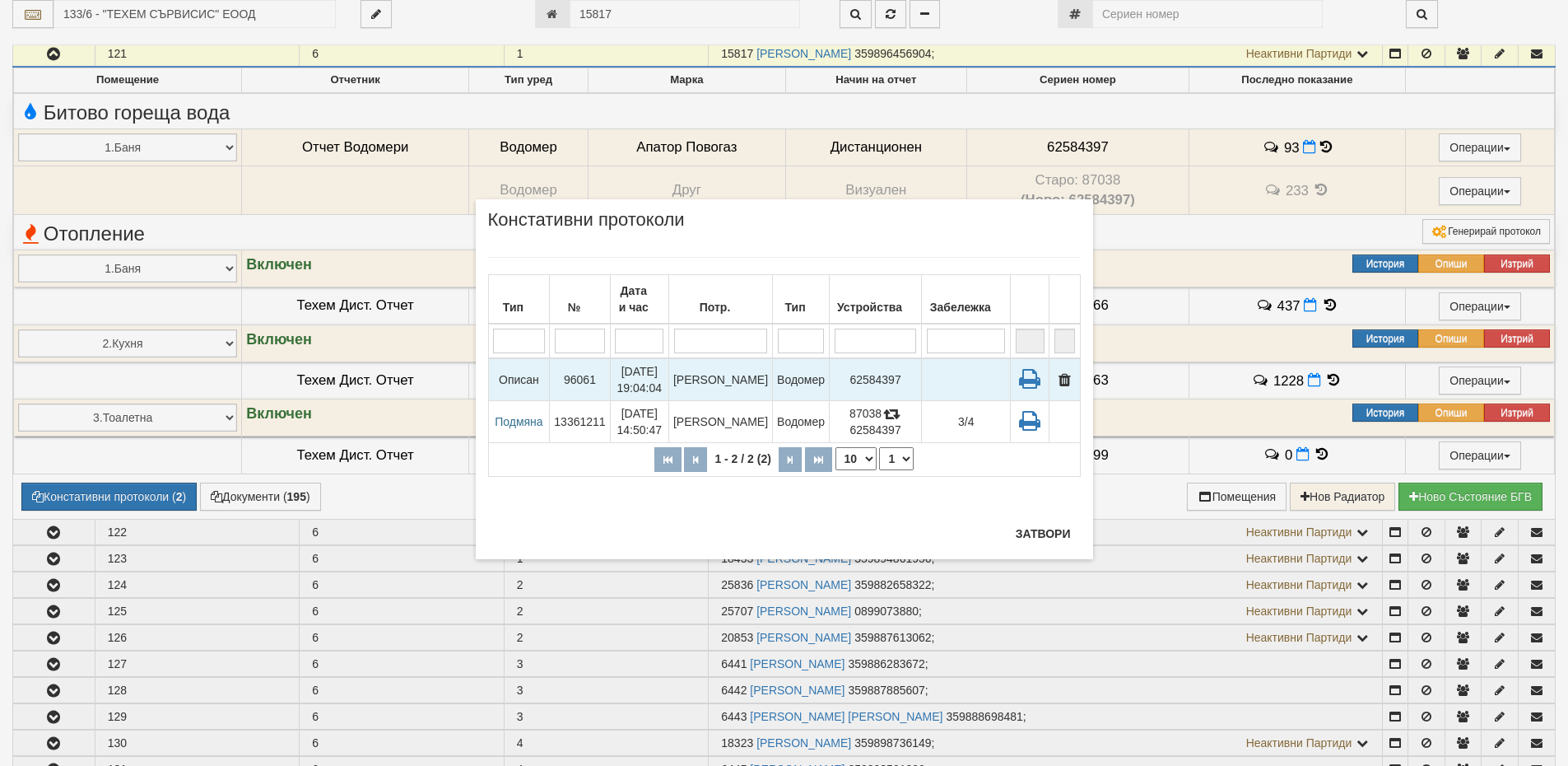
click at [526, 382] on td "Описан" at bounding box center [518, 379] width 62 height 43
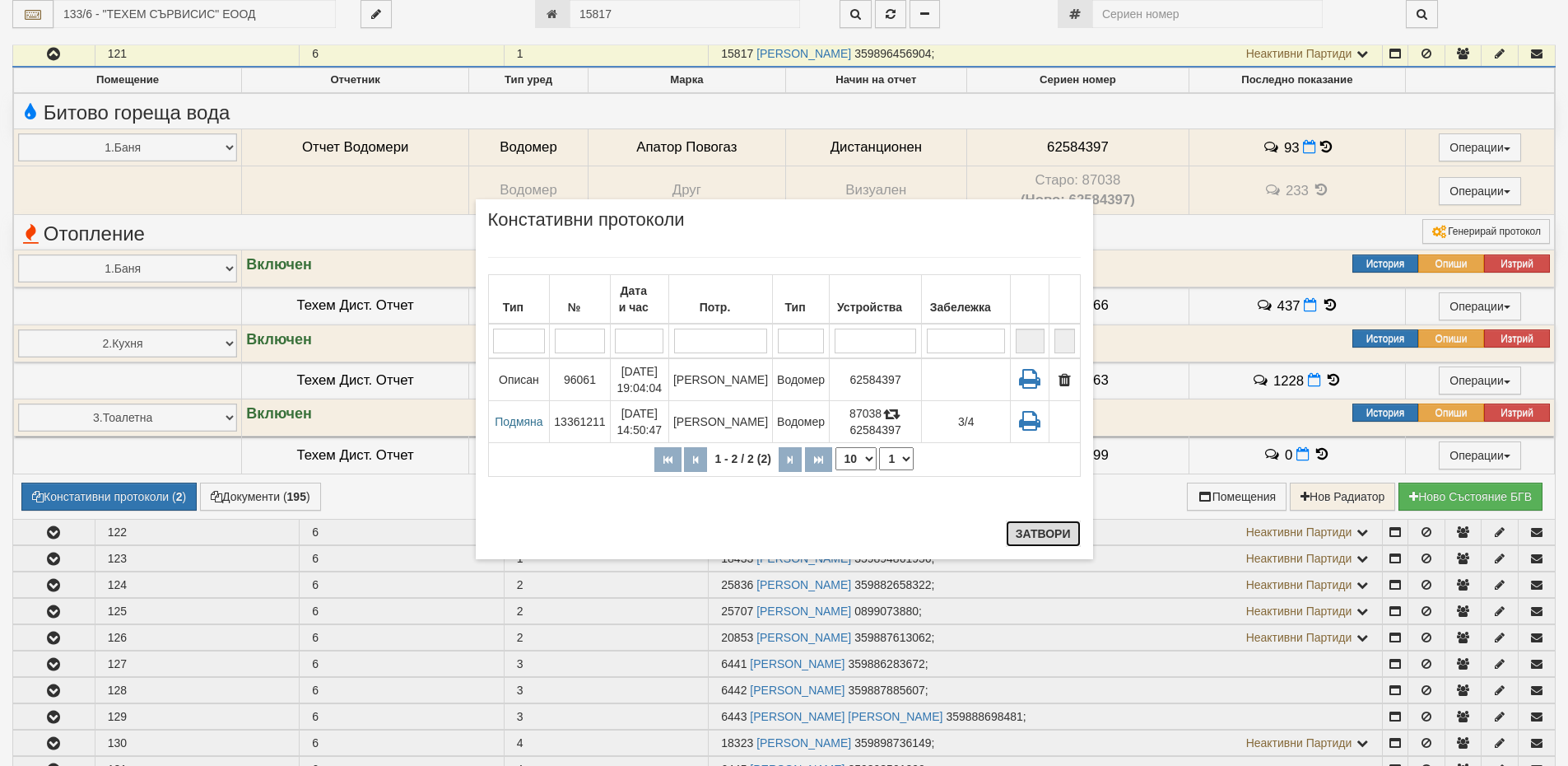
click at [1019, 526] on button "Затвори" at bounding box center [1042, 533] width 75 height 26
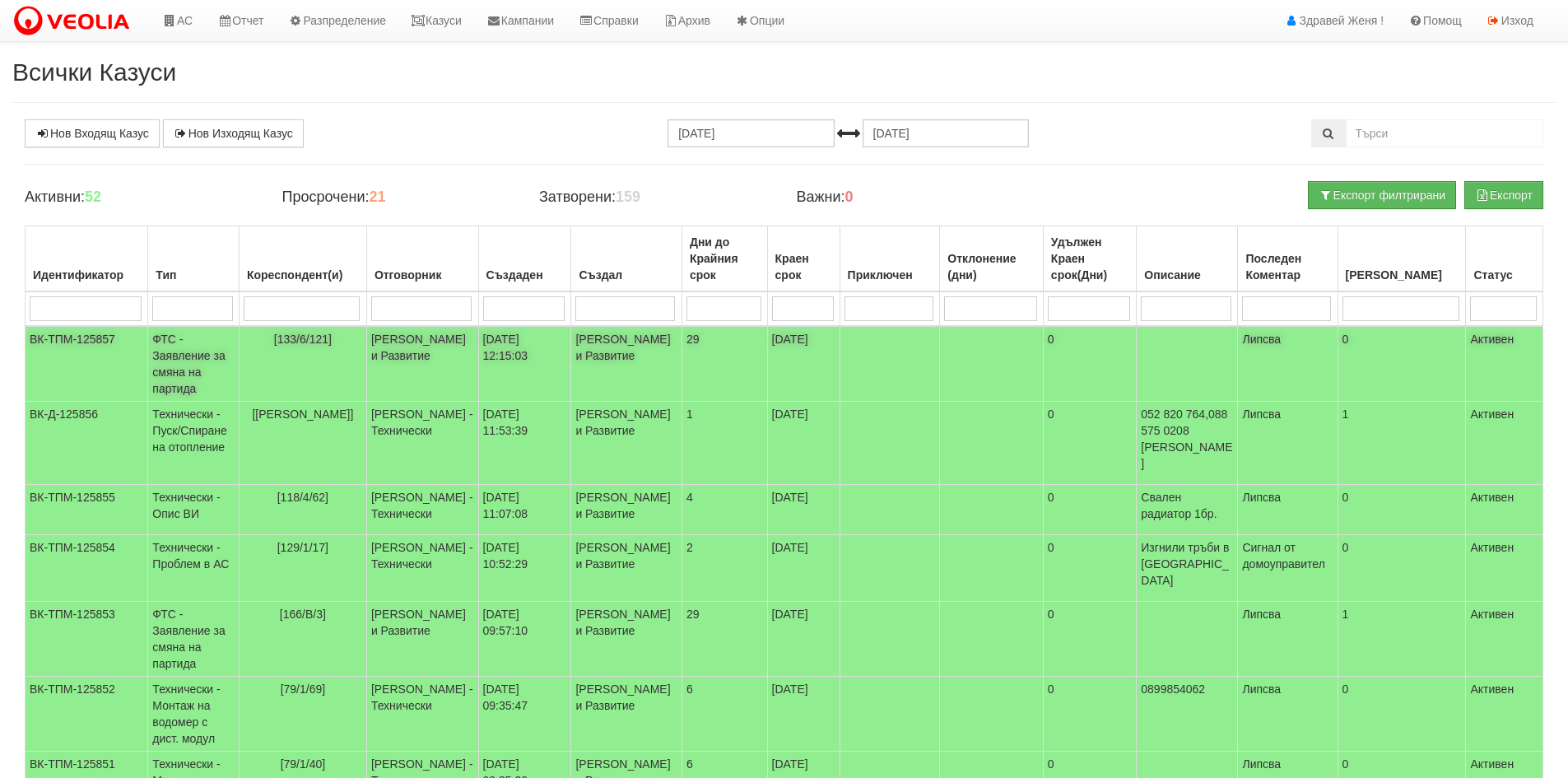
click at [311, 376] on td "[133/6/121]" at bounding box center [303, 364] width 128 height 75
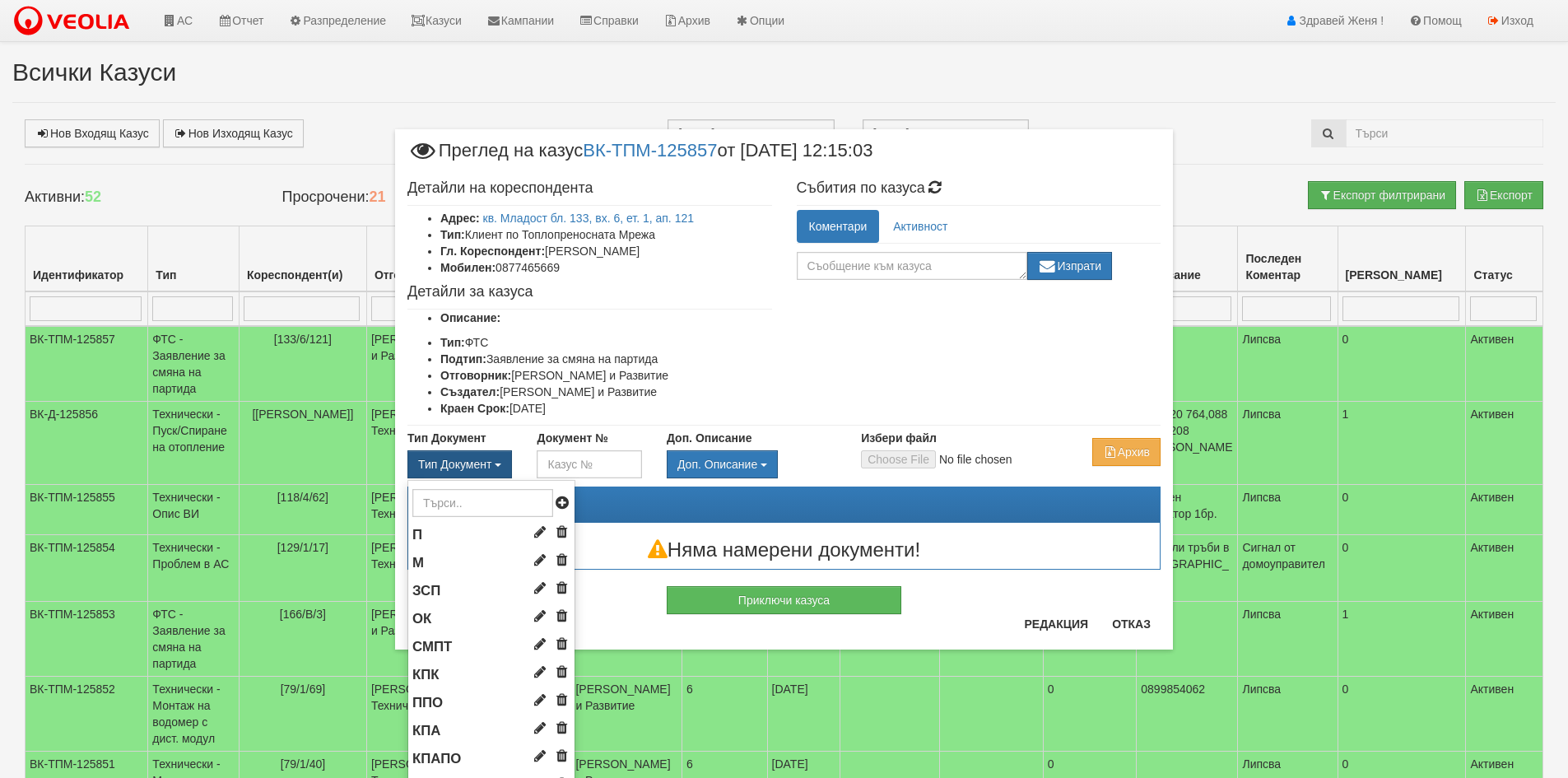
click at [438, 464] on span "Тип Документ" at bounding box center [455, 464] width 74 height 13
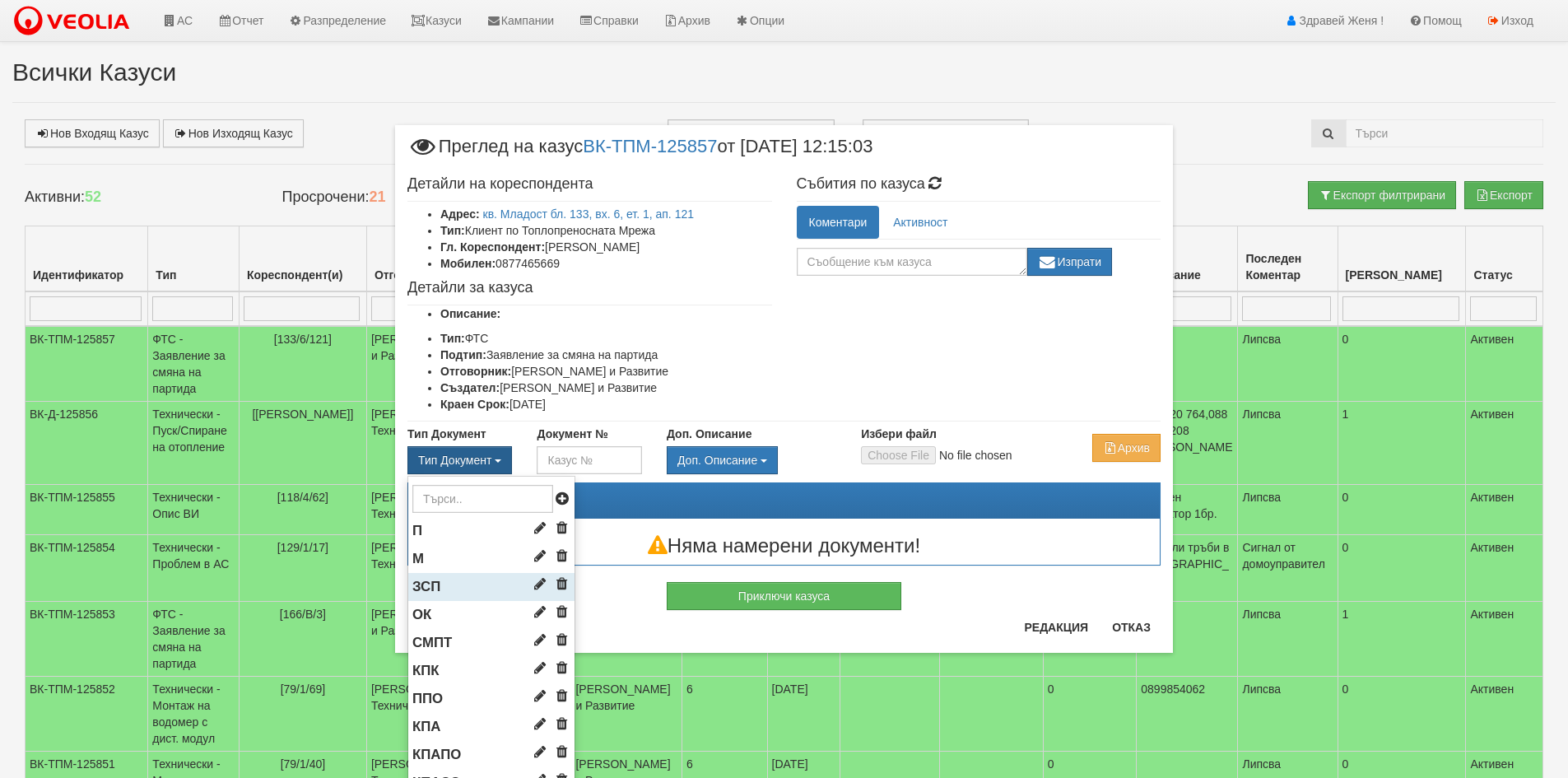
click at [447, 596] on li "ЗСП" at bounding box center [491, 586] width 166 height 28
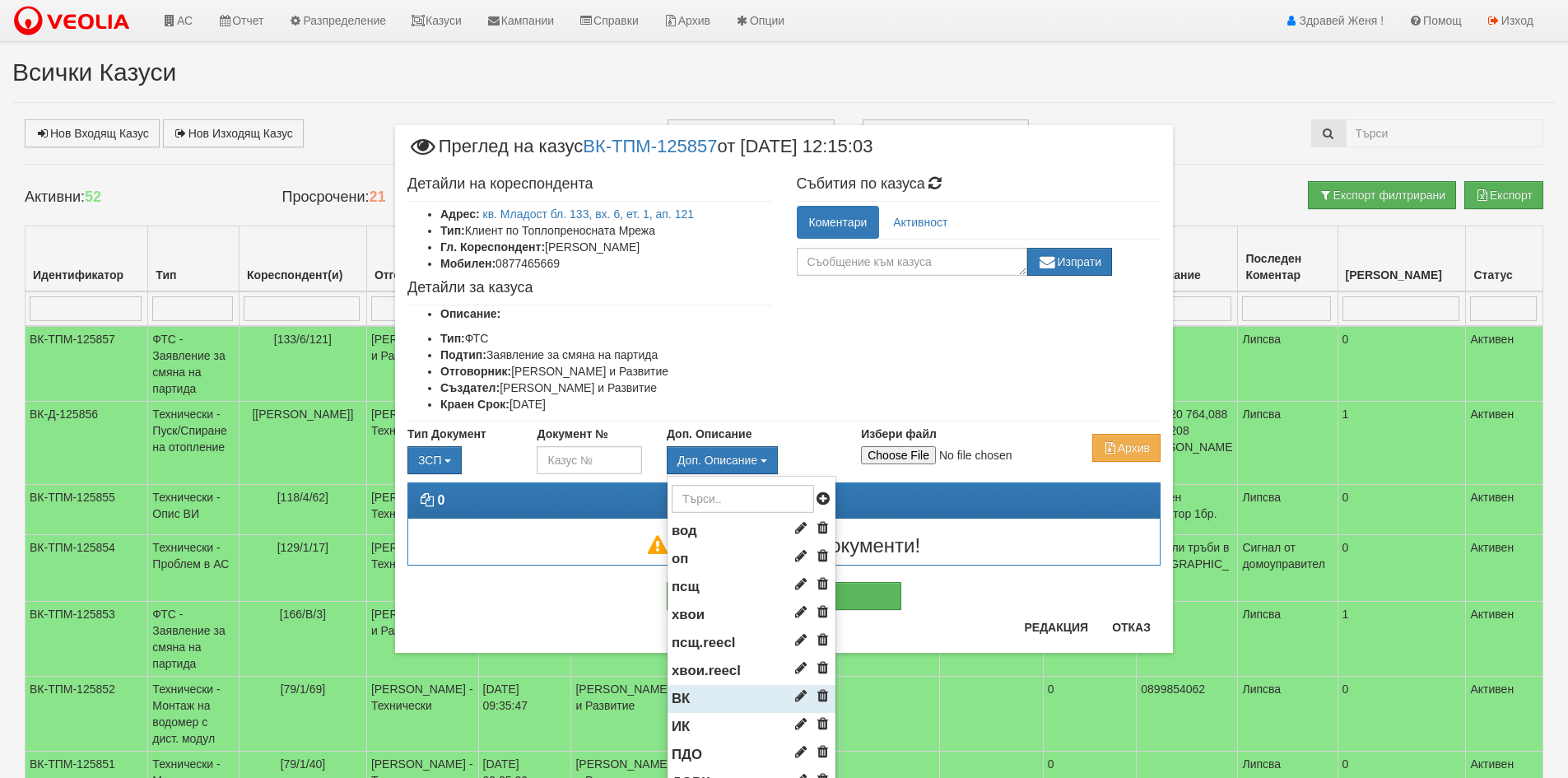
click at [680, 694] on span "ВК" at bounding box center [680, 697] width 18 height 15
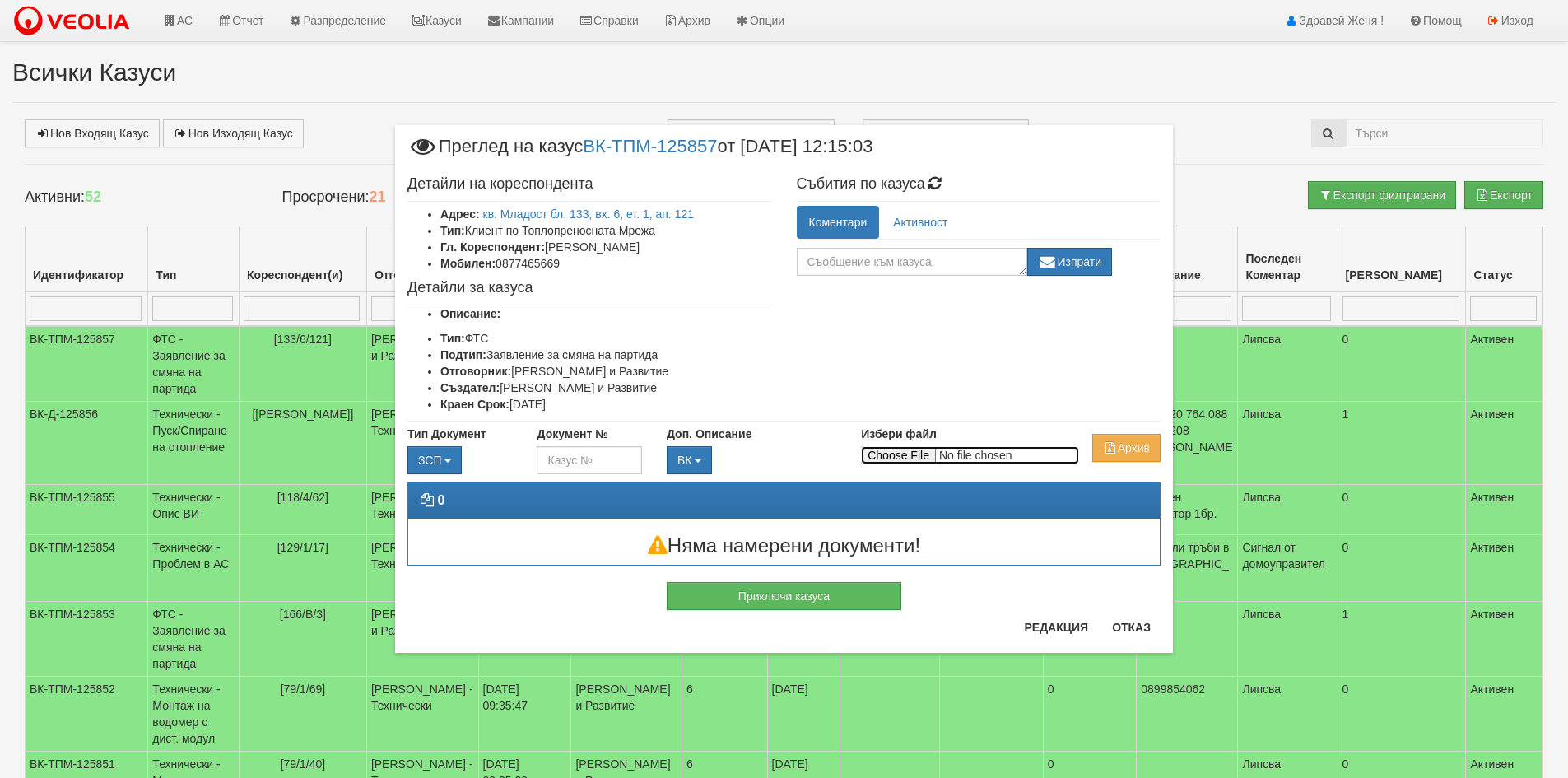
click at [904, 448] on input "Избери файл" at bounding box center [970, 455] width 218 height 18
type input "C:\fakepath\DOC184.pdf"
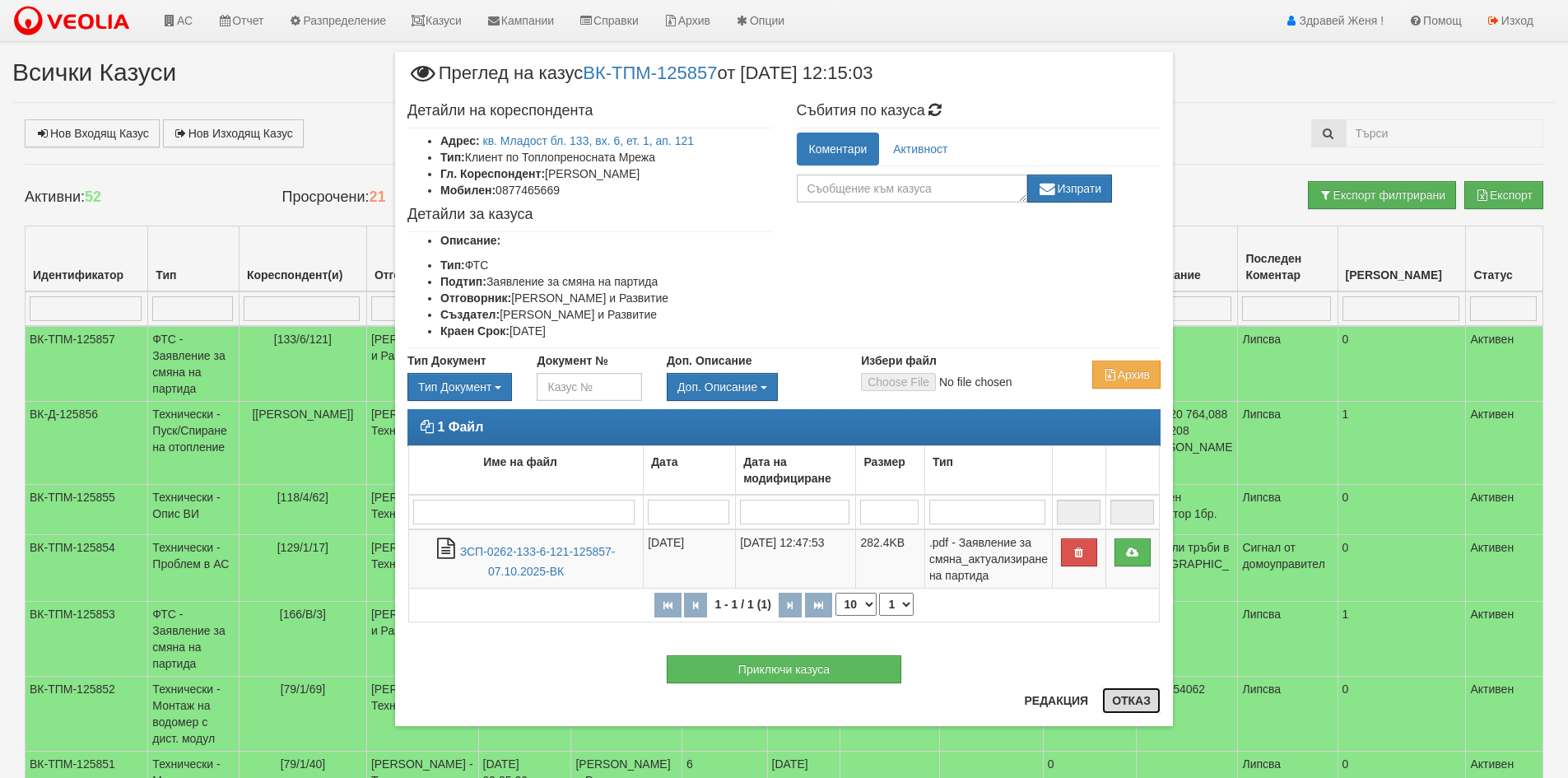
click at [1132, 697] on button "Отказ" at bounding box center [1130, 700] width 58 height 26
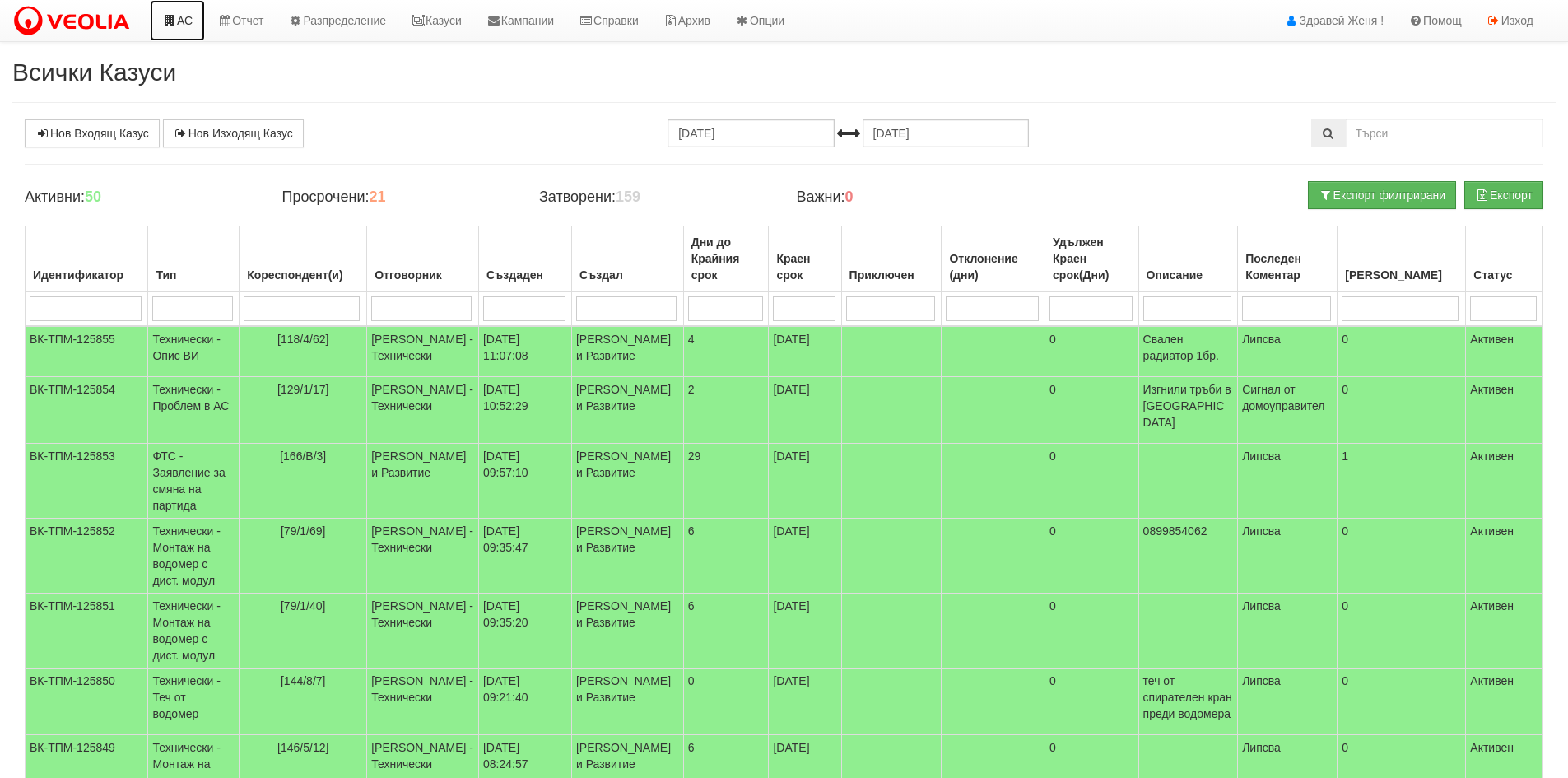
click at [183, 15] on link "АС" at bounding box center [177, 21] width 55 height 41
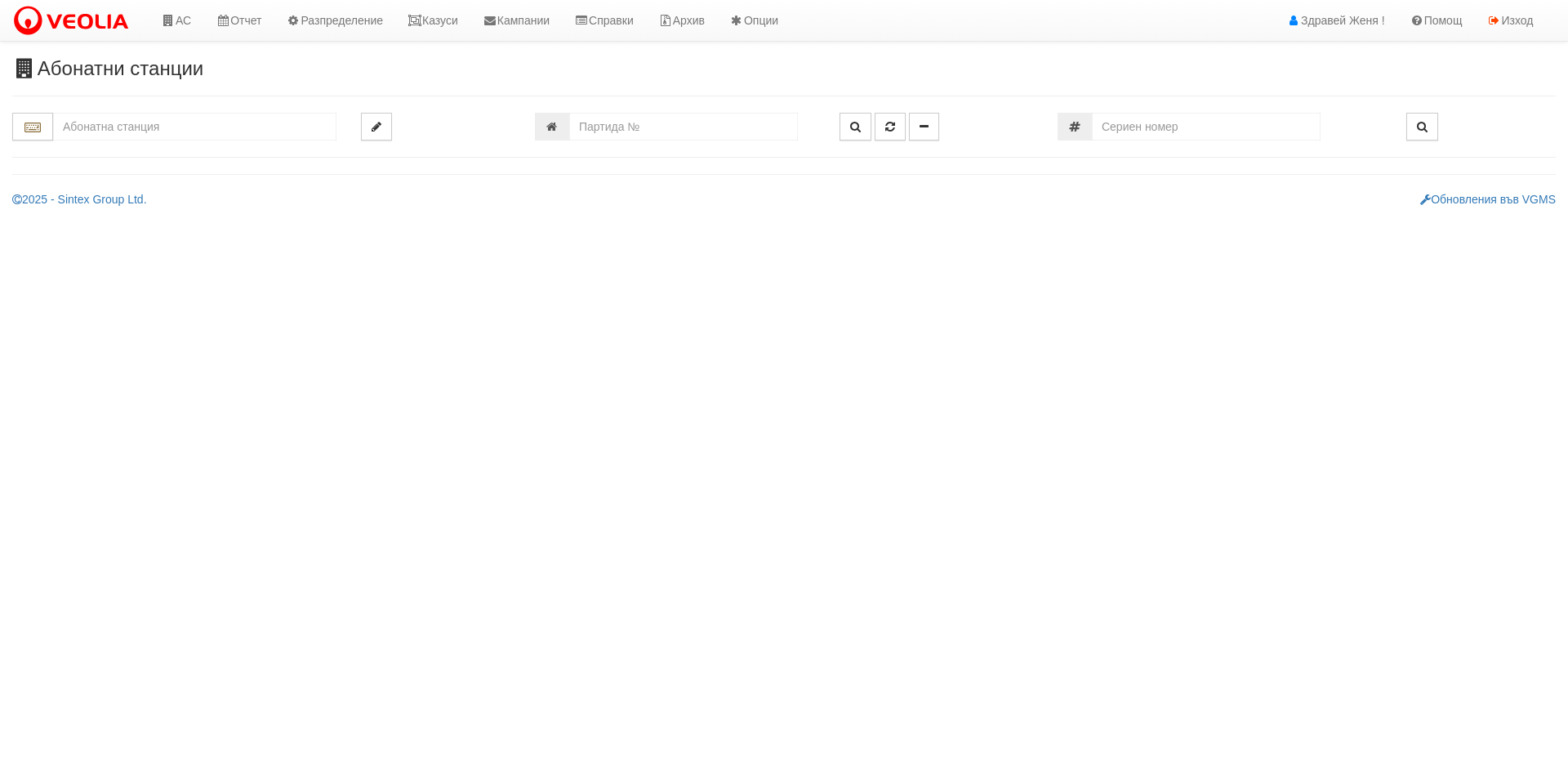
click at [177, 121] on input "text" at bounding box center [195, 126] width 284 height 28
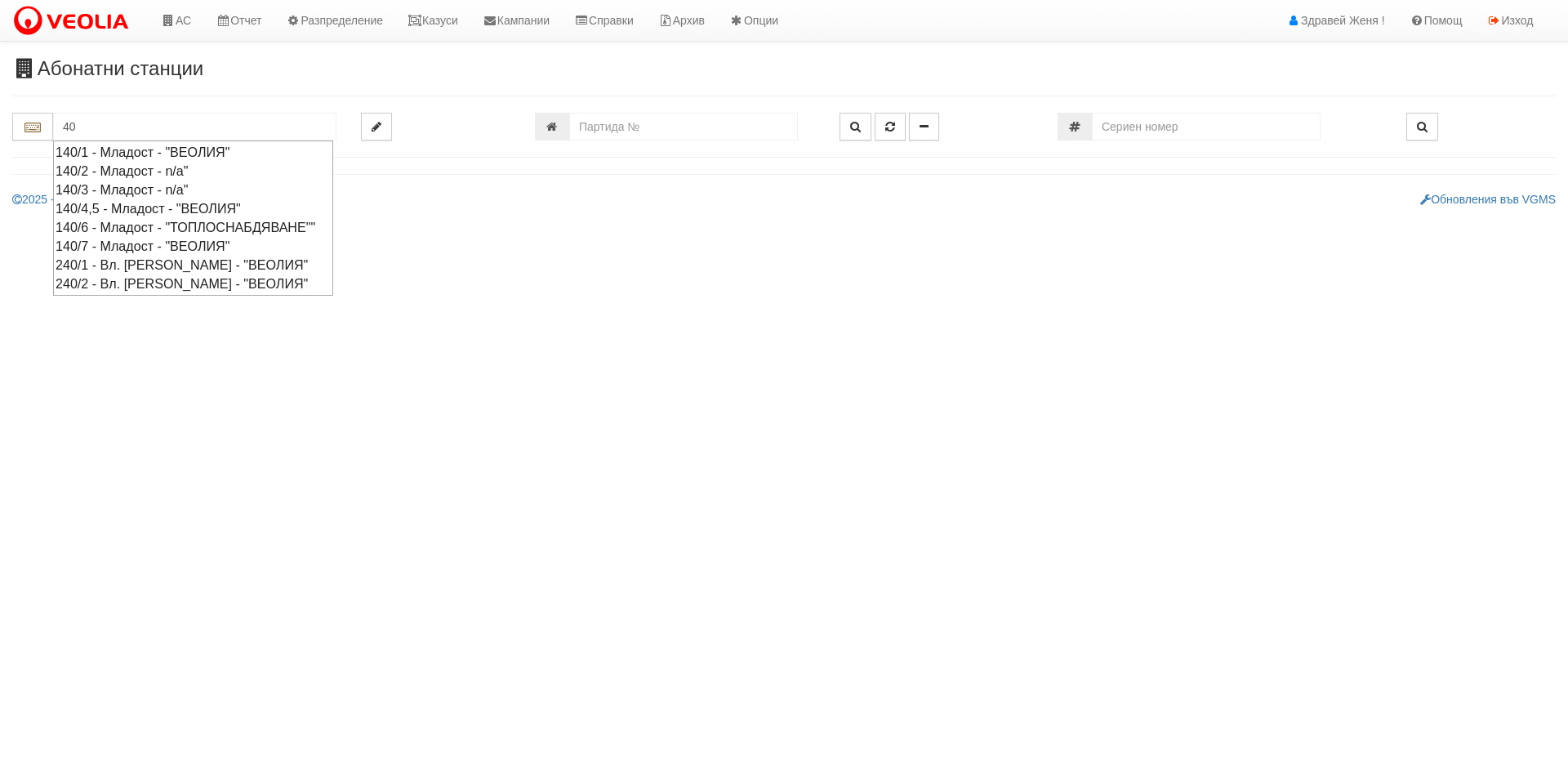
type input "4"
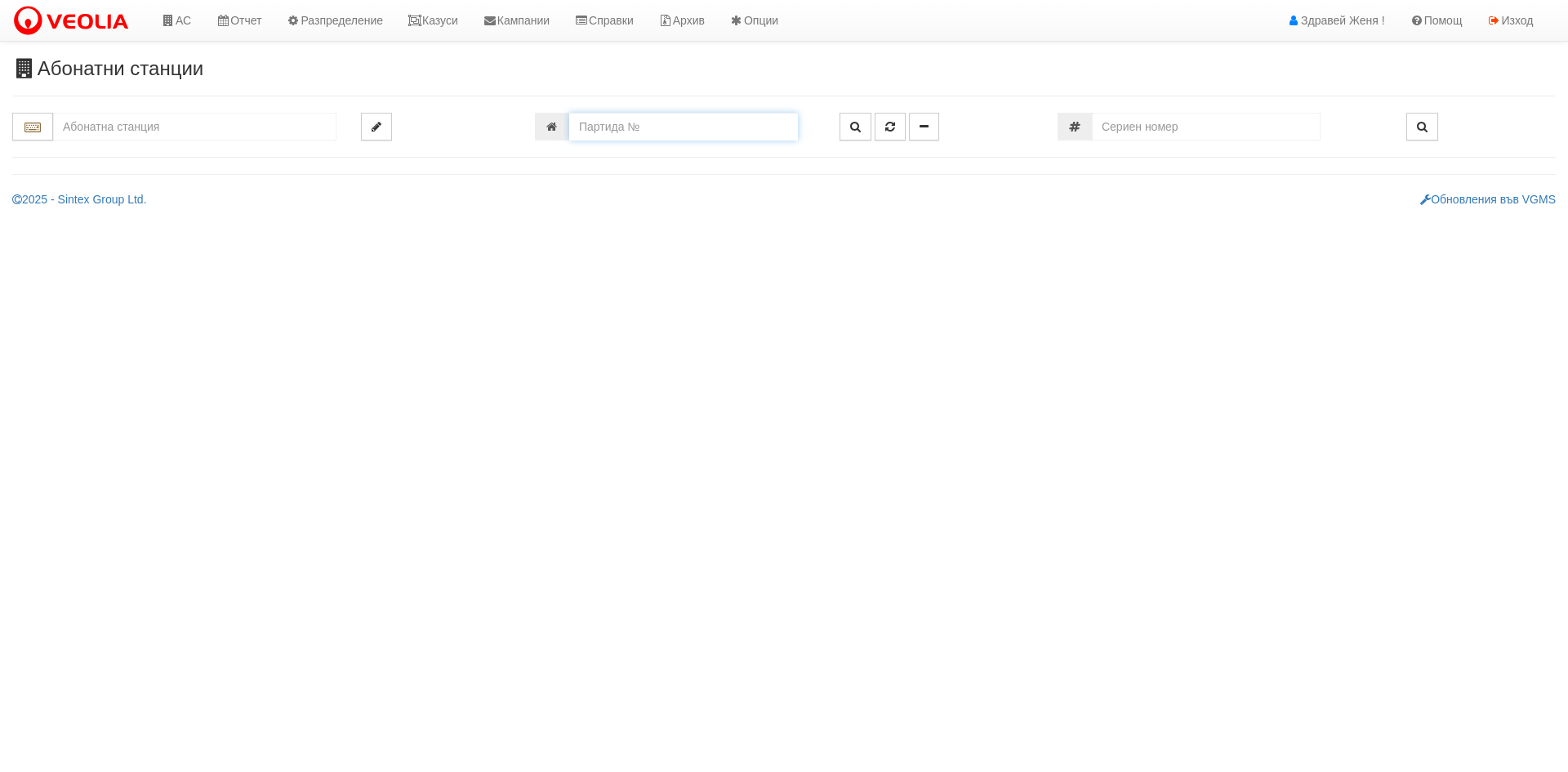
click at [598, 125] on input "number" at bounding box center [683, 126] width 228 height 28
drag, startPoint x: 598, startPoint y: 125, endPoint x: 565, endPoint y: 130, distance: 33.4
click at [565, 130] on div "248" at bounding box center [675, 126] width 280 height 28
type input "248"
click at [184, 129] on input "text" at bounding box center [195, 126] width 284 height 28
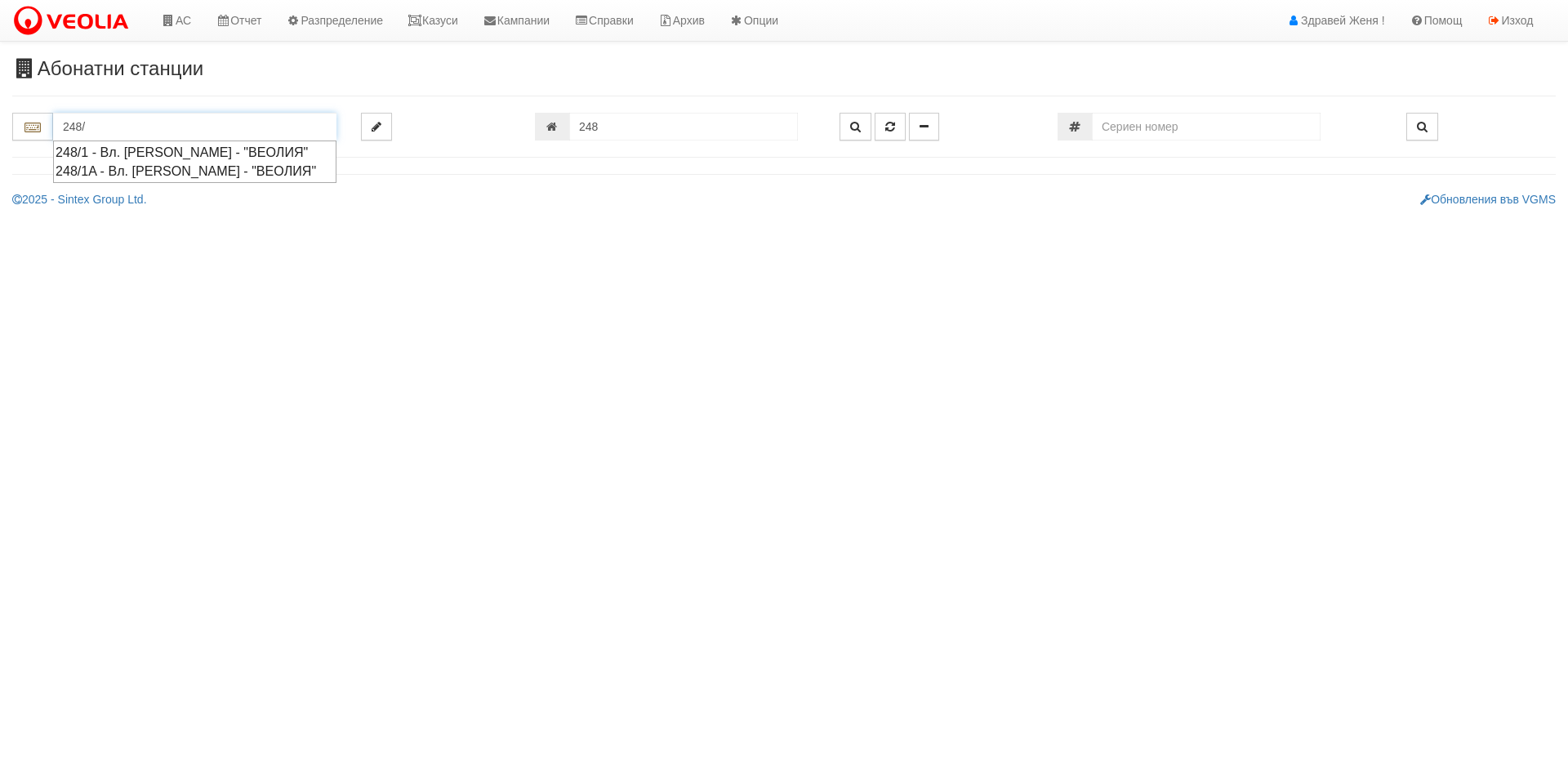
click at [176, 151] on div "248/1 - Вл. [PERSON_NAME] - "ВЕОЛИЯ"" at bounding box center [194, 152] width 278 height 19
type input "248/1 - Вл. [PERSON_NAME] - "ВЕОЛИЯ""
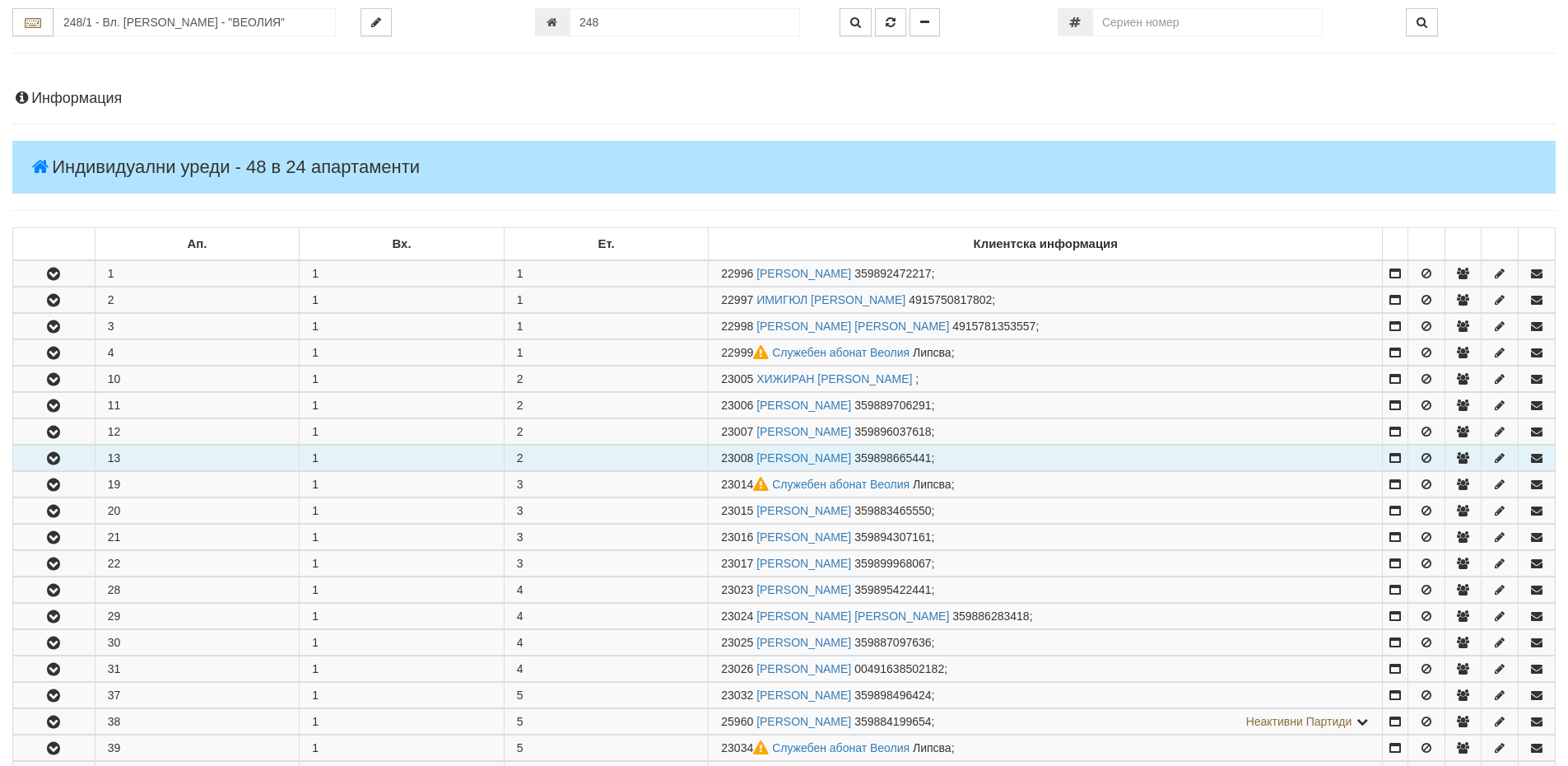
scroll to position [329, 0]
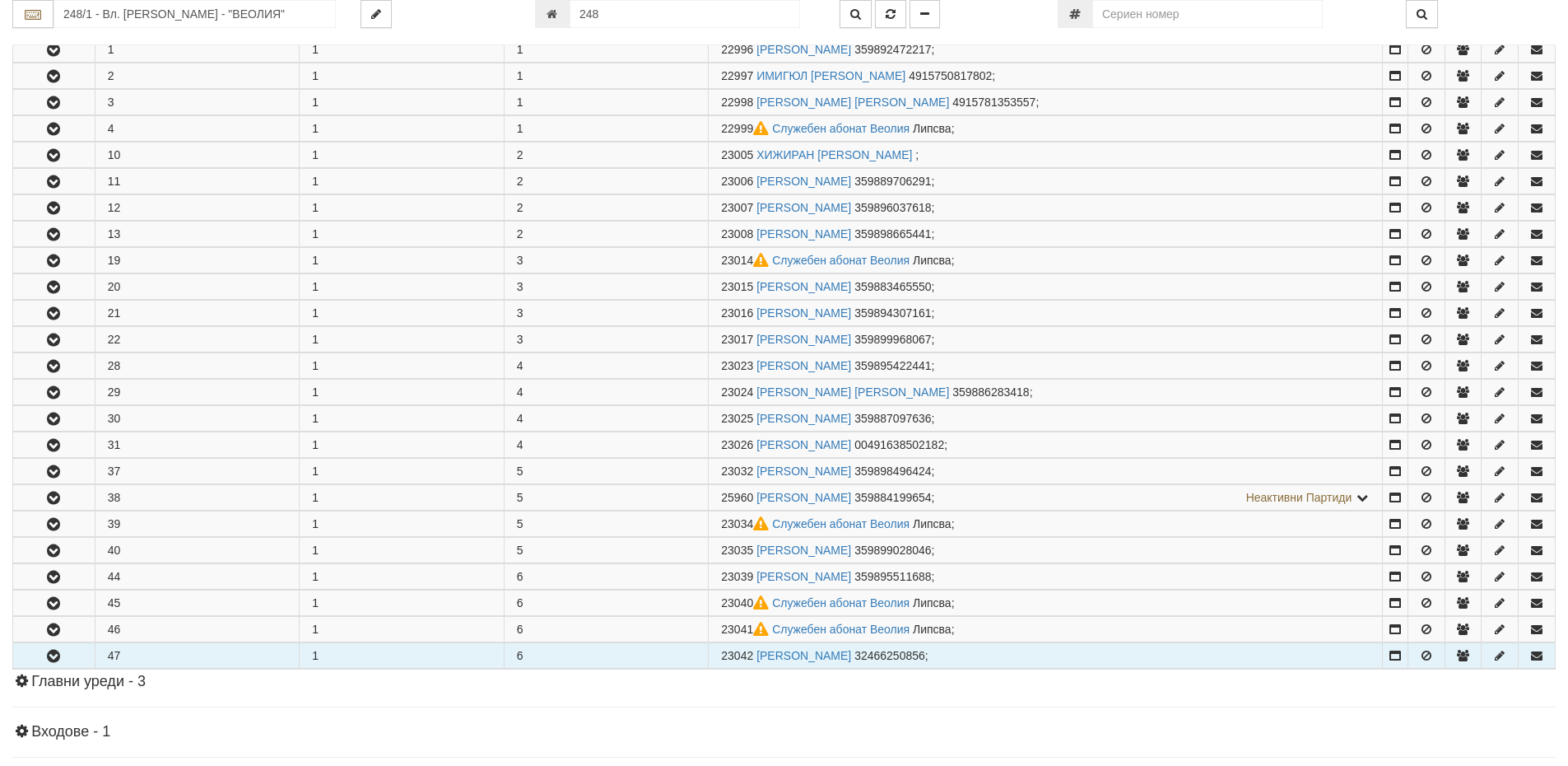
click at [132, 654] on td "47" at bounding box center [197, 655] width 205 height 25
click at [58, 654] on icon "button" at bounding box center [54, 656] width 20 height 12
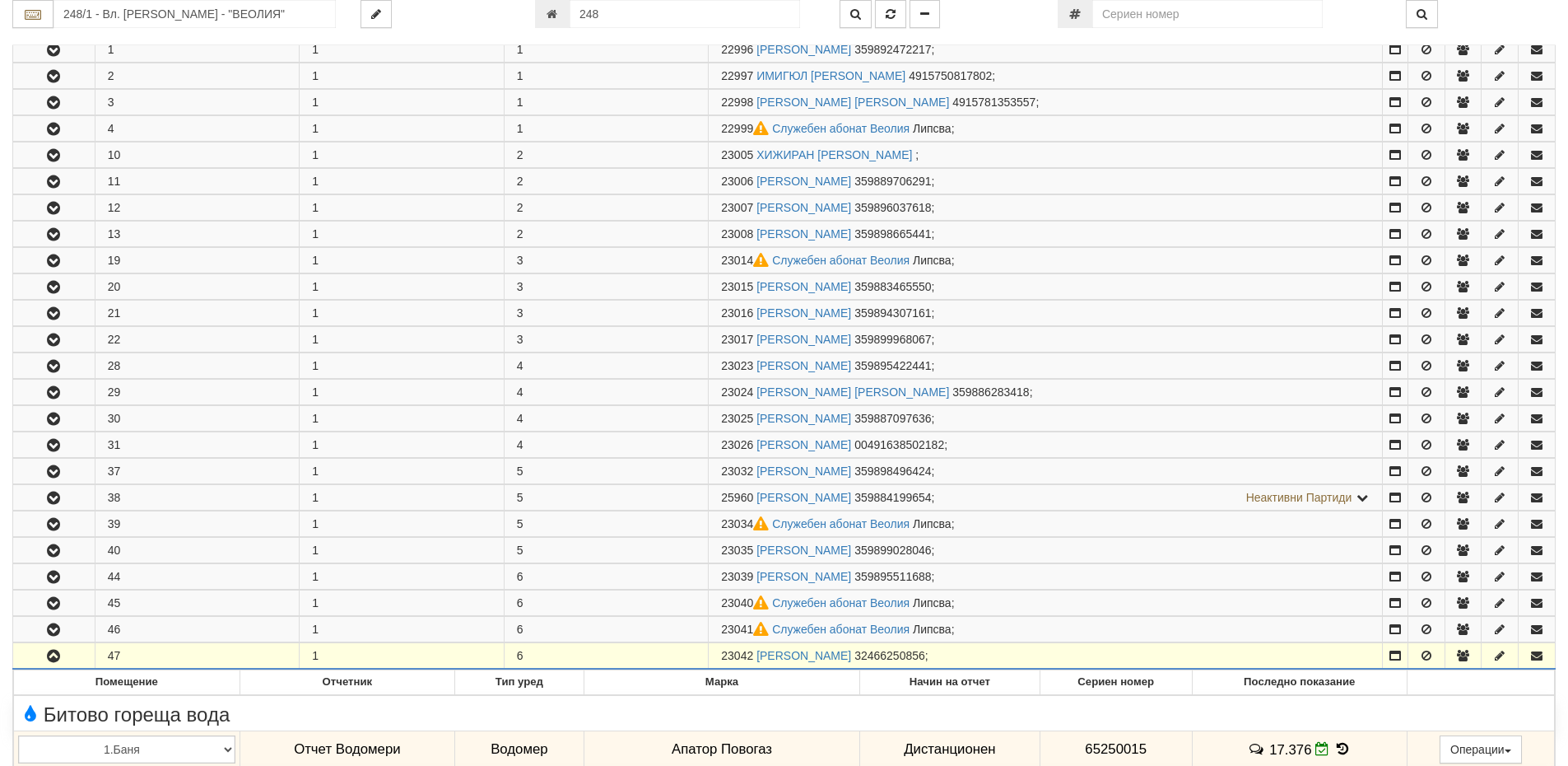
drag, startPoint x: 755, startPoint y: 651, endPoint x: 721, endPoint y: 649, distance: 34.1
click at [721, 649] on span "23042" at bounding box center [737, 655] width 32 height 13
click at [132, 20] on input "248/1 - Вл. Варненчик - "ВЕОЛИЯ"" at bounding box center [195, 13] width 282 height 28
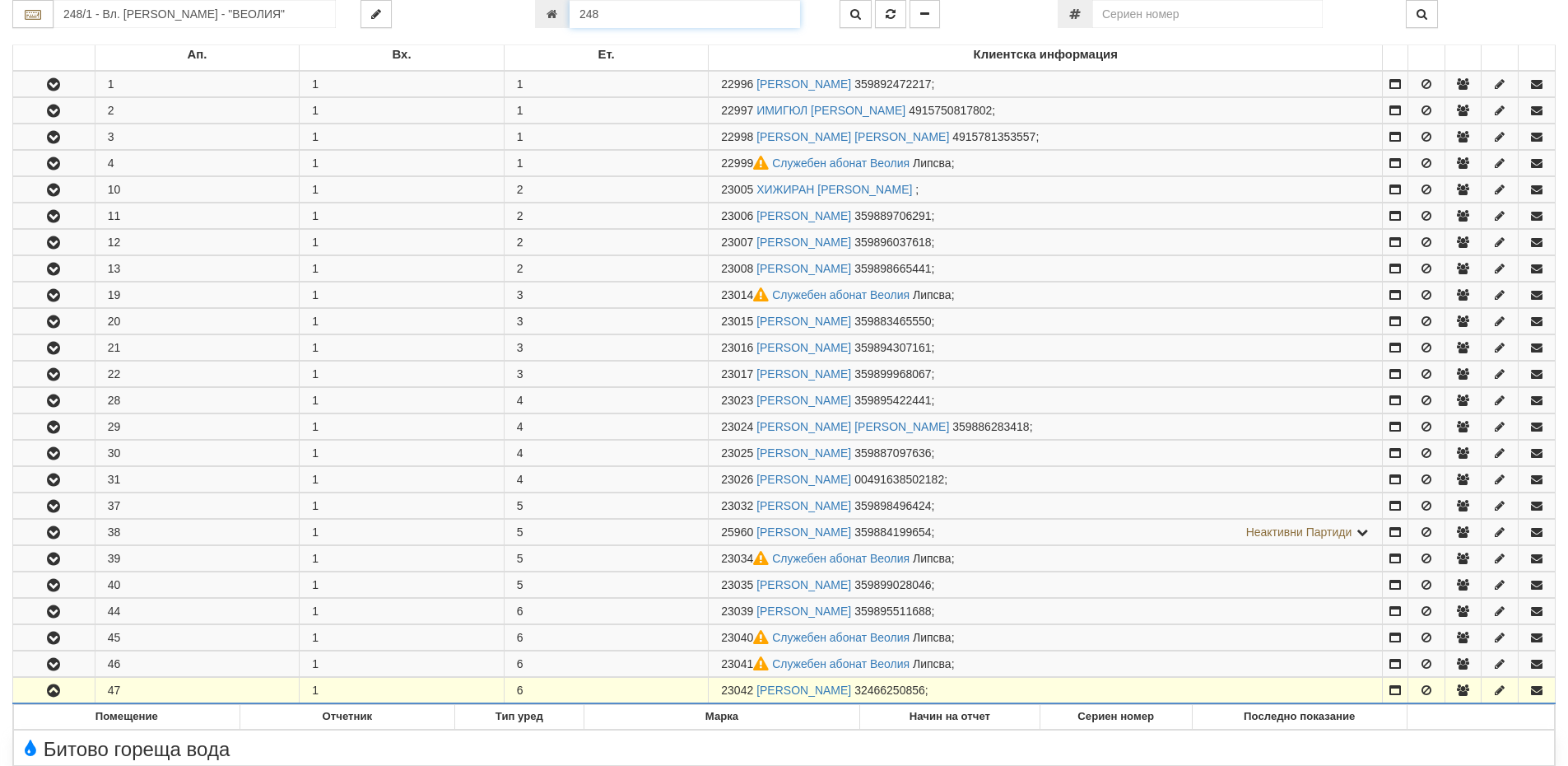
scroll to position [285, 0]
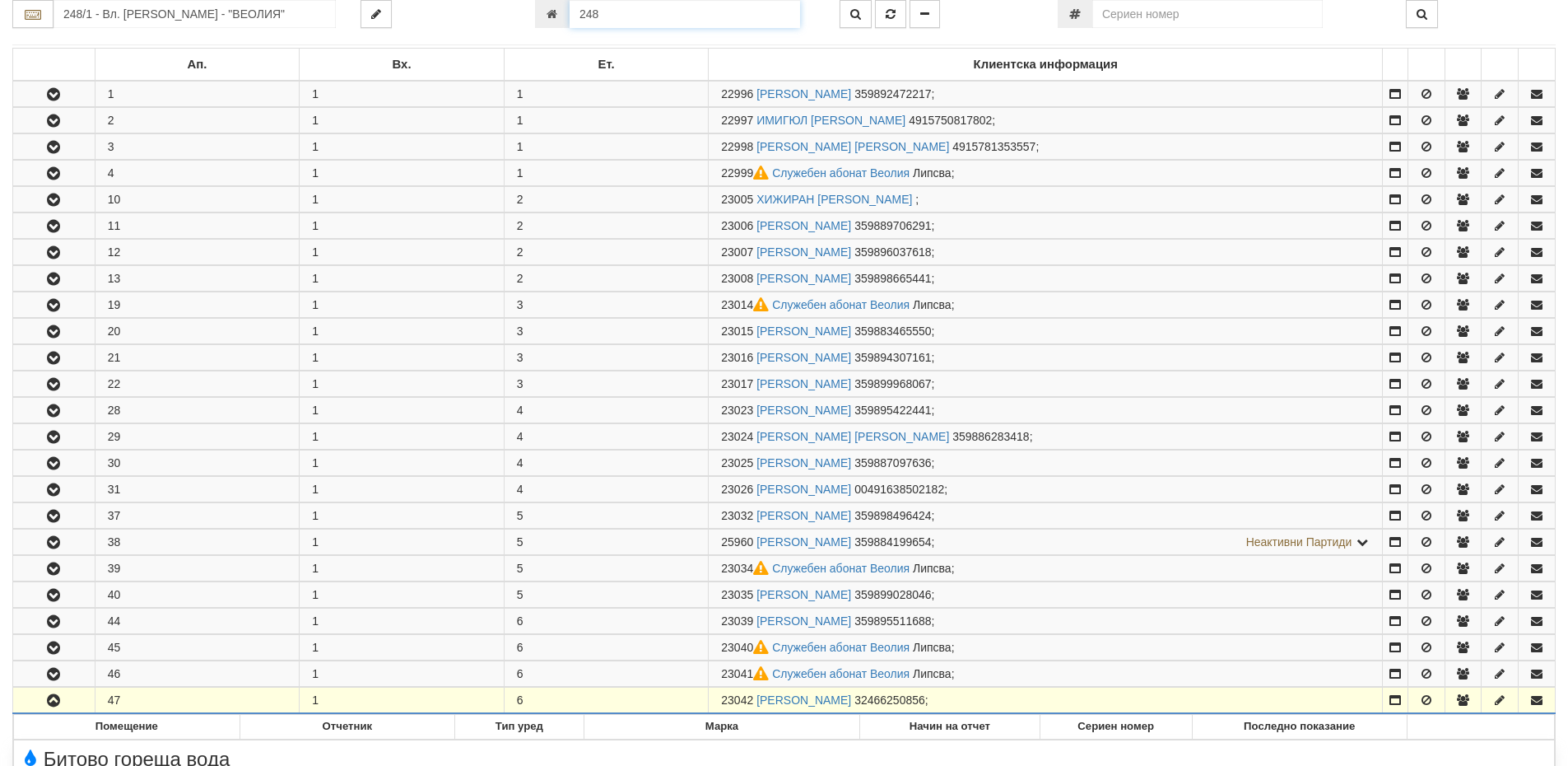
drag, startPoint x: 615, startPoint y: 12, endPoint x: 563, endPoint y: 14, distance: 52.0
click at [563, 14] on div "248" at bounding box center [674, 13] width 279 height 28
type input "18997"
type input "218/4 - "ВЕОЛИЯ ЕНЕРДЖИ ВАРНА " ЕАД"
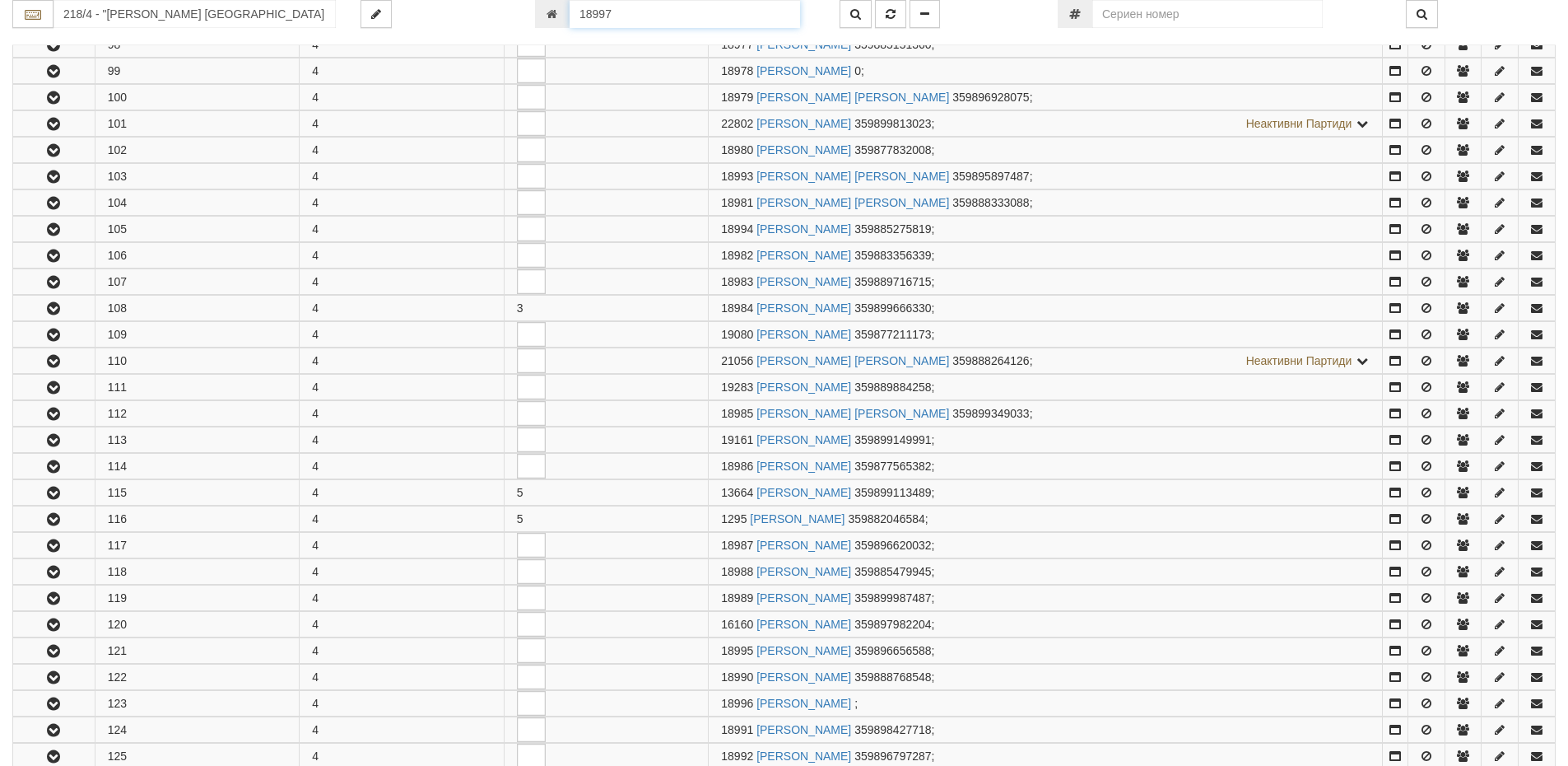
scroll to position [950, 0]
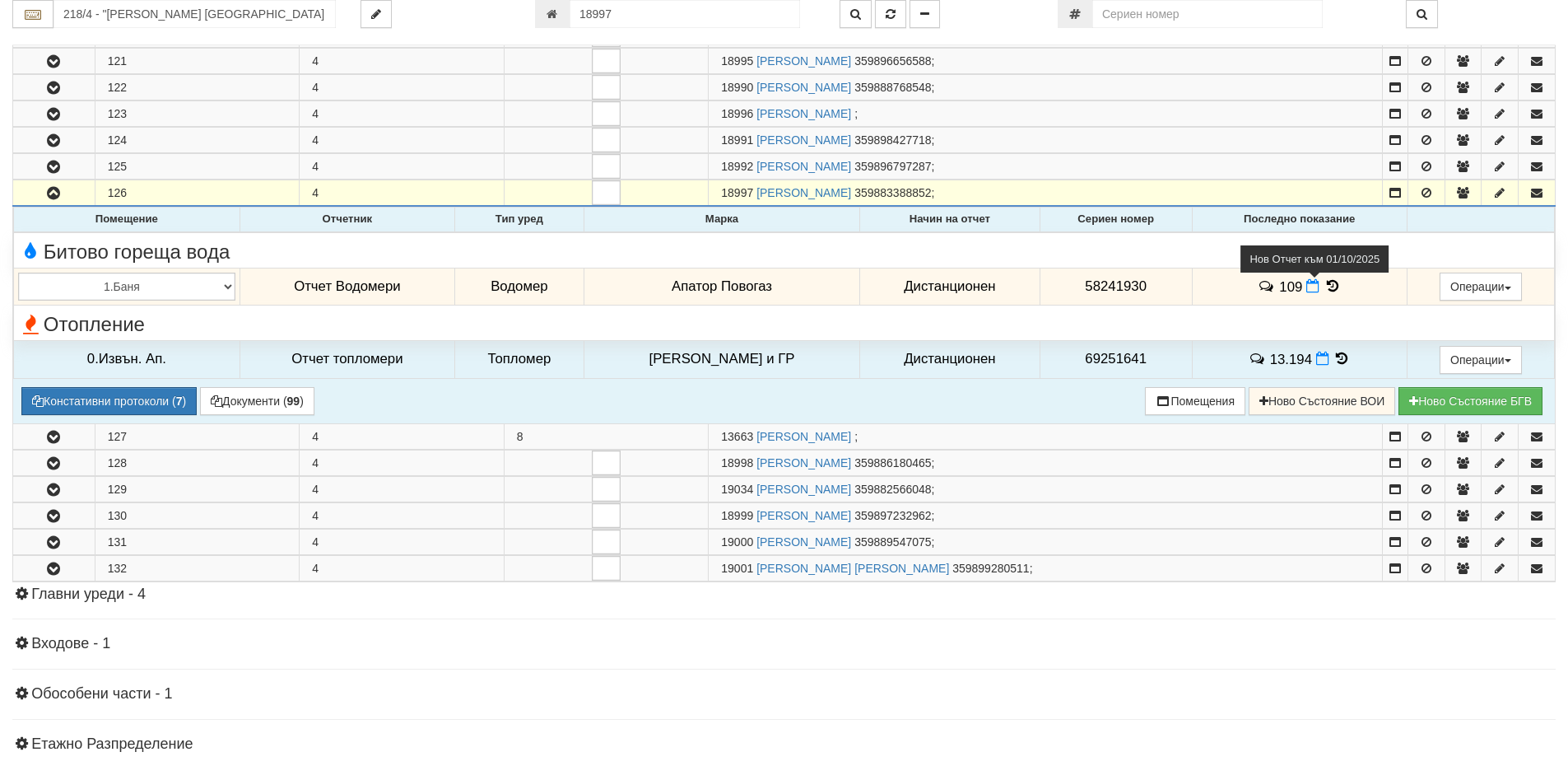
click at [1307, 289] on icon at bounding box center [1313, 286] width 13 height 14
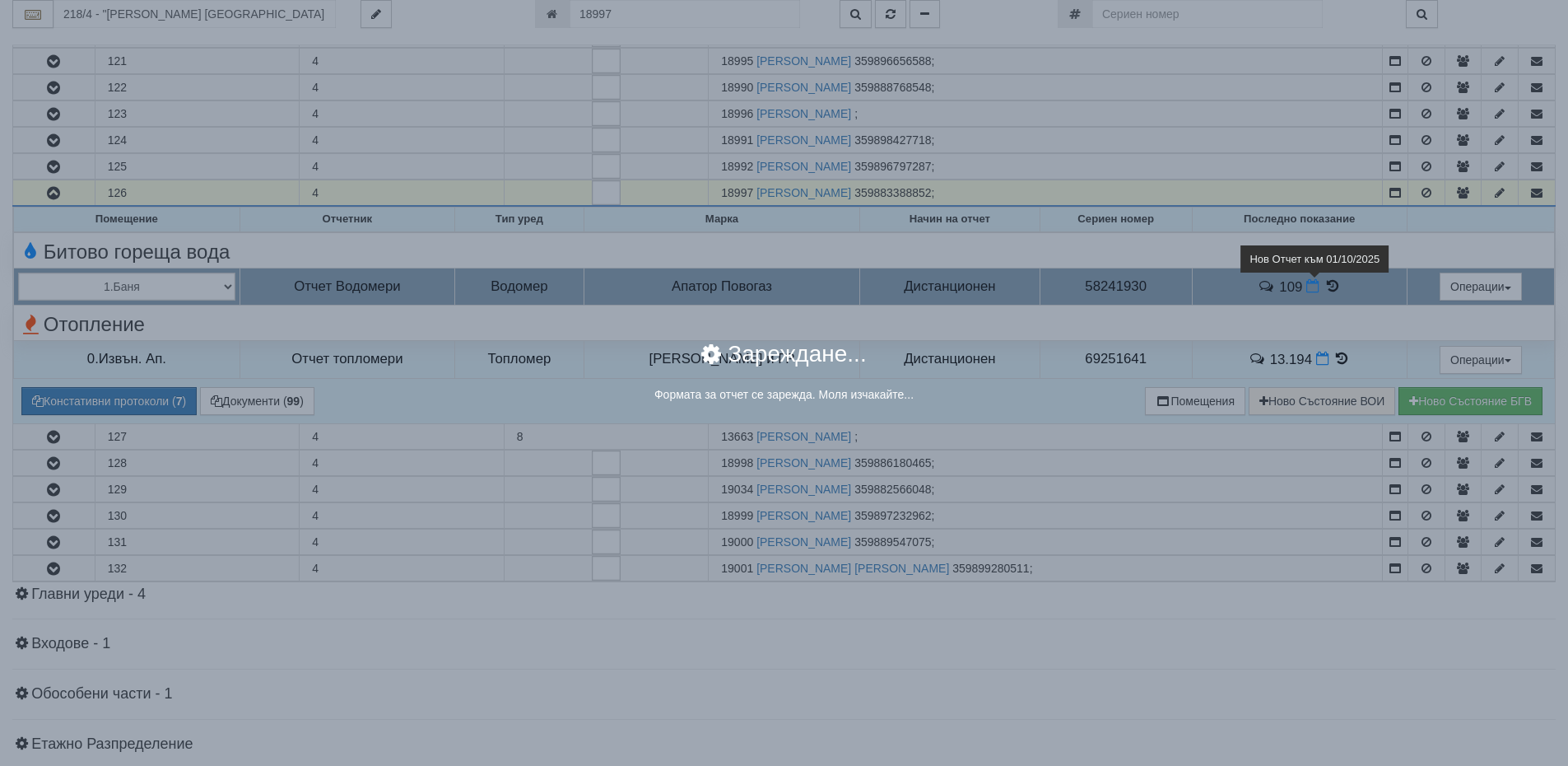
select select "8ac75930-9bfd-e511-80be-8d5a1dced85a"
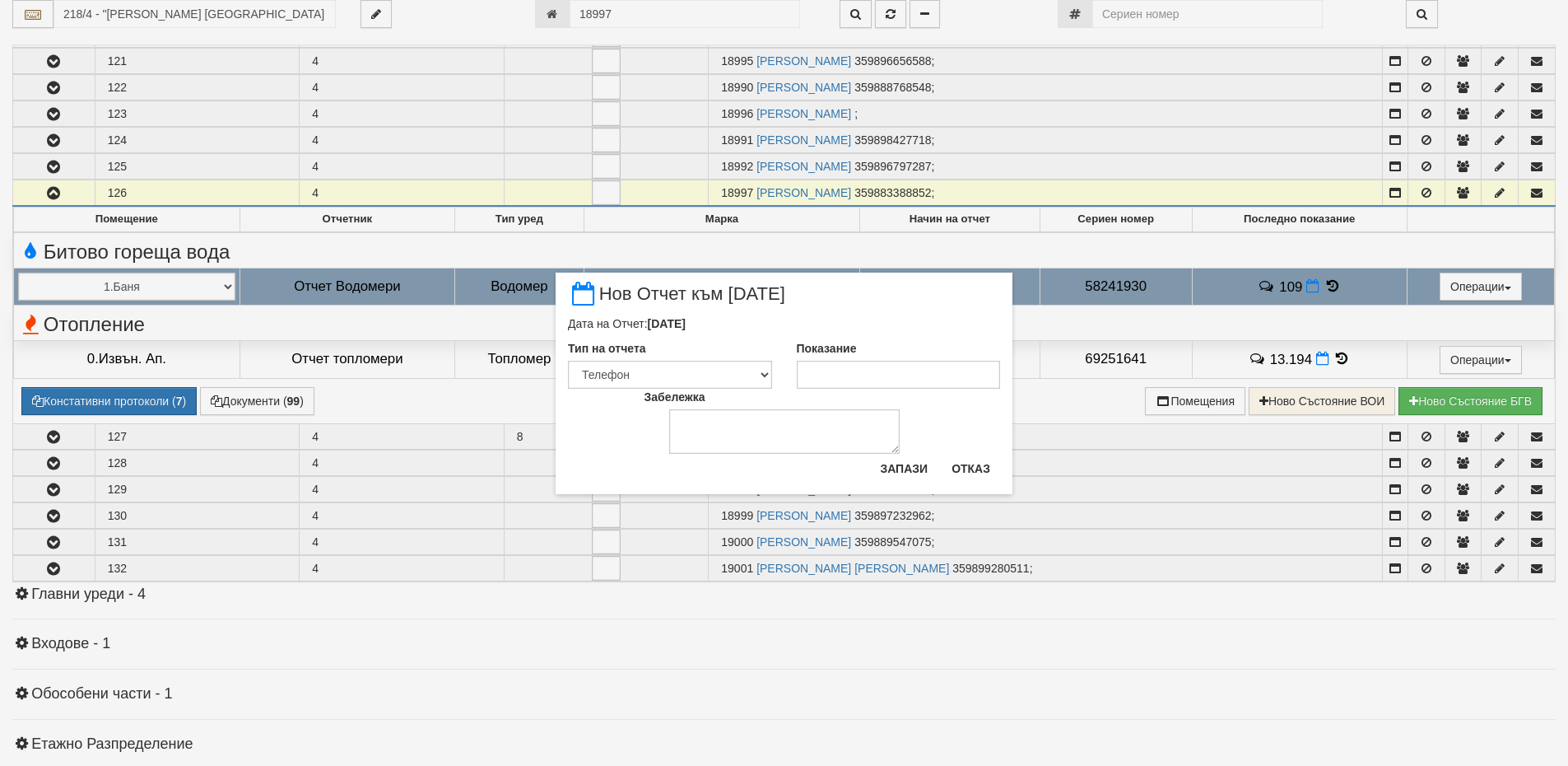
click at [814, 396] on div "Забележка" at bounding box center [784, 421] width 305 height 65
click at [827, 379] on input "Показание" at bounding box center [899, 374] width 204 height 28
click at [827, 375] on input "Показание" at bounding box center [899, 374] width 204 height 28
click at [817, 366] on input "Показание" at bounding box center [899, 374] width 204 height 28
type input "73.463"
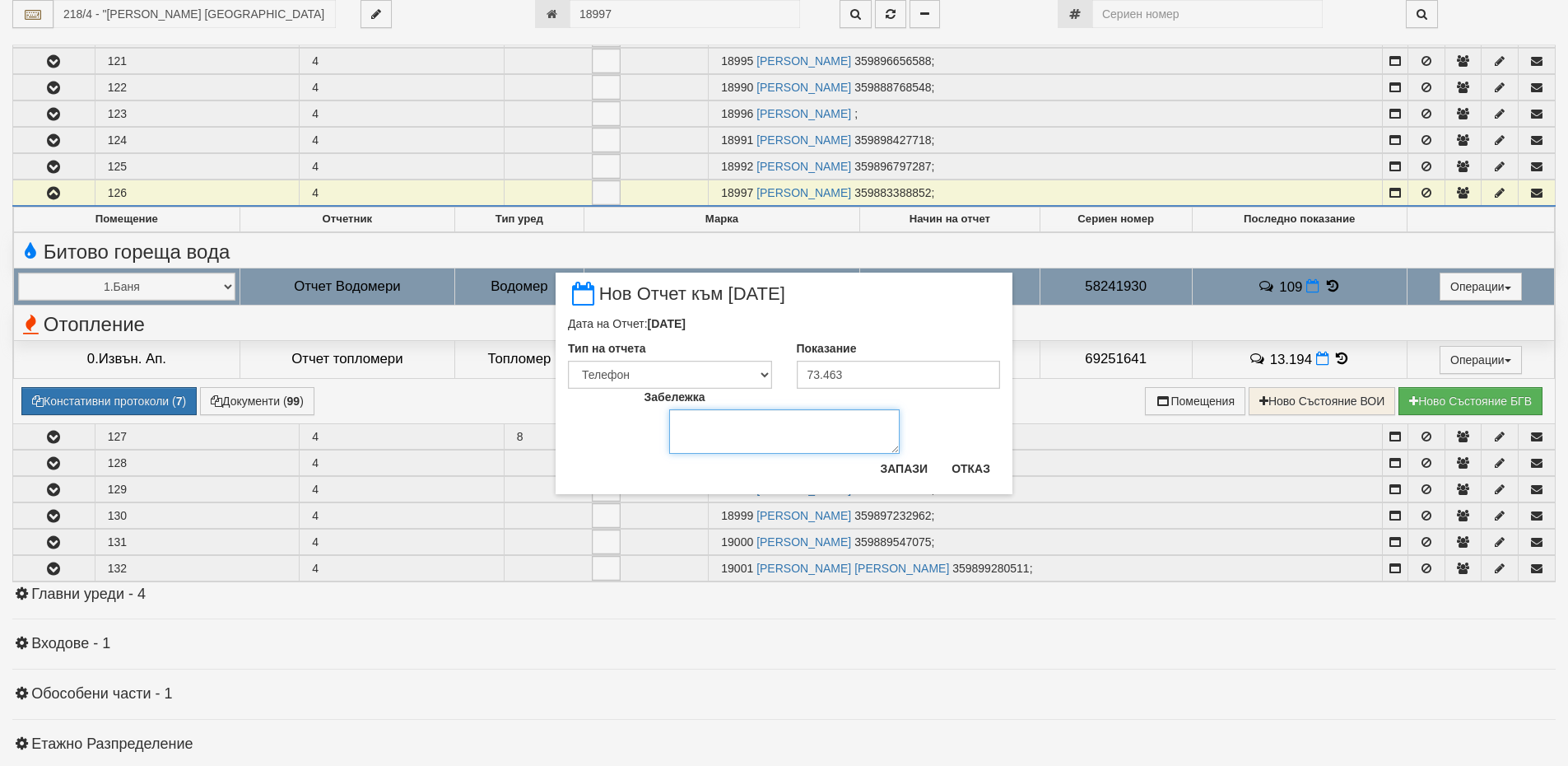
click at [843, 444] on textarea "Забележка" at bounding box center [784, 431] width 230 height 44
type textarea "07,10,2025"
click at [890, 465] on button "Запази" at bounding box center [903, 468] width 67 height 26
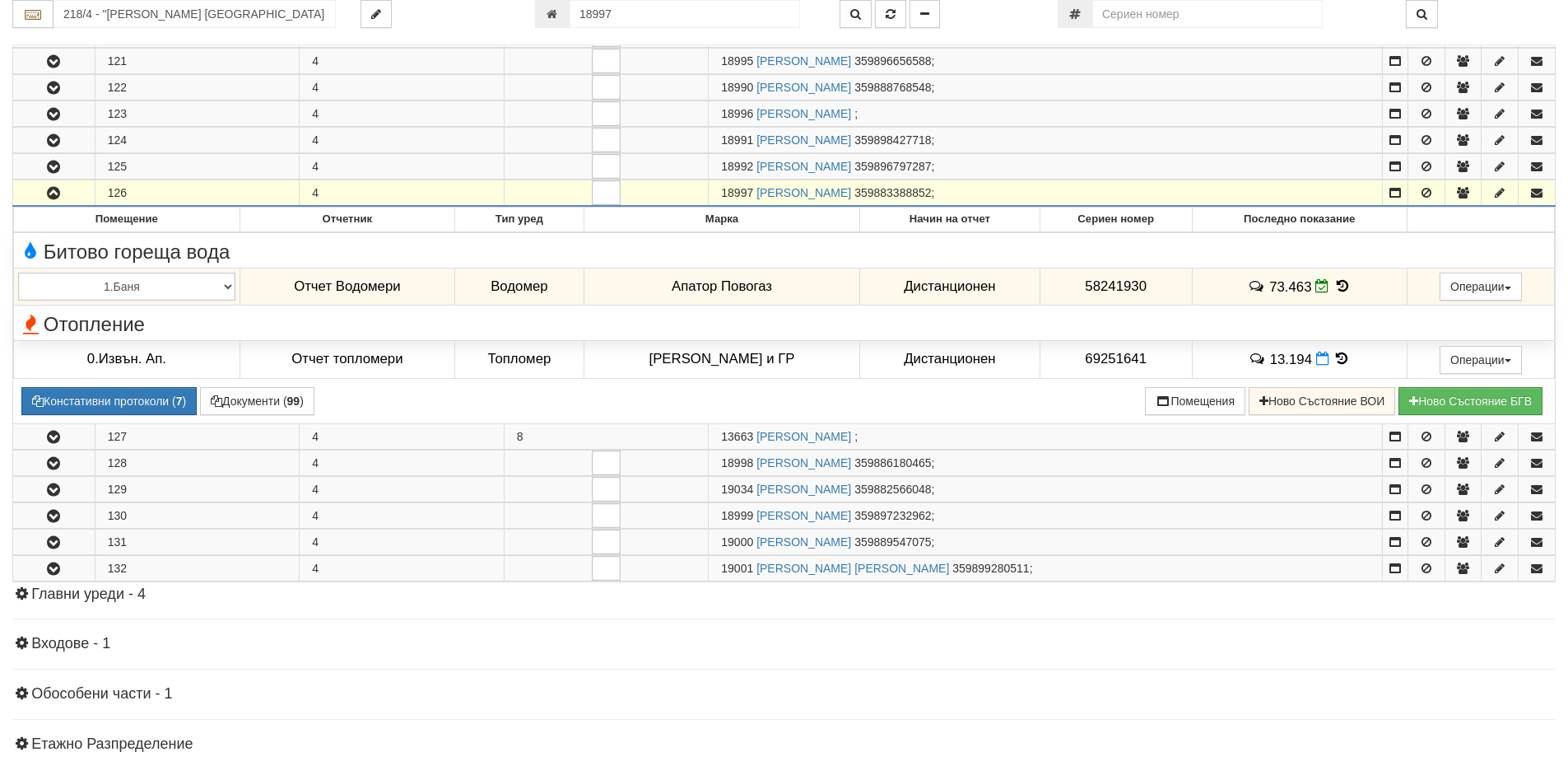
drag, startPoint x: 751, startPoint y: 190, endPoint x: 708, endPoint y: 193, distance: 43.1
click at [709, 193] on td "18997 ПЛАМЕН ДОЙЧЕВ РАДЕВ 359883388852 ;" at bounding box center [1046, 193] width 674 height 26
copy span "18997"
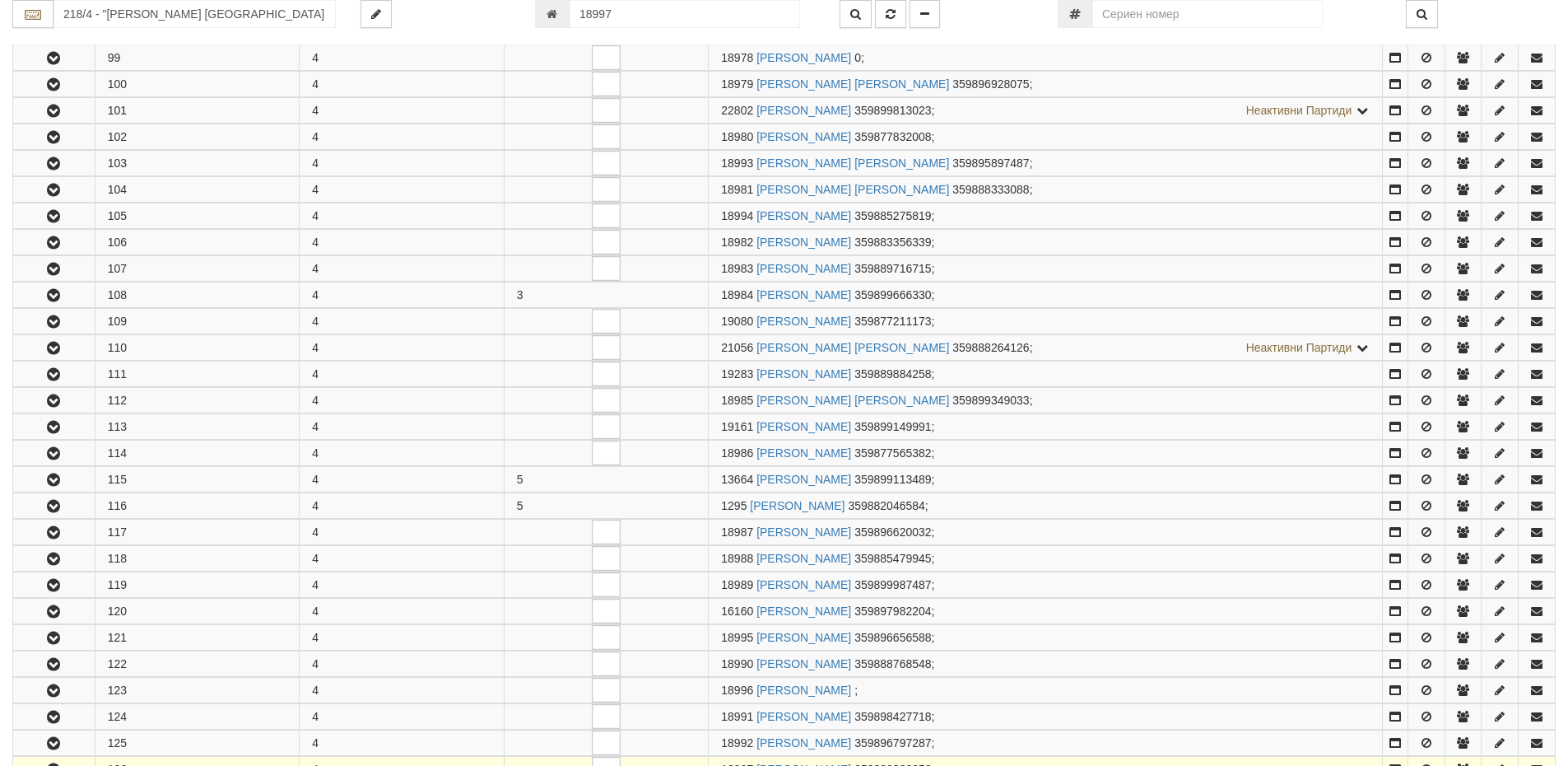
scroll to position [0, 0]
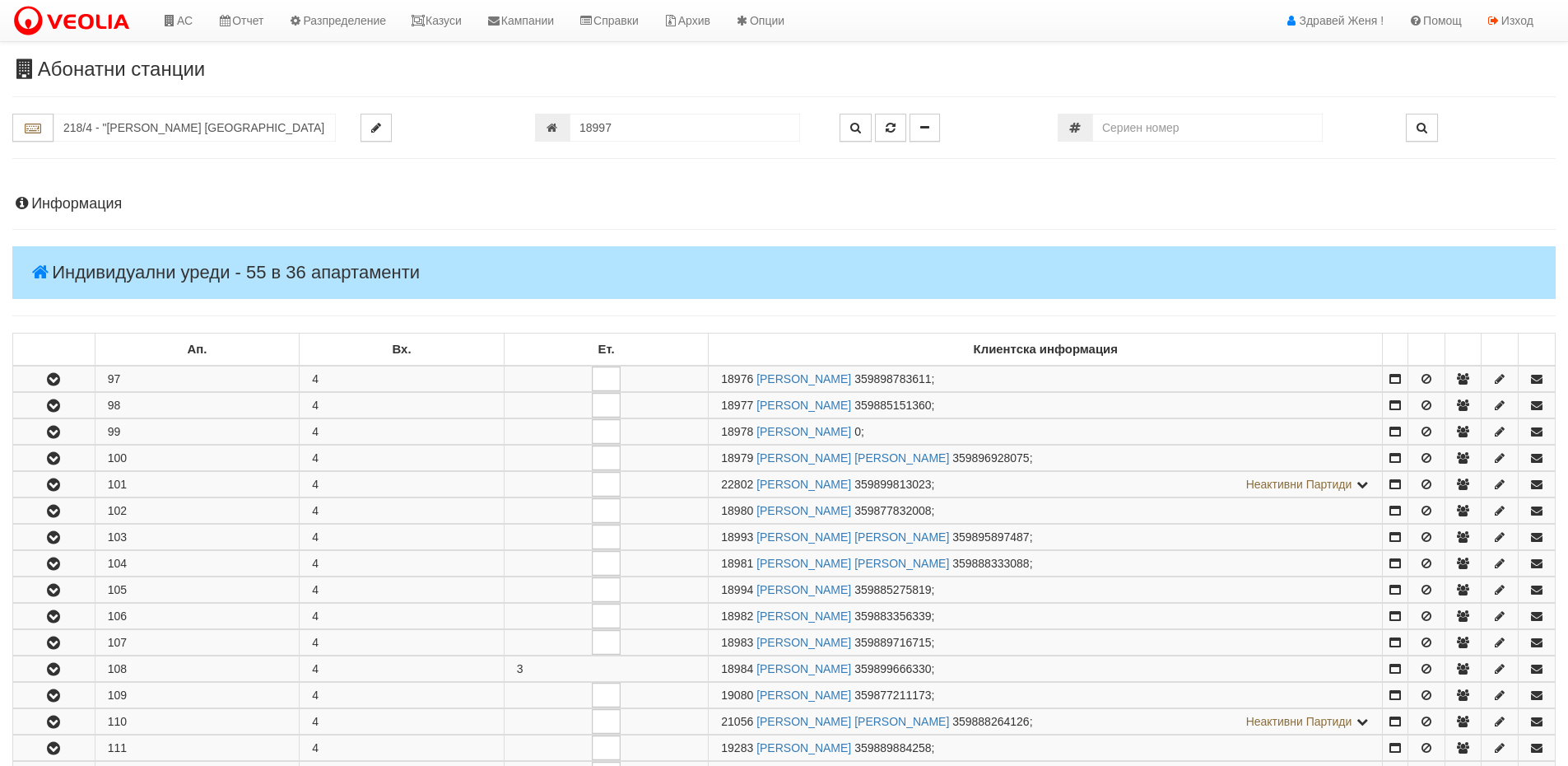
click at [84, 204] on h4 "Информация" at bounding box center [784, 204] width 1543 height 16
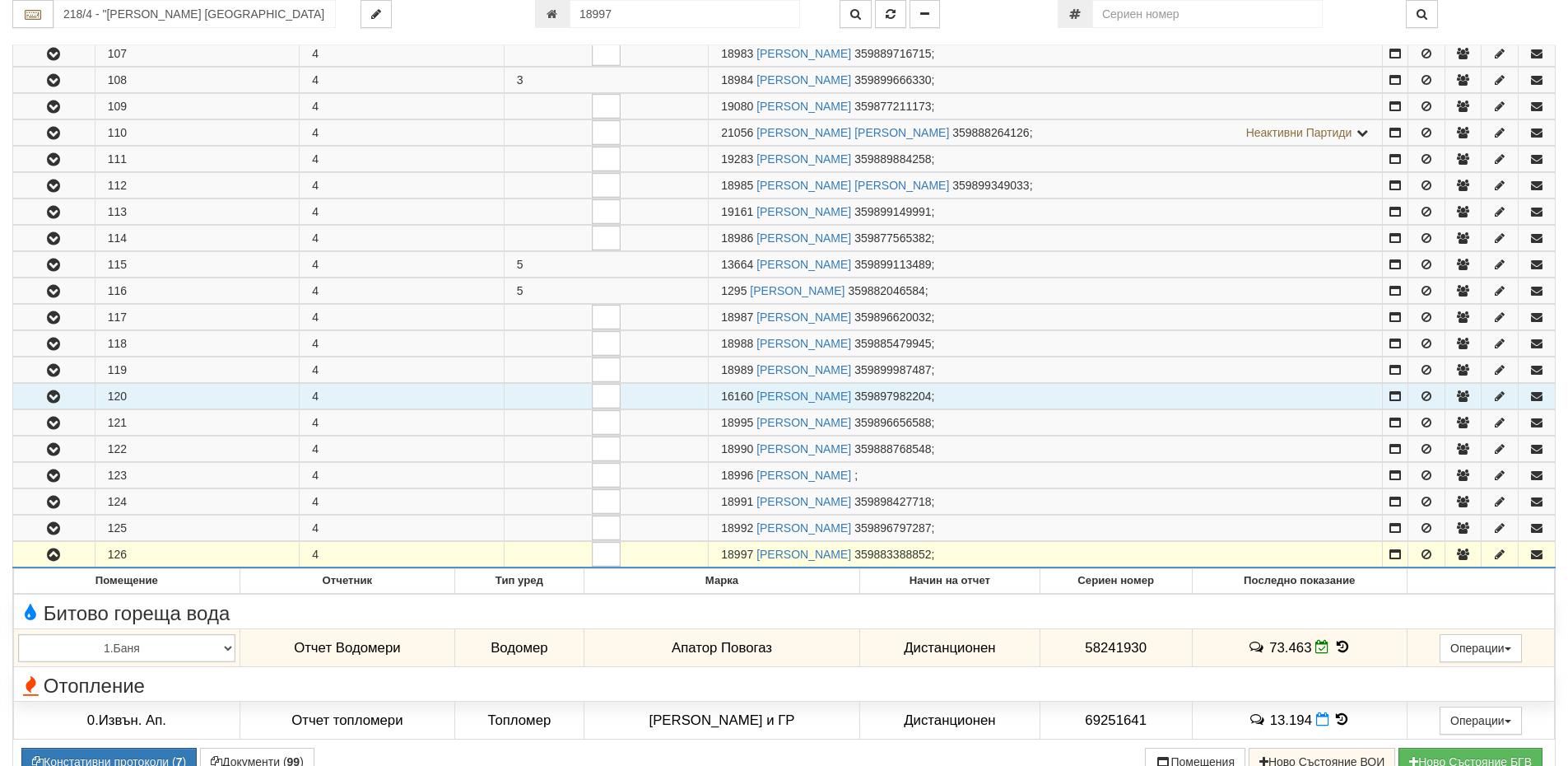
scroll to position [1400, 0]
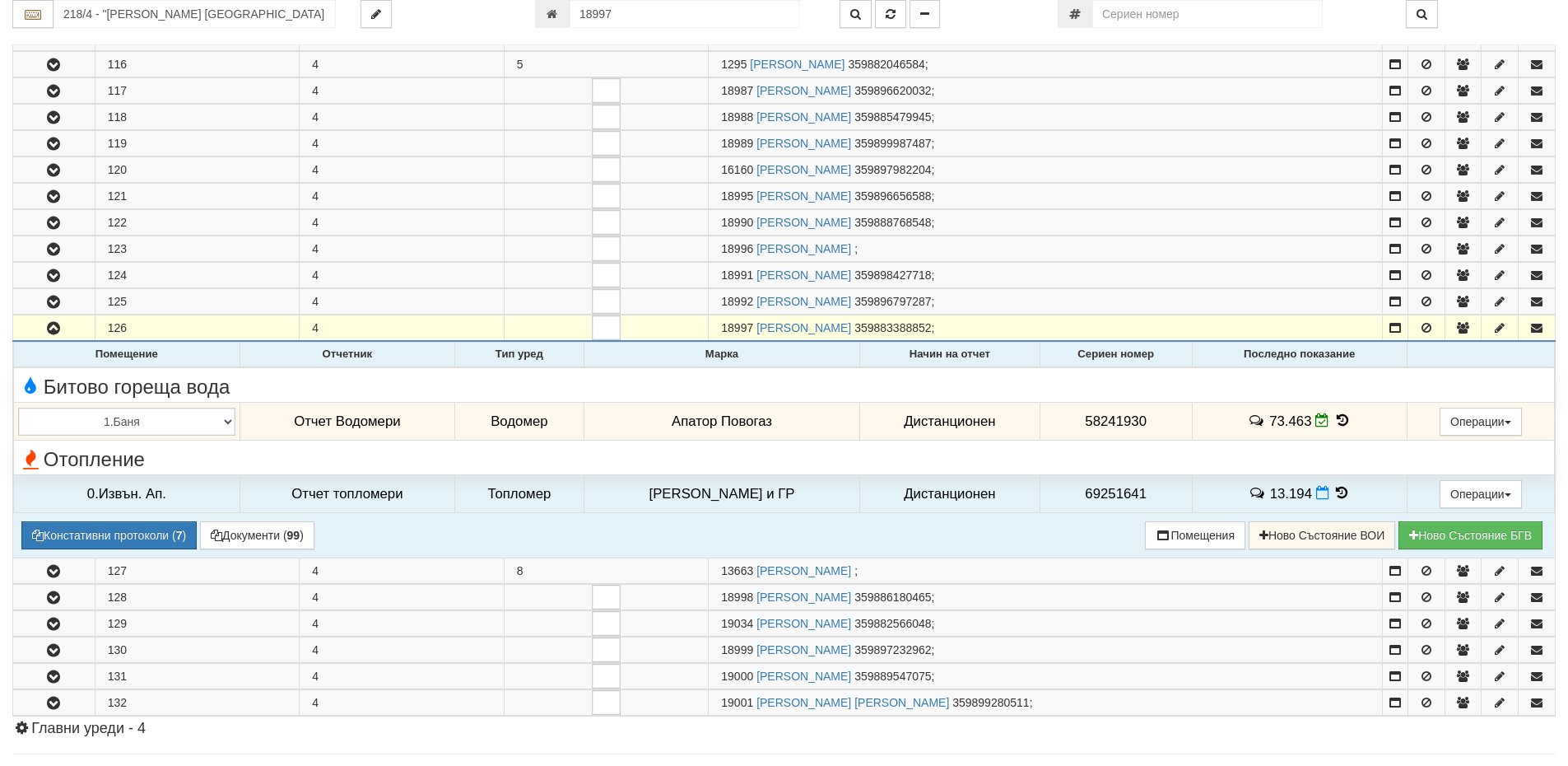
click at [1334, 420] on icon at bounding box center [1342, 421] width 18 height 14
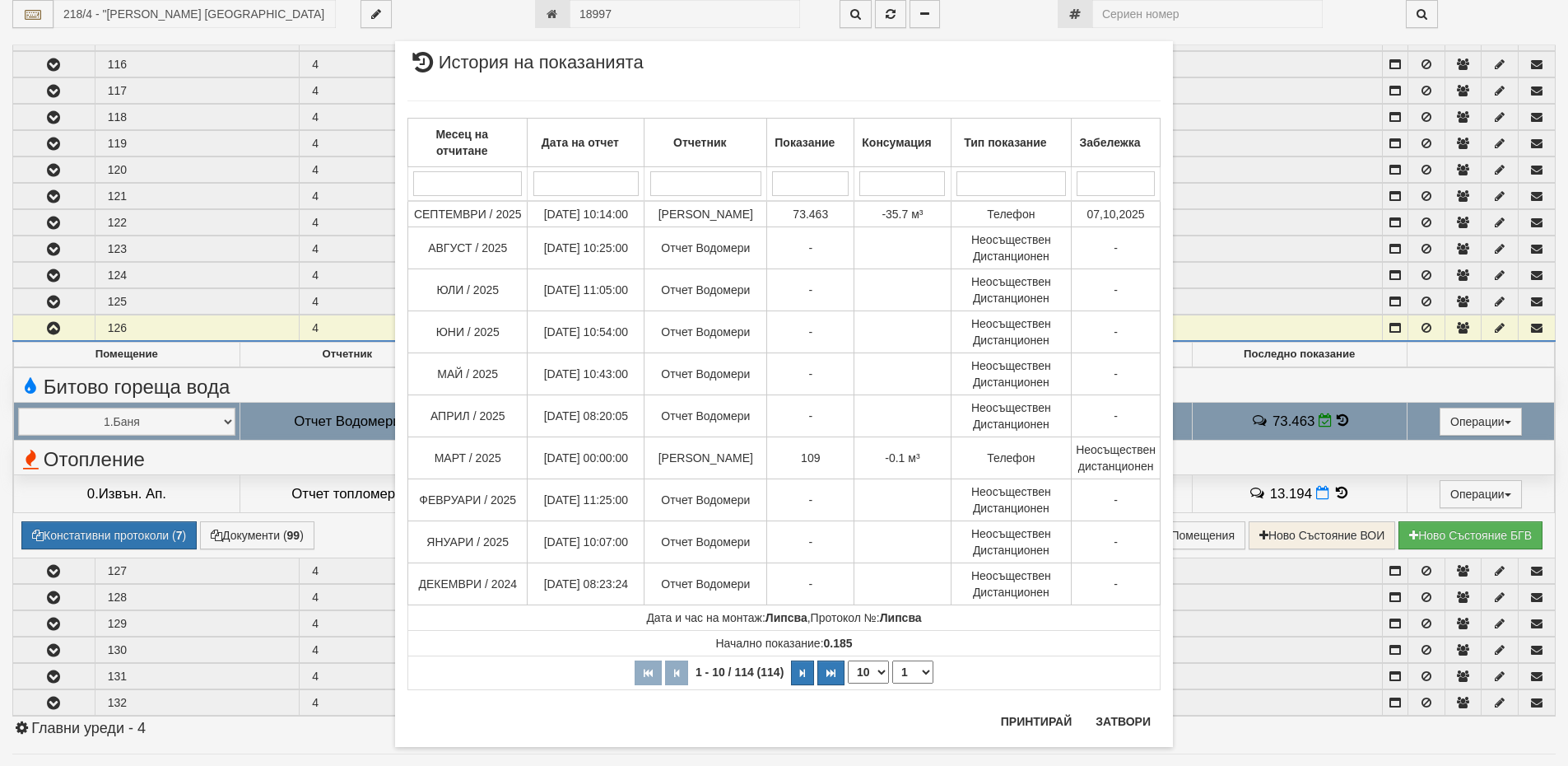
click at [1318, 426] on div "× История на показанията Месец на отчитане Дата на отчет Отчетник Показание Кон…" at bounding box center [784, 383] width 1568 height 766
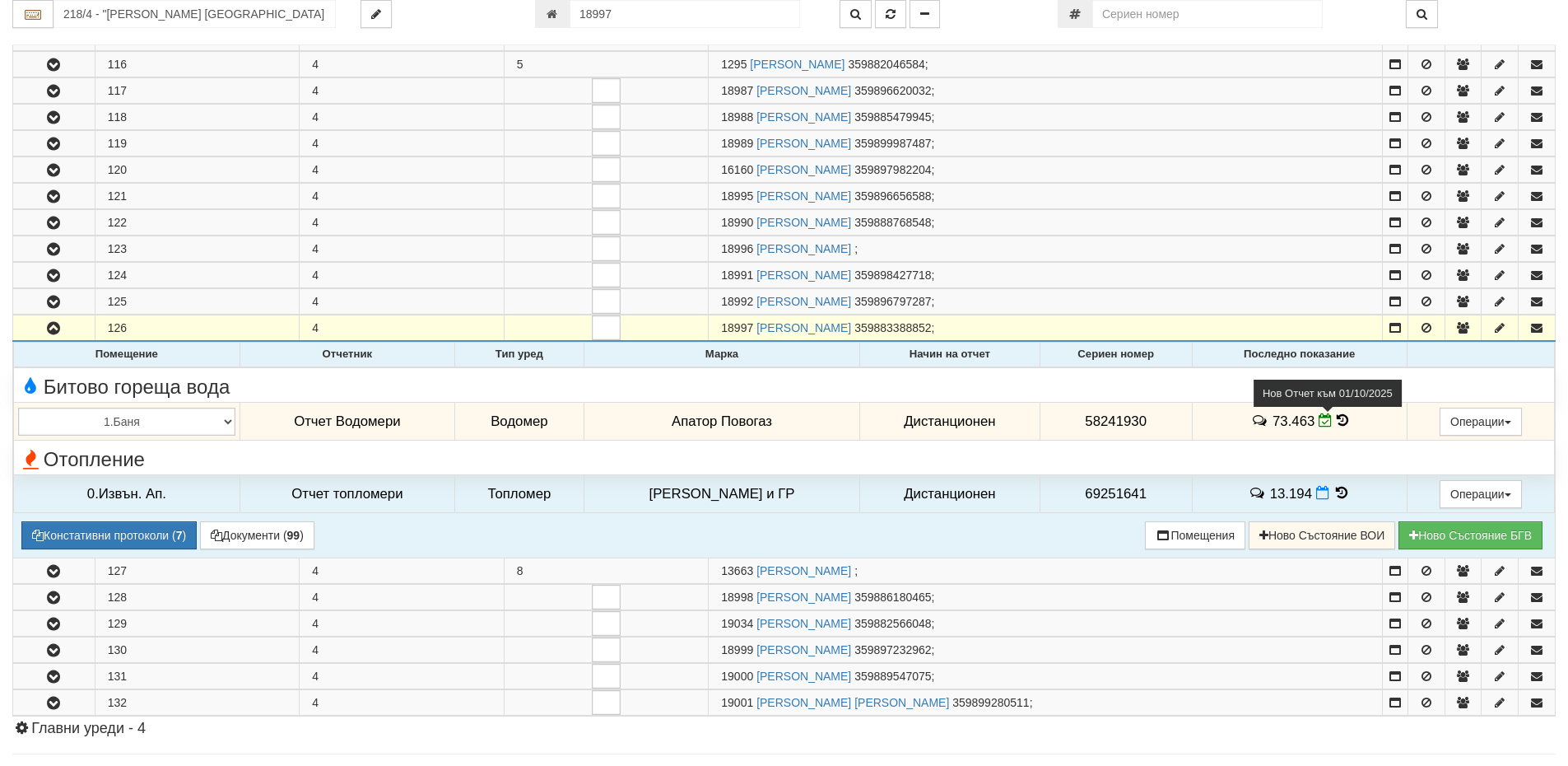
click at [1319, 426] on icon at bounding box center [1325, 421] width 14 height 14
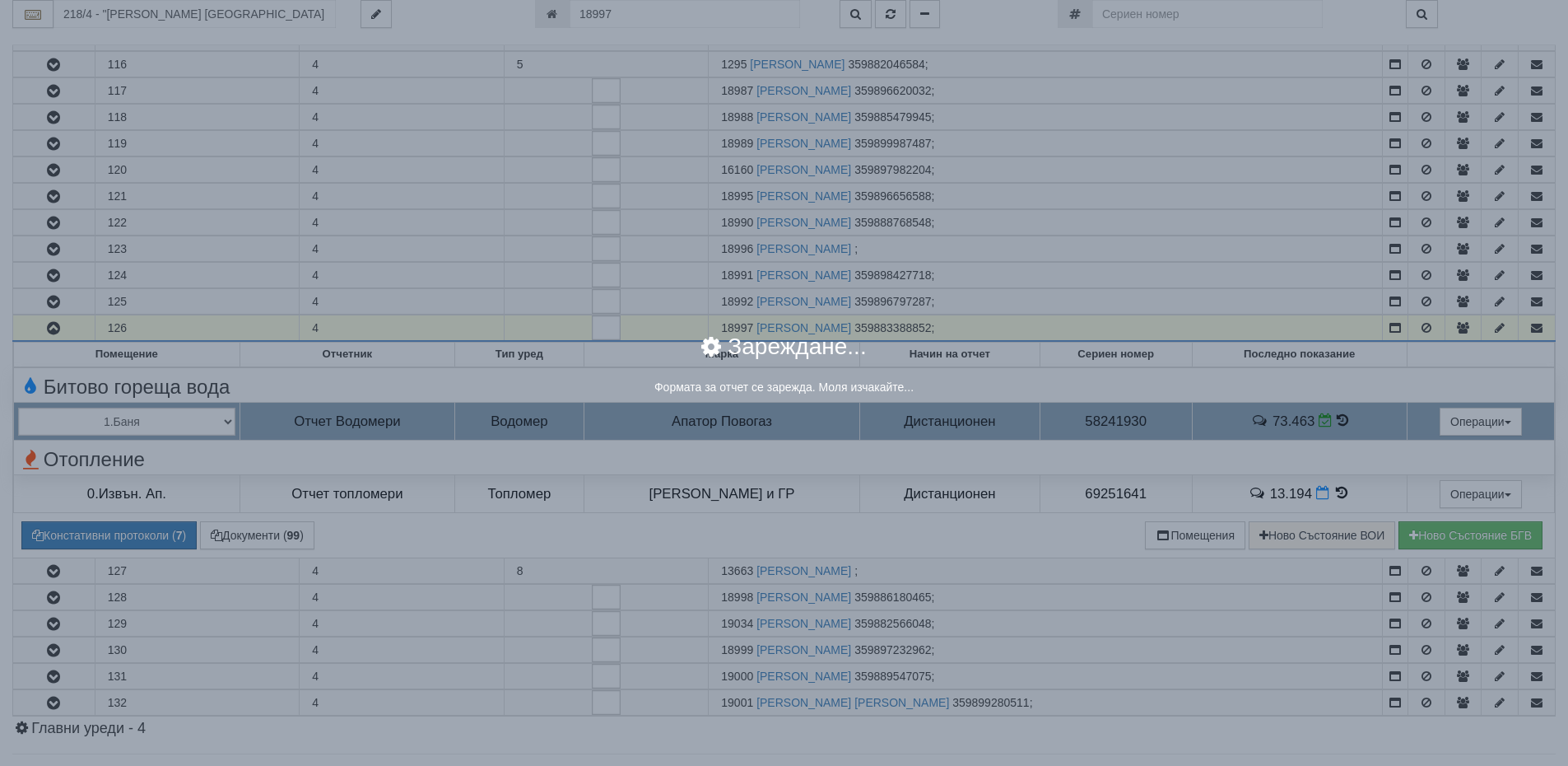
select select "8ac75930-9bfd-e511-80be-8d5a1dced85a"
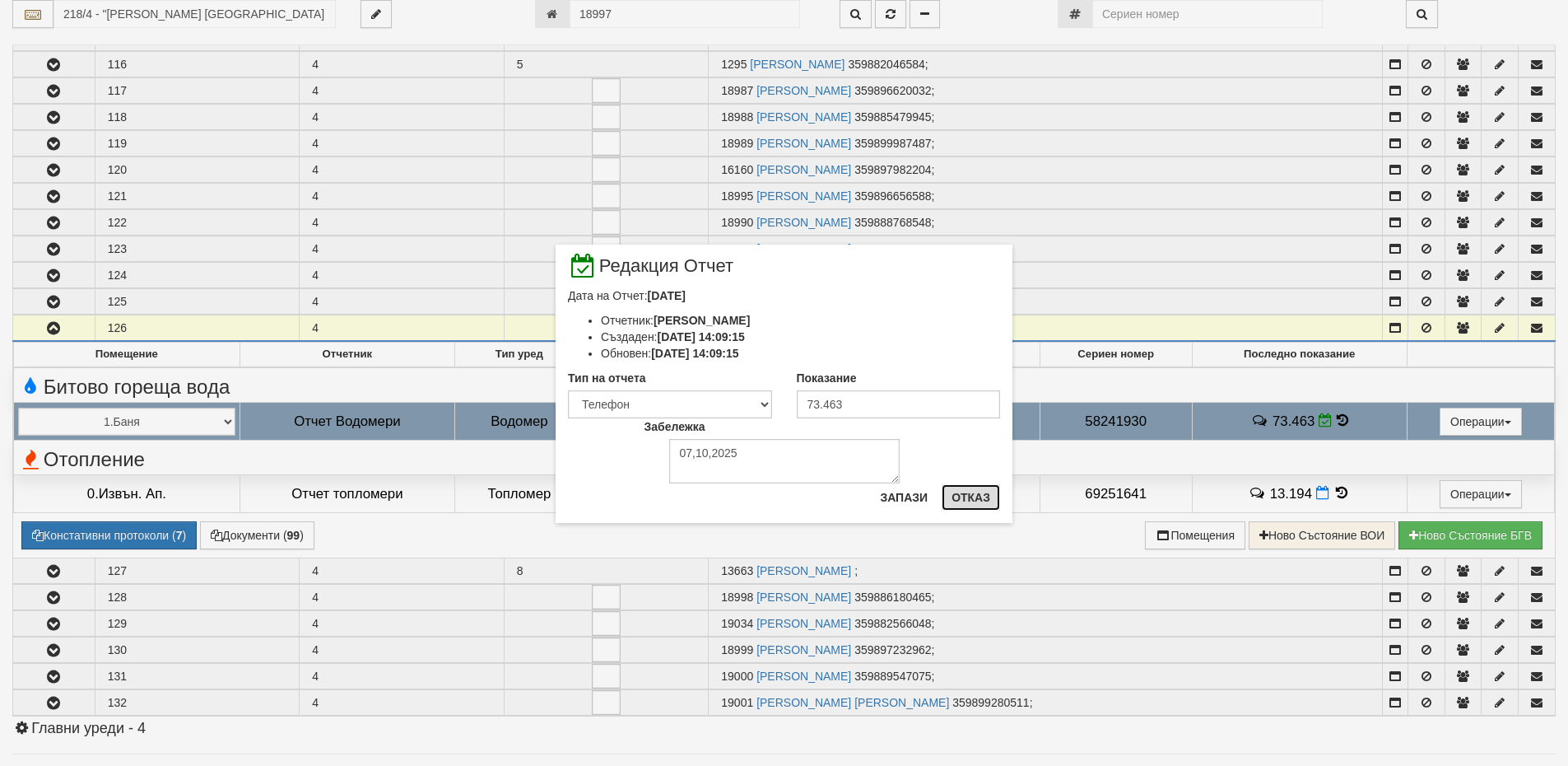
click at [974, 495] on button "Отказ" at bounding box center [970, 497] width 58 height 26
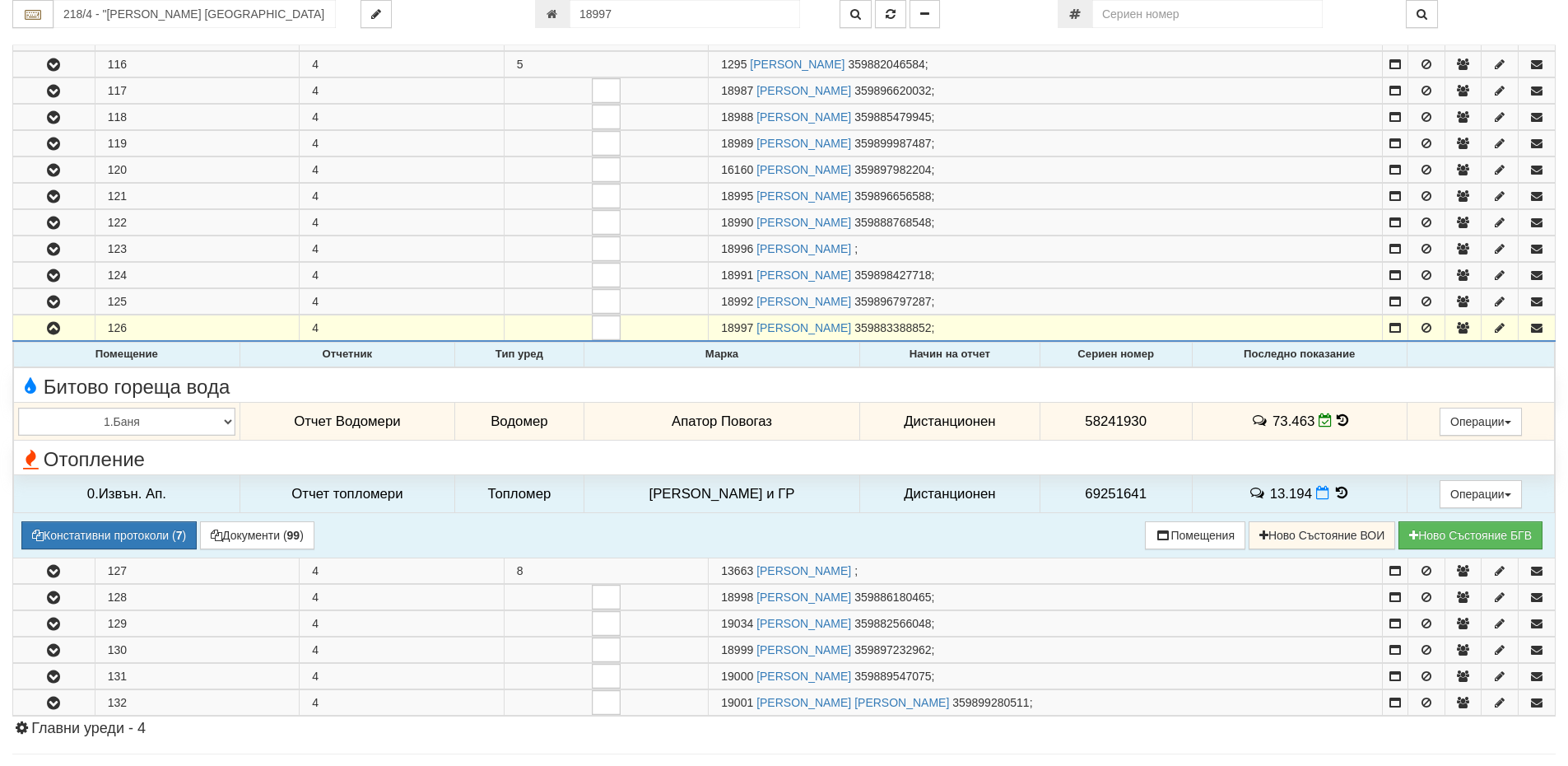
click at [1336, 420] on icon at bounding box center [1342, 421] width 12 height 14
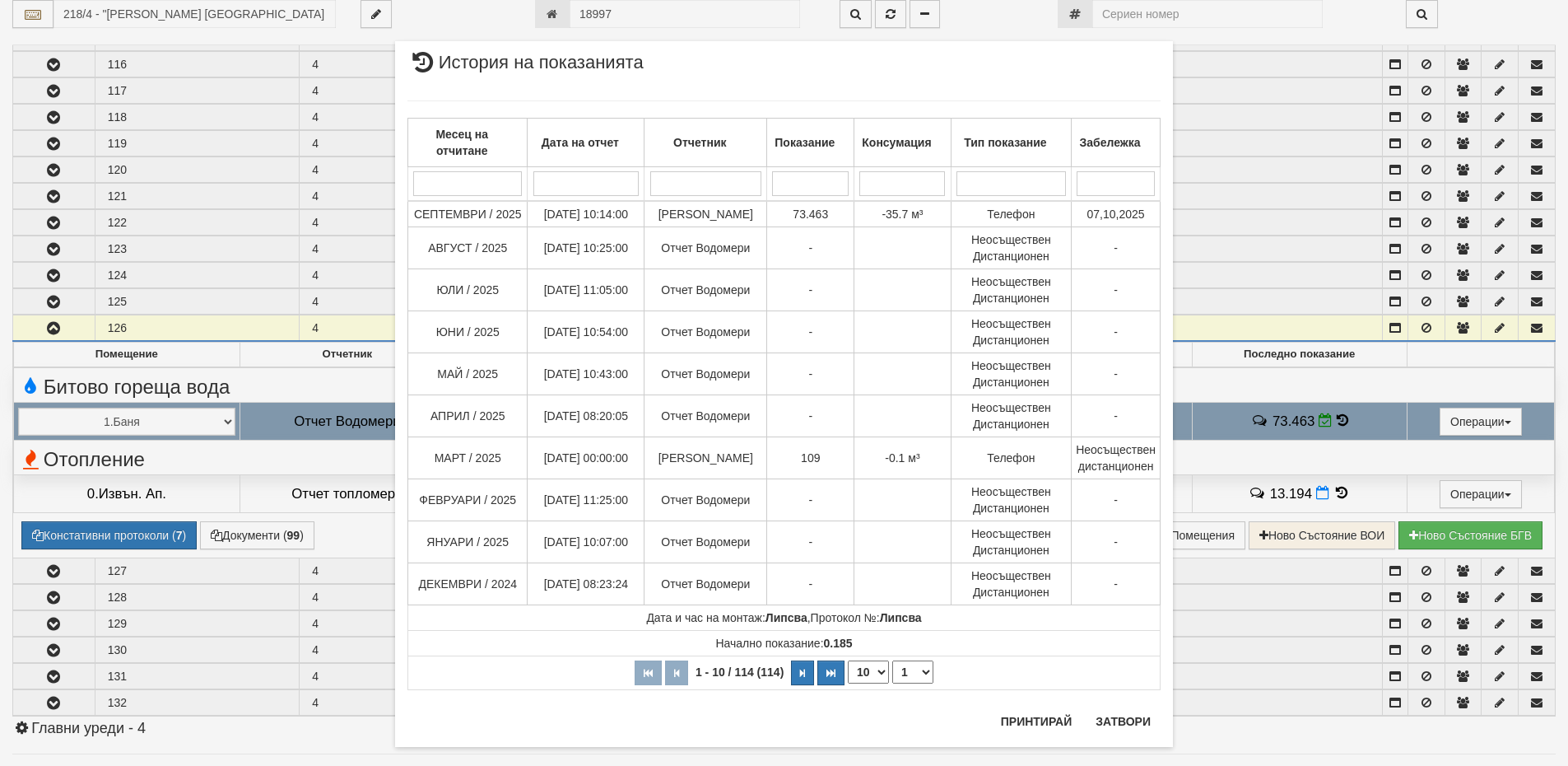
click at [1334, 417] on div "× История на показанията Месец на отчитане Дата на отчет Отчетник Показание Кон…" at bounding box center [784, 383] width 1568 height 766
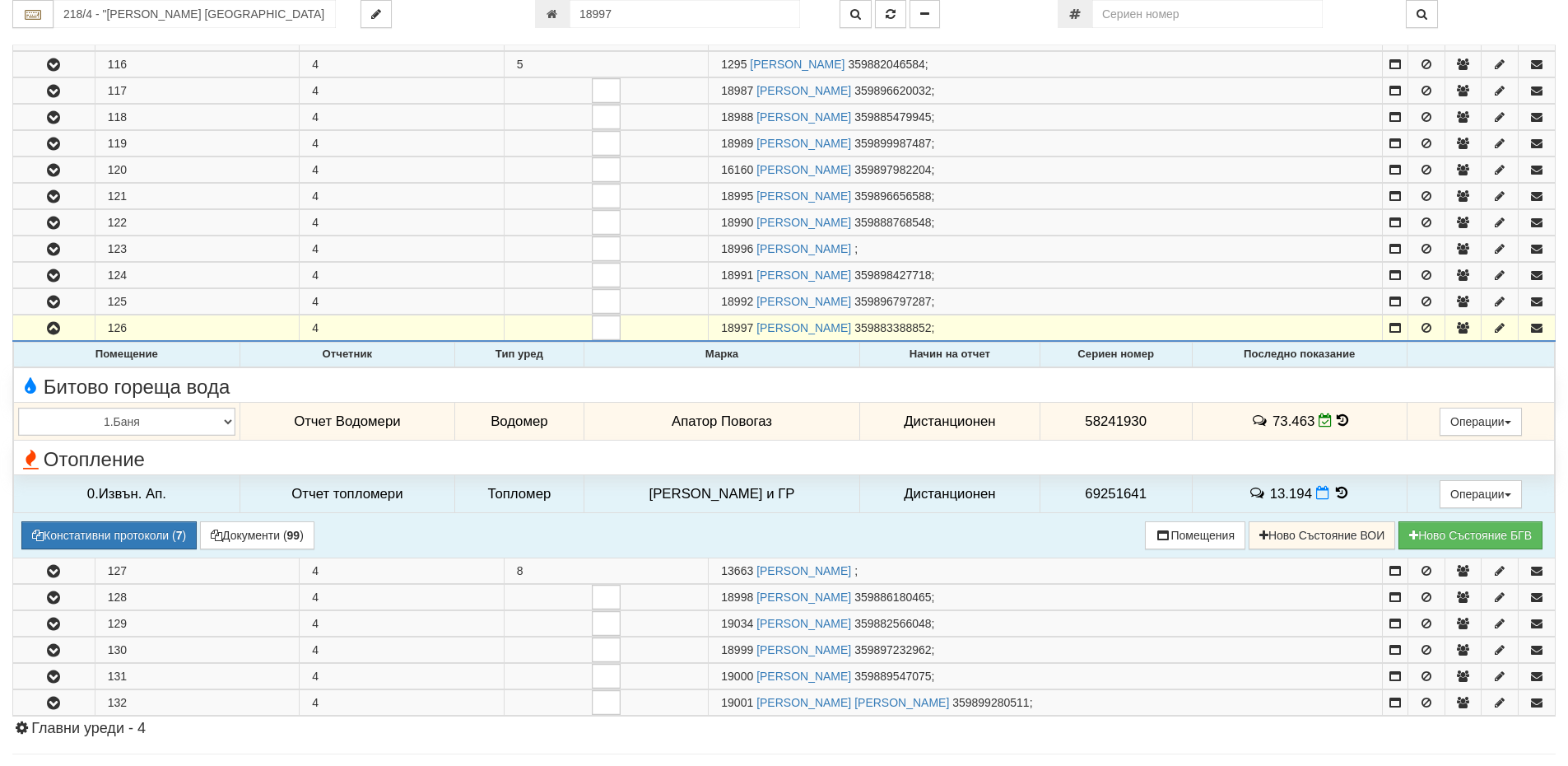
click at [1337, 418] on icon at bounding box center [1342, 421] width 12 height 14
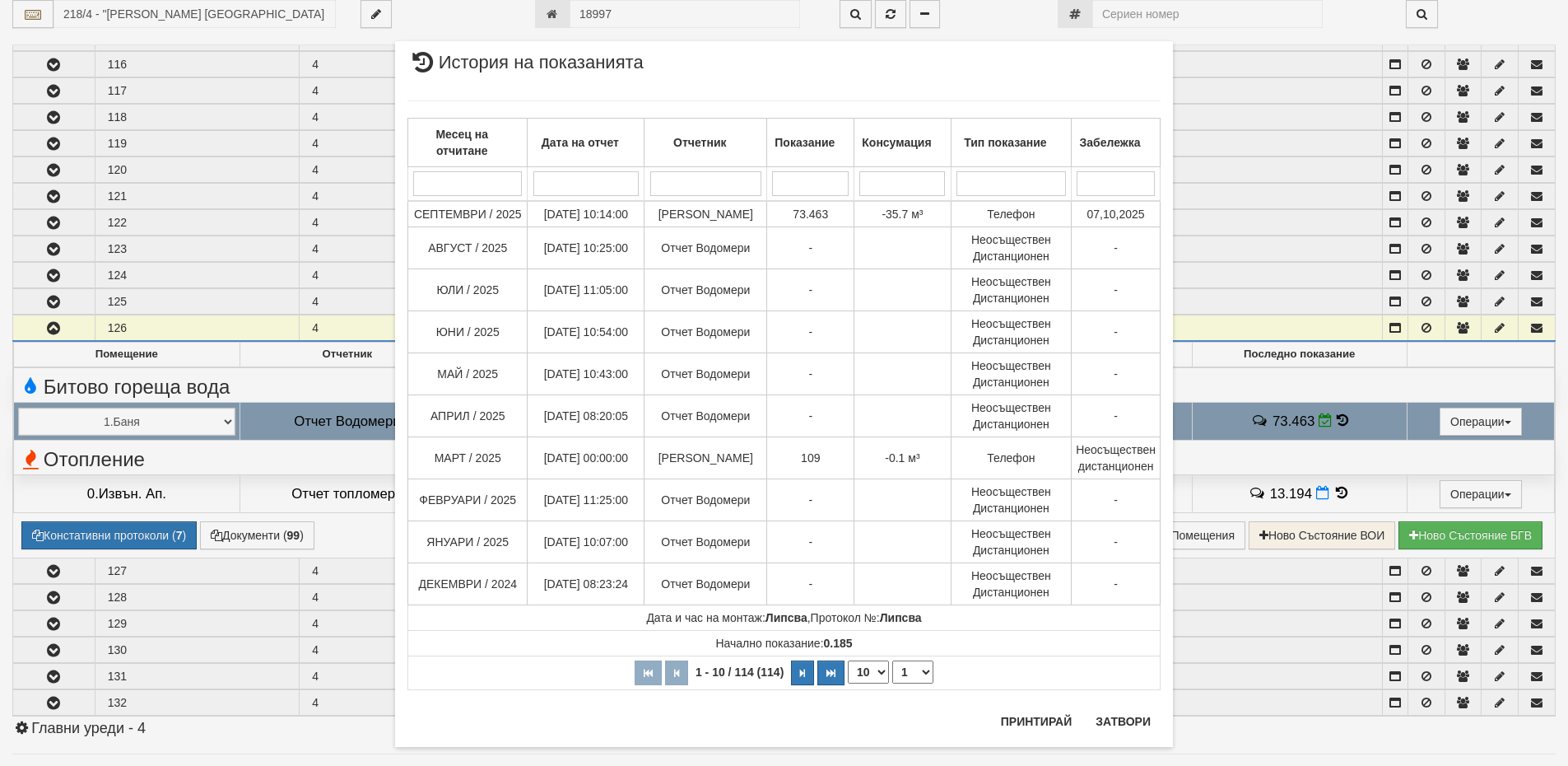
click at [1316, 421] on div "× История на показанията Месец на отчитане Дата на отчет Отчетник Показание Кон…" at bounding box center [784, 383] width 1568 height 766
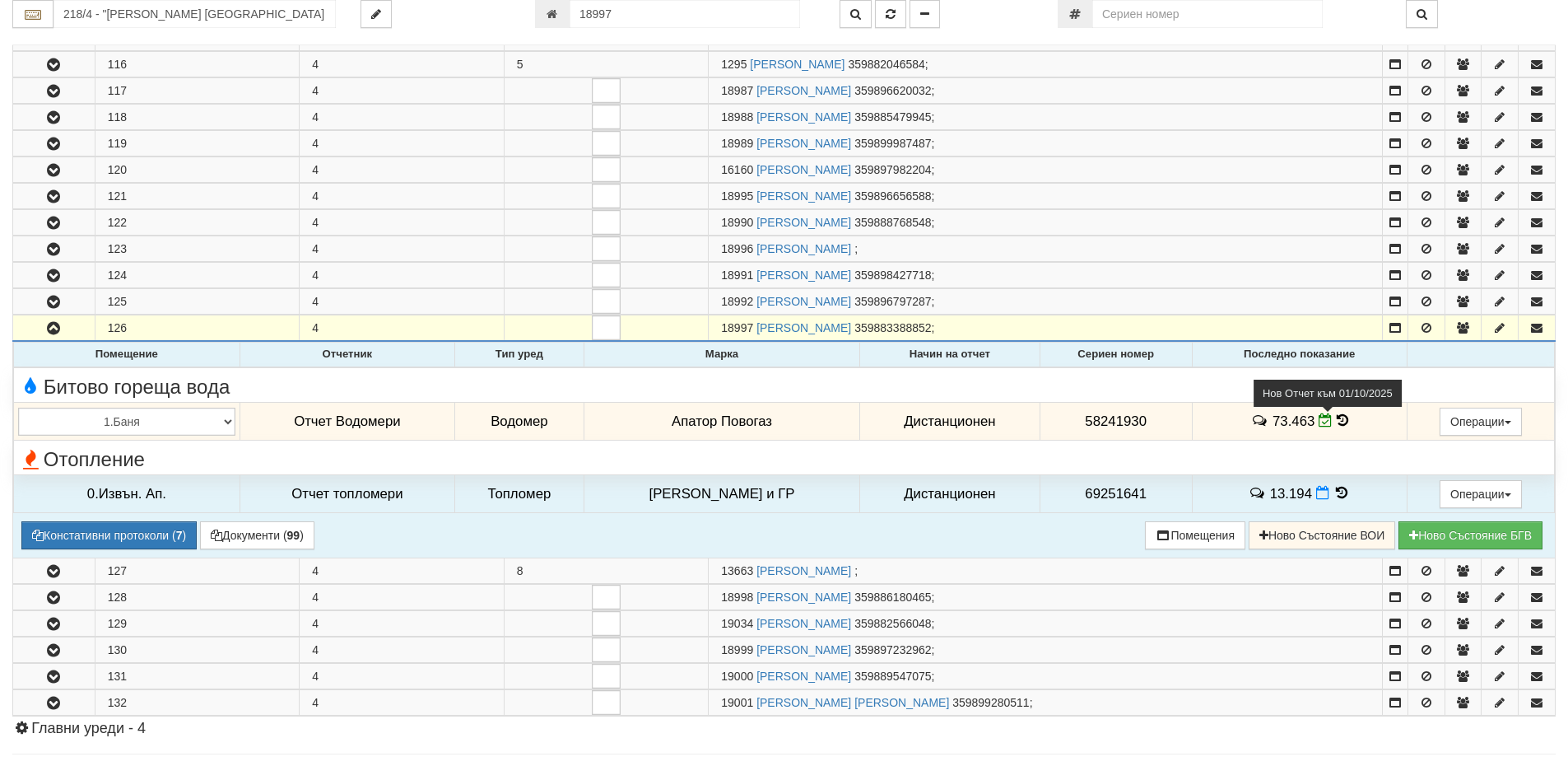
click at [1318, 421] on icon at bounding box center [1325, 421] width 14 height 14
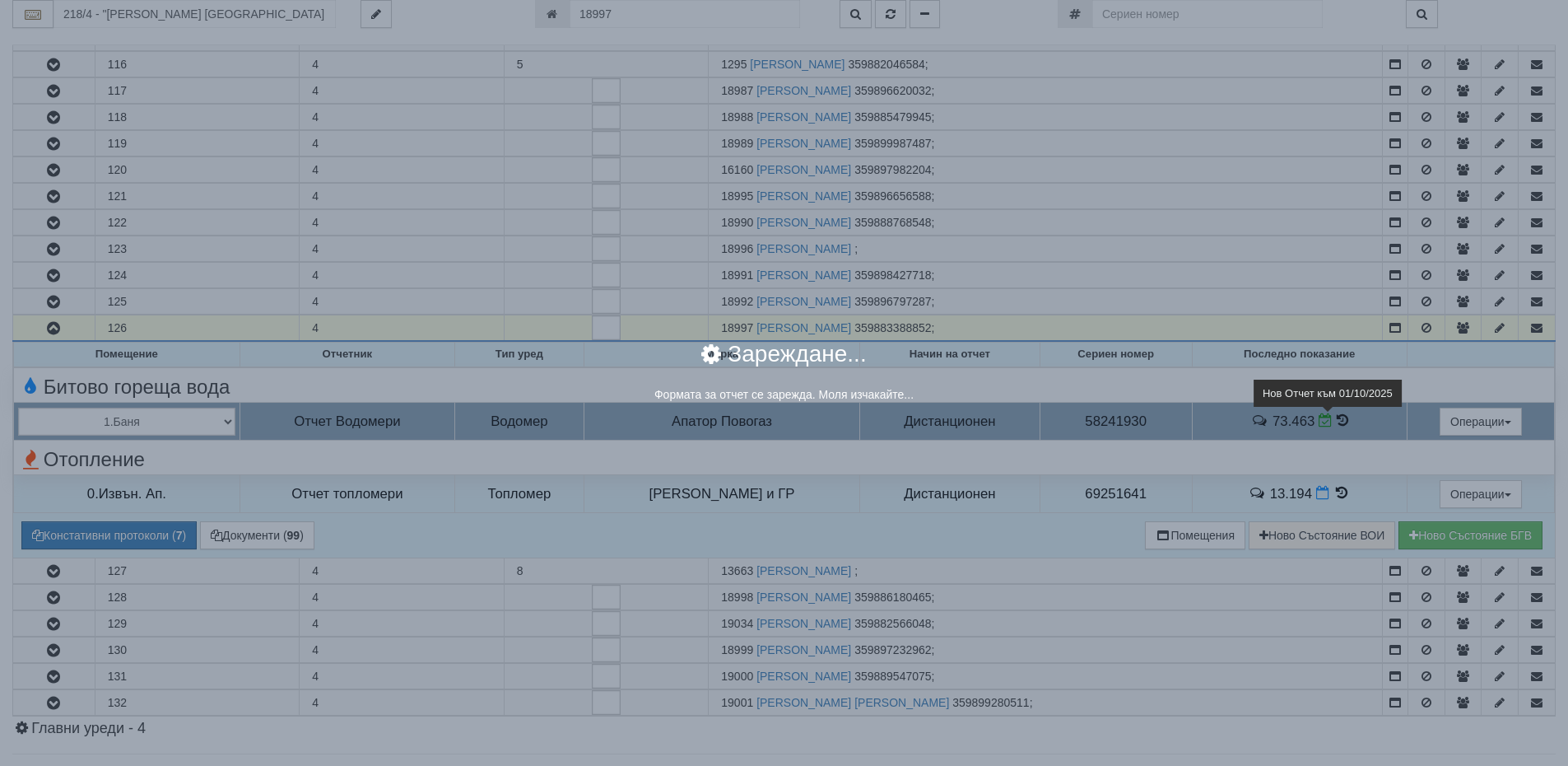
select select "8ac75930-9bfd-e511-80be-8d5a1dced85a"
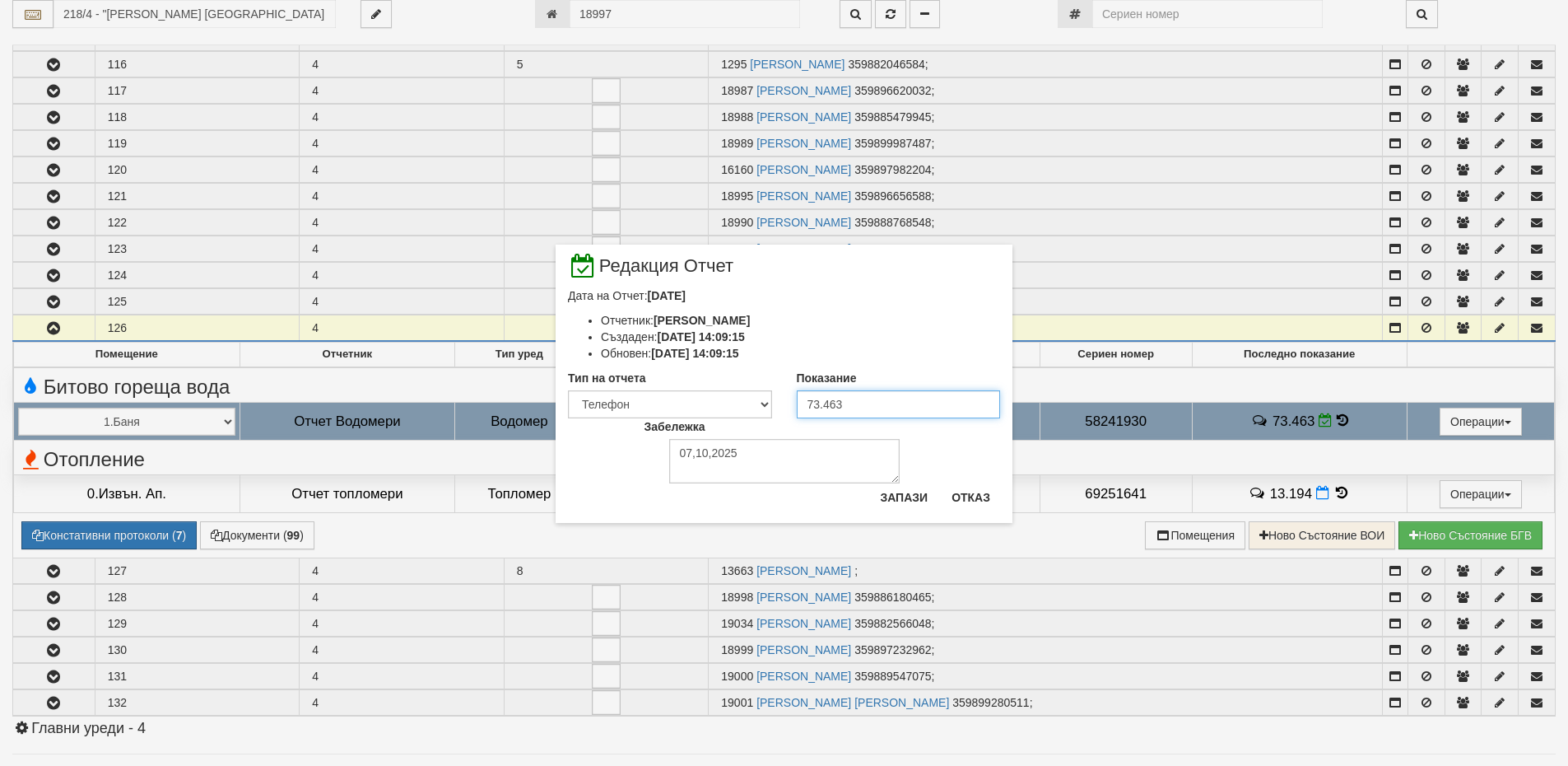
drag, startPoint x: 874, startPoint y: 407, endPoint x: 794, endPoint y: 402, distance: 80.2
click at [794, 402] on div "Показание 73.463" at bounding box center [899, 394] width 229 height 49
drag, startPoint x: 747, startPoint y: 456, endPoint x: 660, endPoint y: 454, distance: 87.0
click at [660, 454] on div "Забележка 07,10,2025" at bounding box center [784, 450] width 305 height 65
click at [972, 500] on button "Отказ" at bounding box center [970, 497] width 58 height 26
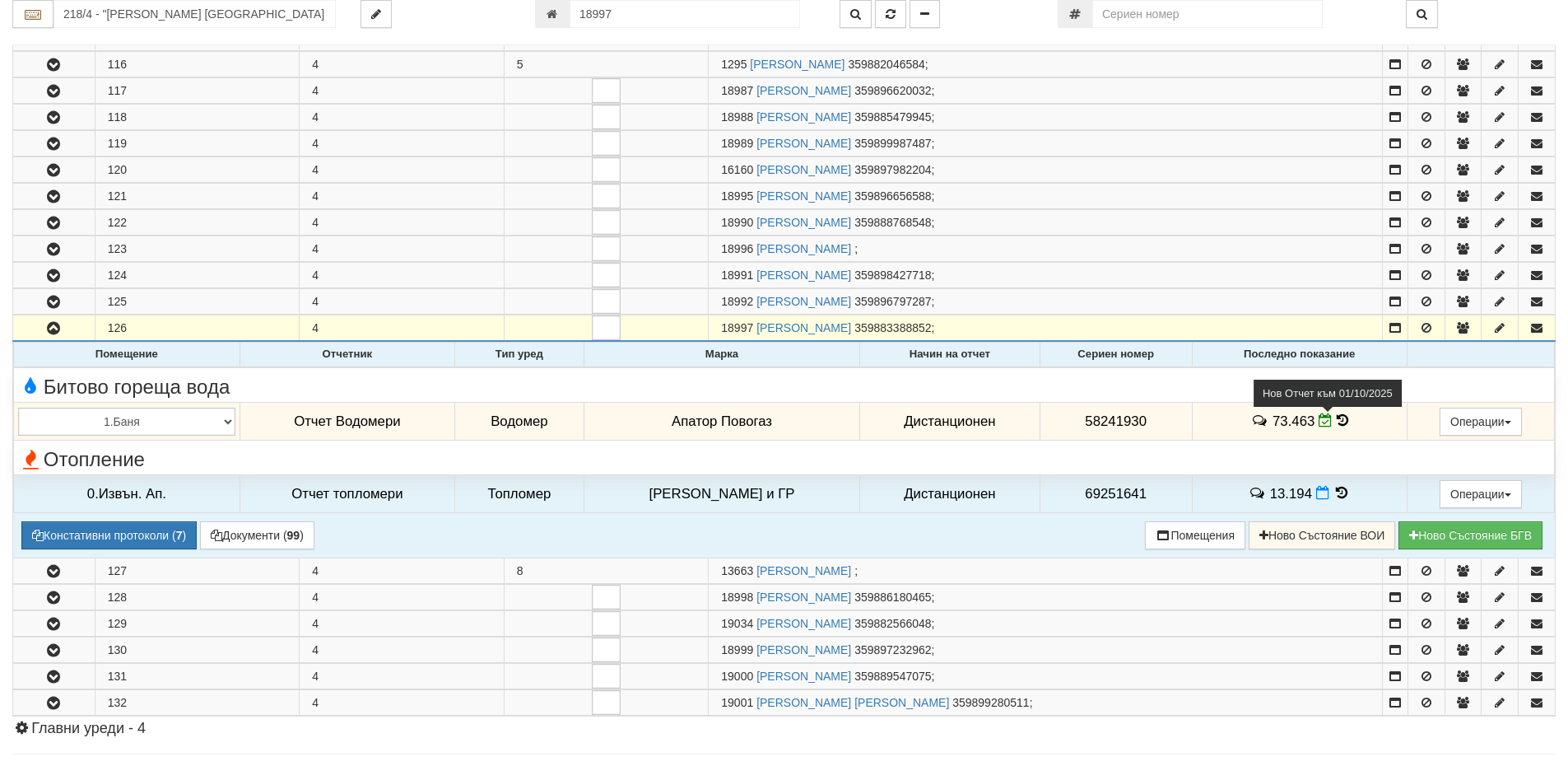
click at [1318, 422] on icon at bounding box center [1325, 421] width 14 height 14
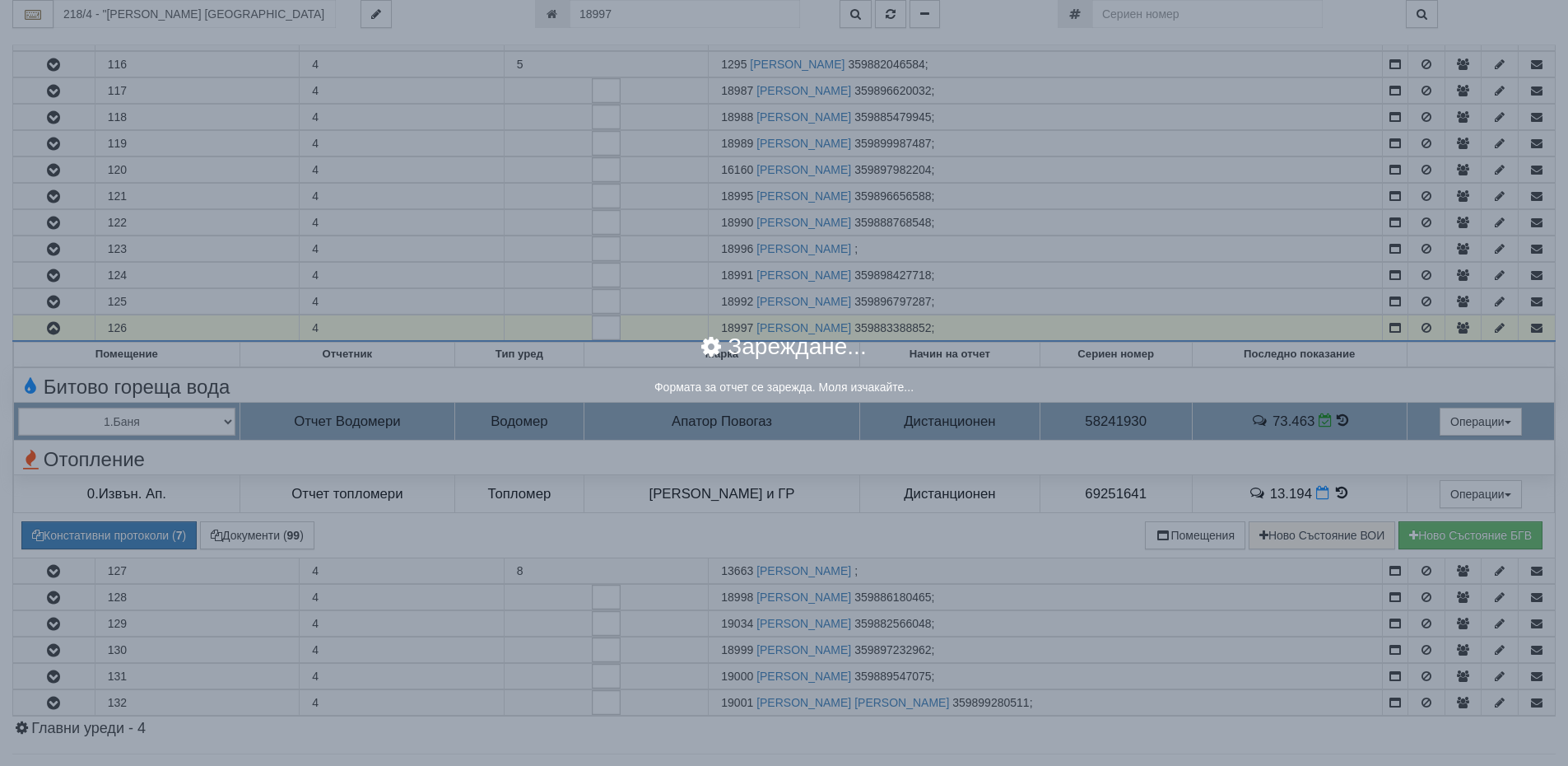
select select "8ac75930-9bfd-e511-80be-8d5a1dced85a"
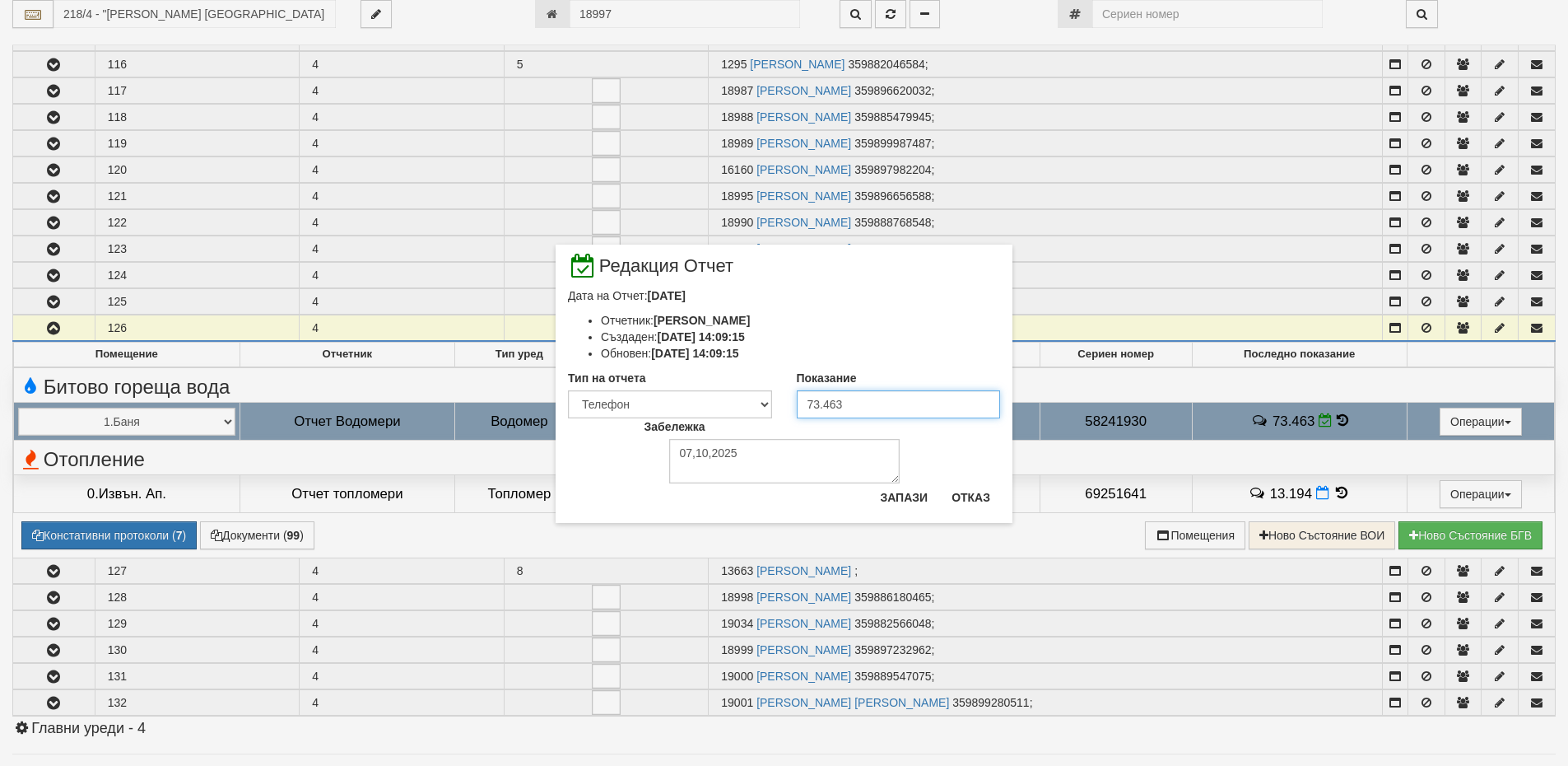
drag, startPoint x: 855, startPoint y: 400, endPoint x: 781, endPoint y: 401, distance: 74.0
click at [781, 401] on div "Тип на отчета Визуален Телефон Бележка Неосигурен достъп Самоотчет Служебно Дис…" at bounding box center [784, 394] width 456 height 49
drag, startPoint x: 742, startPoint y: 450, endPoint x: 666, endPoint y: 446, distance: 76.1
click at [666, 446] on div "Забележка 07,10,2025" at bounding box center [784, 450] width 305 height 65
click at [906, 503] on button "Запази" at bounding box center [903, 497] width 67 height 26
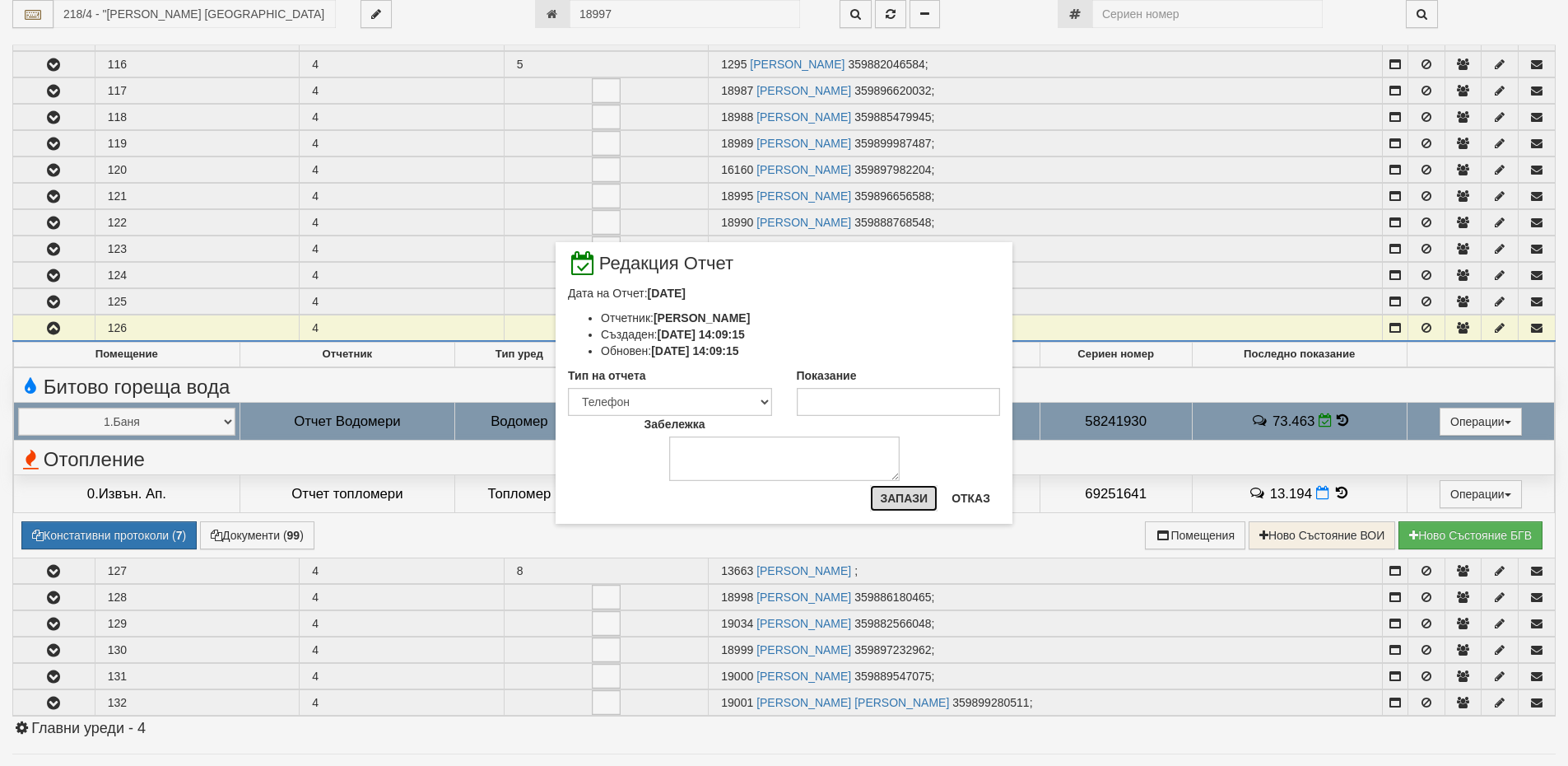
click at [914, 503] on button "Запази" at bounding box center [903, 497] width 67 height 26
click at [957, 502] on button "Отказ" at bounding box center [970, 497] width 58 height 26
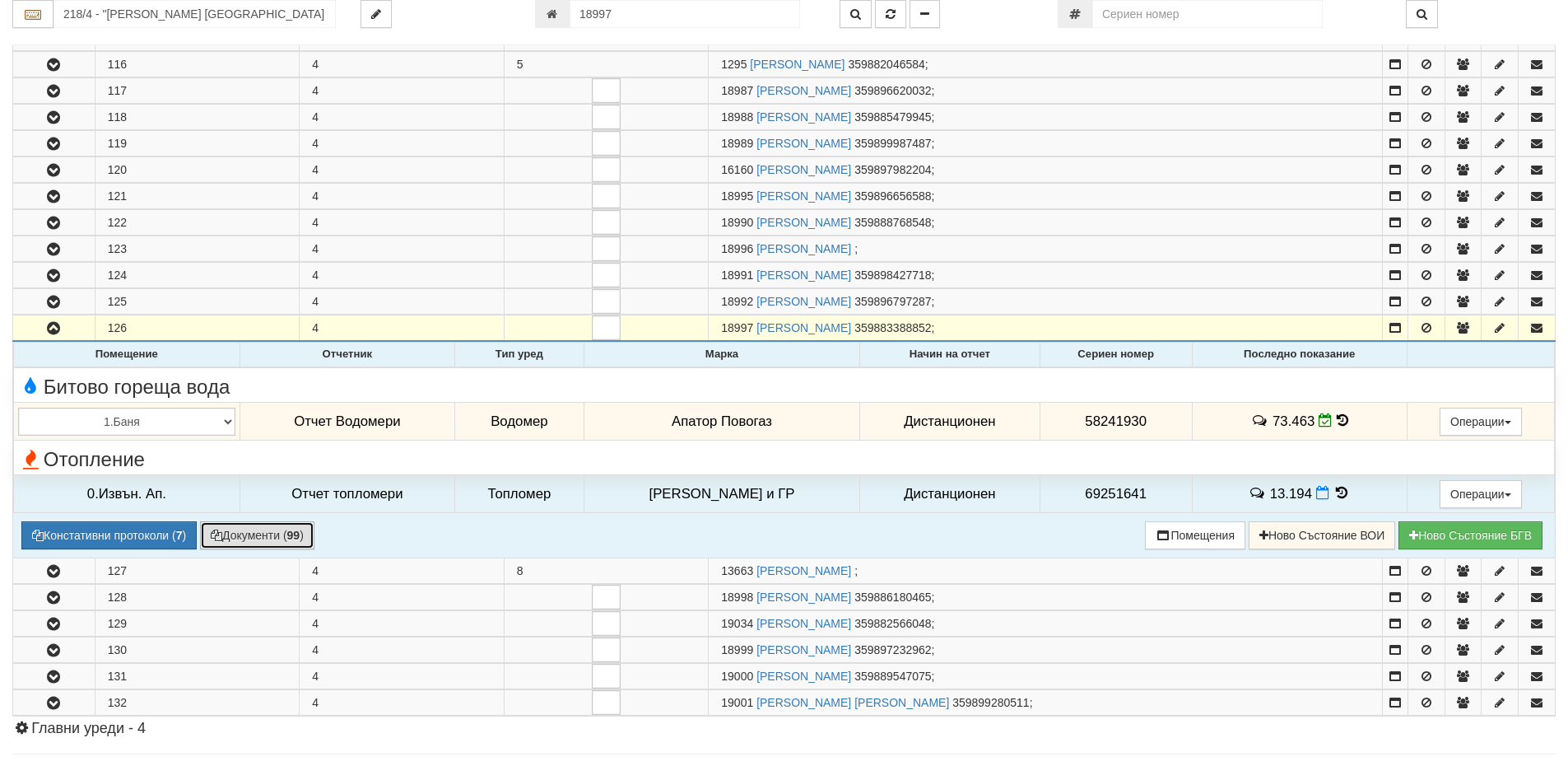
click at [276, 535] on button "Документи ( 99 )" at bounding box center [257, 535] width 114 height 28
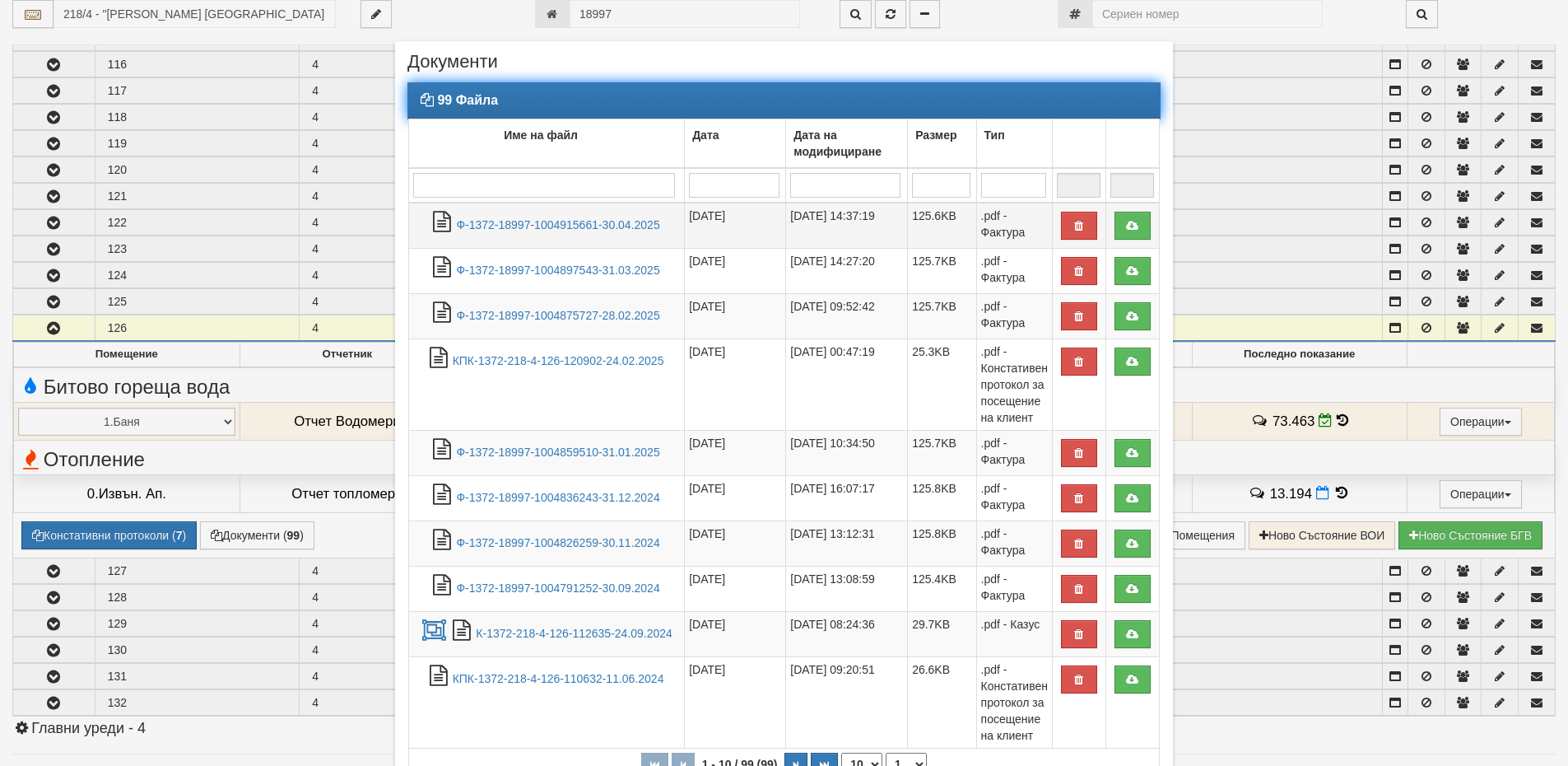
click at [556, 214] on td "Ф-1372-18997-1004915661-30.04.2025" at bounding box center [546, 225] width 276 height 46
click at [553, 227] on link "Ф-1372-18997-1004915661-30.04.2025" at bounding box center [557, 225] width 203 height 13
click at [616, 278] on td "Ф-1372-18997-1004897543-31.03.2025" at bounding box center [546, 271] width 276 height 45
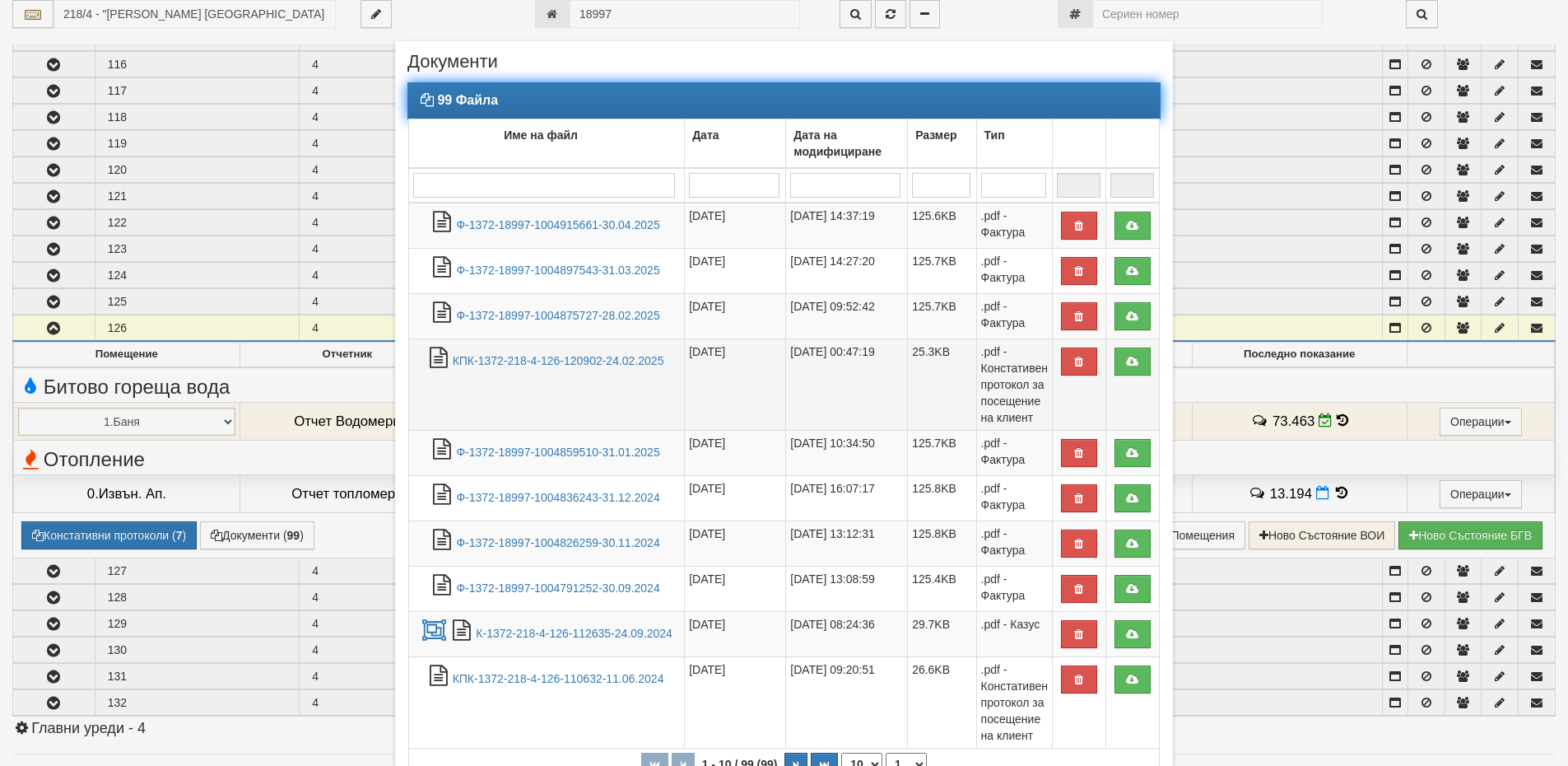
click at [811, 415] on td "25/02/2025 00:47:19" at bounding box center [847, 384] width 122 height 92
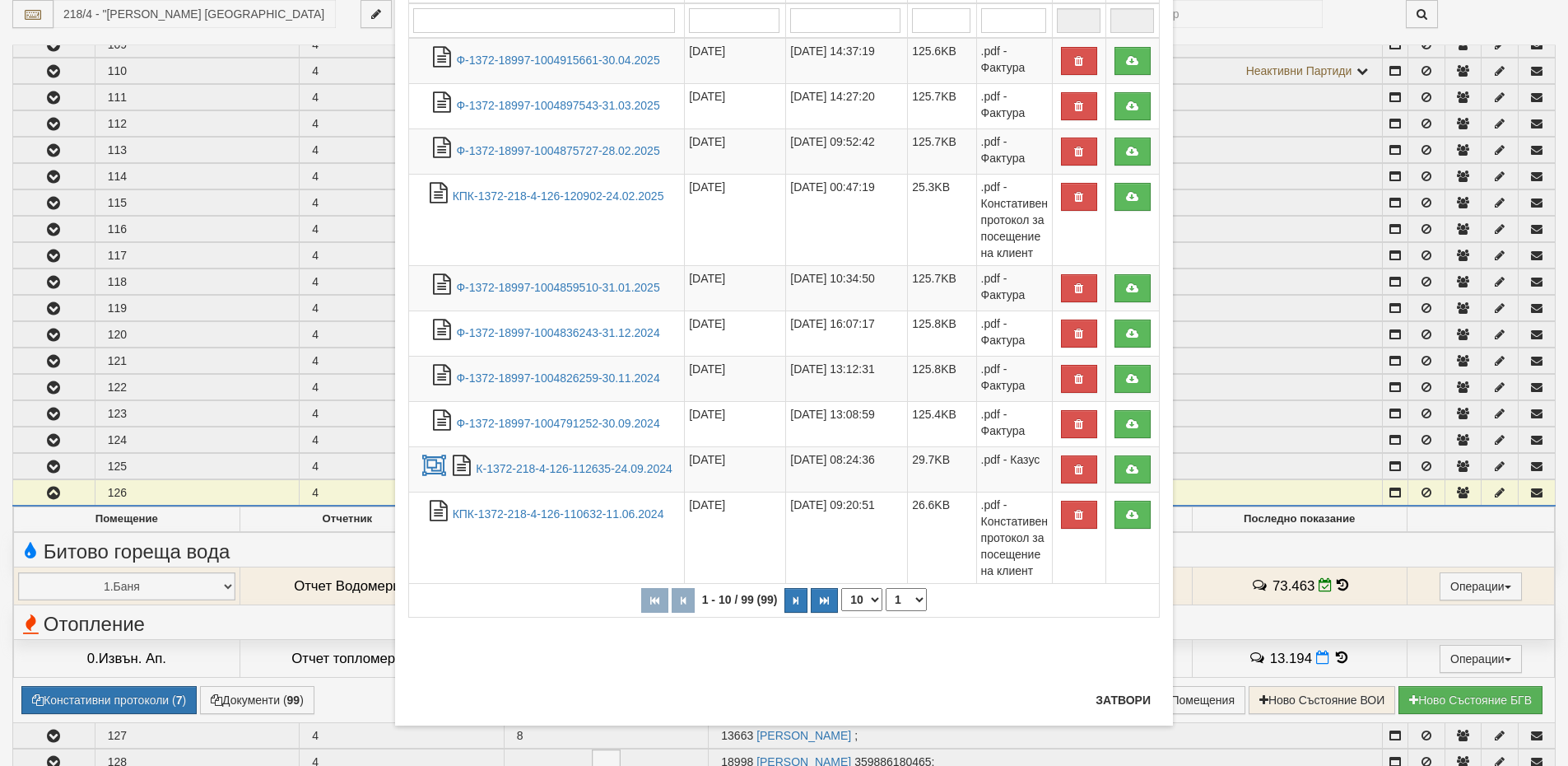
scroll to position [165, 0]
click at [1113, 700] on button "Затвори" at bounding box center [1122, 699] width 75 height 26
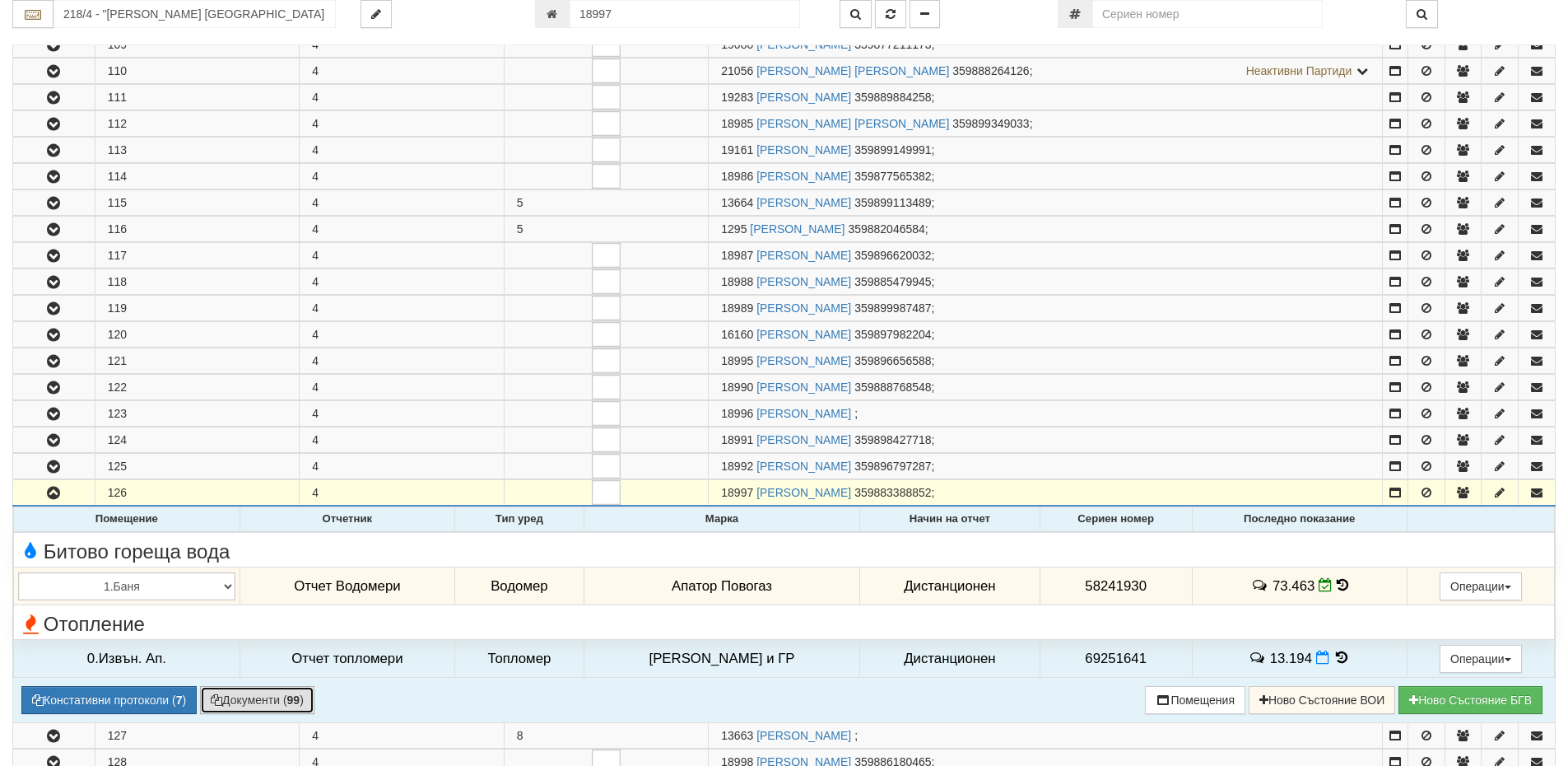
click at [222, 693] on button "Документи ( 99 )" at bounding box center [257, 699] width 114 height 28
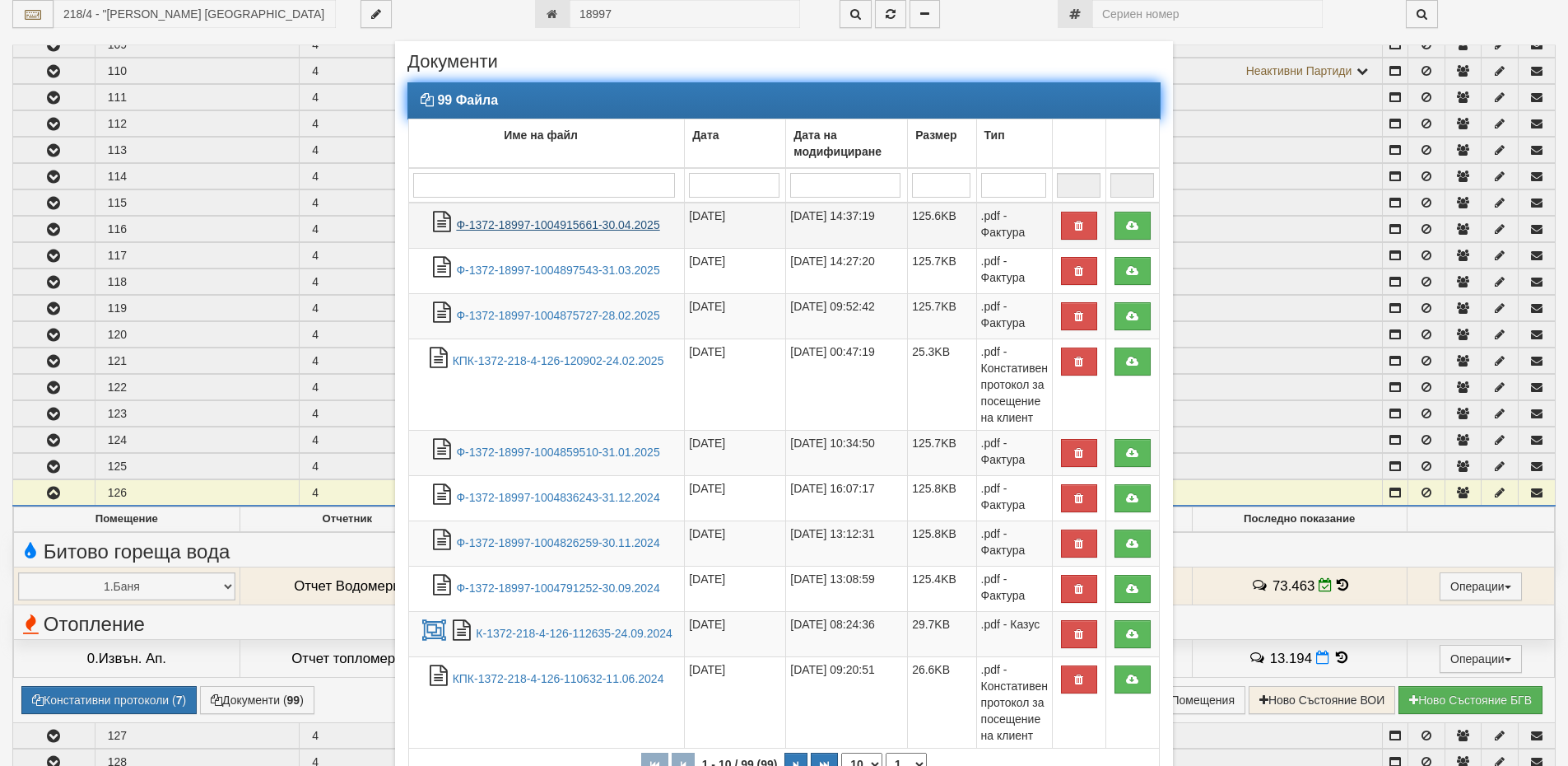
click at [591, 227] on link "Ф-1372-18997-1004915661-30.04.2025" at bounding box center [557, 225] width 203 height 13
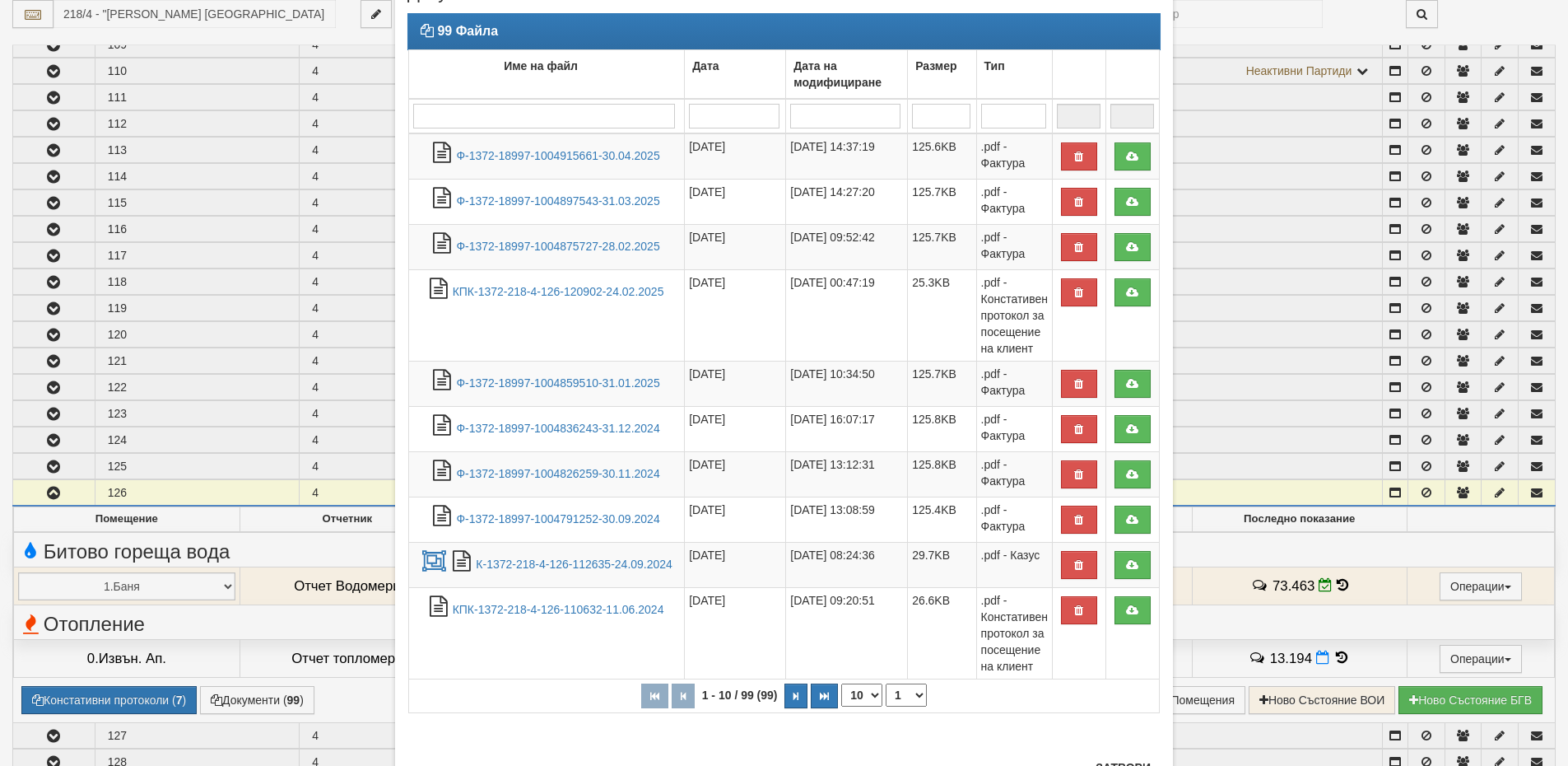
scroll to position [138, 0]
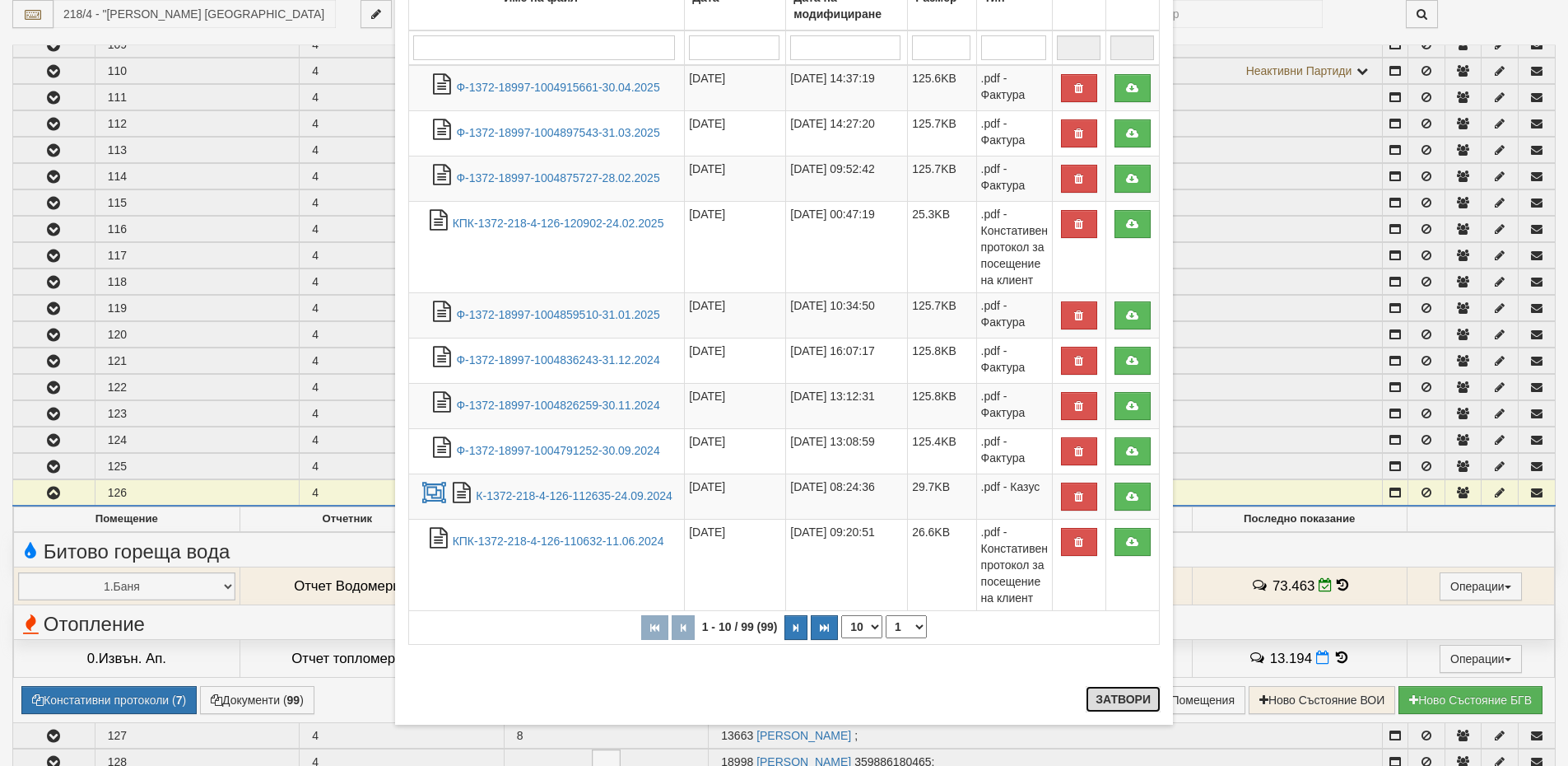
click at [1121, 695] on button "Затвори" at bounding box center [1122, 699] width 75 height 26
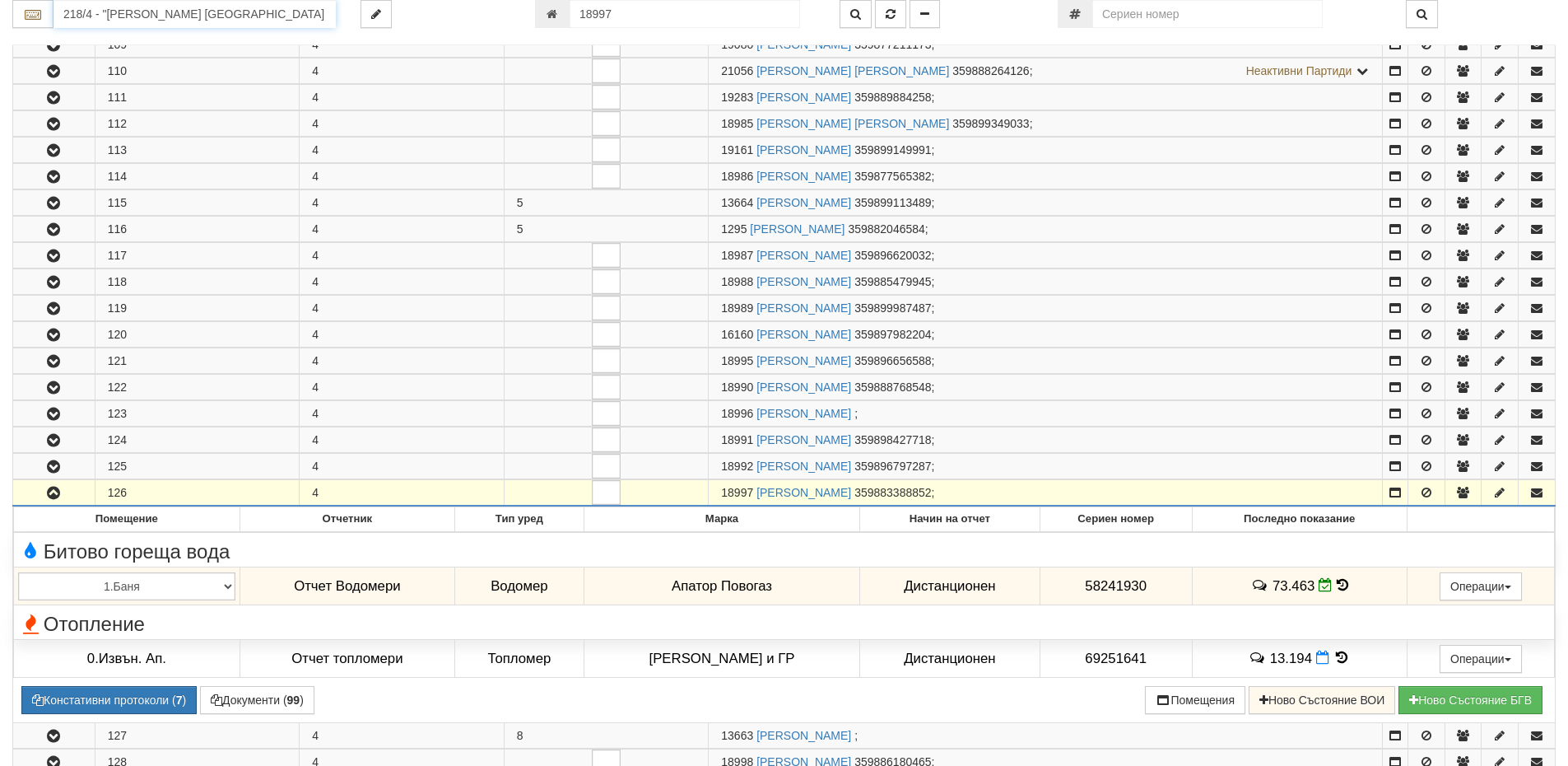
click at [202, 22] on input "218/4 - "ВЕОЛИЯ ЕНЕРДЖИ ВАРНА " ЕАД" at bounding box center [195, 13] width 282 height 28
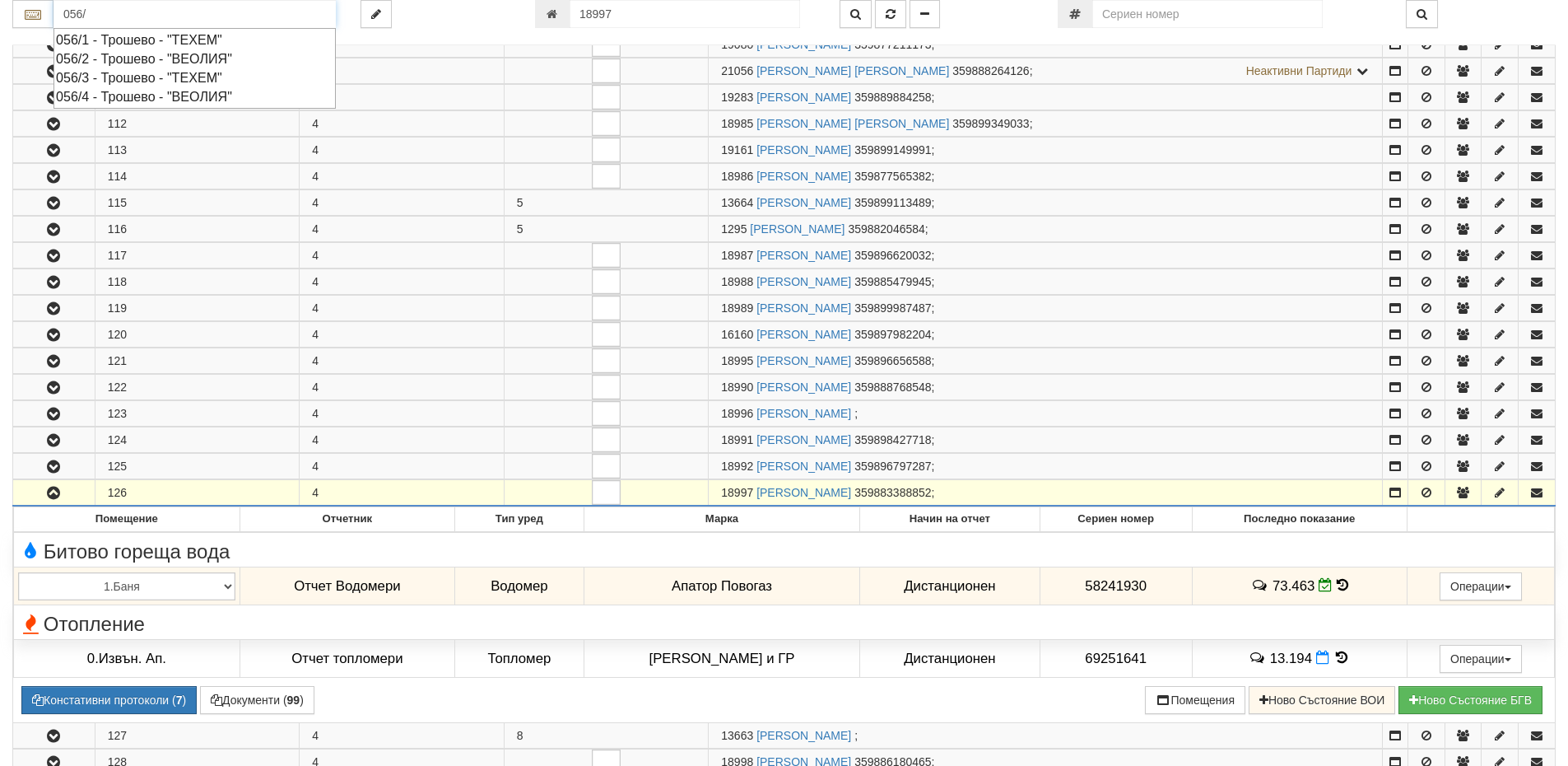
click at [137, 40] on div "056/1 - Трошево - "ТЕХЕМ"" at bounding box center [194, 40] width 278 height 19
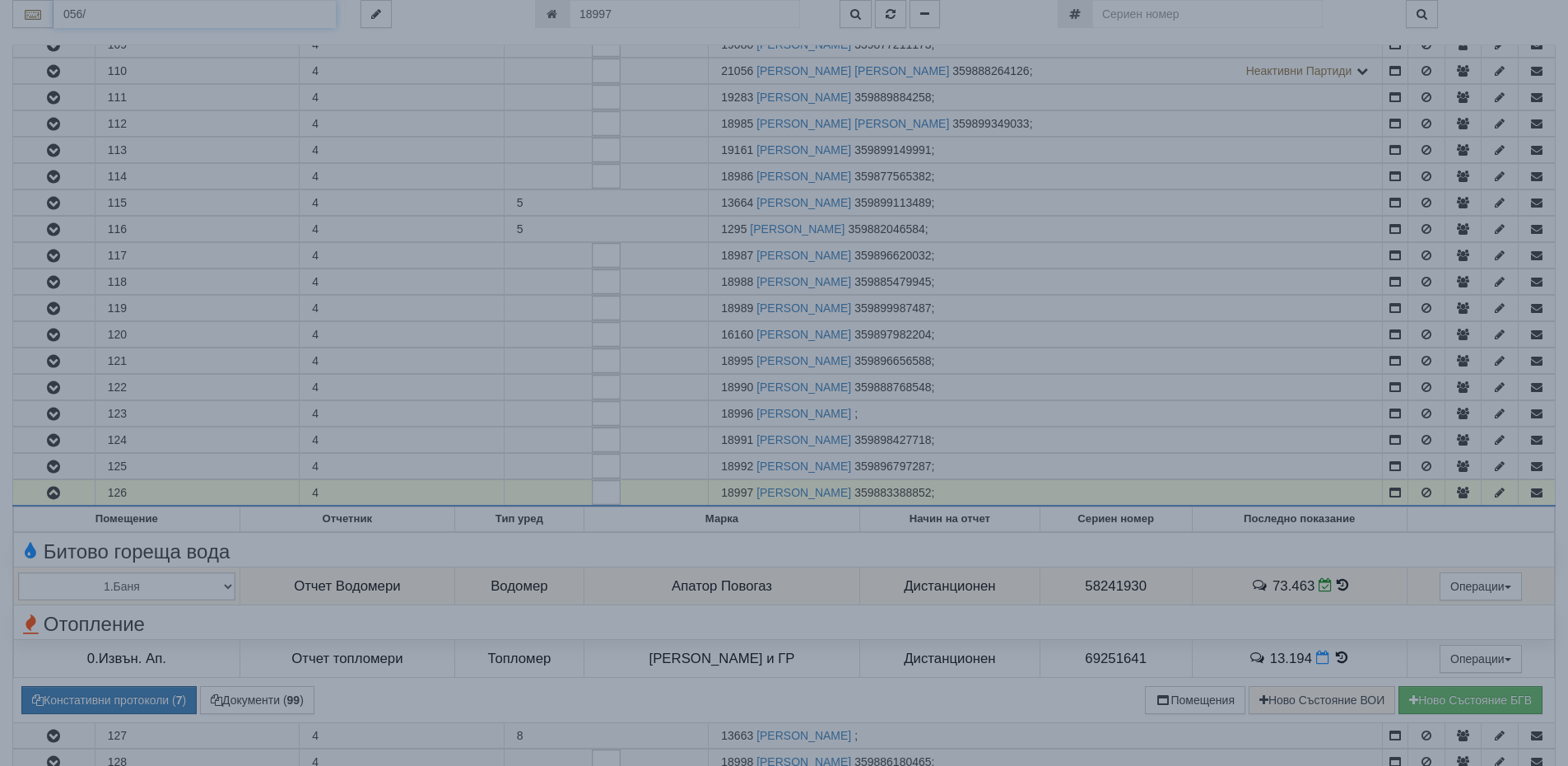
type input "056/1 - Трошево - "ТЕХЕМ""
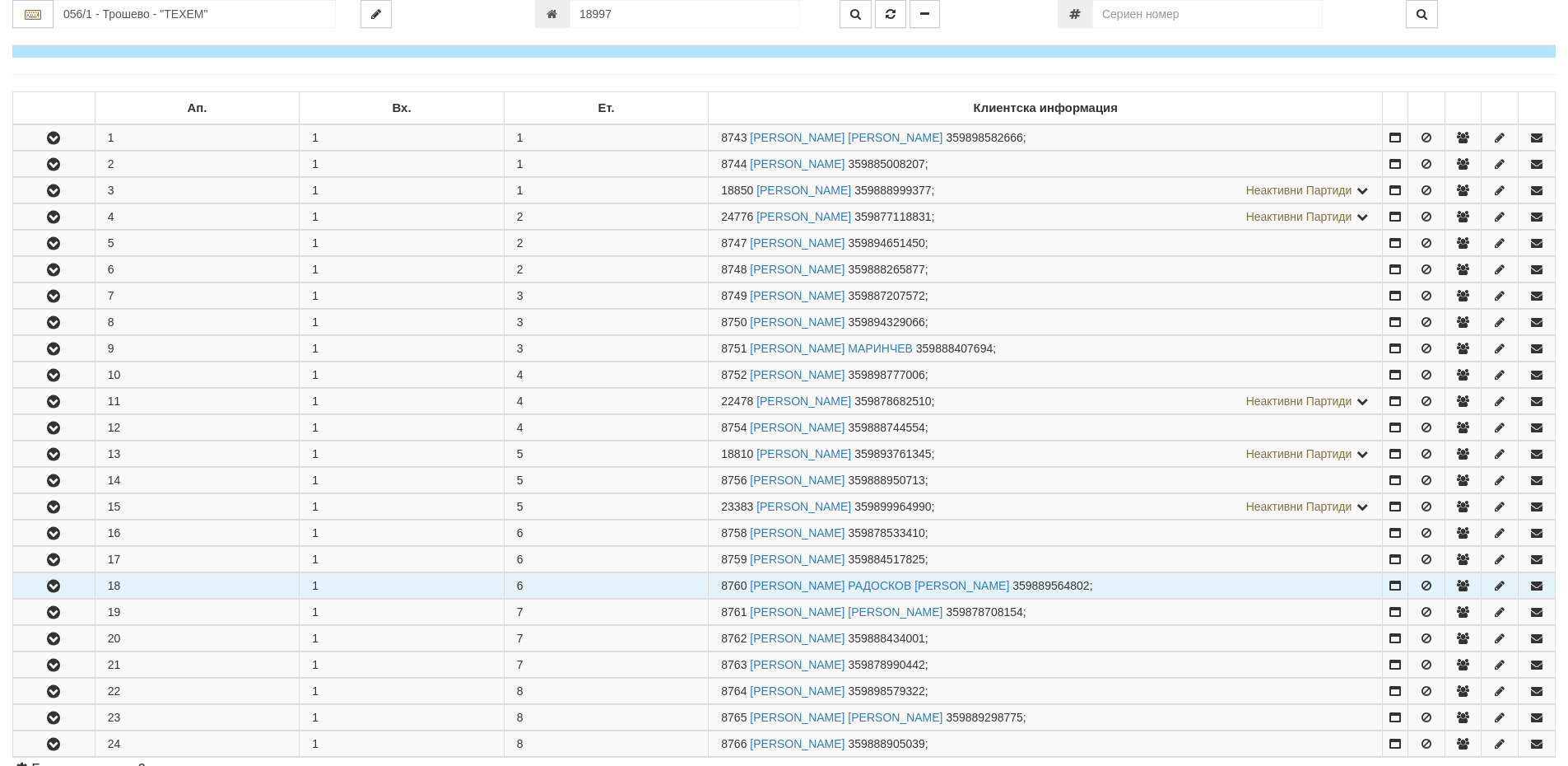
scroll to position [247, 0]
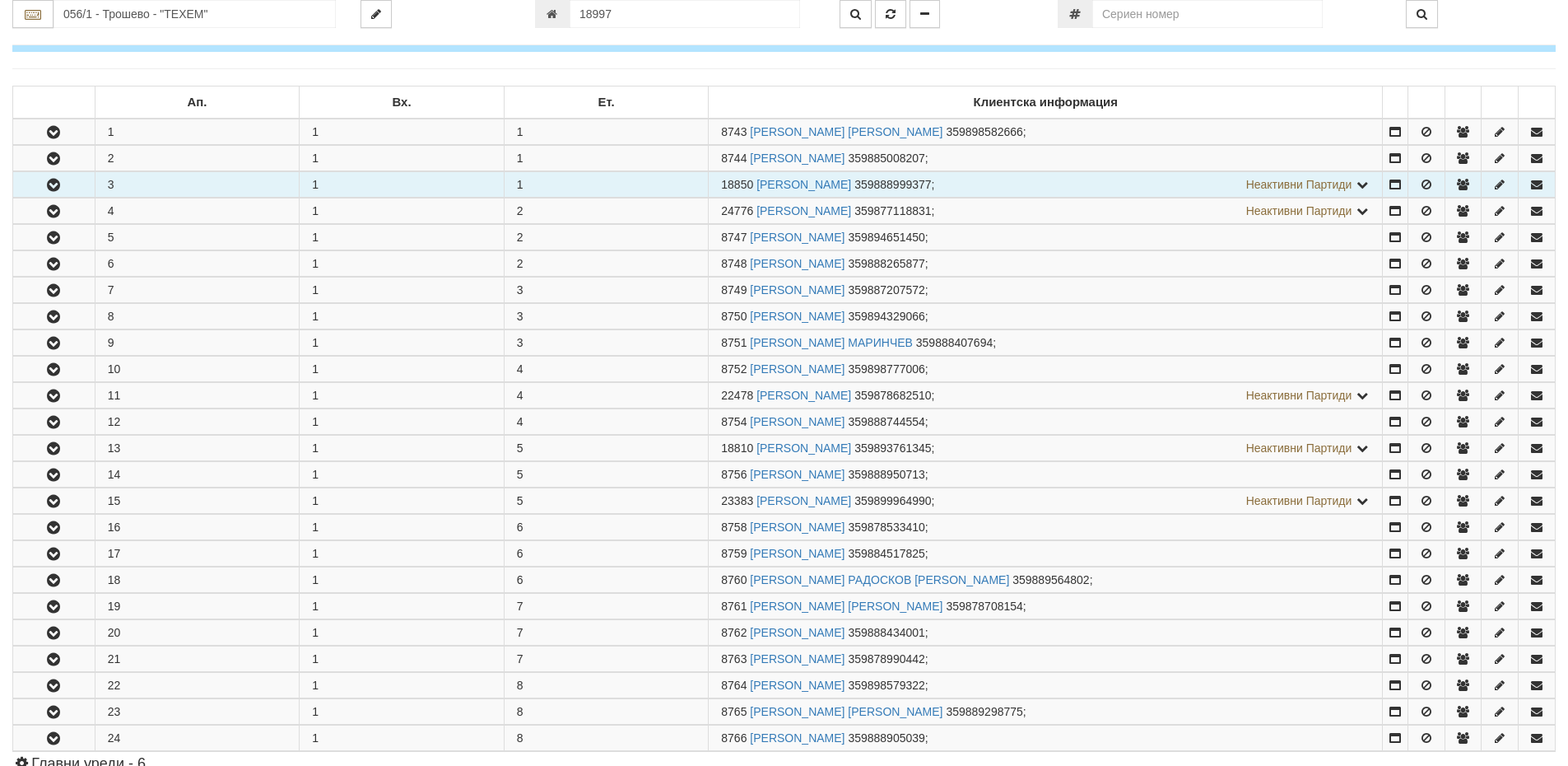
click at [62, 183] on icon "button" at bounding box center [54, 185] width 20 height 12
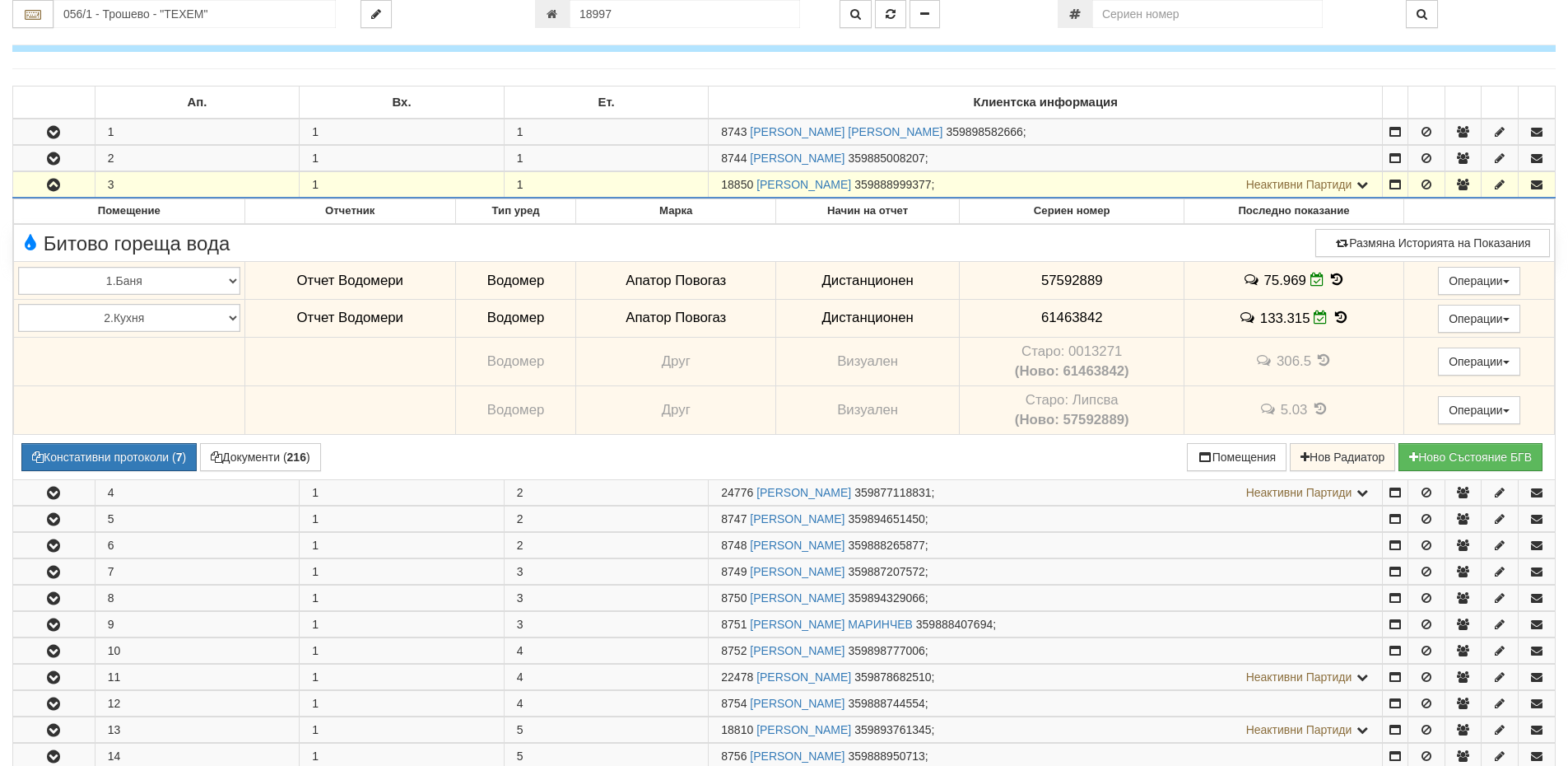
drag, startPoint x: 754, startPoint y: 182, endPoint x: 722, endPoint y: 184, distance: 32.1
click at [722, 184] on span "18850" at bounding box center [737, 184] width 32 height 13
copy span "18850"
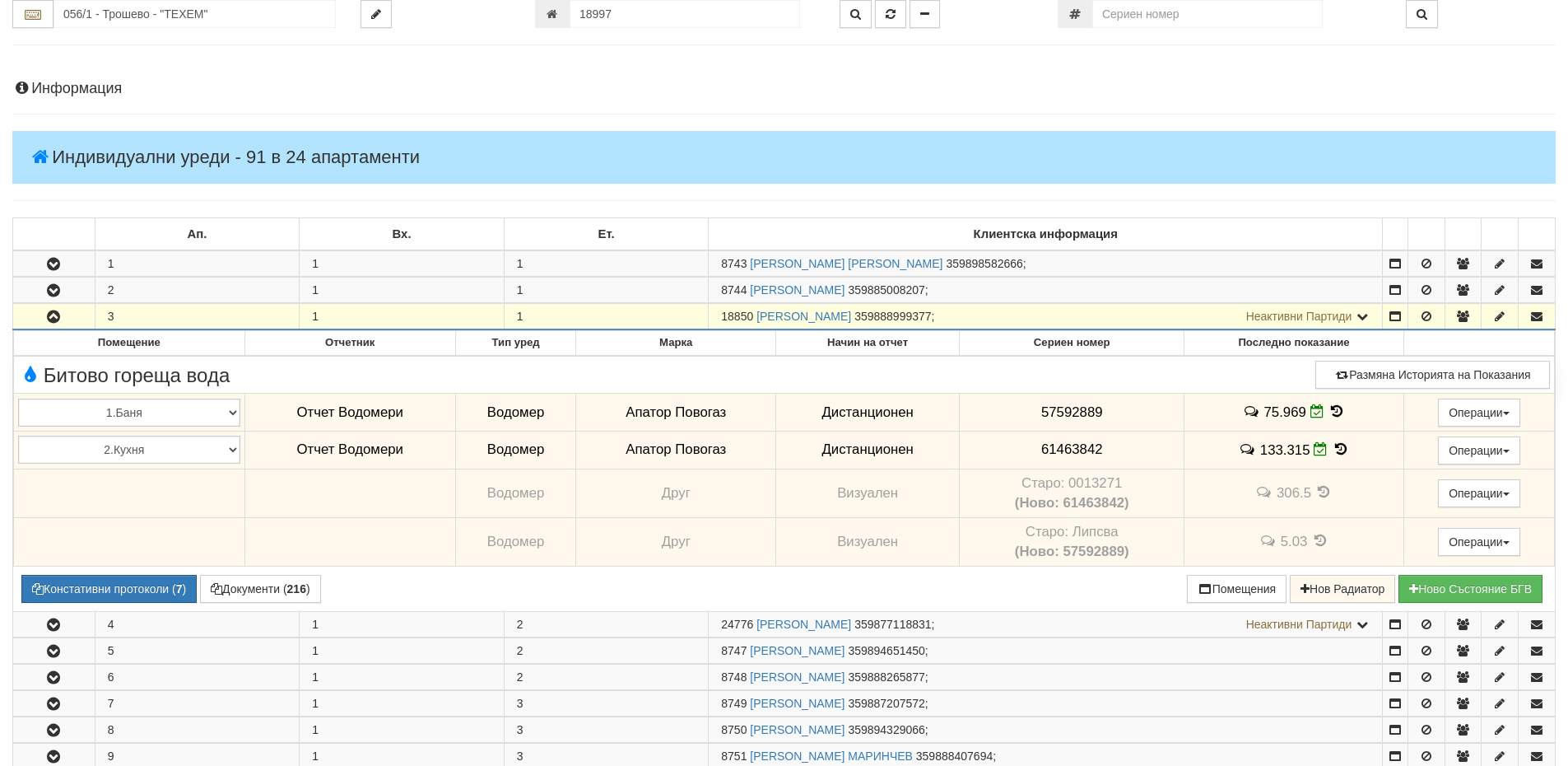
scroll to position [0, 0]
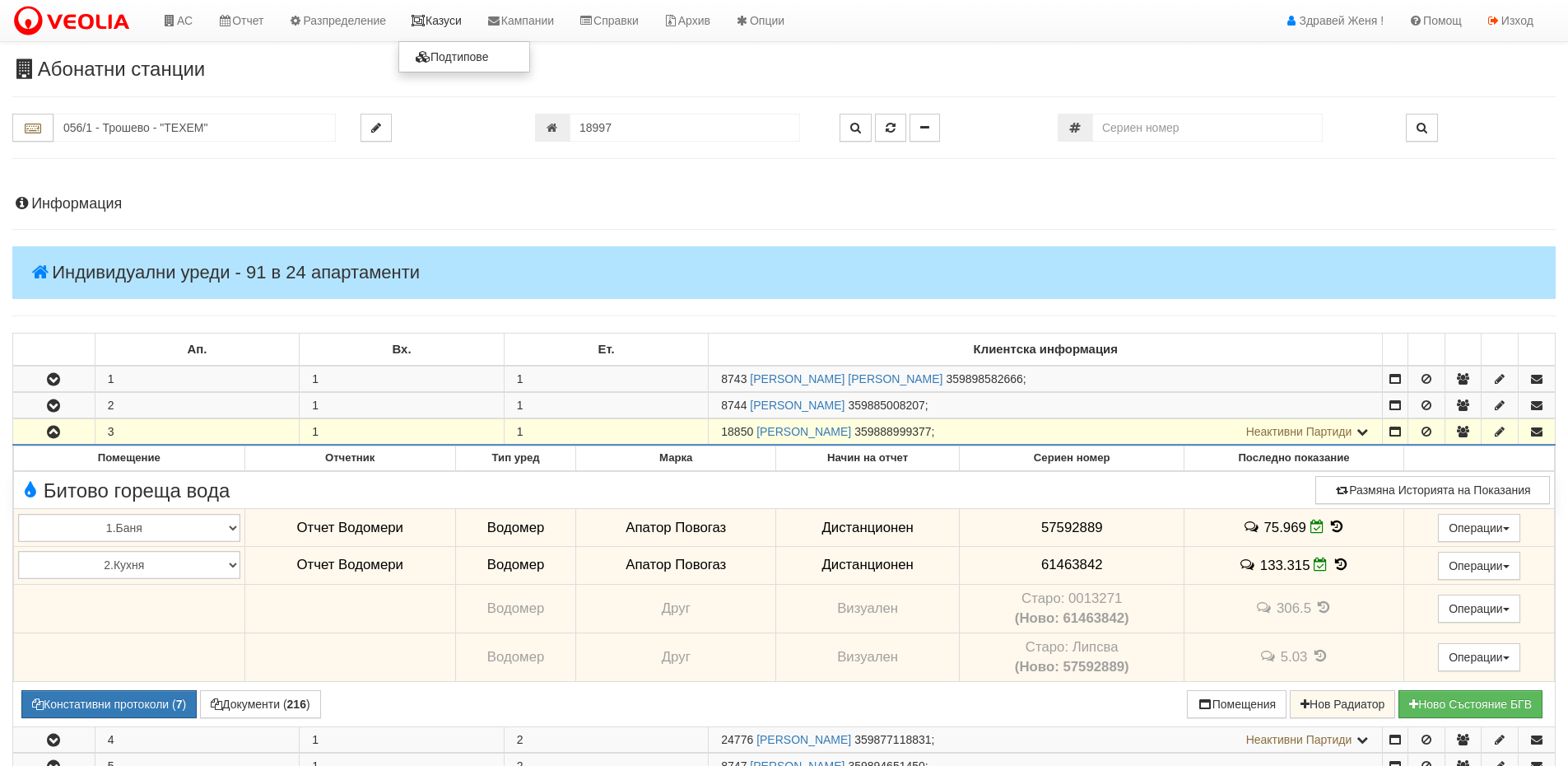
click at [446, 15] on link "Казуси" at bounding box center [436, 21] width 75 height 41
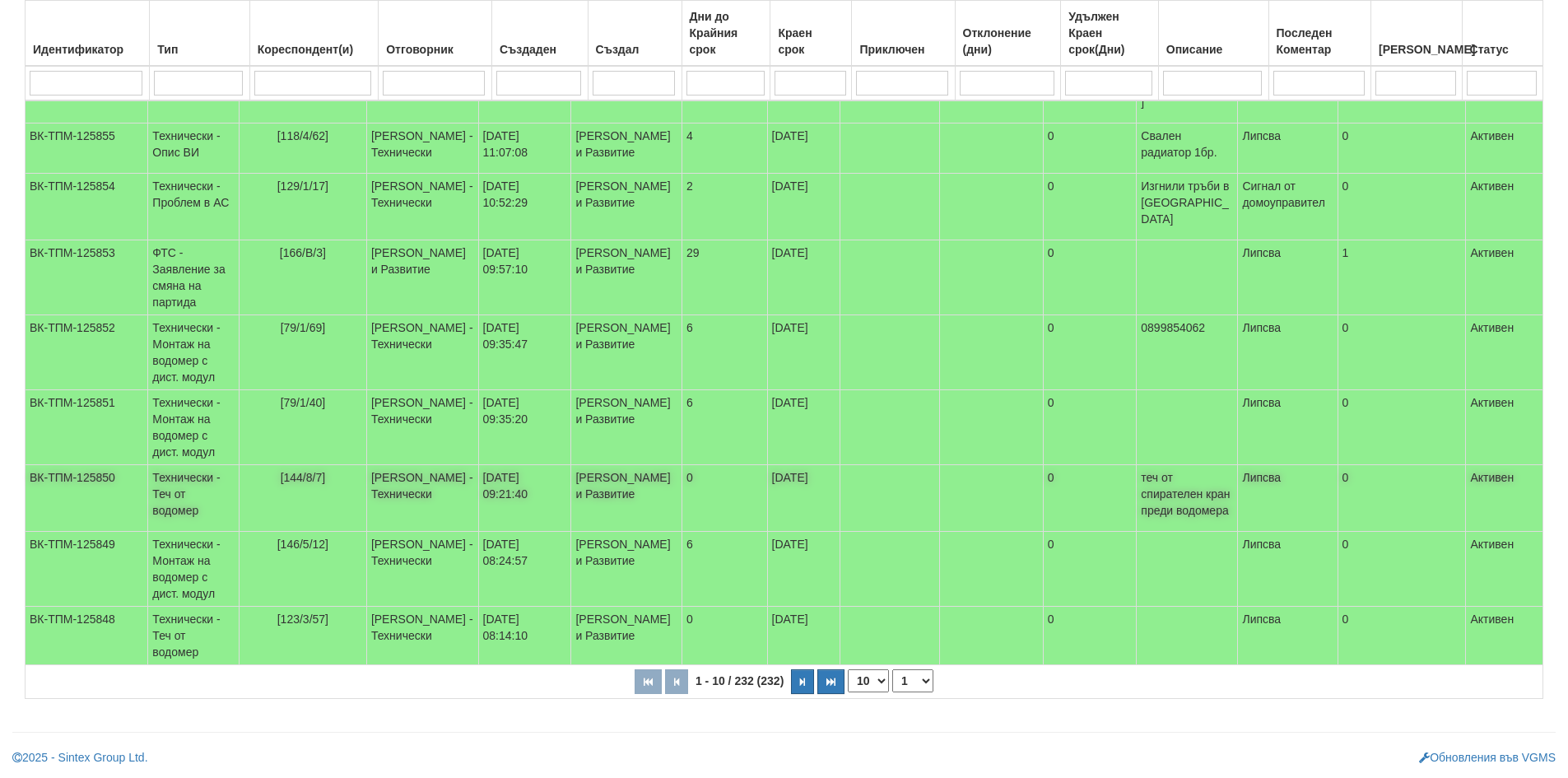
scroll to position [411, 0]
click at [870, 688] on select "10 20 30 40" at bounding box center [868, 681] width 41 height 23
select select "40"
click at [851, 692] on select "10 20 30 40" at bounding box center [868, 681] width 41 height 23
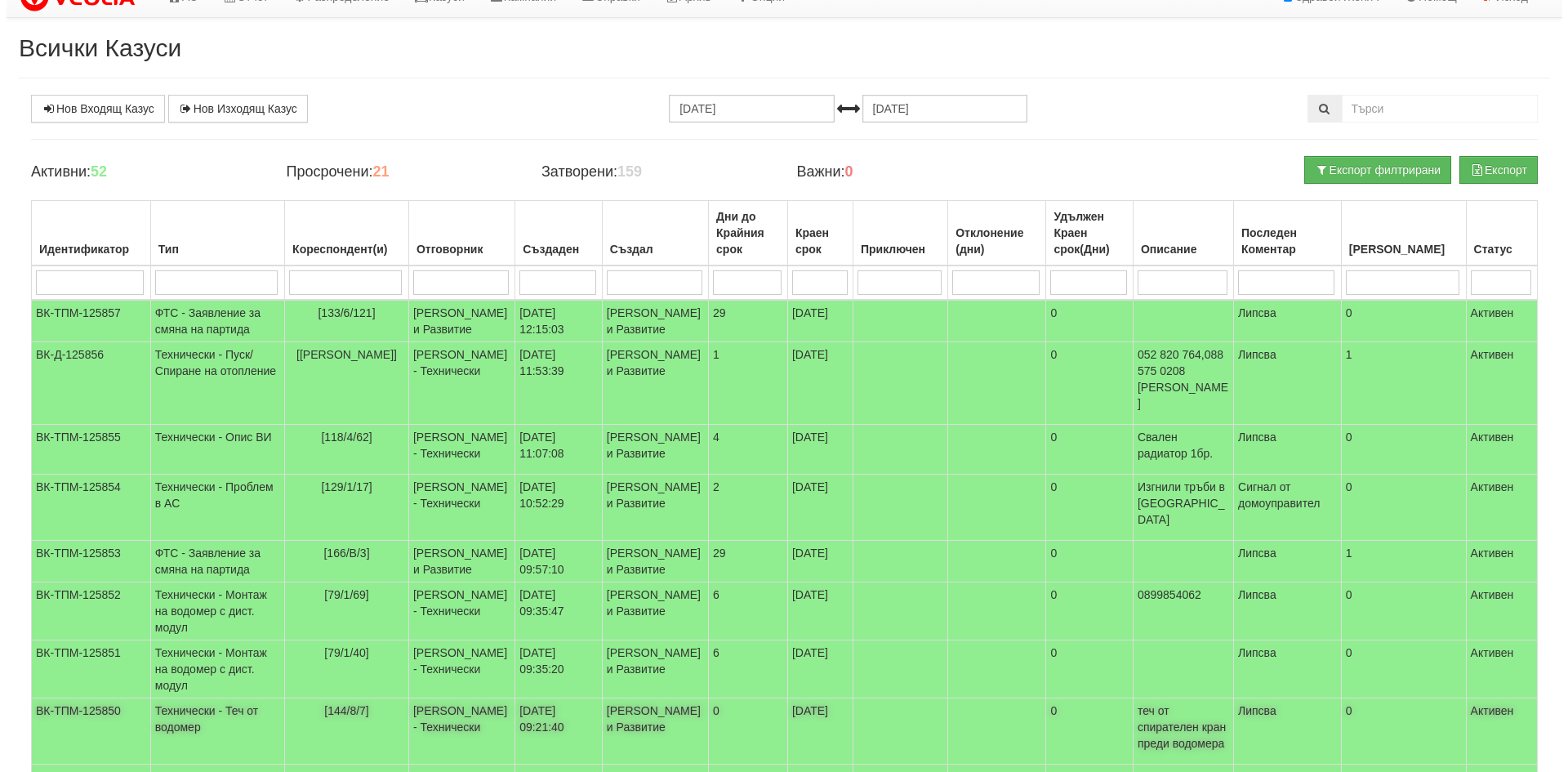
scroll to position [0, 0]
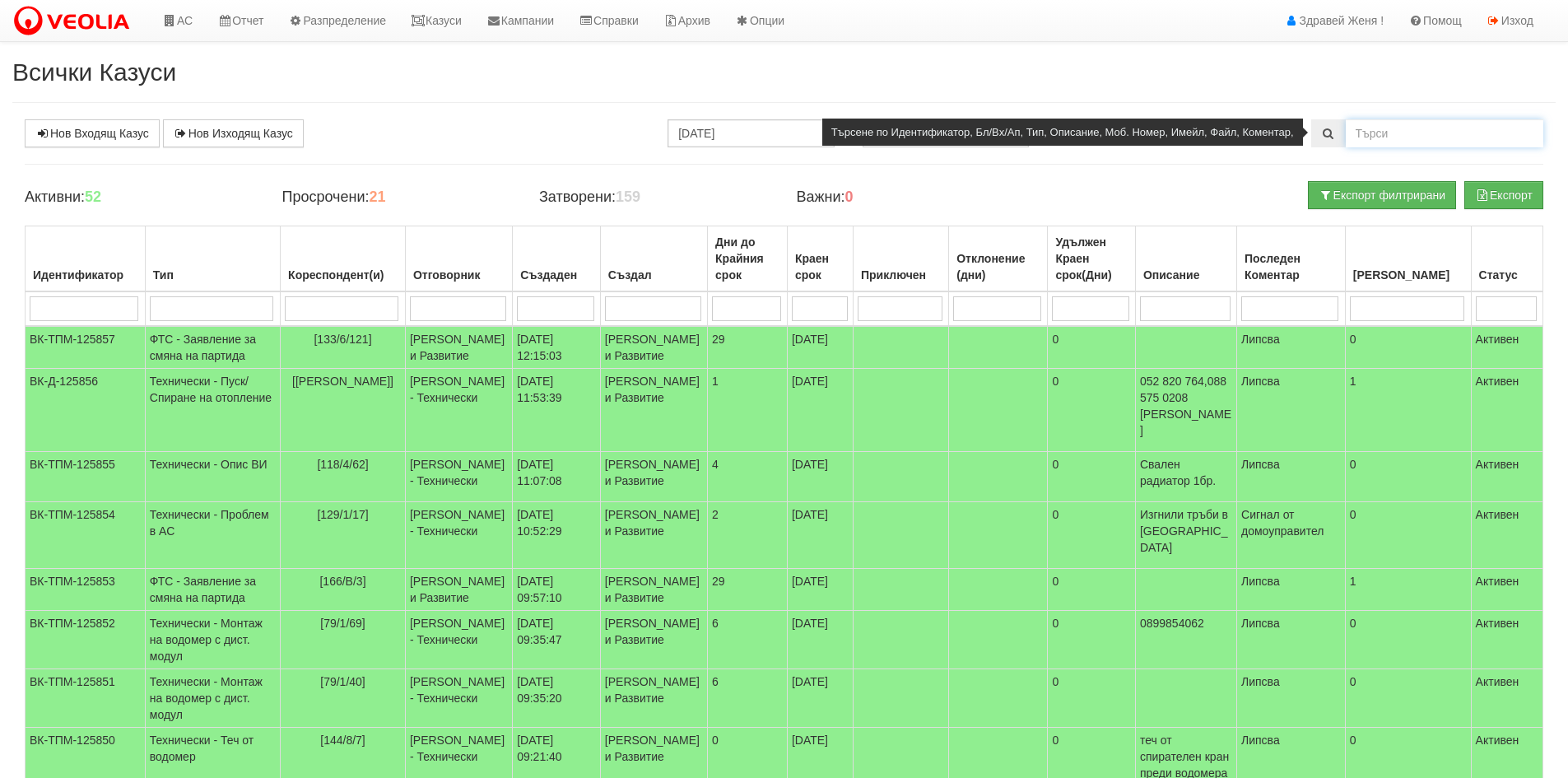
click at [1392, 129] on input "text" at bounding box center [1444, 133] width 198 height 28
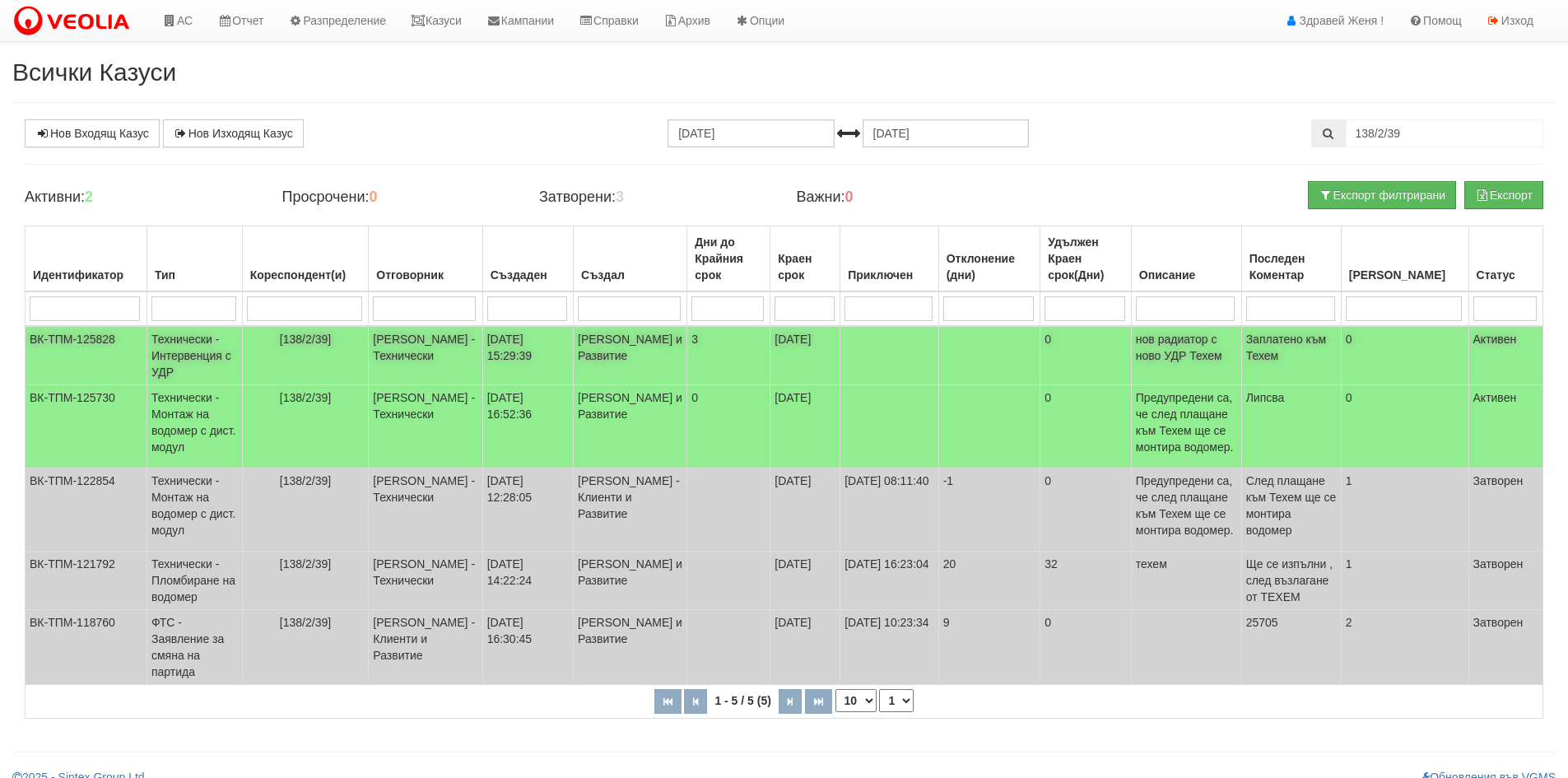
click at [1227, 341] on p "нов радиатор с ново УДР Техем" at bounding box center [1186, 347] width 102 height 33
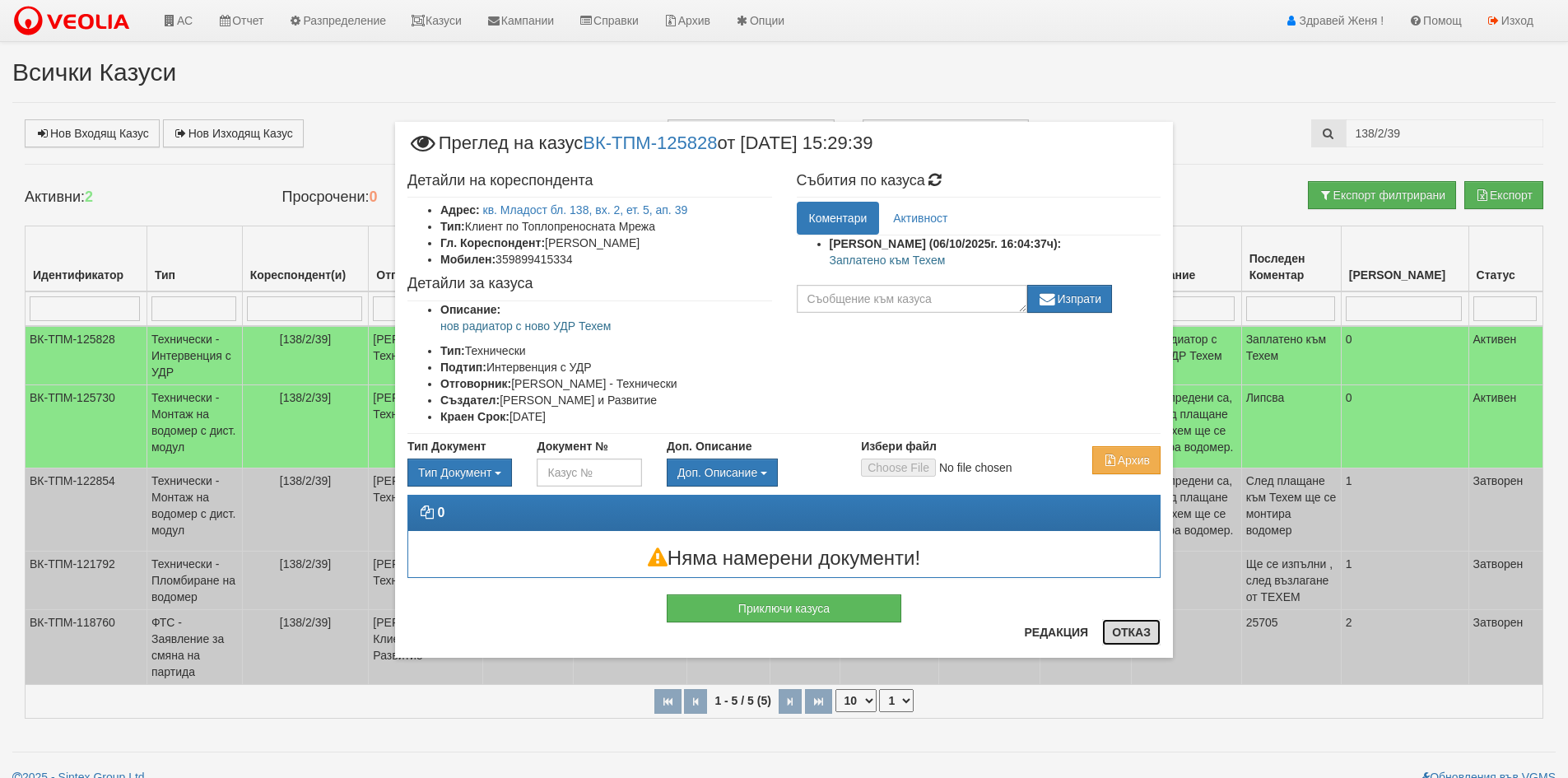
click at [1143, 628] on button "Отказ" at bounding box center [1130, 632] width 58 height 26
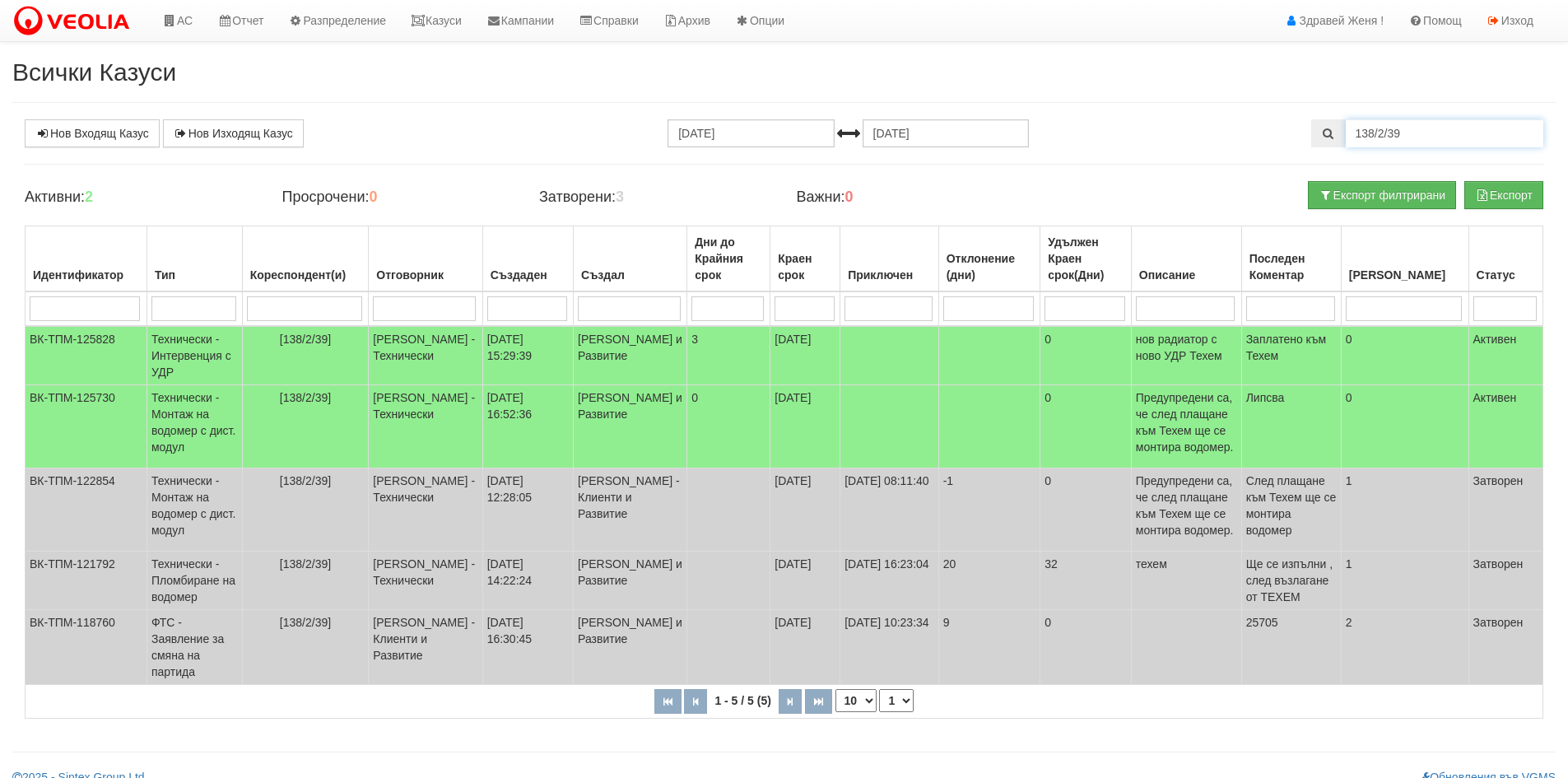
drag, startPoint x: 1422, startPoint y: 130, endPoint x: 1305, endPoint y: 123, distance: 117.2
click at [1305, 123] on div "138/2/39" at bounding box center [1427, 133] width 257 height 28
type input "153/1/12"
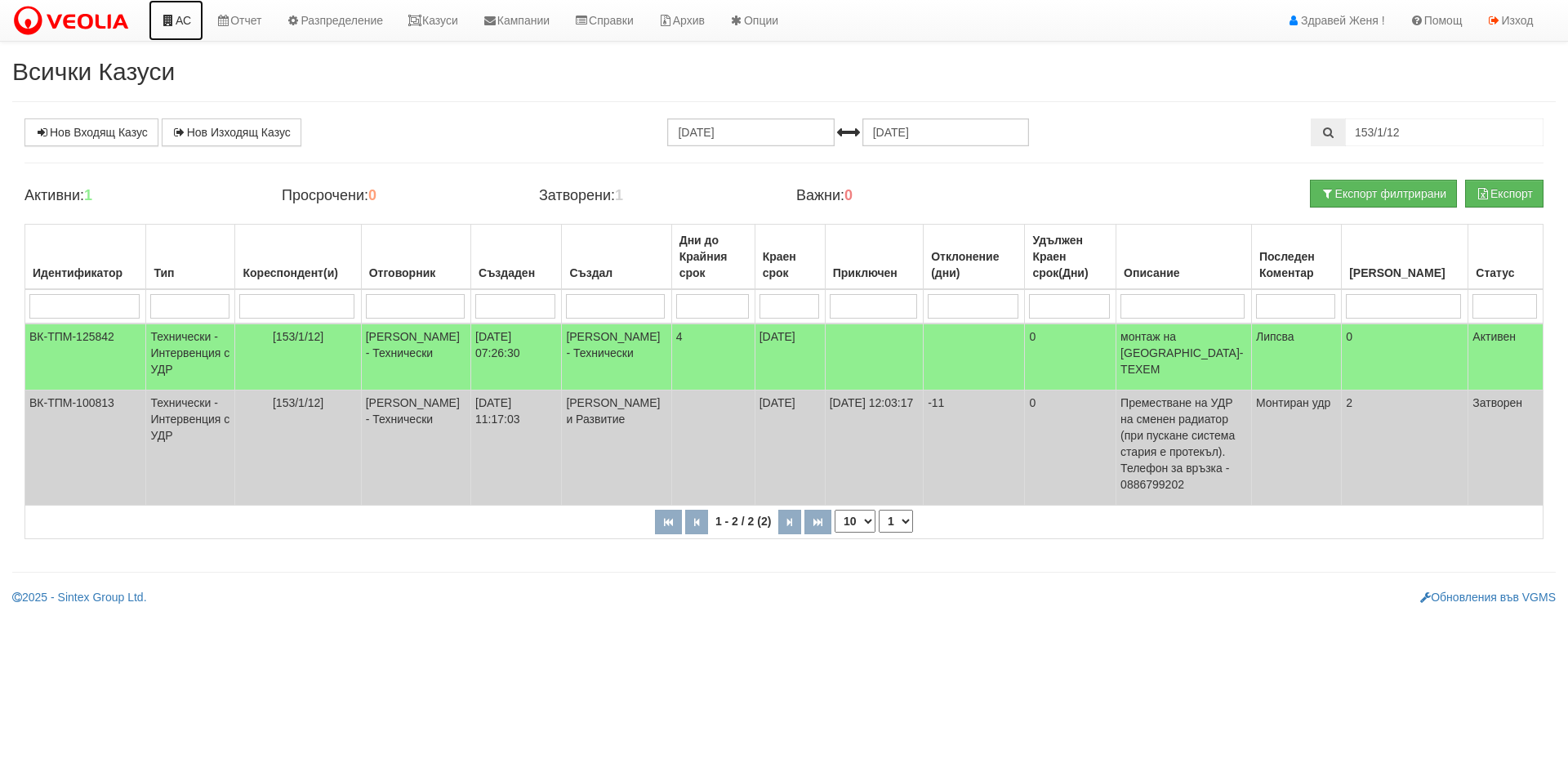
click at [194, 21] on link "АС" at bounding box center [176, 21] width 54 height 41
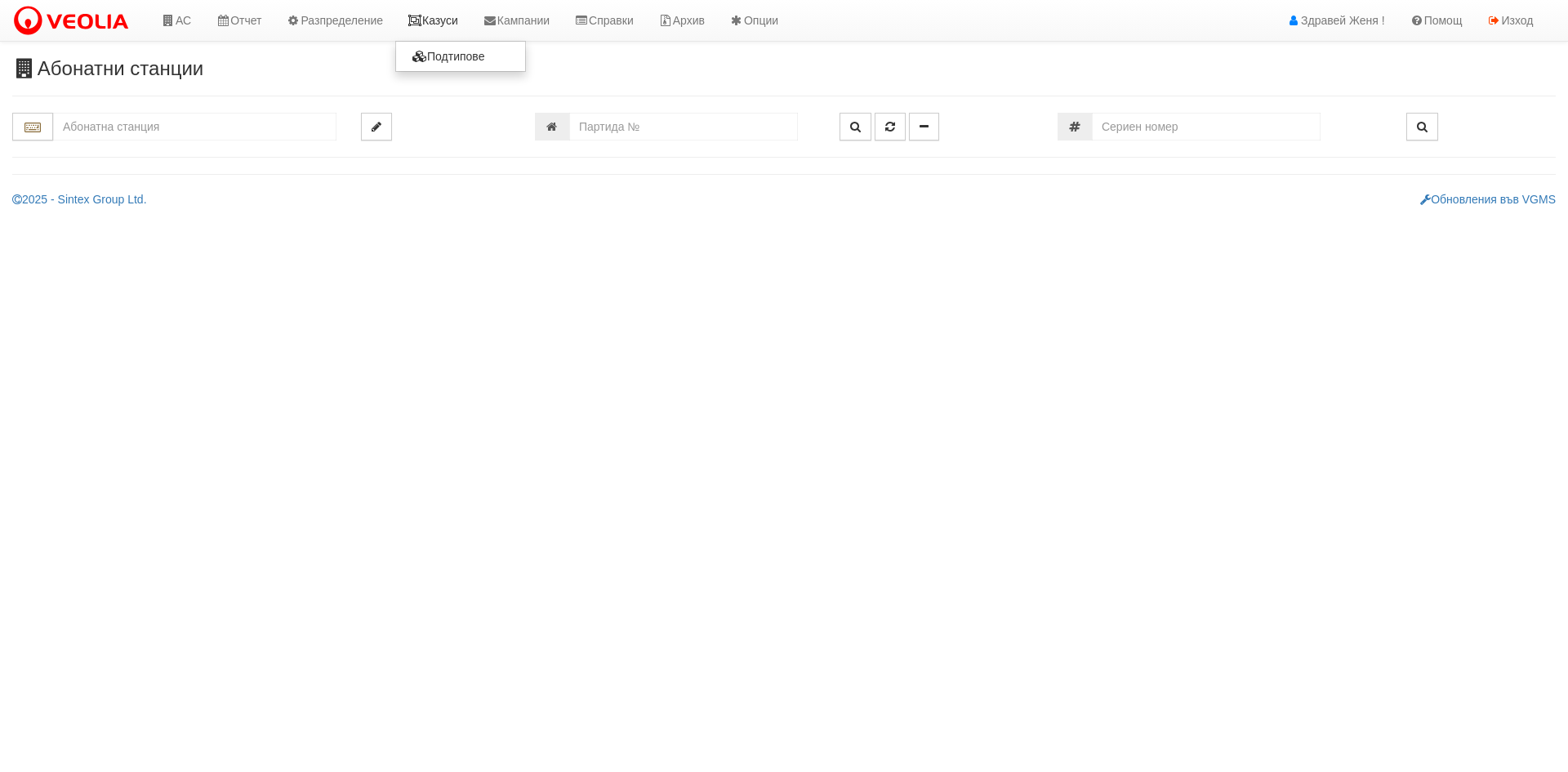
click at [457, 20] on link "Казуси" at bounding box center [433, 21] width 75 height 41
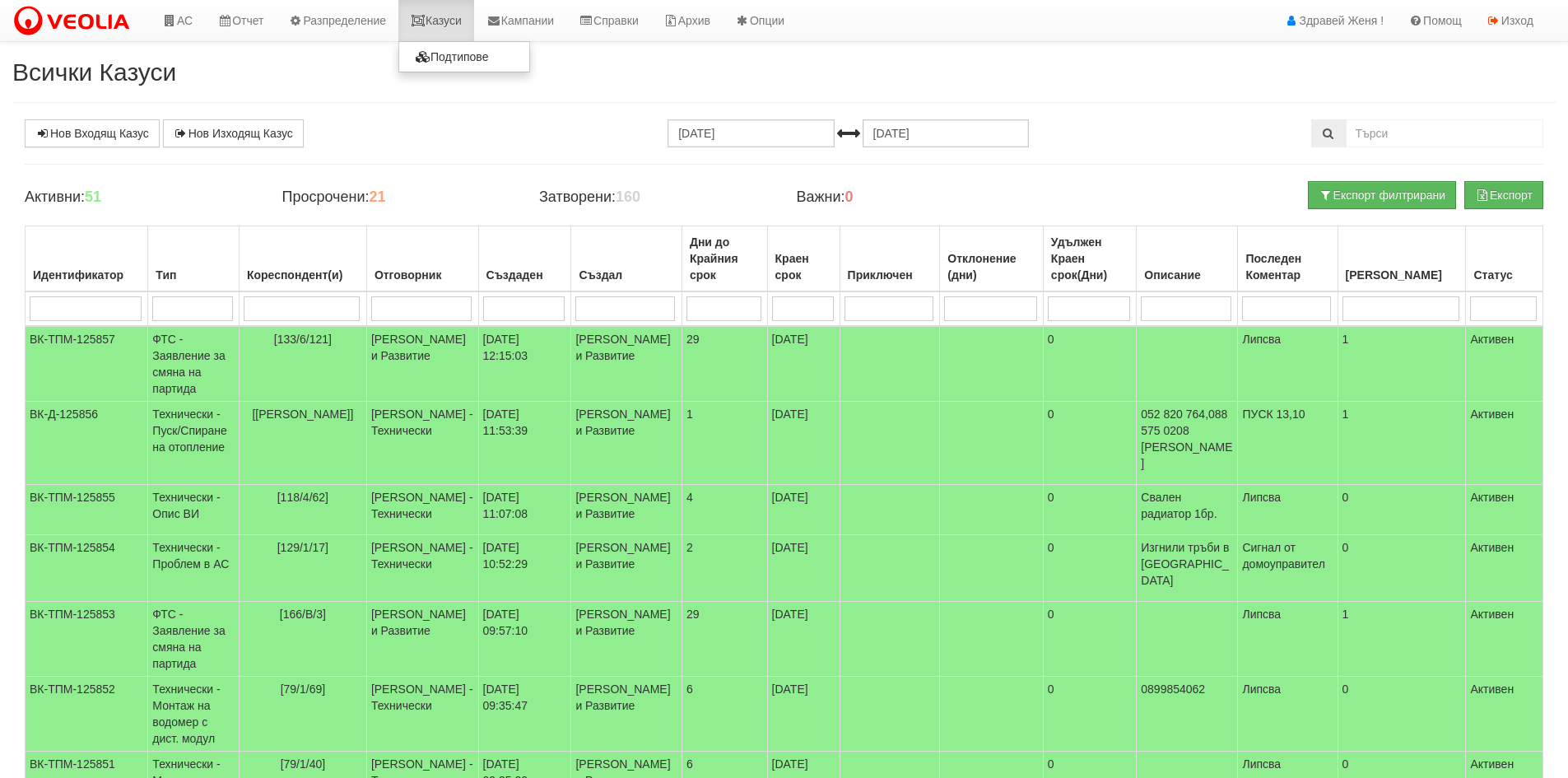
click at [426, 23] on icon at bounding box center [418, 20] width 14 height 12
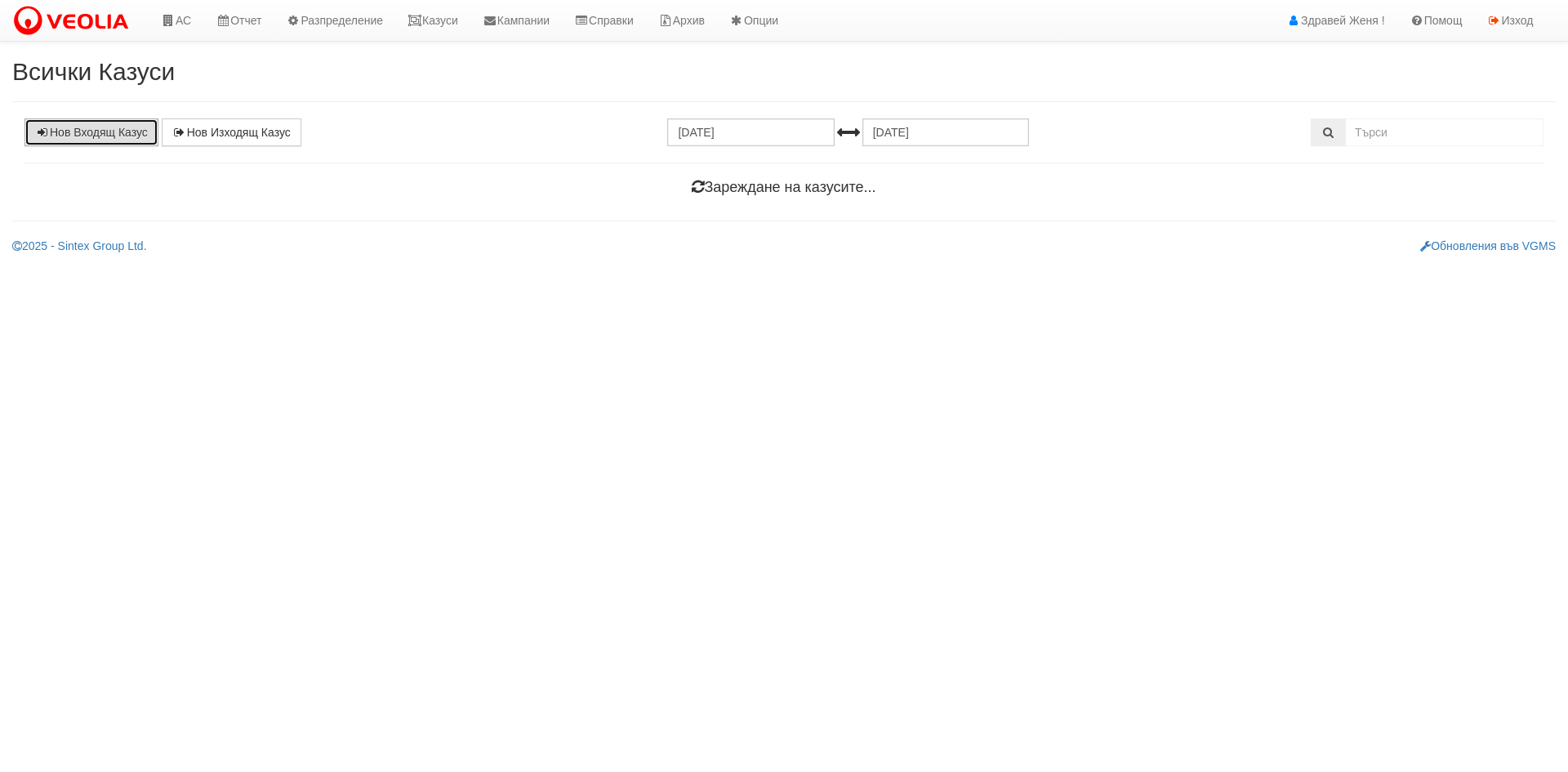
click at [102, 133] on link "Нов Входящ Казус" at bounding box center [91, 132] width 134 height 28
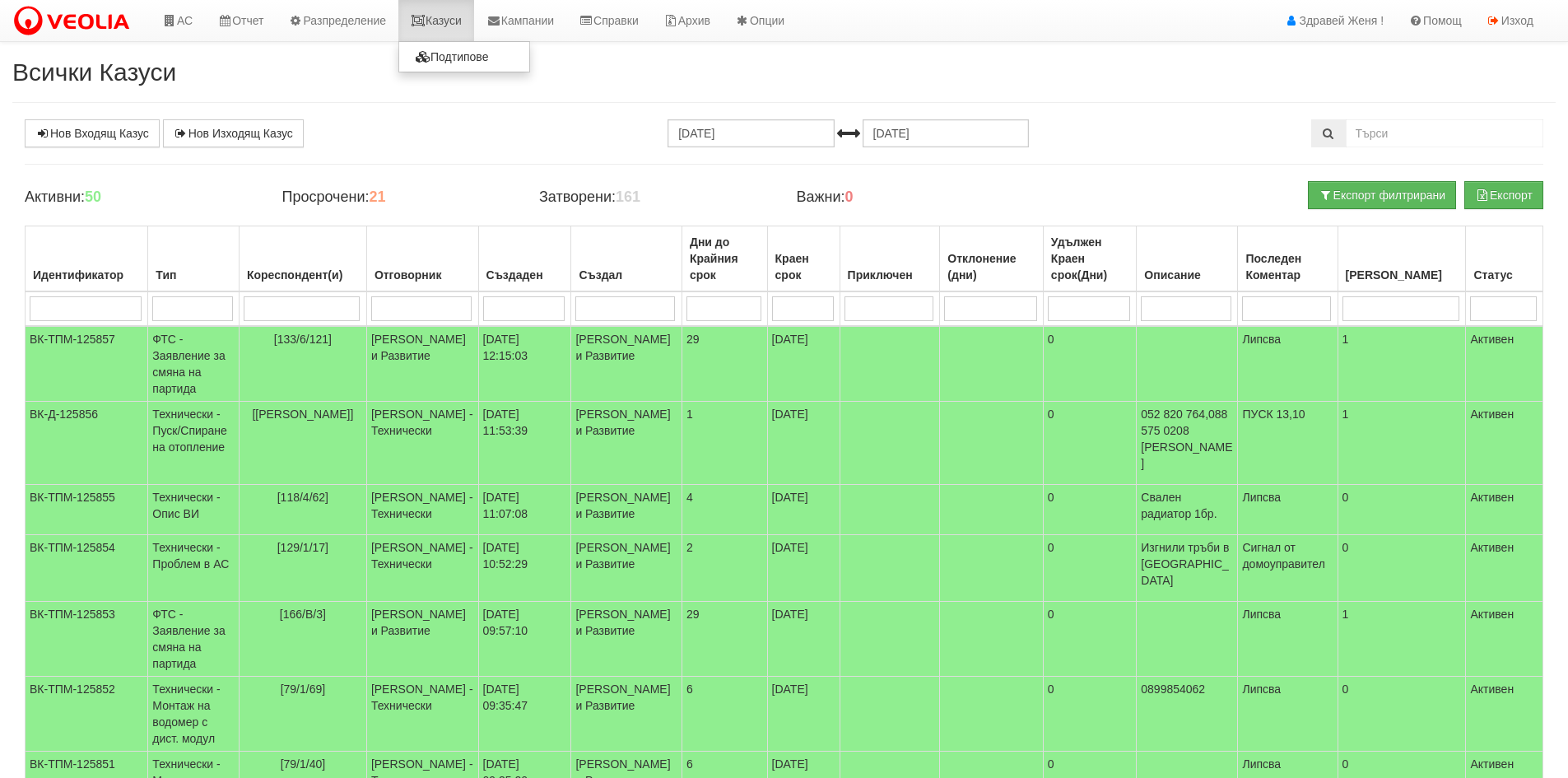
click at [451, 13] on link "Казуси" at bounding box center [436, 21] width 75 height 41
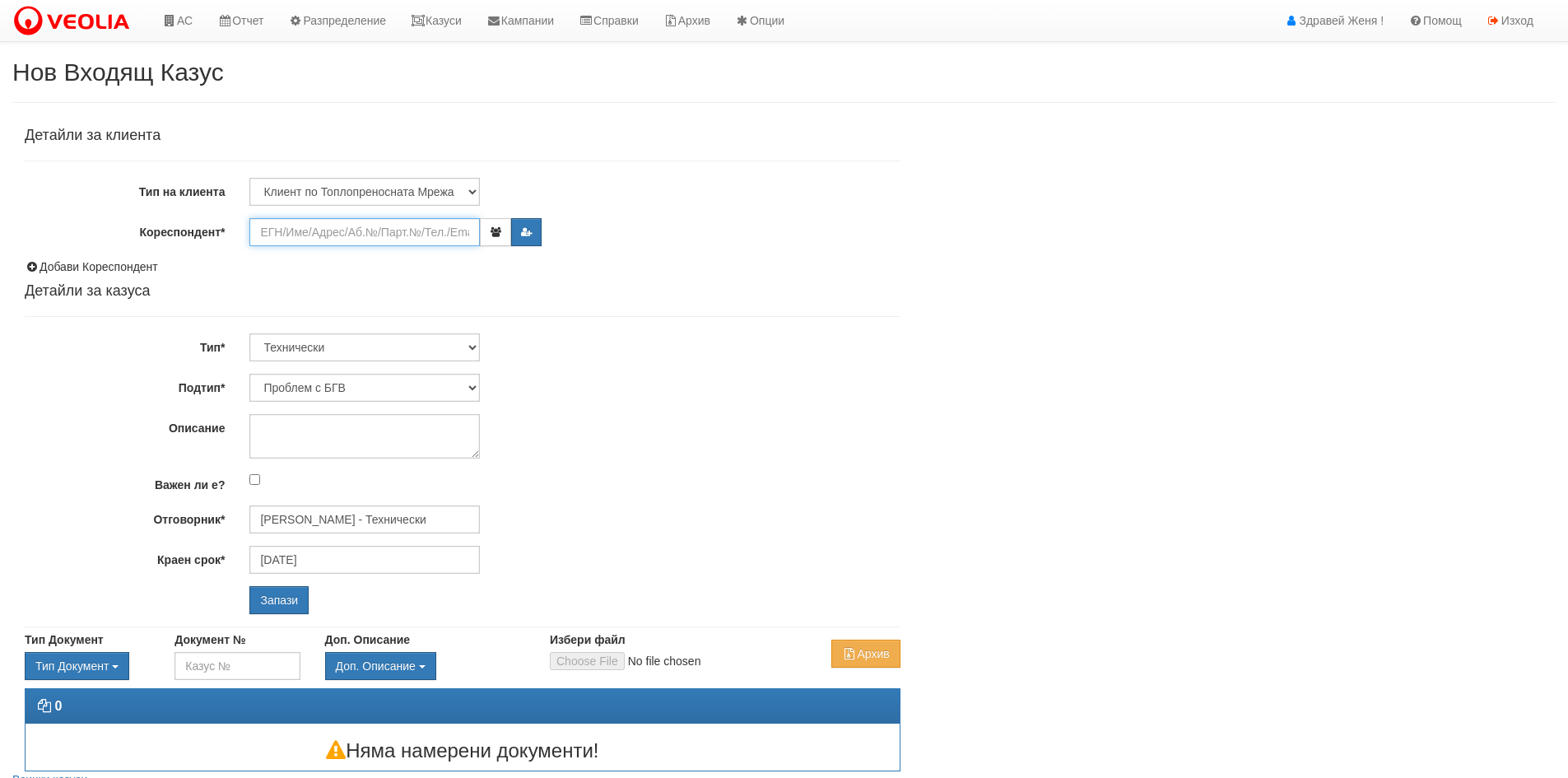
click at [337, 234] on input "Кореспондент*" at bounding box center [365, 232] width 230 height 28
click at [314, 230] on input "Кореспондент*" at bounding box center [365, 232] width 230 height 28
paste input "18850"
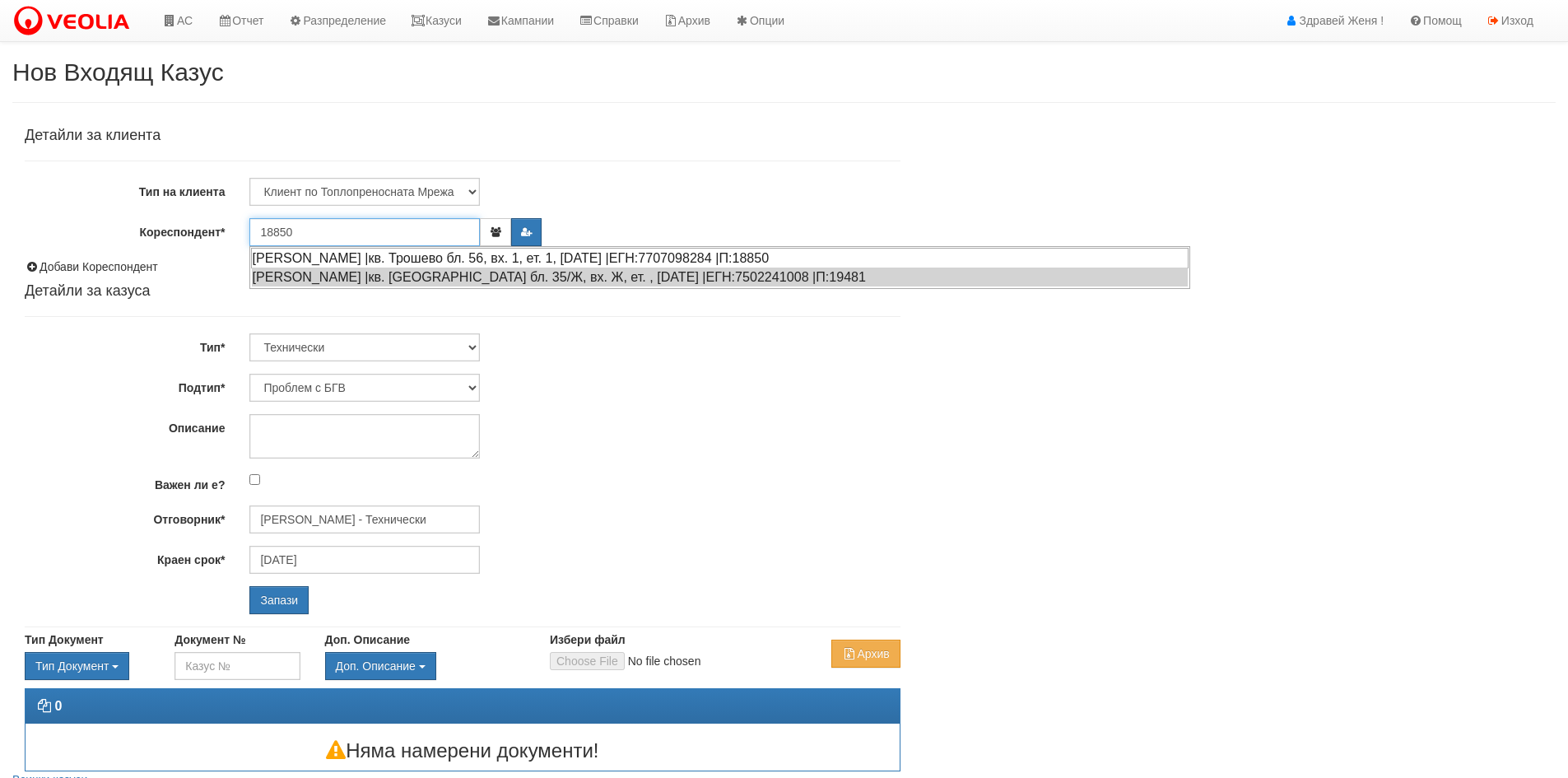
click at [351, 258] on div "[PERSON_NAME] |кв. Трошево бл. 56, вх. 1, ет. 1, [DATE] |ЕГН:7707098284 |П:18850" at bounding box center [719, 258] width 937 height 21
type input "[PERSON_NAME]"
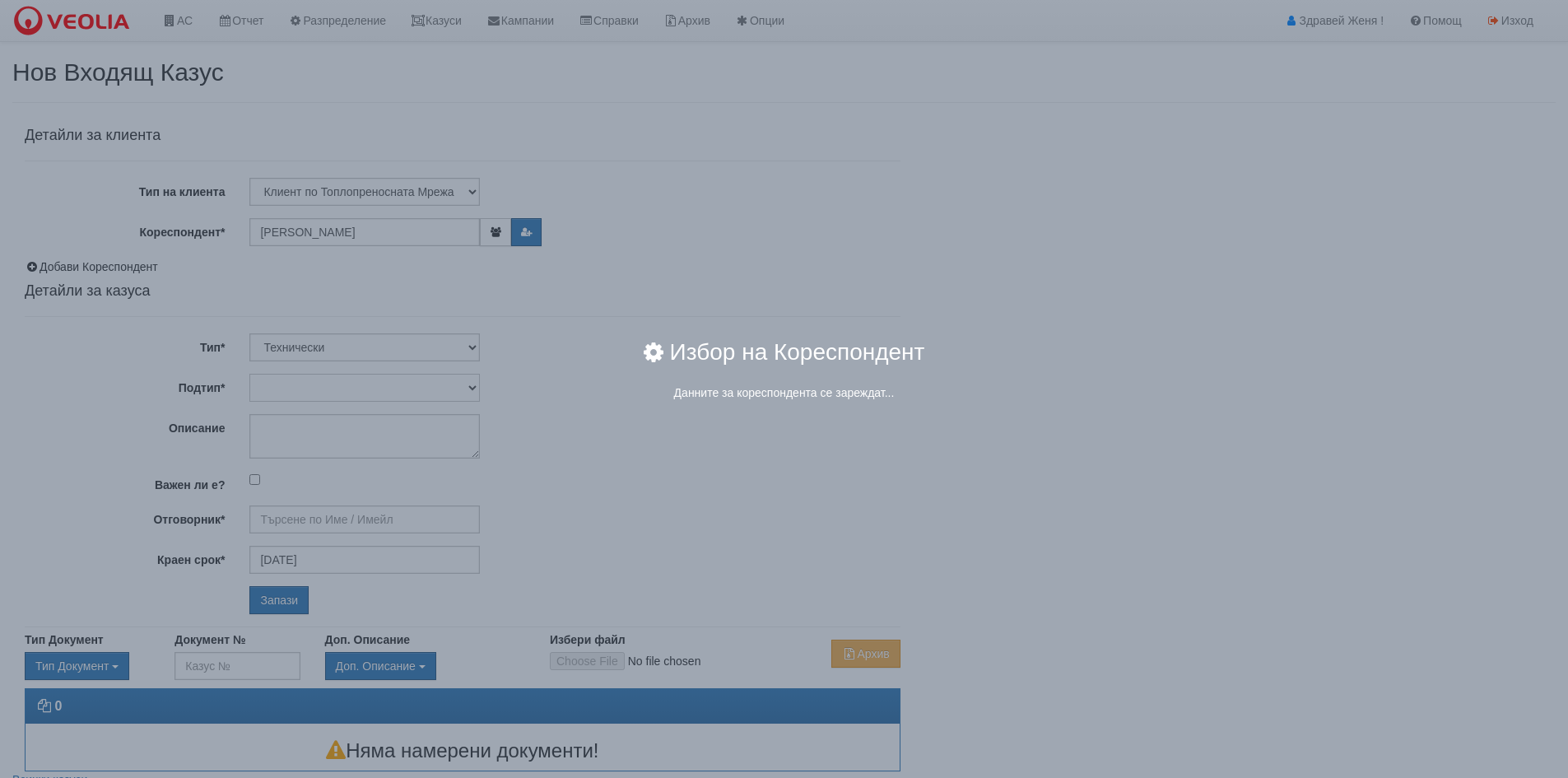
type input "Дончо Дончев - Технически"
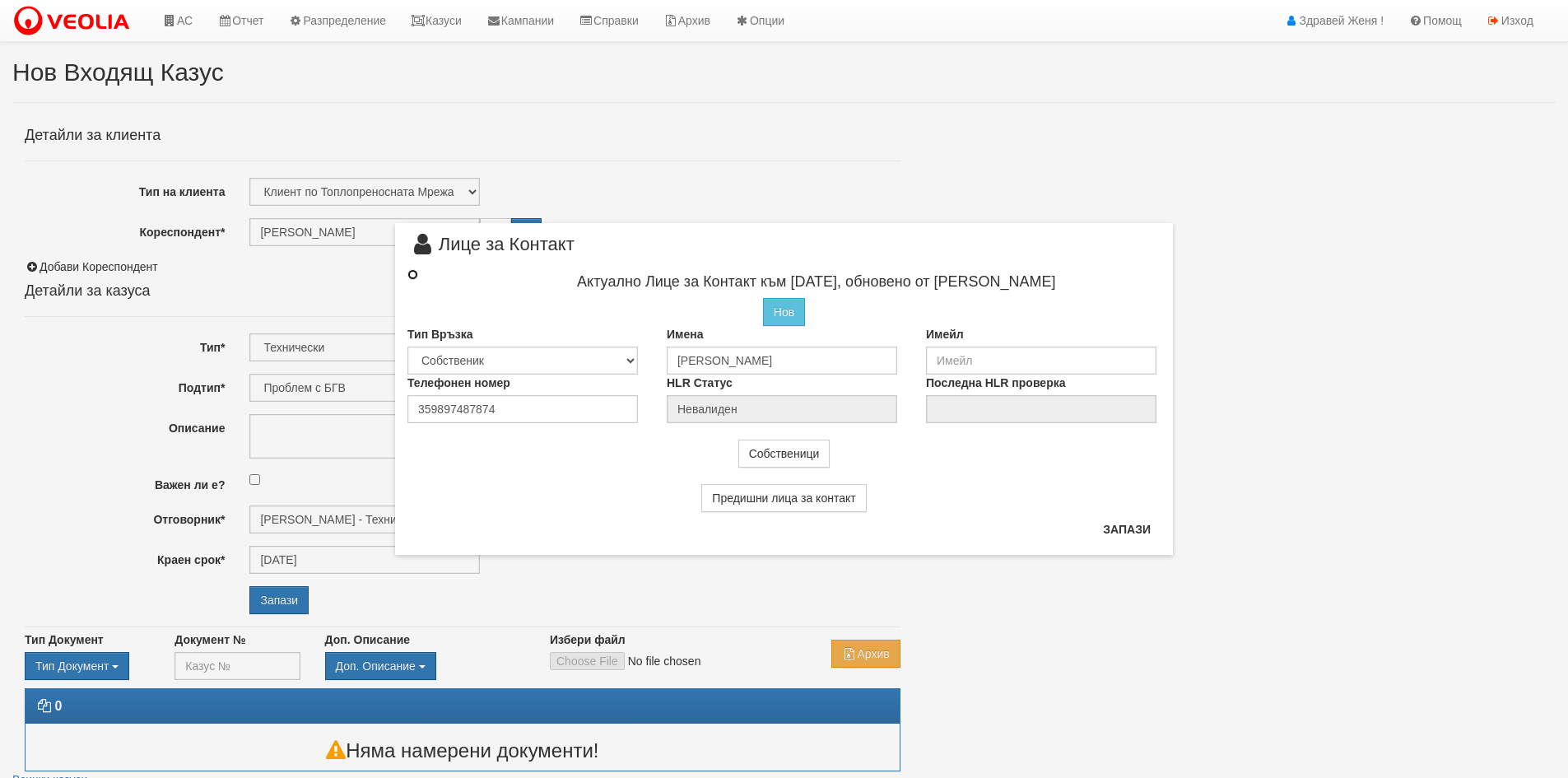
click at [411, 272] on input "radio" at bounding box center [412, 274] width 11 height 11
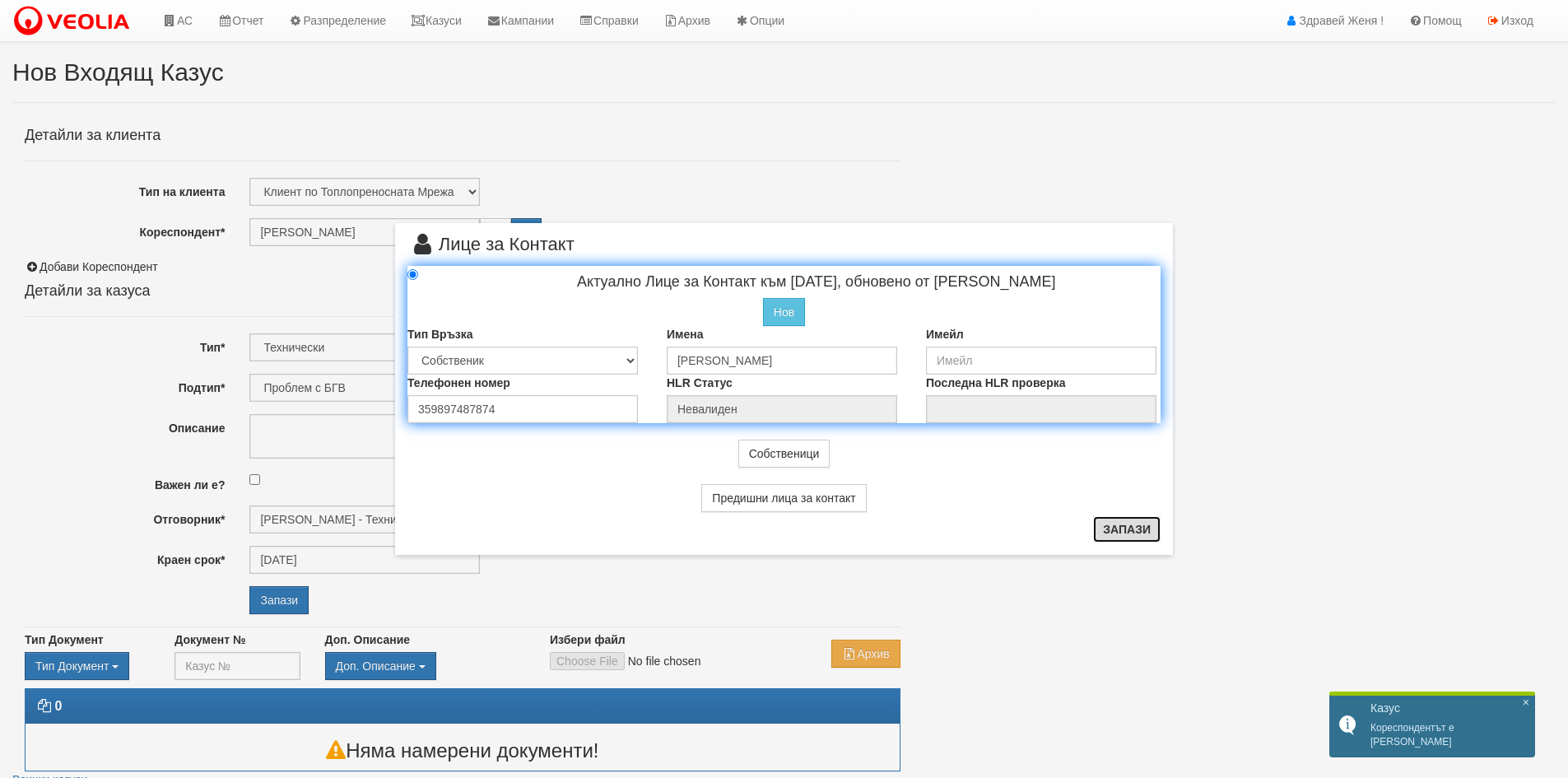
click at [1132, 533] on button "Запази" at bounding box center [1126, 528] width 67 height 26
radio input "true"
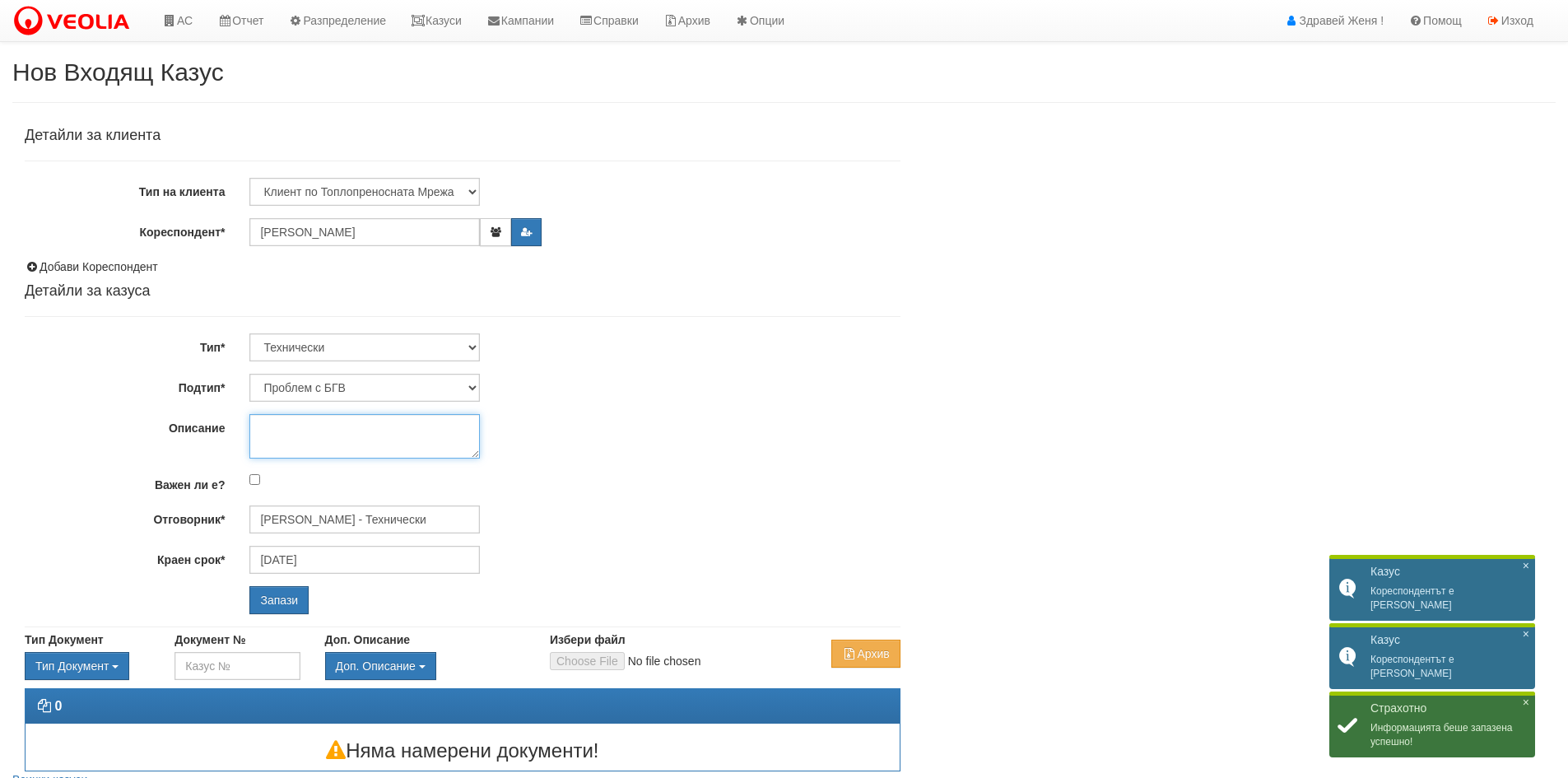
click at [257, 433] on textarea "Описание" at bounding box center [365, 436] width 230 height 44
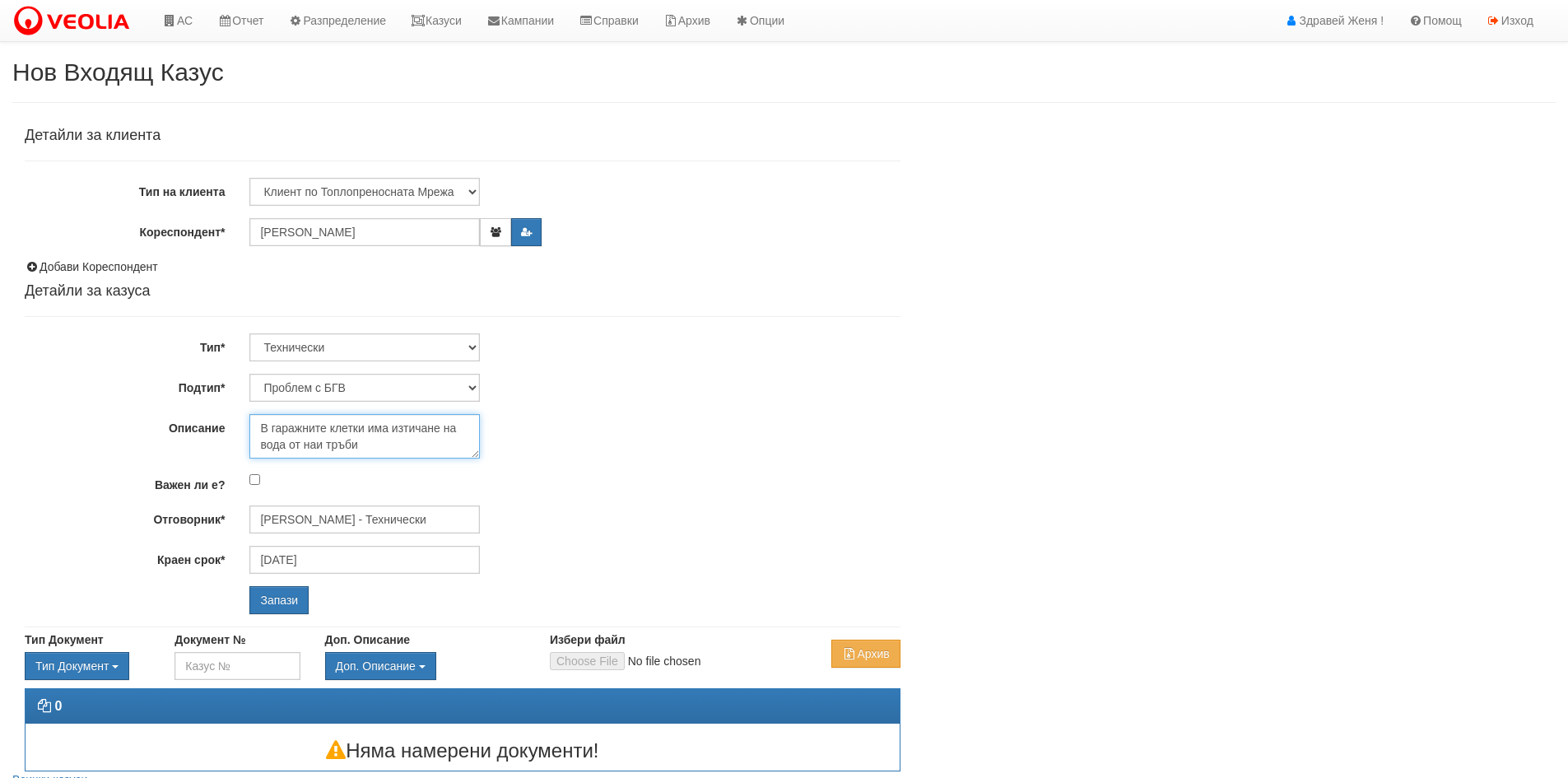
click at [315, 445] on textarea "В гаражните клетки има изтичане на вода от наи тръби" at bounding box center [365, 436] width 230 height 44
click at [382, 445] on textarea "В гаражните клетки има изтичане на вода от наши тръби" at bounding box center [365, 436] width 230 height 44
type textarea "В гаражните клетки има изтичане на вода от наши тръби това е гараж -27"
click at [279, 594] on input "Запази" at bounding box center [279, 599] width 59 height 28
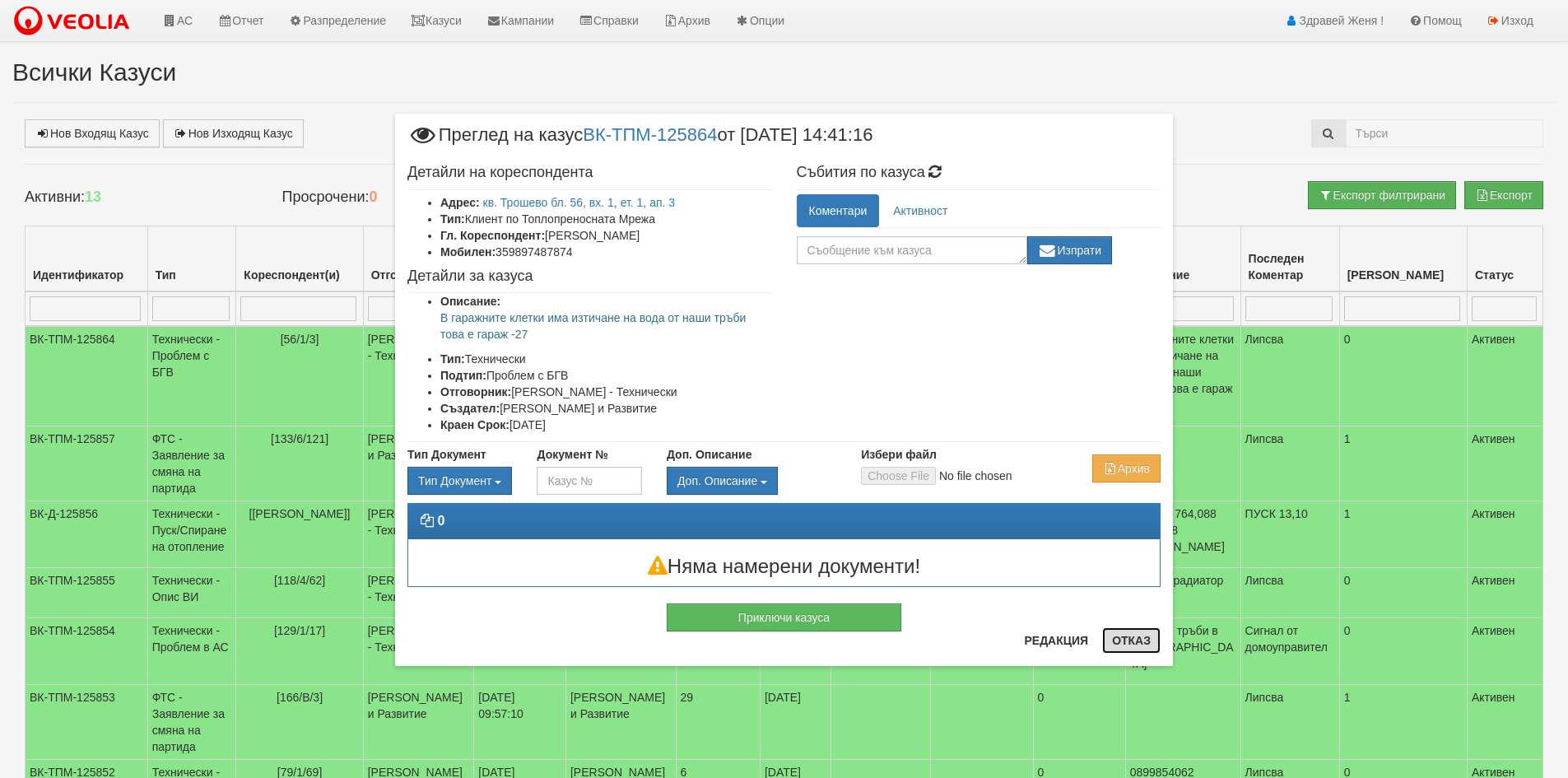
click at [1120, 646] on button "Отказ" at bounding box center [1130, 640] width 58 height 26
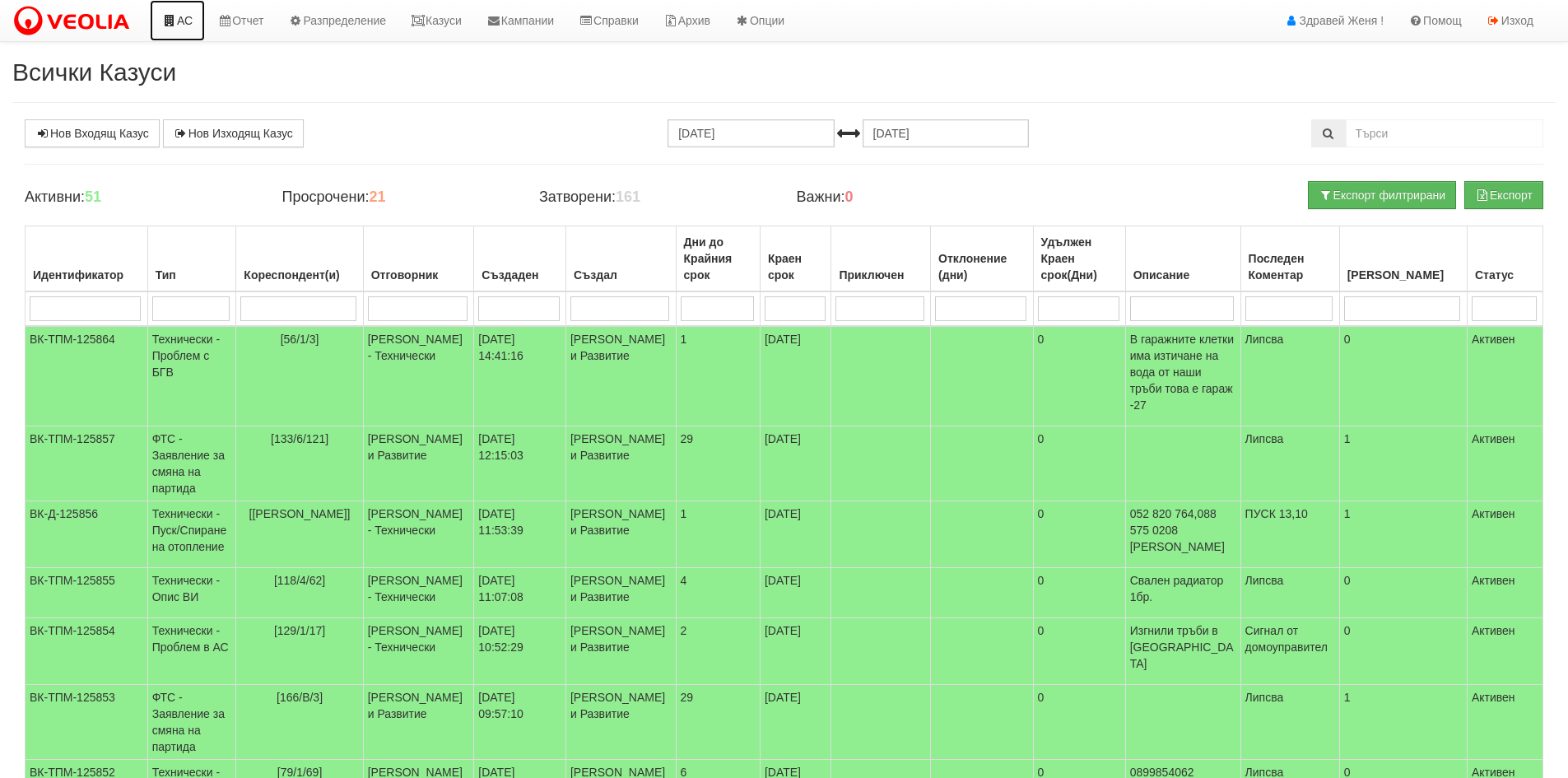
click at [194, 23] on link "АС" at bounding box center [177, 21] width 55 height 41
click at [412, 334] on td "[PERSON_NAME] - Технически" at bounding box center [419, 376] width 111 height 101
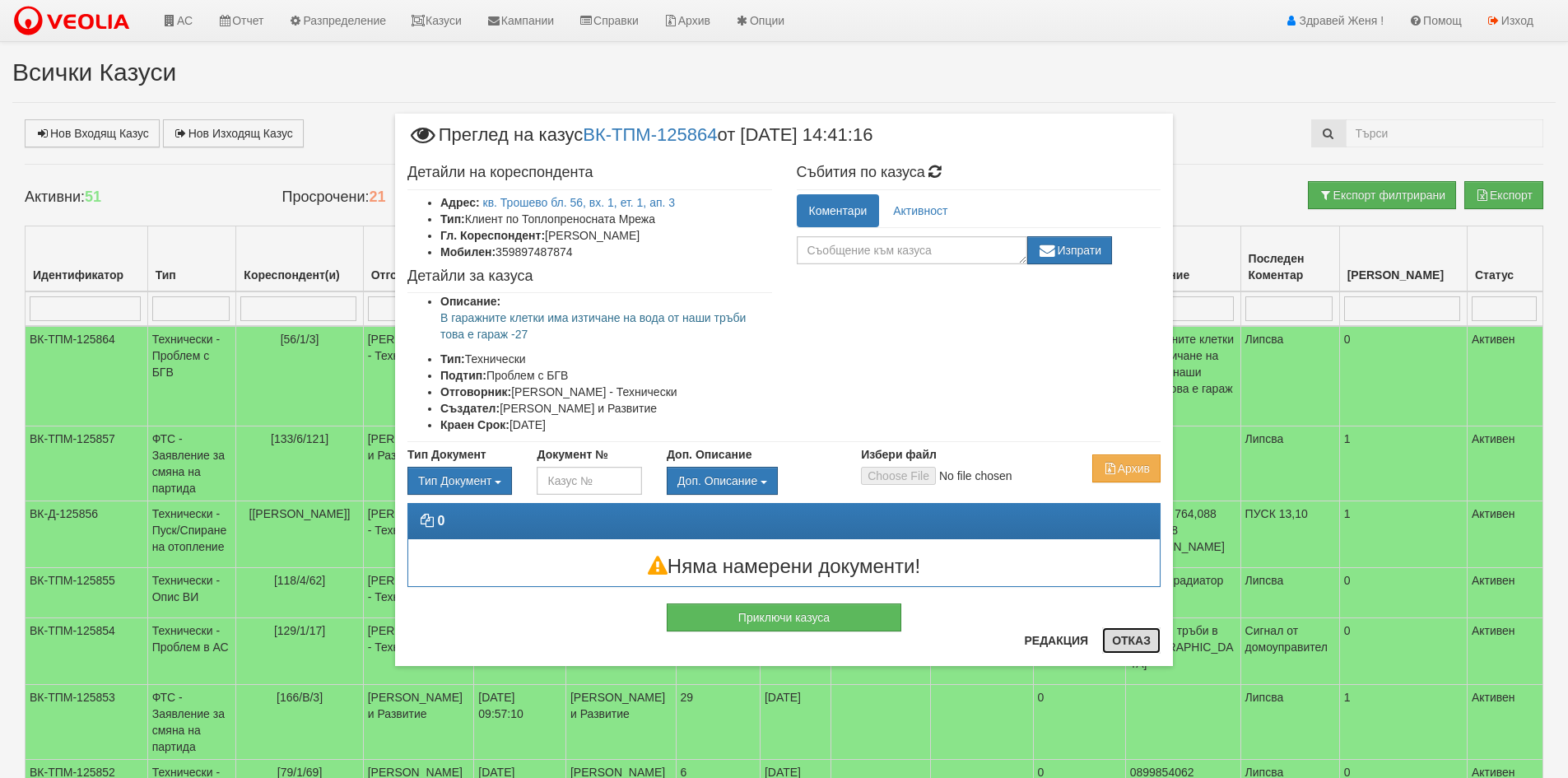
click at [1145, 643] on button "Отказ" at bounding box center [1130, 640] width 58 height 26
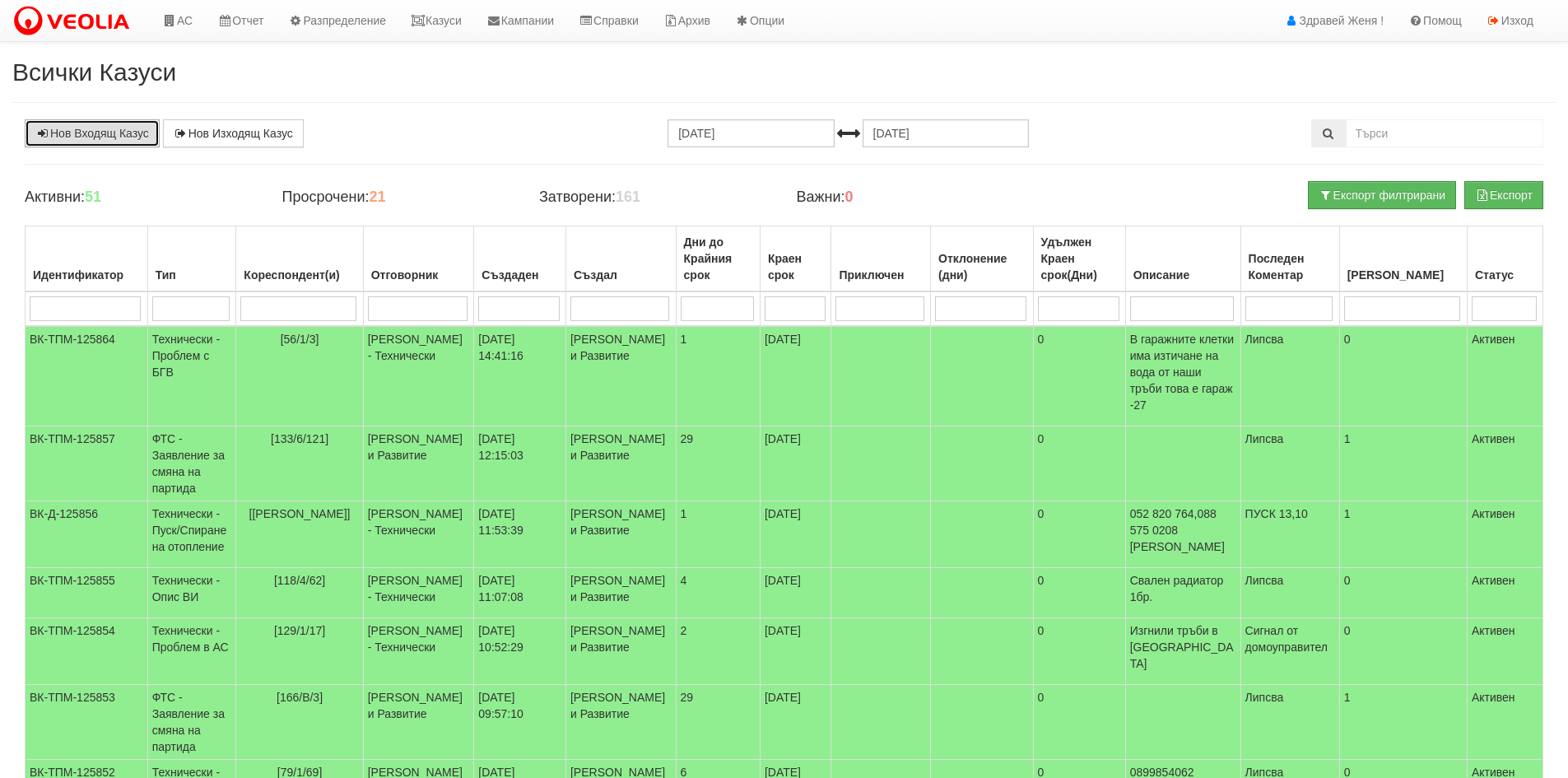
click at [117, 129] on link "Нов Входящ Казус" at bounding box center [92, 133] width 135 height 28
click at [180, 24] on link "АС" at bounding box center [177, 21] width 55 height 41
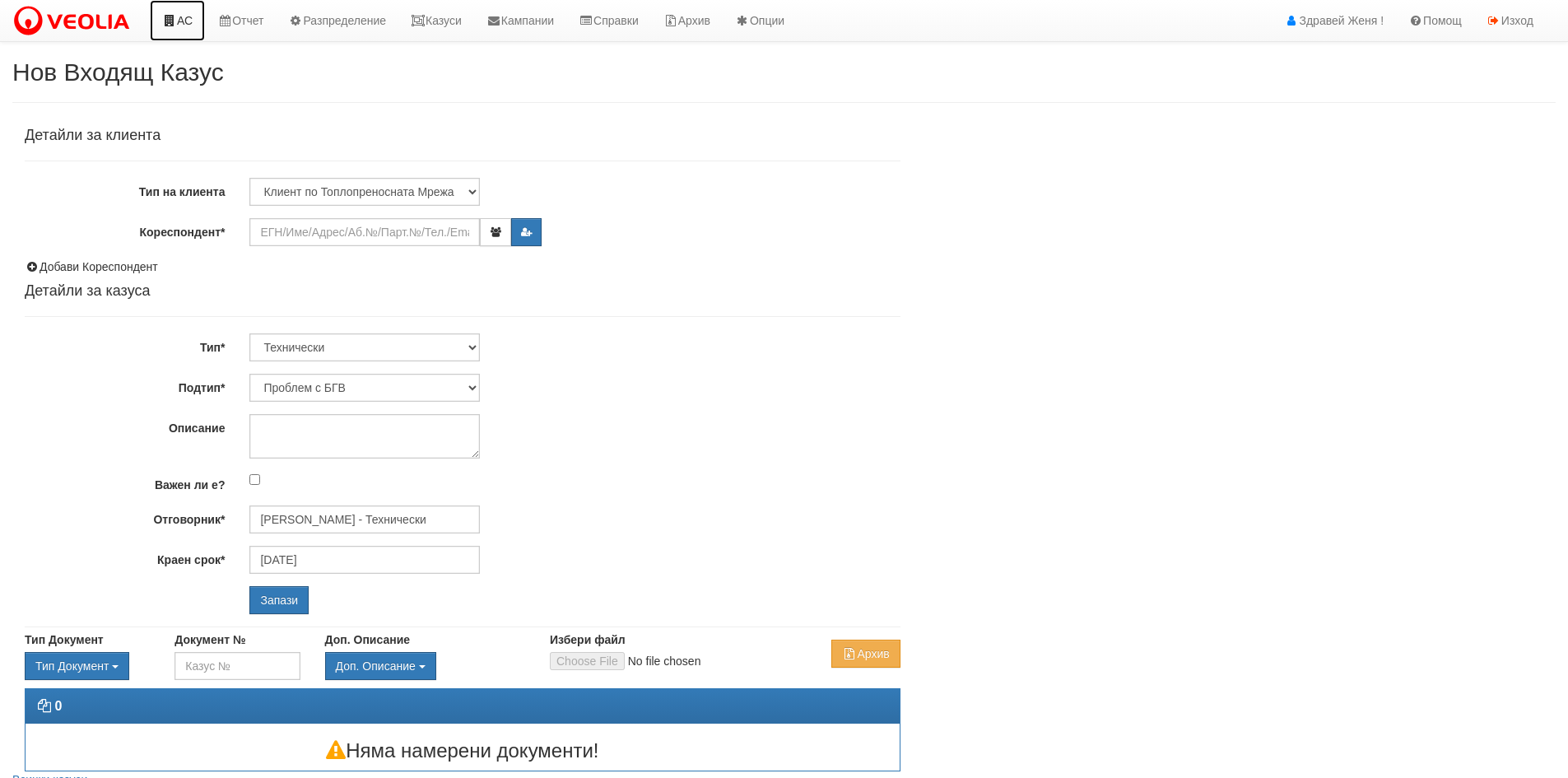
click at [195, 12] on link "АС" at bounding box center [177, 21] width 55 height 41
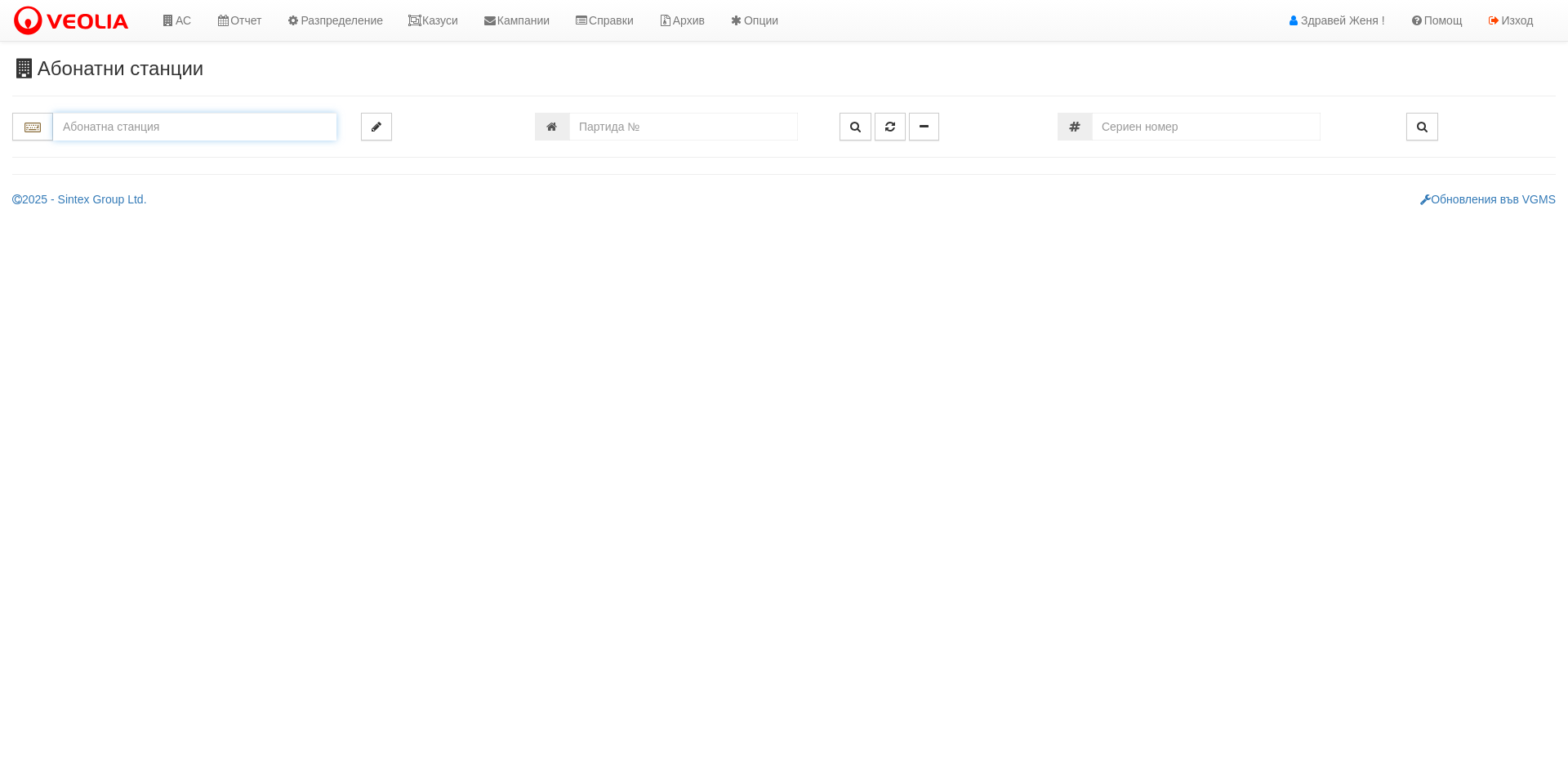
click at [140, 125] on input "text" at bounding box center [195, 126] width 284 height 28
click at [169, 151] on div "155/1 - Младост - "ВЕОЛИЯ"" at bounding box center [194, 152] width 278 height 19
type input "155/1 - Младост - "ВЕОЛИЯ""
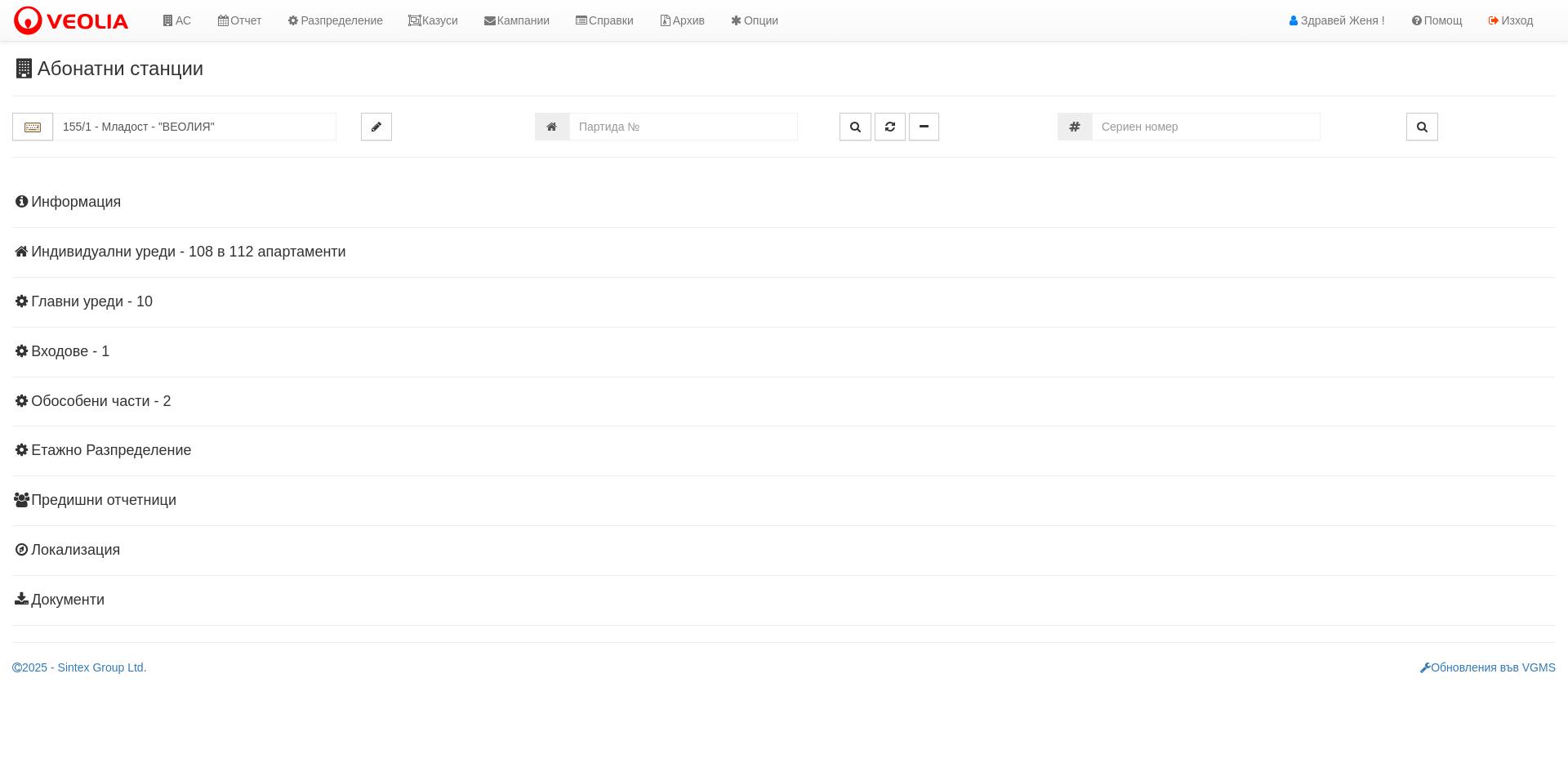
click at [101, 252] on h4 "Индивидуални уреди - 108 в 112 апартаменти" at bounding box center [784, 252] width 1544 height 16
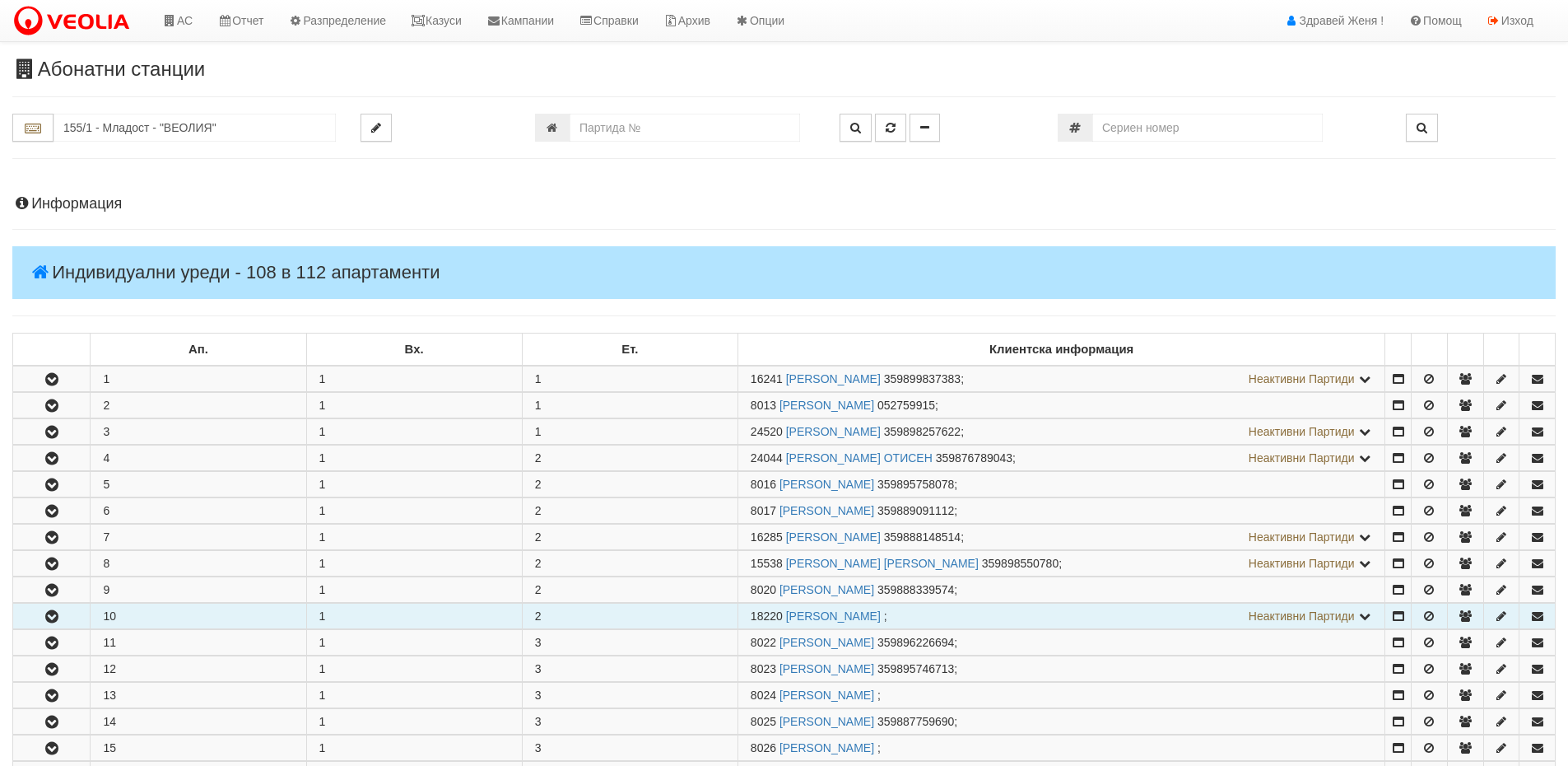
click at [52, 618] on icon "button" at bounding box center [52, 617] width 20 height 12
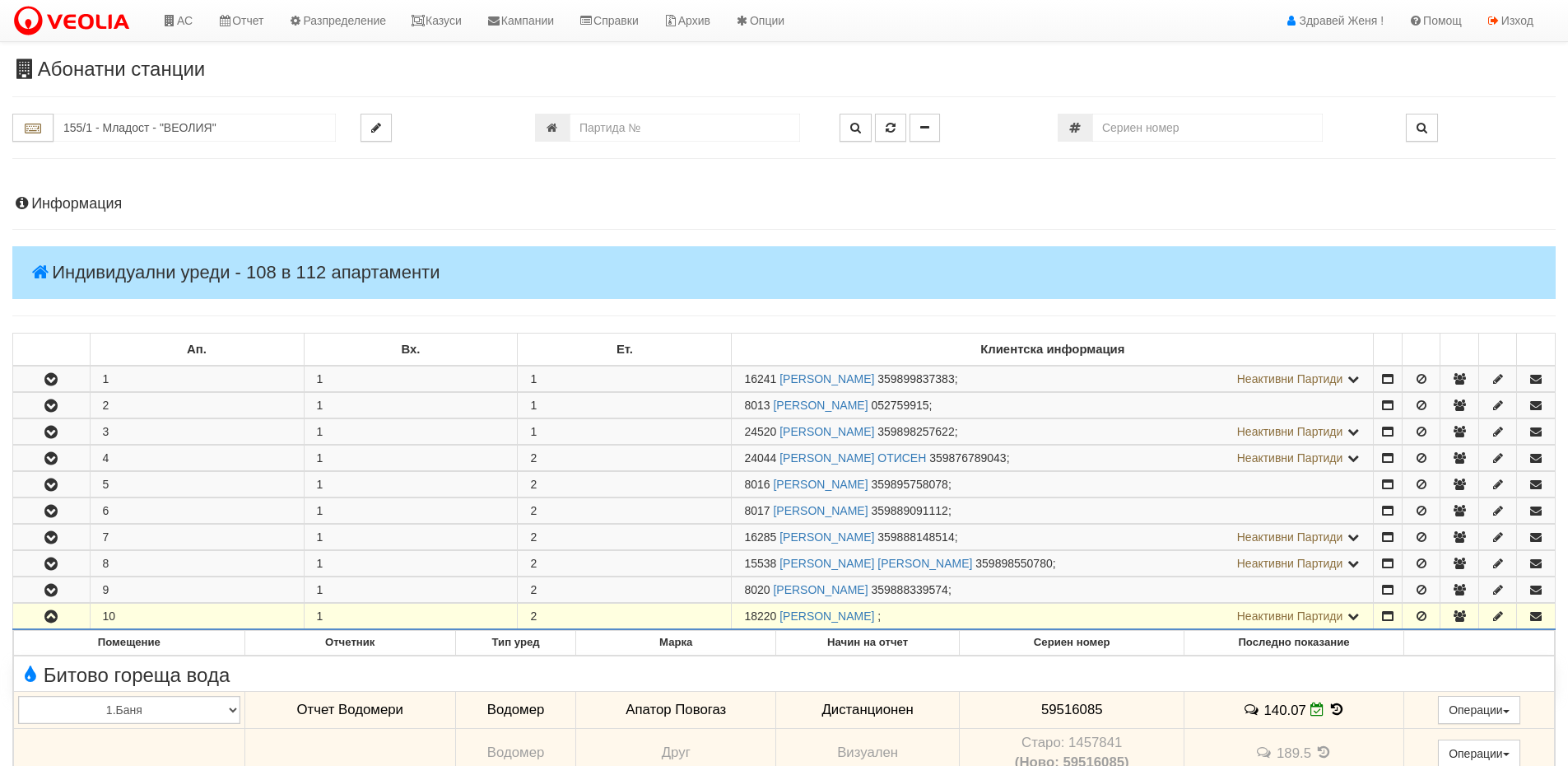
drag, startPoint x: 776, startPoint y: 614, endPoint x: 748, endPoint y: 612, distance: 28.1
click at [748, 612] on span "18220" at bounding box center [760, 616] width 32 height 13
copy span "18220"
drag, startPoint x: 451, startPoint y: 11, endPoint x: 448, endPoint y: 19, distance: 8.5
click at [451, 11] on link "Казуси" at bounding box center [436, 21] width 75 height 41
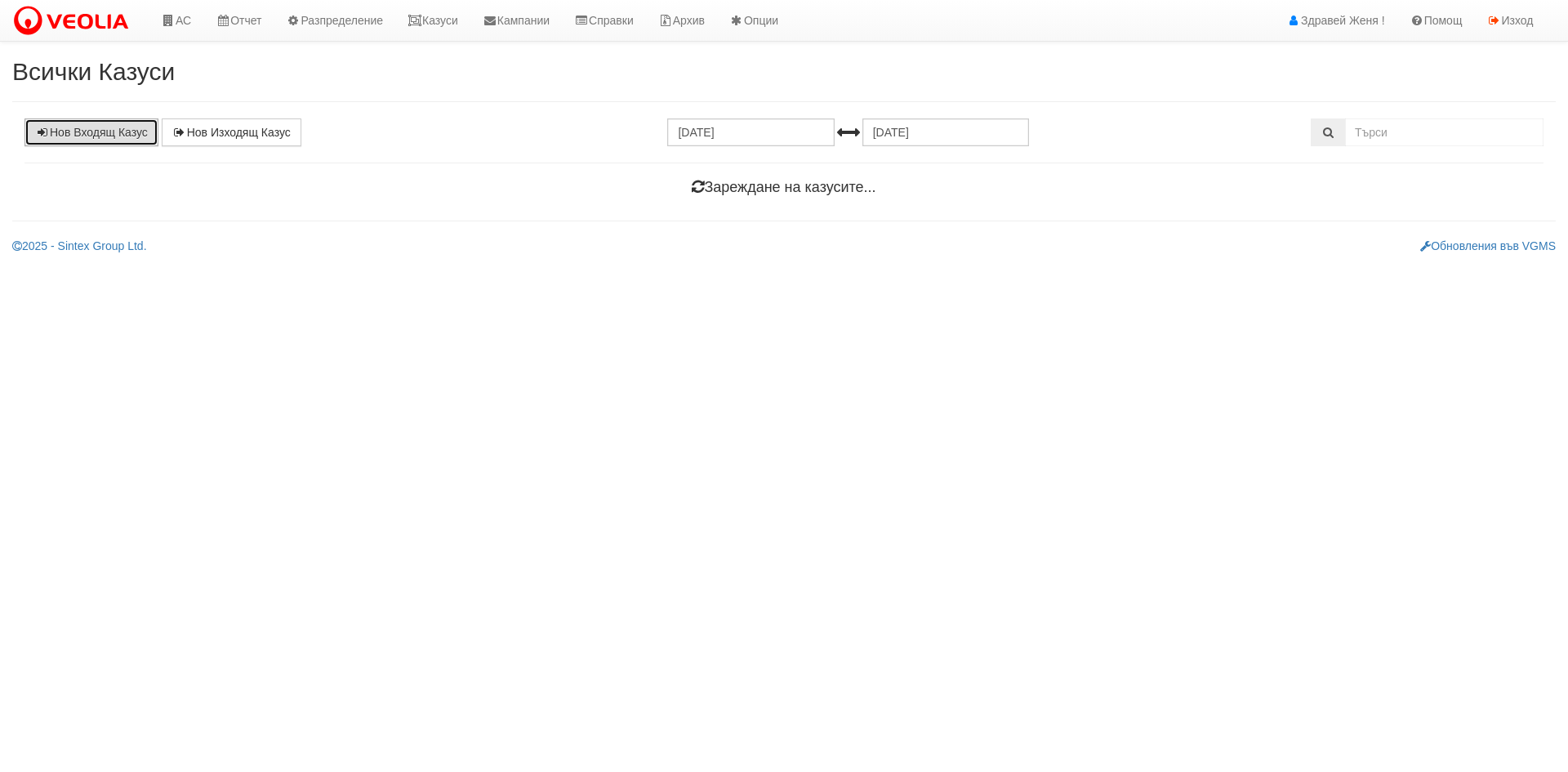
click at [108, 135] on link "Нов Входящ Казус" at bounding box center [91, 132] width 134 height 28
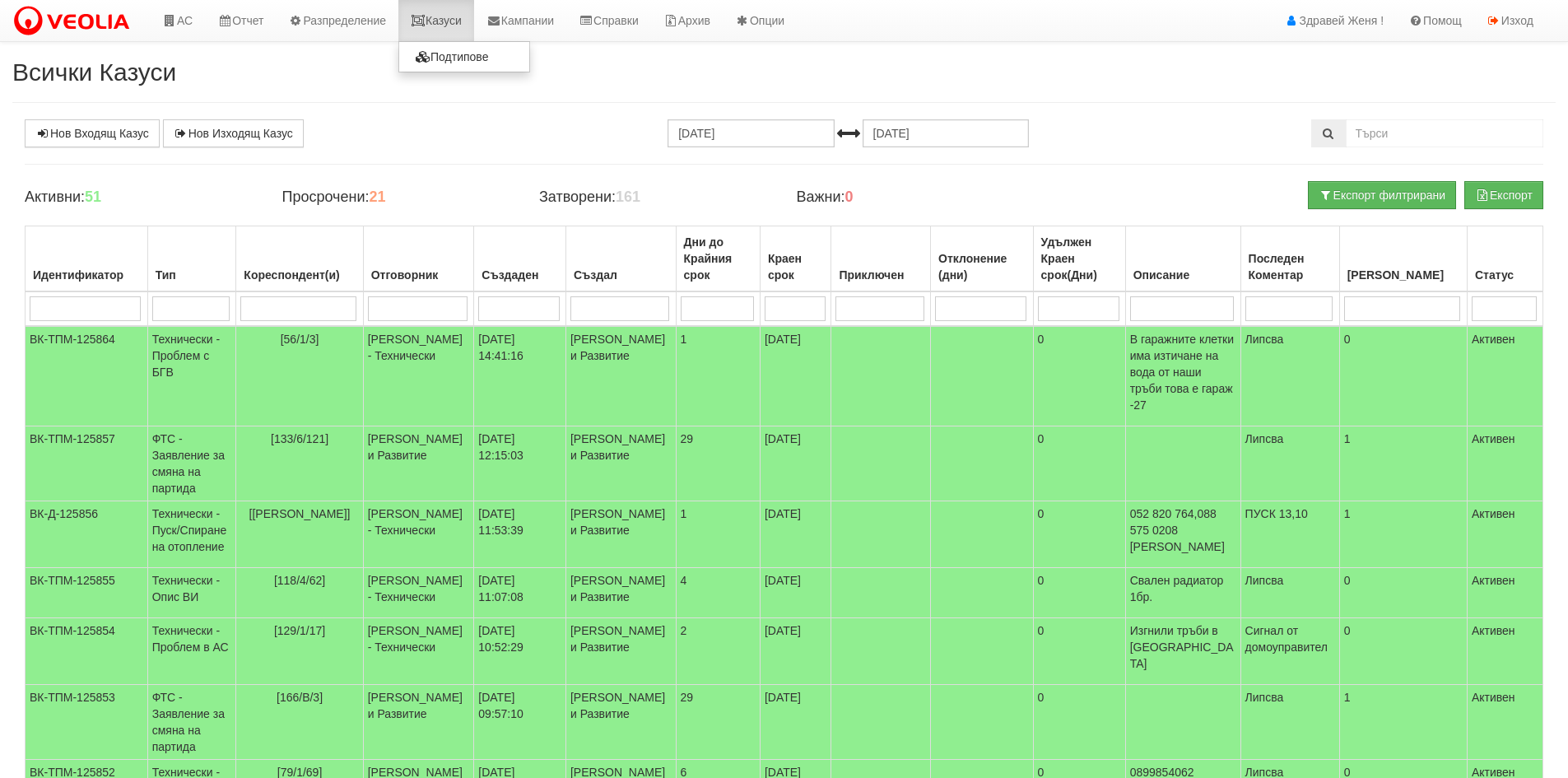
click at [470, 13] on link "Казуси" at bounding box center [436, 21] width 75 height 41
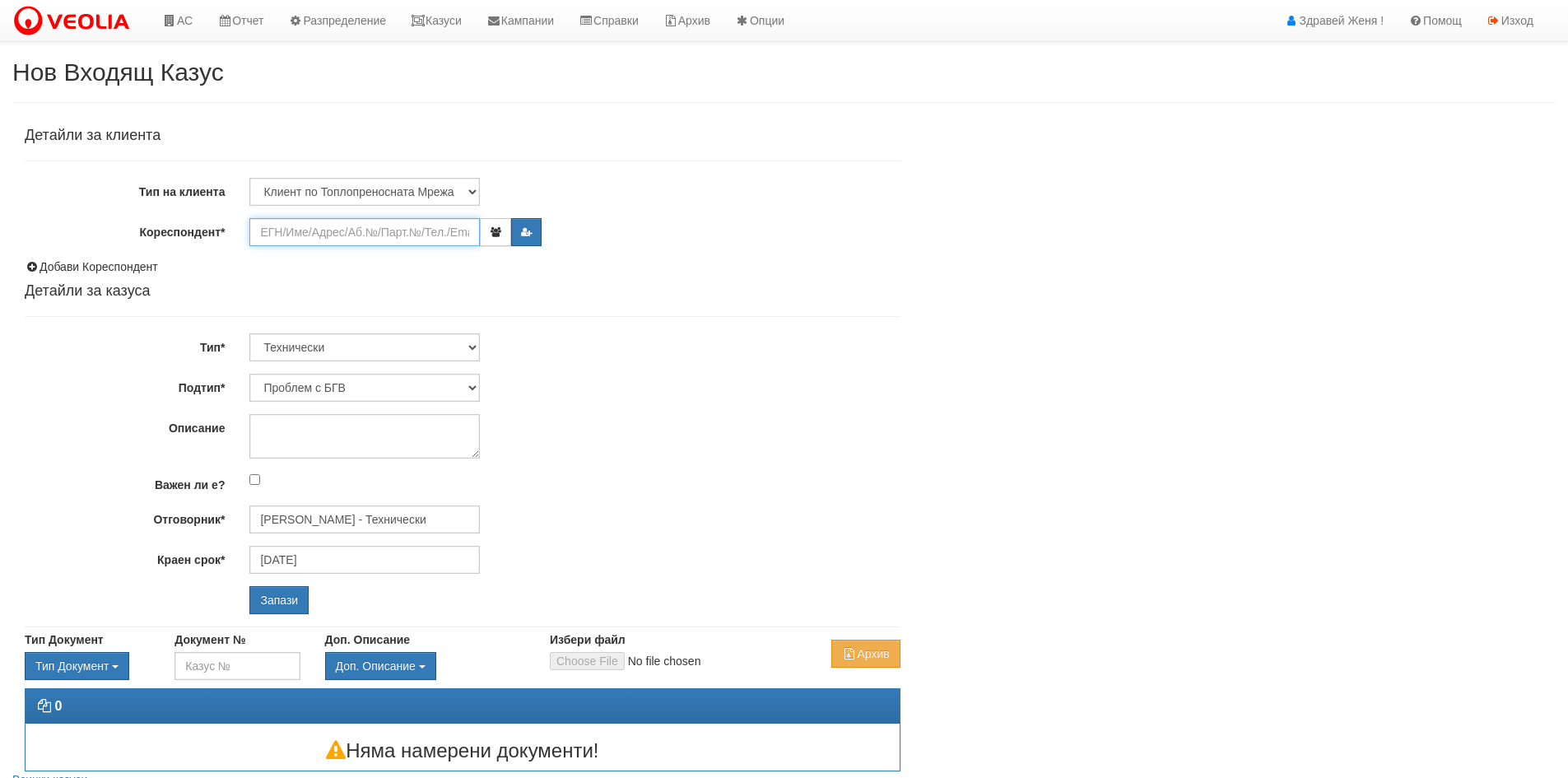
click at [288, 234] on input "Кореспондент*" at bounding box center [365, 232] width 230 height 28
paste input "18220"
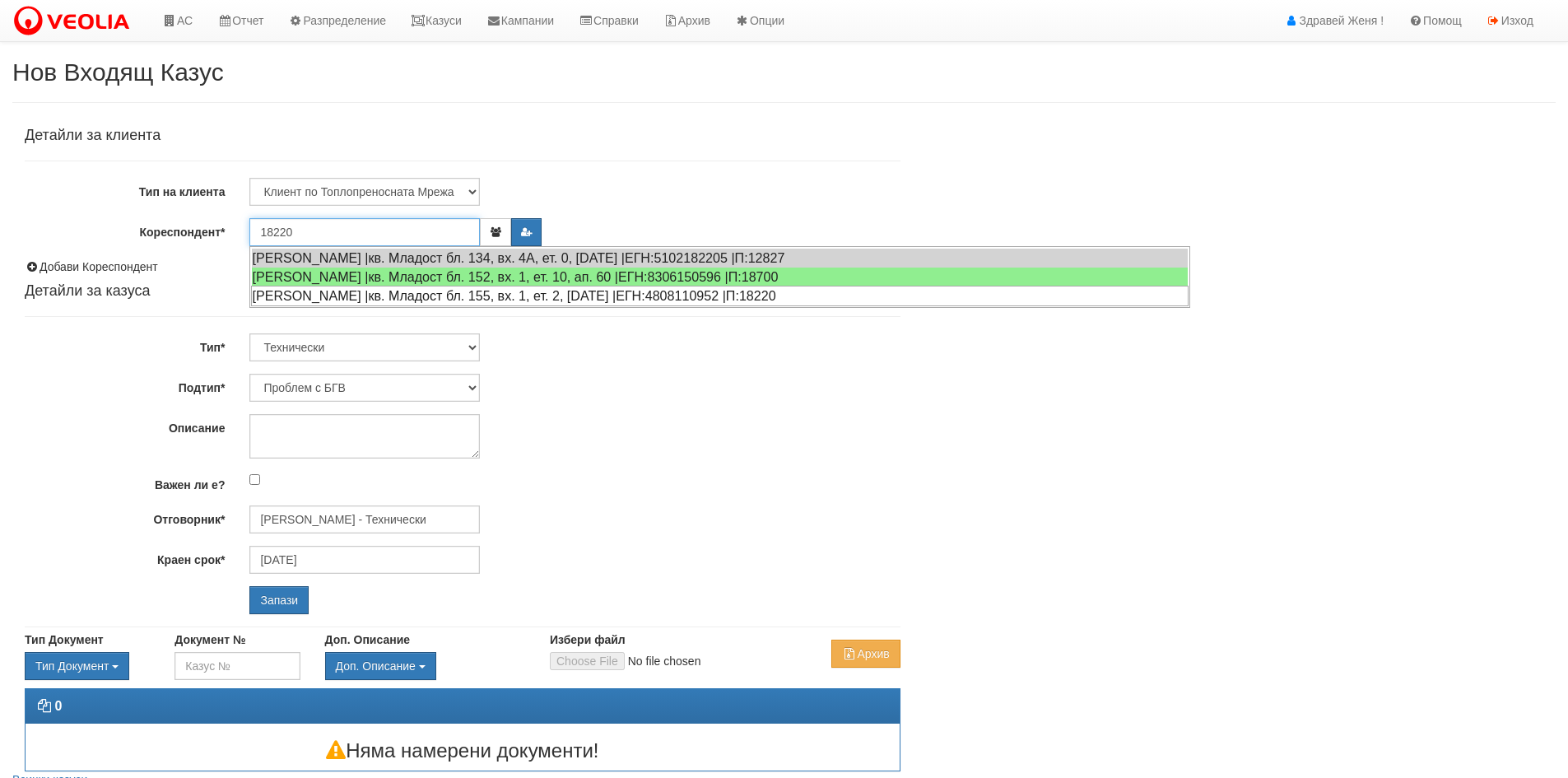
click at [410, 294] on div "[PERSON_NAME] |кв. Младост бл. 155, вх. 1, ет. 2, [DATE] |ЕГН:4808110952 |П:182…" at bounding box center [719, 296] width 937 height 21
type input "[PERSON_NAME]"
type input "[PERSON_NAME] - Технически"
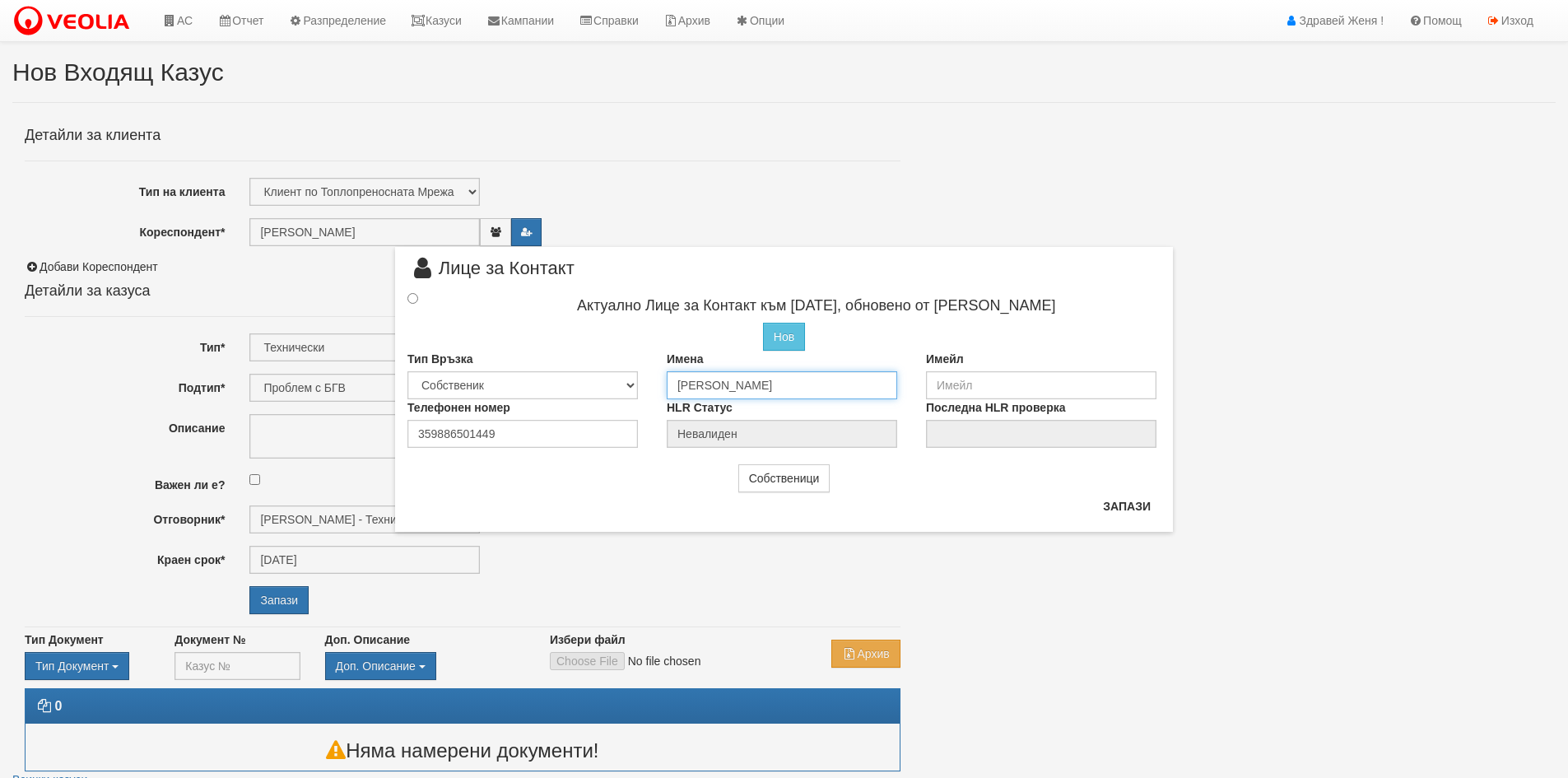
drag, startPoint x: 846, startPoint y: 382, endPoint x: 613, endPoint y: 383, distance: 233.0
click at [613, 383] on div "Тип Връзка Собственик [PERSON_NAME] Съсед Приятел Имена [PERSON_NAME] Имейл" at bounding box center [784, 375] width 778 height 49
type input "[PERSON_NAME]"
drag, startPoint x: 503, startPoint y: 432, endPoint x: 283, endPoint y: 423, distance: 220.2
click at [283, 423] on div "× Лице за Контакт Актуално Лице за Контакт към [DATE], обновено от [PERSON_NAME…" at bounding box center [784, 389] width 1568 height 778
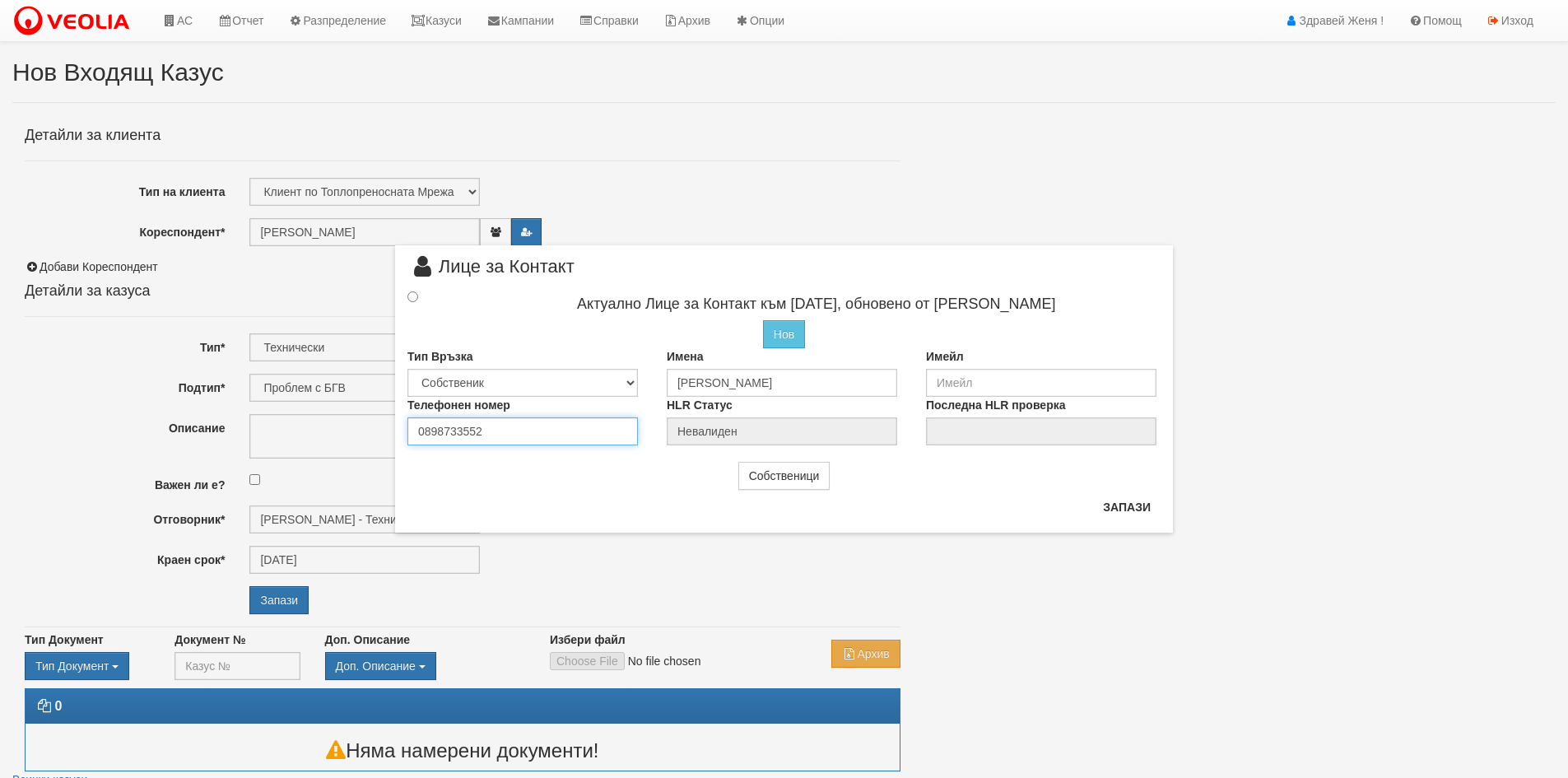
type input "0898733552"
click at [412, 297] on input "radio" at bounding box center [412, 296] width 11 height 11
radio input "true"
type input "[PERSON_NAME]"
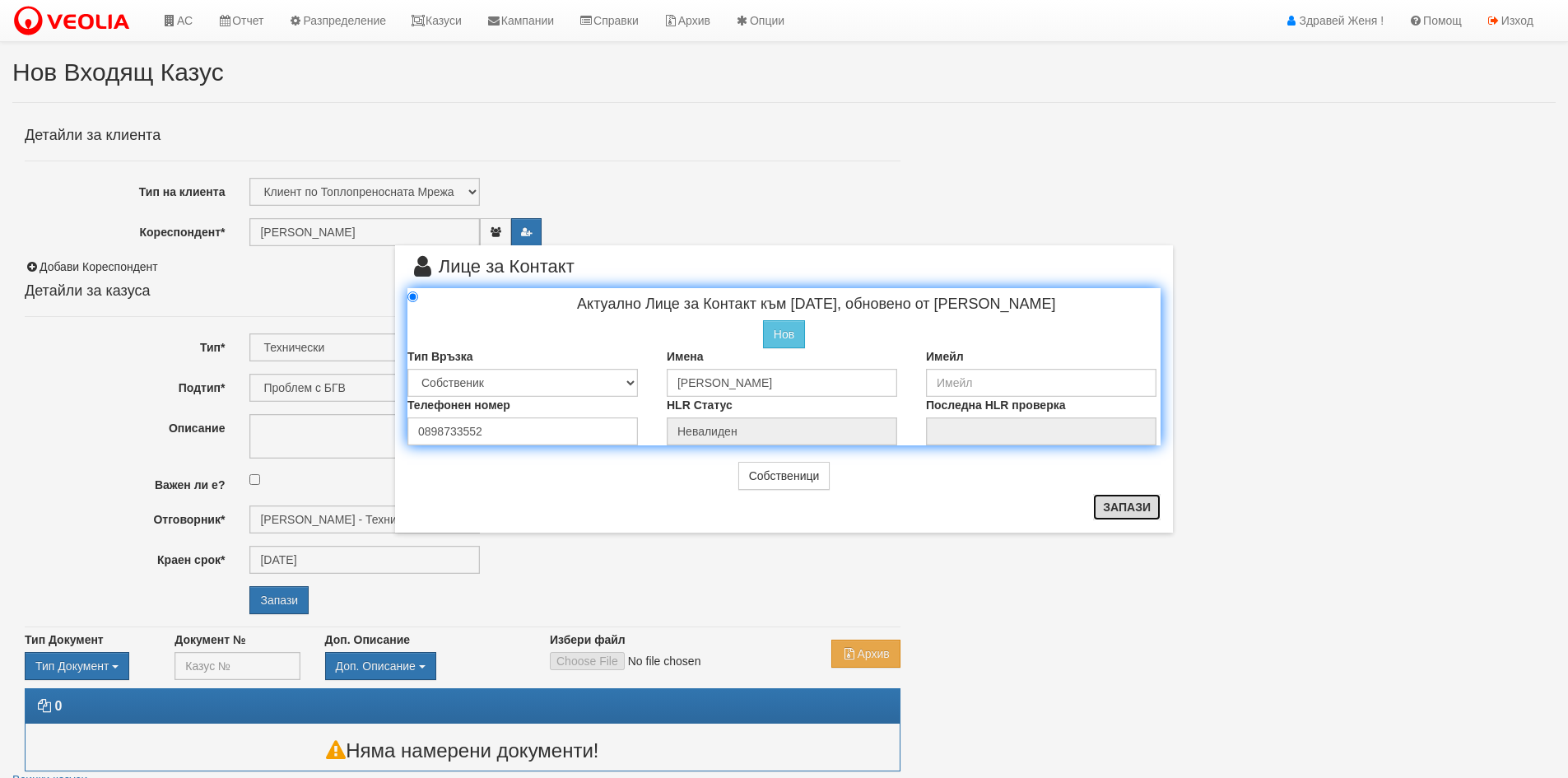
click at [1139, 514] on button "Запази" at bounding box center [1126, 507] width 67 height 26
radio input "true"
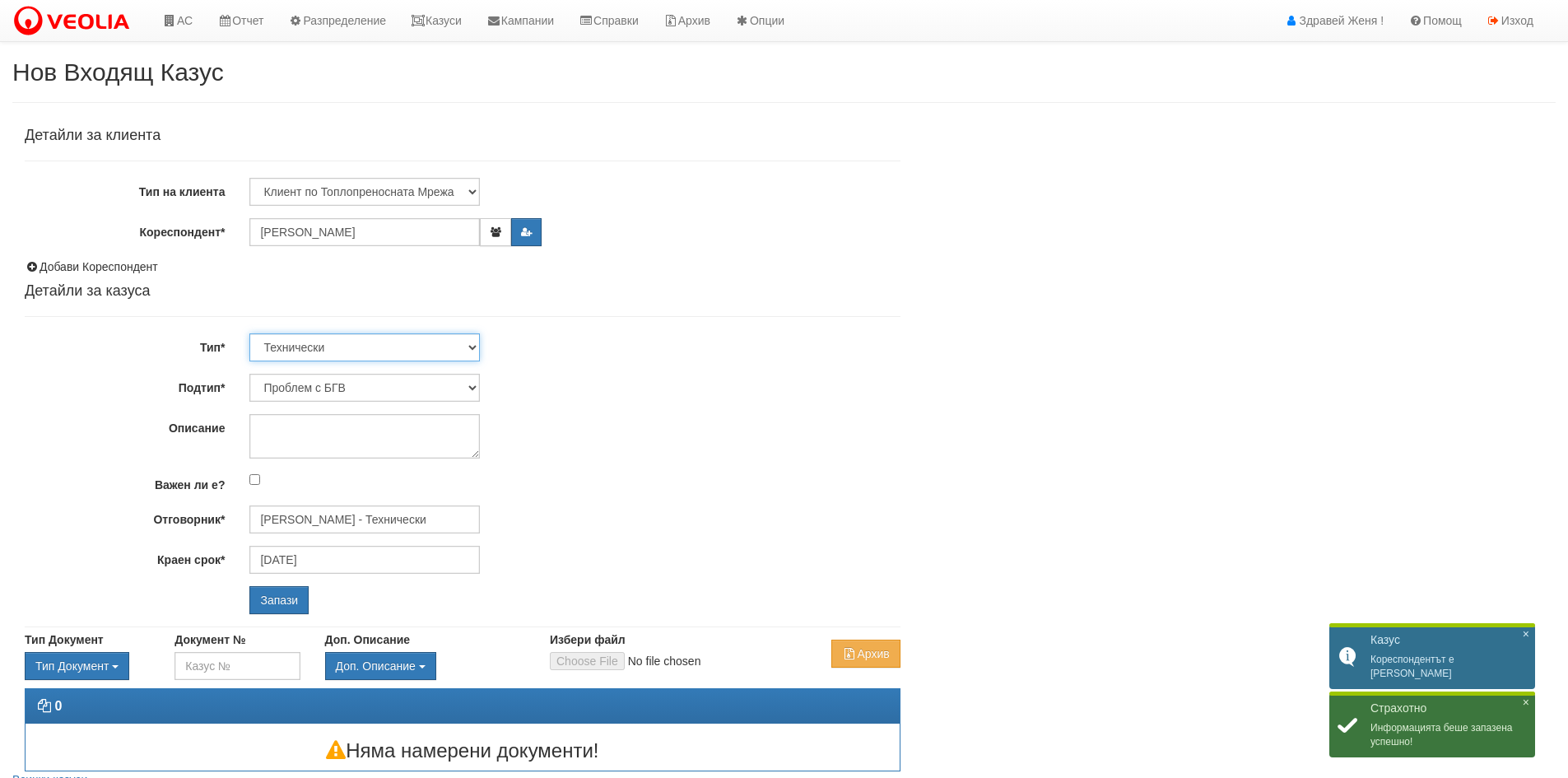
click at [474, 348] on select "Технически ФТС Търговски Административен Производствен Експлоатационен Финансов…" at bounding box center [365, 347] width 230 height 28
select select "1"
click at [250, 333] on select "Технически ФТС Търговски Административен Производствен Експлоатационен Финансов…" at bounding box center [365, 347] width 230 height 28
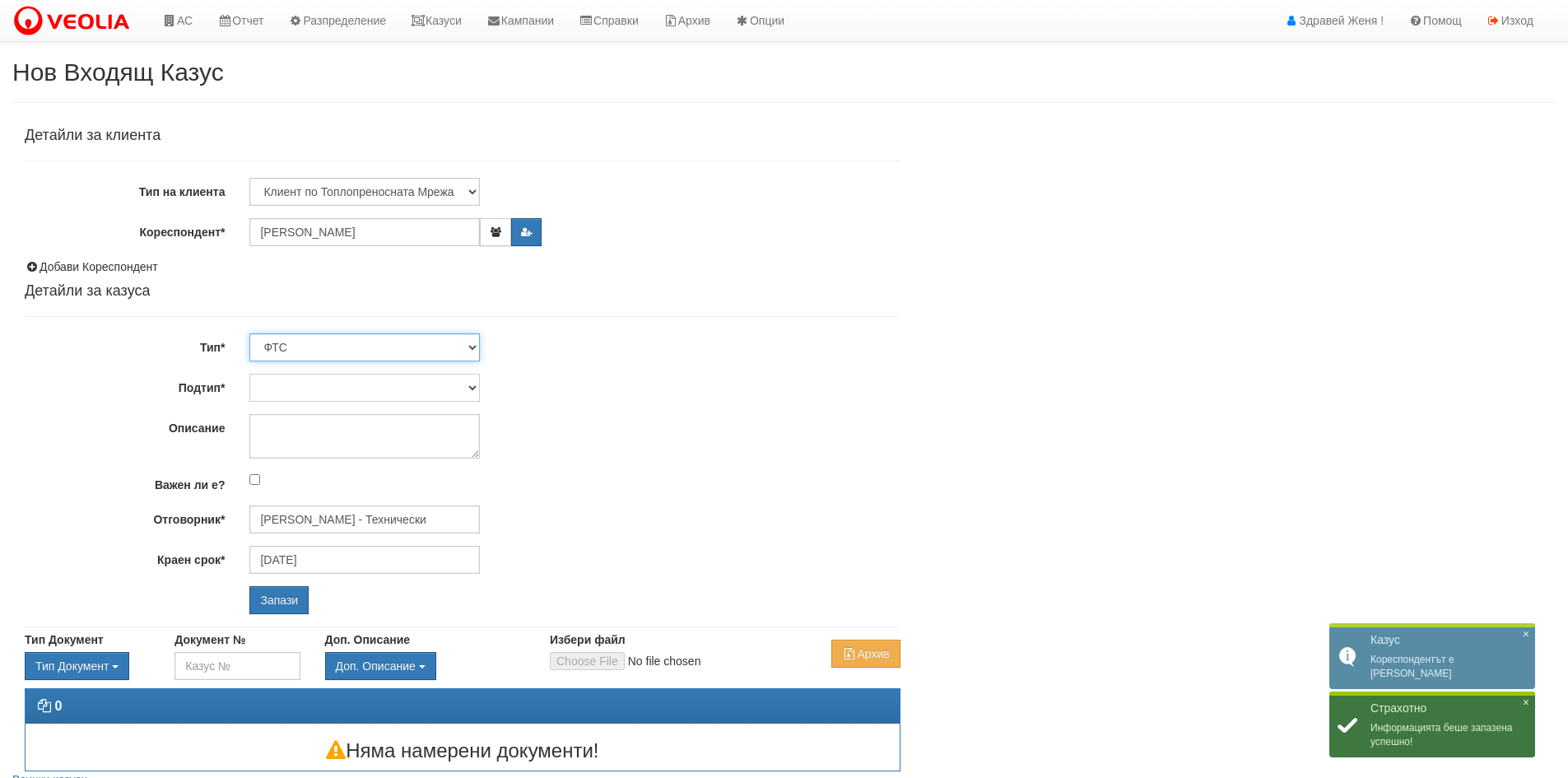
type input "[DATE]"
type input "[PERSON_NAME] и Развитие"
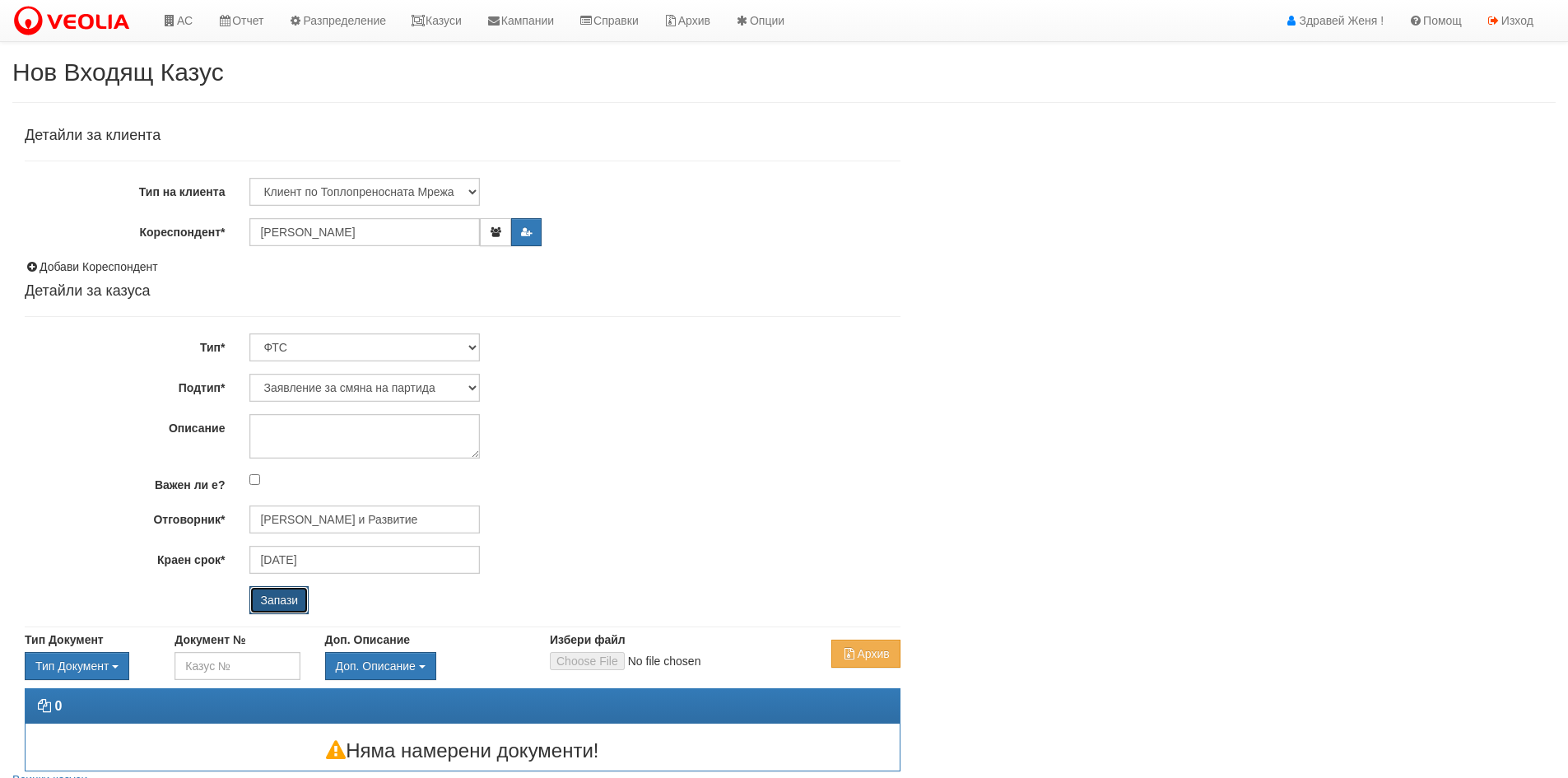
click at [286, 600] on input "Запази" at bounding box center [279, 599] width 59 height 28
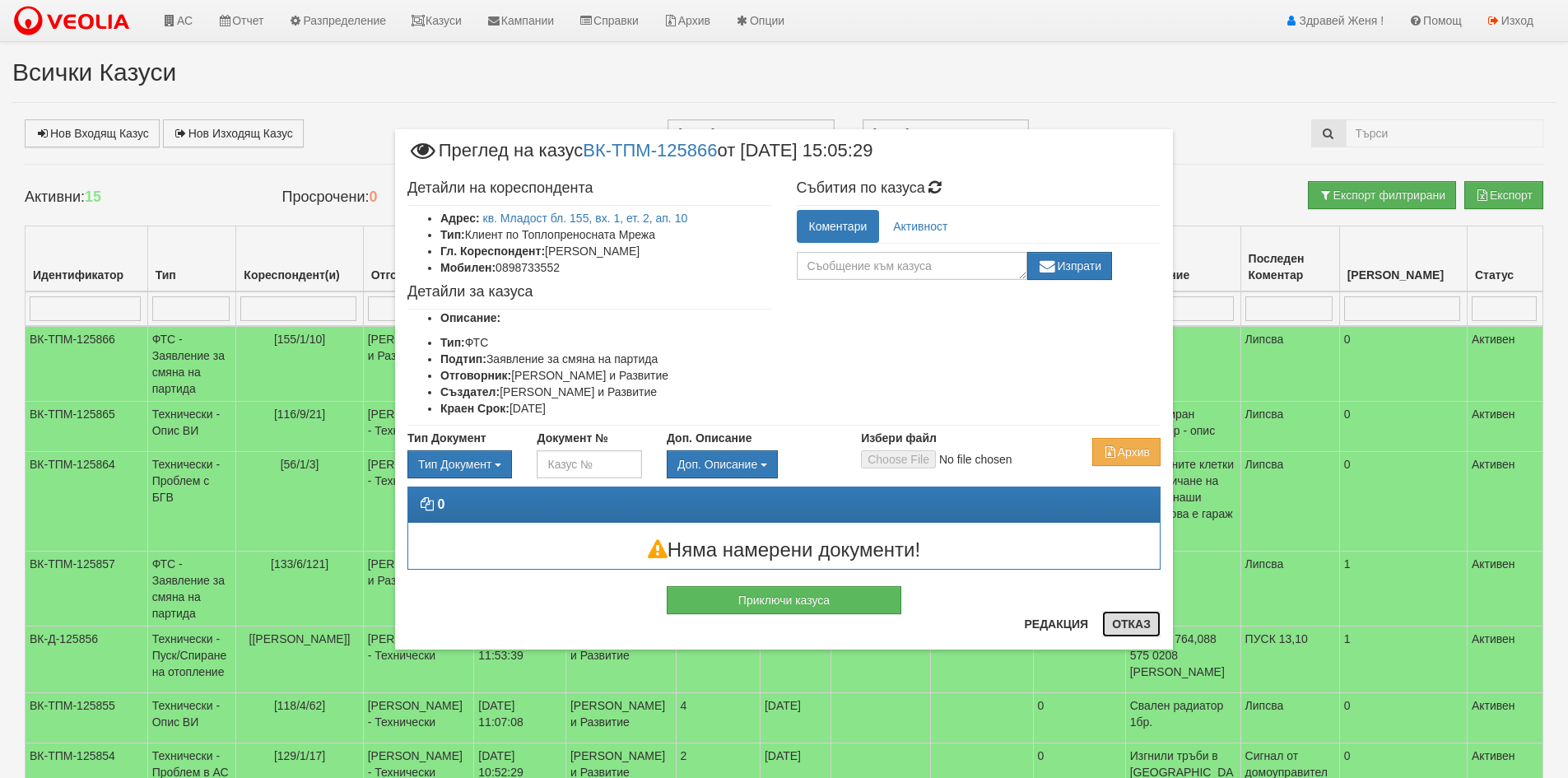
click at [1134, 632] on button "Отказ" at bounding box center [1130, 623] width 58 height 26
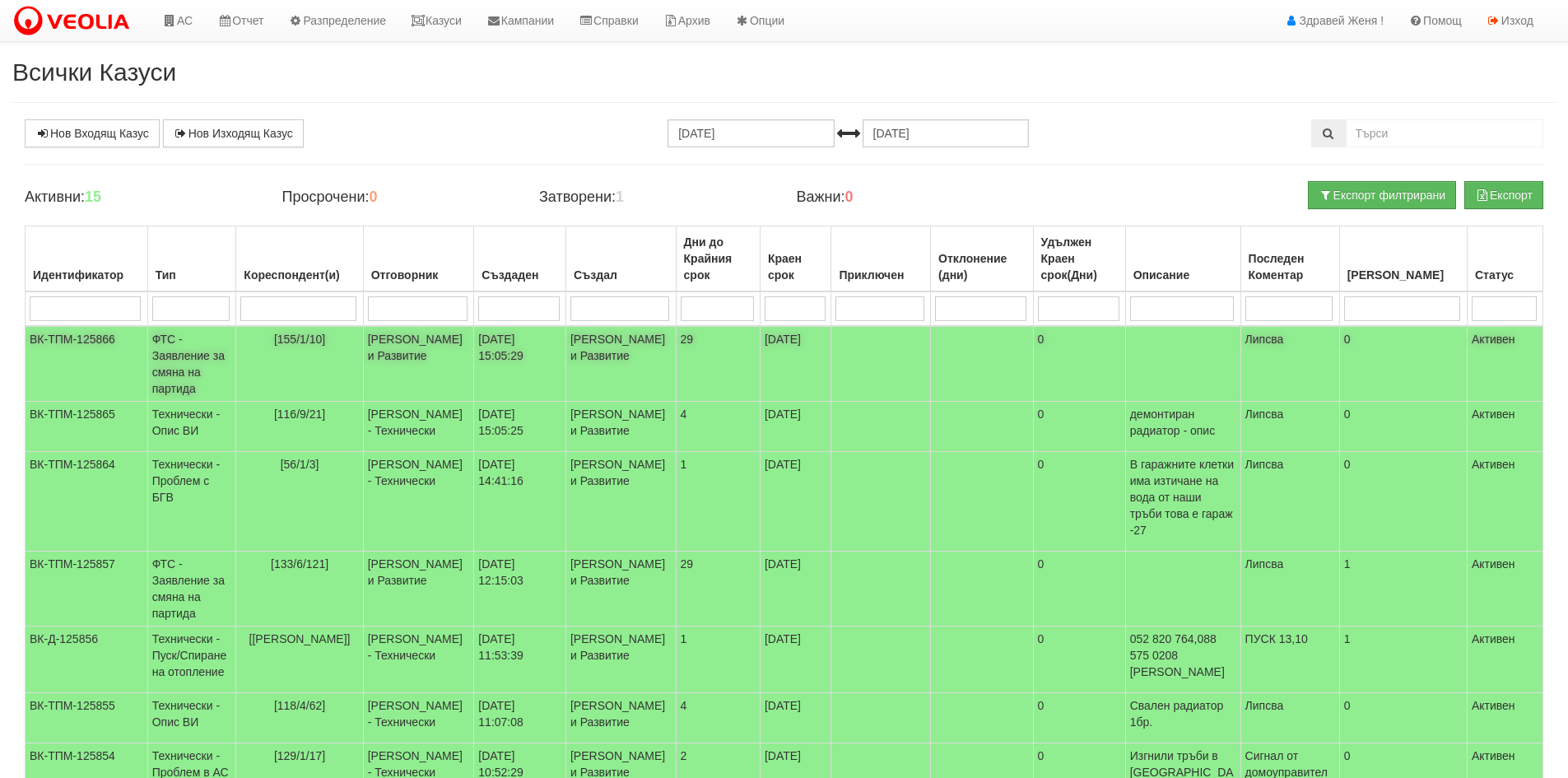
click at [344, 352] on td "[155/1/10]" at bounding box center [299, 364] width 127 height 75
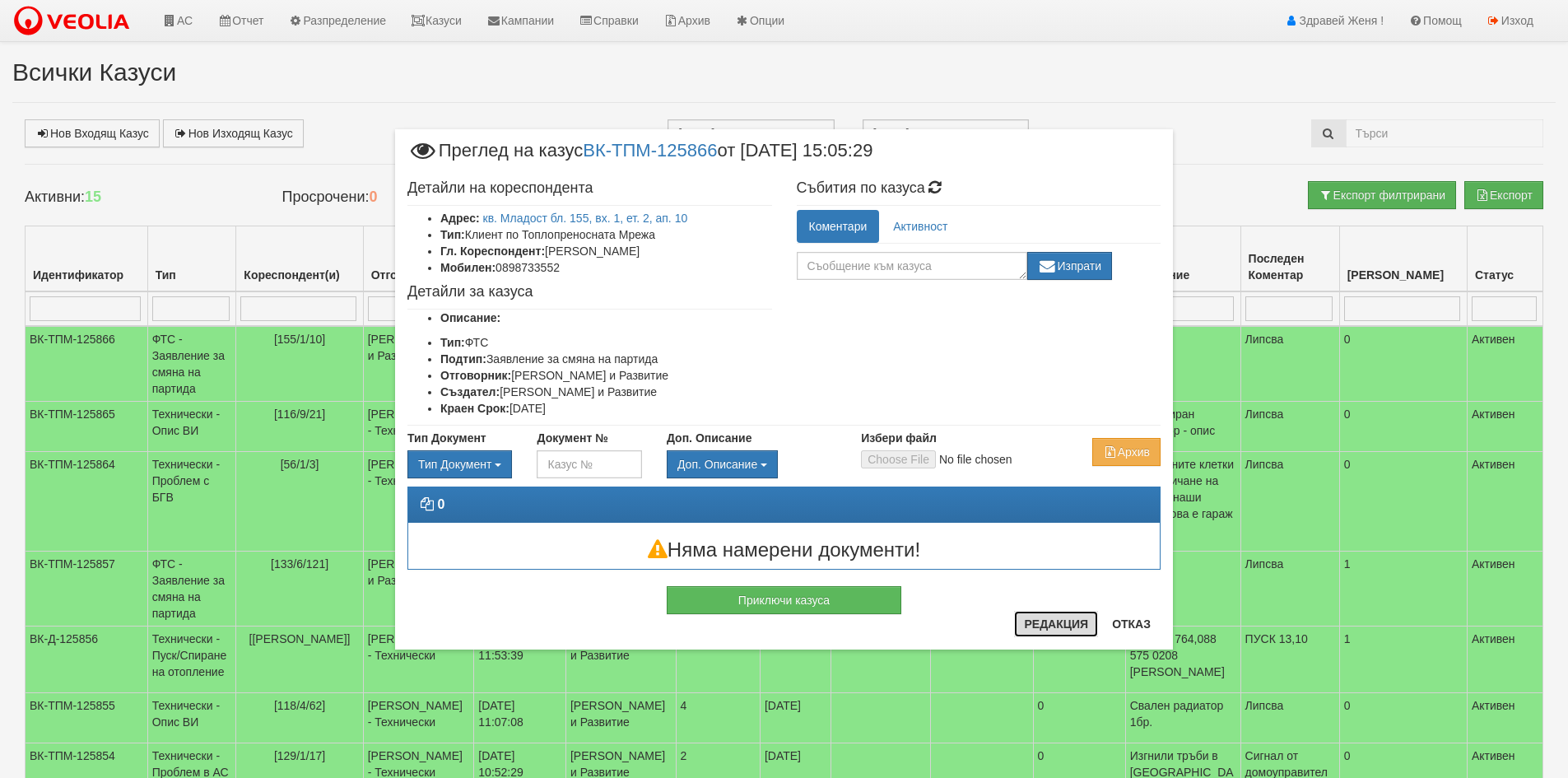
click at [1040, 629] on button "Редакция" at bounding box center [1055, 623] width 84 height 26
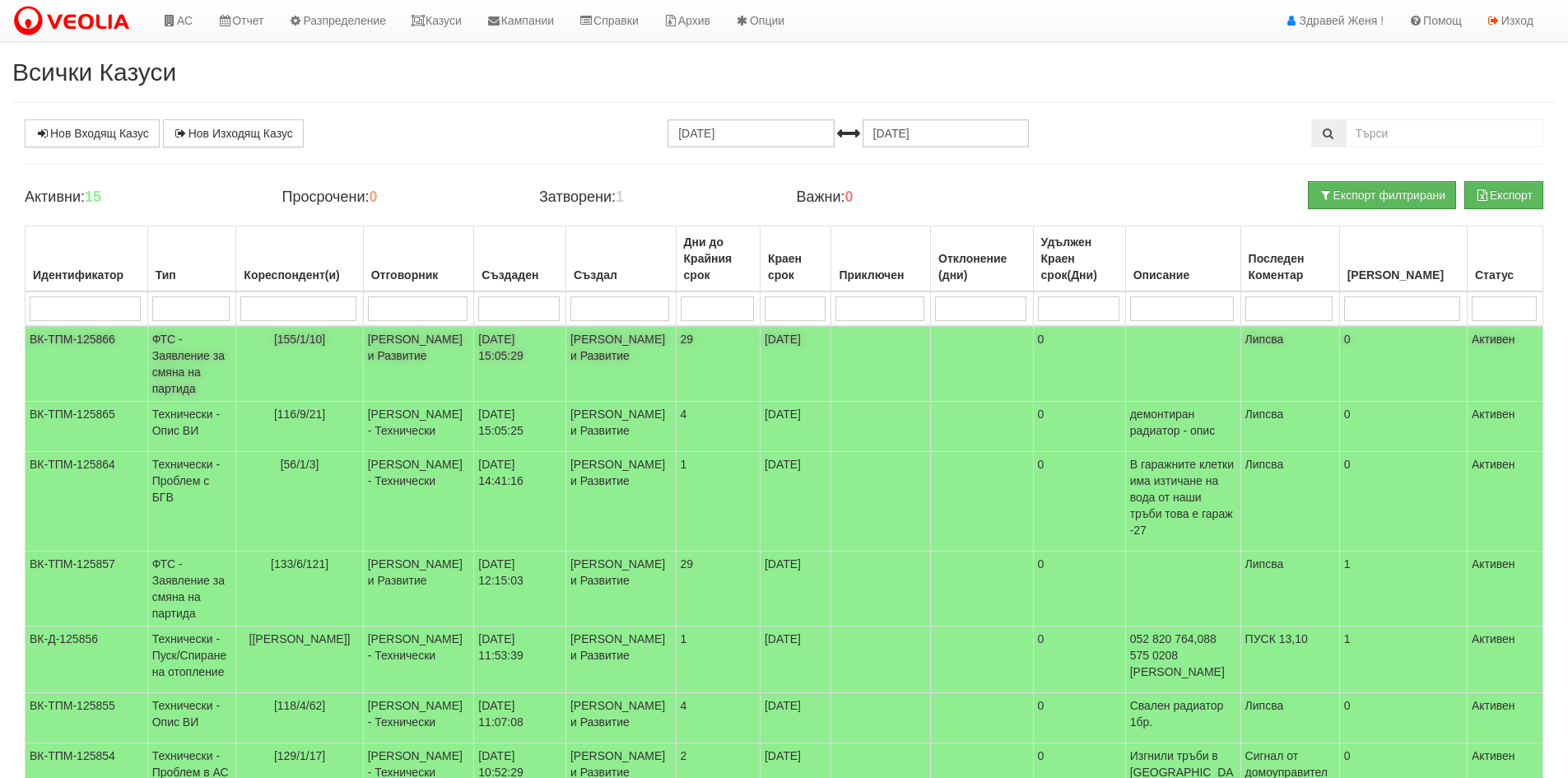
click at [361, 342] on td "[155/1/10]" at bounding box center [299, 364] width 127 height 75
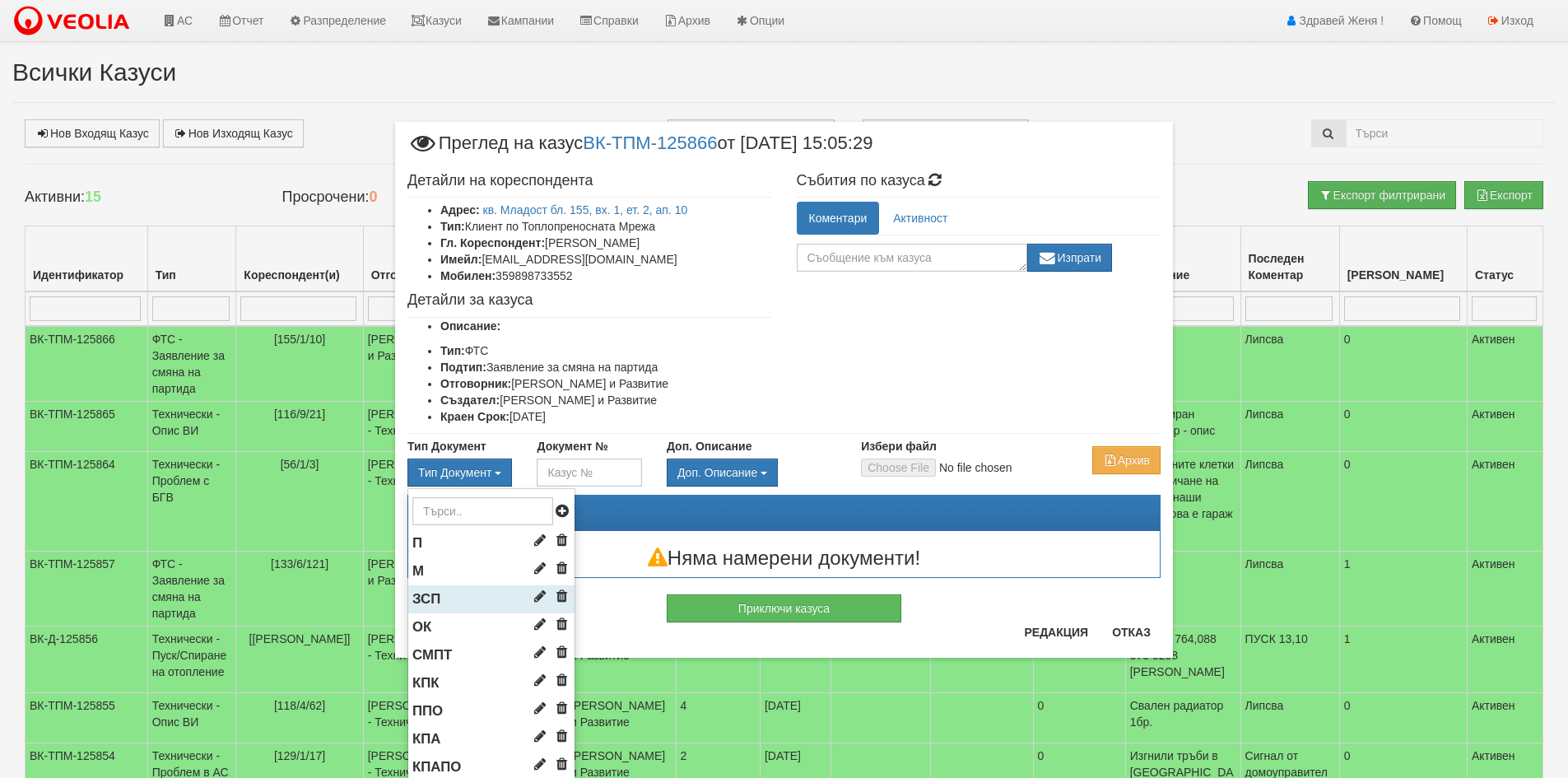
click at [447, 592] on li "ЗСП" at bounding box center [491, 598] width 166 height 28
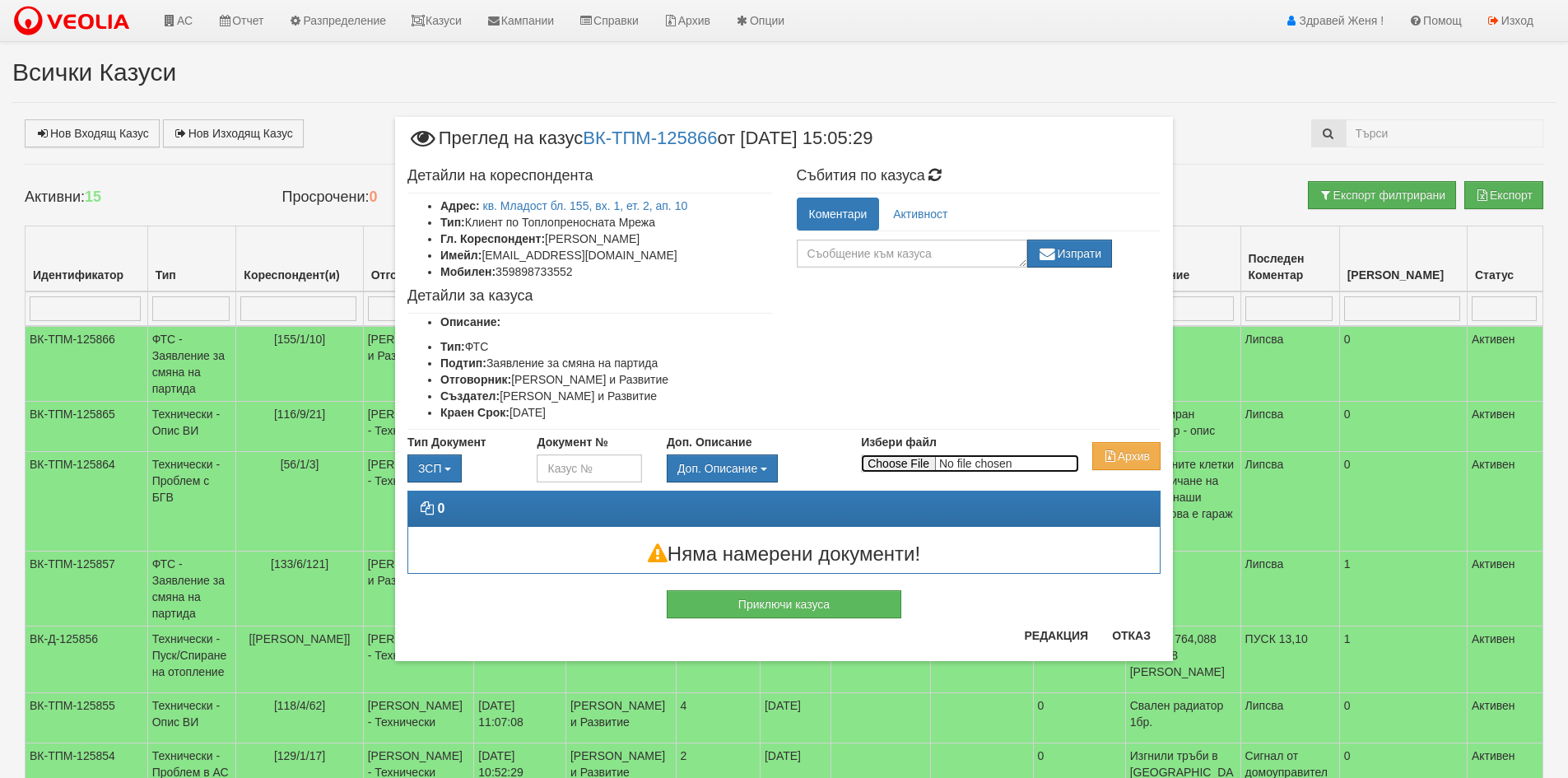
click at [893, 461] on input "Избери файл" at bounding box center [970, 464] width 218 height 18
type input "C:\fakepath\DOC185.pdf"
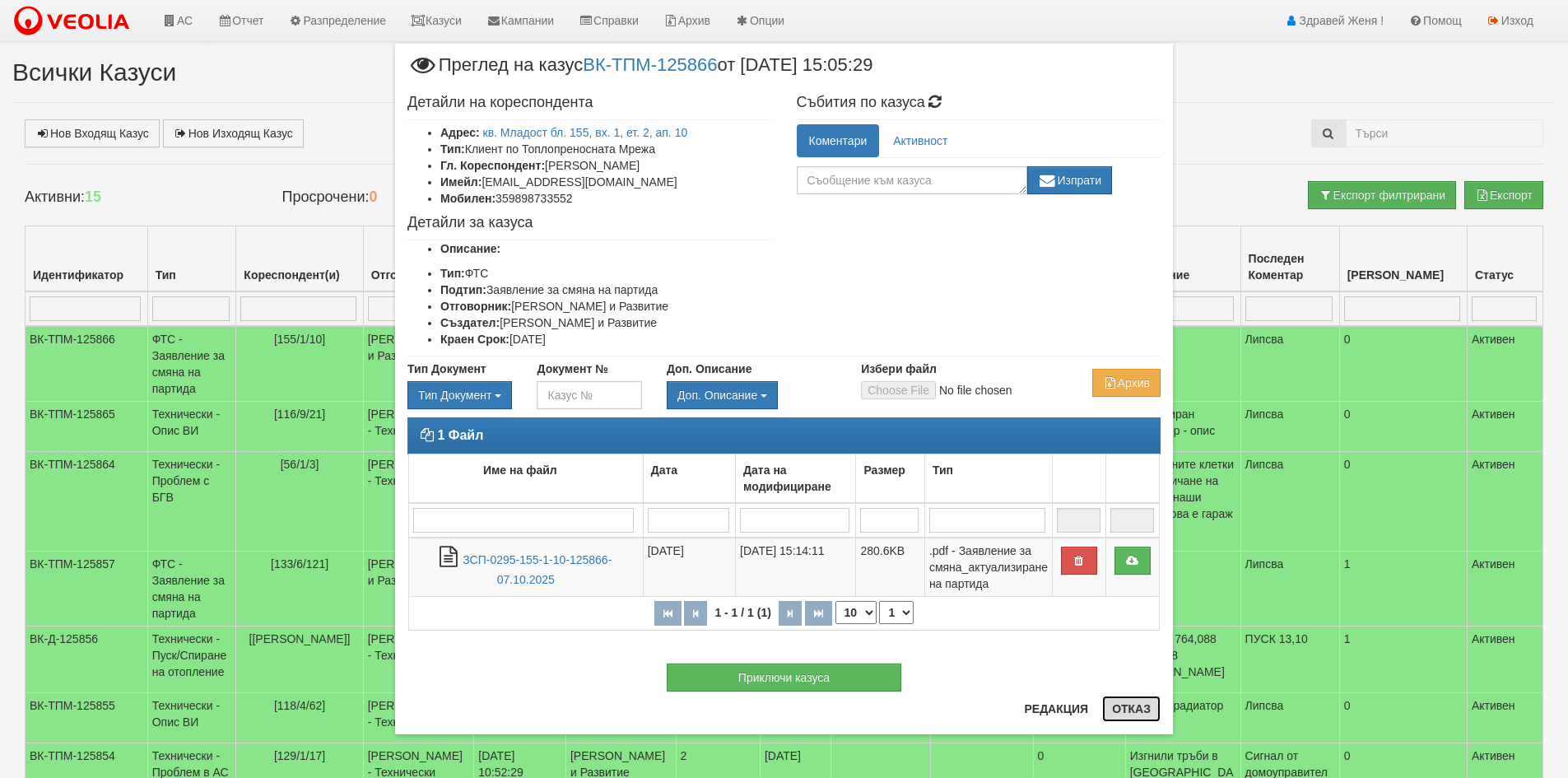
click at [1136, 716] on button "Отказ" at bounding box center [1130, 708] width 58 height 26
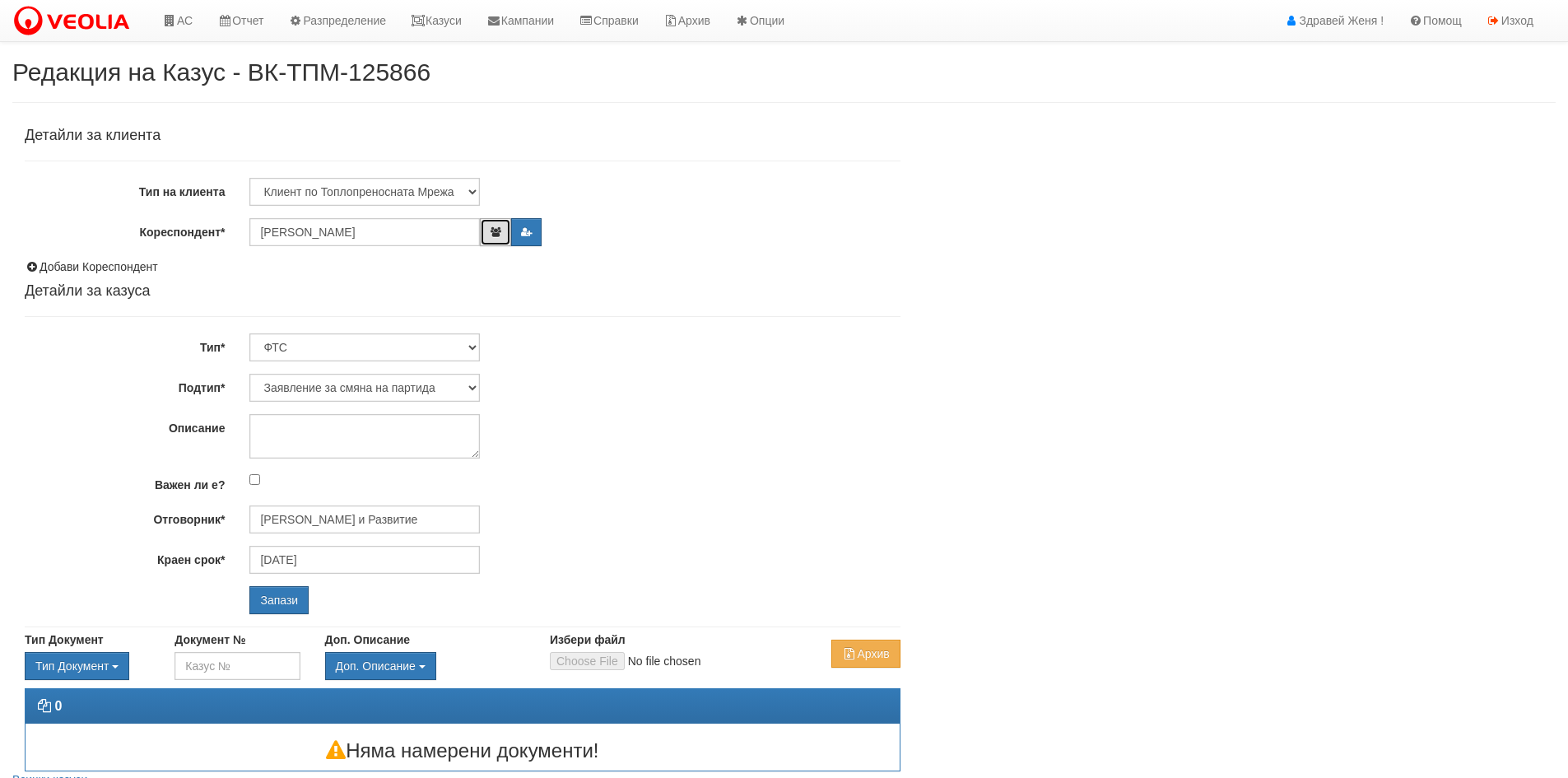
click at [483, 237] on button "button" at bounding box center [495, 232] width 31 height 28
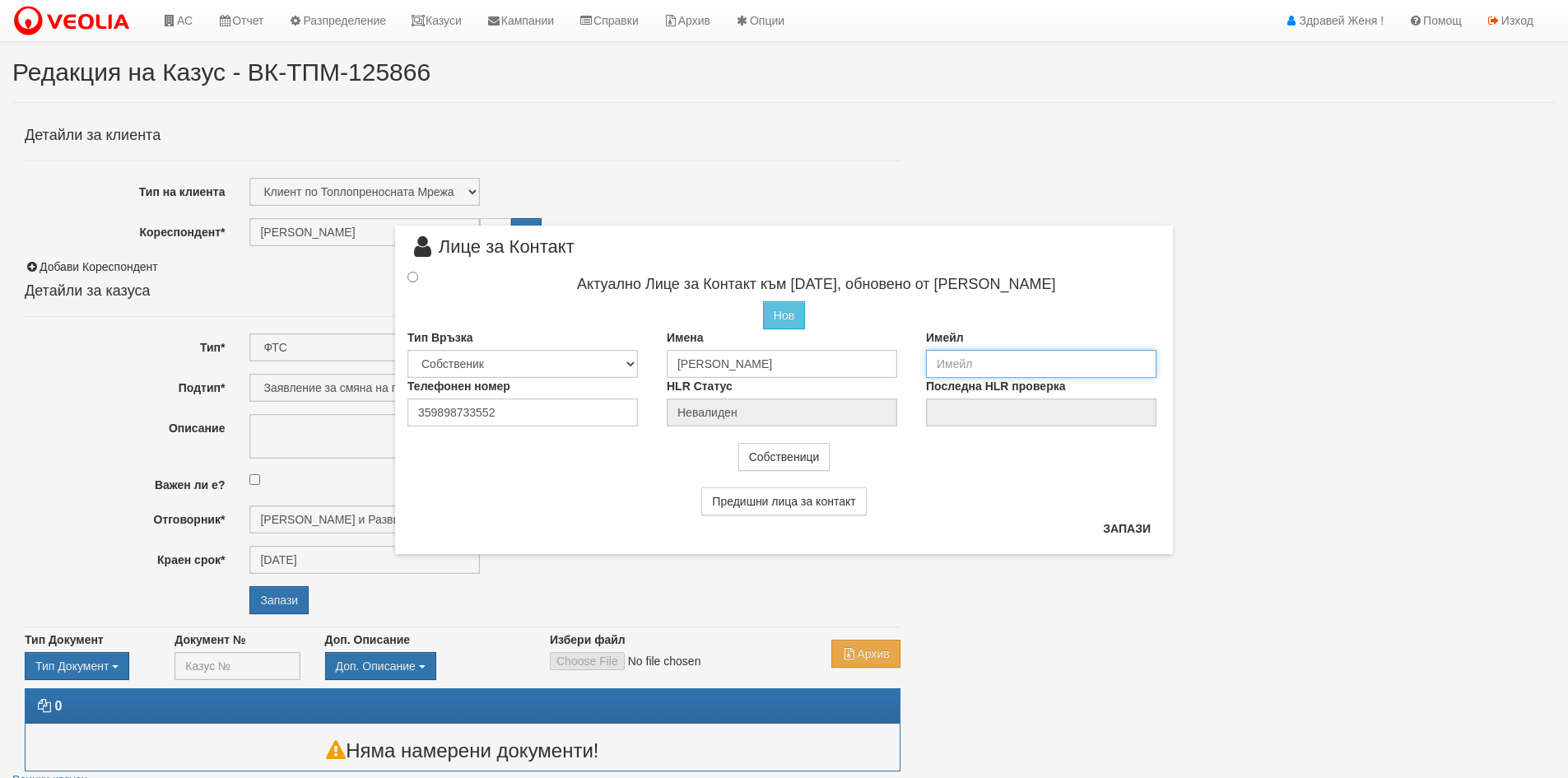
click at [944, 367] on input "email" at bounding box center [1041, 363] width 230 height 28
type input "Т"
click at [944, 362] on input "Tania." at bounding box center [1041, 363] width 230 height 28
drag, startPoint x: 1033, startPoint y: 362, endPoint x: 1060, endPoint y: 361, distance: 27.0
click at [1060, 361] on input "tmanolova@abv.bgania." at bounding box center [1041, 363] width 230 height 28
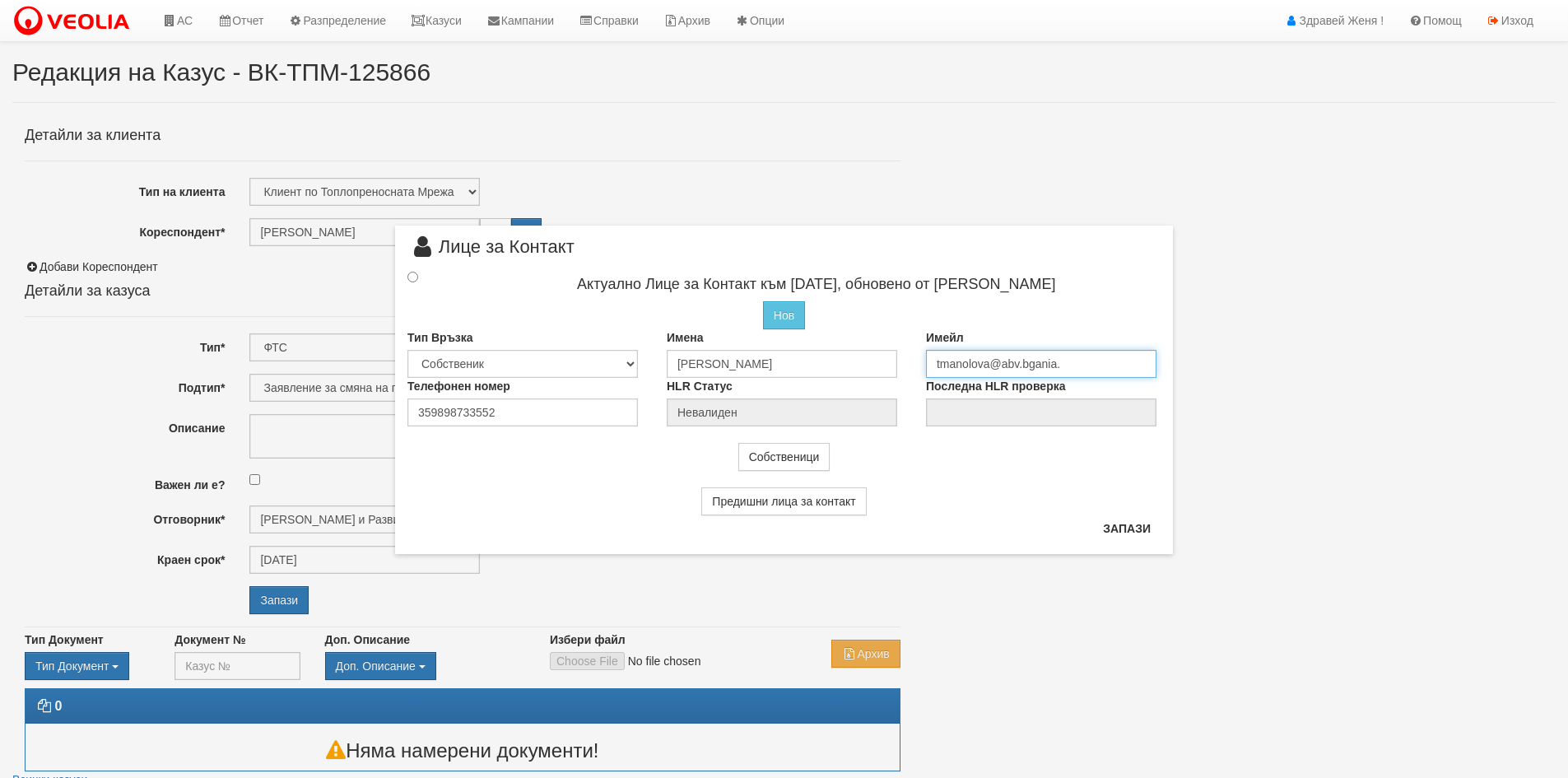
click at [939, 359] on input "tmanolova@abv.bgania." at bounding box center [1041, 363] width 230 height 28
paste input "ania."
drag, startPoint x: 1091, startPoint y: 367, endPoint x: 1063, endPoint y: 365, distance: 28.1
click at [1063, 365] on input "tania.manolova@abv.bgania." at bounding box center [1041, 363] width 230 height 28
type input "tania.manolova@abv.bg"
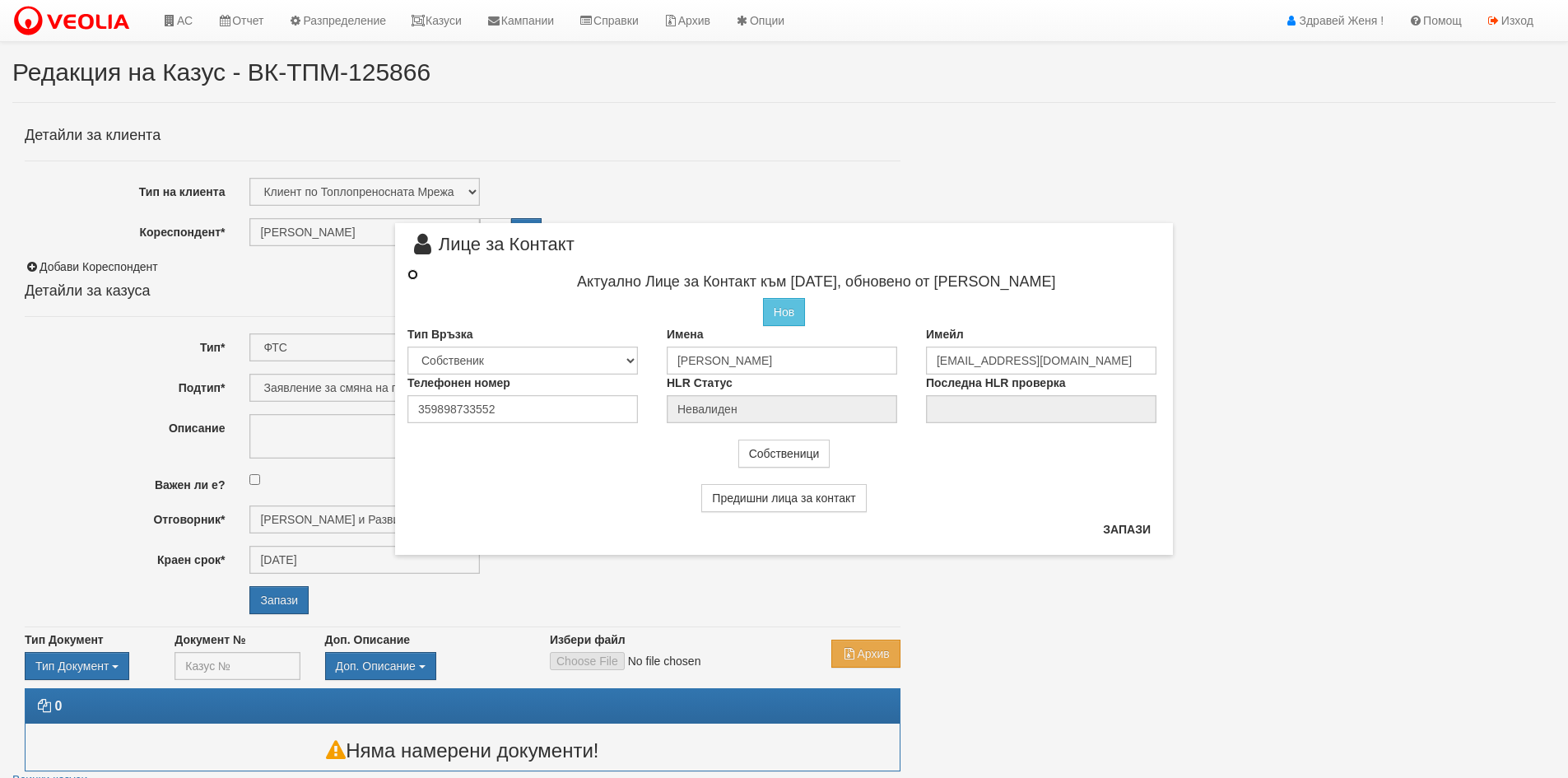
click at [411, 277] on input "radio" at bounding box center [412, 274] width 11 height 11
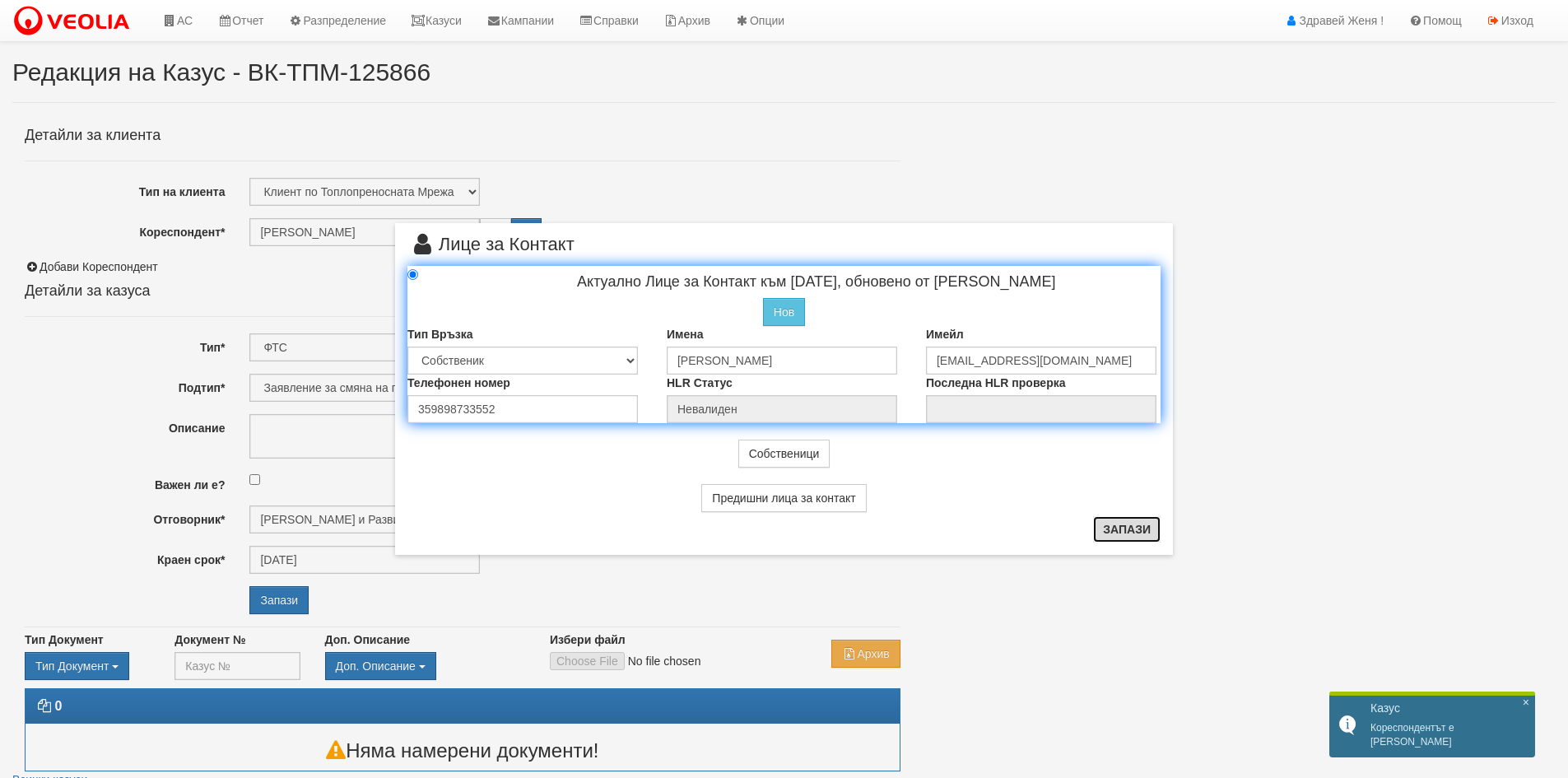
click at [1114, 535] on button "Запази" at bounding box center [1126, 528] width 67 height 26
radio input "true"
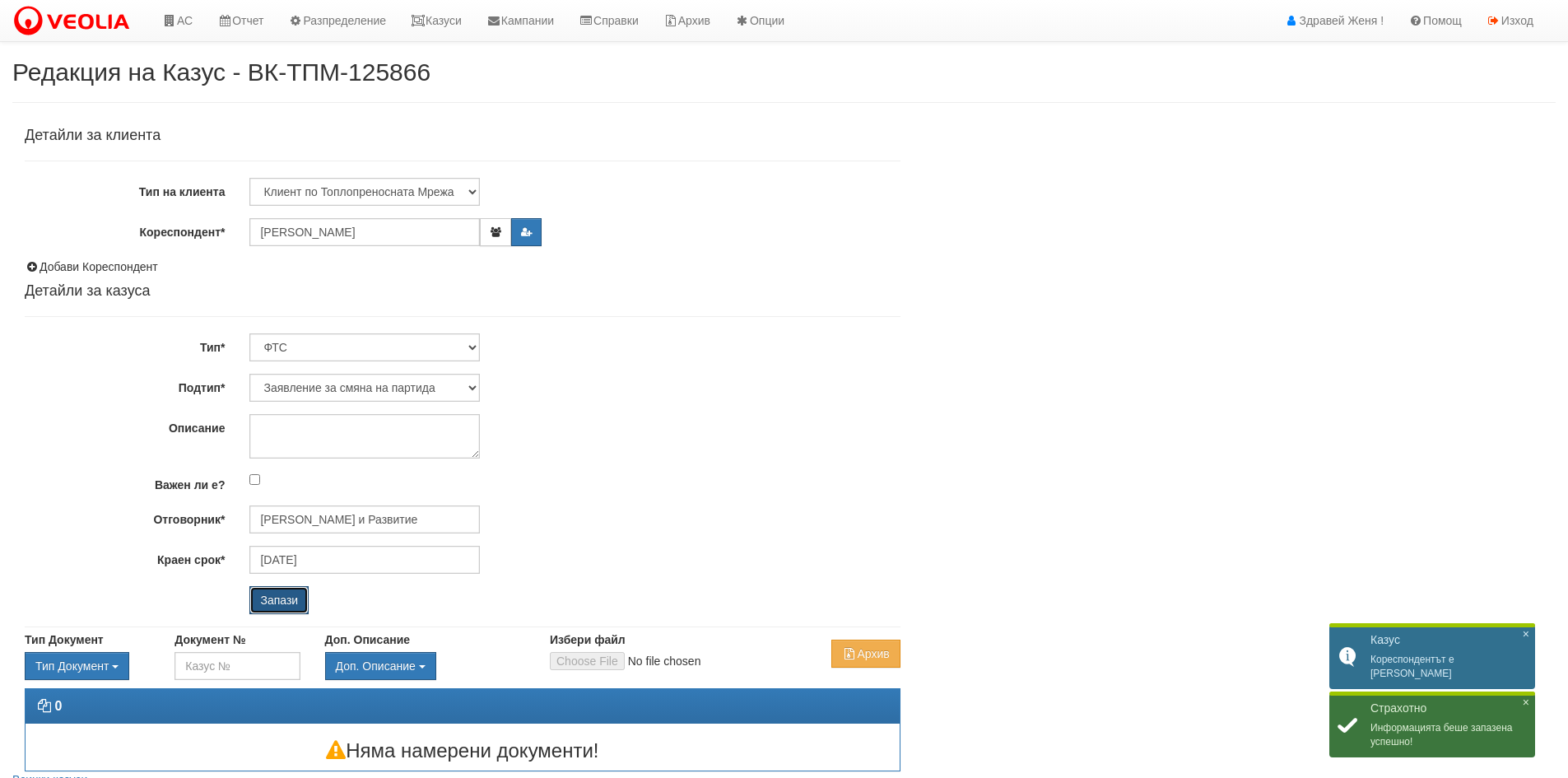
click at [278, 594] on input "Запази" at bounding box center [279, 599] width 59 height 28
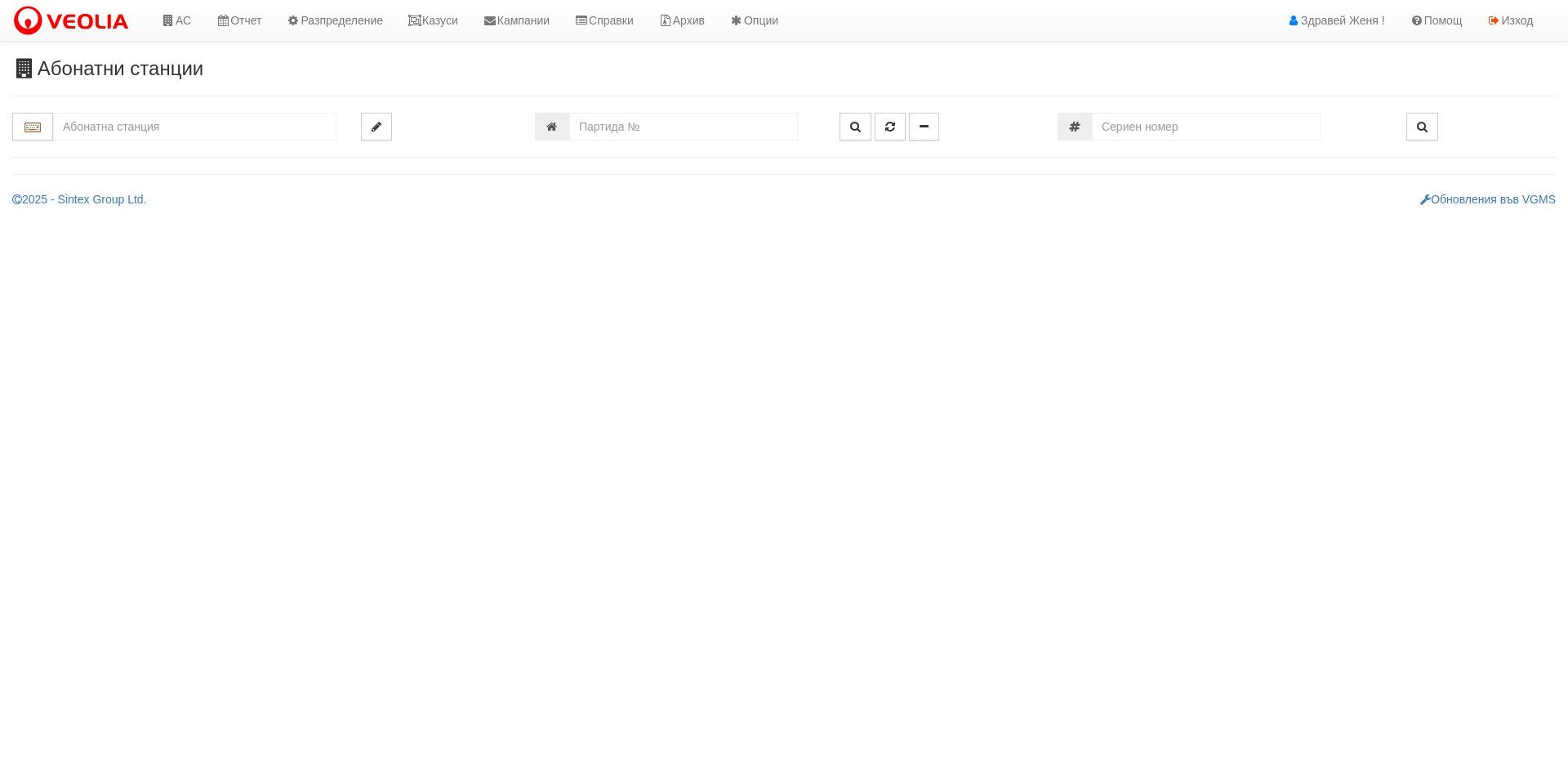
click at [124, 121] on input "text" at bounding box center [195, 126] width 284 height 28
click at [154, 150] on div "138/2 - Младост - "ТЕХЕМ"" at bounding box center [194, 152] width 278 height 19
type input "138/2 - Младост - "ТЕХЕМ""
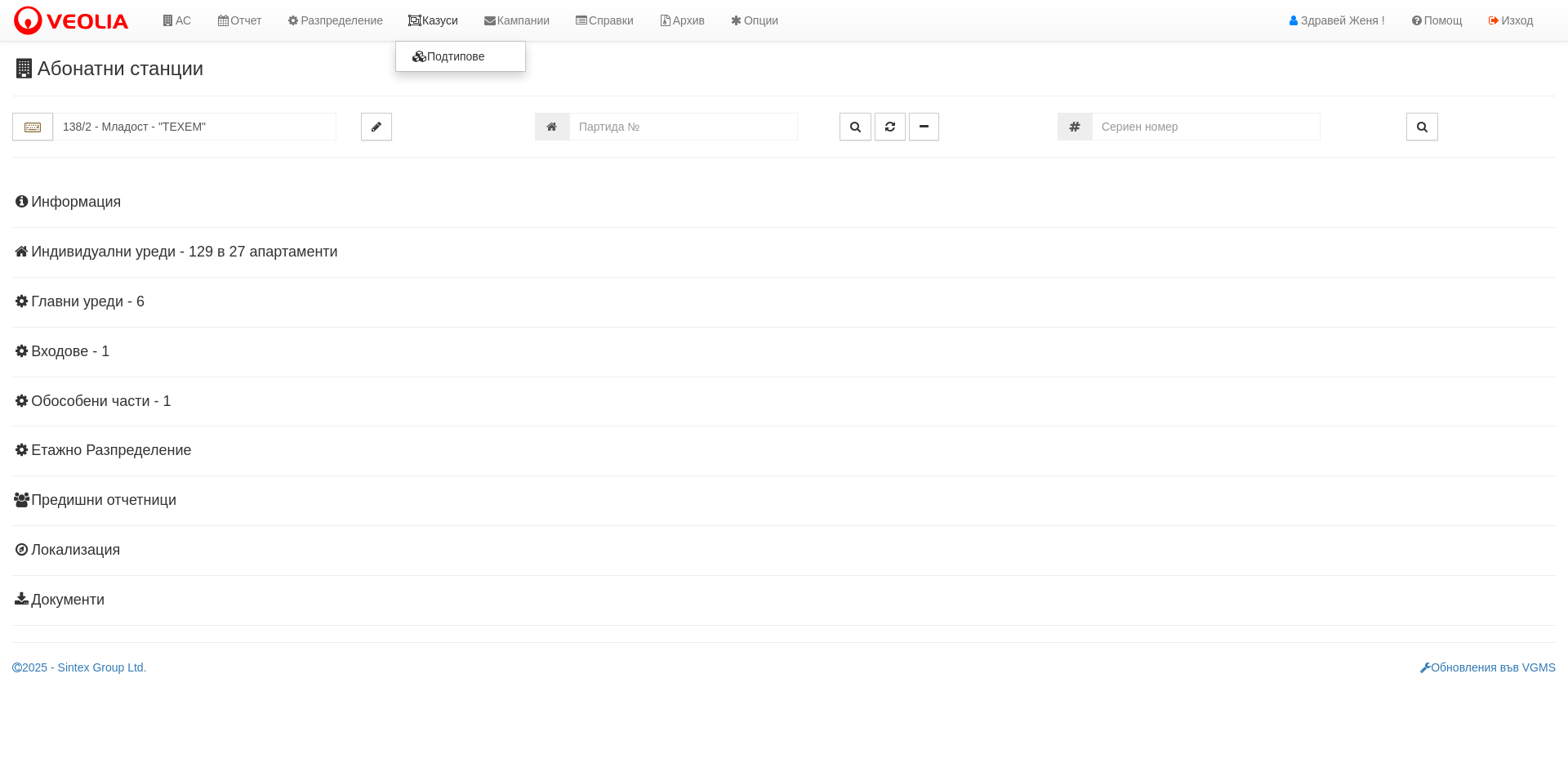
click at [445, 24] on link "Казуси" at bounding box center [433, 21] width 75 height 41
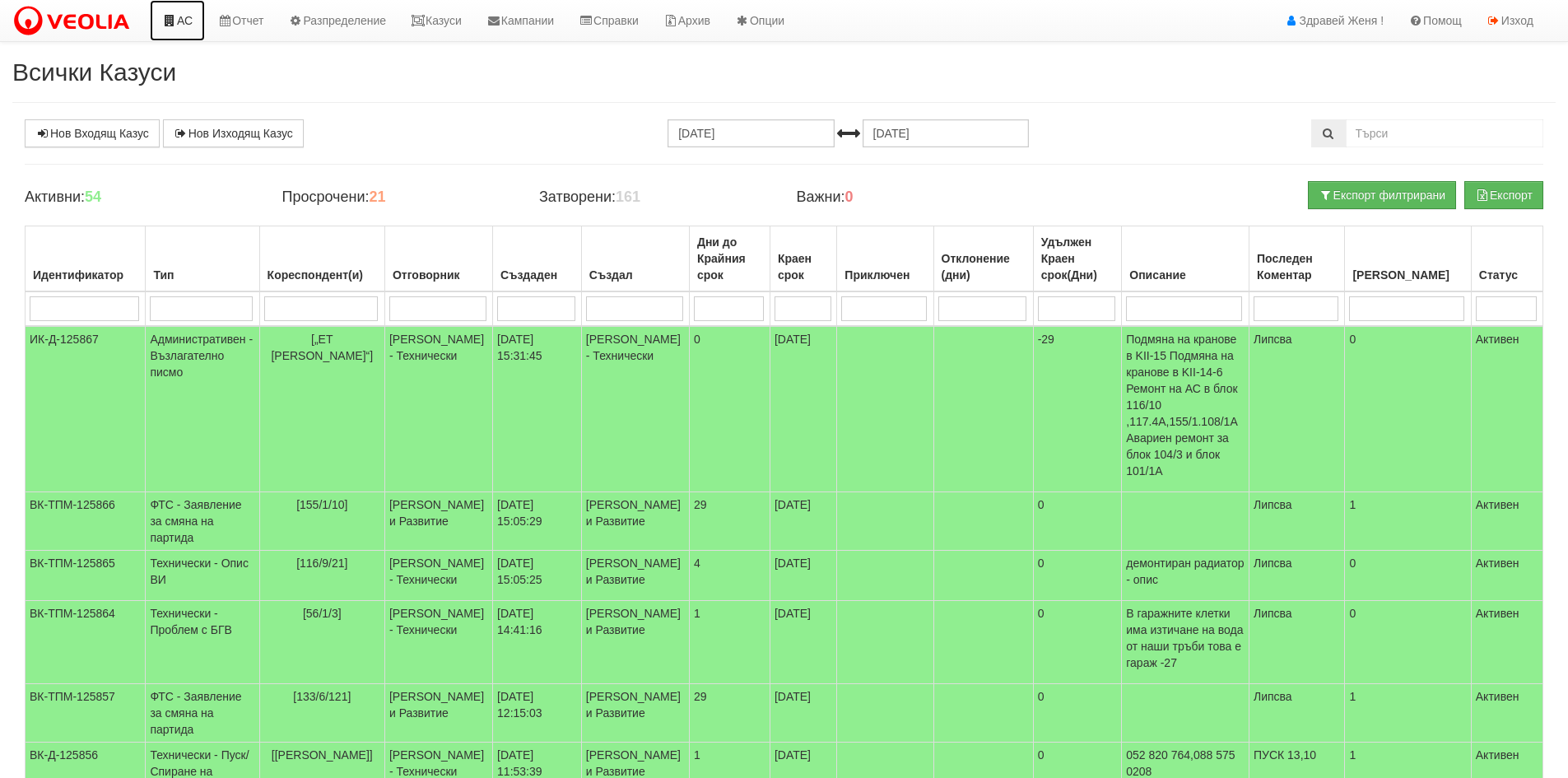
click at [179, 21] on link "АС" at bounding box center [177, 21] width 55 height 41
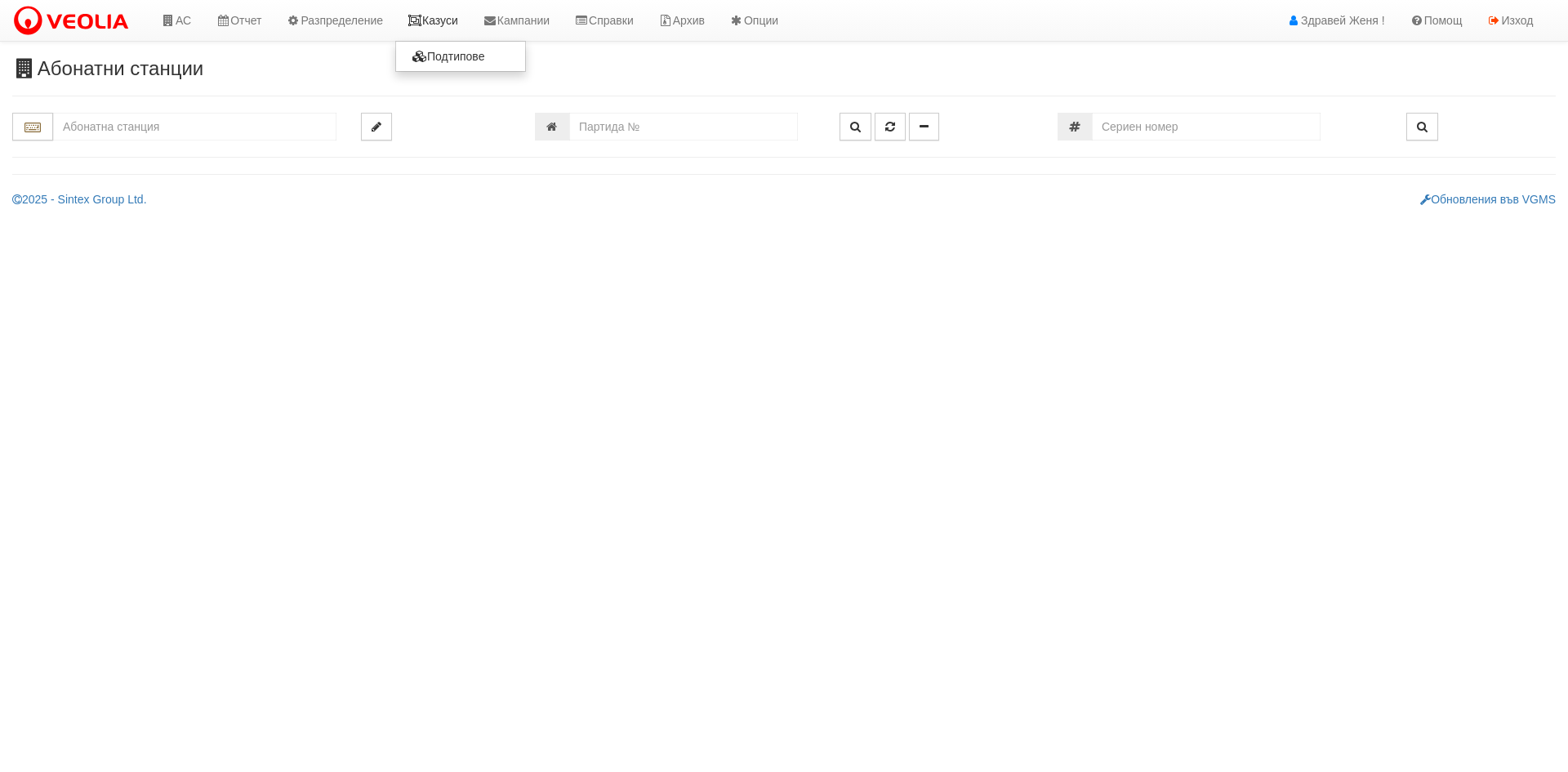
click at [449, 21] on link "Казуси" at bounding box center [433, 21] width 75 height 41
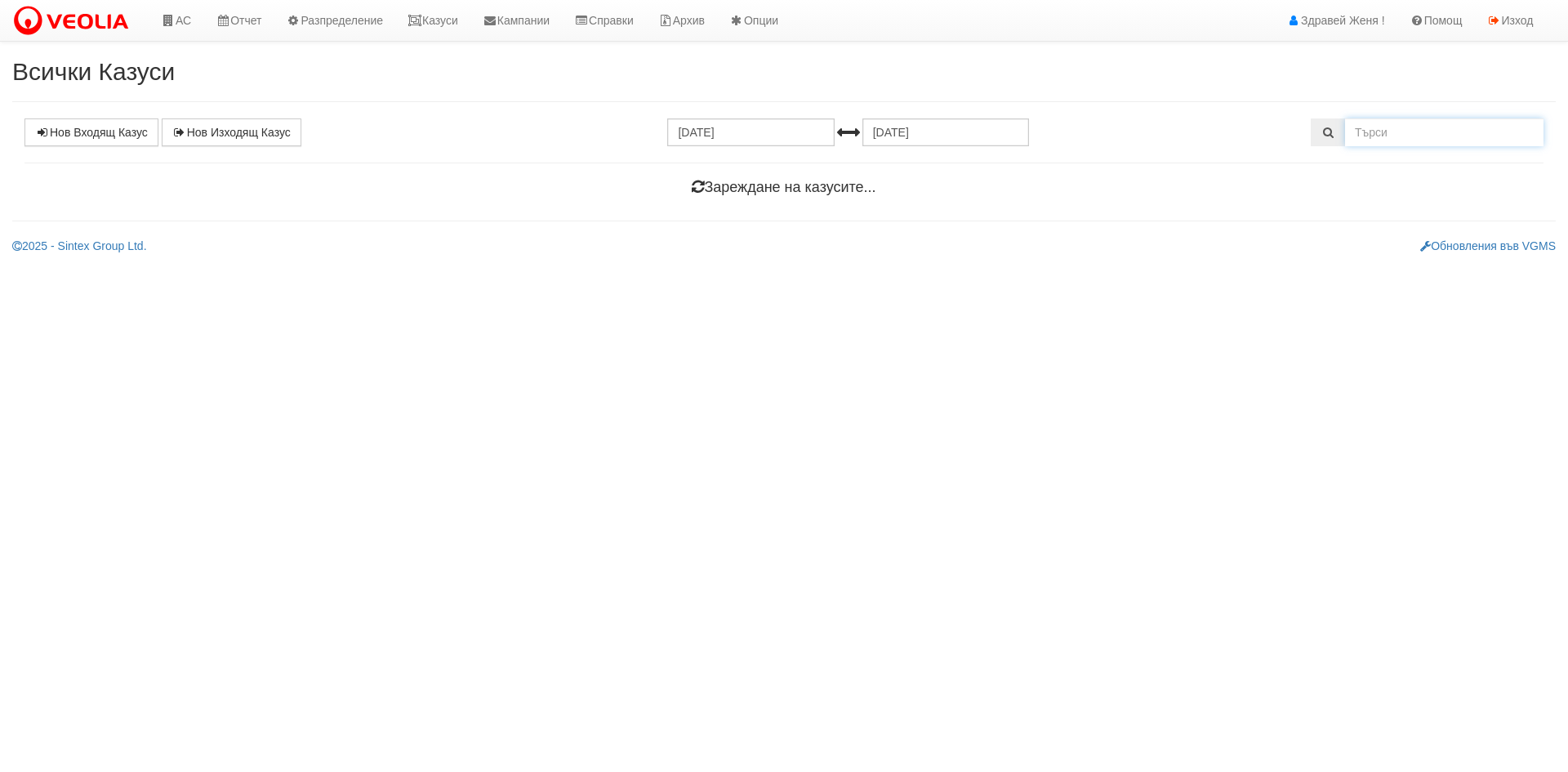
drag, startPoint x: 1389, startPoint y: 135, endPoint x: 1382, endPoint y: 151, distance: 17.5
click at [1385, 144] on input "text" at bounding box center [1444, 132] width 199 height 28
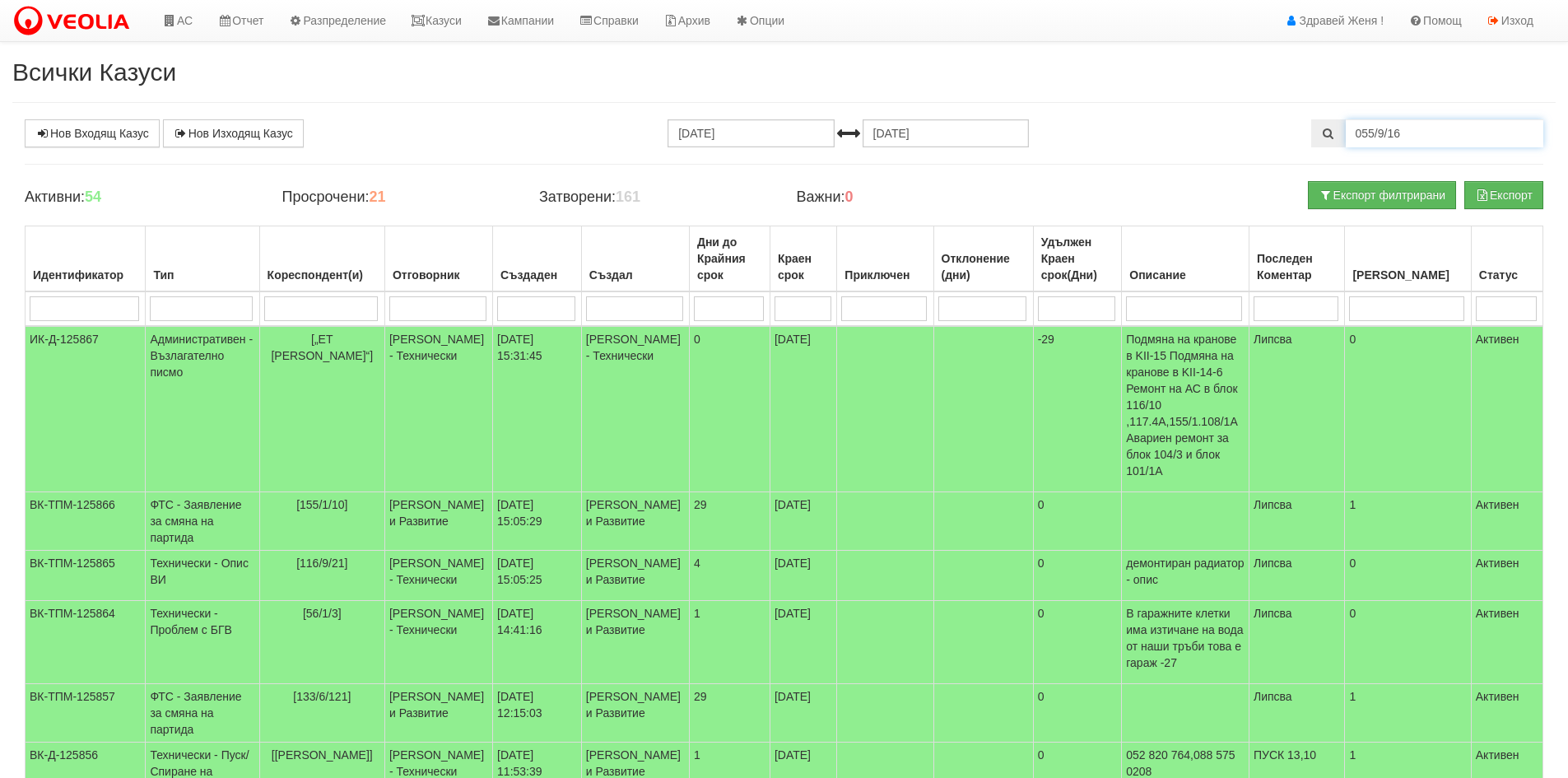
type input "055/9/16"
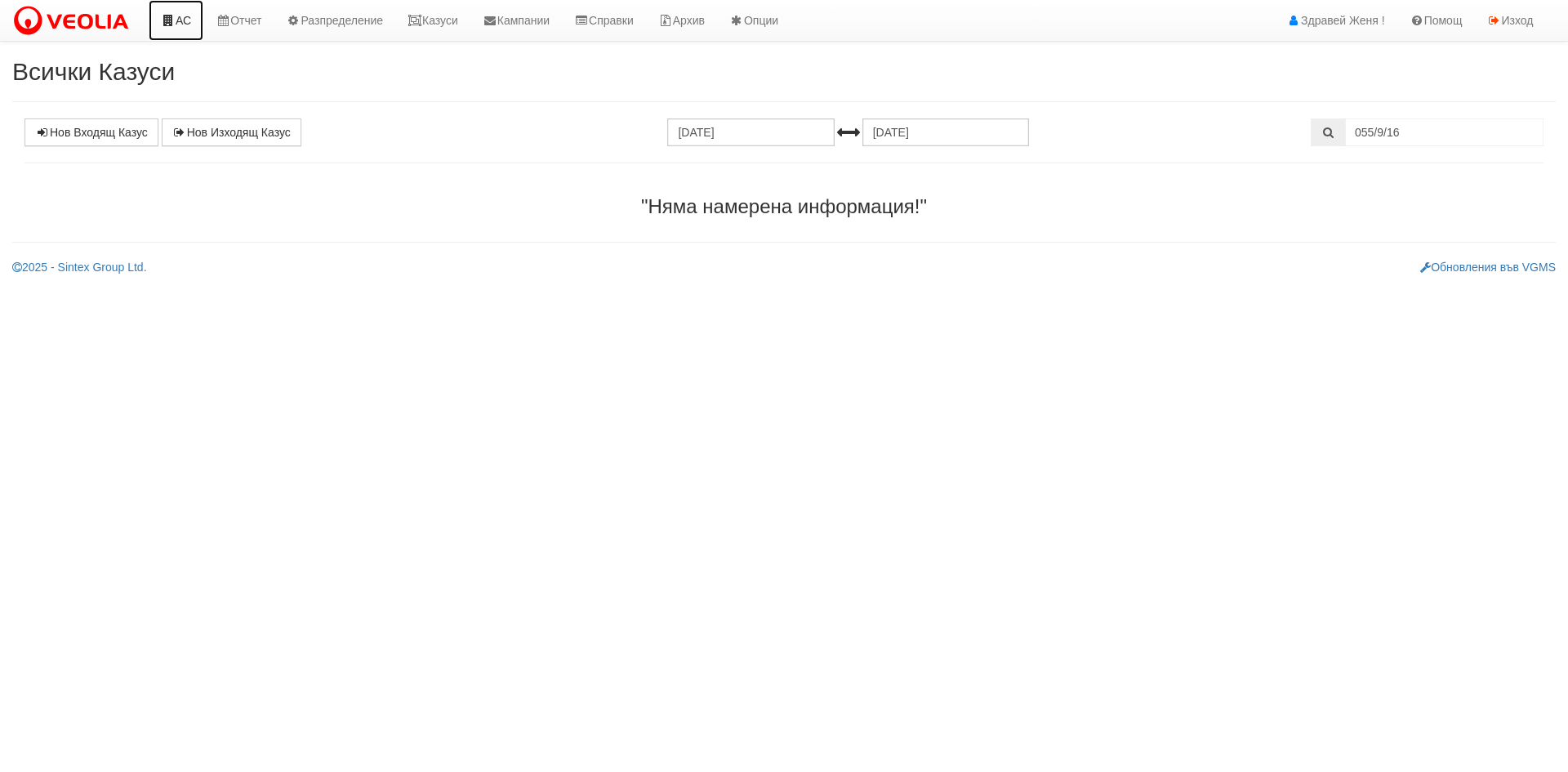
click at [190, 18] on link "АС" at bounding box center [176, 21] width 54 height 41
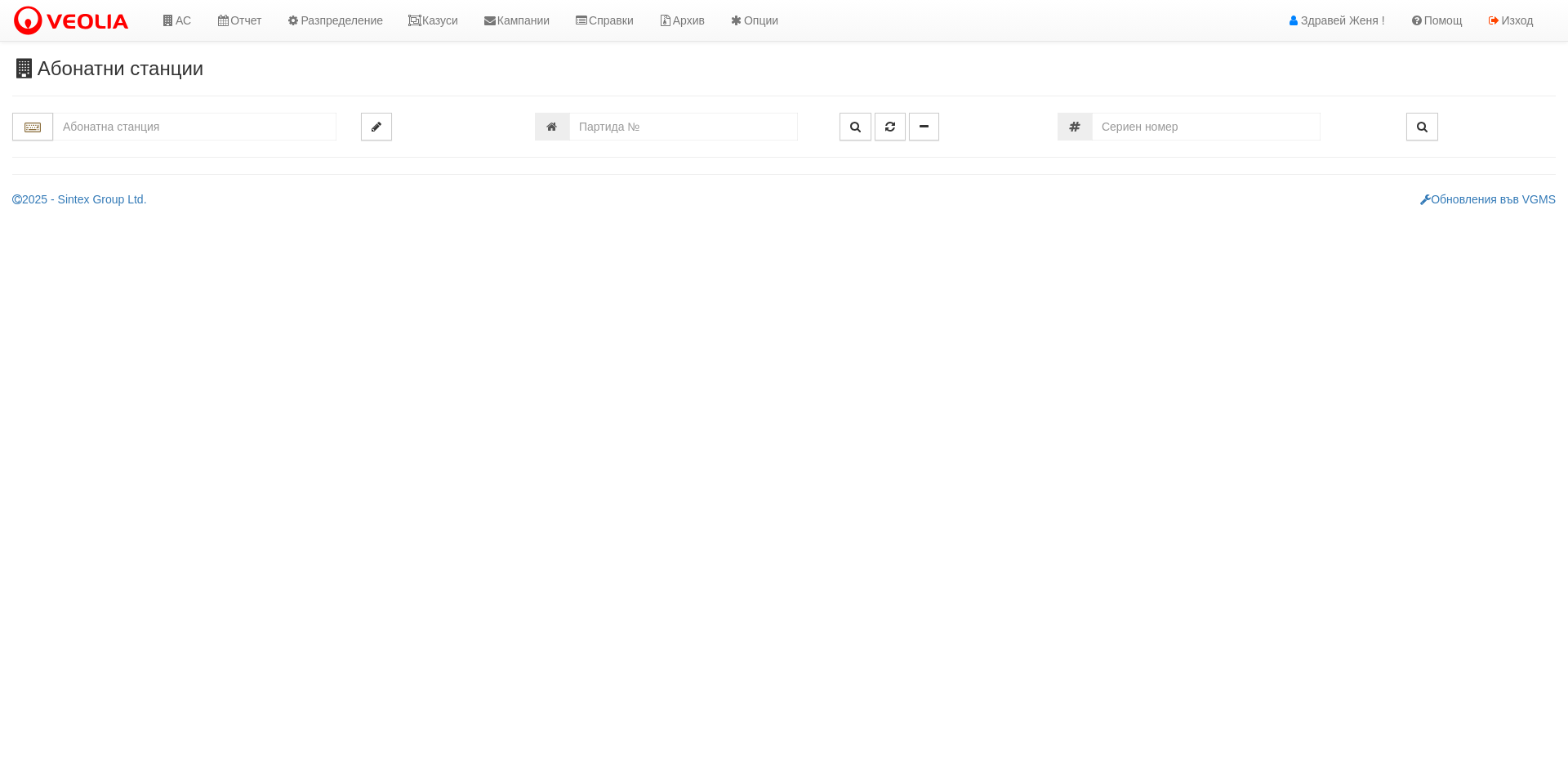
click at [110, 131] on input "text" at bounding box center [195, 126] width 284 height 28
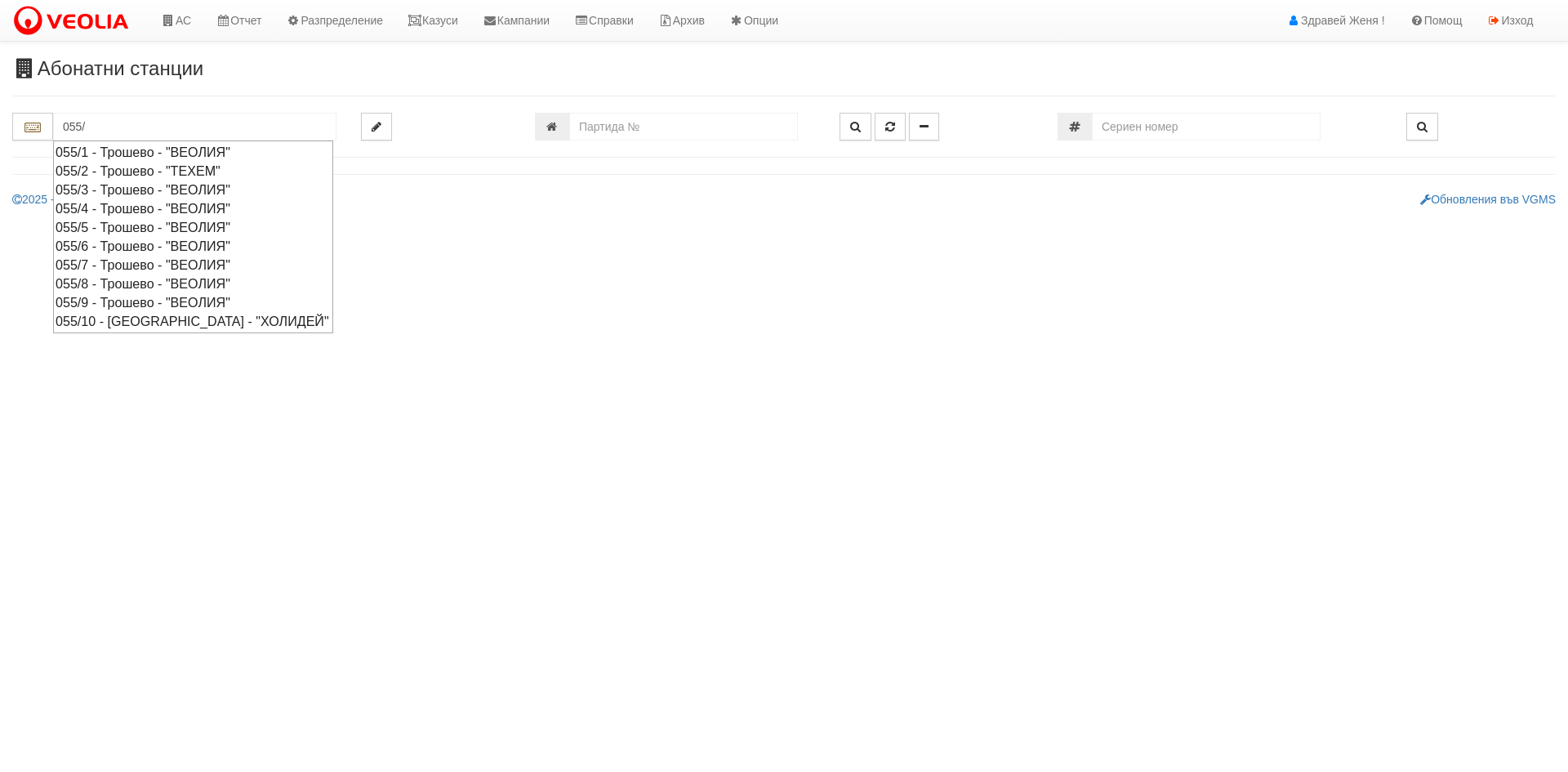
click at [99, 297] on div "055/9 - Трошево - "ВЕОЛИЯ"" at bounding box center [193, 302] width 276 height 19
type input "055/9 - Трошево - "ВЕОЛИЯ""
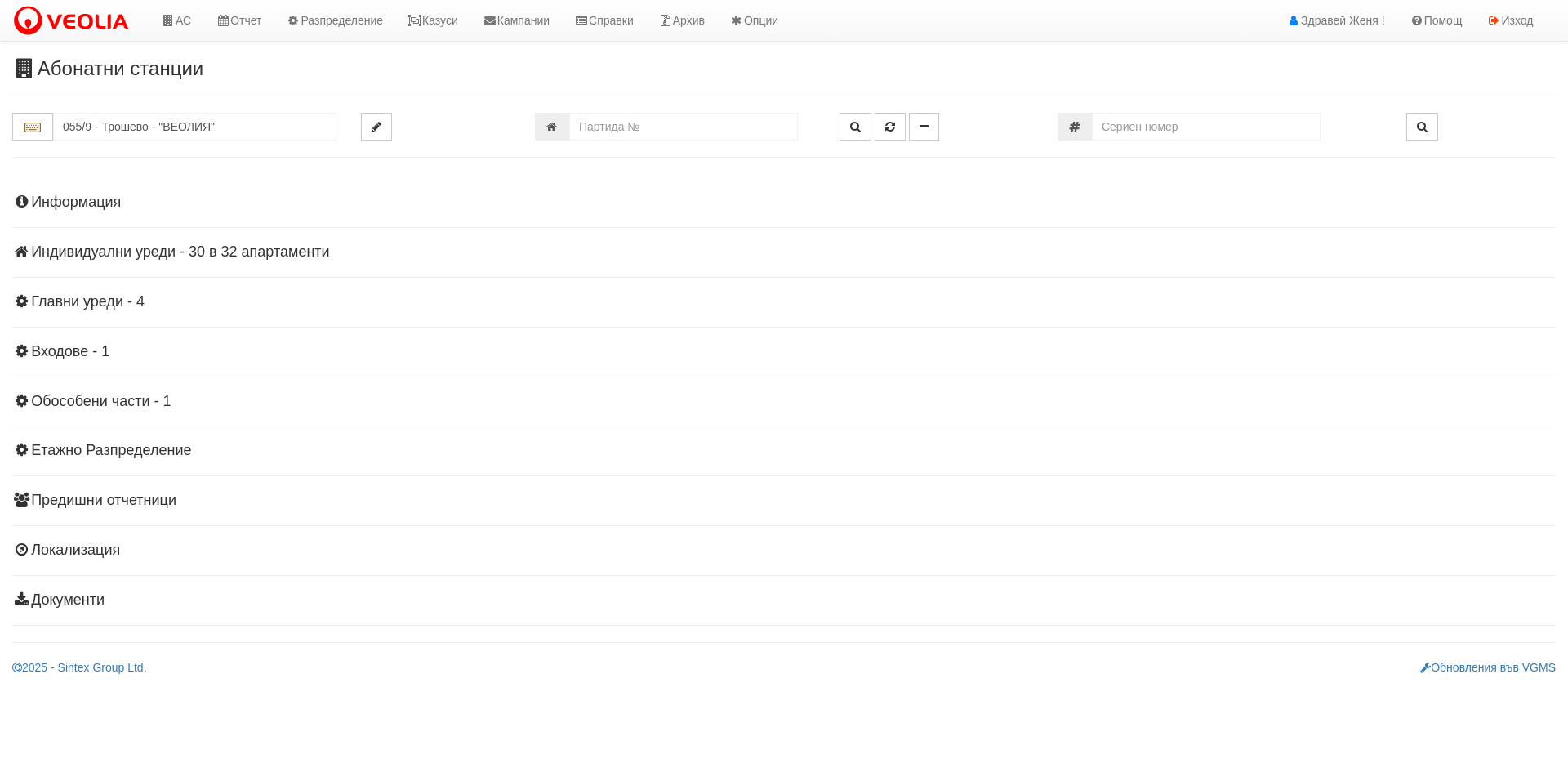
click at [247, 255] on h4 "Индивидуални уреди - 30 в 32 апартаменти" at bounding box center [784, 252] width 1544 height 16
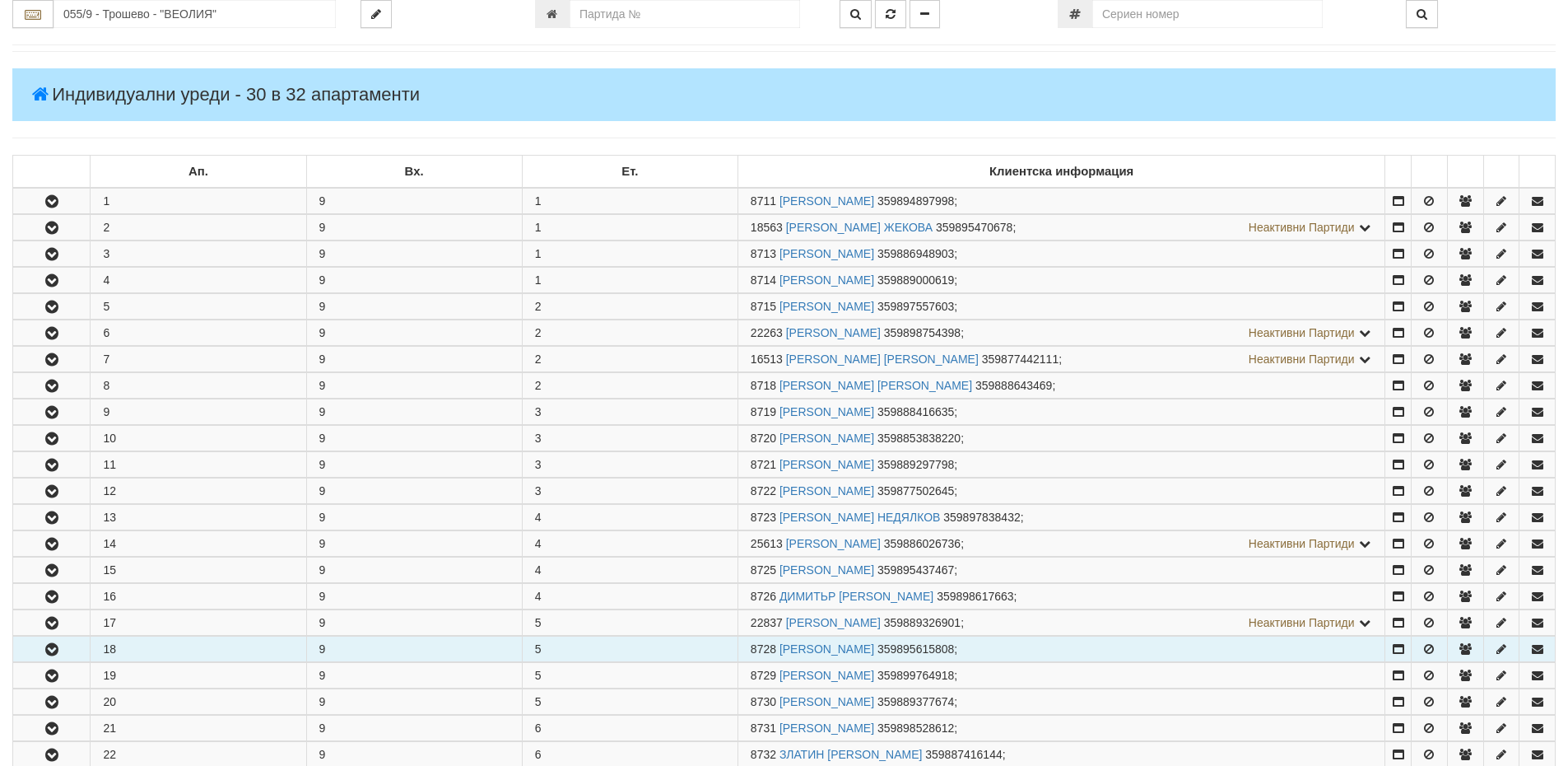
scroll to position [412, 0]
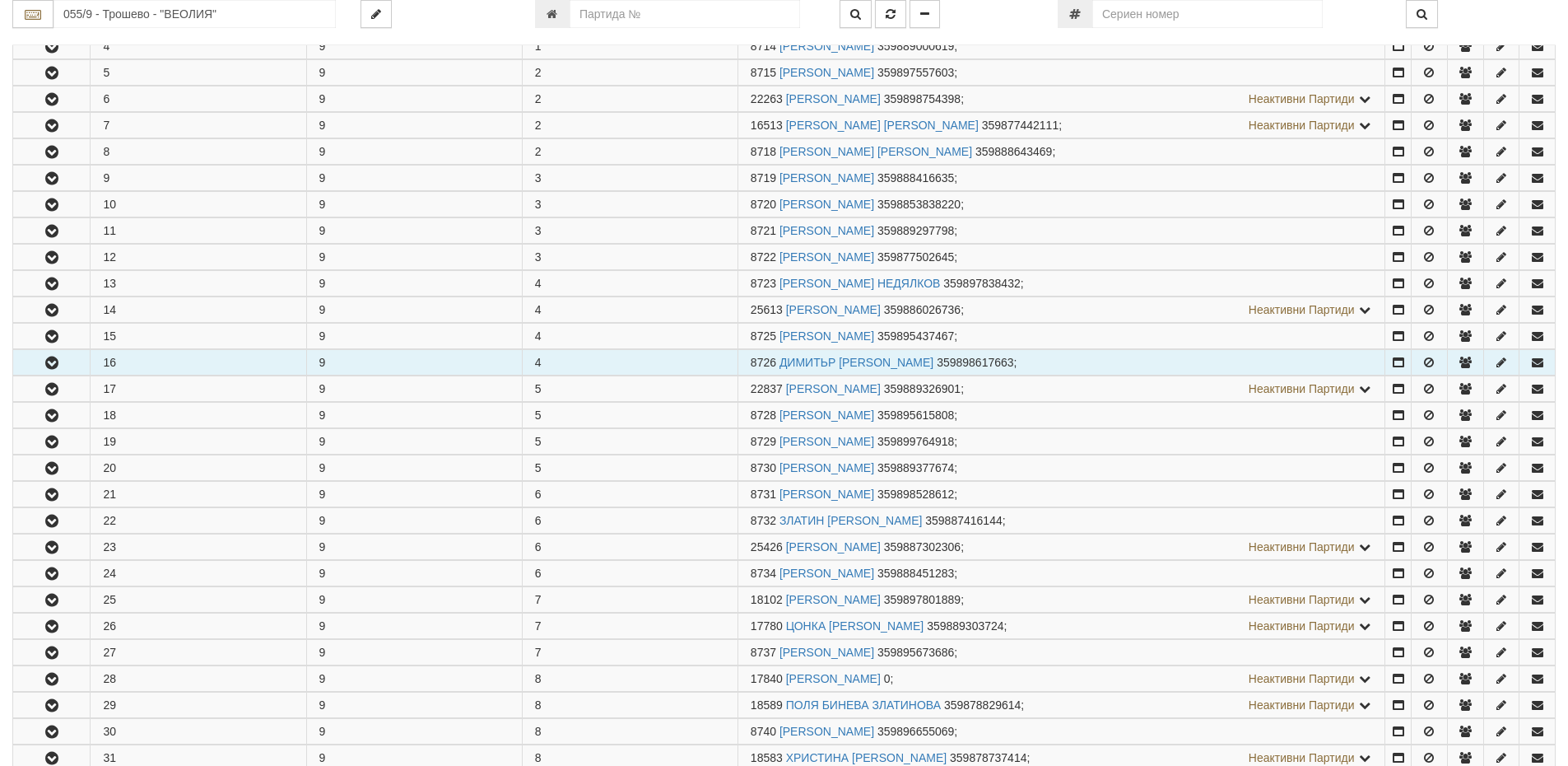
click at [95, 368] on td "16" at bounding box center [199, 362] width 216 height 25
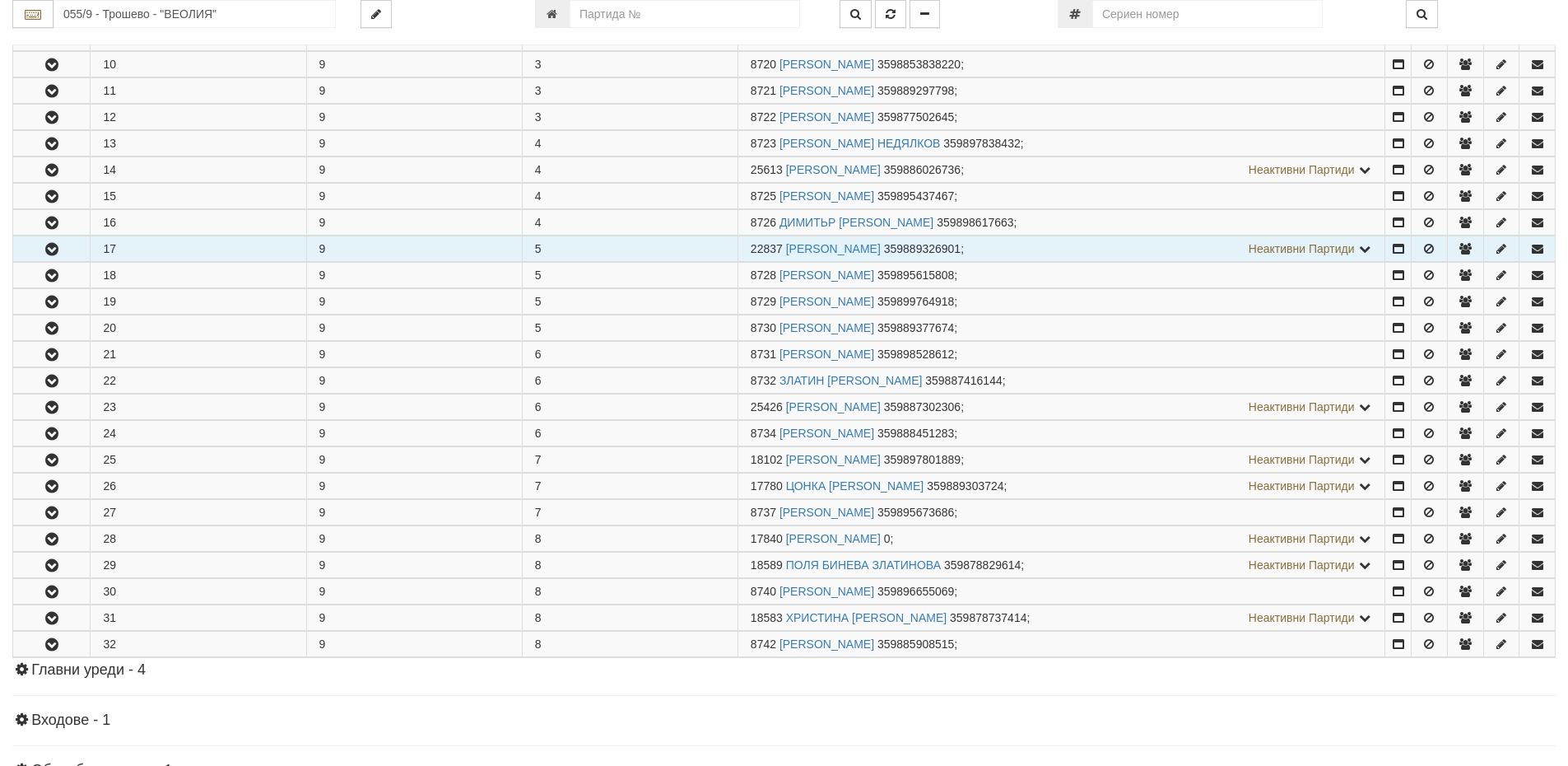
scroll to position [576, 0]
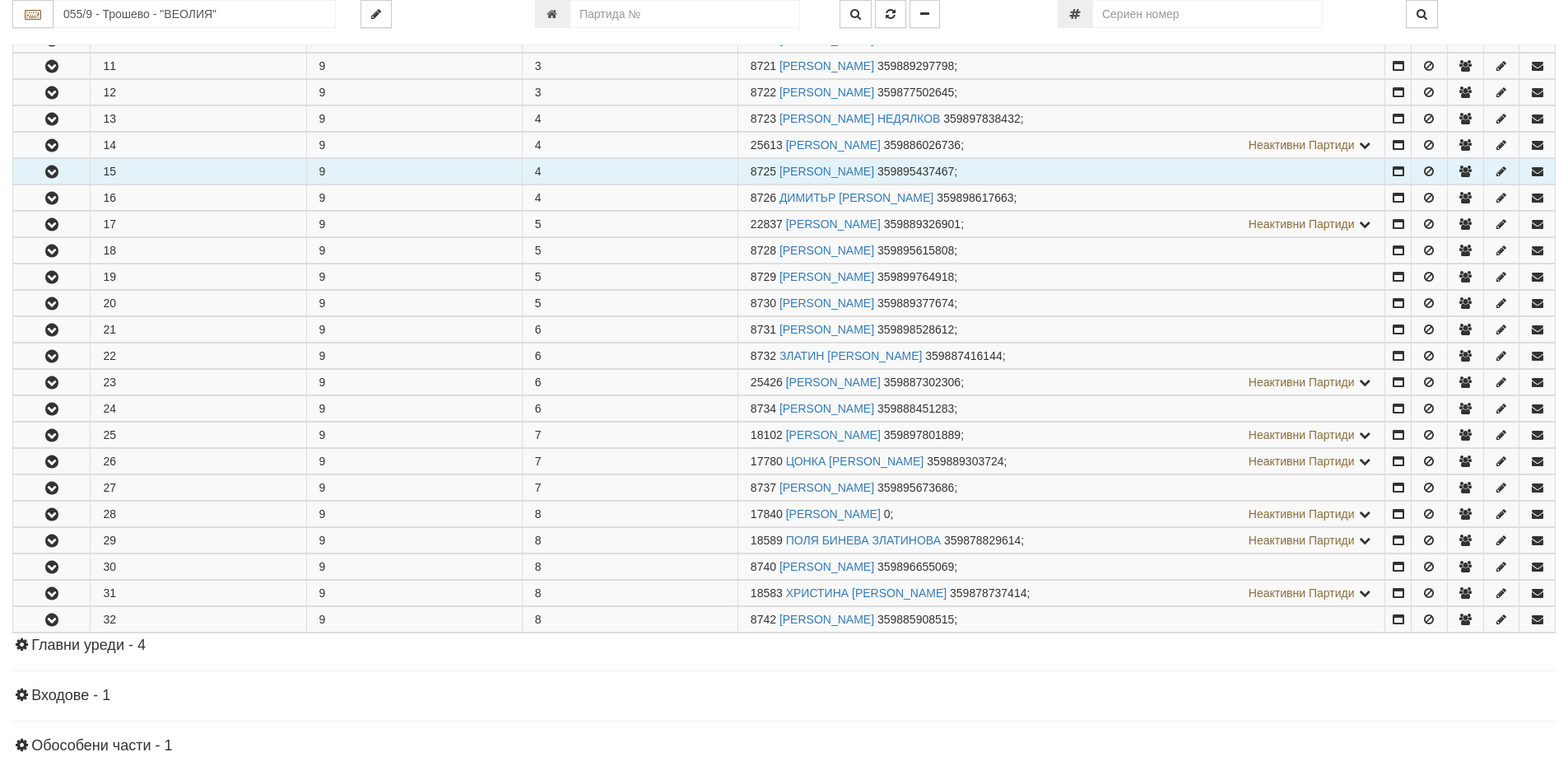
click at [70, 171] on button "button" at bounding box center [51, 171] width 76 height 24
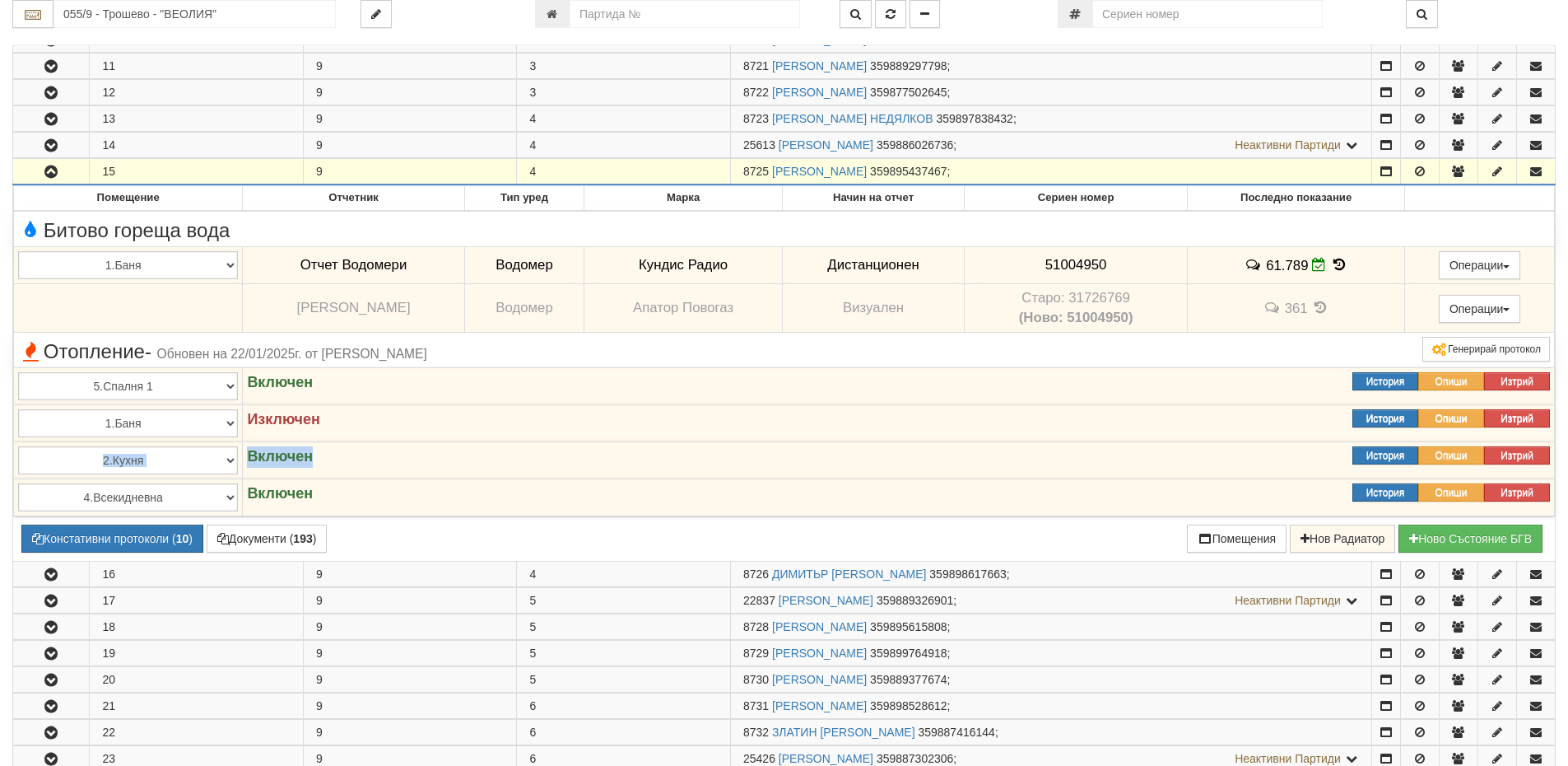
drag, startPoint x: 557, startPoint y: 470, endPoint x: 949, endPoint y: 9, distance: 605.1
click at [593, 436] on td "Изключен Изтрий Опиши История" at bounding box center [899, 423] width 1312 height 37
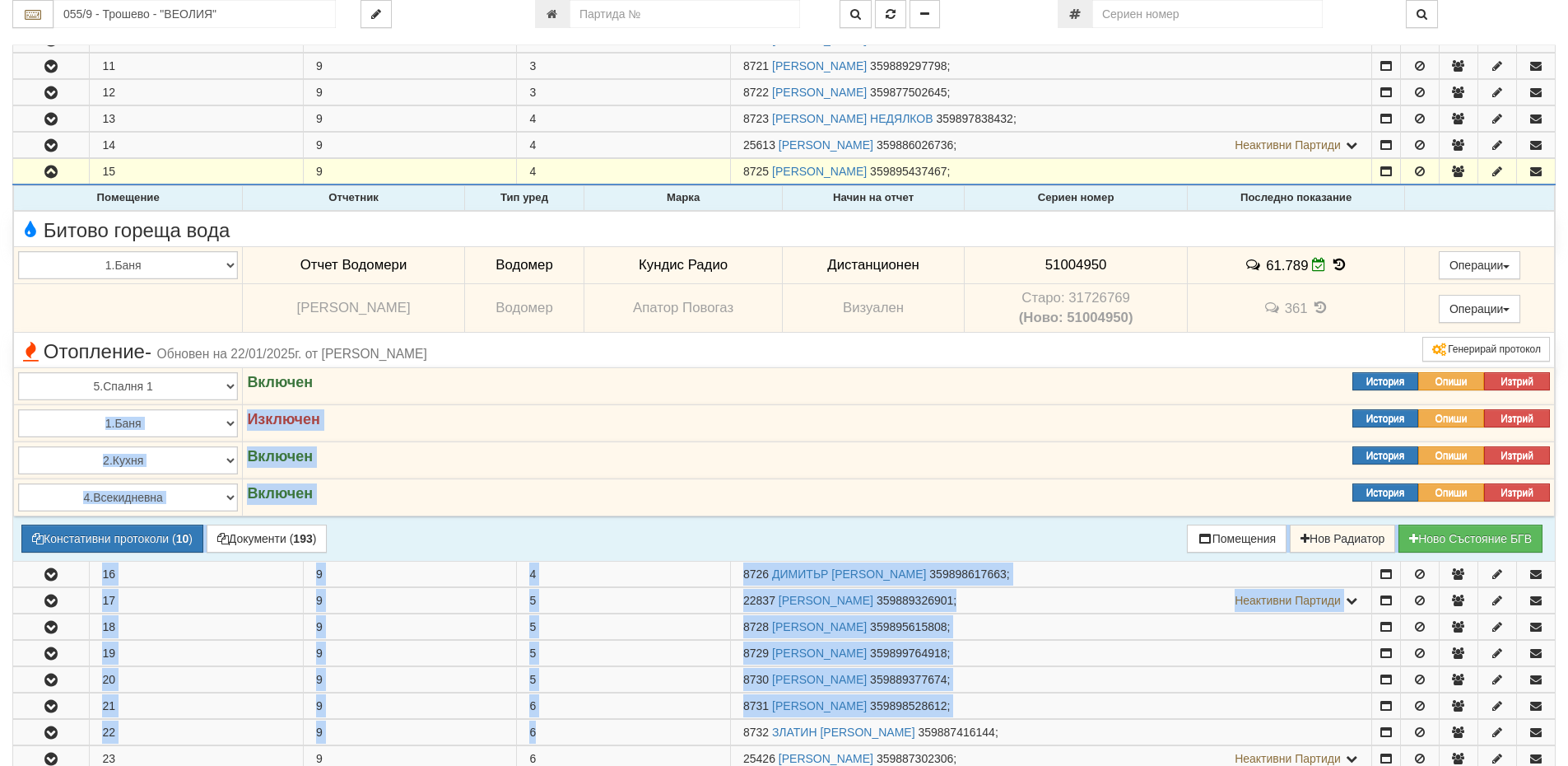
drag, startPoint x: 687, startPoint y: 662, endPoint x: 825, endPoint y: 319, distance: 369.7
click at [825, 319] on tbody "1 9 1 8711 НАДЯ ХРИСТОВА ДИМИТРОВА 359894897998 ; 1 1" at bounding box center [784, 399] width 1542 height 1219
click at [499, 358] on div "Отопление - Обновен на 22/01/2025г. от Стефка Колева" at bounding box center [524, 350] width 1038 height 25
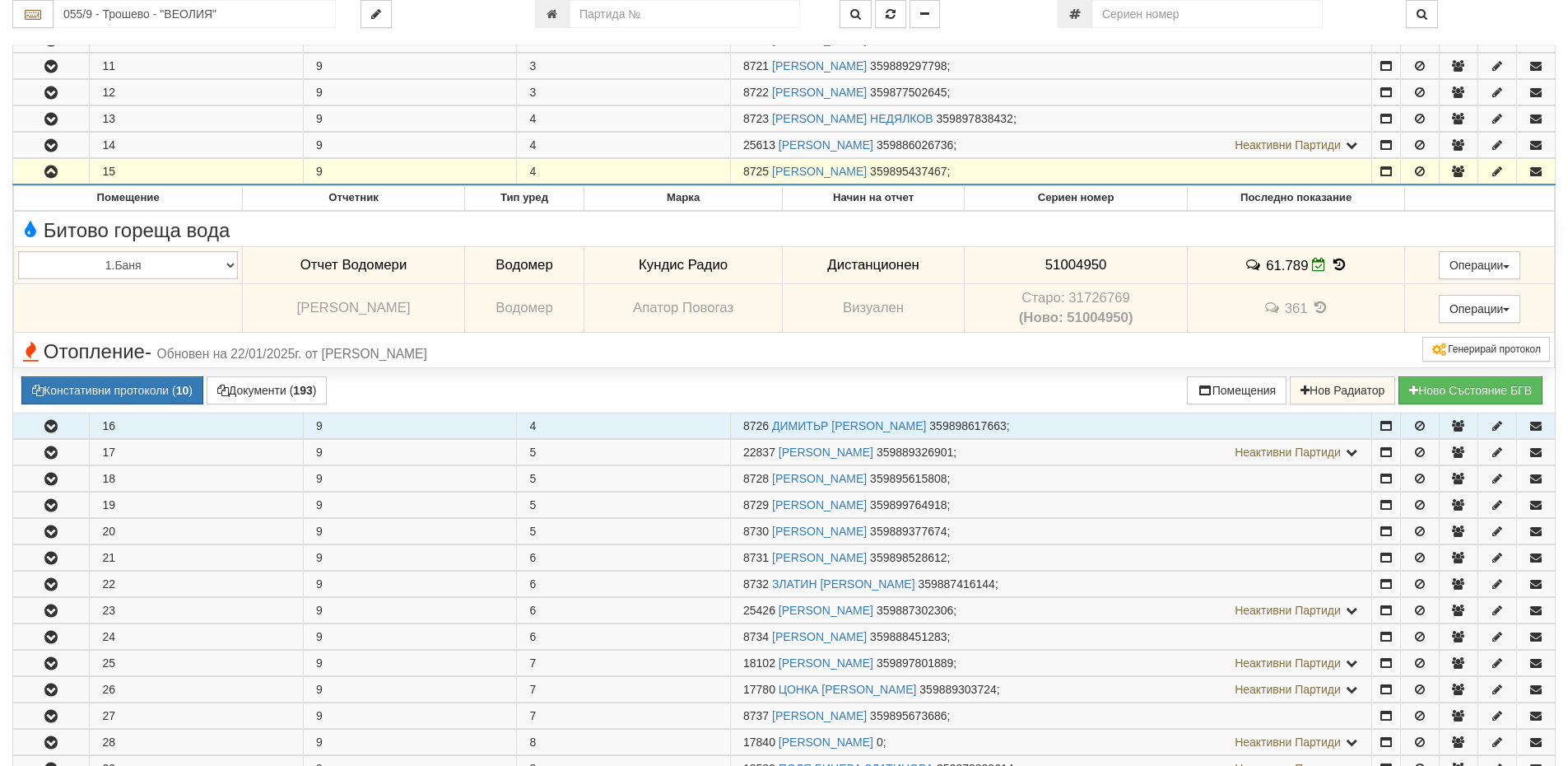
click at [128, 423] on td "16" at bounding box center [197, 425] width 214 height 25
drag, startPoint x: 769, startPoint y: 425, endPoint x: 744, endPoint y: 423, distance: 25.1
click at [731, 423] on td "8726 ДИМИТЬР ИЛИЕВ МАРКОВ 359898617663 ;" at bounding box center [1050, 425] width 641 height 25
copy span "8726"
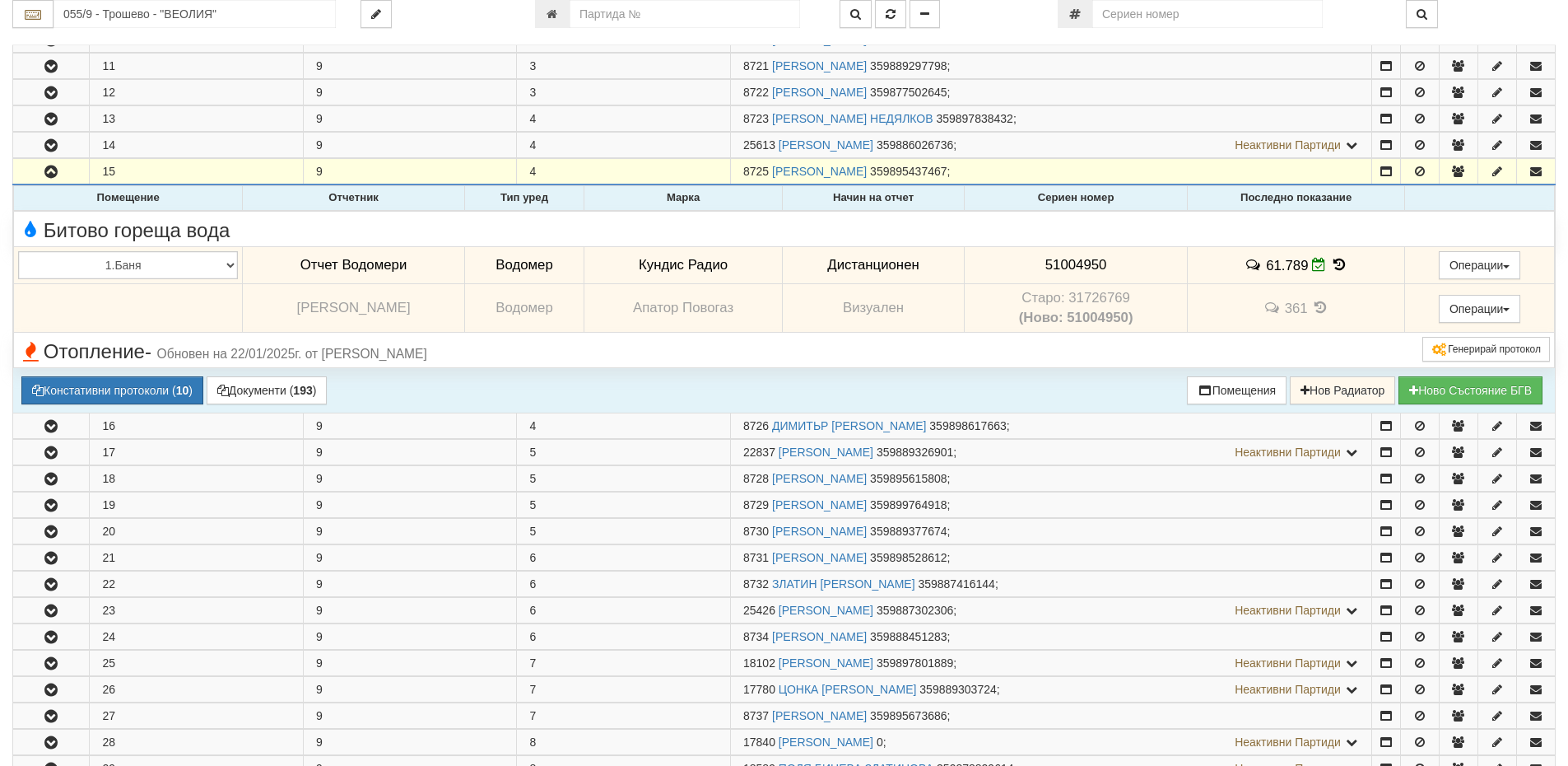
scroll to position [494, 0]
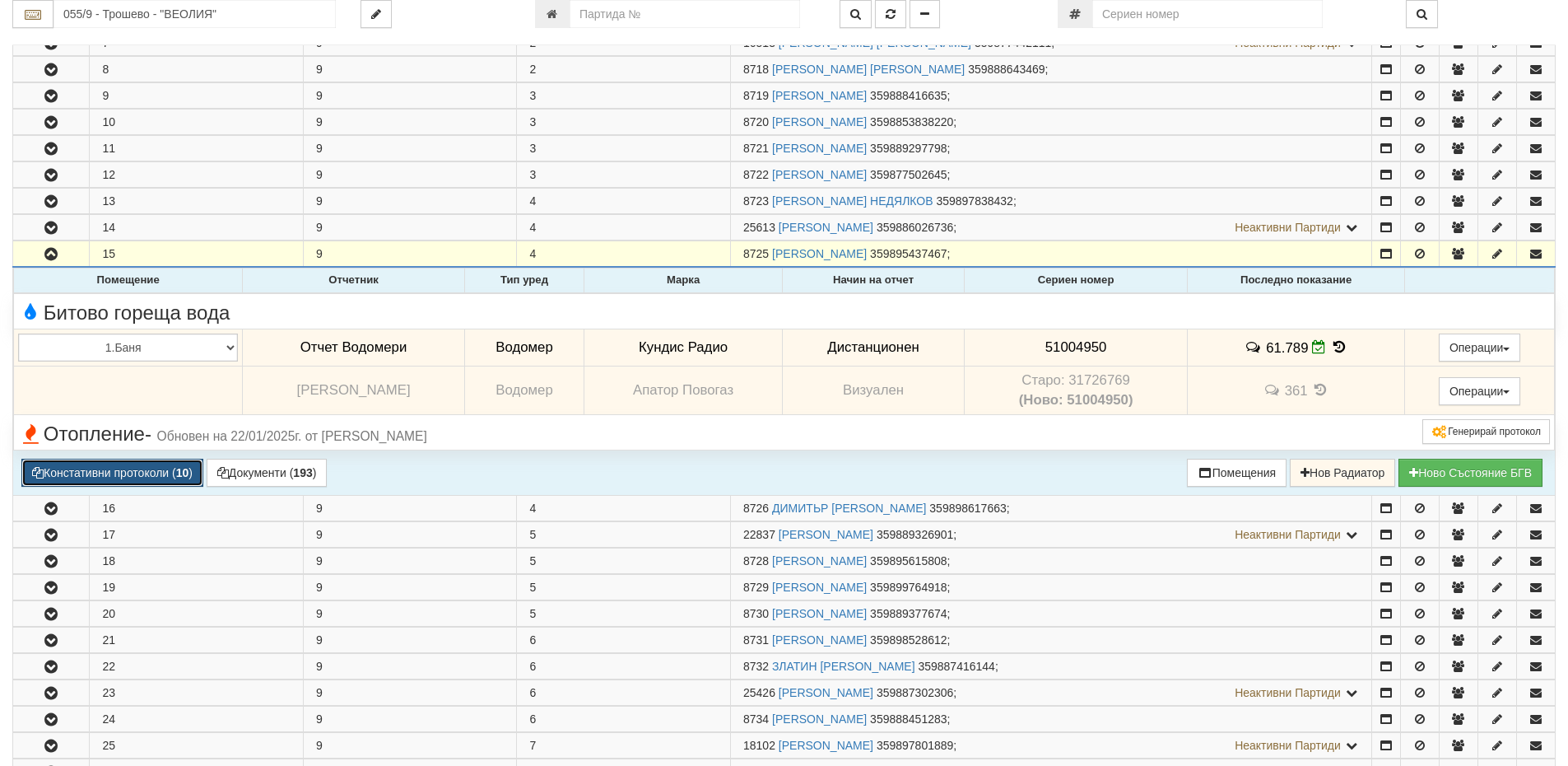
click at [141, 474] on button "Констативни протоколи ( 10 )" at bounding box center [112, 472] width 182 height 28
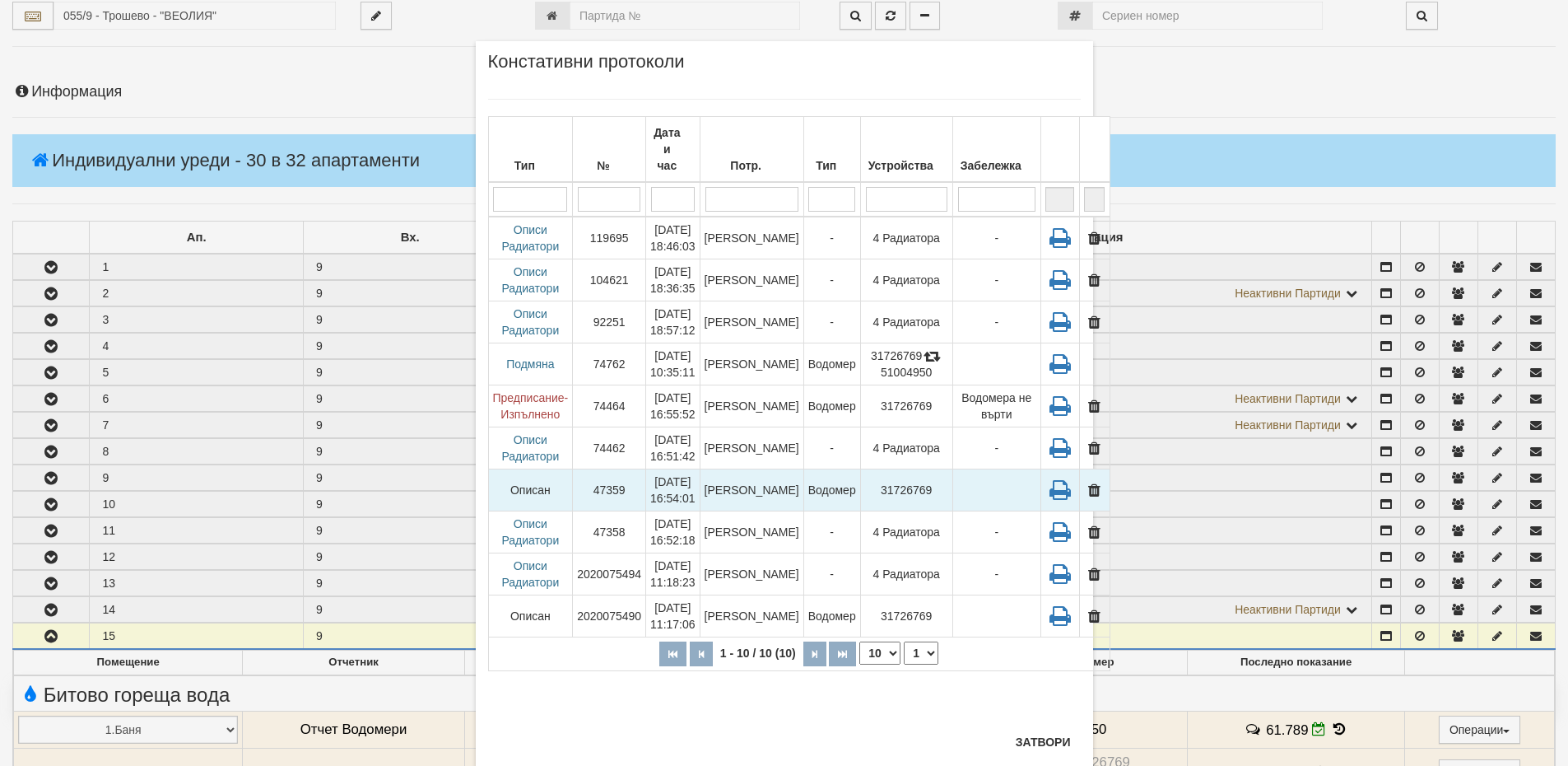
scroll to position [83, 0]
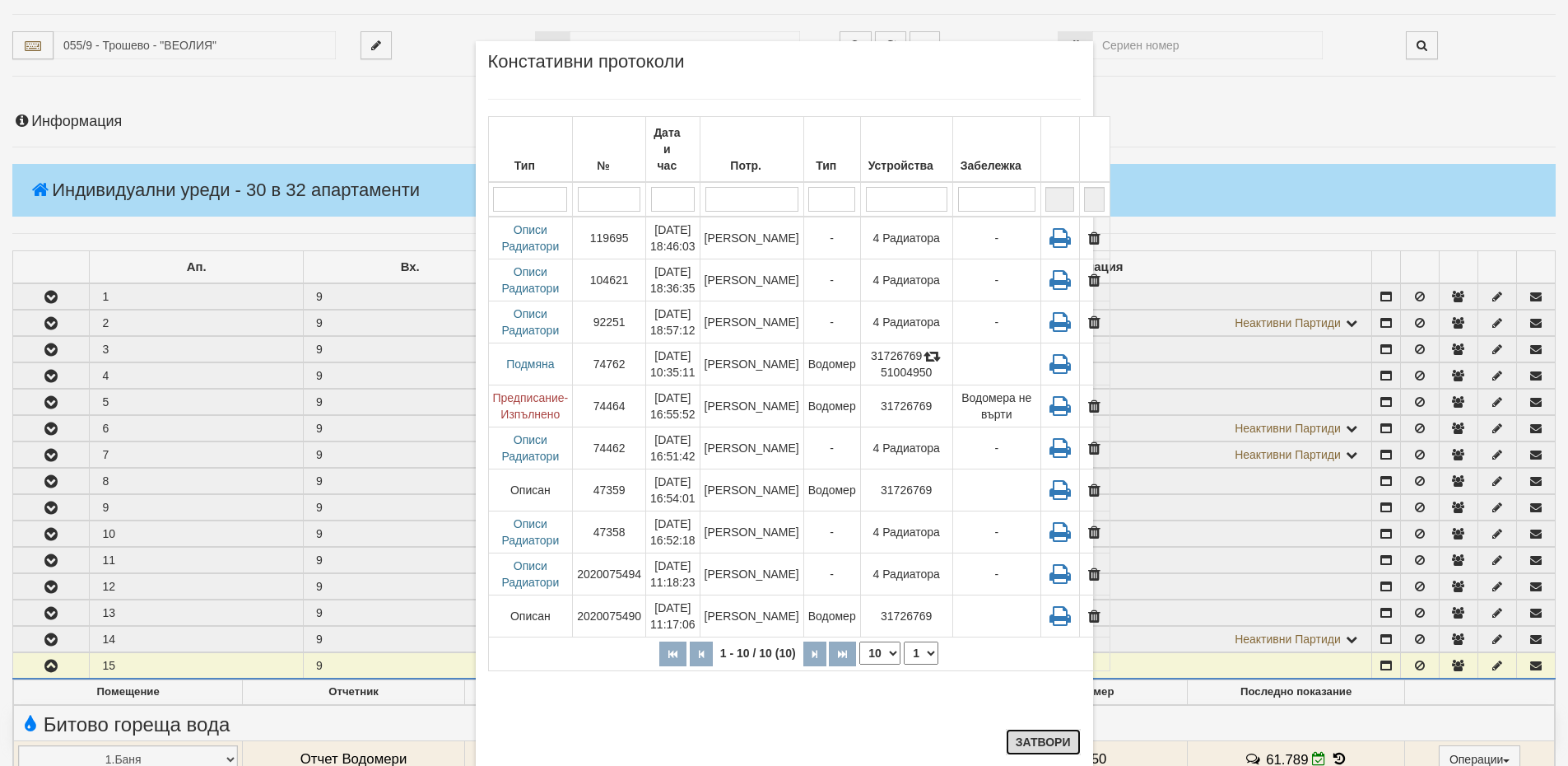
click at [1025, 739] on button "Затвори" at bounding box center [1042, 742] width 75 height 26
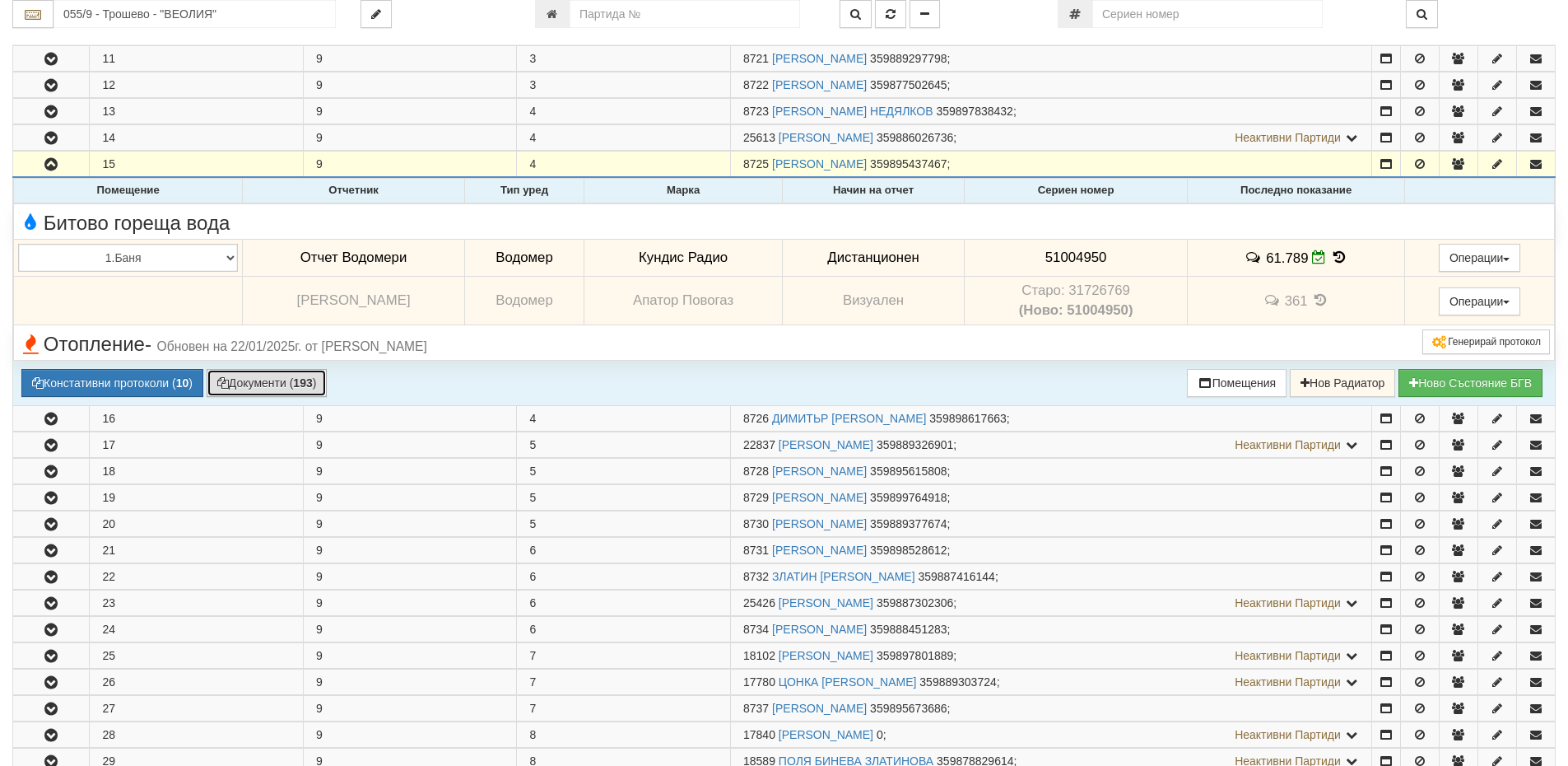
click at [269, 386] on button "Документи ( 193 )" at bounding box center [267, 382] width 121 height 28
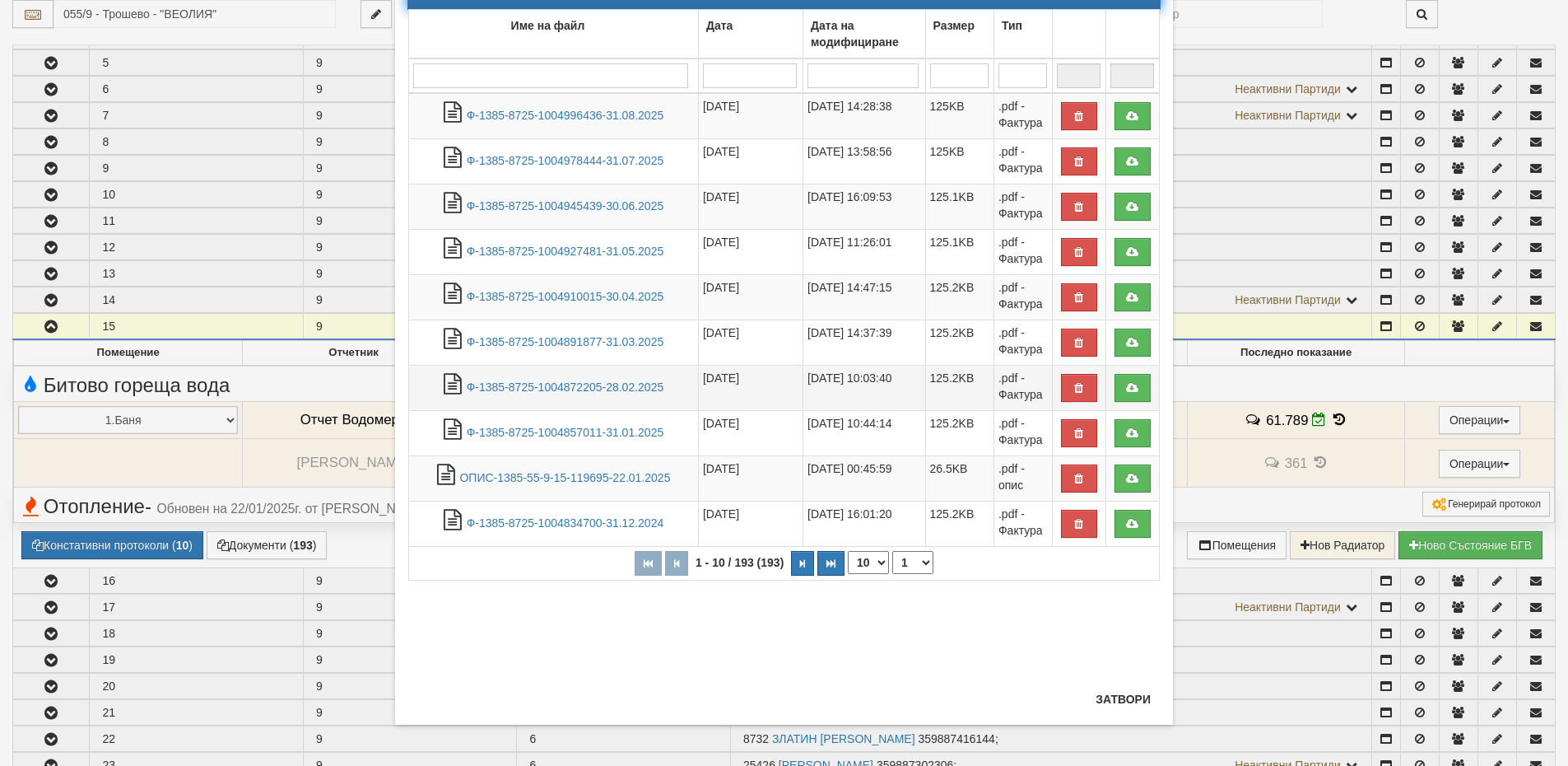
scroll to position [502, 0]
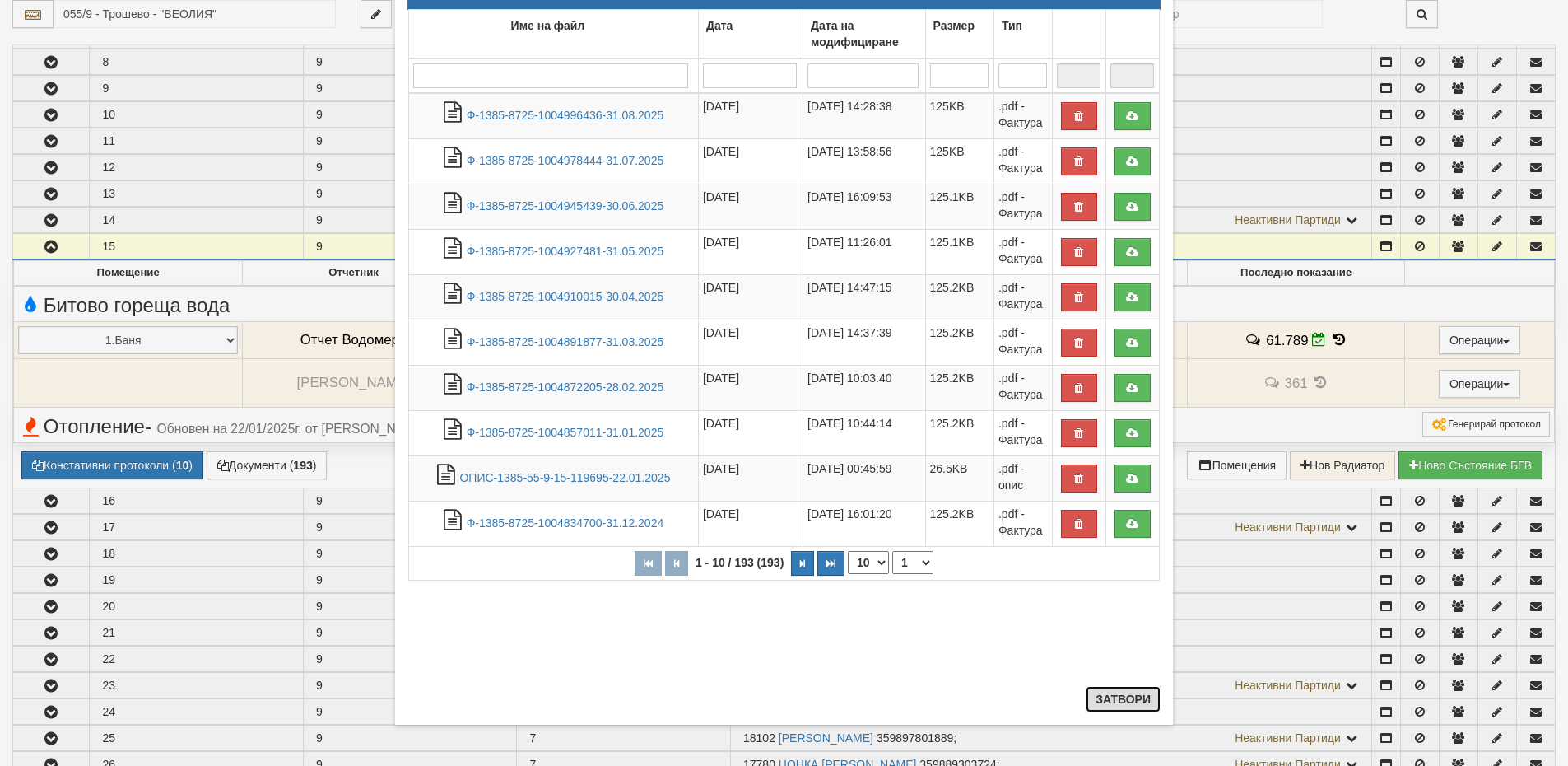
click at [1106, 700] on button "Затвори" at bounding box center [1122, 699] width 75 height 26
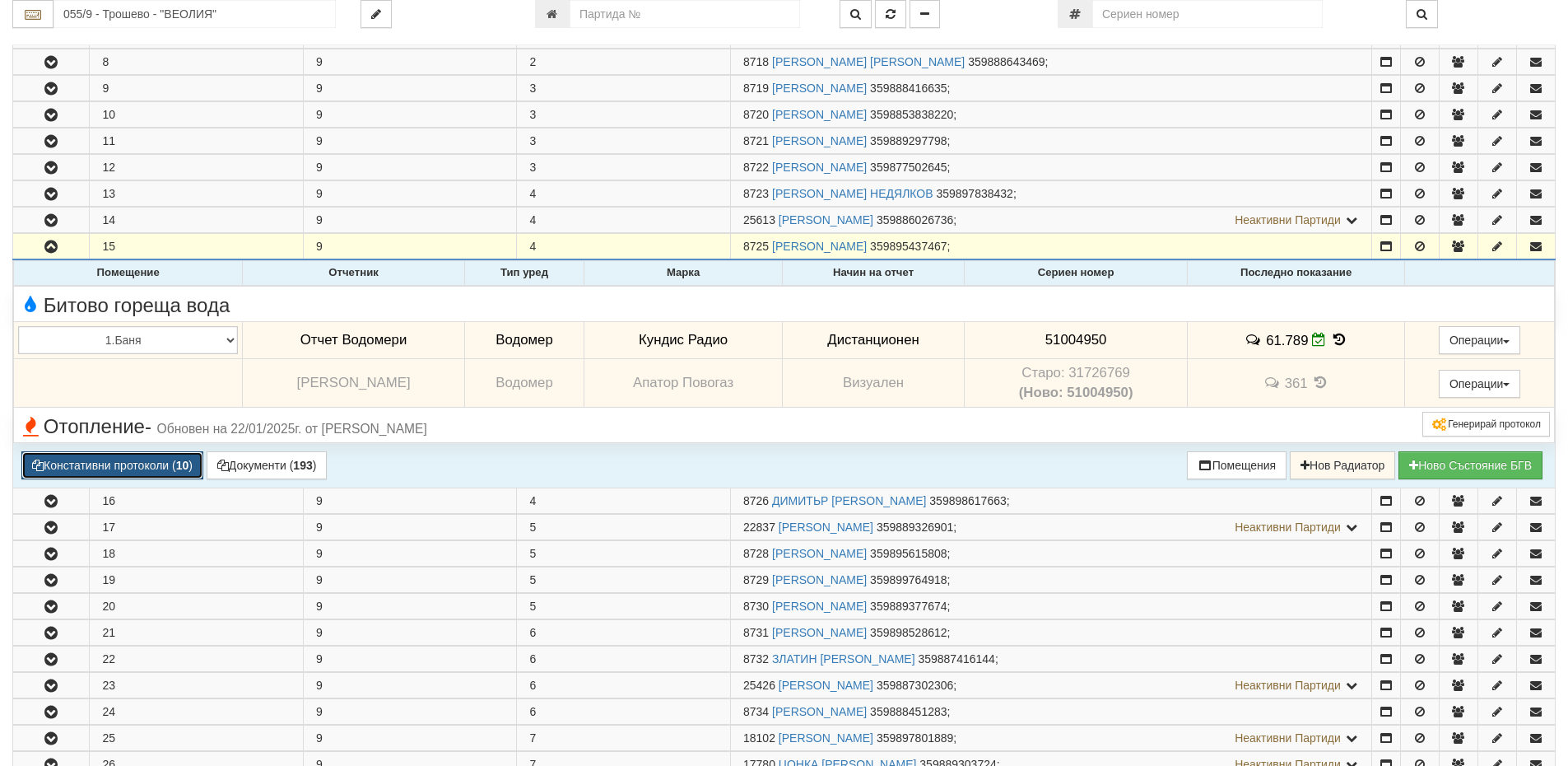
click at [145, 458] on button "Констативни протоколи ( 10 )" at bounding box center [112, 465] width 182 height 28
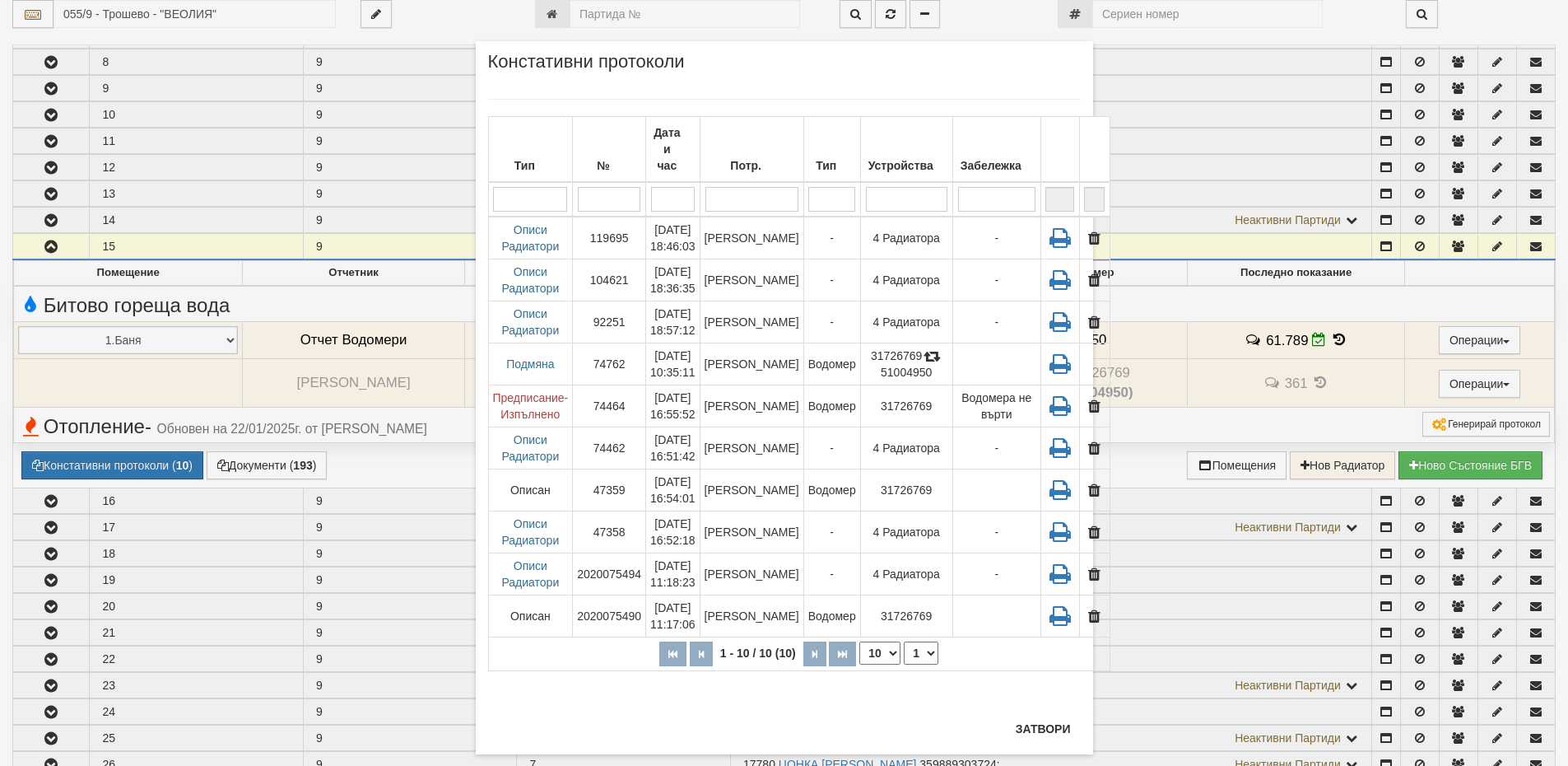
click at [111, 471] on div "× Констативни протоколи Тип № Дата и час Потр. Тип Устройства Забележка 1 - 10 …" at bounding box center [784, 383] width 1568 height 766
click at [1045, 726] on button "Затвори" at bounding box center [1042, 728] width 75 height 26
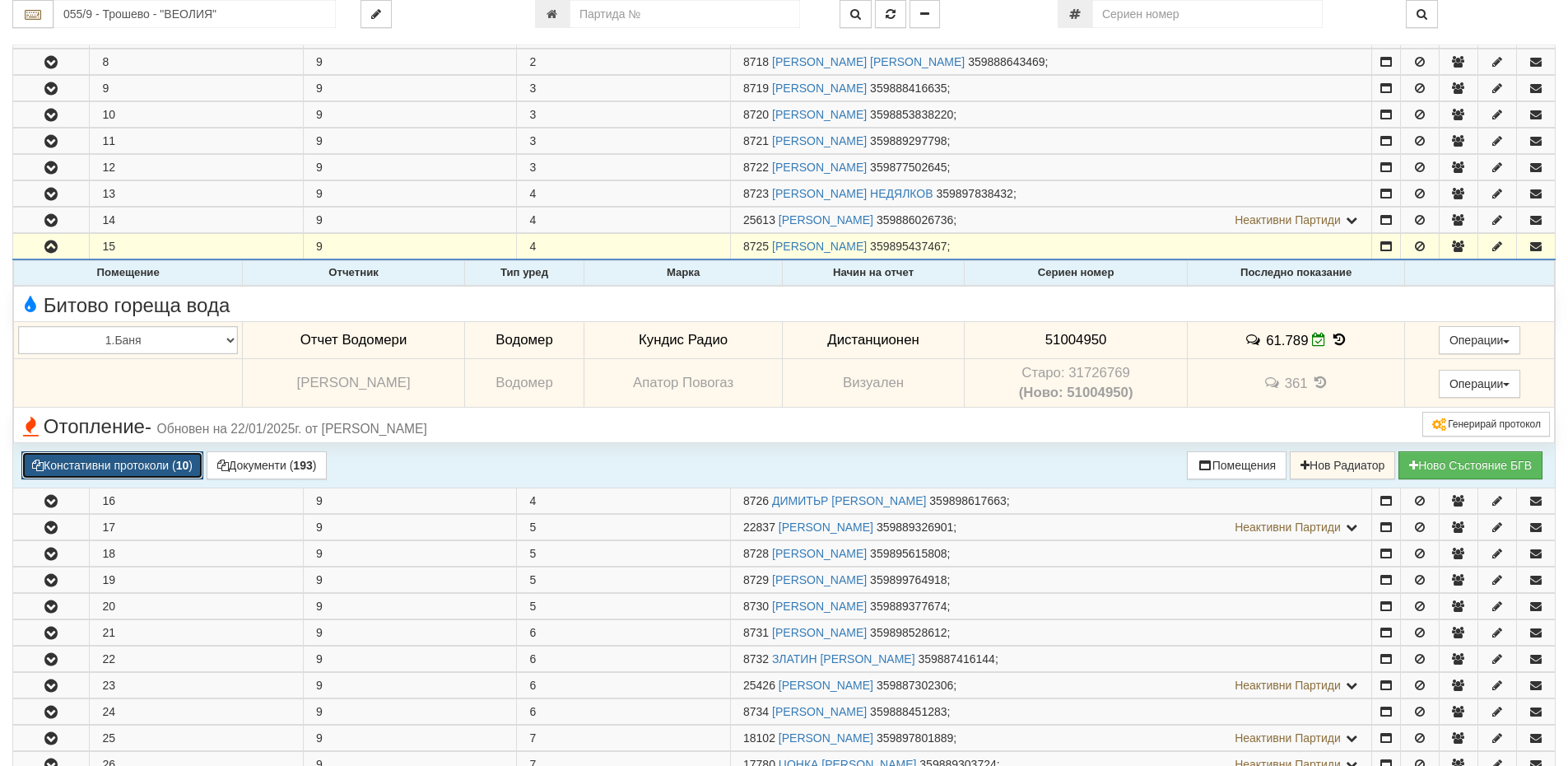
click at [174, 463] on button "Констативни протоколи ( 10 )" at bounding box center [112, 465] width 182 height 28
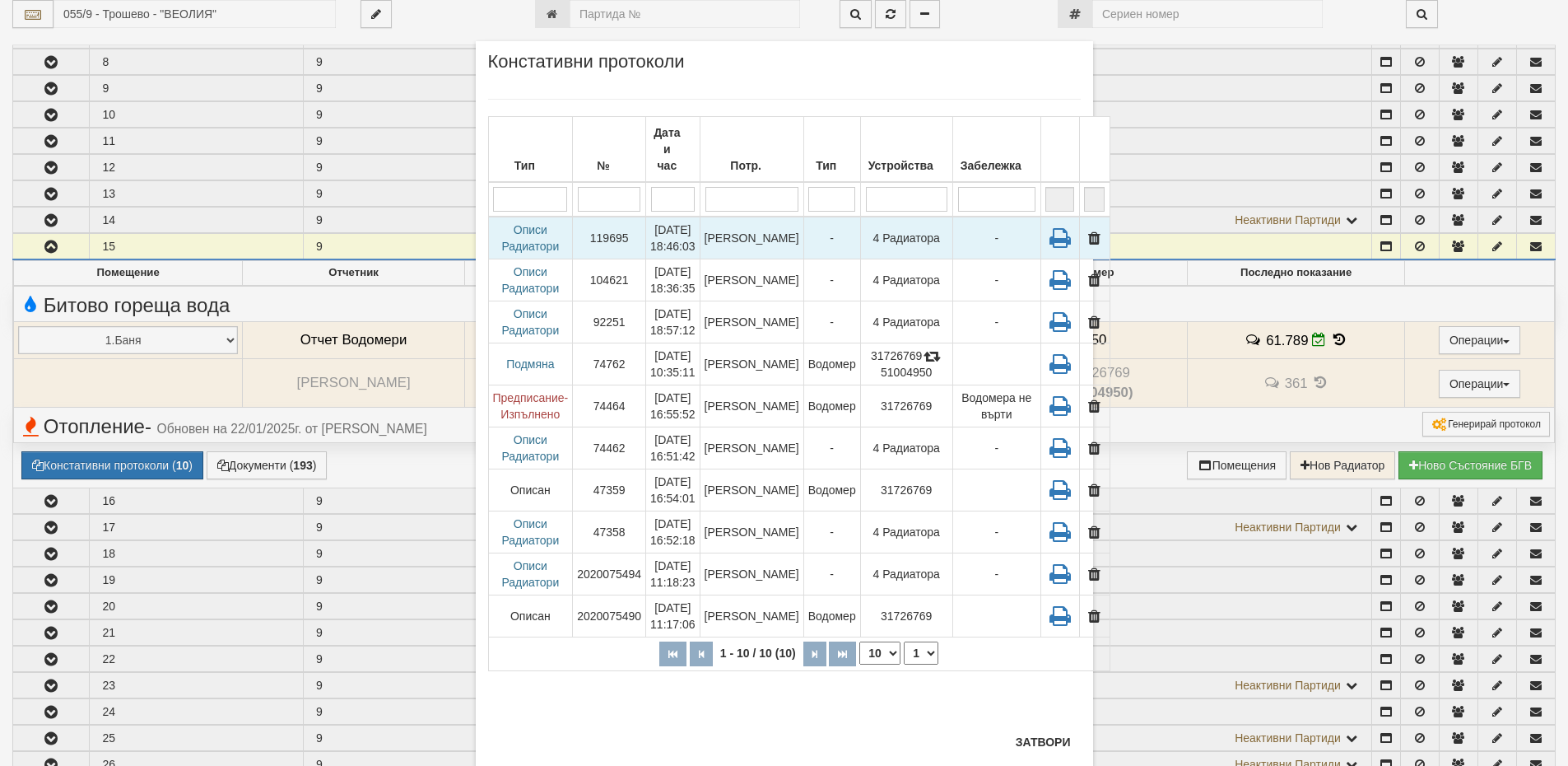
click at [503, 217] on td "Описи Радиатори" at bounding box center [530, 238] width 84 height 43
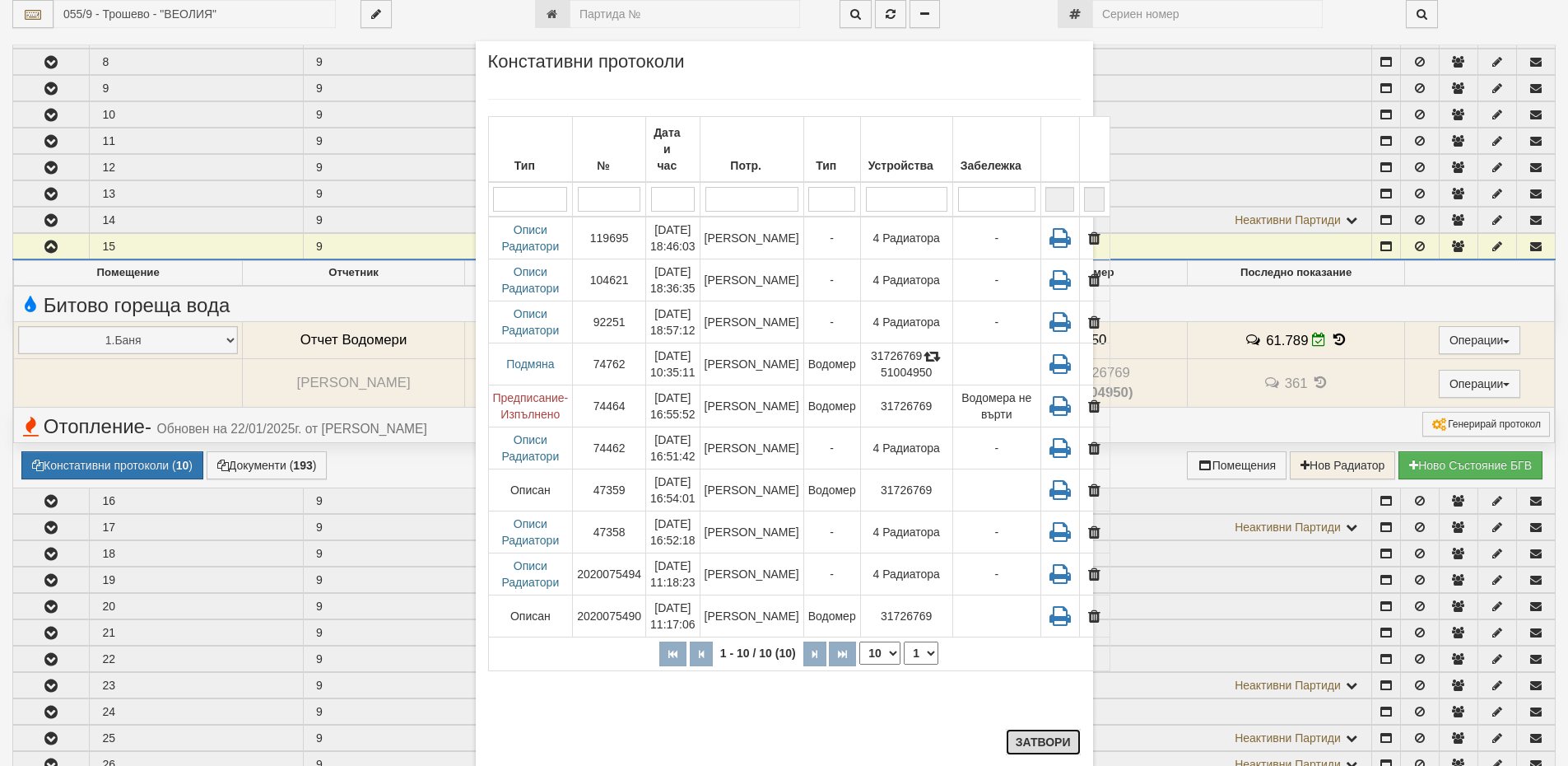
click at [1055, 743] on button "Затвори" at bounding box center [1042, 742] width 75 height 26
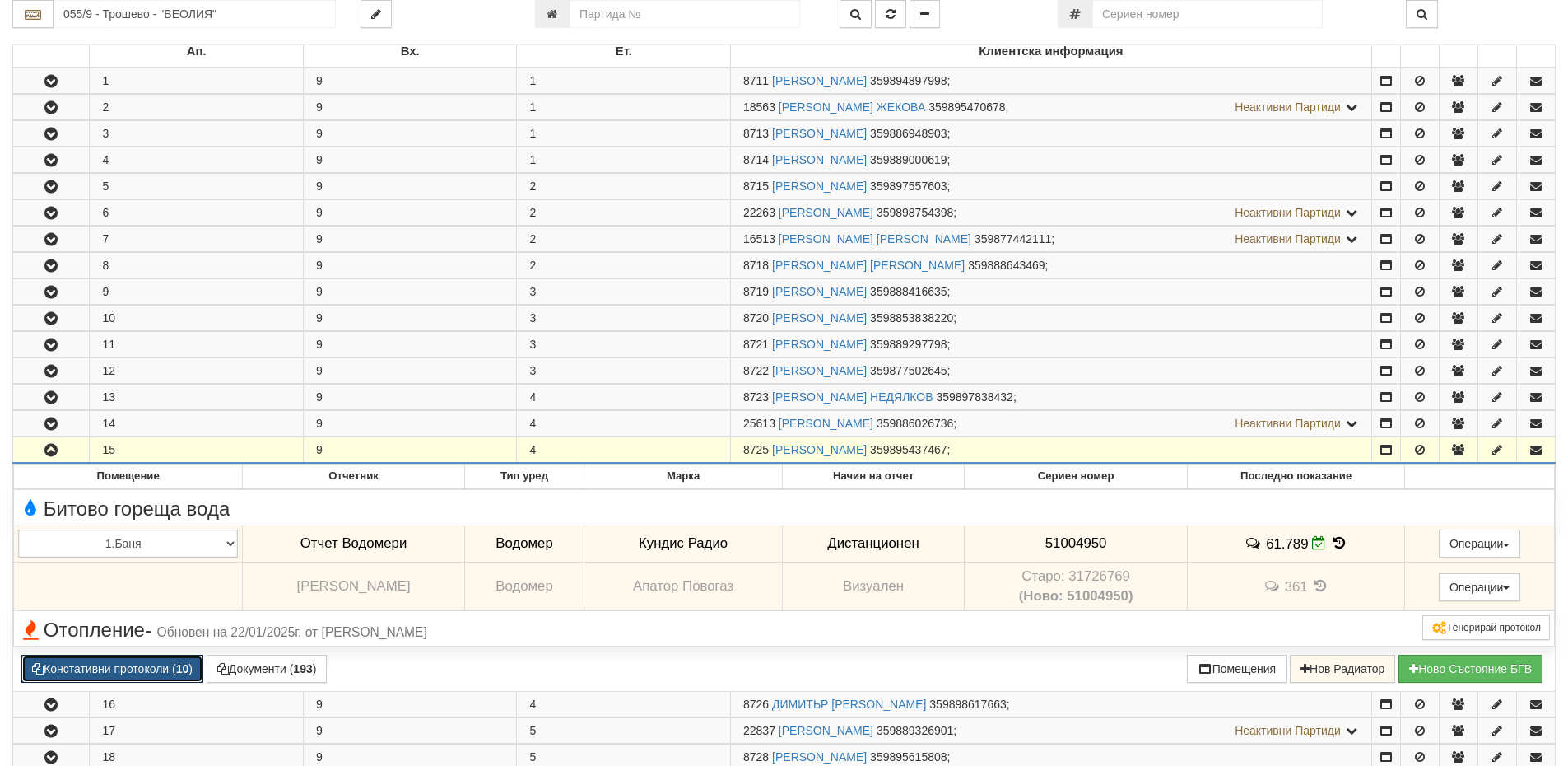
scroll to position [337, 0]
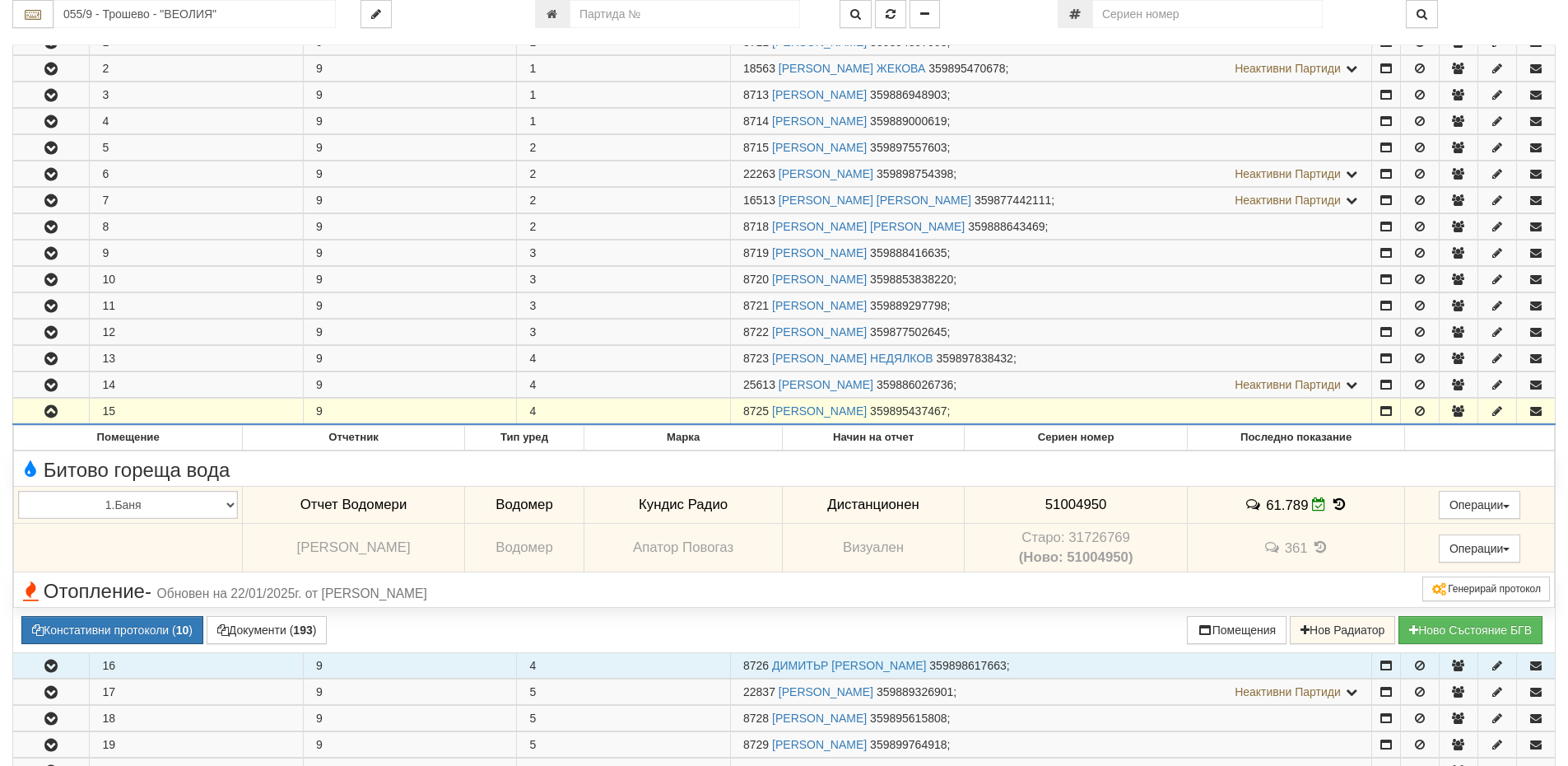
click at [51, 668] on icon "button" at bounding box center [51, 666] width 20 height 12
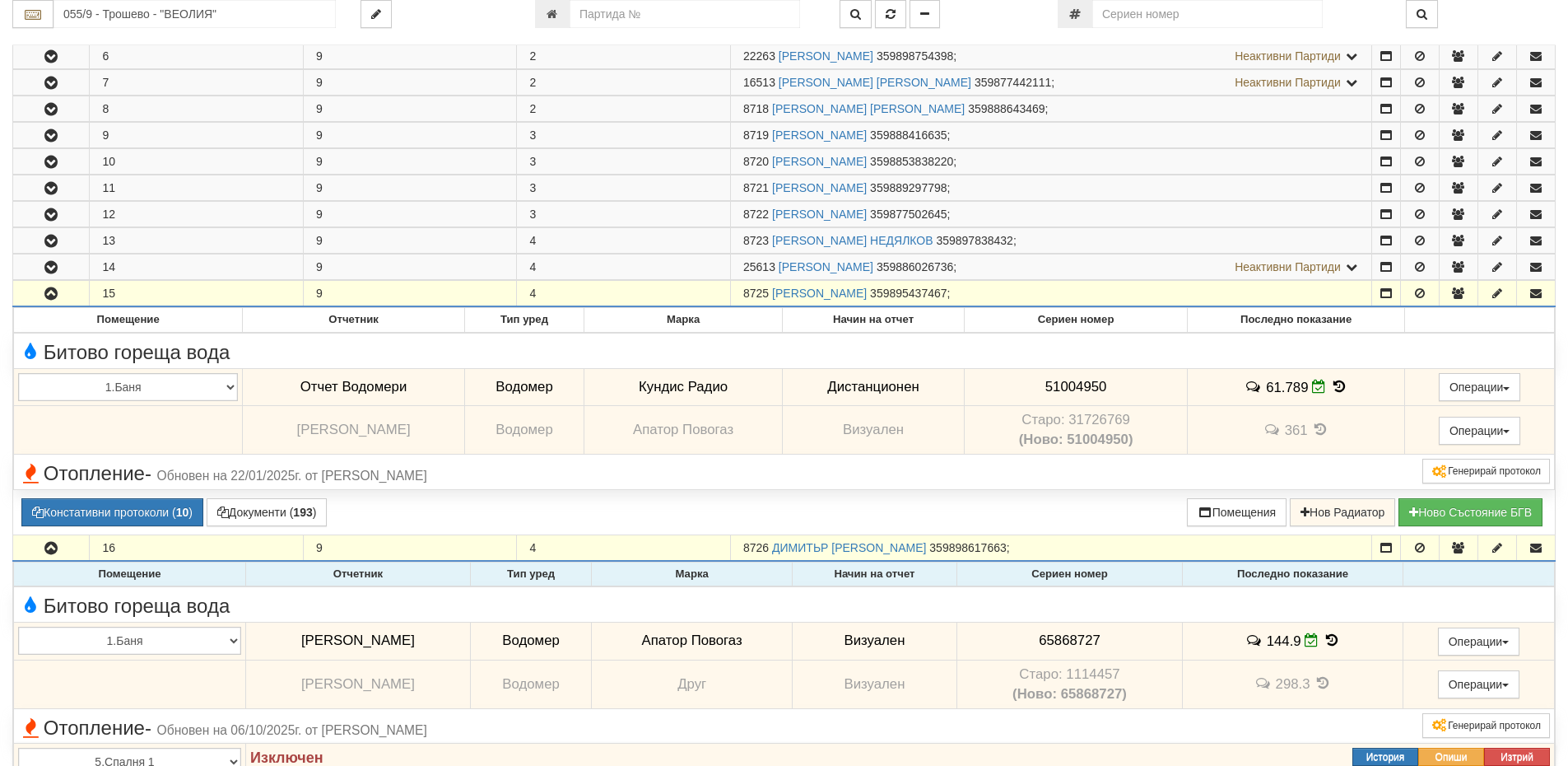
scroll to position [666, 0]
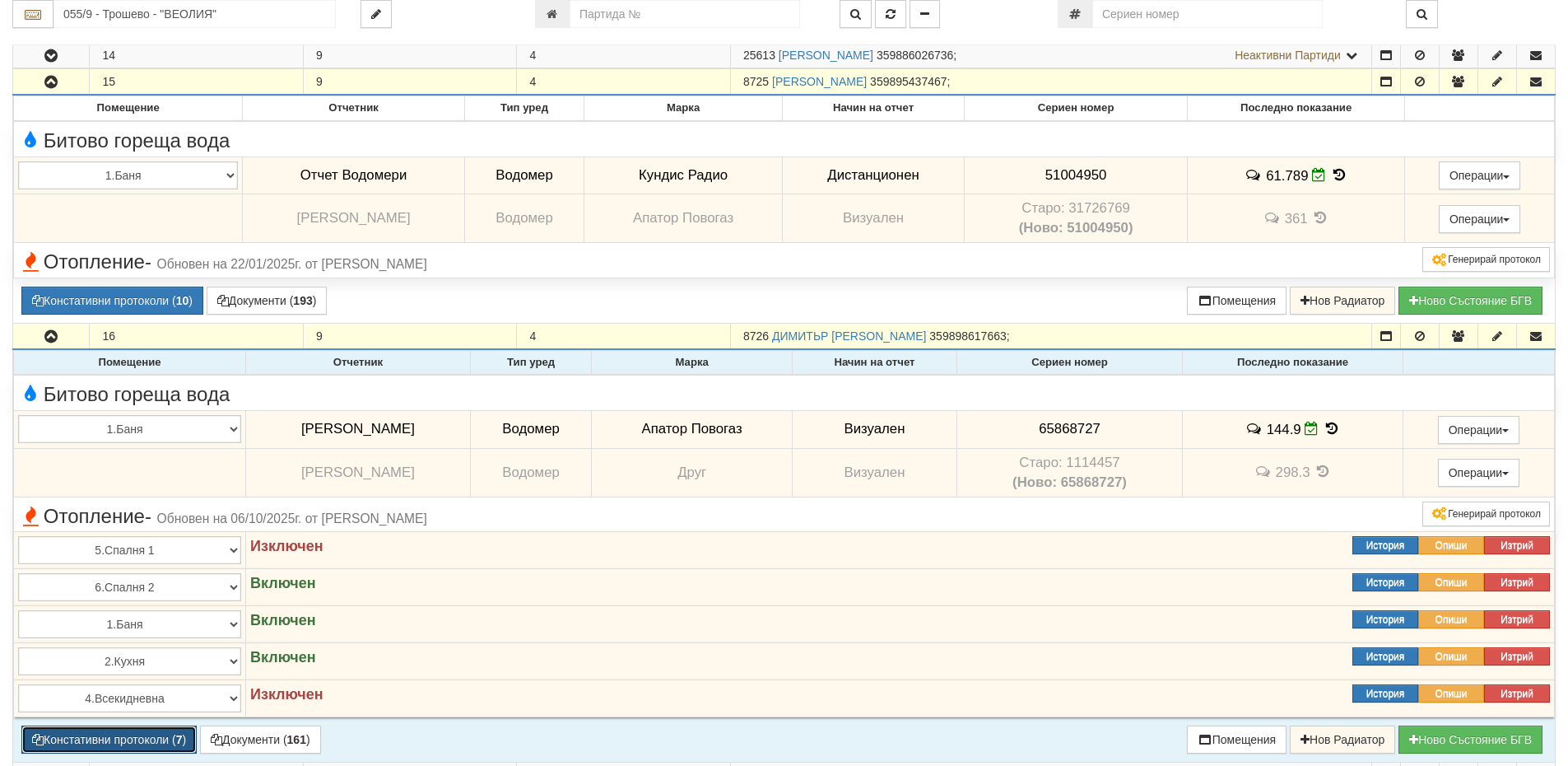
click at [172, 739] on button "Констативни протоколи ( 7 )" at bounding box center [109, 739] width 175 height 28
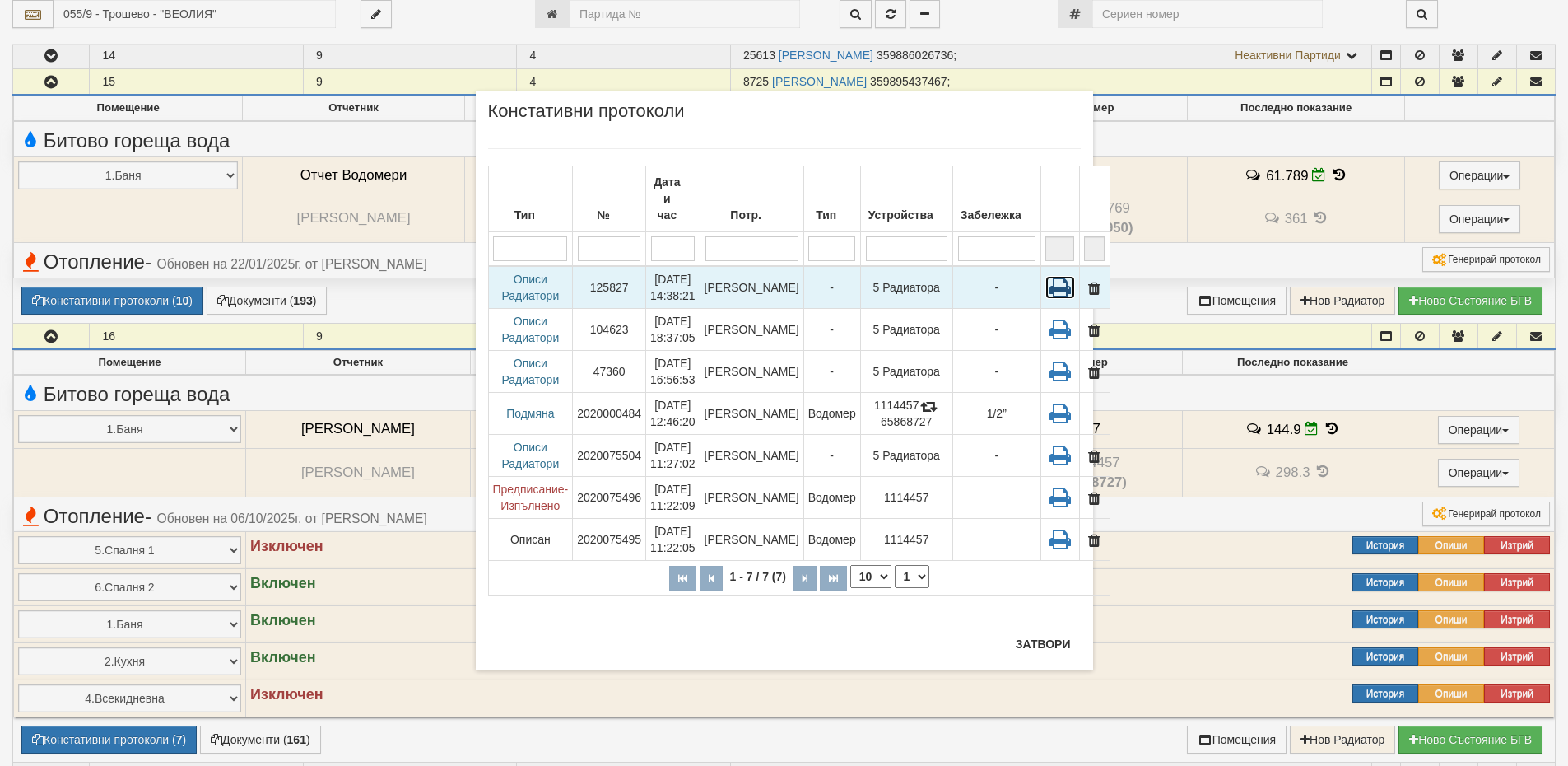
click at [1045, 276] on icon at bounding box center [1059, 288] width 30 height 23
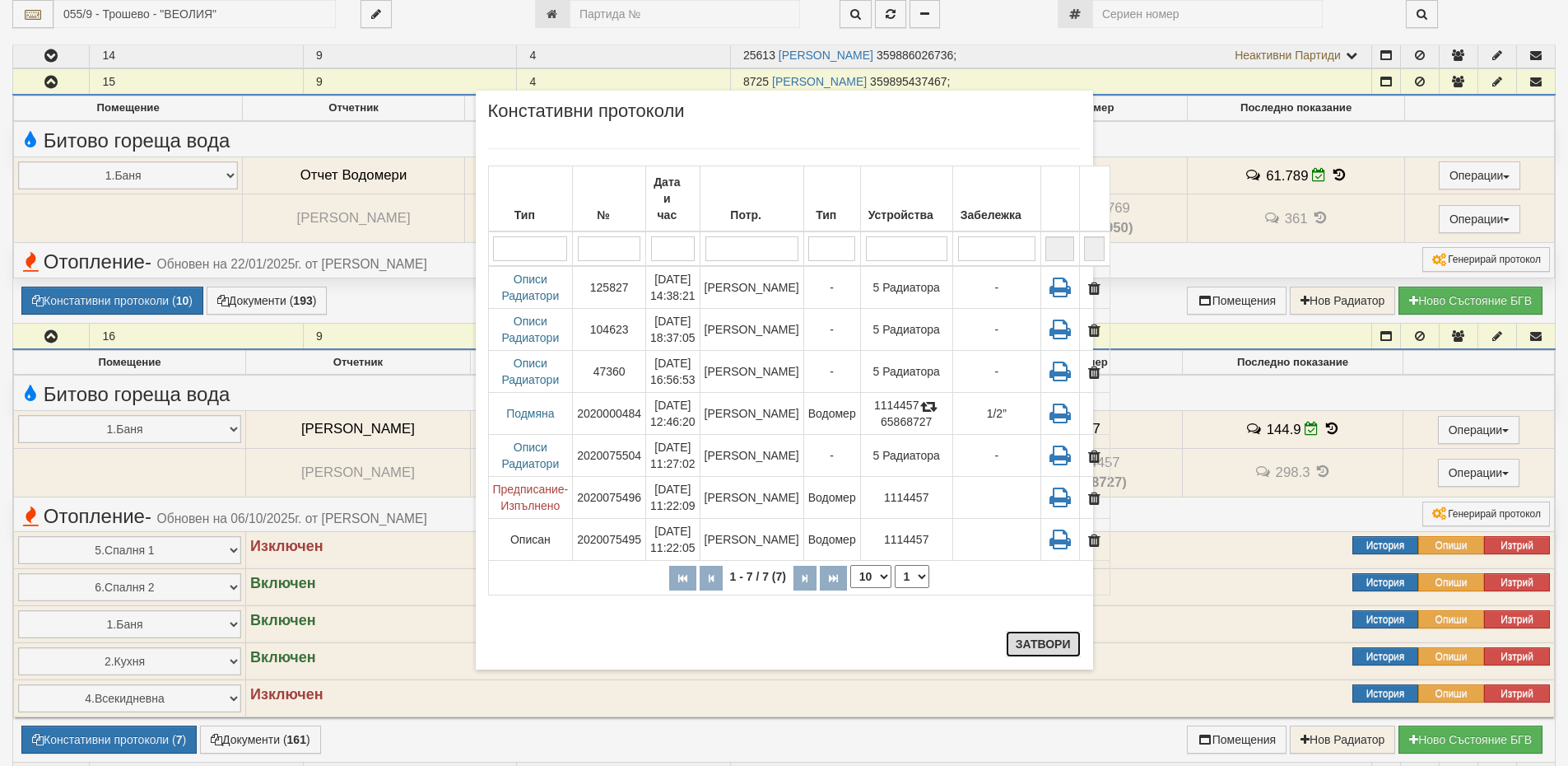
click at [1044, 641] on button "Затвори" at bounding box center [1042, 644] width 75 height 26
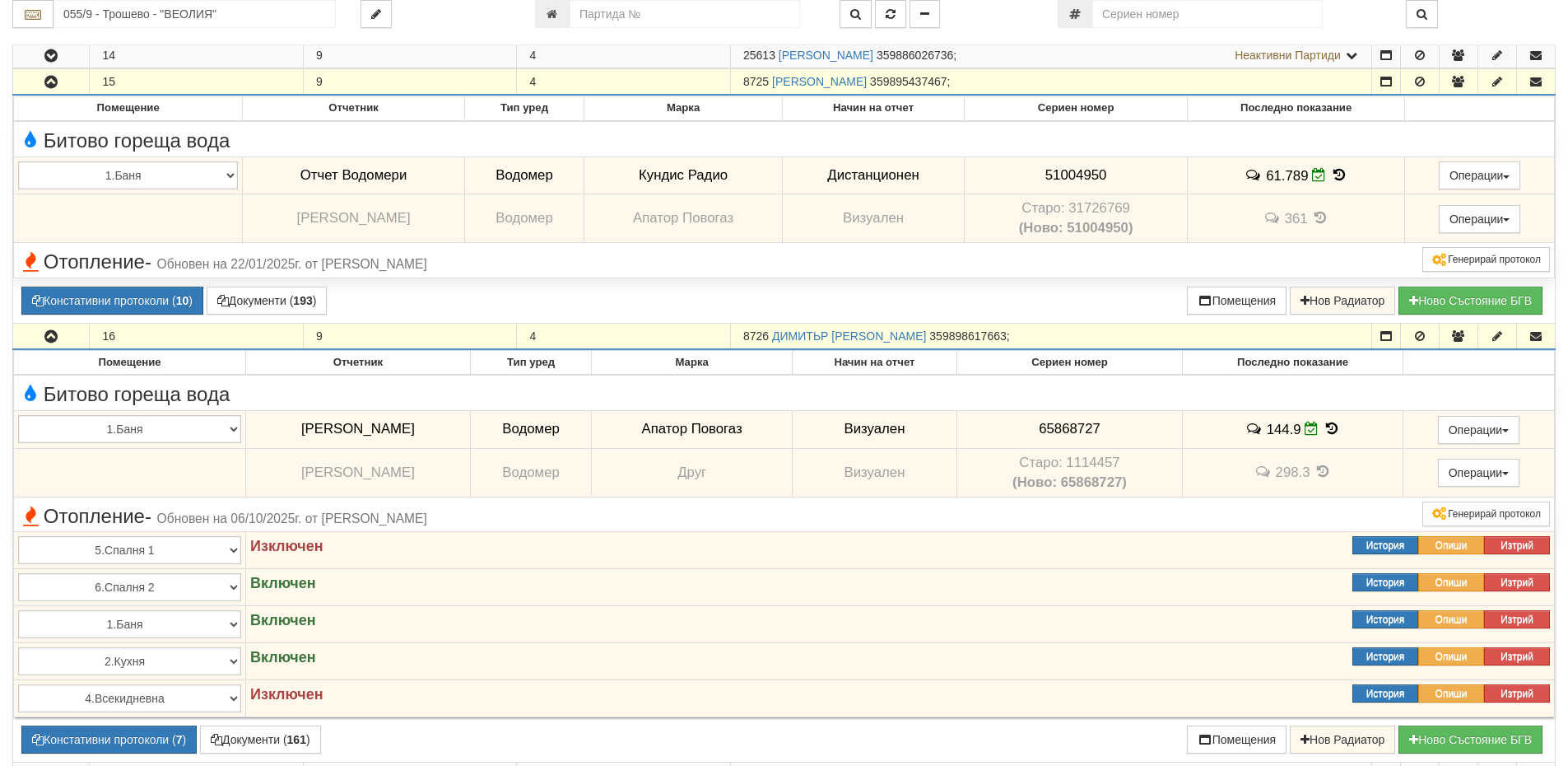
drag, startPoint x: 770, startPoint y: 334, endPoint x: 734, endPoint y: 334, distance: 36.0
click at [734, 334] on td "8726 ДИМИТЬР ИЛИЕВ МАРКОВ 359898617663 ;" at bounding box center [1050, 335] width 641 height 26
copy span "8726"
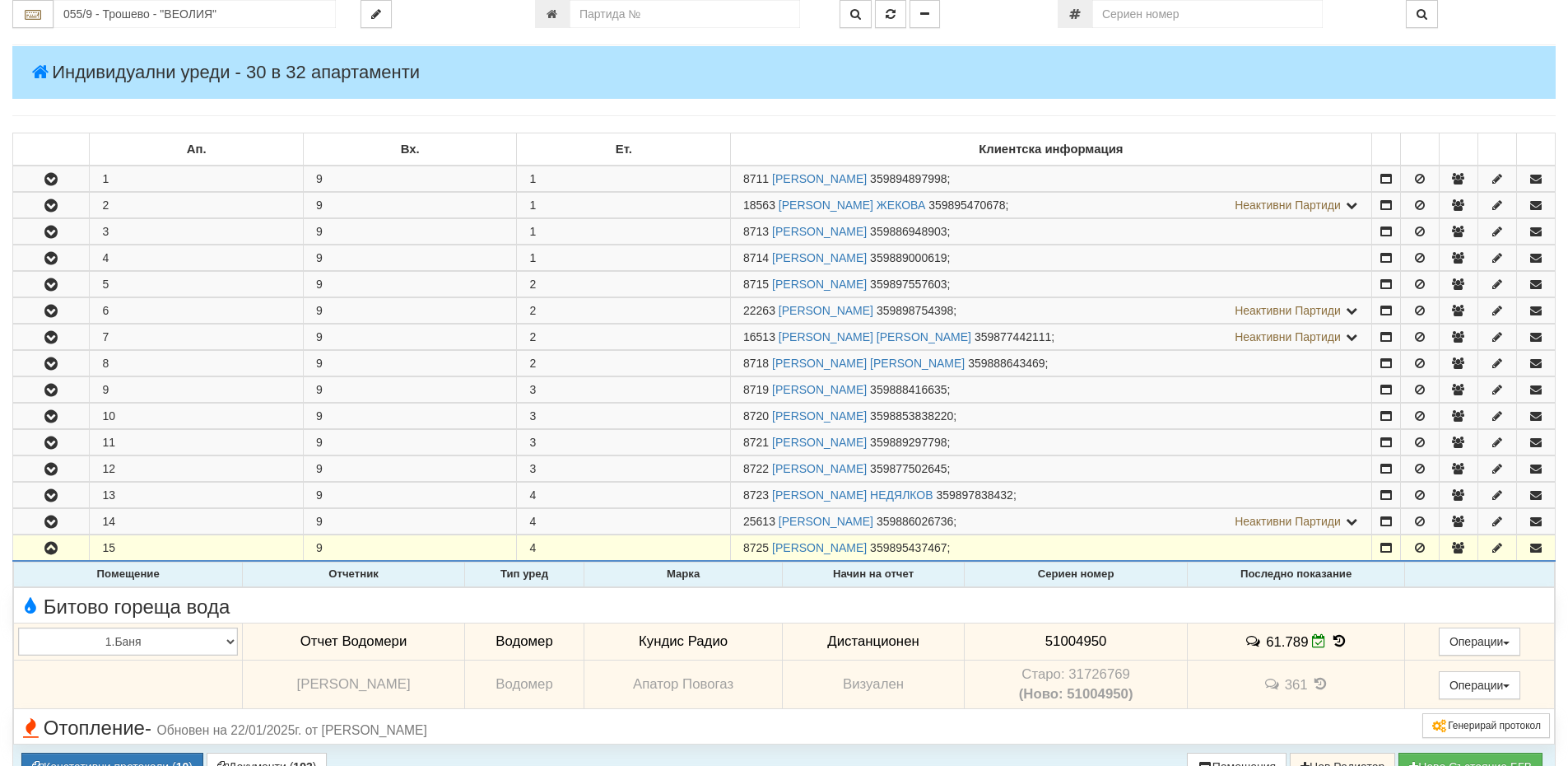
scroll to position [0, 0]
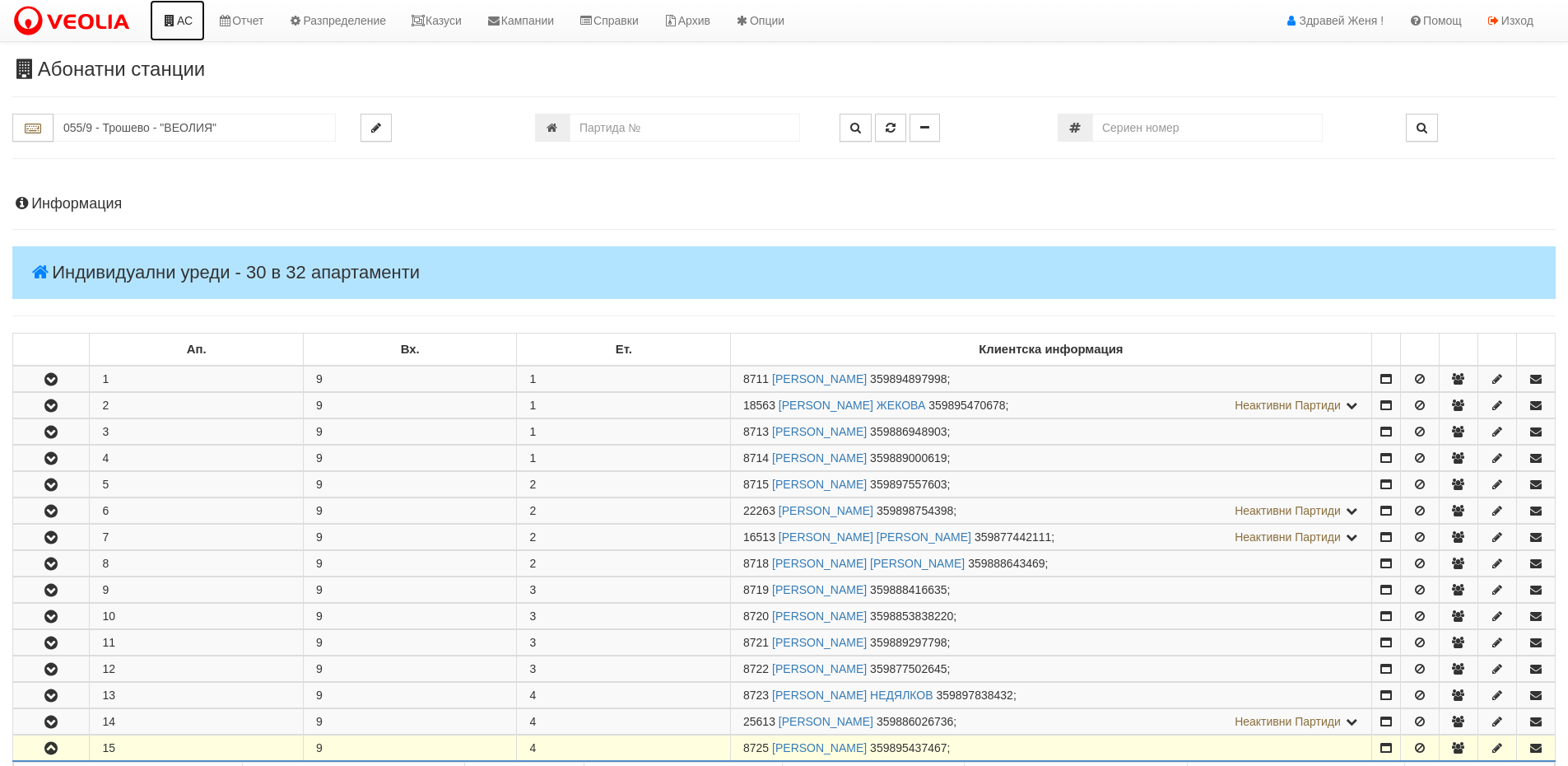
click at [173, 20] on icon at bounding box center [169, 20] width 14 height 12
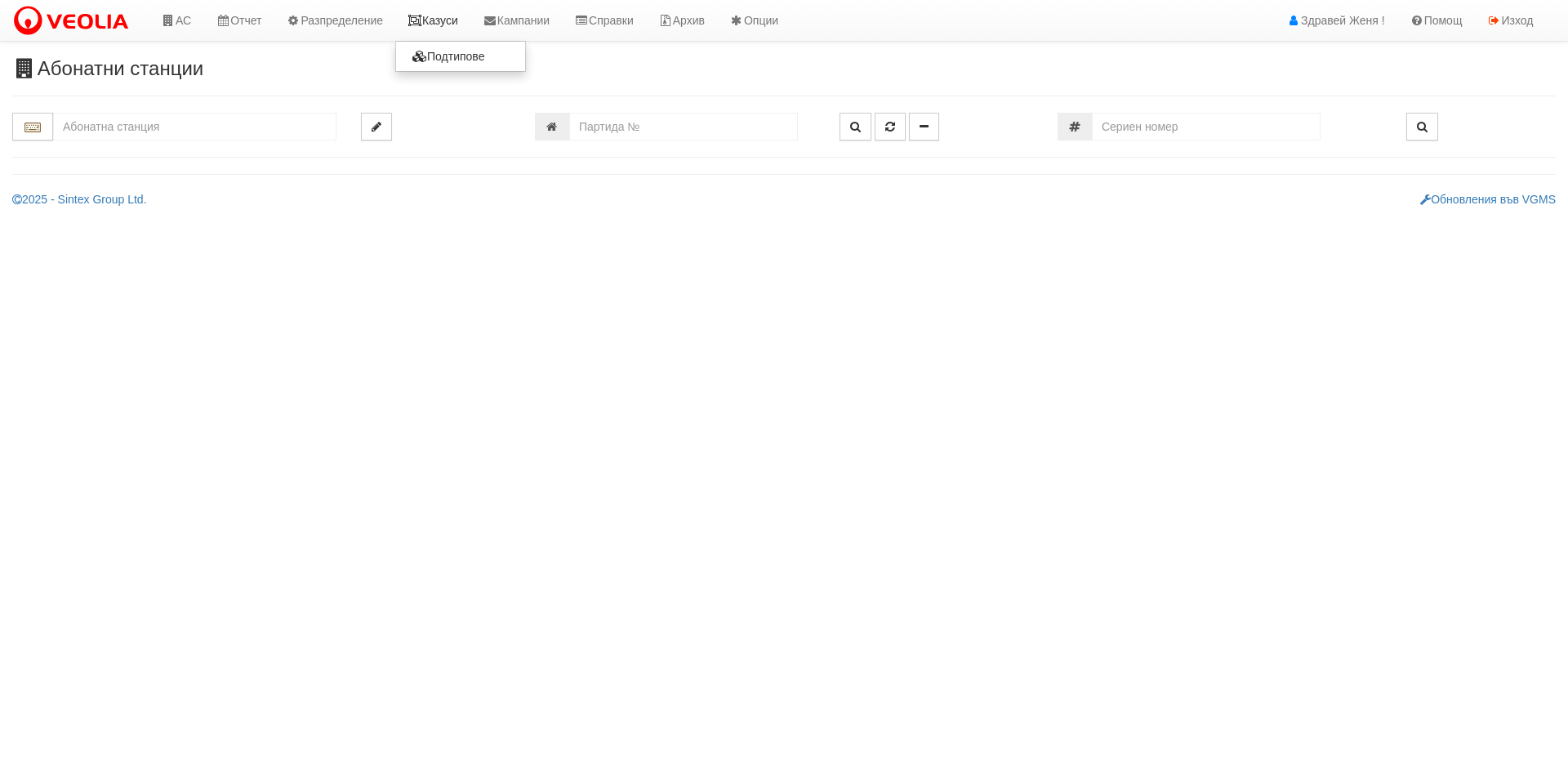
click at [449, 18] on link "Казуси" at bounding box center [433, 21] width 75 height 41
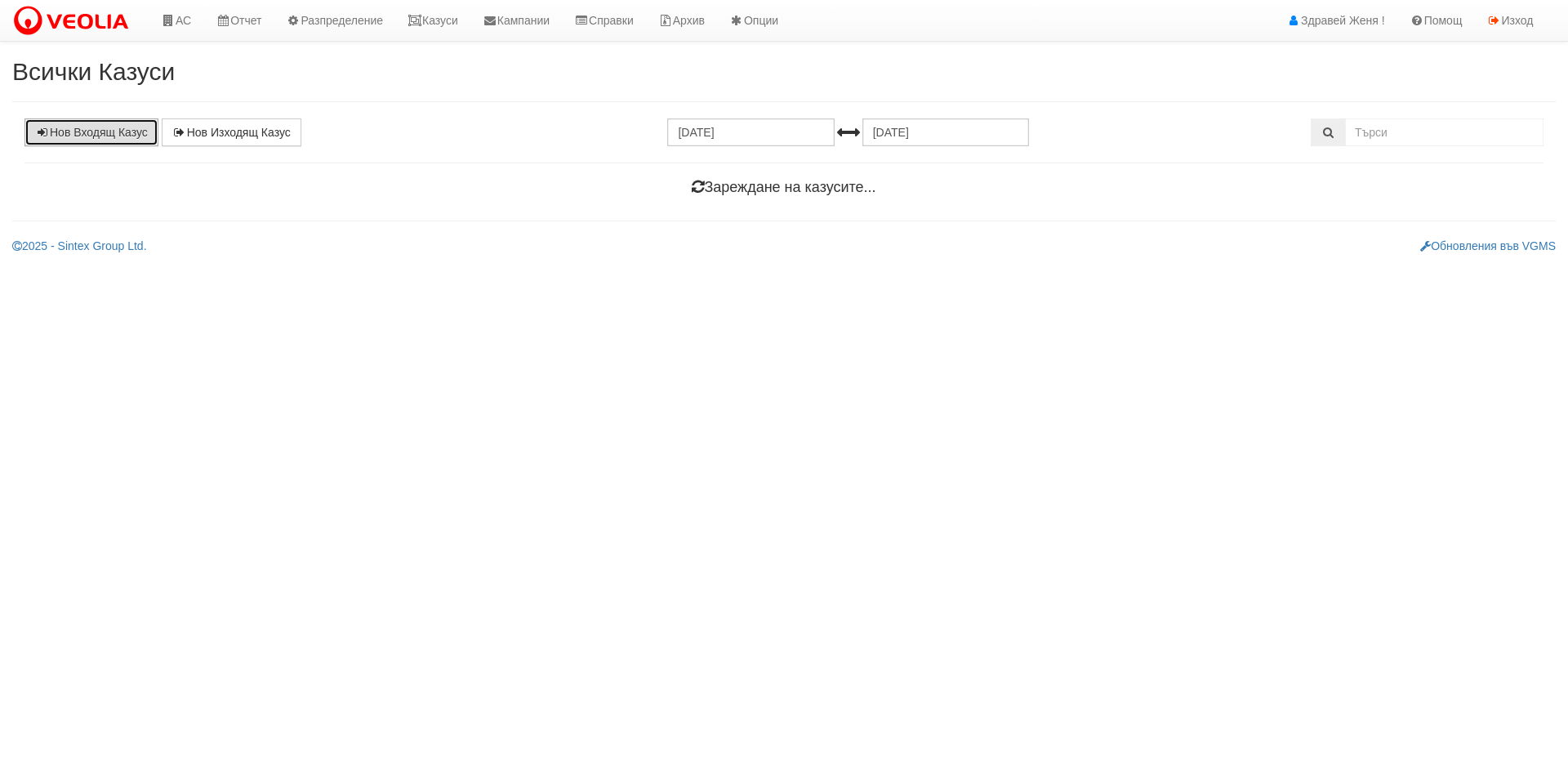
click at [107, 127] on link "Нов Входящ Казус" at bounding box center [91, 132] width 134 height 28
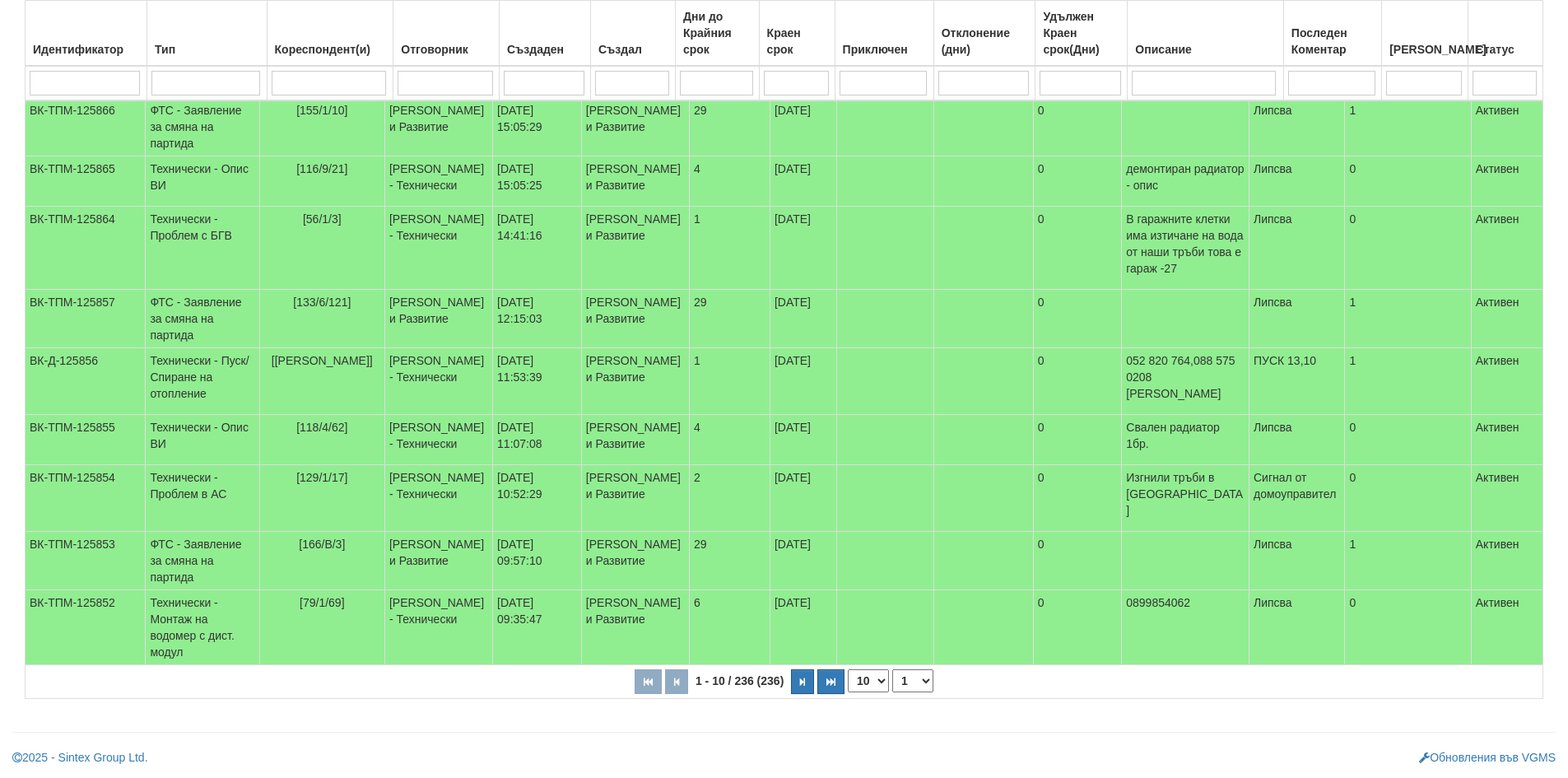
scroll to position [436, 0]
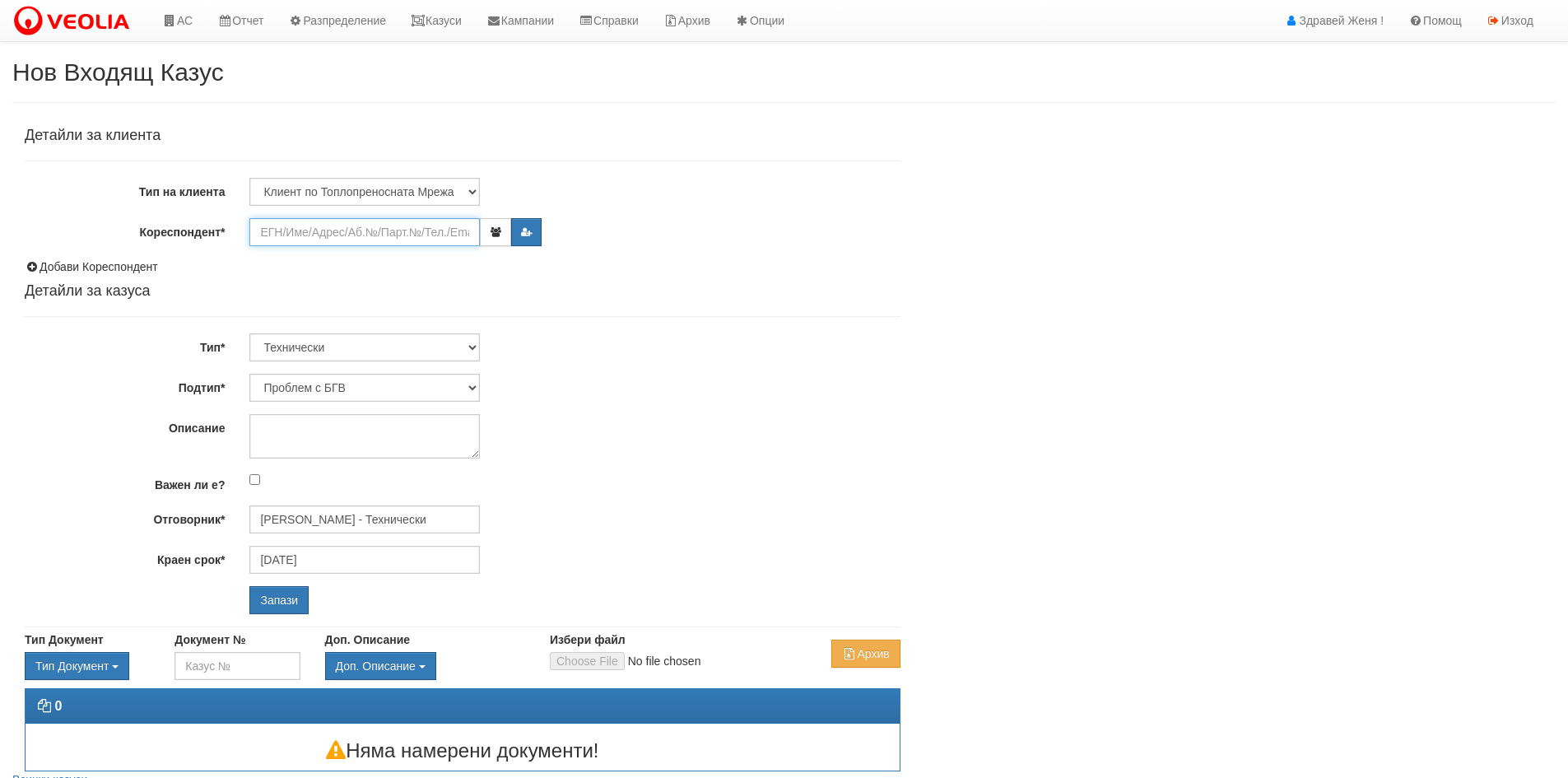
click at [298, 240] on input "Кореспондент*" at bounding box center [365, 232] width 230 height 28
paste input "8726"
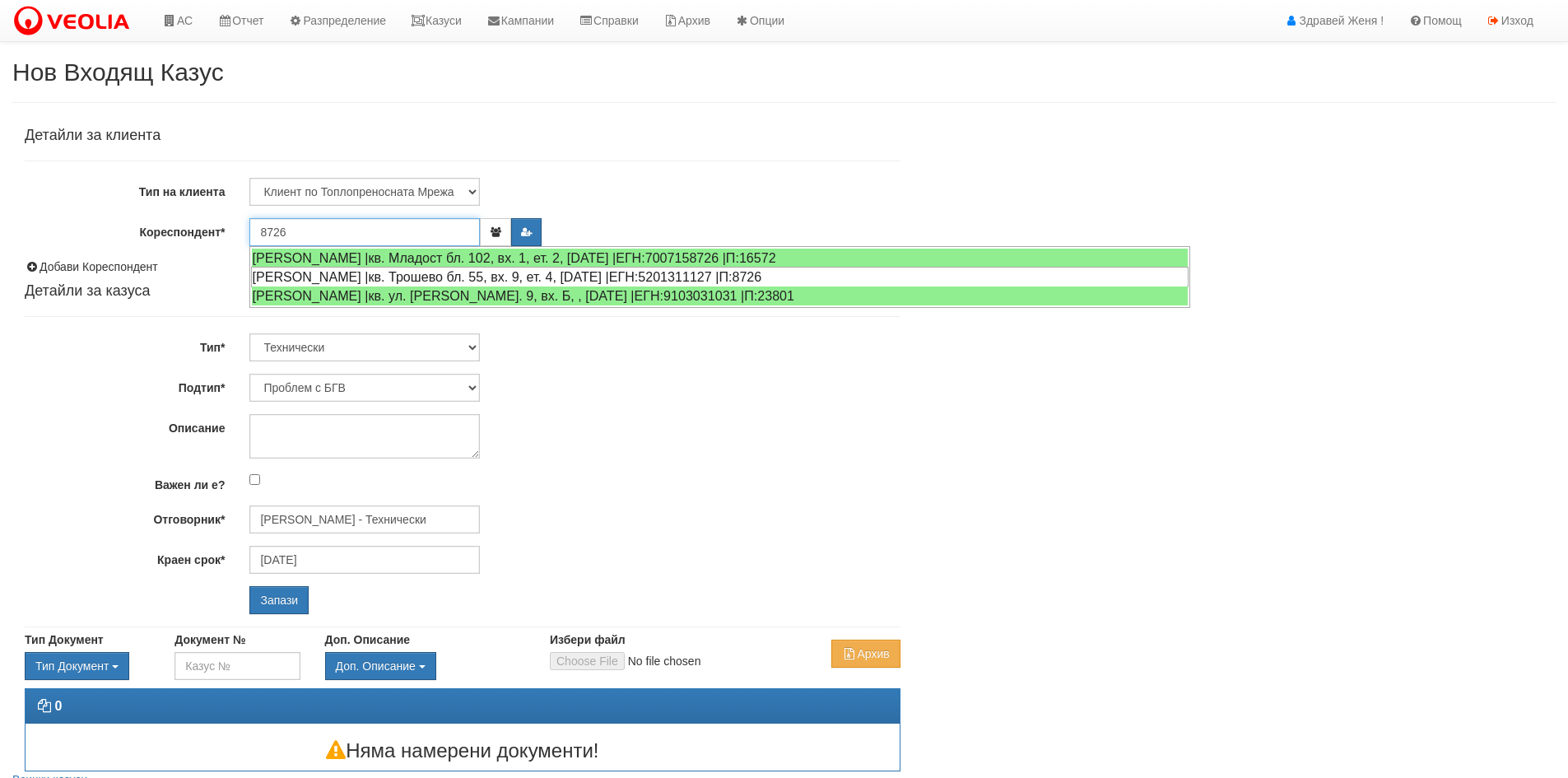
click at [335, 271] on div "[PERSON_NAME] |кв. Трошево бл. 55, вх. 9, ет. 4, [DATE] |ЕГН:5201311127 |П:8726" at bounding box center [719, 277] width 937 height 21
type input "[PERSON_NAME]"
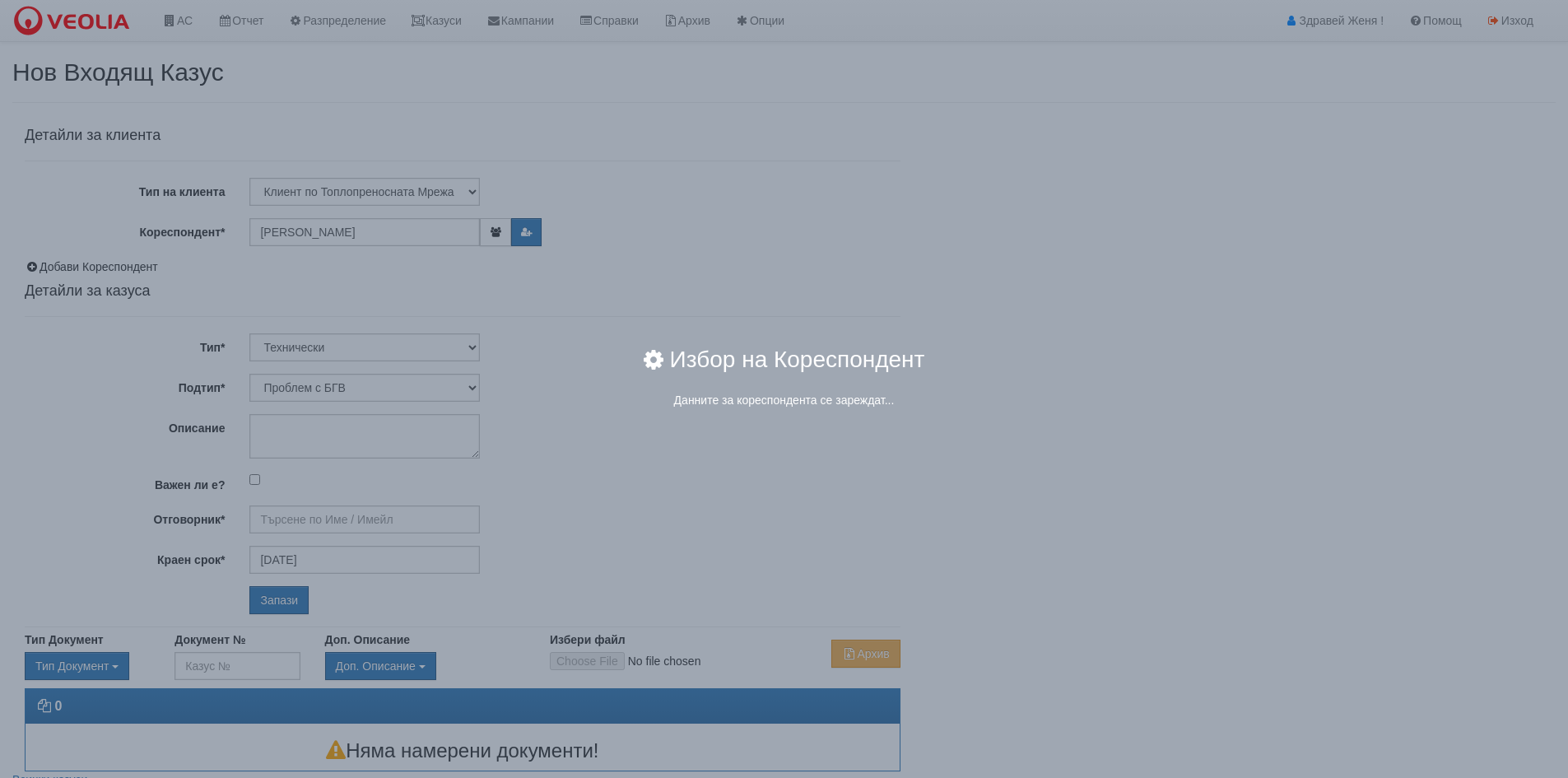
type input "[PERSON_NAME] - Технически"
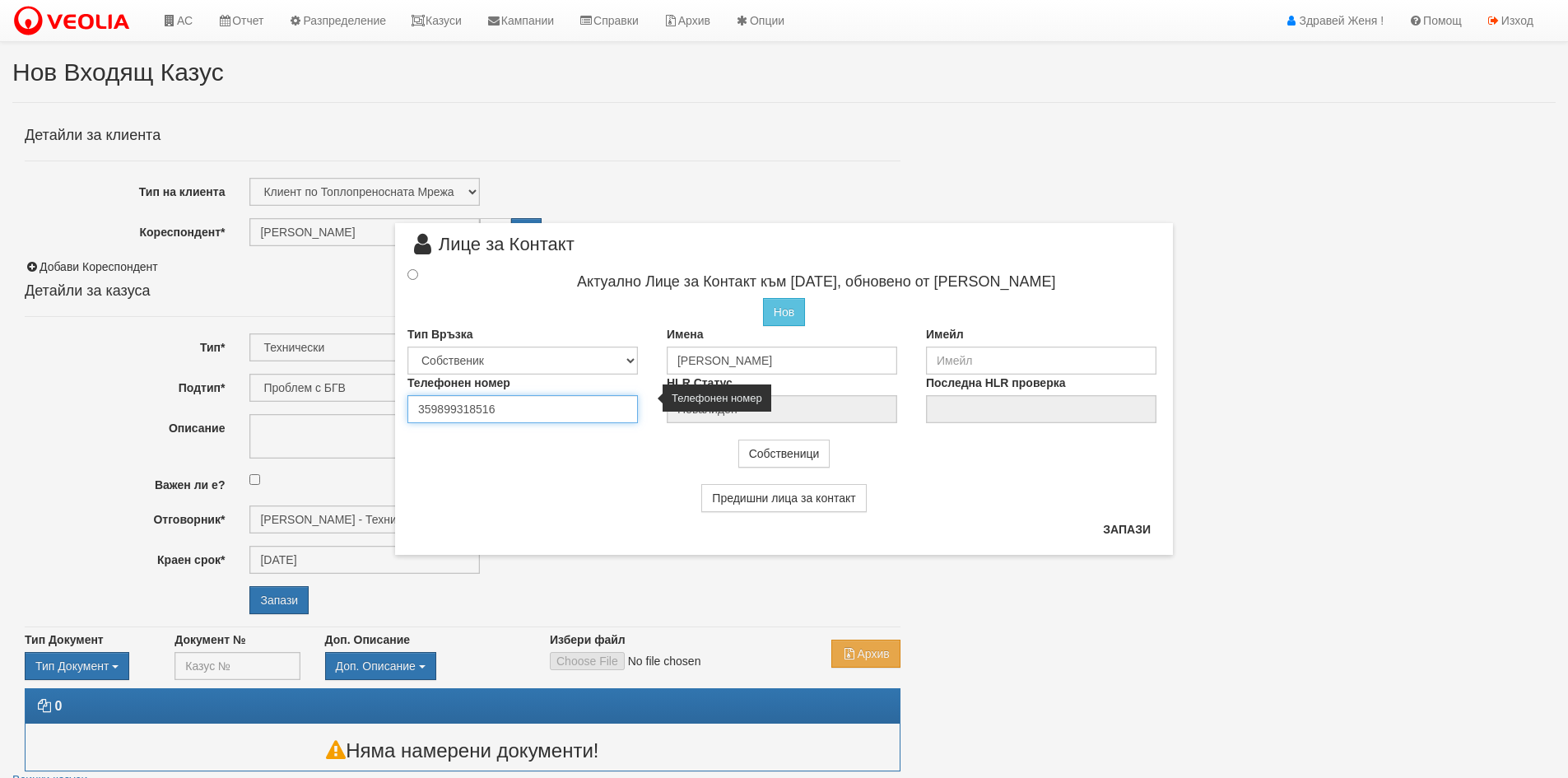
click at [519, 408] on input "359899318516" at bounding box center [522, 409] width 230 height 28
drag, startPoint x: 519, startPoint y: 408, endPoint x: 415, endPoint y: 396, distance: 104.7
click at [415, 396] on input "359899318516" at bounding box center [522, 409] width 230 height 28
type input "0898914974"
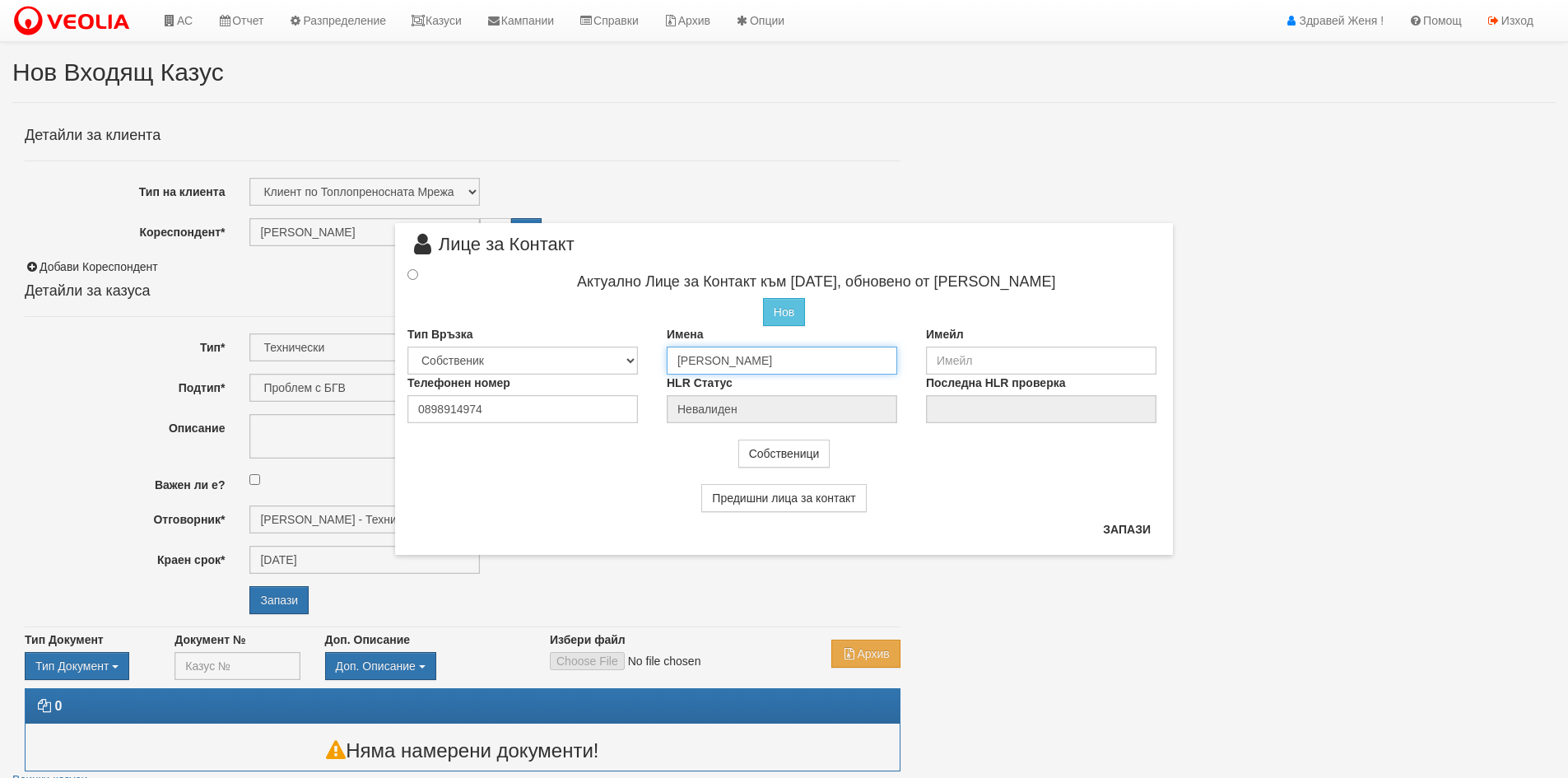
drag, startPoint x: 778, startPoint y: 361, endPoint x: 602, endPoint y: 360, distance: 176.0
click at [602, 360] on div "Тип Връзка Собственик [PERSON_NAME] Съсед Приятел Имена [PERSON_NAME] Имейл" at bounding box center [784, 350] width 778 height 49
type input "I"
click at [732, 358] on input "Искра [PERSON_NAME]" at bounding box center [782, 360] width 230 height 28
type input "[PERSON_NAME]"
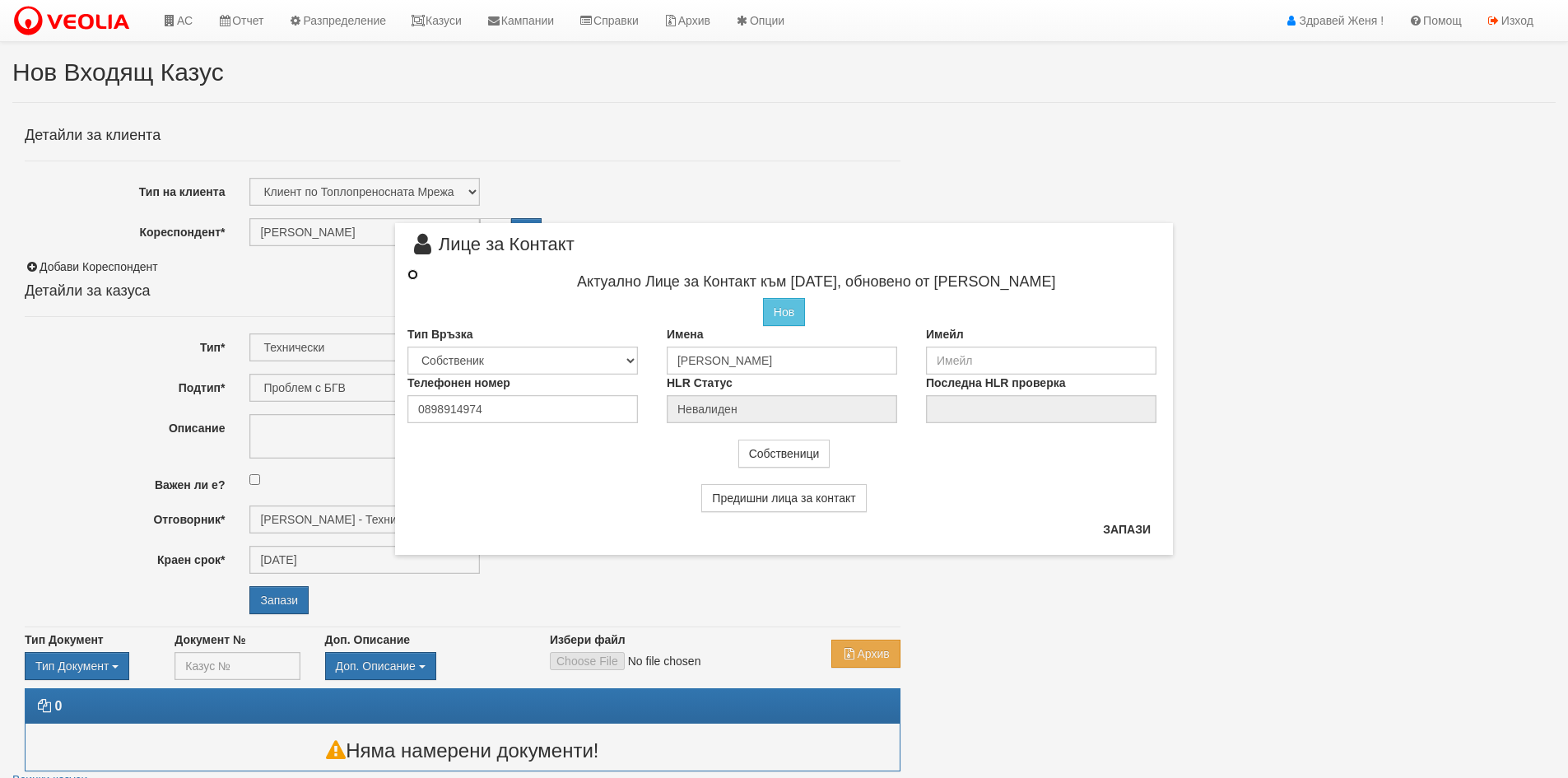
click at [411, 276] on input "radio" at bounding box center [412, 274] width 11 height 11
radio input "true"
type input "[PERSON_NAME]"
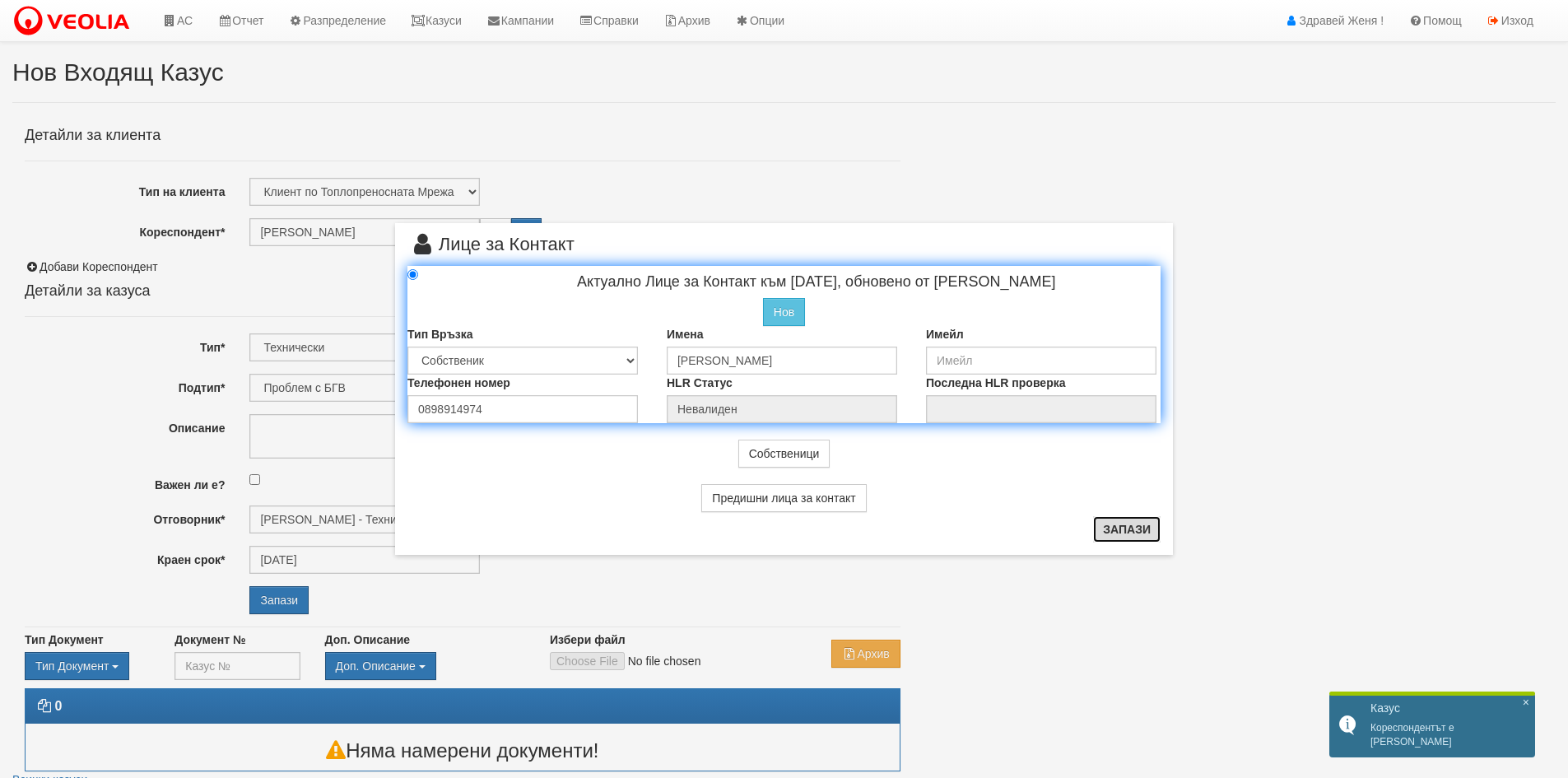
click at [1126, 532] on button "Запази" at bounding box center [1126, 528] width 67 height 26
radio input "true"
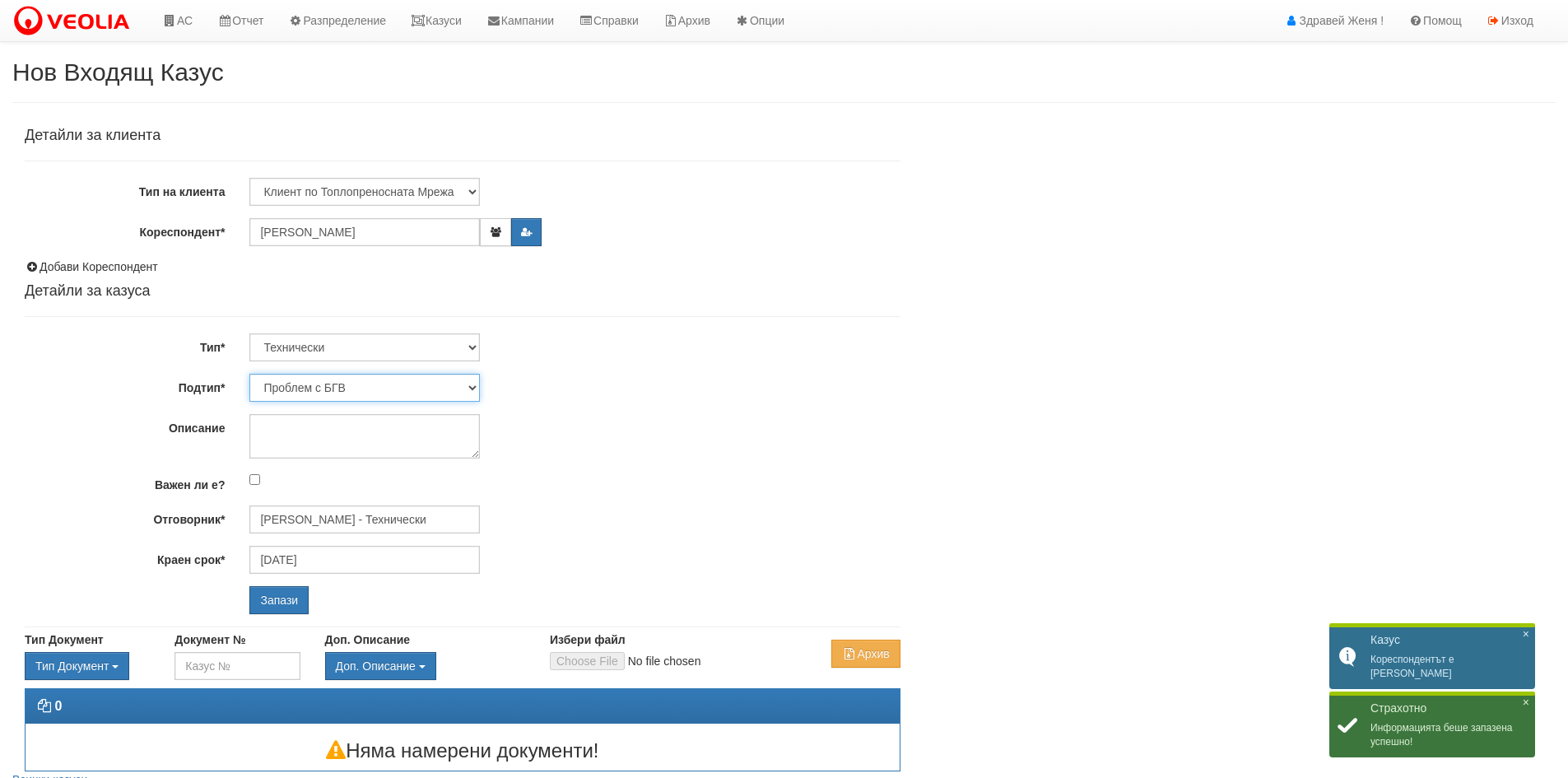
click at [470, 385] on select "Проблем с БГВ Теч ВОИ Теч БГВ Теч в АС Теч от водомер Проблем в АС Интервенция …" at bounding box center [365, 387] width 230 height 28
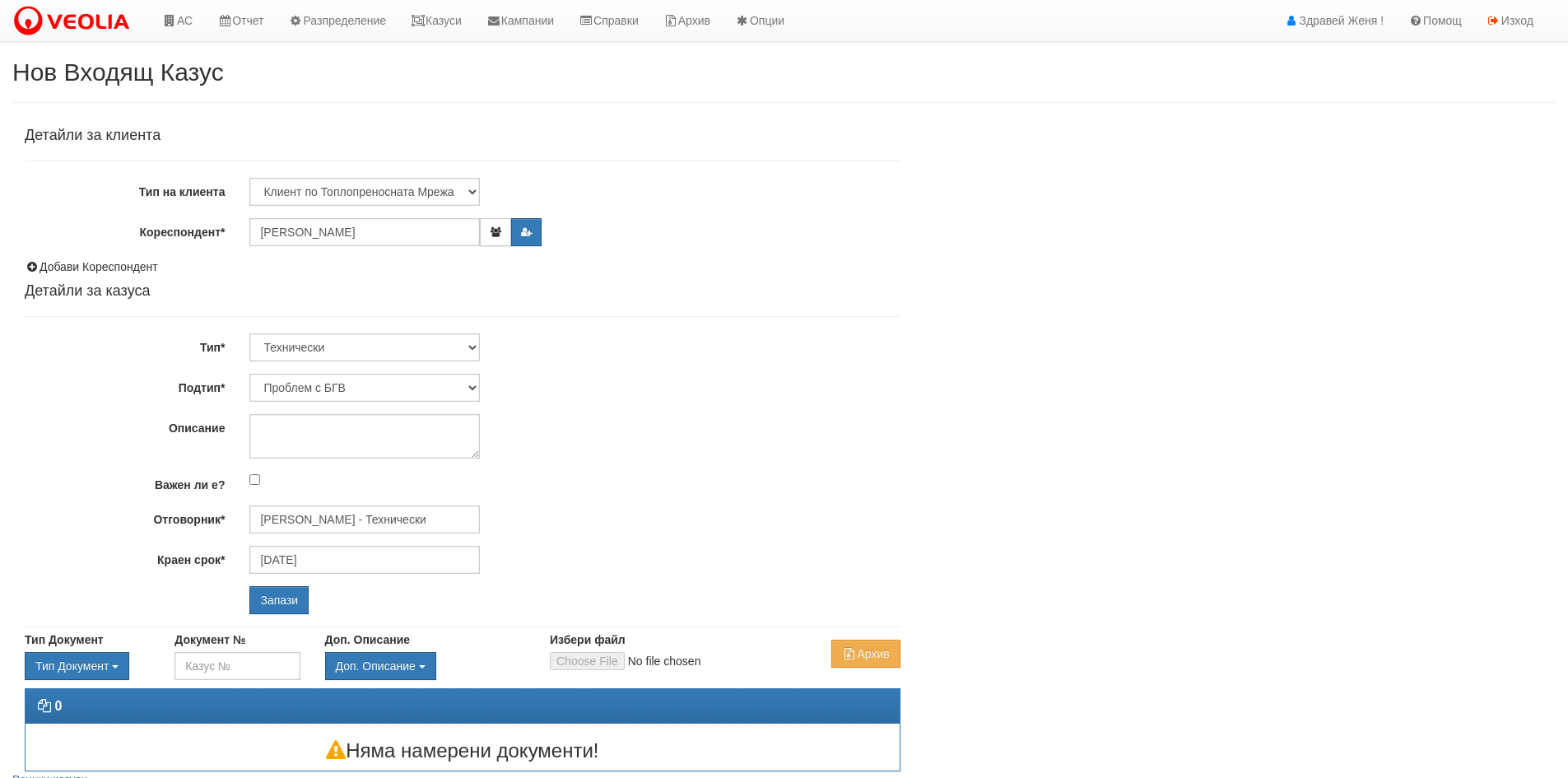
drag, startPoint x: 563, startPoint y: 357, endPoint x: 554, endPoint y: 353, distance: 9.8
click at [563, 357] on div "Технически ФТС Търговски Административен Производствен Експлоатационен Финансов…" at bounding box center [574, 347] width 675 height 28
click at [471, 342] on select "Технически ФТС Търговски Административен Производствен Експлоатационен Финансов…" at bounding box center [365, 347] width 230 height 28
select select "1"
click at [250, 333] on select "Технически ФТС Търговски Административен Производствен Експлоатационен Финансов…" at bounding box center [365, 347] width 230 height 28
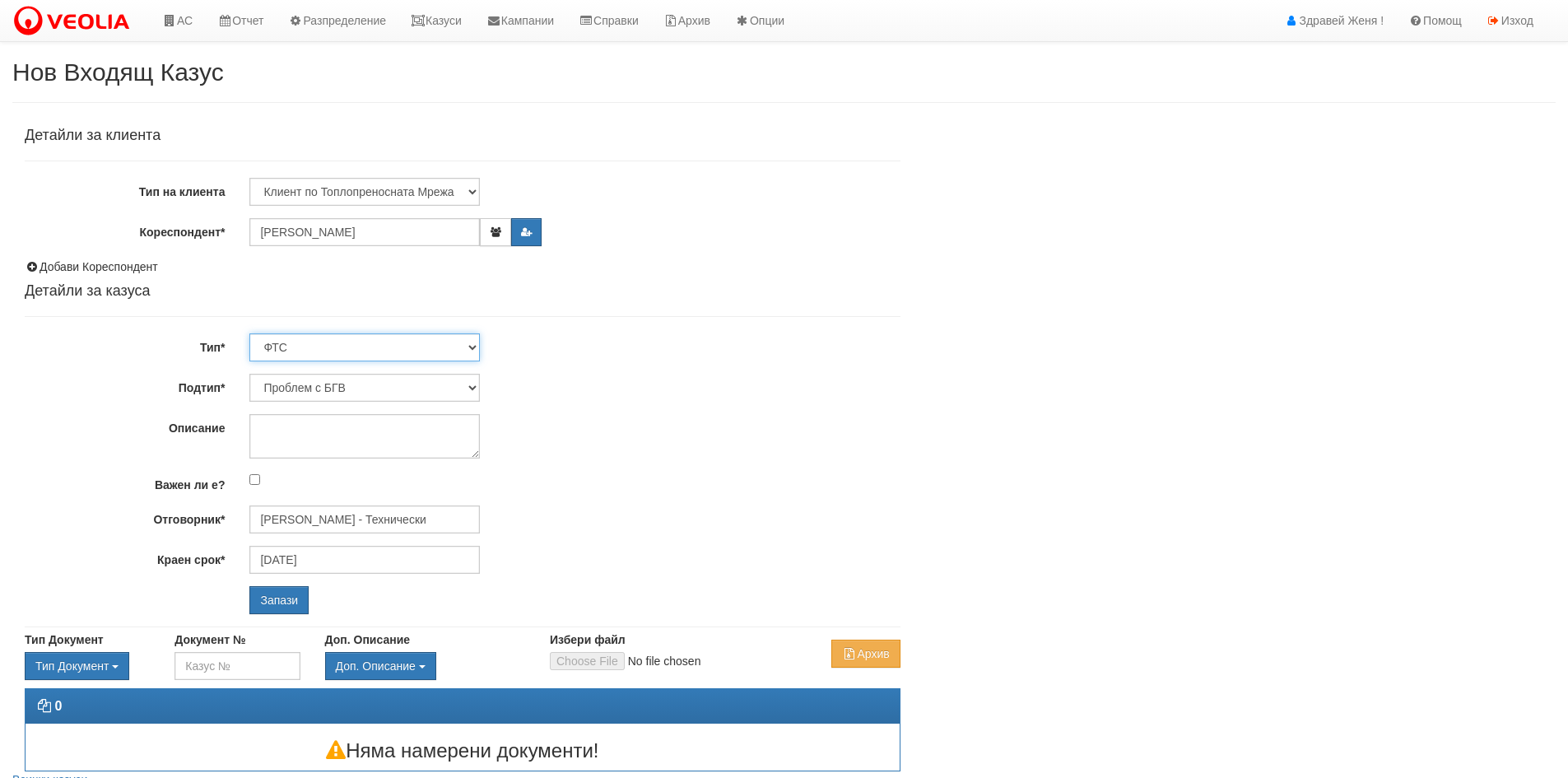
type input "06/11/2025"
type input "Миглена Михова - Клиенти и Развитие"
click at [279, 601] on input "Запази" at bounding box center [279, 599] width 59 height 28
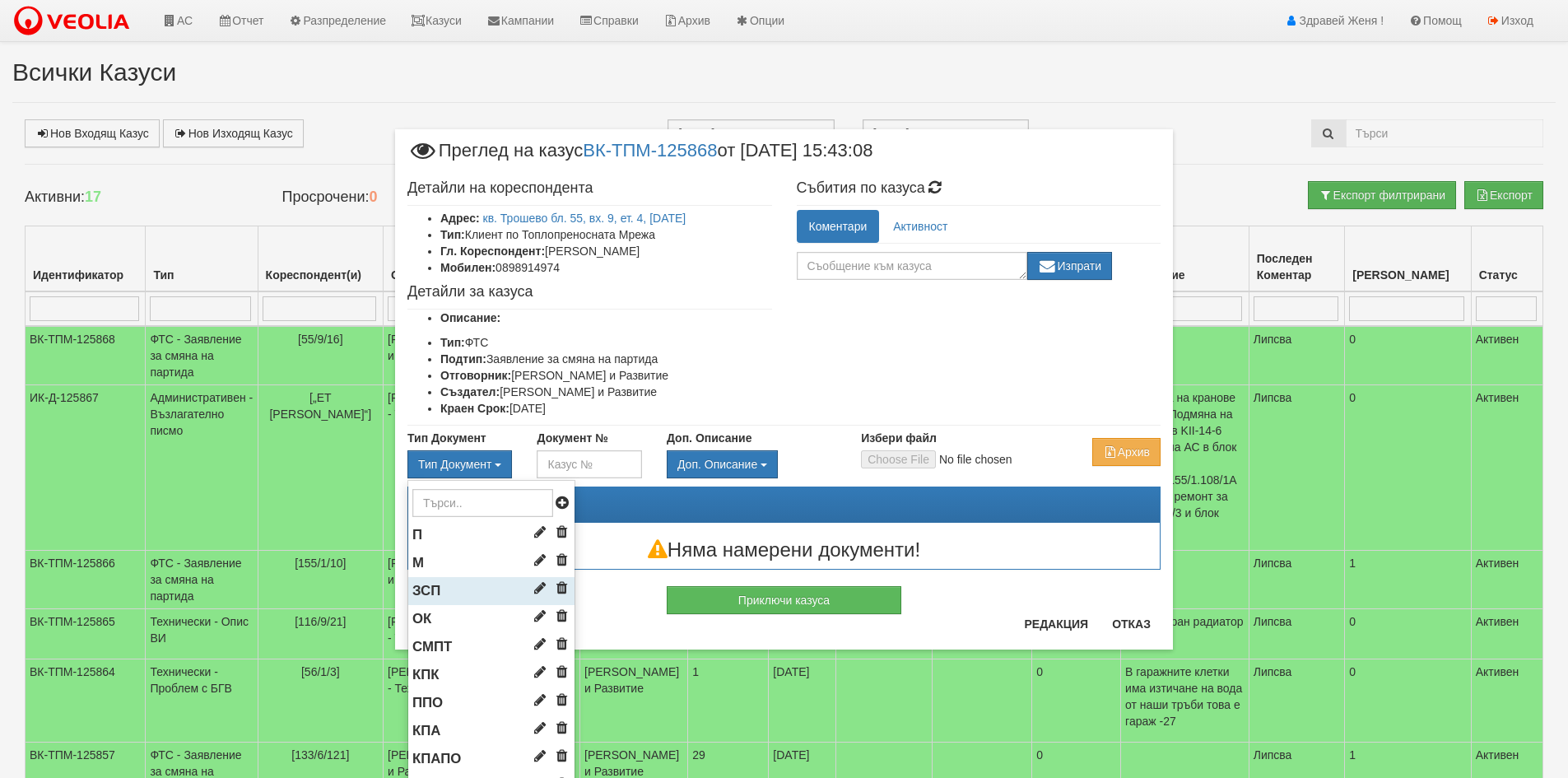
click at [426, 594] on span "ЗСП" at bounding box center [426, 589] width 28 height 15
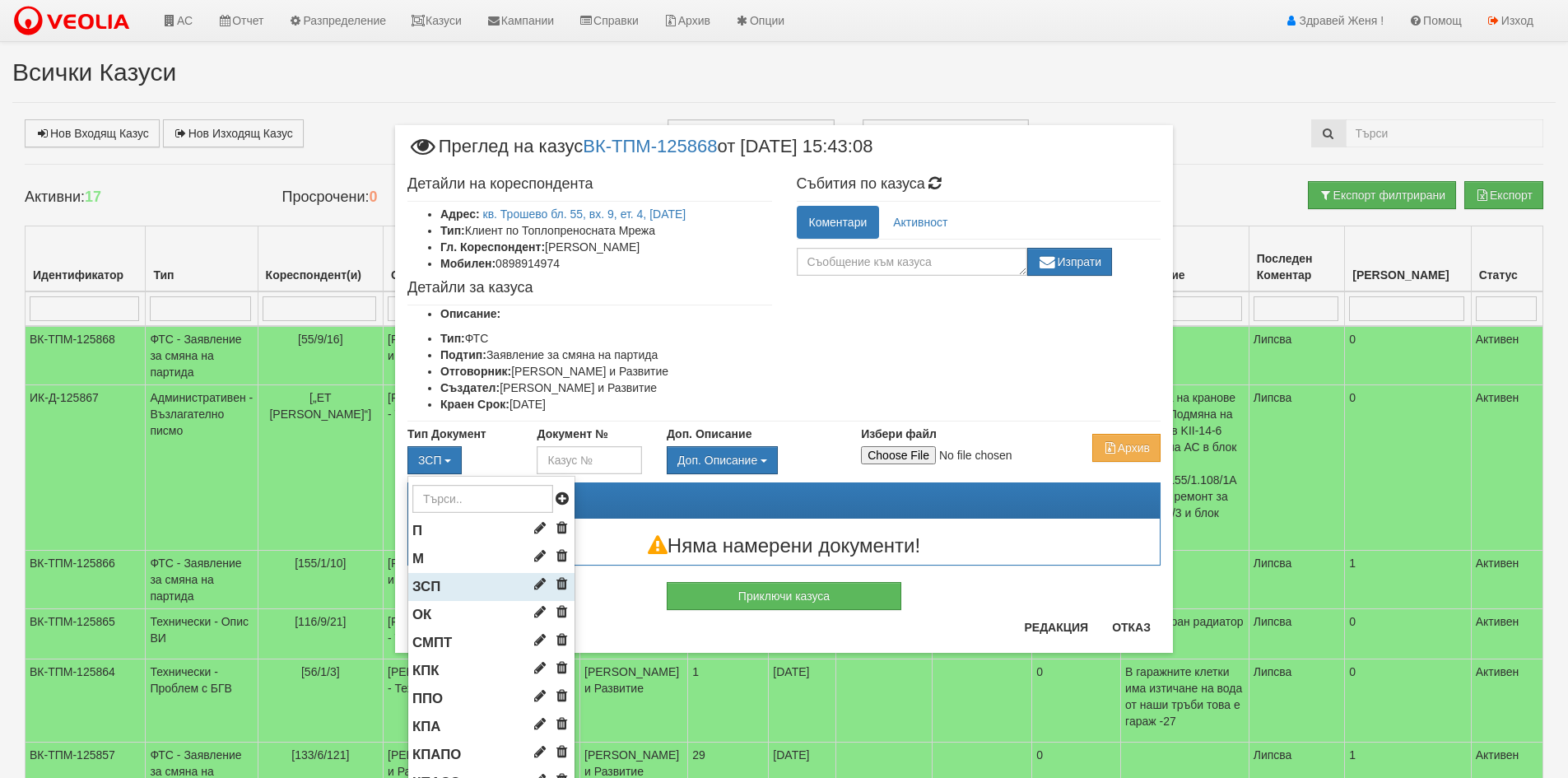
click at [435, 589] on li "ЗСП" at bounding box center [491, 586] width 166 height 28
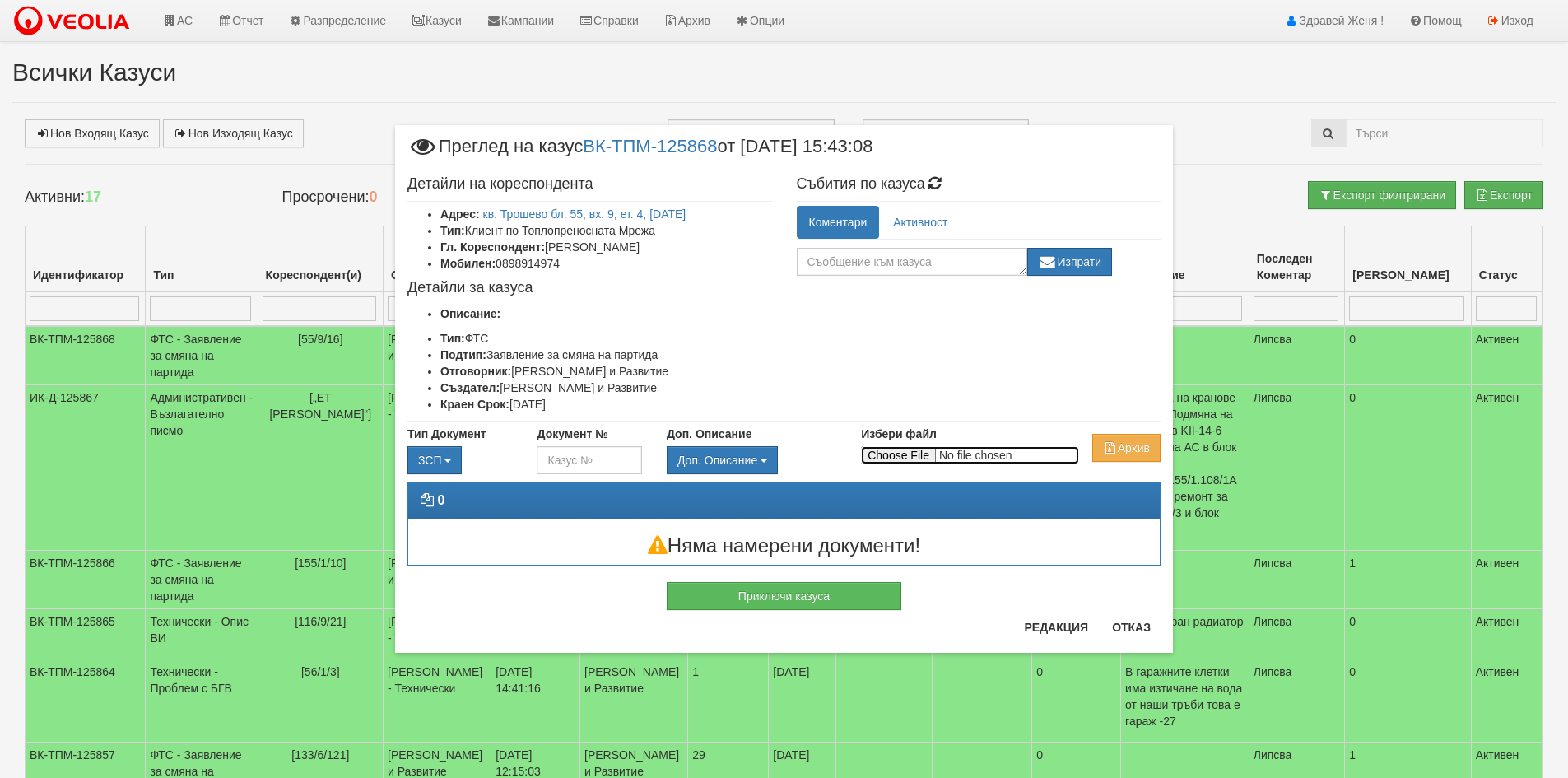
click at [910, 449] on input "Избери файл" at bounding box center [970, 455] width 218 height 18
type input "C:\fakepath\DOC185.pdf"
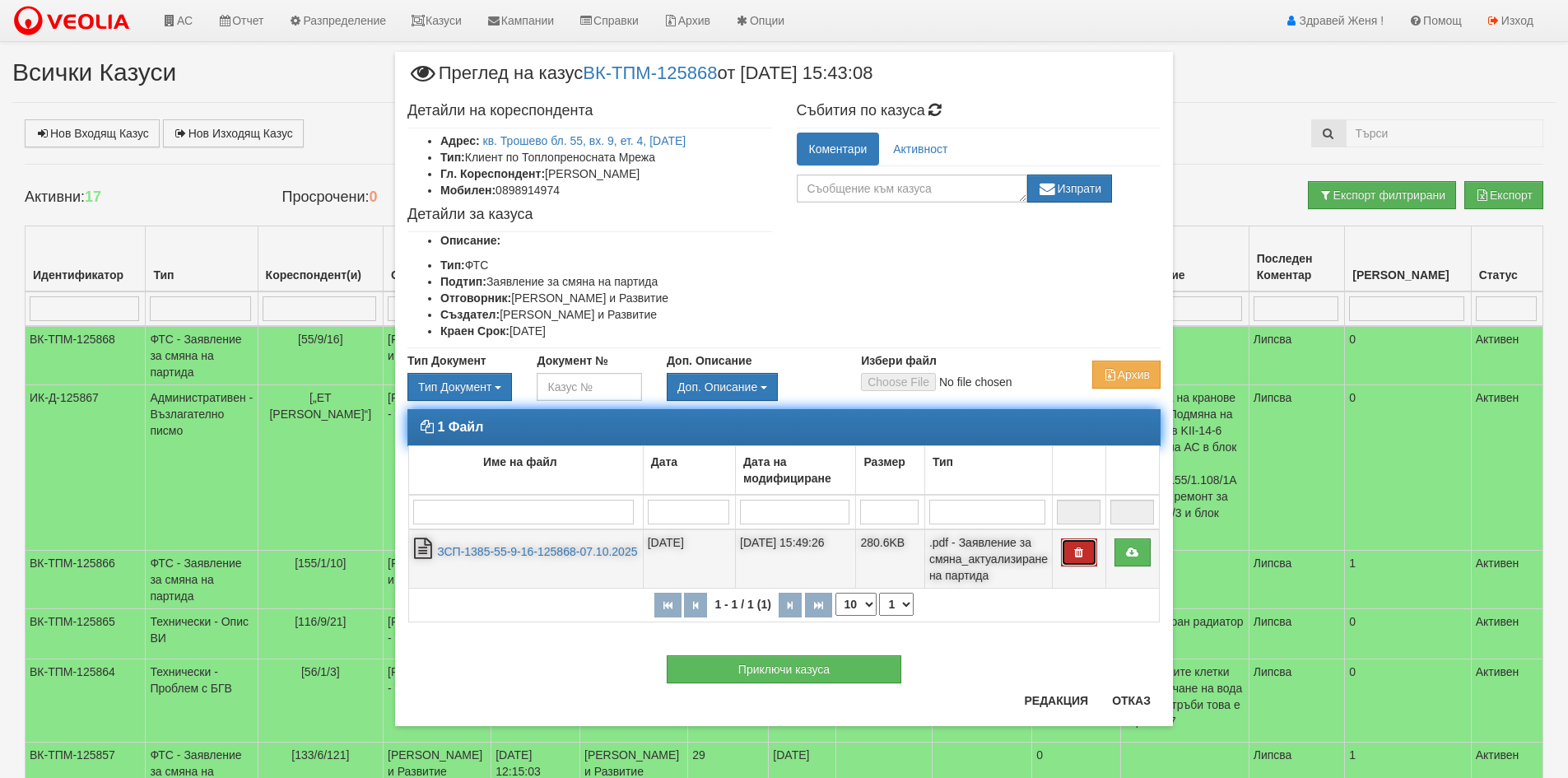
click at [1068, 547] on button "button" at bounding box center [1079, 552] width 36 height 28
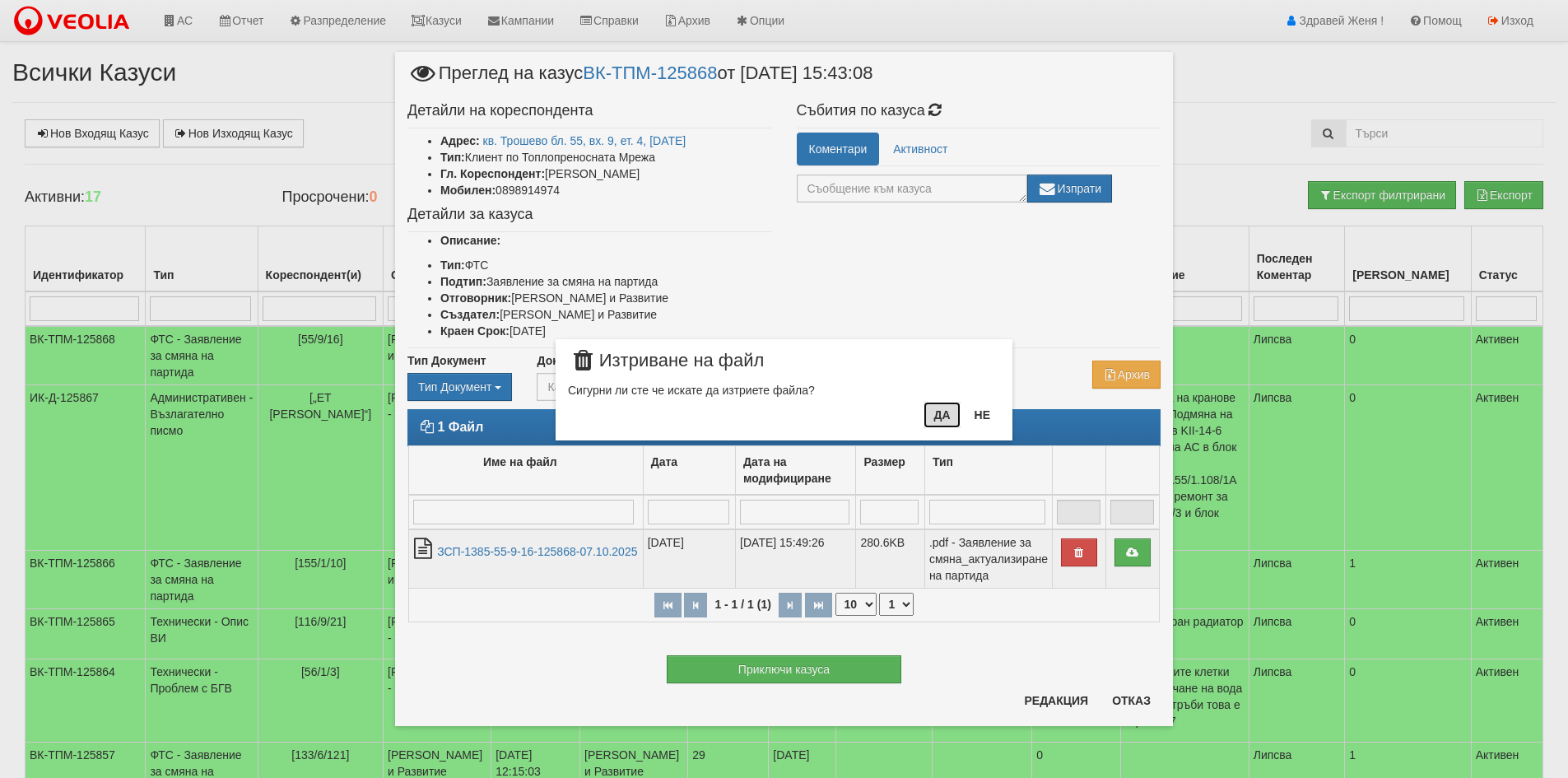
click at [944, 416] on button "Да" at bounding box center [942, 414] width 36 height 26
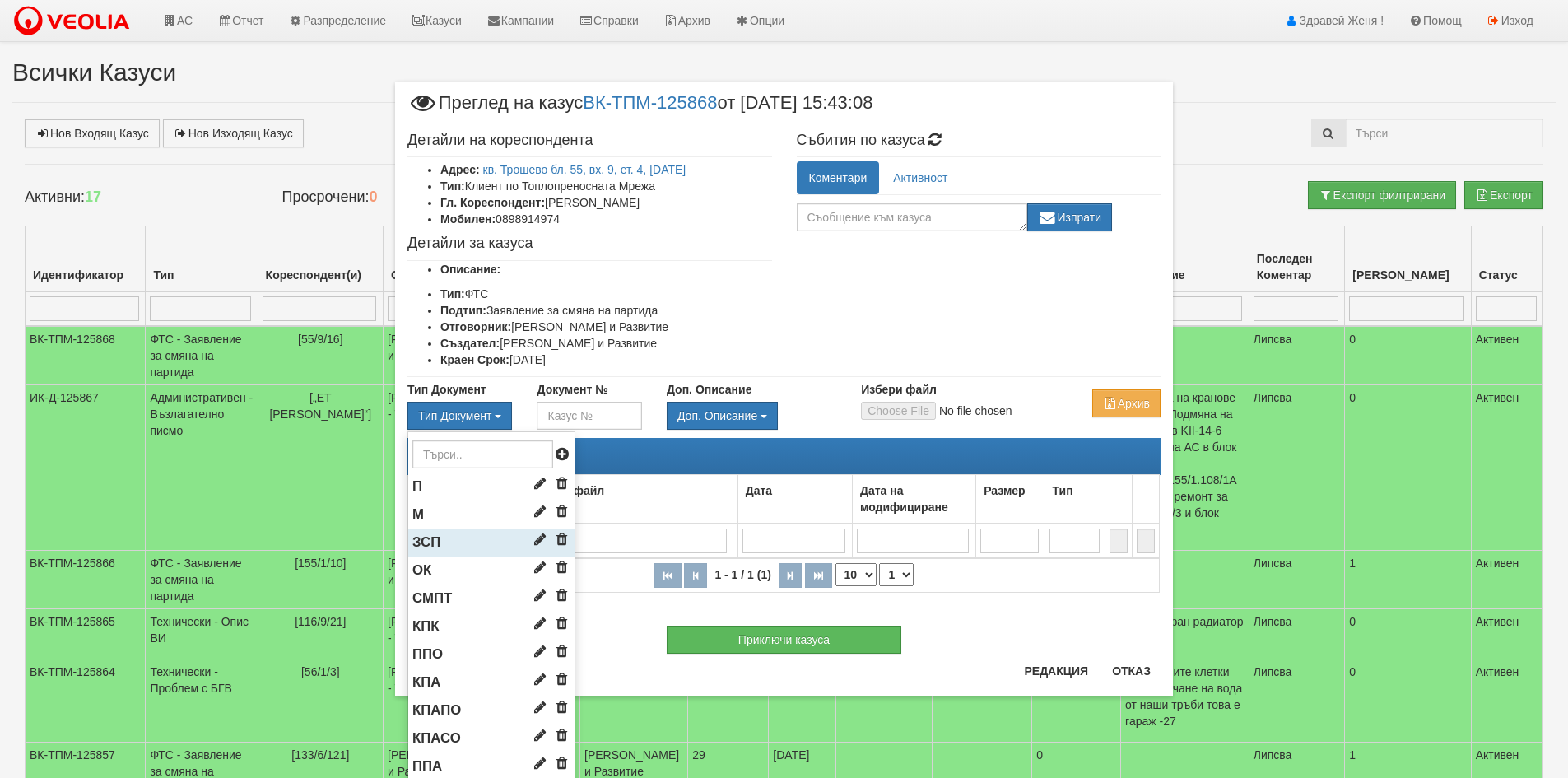
click at [426, 537] on span "ЗСП" at bounding box center [426, 541] width 28 height 15
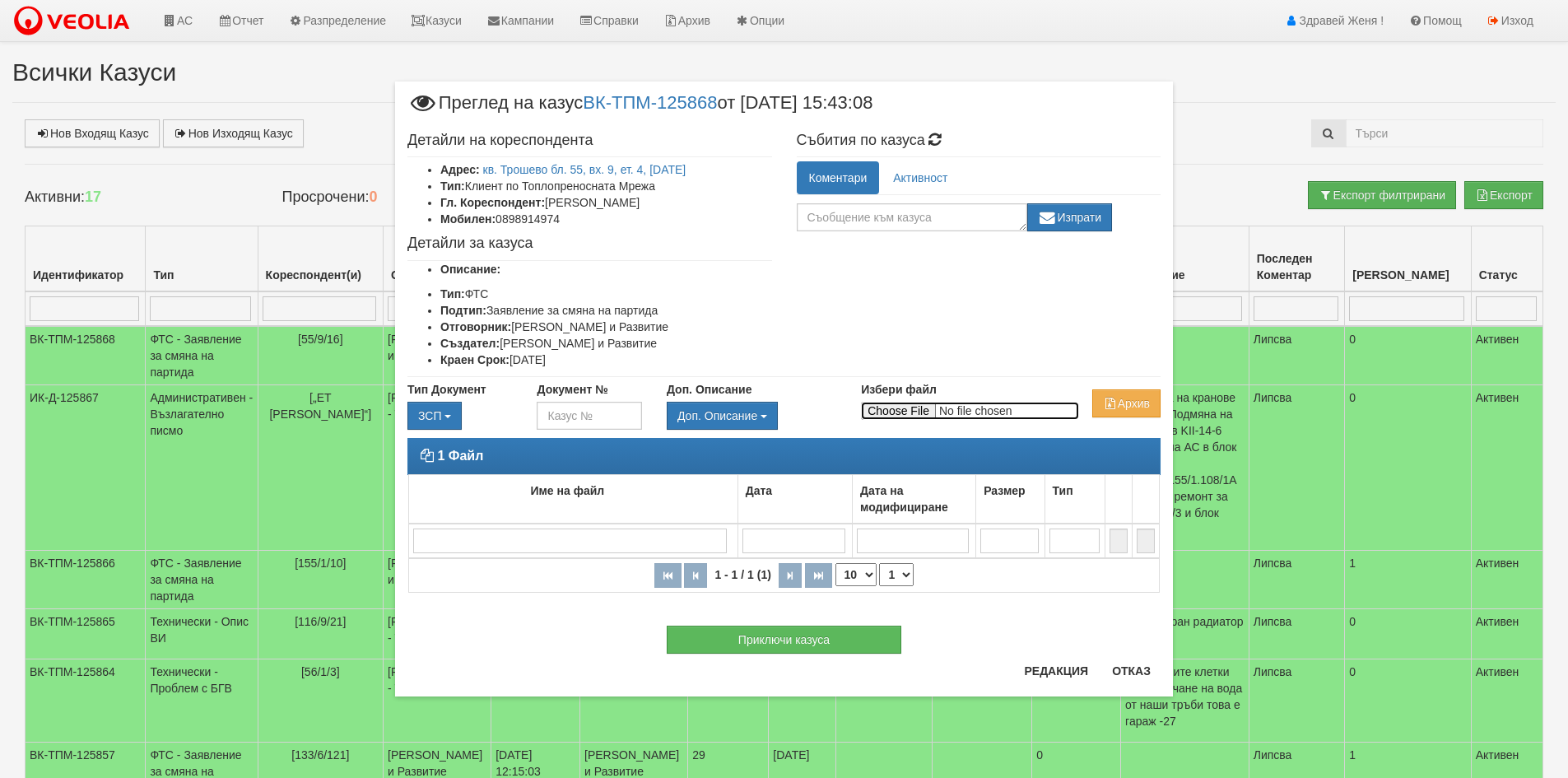
click at [878, 414] on input "Избери файл" at bounding box center [970, 411] width 218 height 18
type input "C:\fakepath\DOC186.pdf"
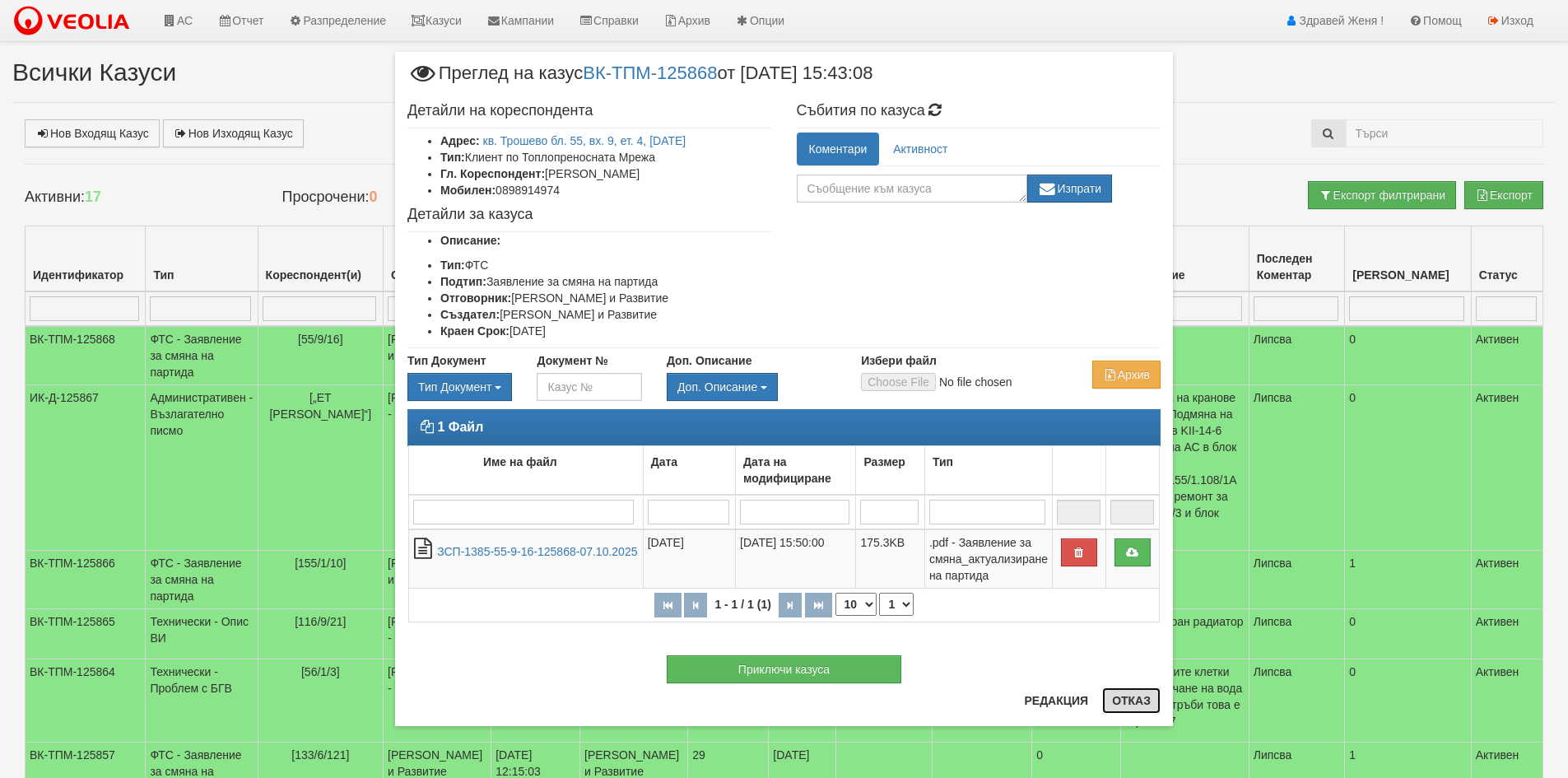
click at [1140, 699] on button "Отказ" at bounding box center [1130, 700] width 58 height 26
